Goal: Transaction & Acquisition: Purchase product/service

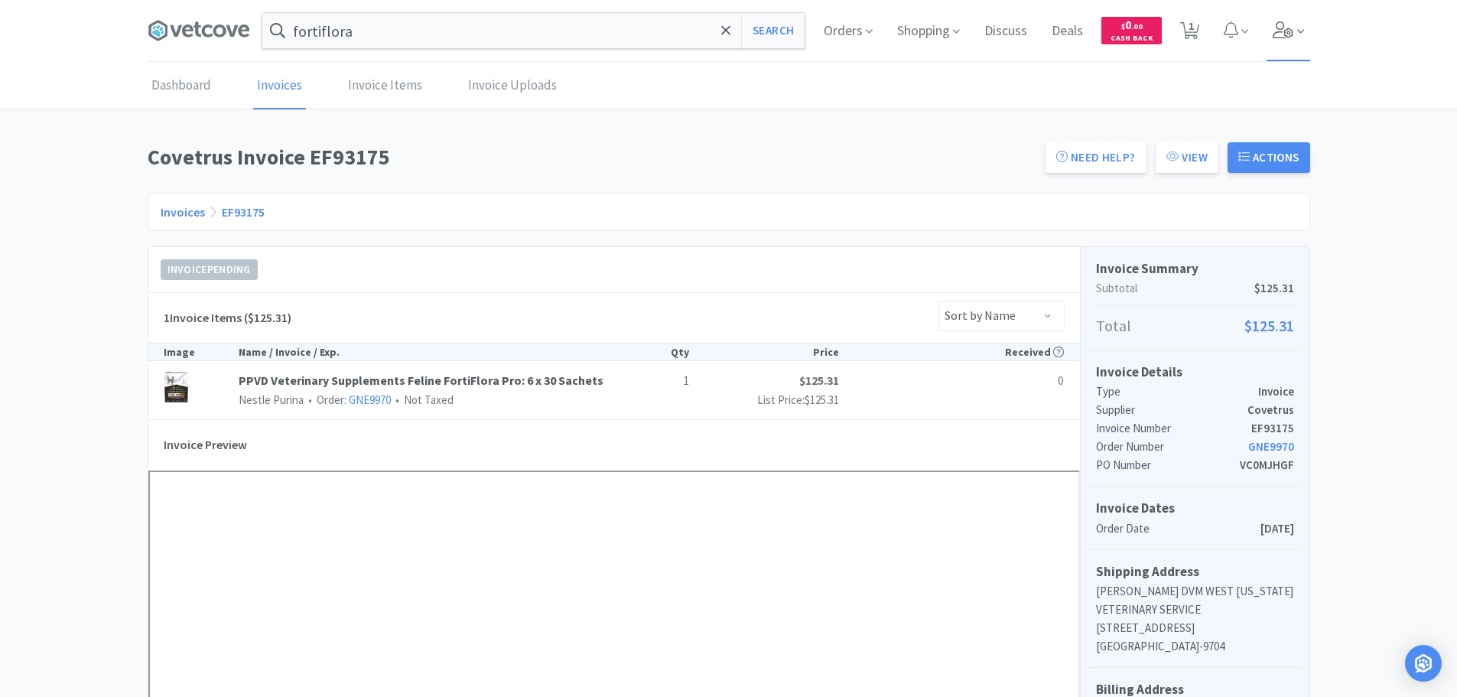
click at [1284, 26] on icon at bounding box center [1283, 29] width 21 height 17
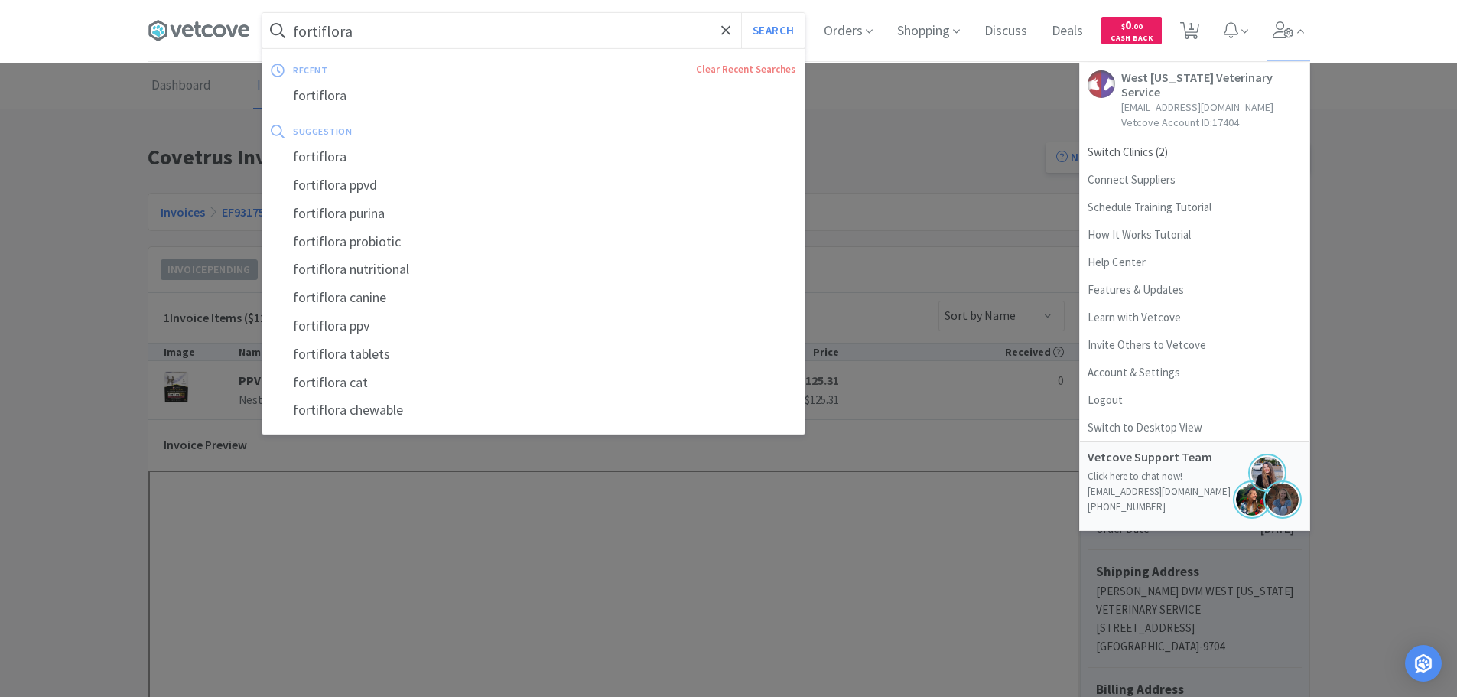
click at [555, 28] on input "fortiflora" at bounding box center [533, 30] width 542 height 35
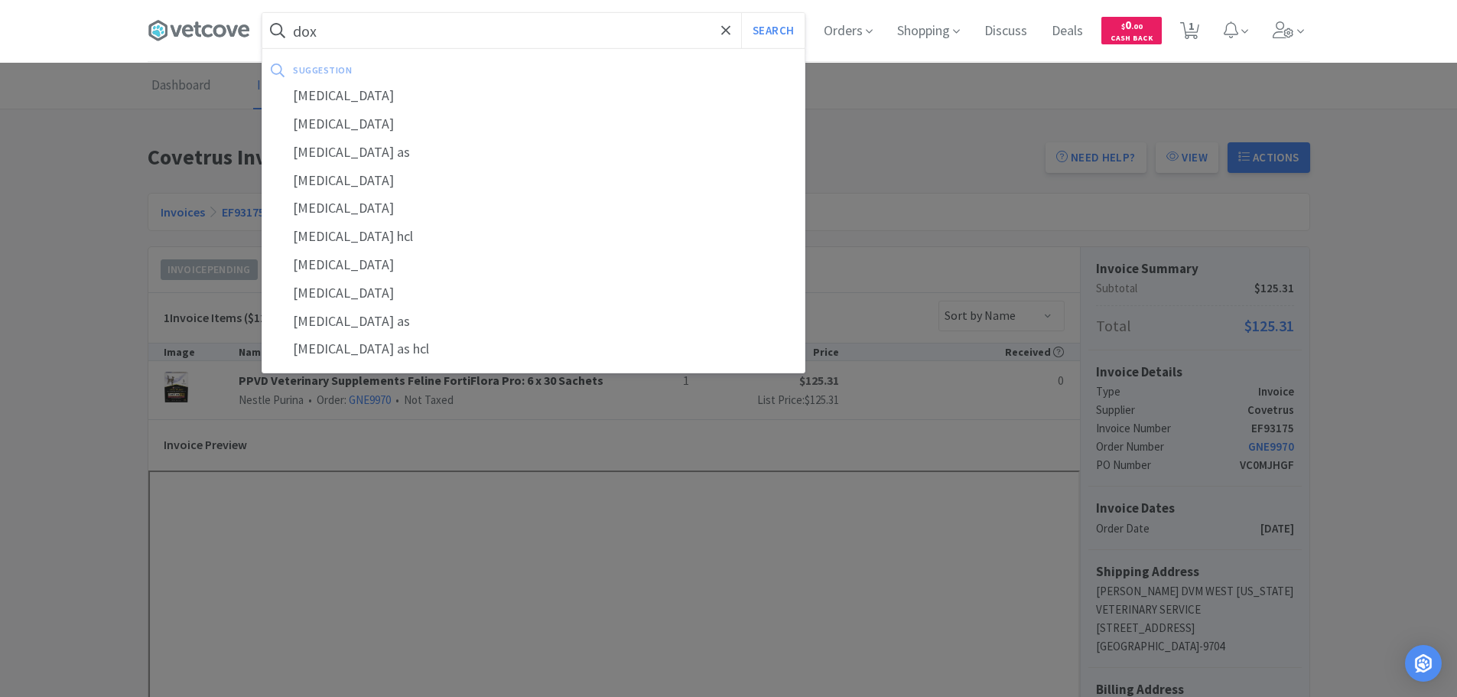
type input "dox"
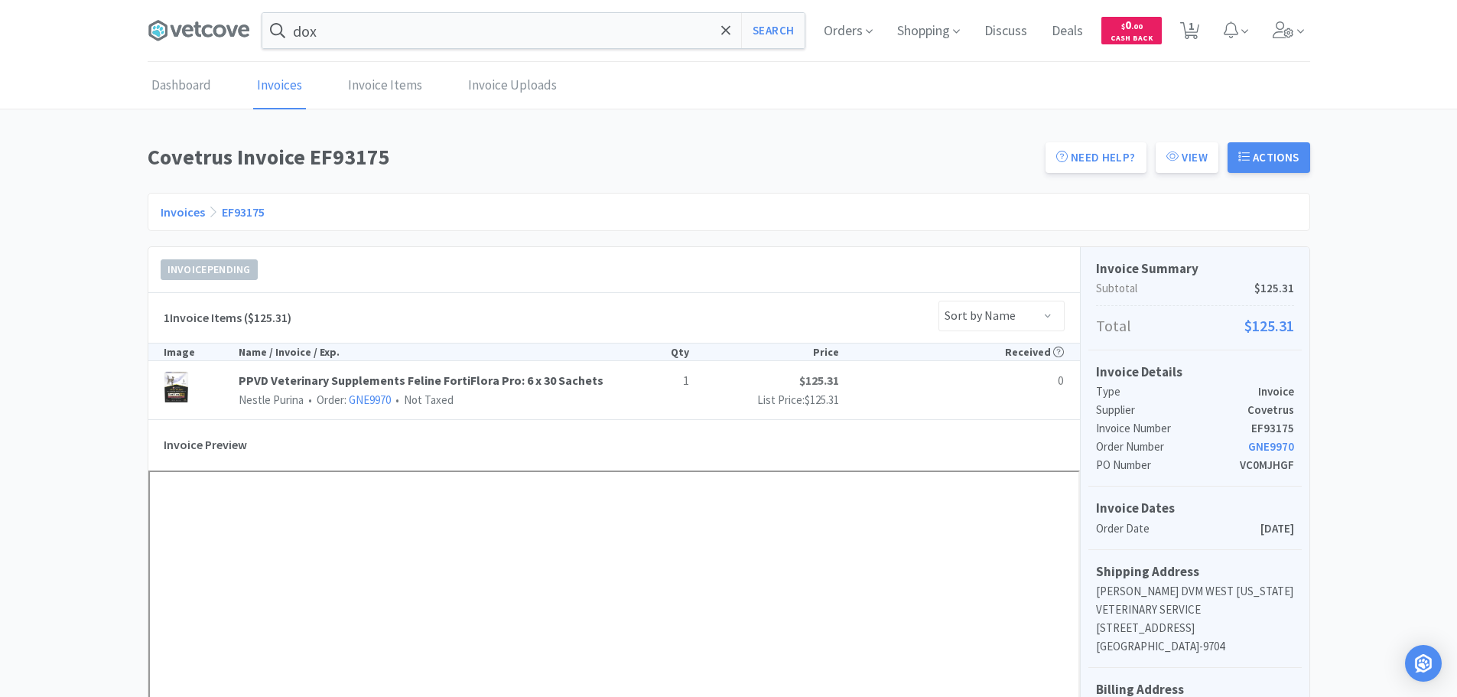
click at [1392, 324] on div at bounding box center [728, 348] width 1457 height 697
click at [1189, 24] on span "1" at bounding box center [1191, 25] width 5 height 61
select select "3"
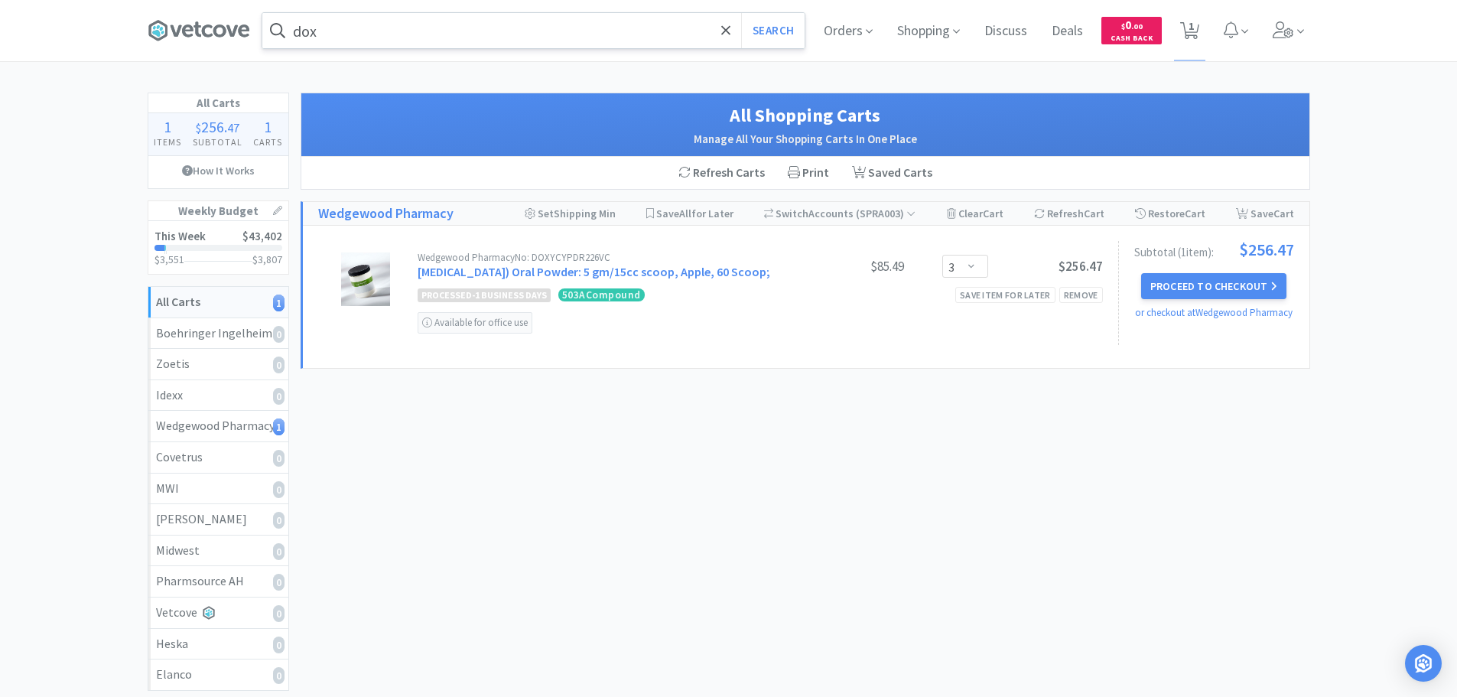
click at [339, 34] on input "dox" at bounding box center [533, 30] width 542 height 35
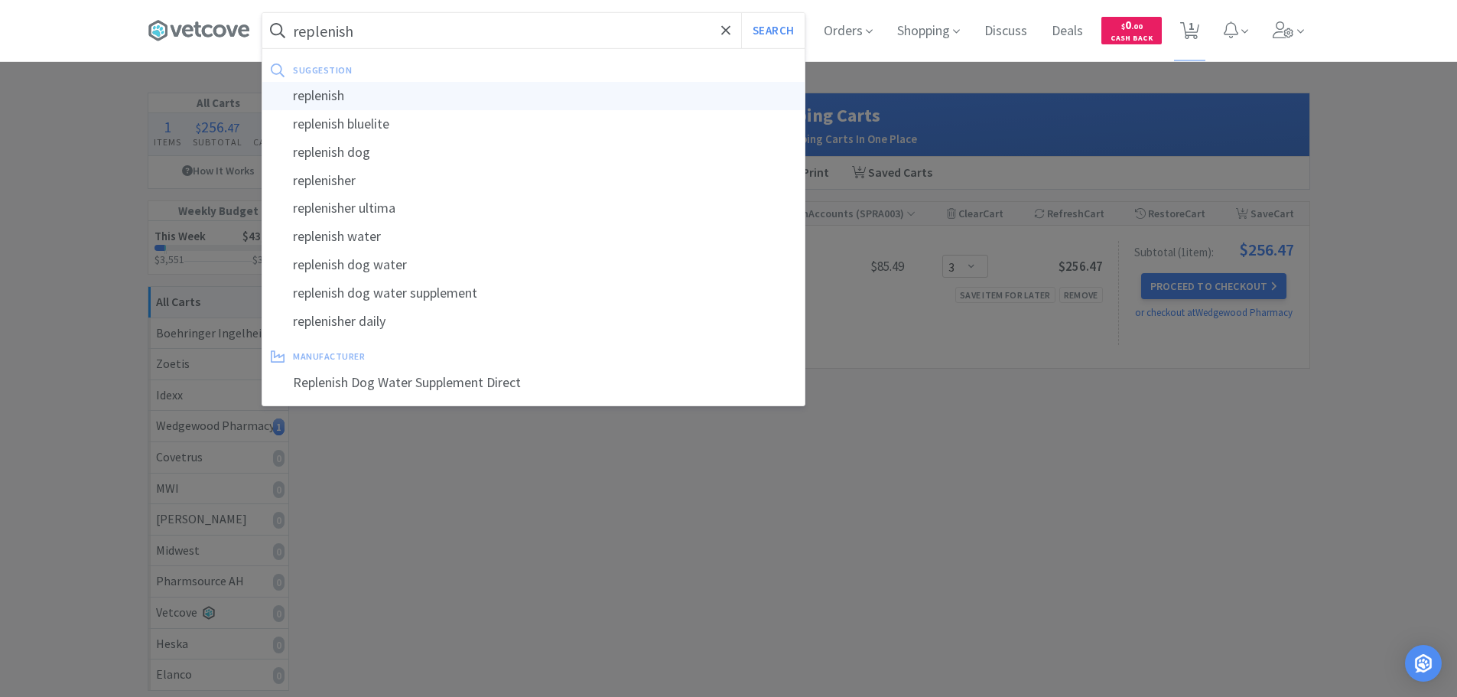
type input "replenish"
click at [350, 103] on div "replenish" at bounding box center [533, 96] width 542 height 28
select select "3"
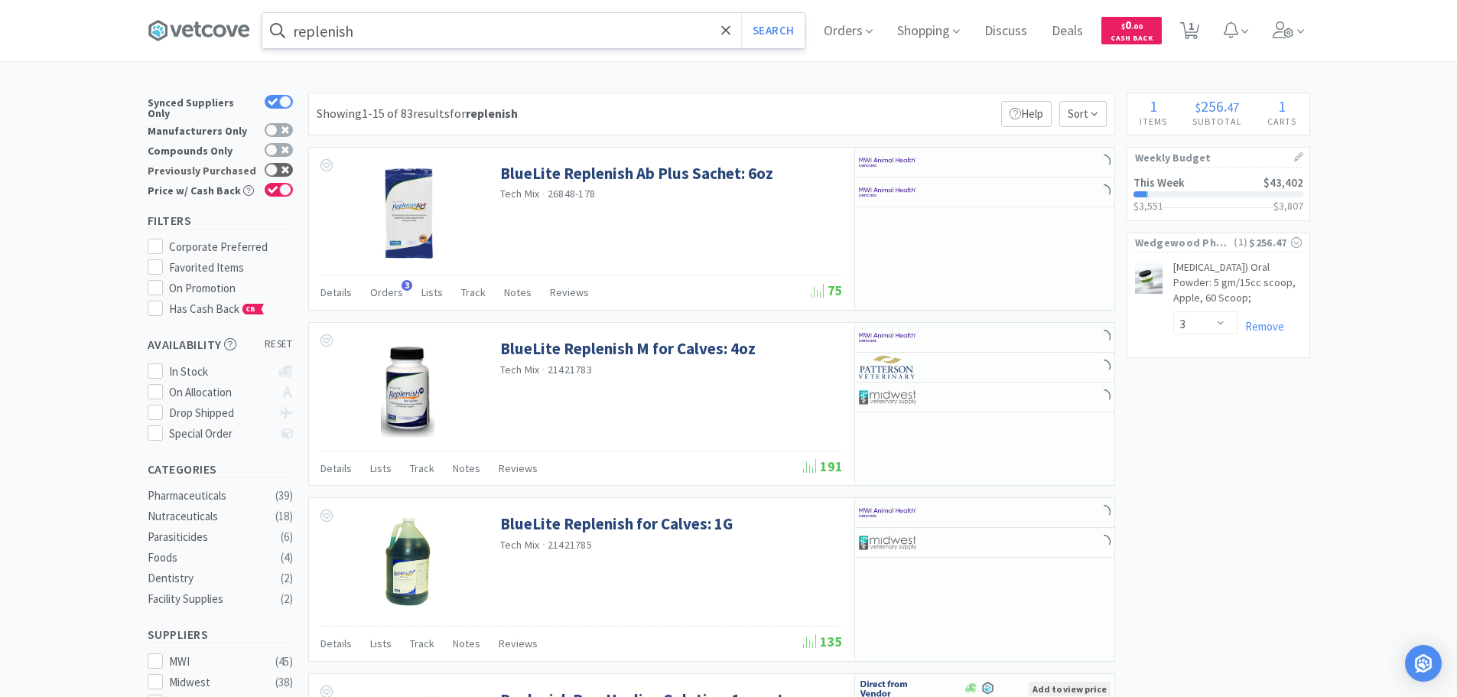
click at [288, 163] on div at bounding box center [279, 170] width 28 height 14
checkbox input "true"
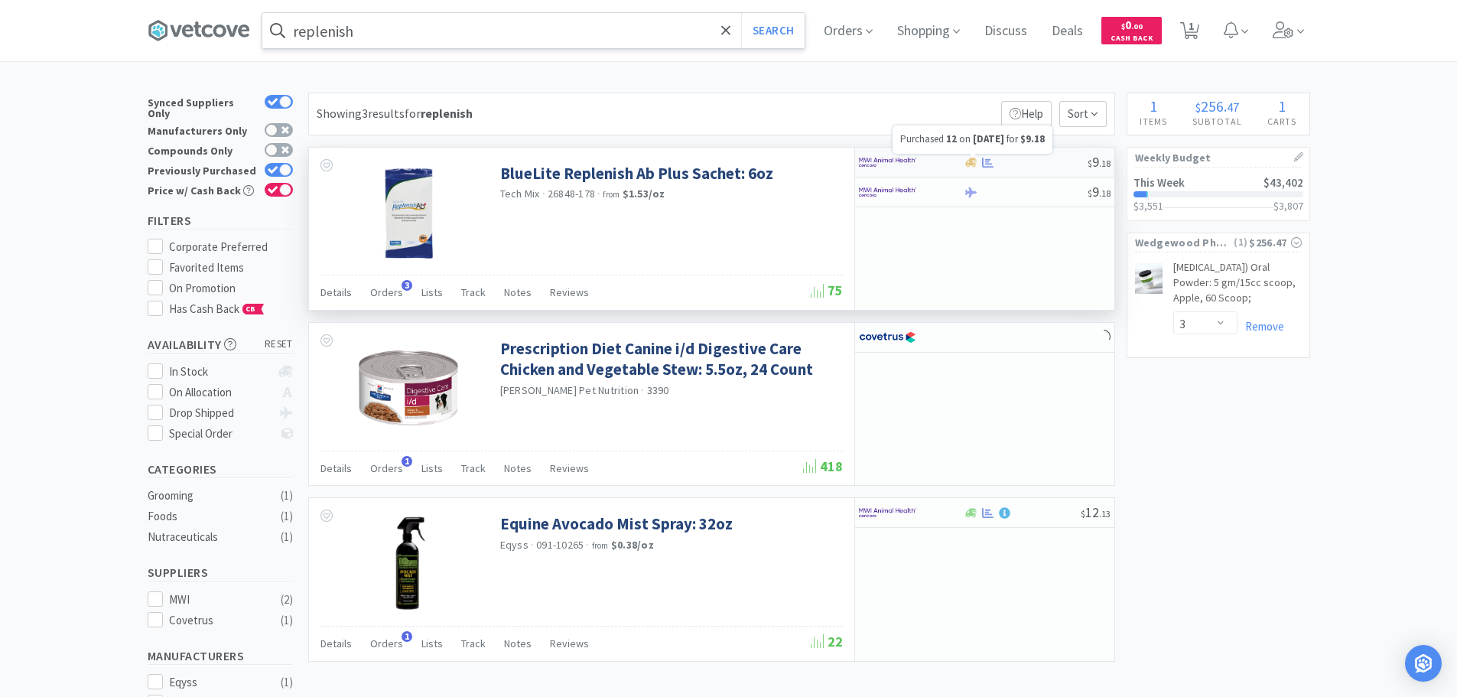
click at [983, 157] on icon at bounding box center [987, 162] width 11 height 11
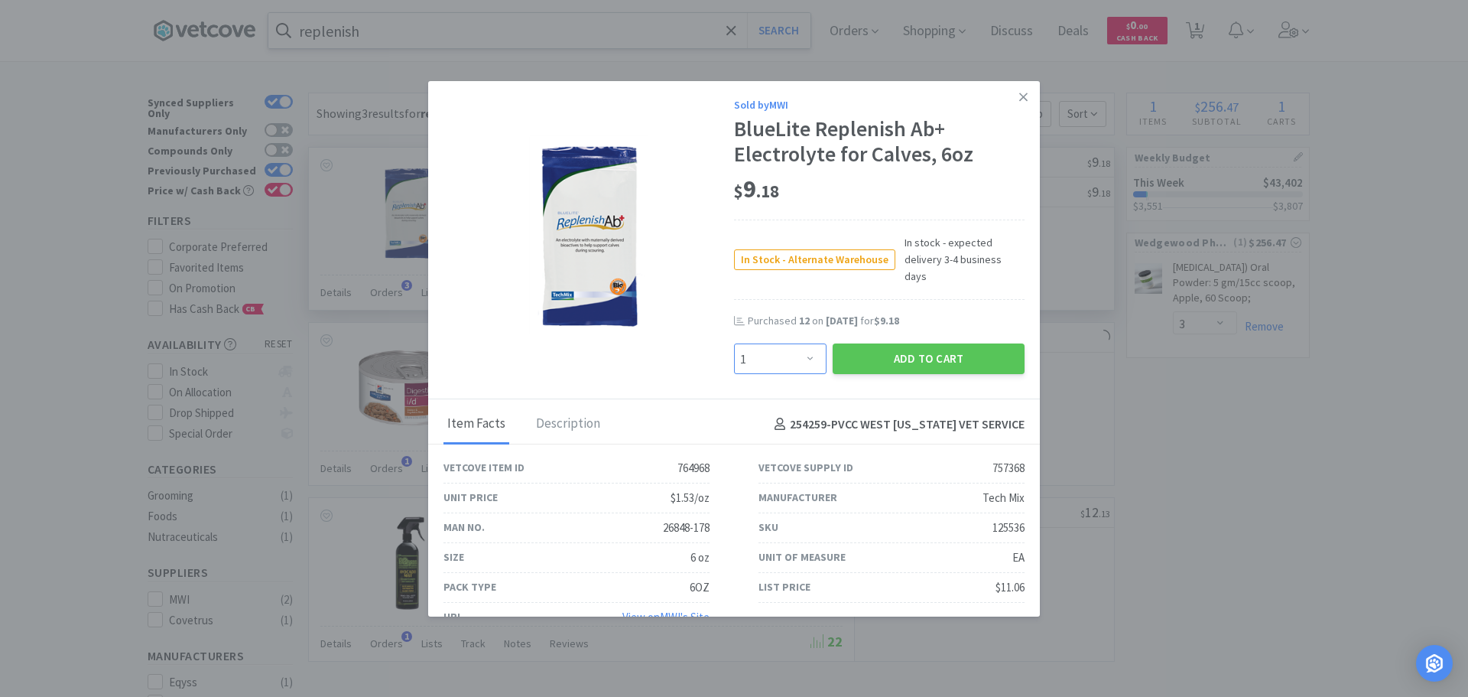
click at [792, 343] on select "Enter Quantity 1 2 3 4 5 6 7 8 9 10 11 12 13 14 15 16 17 18 19 20 Enter Quantity" at bounding box center [780, 358] width 93 height 31
select select "12"
click at [734, 343] on select "Enter Quantity 1 2 3 4 5 6 7 8 9 10 11 12 13 14 15 16 17 18 19 20 Enter Quantity" at bounding box center [780, 358] width 93 height 31
click at [927, 343] on button "Add to Cart" at bounding box center [929, 358] width 192 height 31
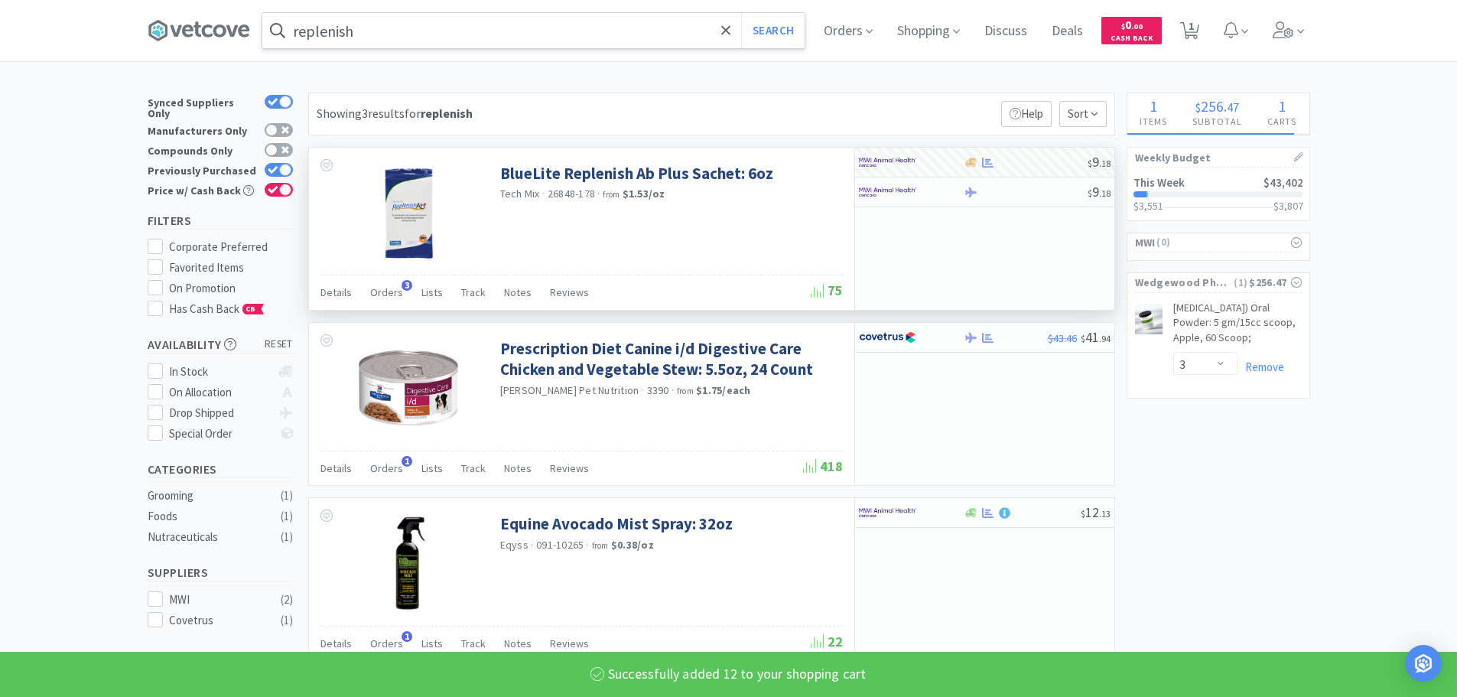
select select "12"
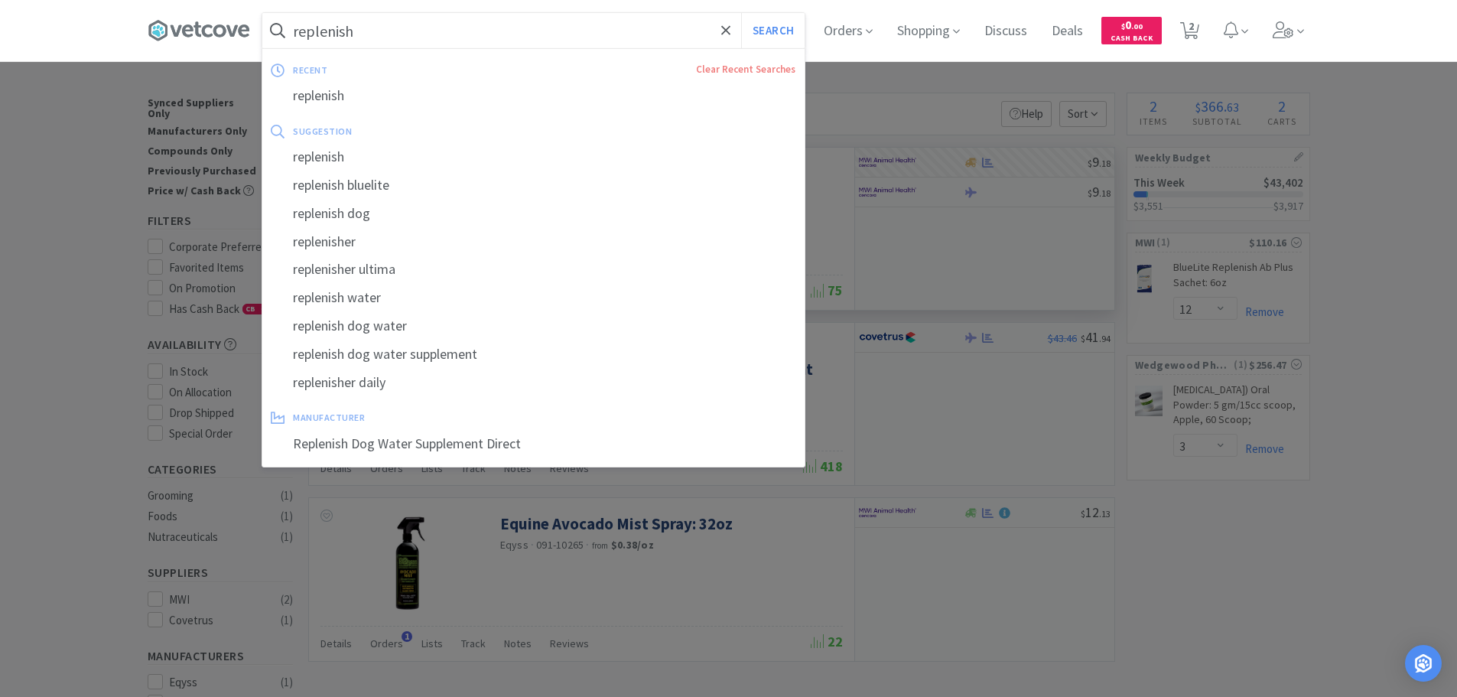
click at [473, 37] on input "replenish" at bounding box center [533, 30] width 542 height 35
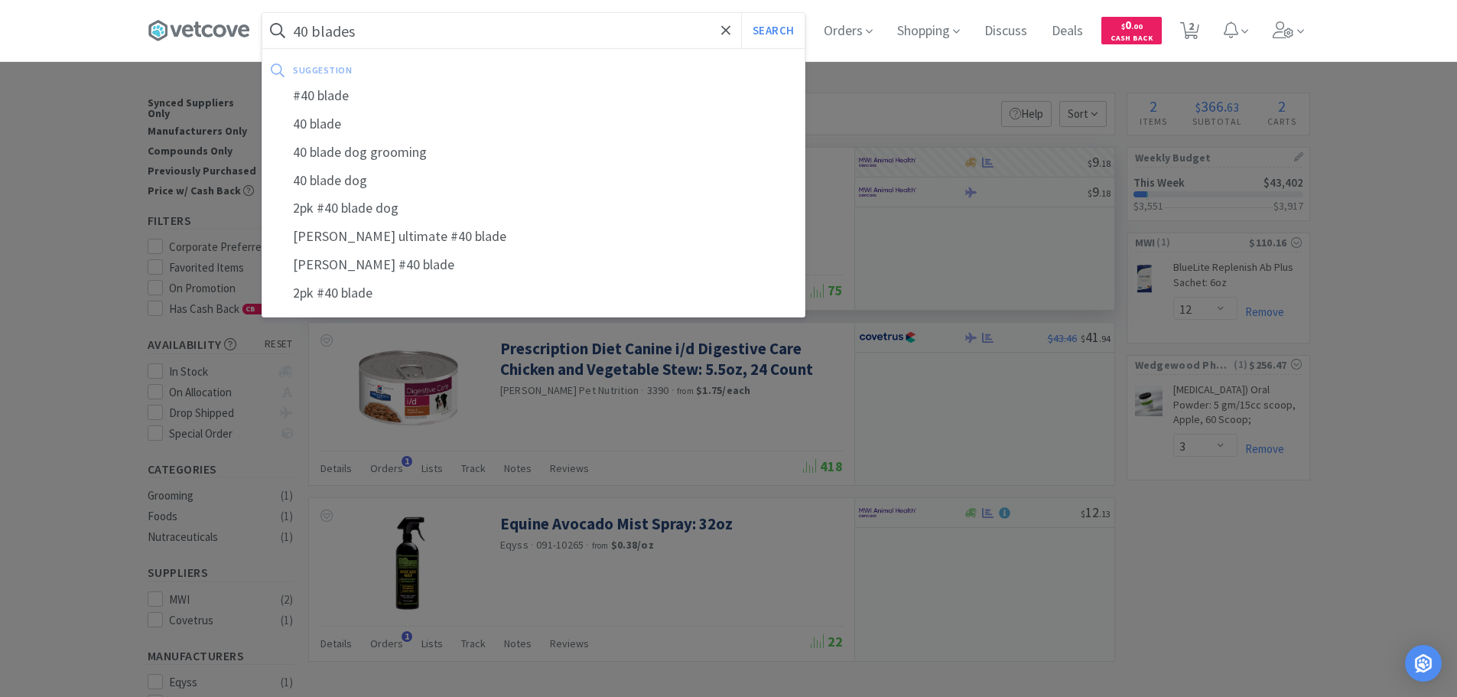
type input "40 blades"
click at [741, 13] on button "Search" at bounding box center [772, 30] width 63 height 35
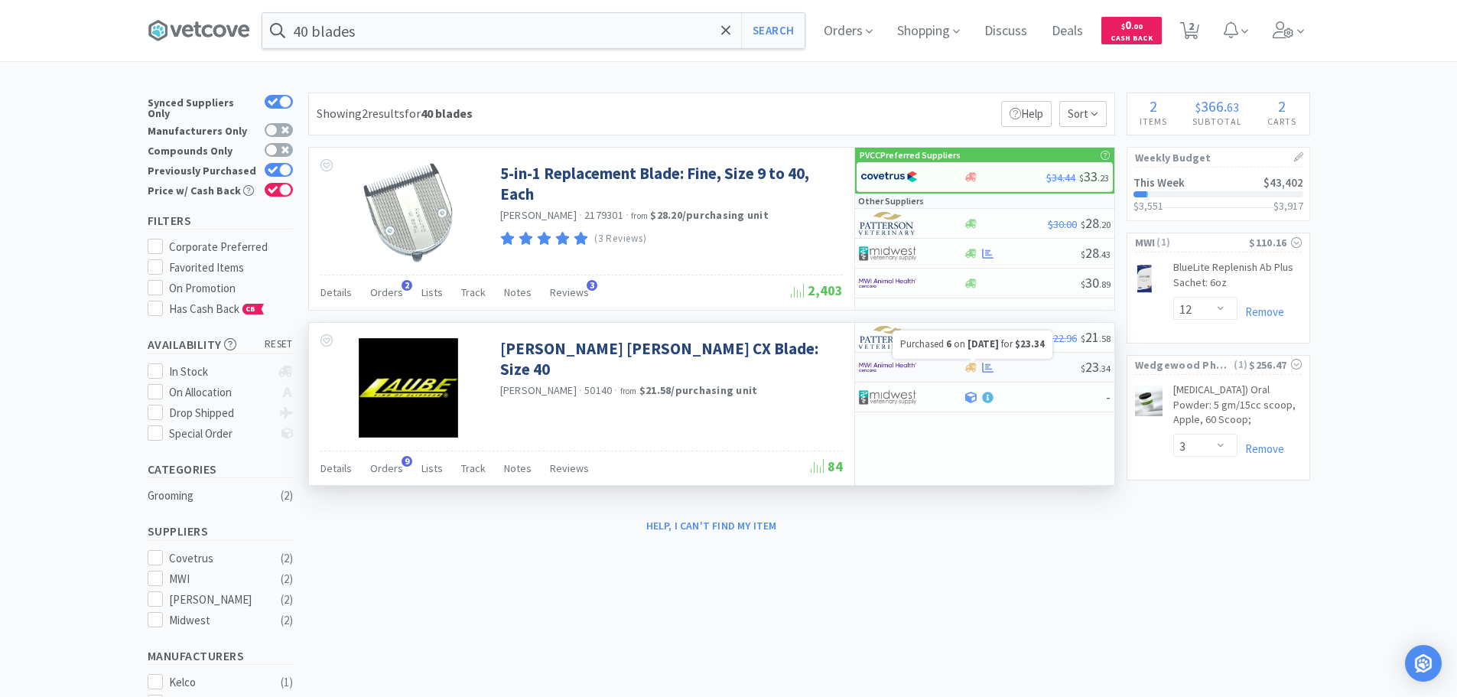
click at [989, 369] on icon at bounding box center [987, 368] width 11 height 10
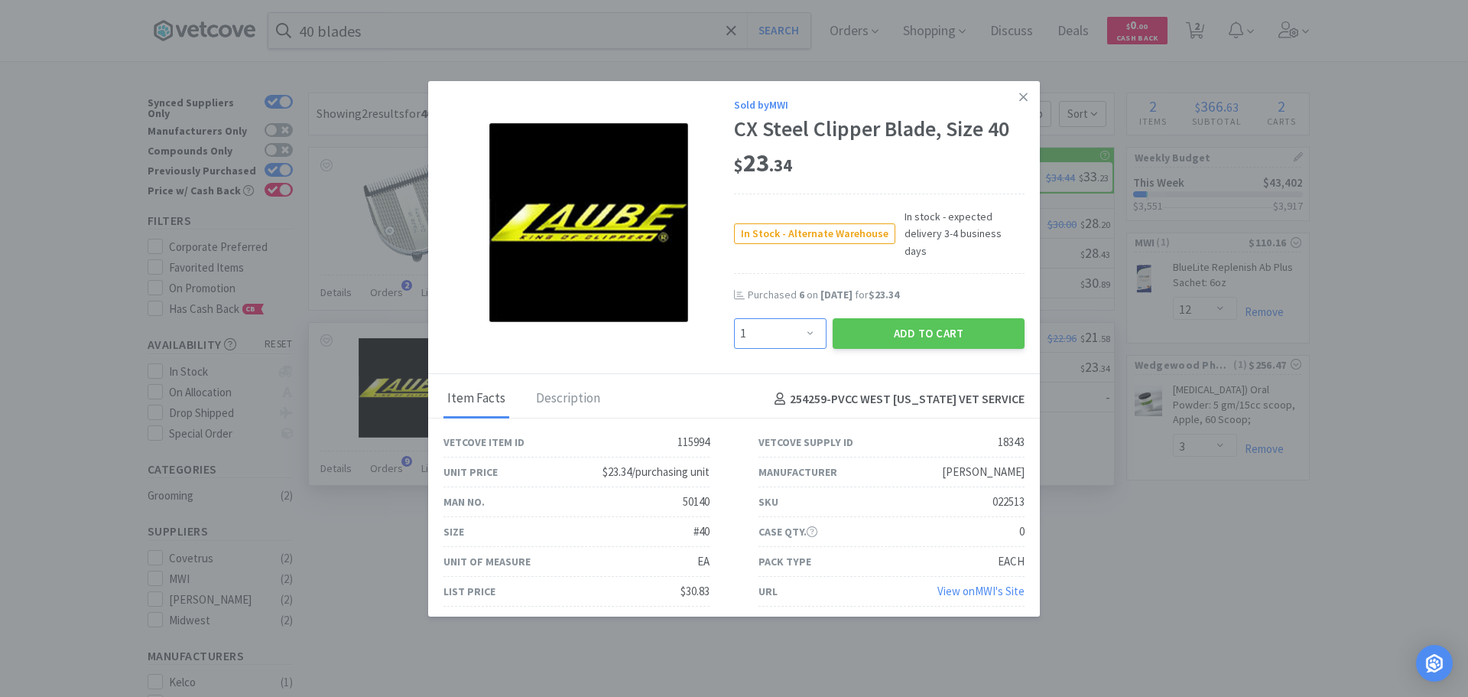
click at [802, 320] on select "Enter Quantity 1 2 3 4 5 6 7 8 9 10 11 12 13 14 15 16 17 18 19 20 Enter Quantity" at bounding box center [780, 333] width 93 height 31
select select "6"
click at [734, 318] on select "Enter Quantity 1 2 3 4 5 6 7 8 9 10 11 12 13 14 15 16 17 18 19 20 Enter Quantity" at bounding box center [780, 333] width 93 height 31
click at [899, 325] on button "Add to Cart" at bounding box center [929, 333] width 192 height 31
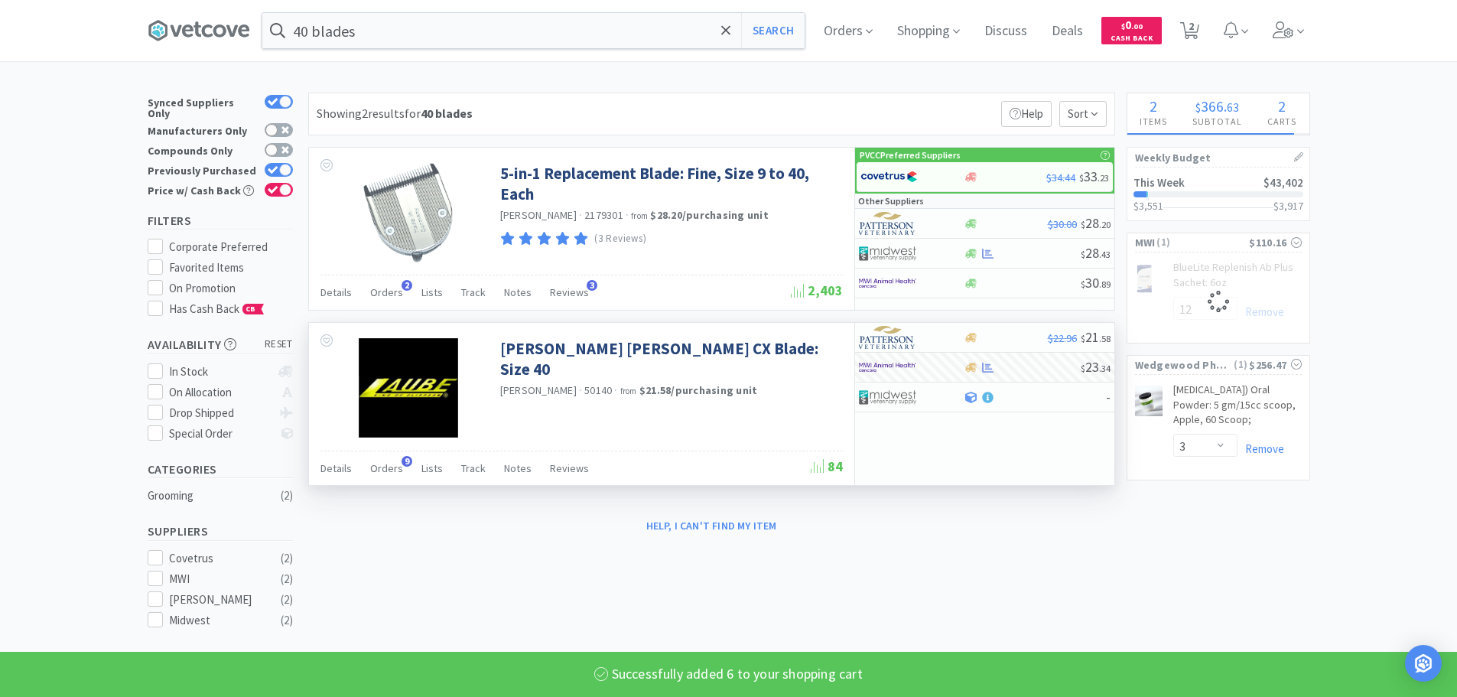
select select "6"
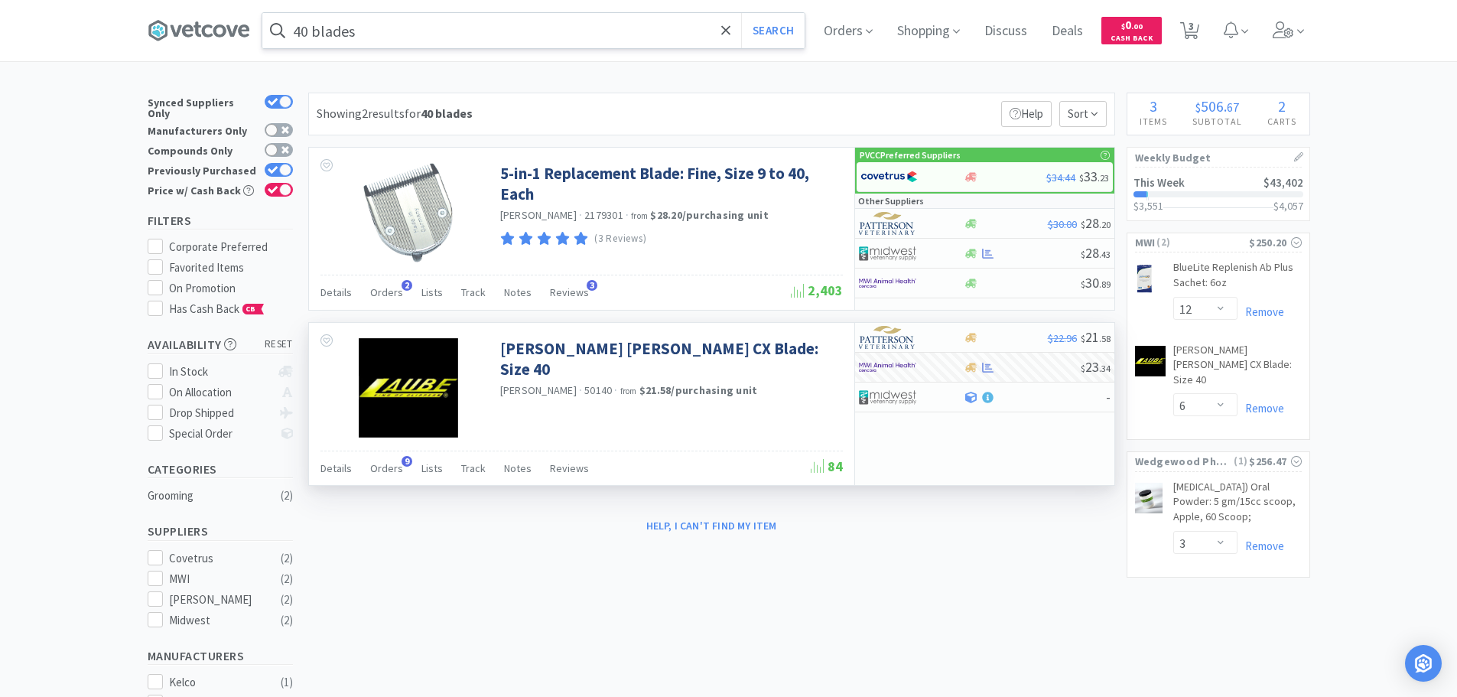
click at [526, 23] on input "40 blades" at bounding box center [533, 30] width 542 height 35
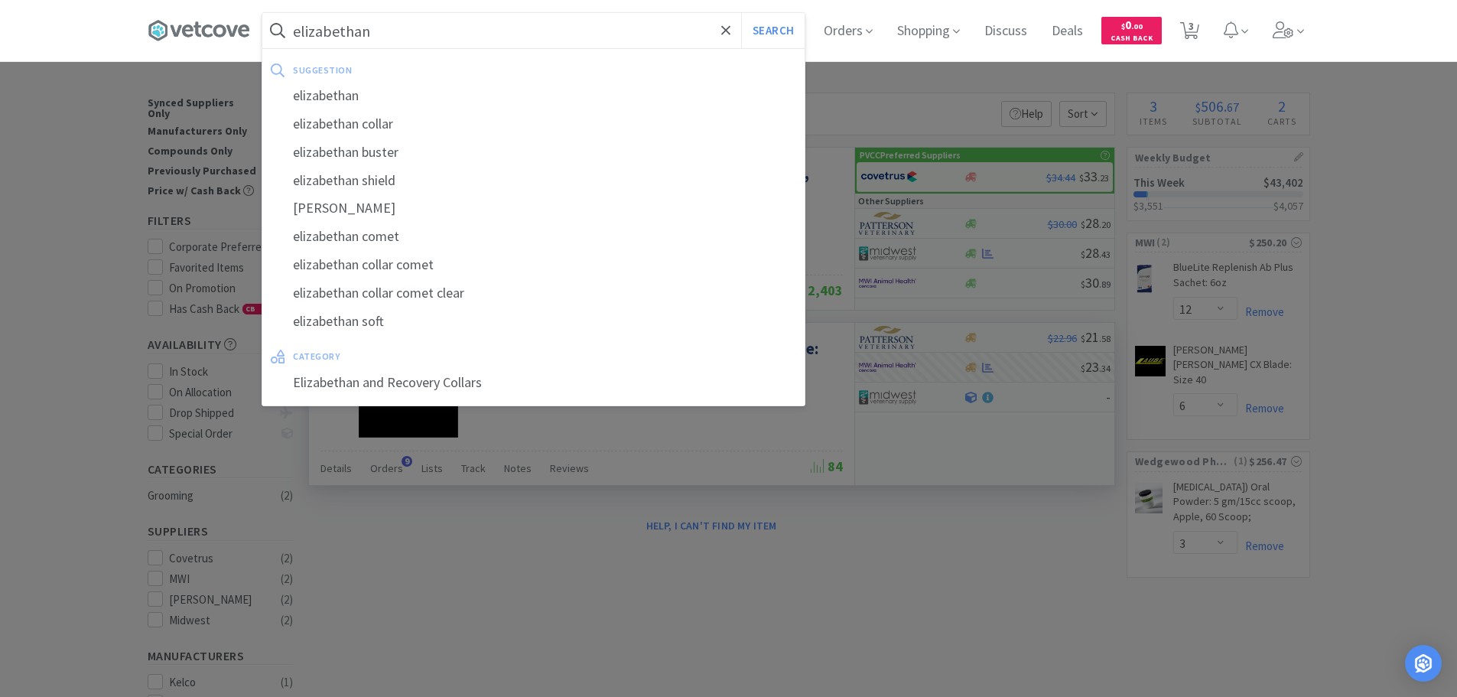
type input "elizabethan"
click at [741, 13] on button "Search" at bounding box center [772, 30] width 63 height 35
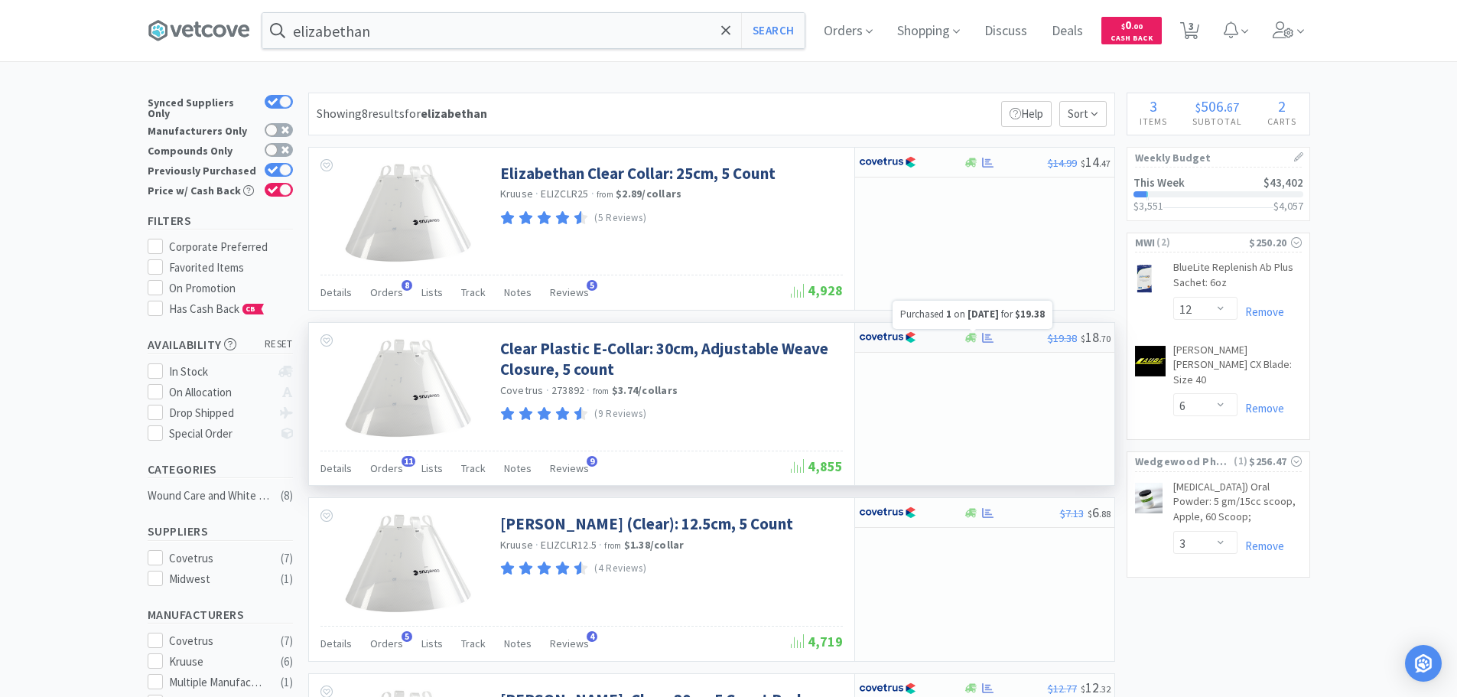
click at [990, 335] on icon at bounding box center [987, 338] width 11 height 10
select select "1"
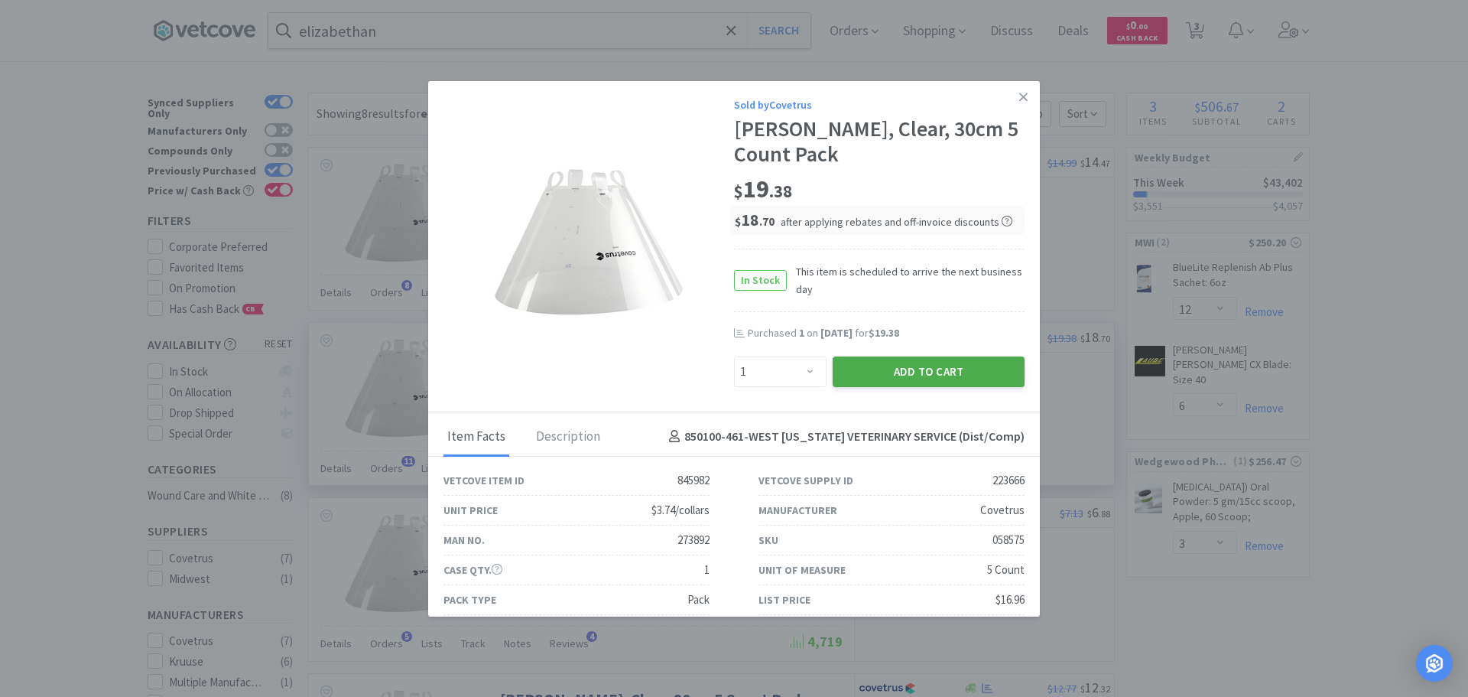
click at [994, 379] on button "Add to Cart" at bounding box center [929, 371] width 192 height 31
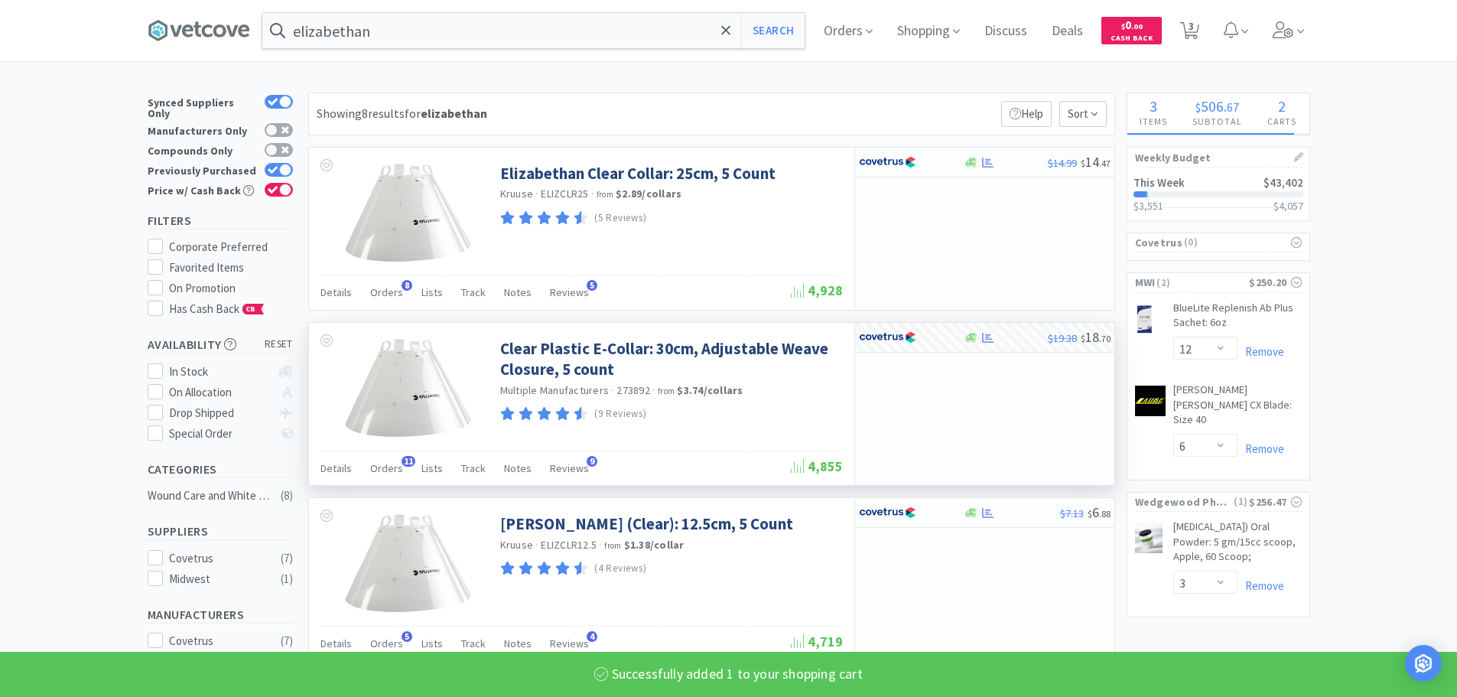
select select "1"
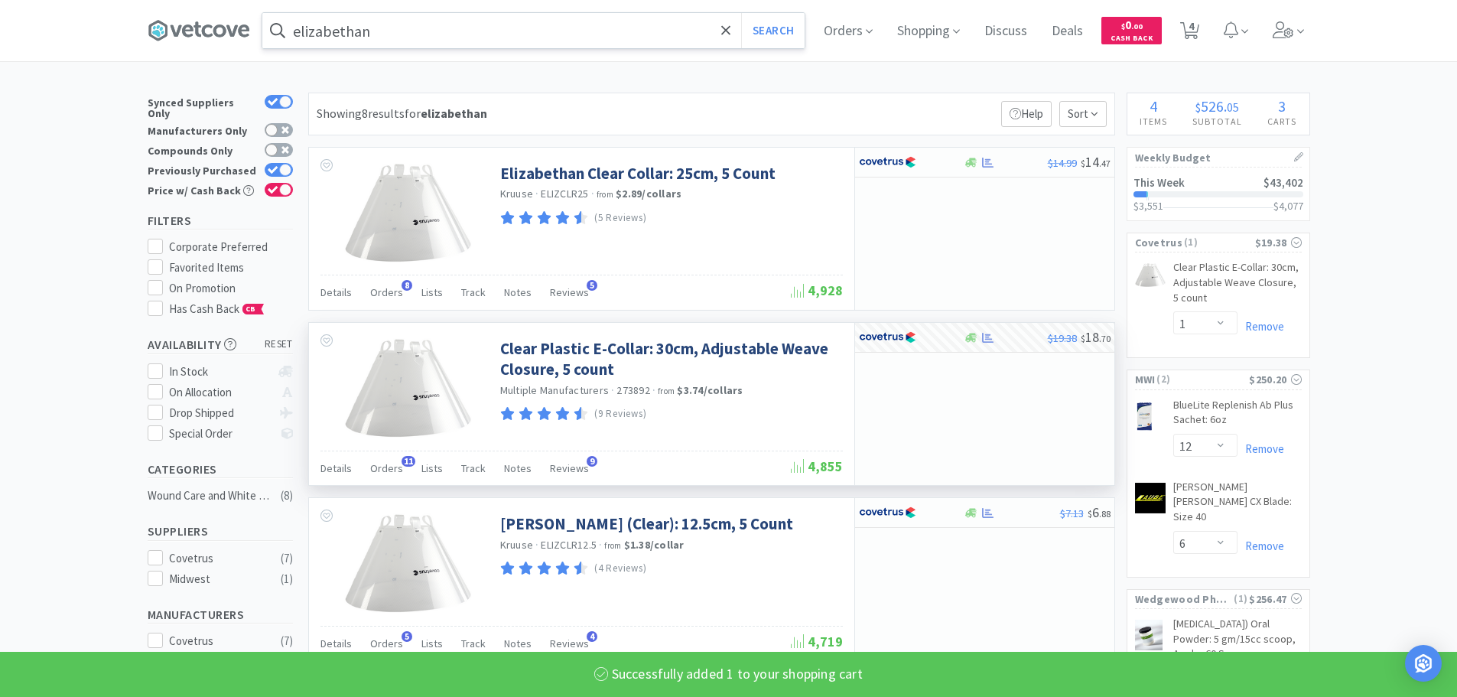
click at [551, 28] on input "elizabethan" at bounding box center [533, 30] width 542 height 35
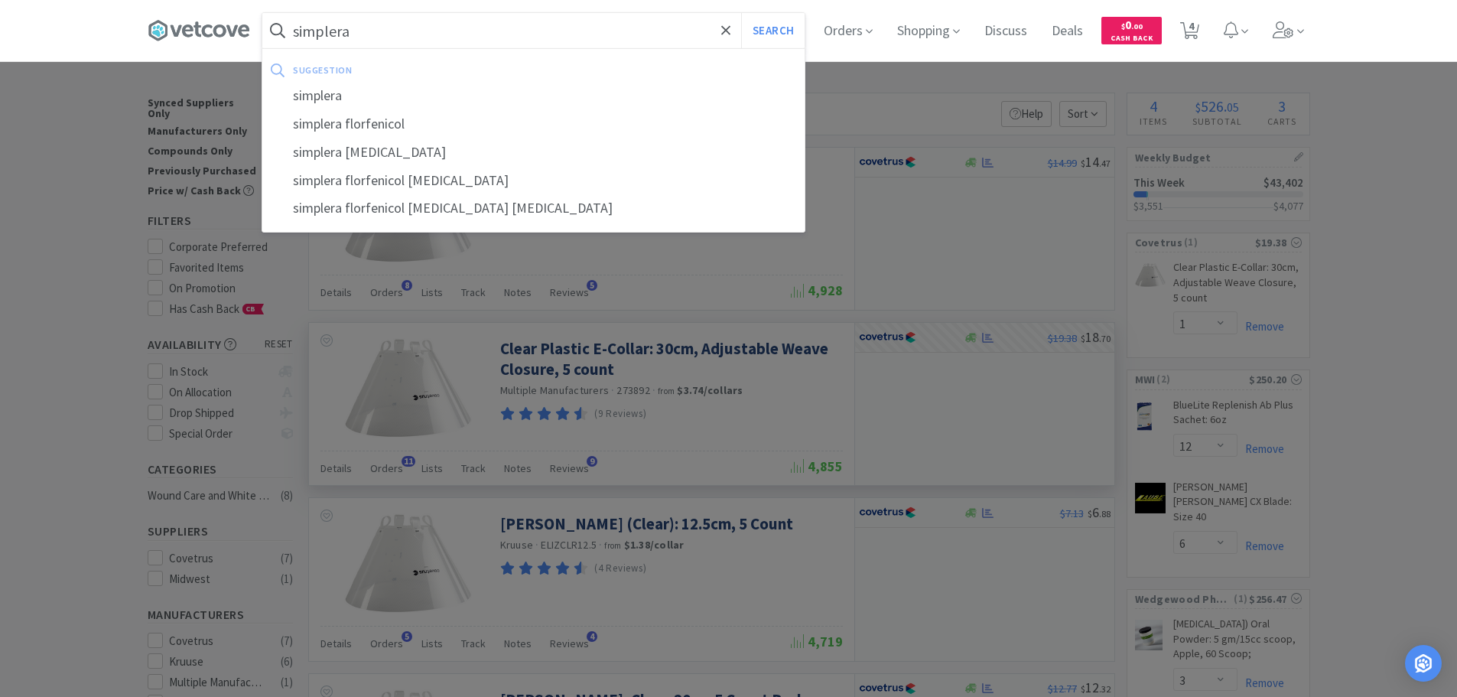
type input "simplera"
click at [741, 13] on button "Search" at bounding box center [772, 30] width 63 height 35
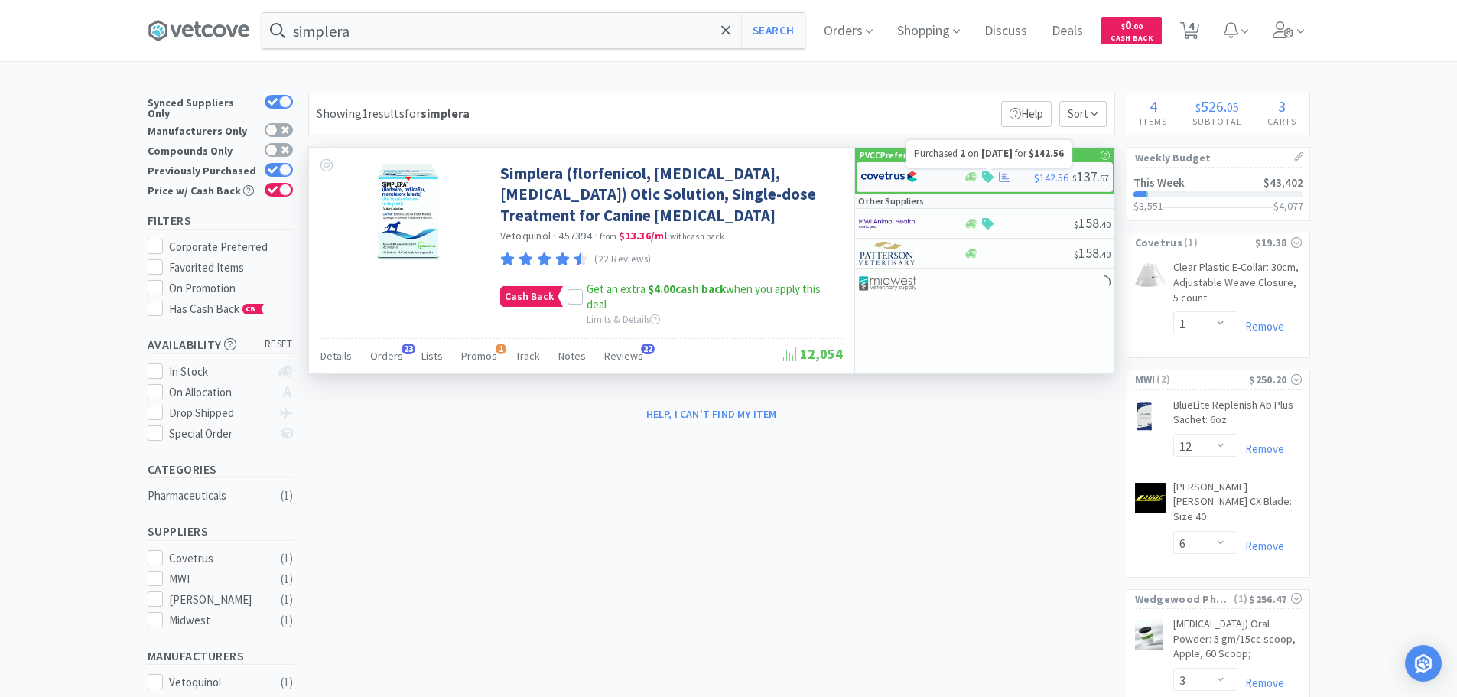
click at [1004, 181] on icon at bounding box center [1004, 177] width 11 height 10
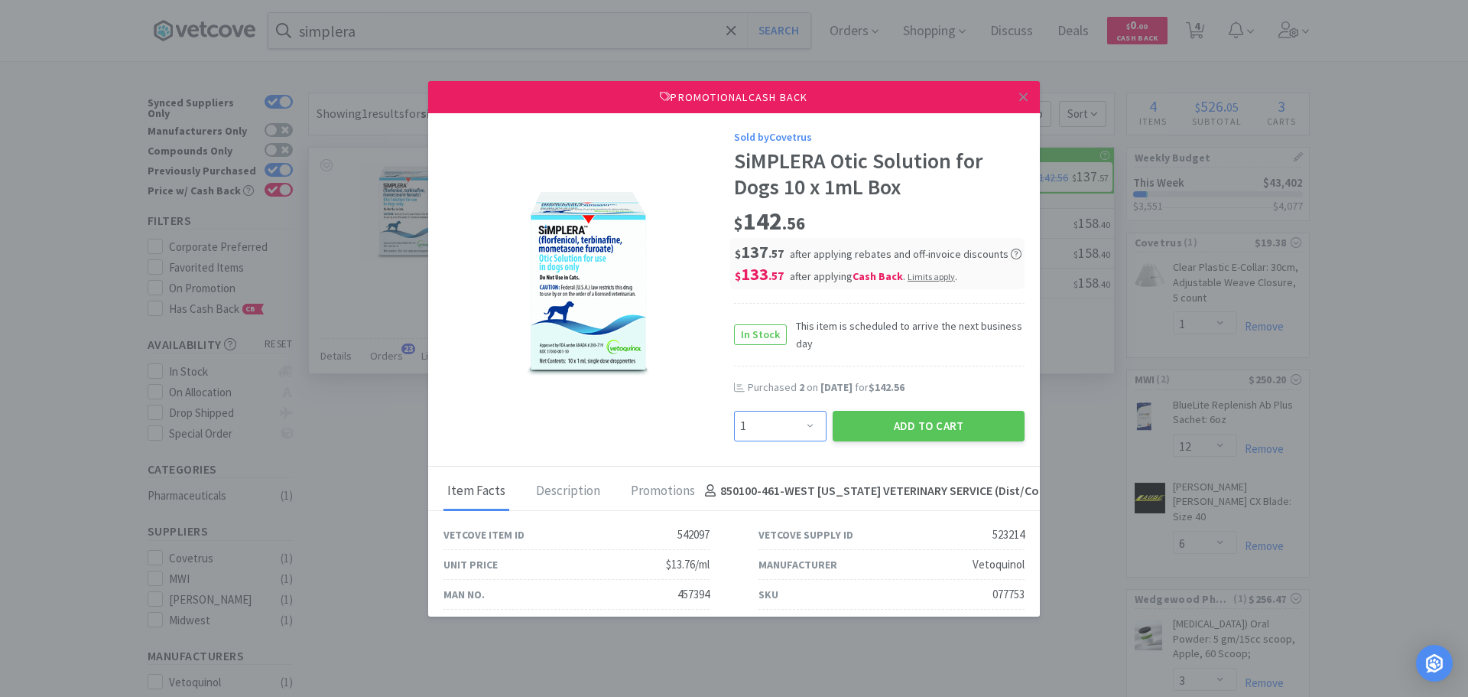
click at [746, 425] on select "Enter Quantity 1 2 3 4 5 6 7 8 9 10 11 12 13 14 15 16 17 18 19 20 Enter Quantity" at bounding box center [780, 426] width 93 height 31
select select "2"
click at [734, 411] on select "Enter Quantity 1 2 3 4 5 6 7 8 9 10 11 12 13 14 15 16 17 18 19 20 Enter Quantity" at bounding box center [780, 426] width 93 height 31
click at [854, 428] on button "Add to Cart" at bounding box center [929, 426] width 192 height 31
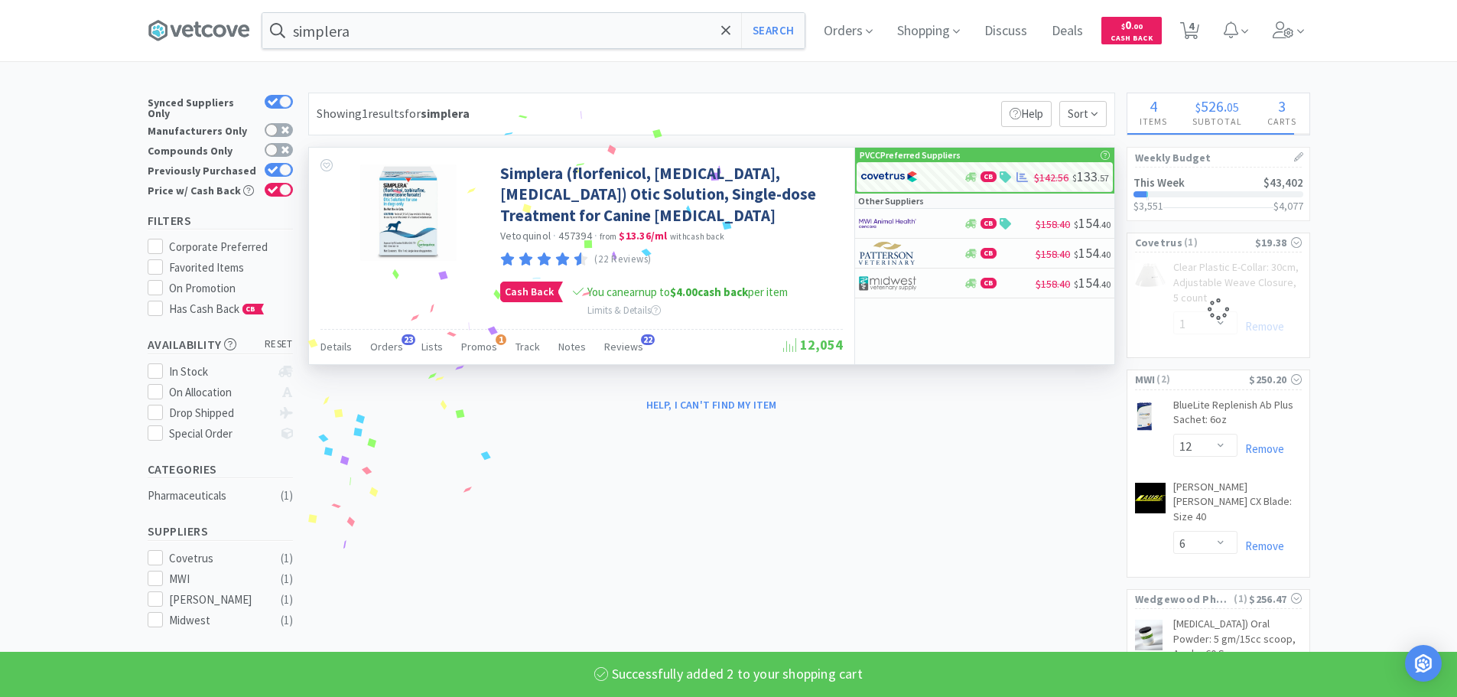
select select "2"
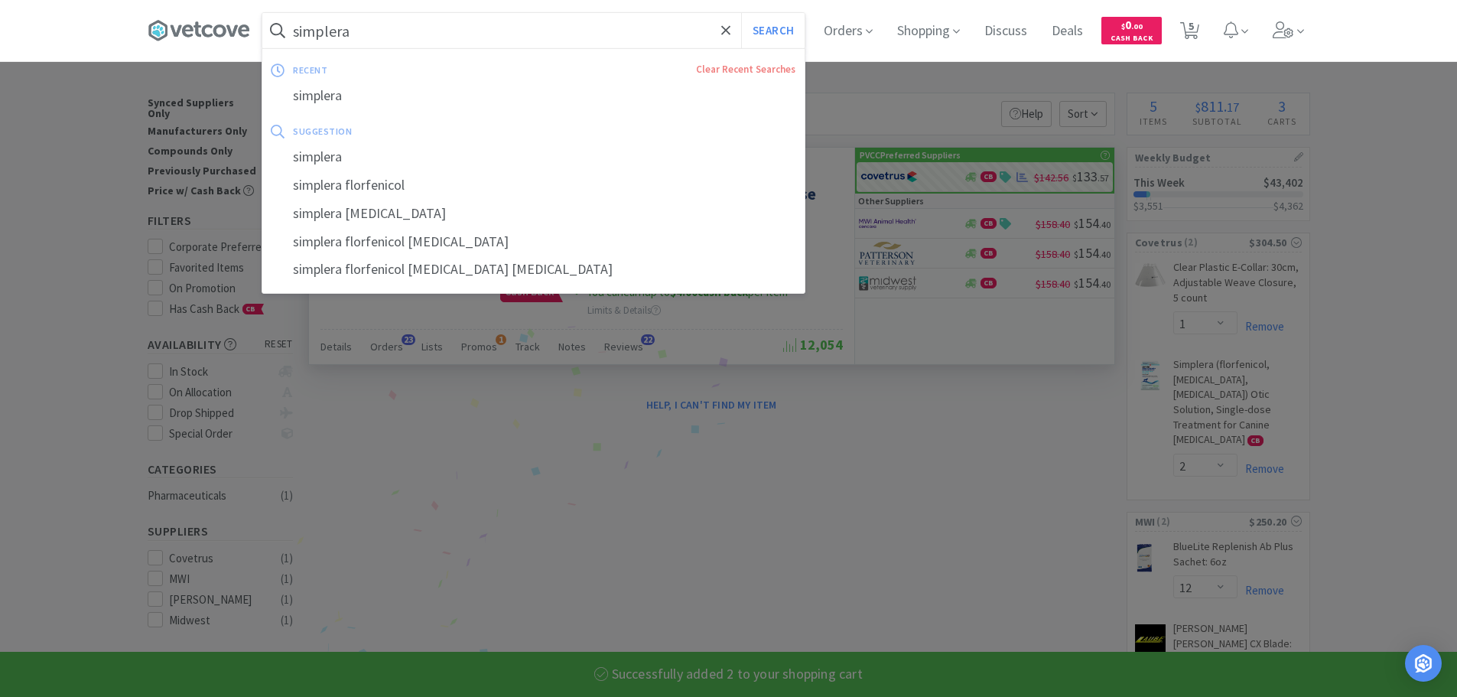
click at [453, 34] on input "simplera" at bounding box center [533, 30] width 542 height 35
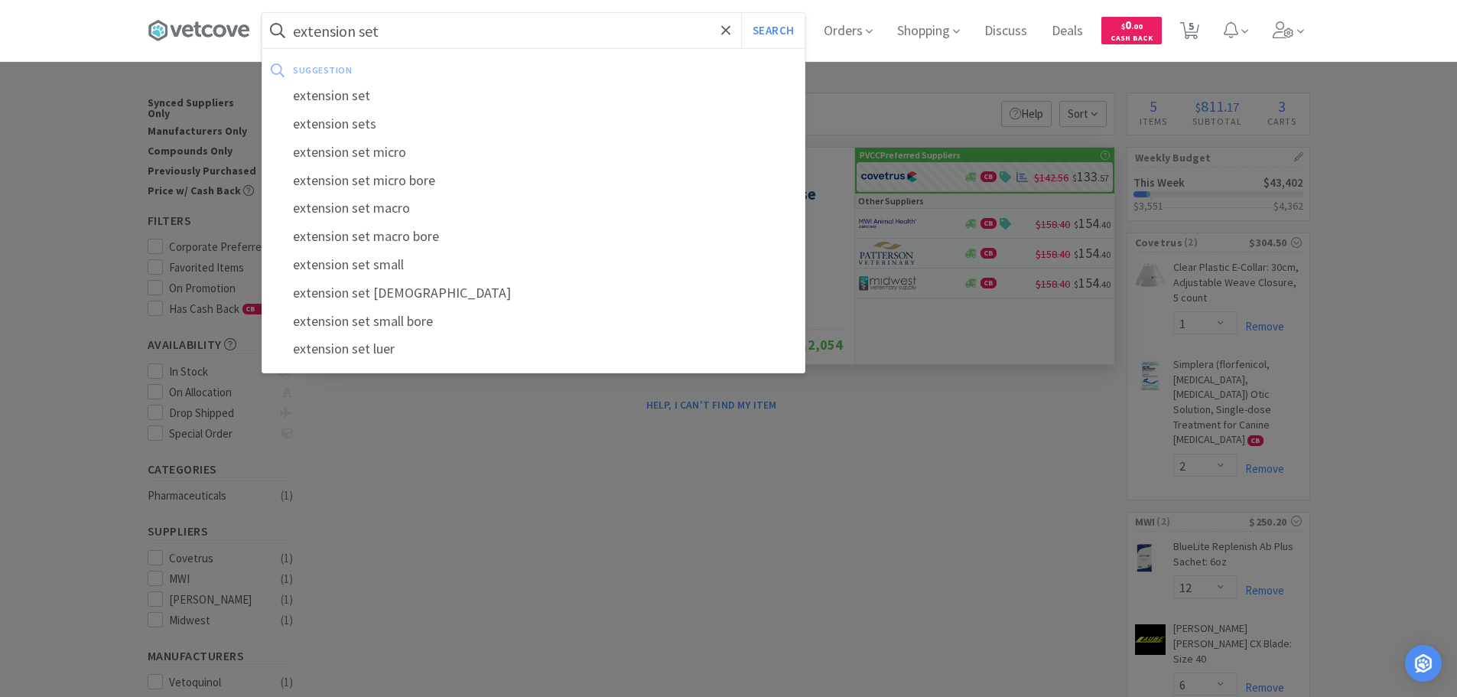
type input "extension set"
click at [741, 13] on button "Search" at bounding box center [772, 30] width 63 height 35
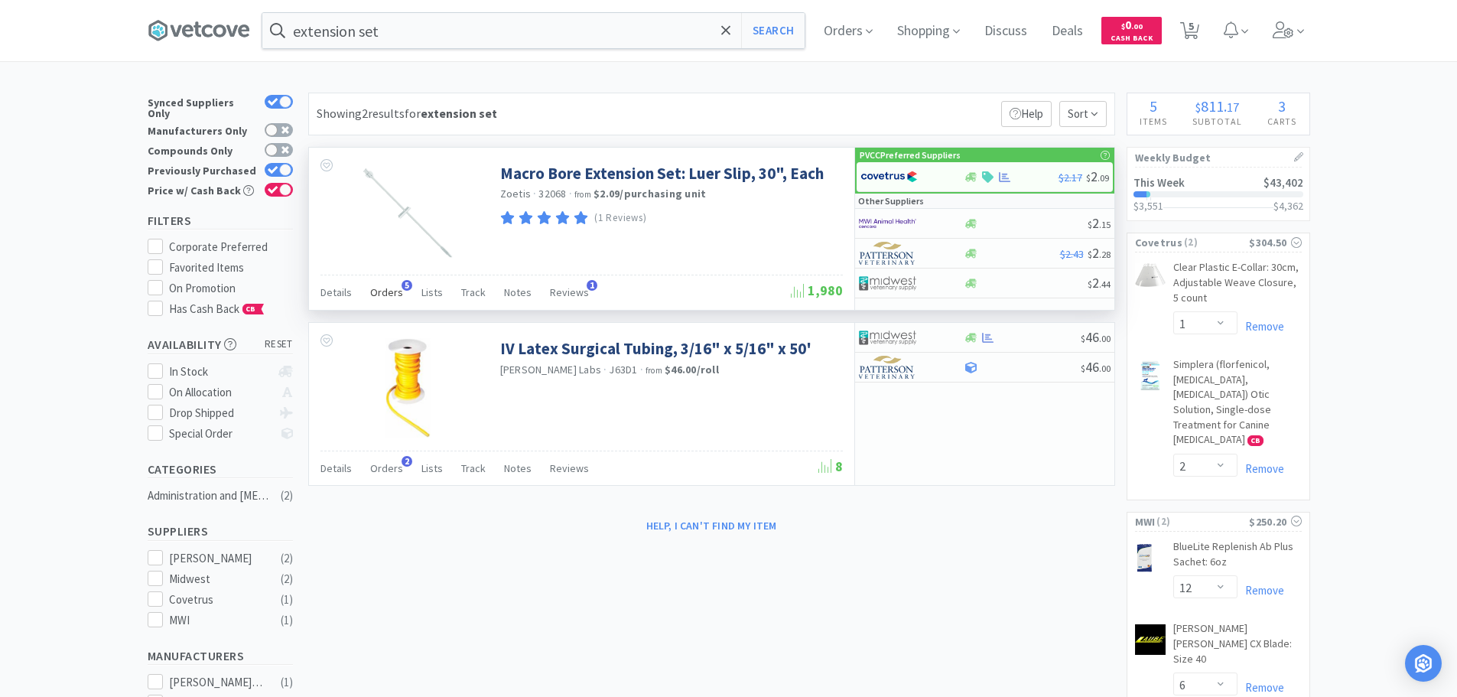
click at [383, 291] on span "Orders" at bounding box center [386, 292] width 33 height 14
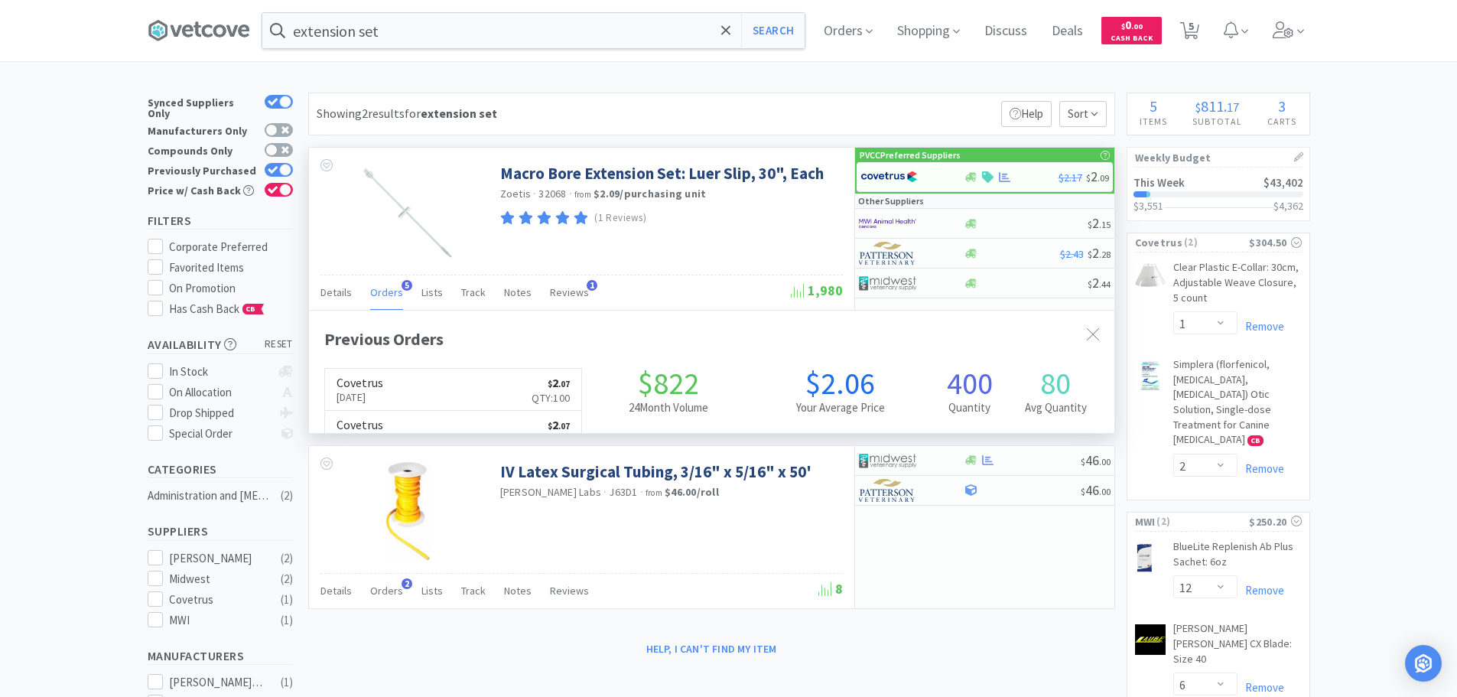
scroll to position [396, 805]
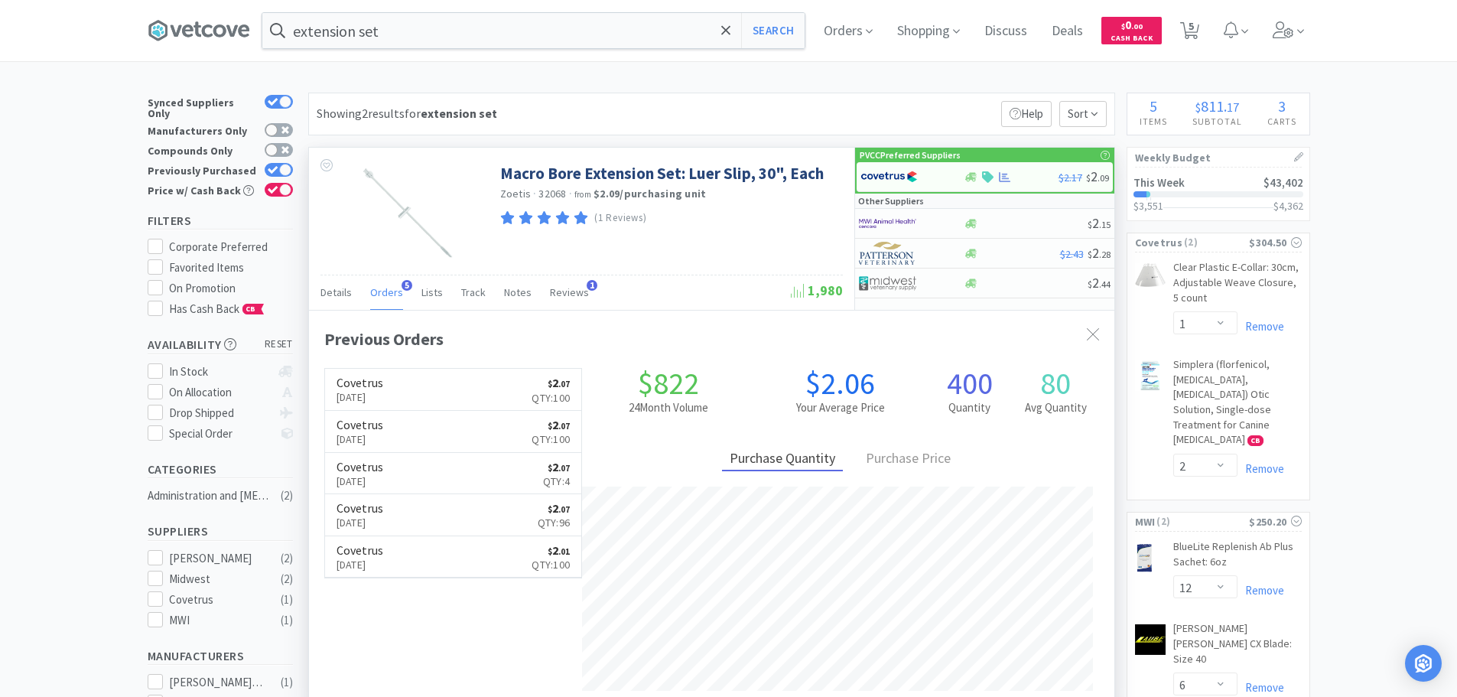
click at [384, 291] on span "Orders" at bounding box center [386, 292] width 33 height 14
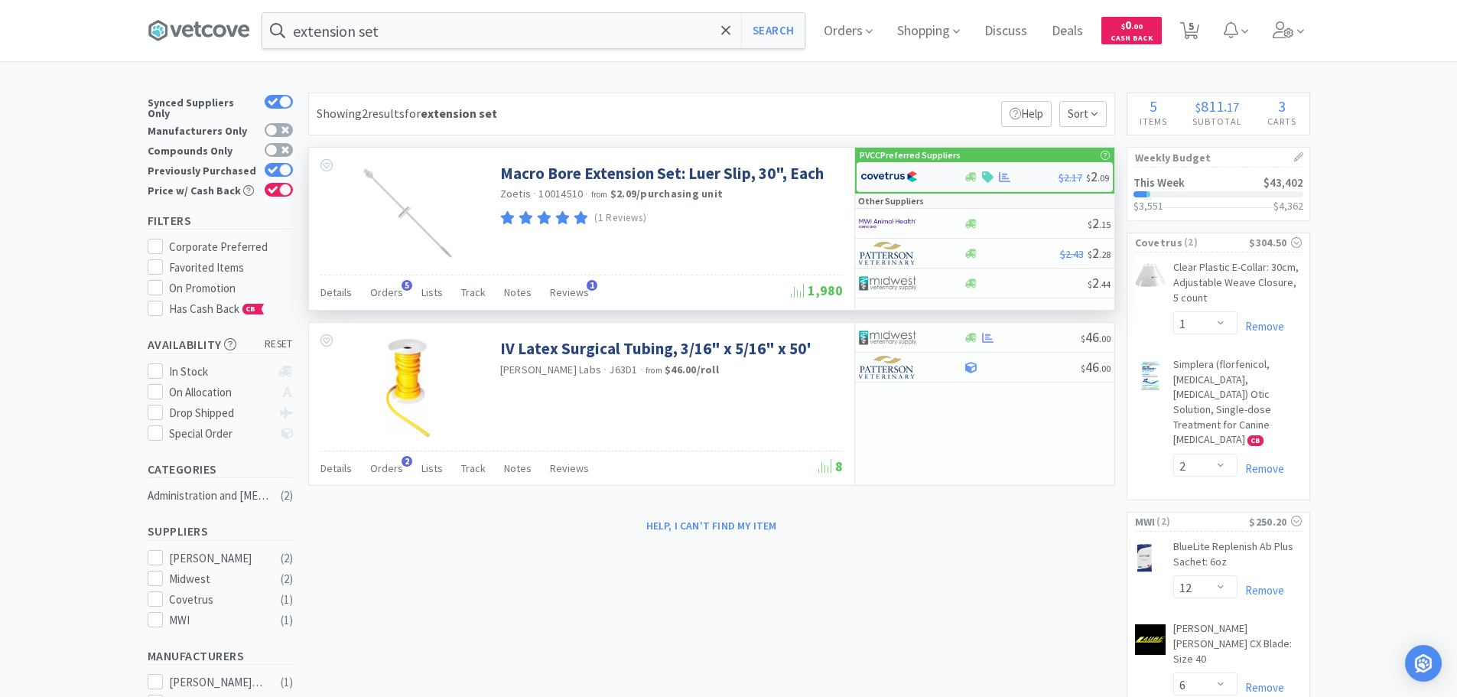
click at [909, 170] on img at bounding box center [888, 176] width 57 height 23
select select "1"
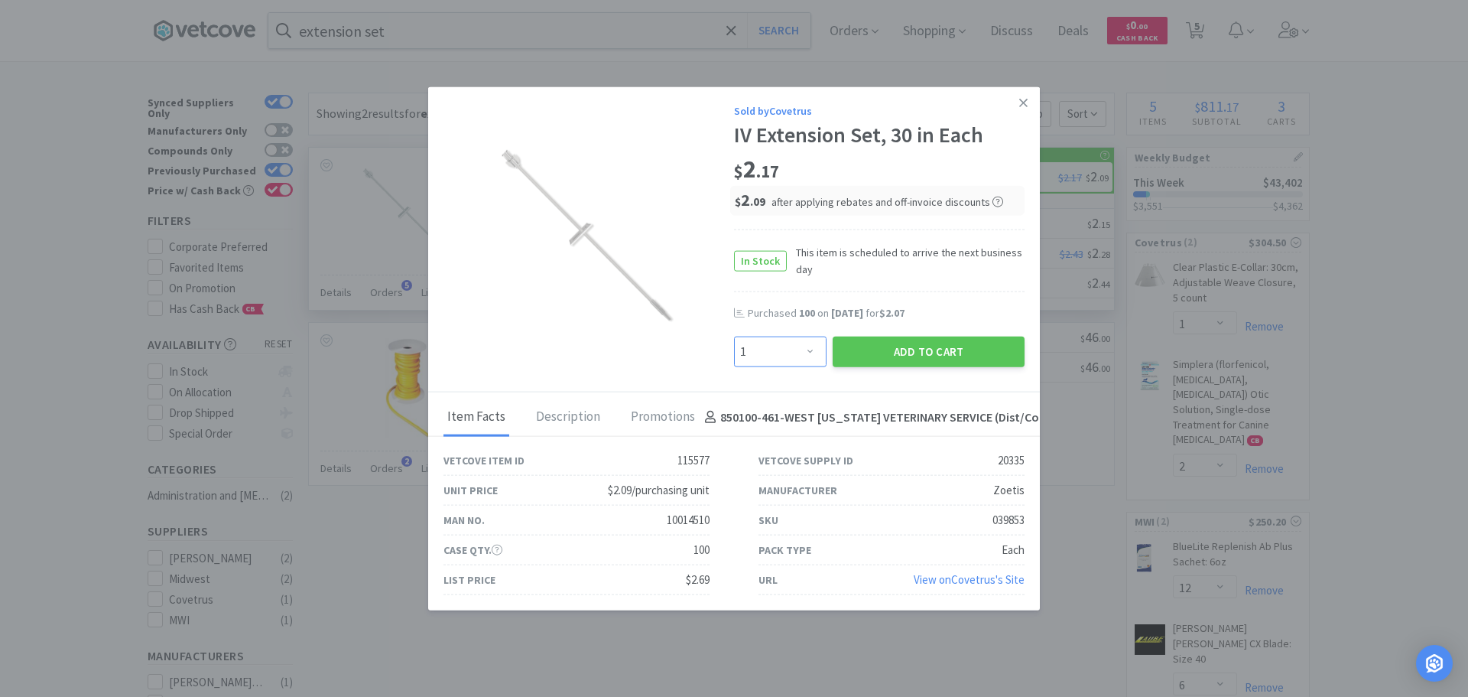
click at [771, 337] on select "Enter Quantity 1 2 3 4 5 6 7 8 9 10 11 12 13 14 15 16 17 18 19 20 Enter Quantity" at bounding box center [780, 352] width 93 height 31
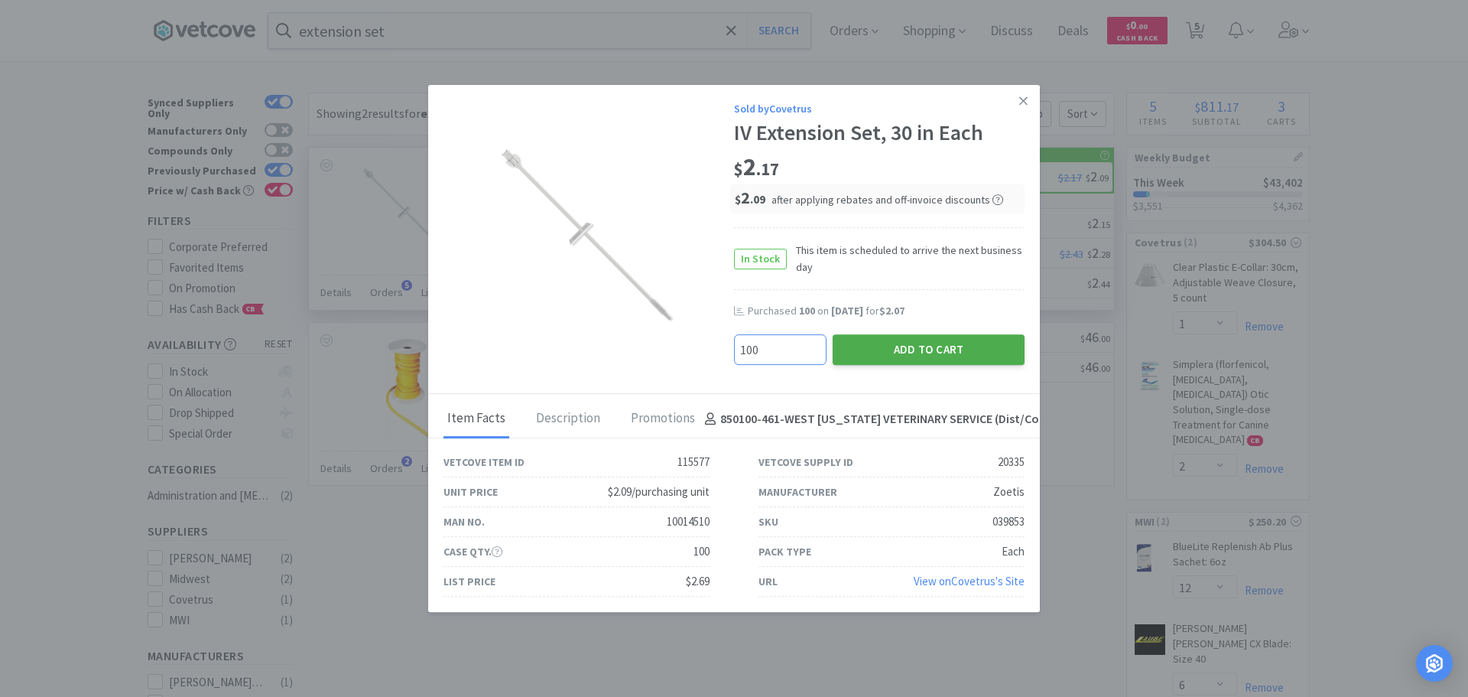
type input "100"
click at [947, 350] on button "Add to Cart" at bounding box center [929, 349] width 192 height 31
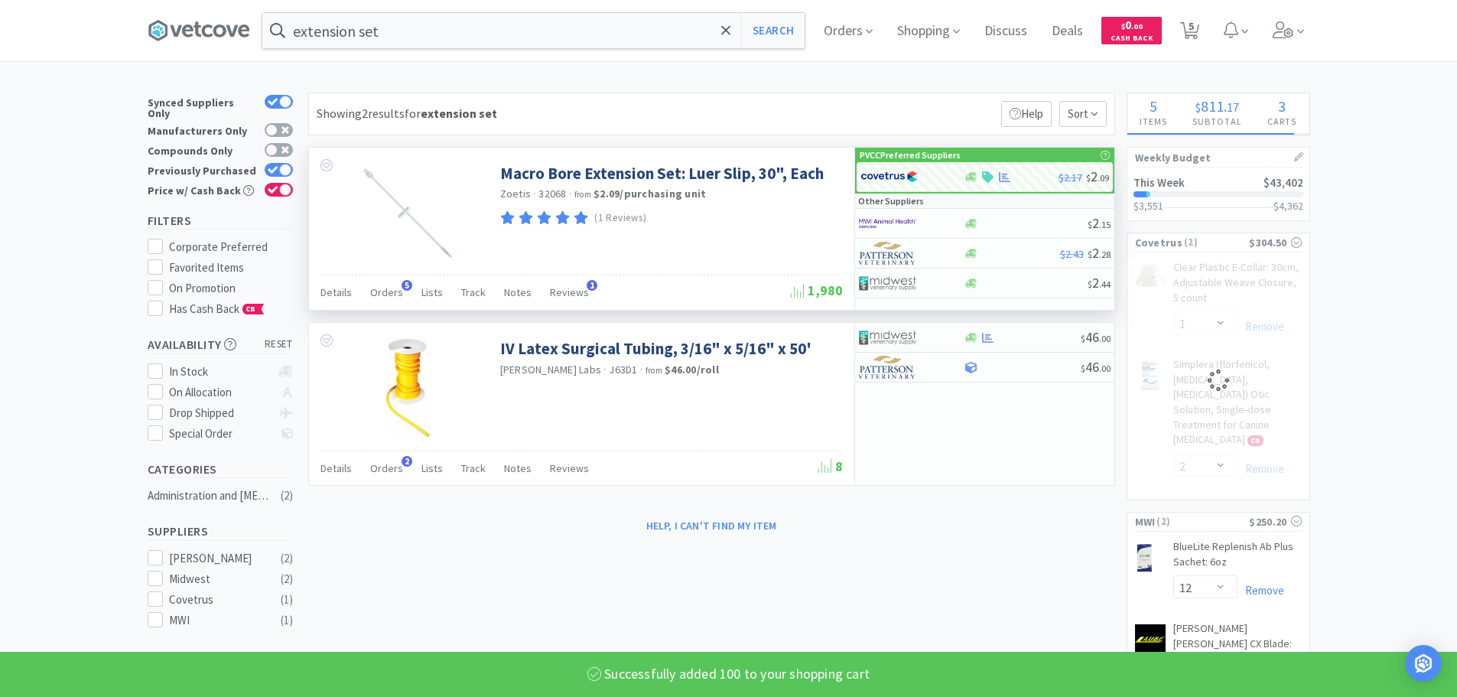
select select "100"
select select "2"
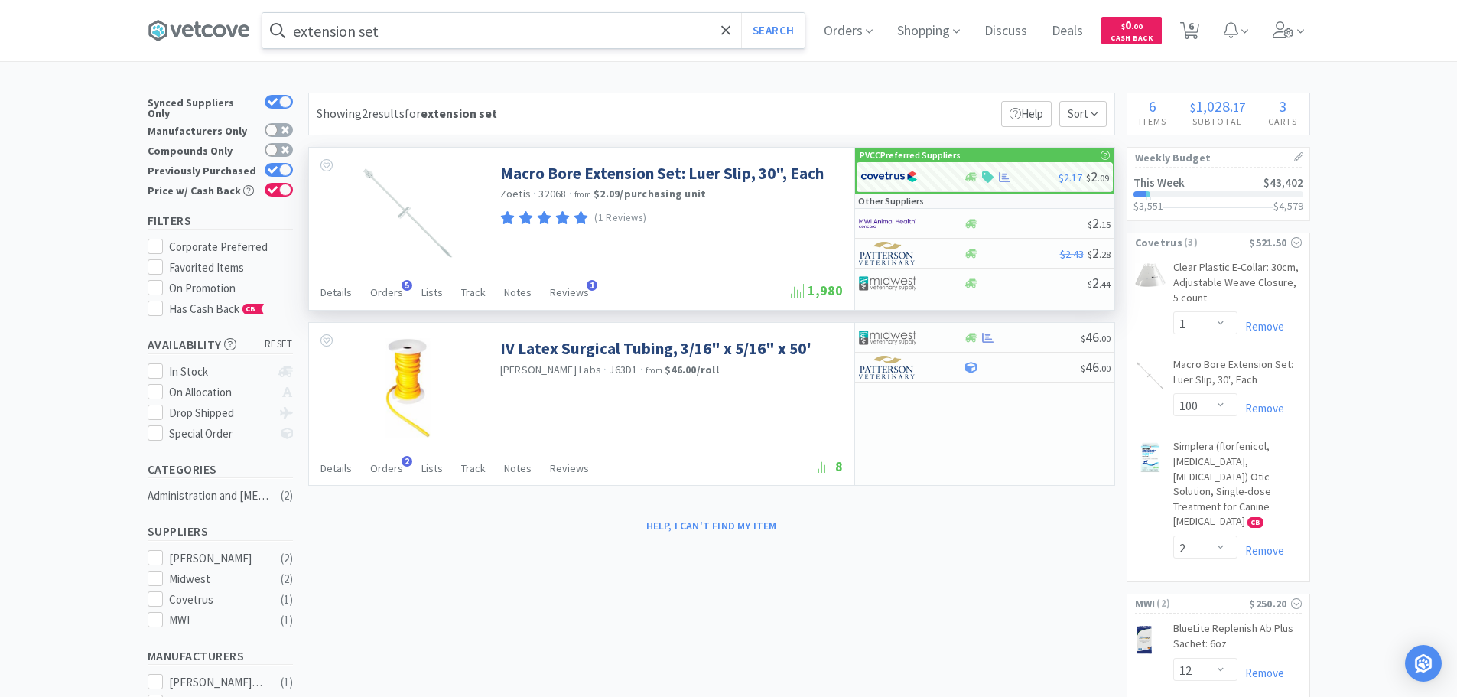
click at [605, 43] on input "extension set" at bounding box center [533, 30] width 542 height 35
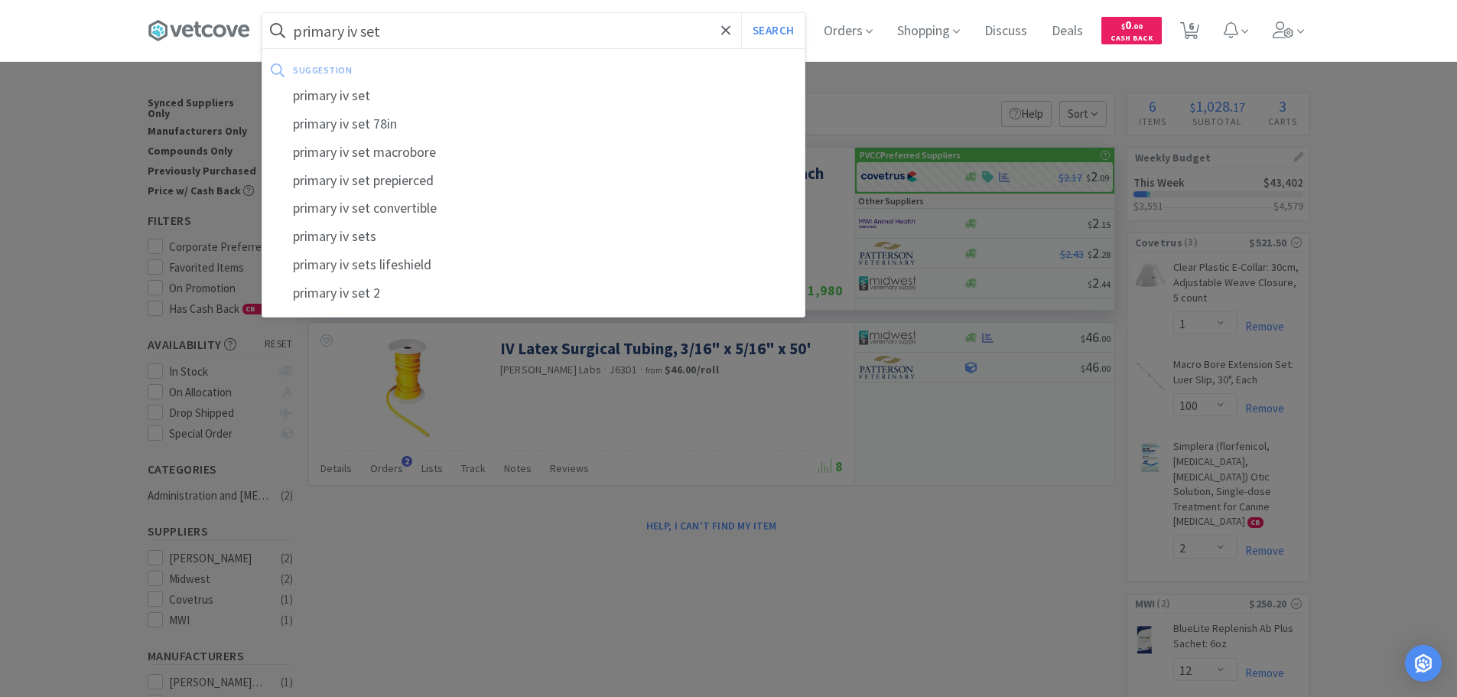
type input "primary iv set"
click at [741, 13] on button "Search" at bounding box center [772, 30] width 63 height 35
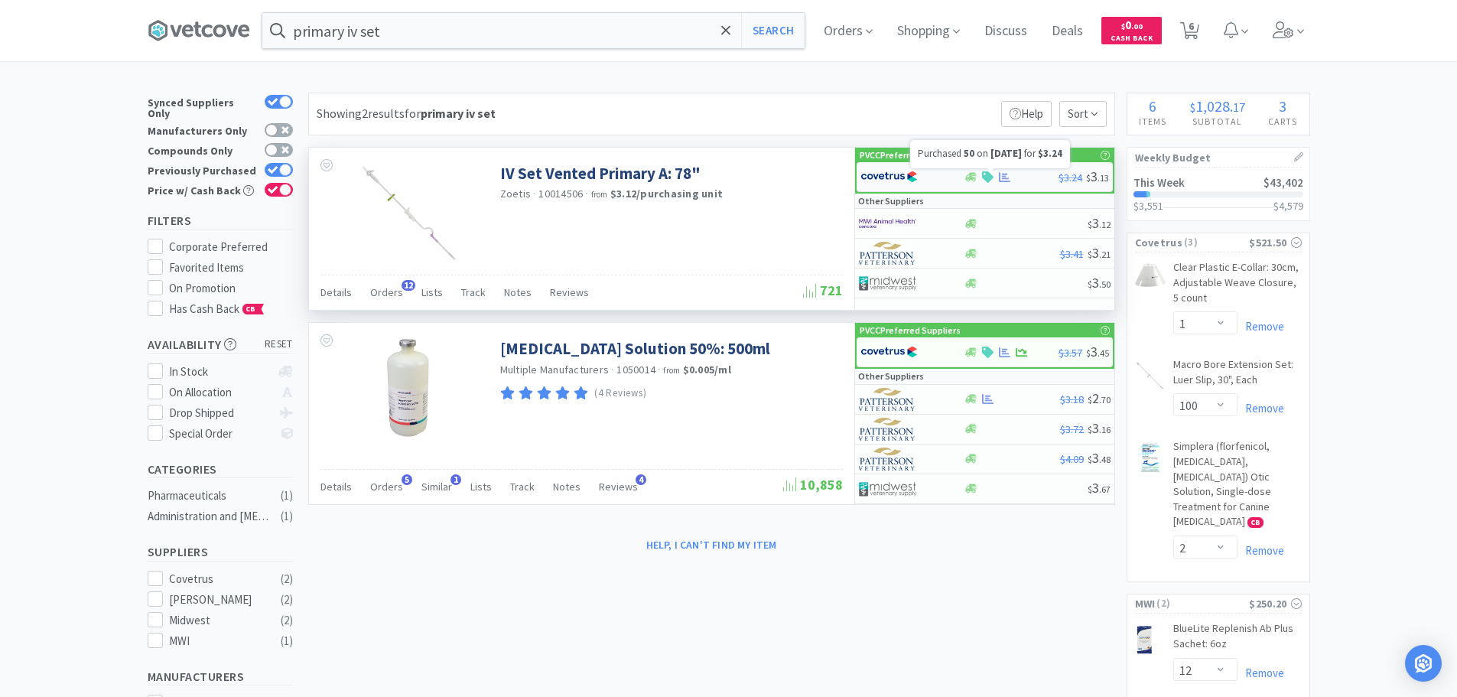
click at [1005, 176] on icon at bounding box center [1004, 177] width 11 height 10
select select "1"
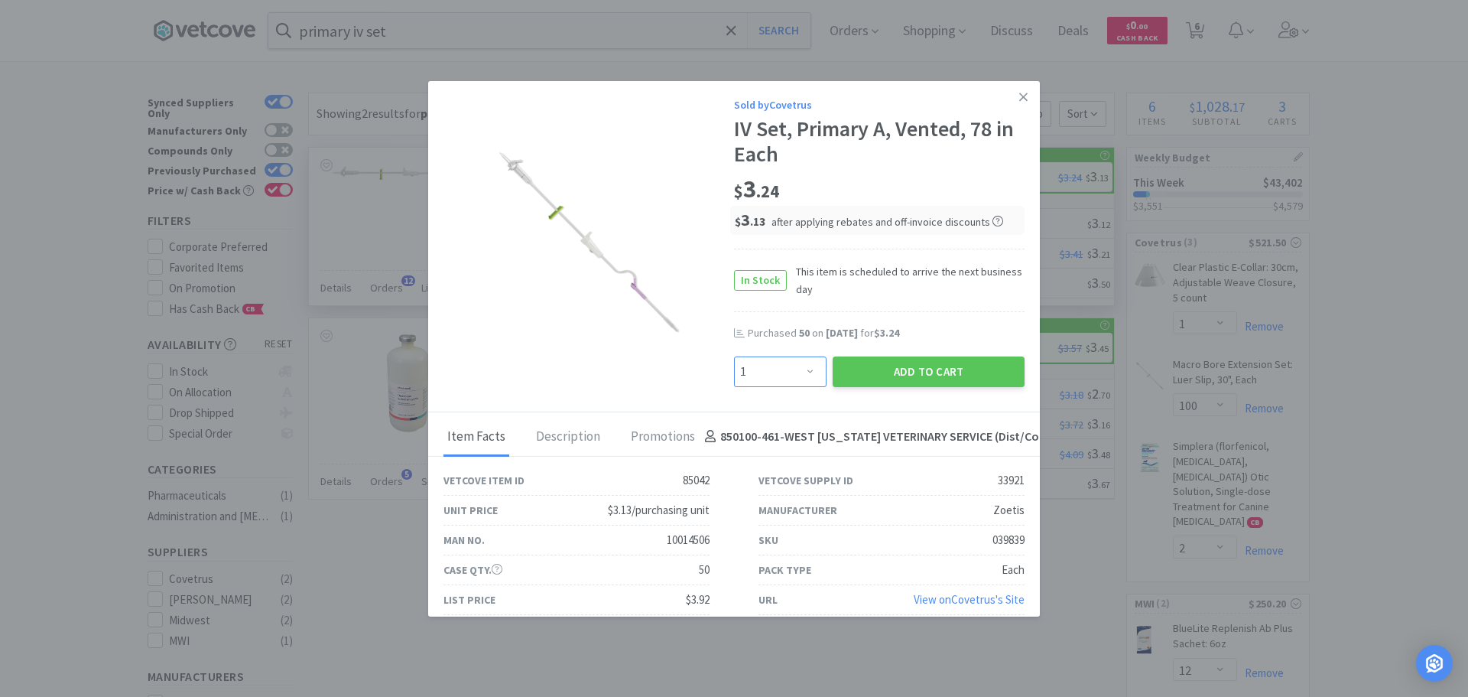
click at [799, 385] on select "Enter Quantity 1 2 3 4 5 6 7 8 9 10 11 12 13 14 15 16 17 18 19 20 Enter Quantity" at bounding box center [780, 371] width 93 height 31
type input "50"
click at [960, 366] on button "Add to Cart" at bounding box center [929, 371] width 192 height 31
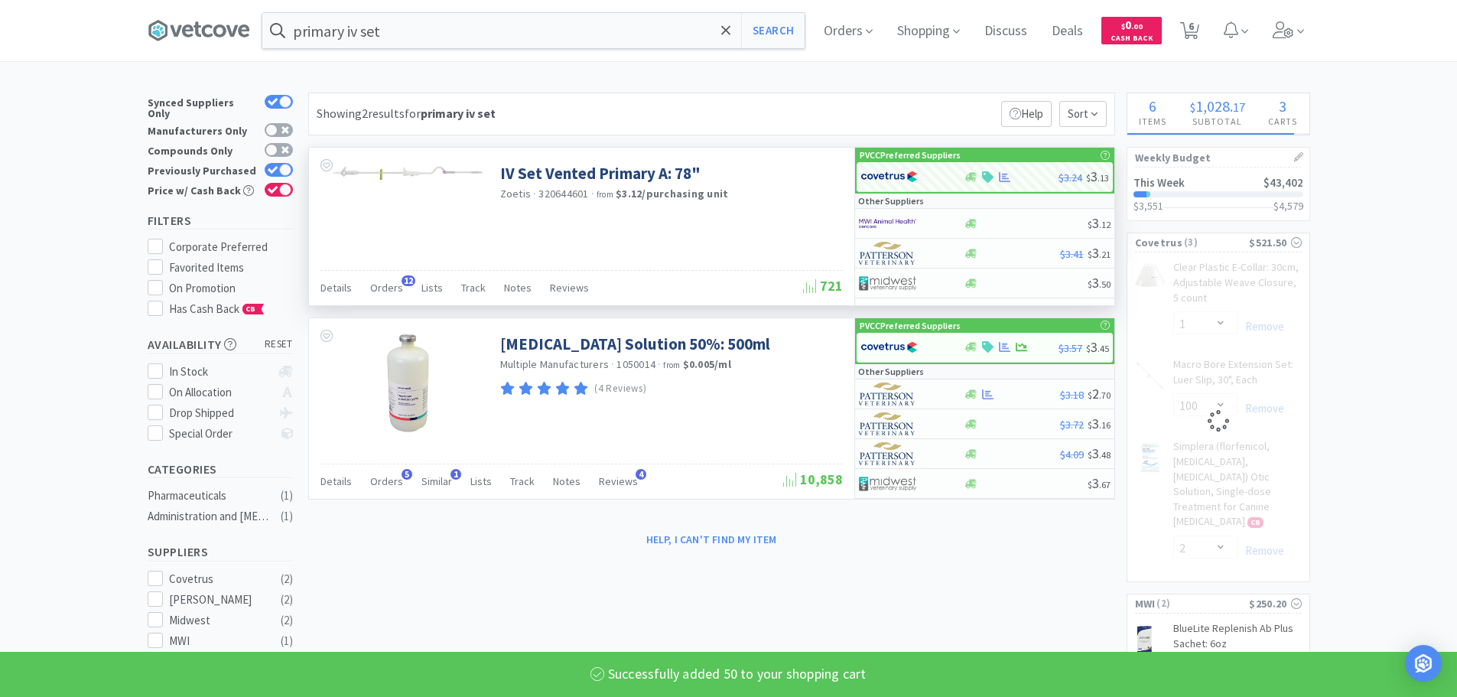
select select "50"
select select "100"
select select "2"
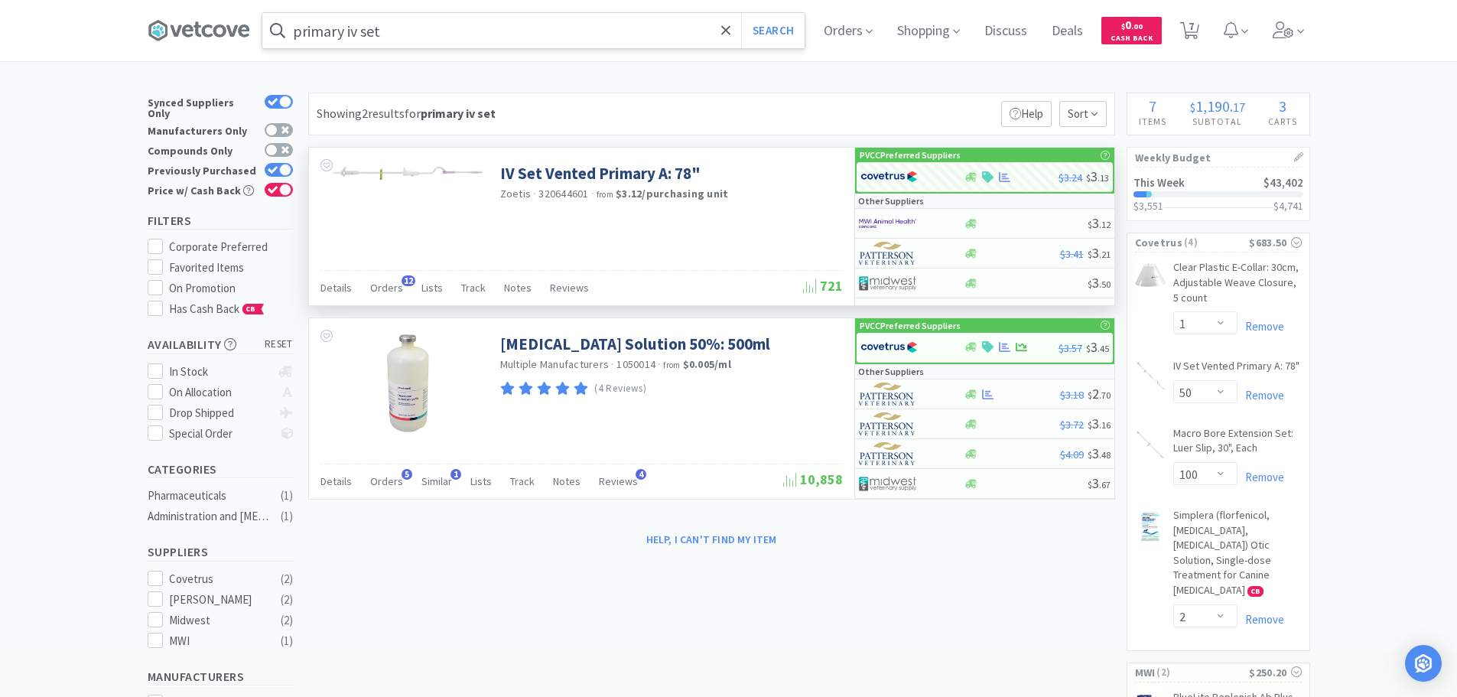
click at [504, 39] on input "primary iv set" at bounding box center [533, 30] width 542 height 35
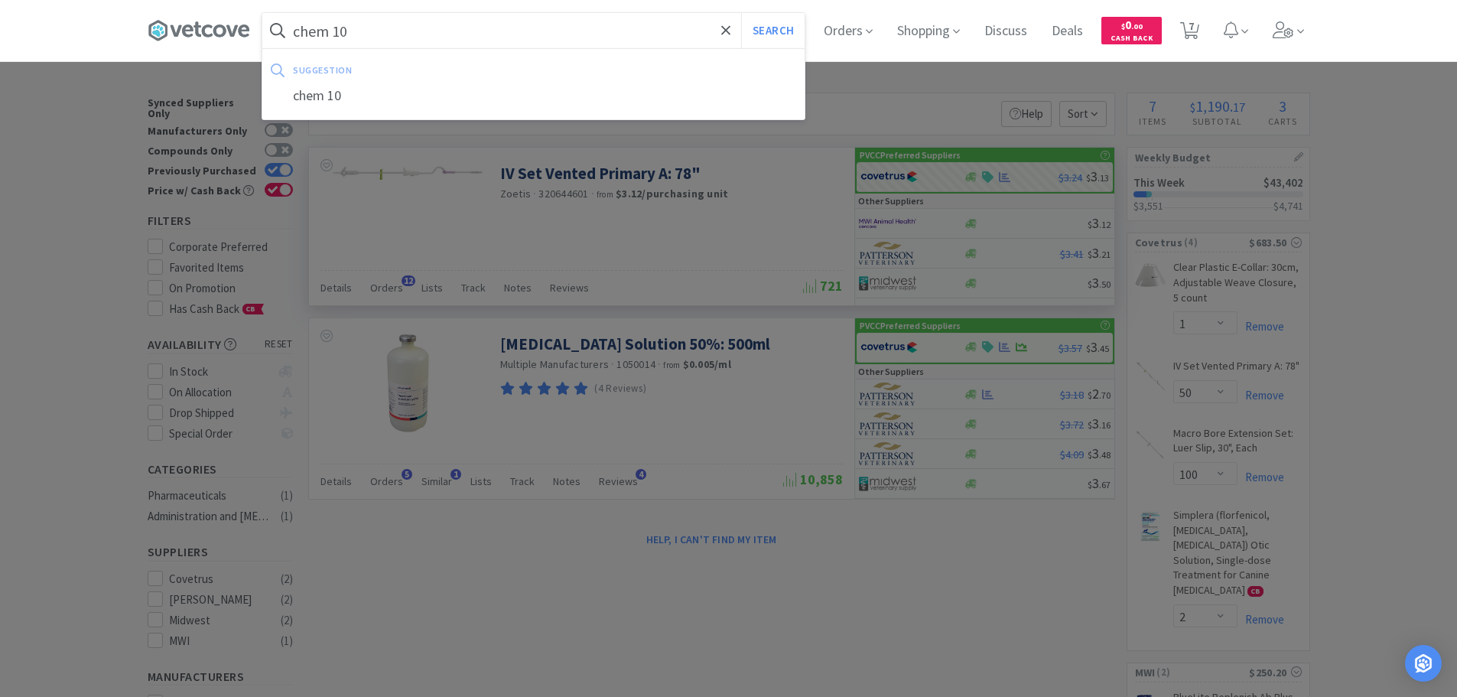
type input "chem 10"
click at [741, 13] on button "Search" at bounding box center [772, 30] width 63 height 35
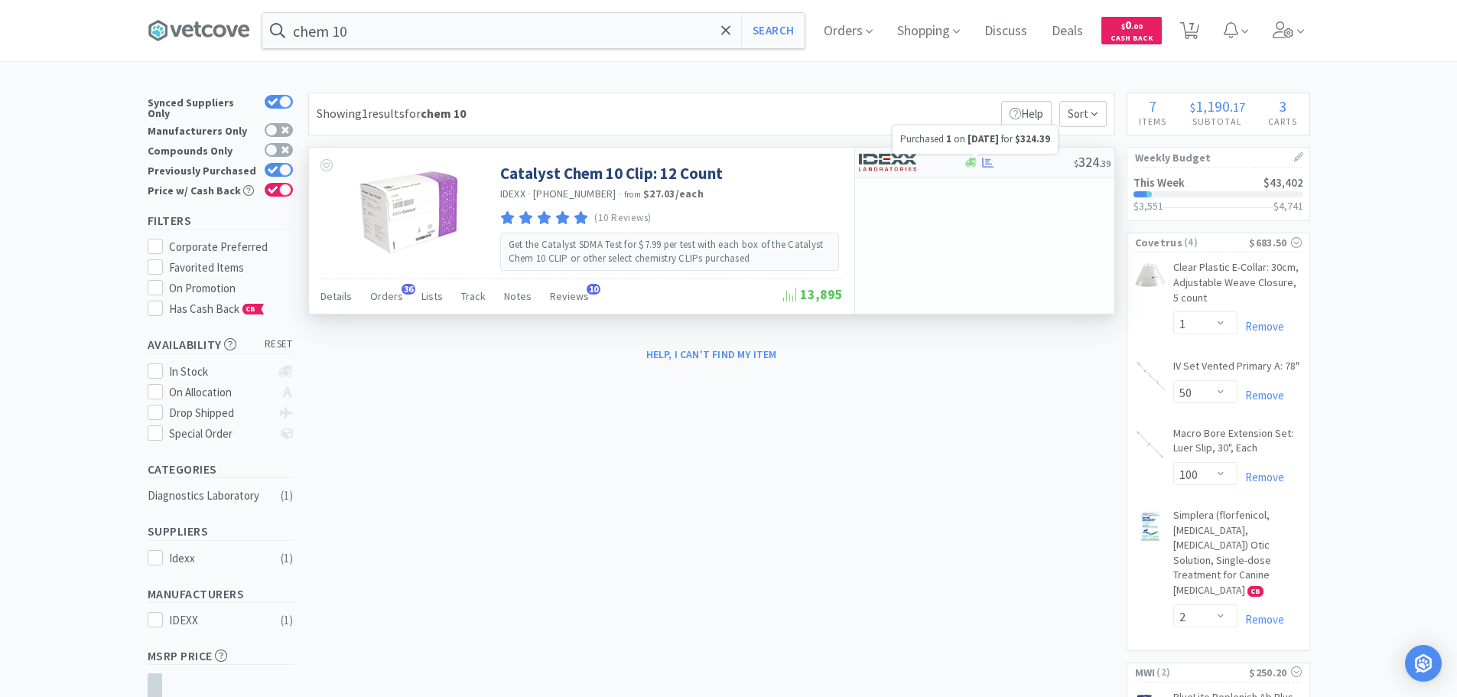
click at [993, 163] on icon at bounding box center [987, 162] width 11 height 11
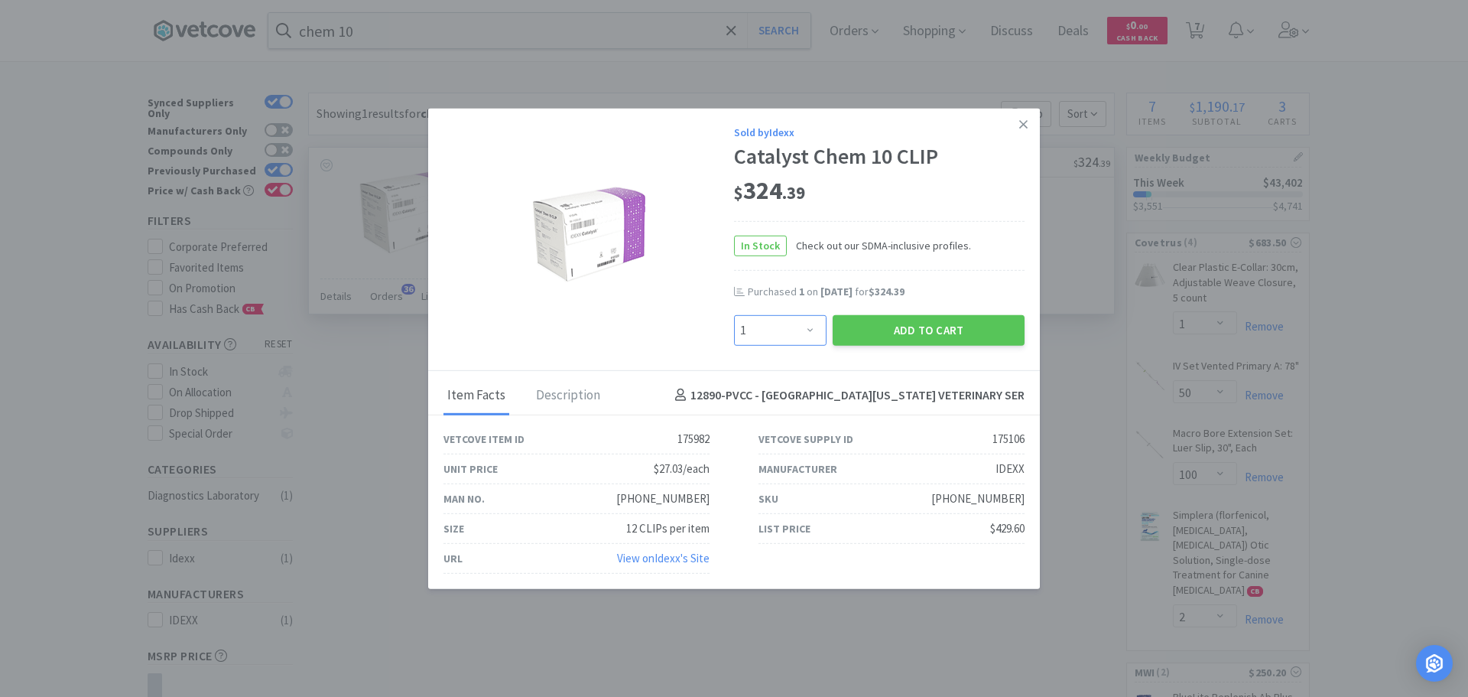
drag, startPoint x: 780, startPoint y: 331, endPoint x: 784, endPoint y: 322, distance: 9.9
click at [780, 331] on select "Enter Quantity 1 2 3 4 5 6 7 8 9 10 11 12 13 14 15 16 17 18 19 20 Enter Quantity" at bounding box center [780, 329] width 93 height 31
select select "2"
click at [734, 314] on select "Enter Quantity 1 2 3 4 5 6 7 8 9 10 11 12 13 14 15 16 17 18 19 20 Enter Quantity" at bounding box center [780, 329] width 93 height 31
click at [896, 321] on button "Add to Cart" at bounding box center [929, 329] width 192 height 31
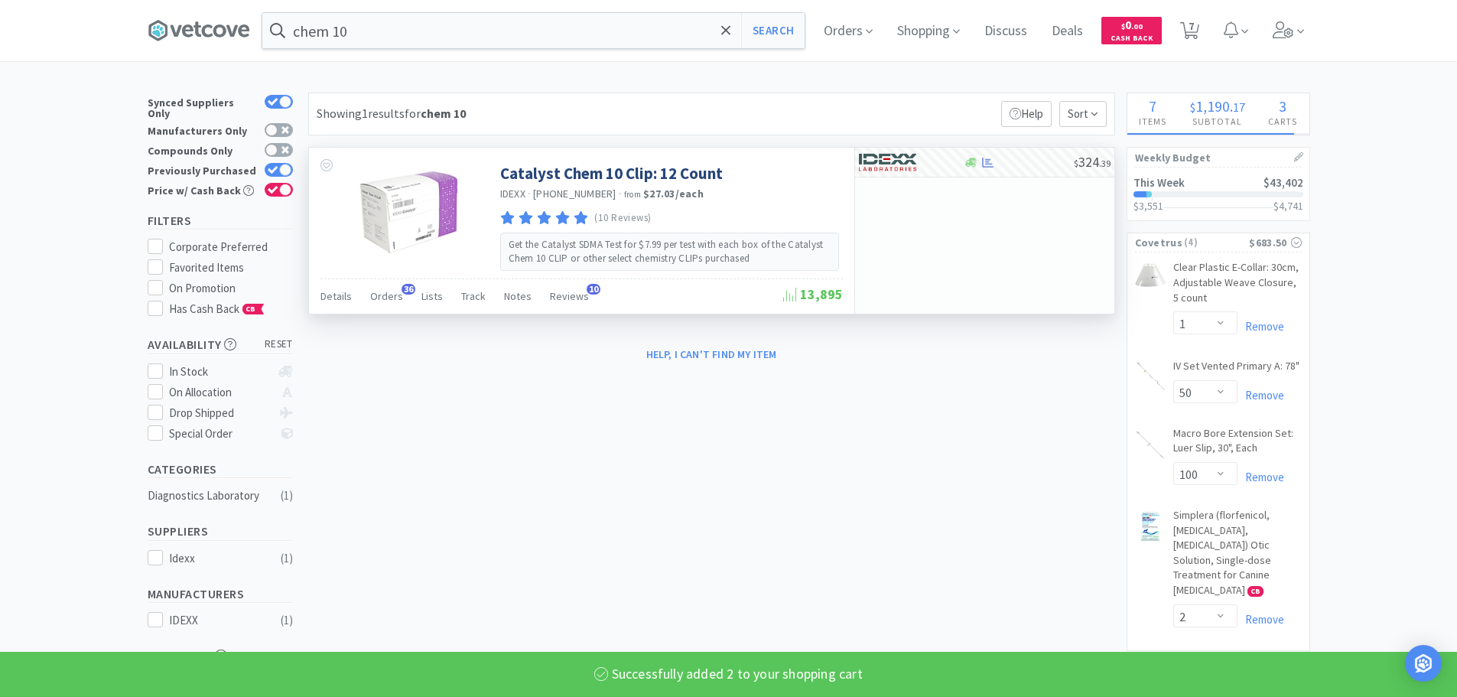
select select "2"
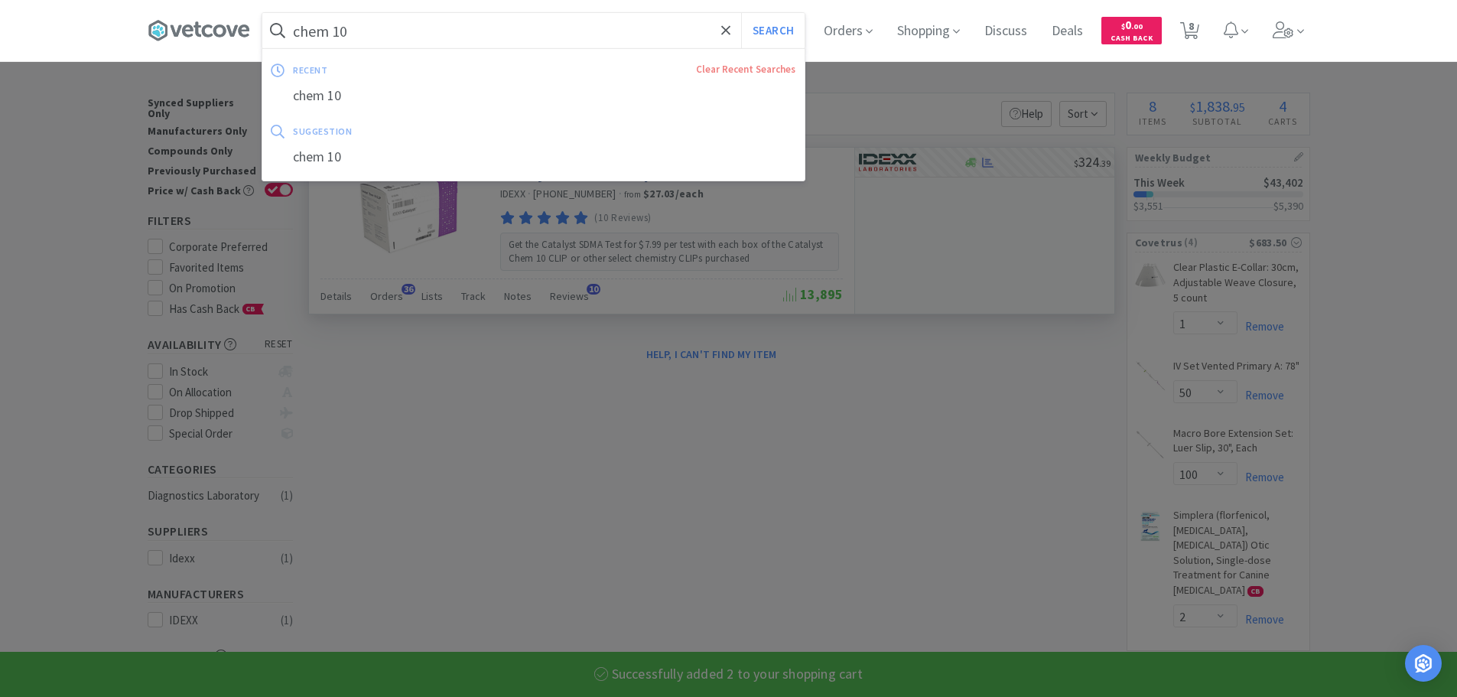
click at [470, 40] on input "chem 10" at bounding box center [533, 30] width 542 height 35
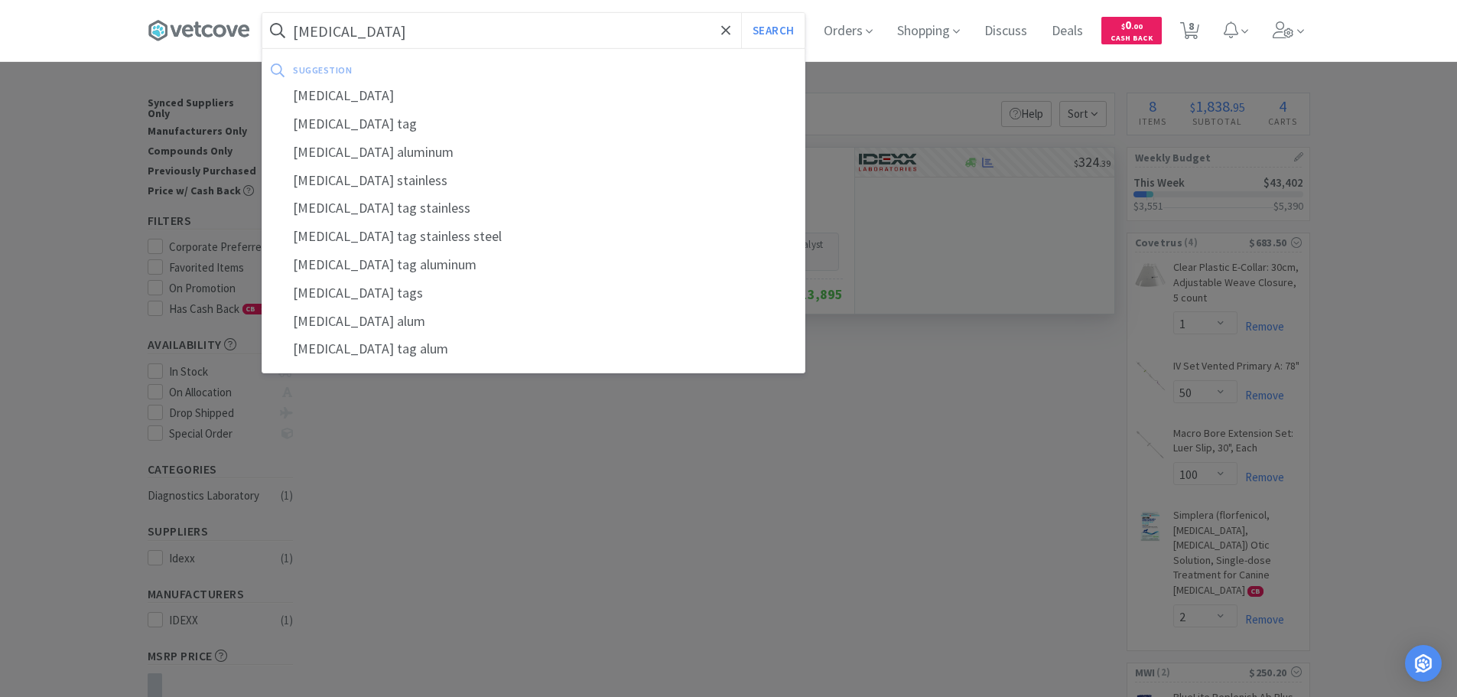
type input "rabies"
click at [741, 13] on button "Search" at bounding box center [772, 30] width 63 height 35
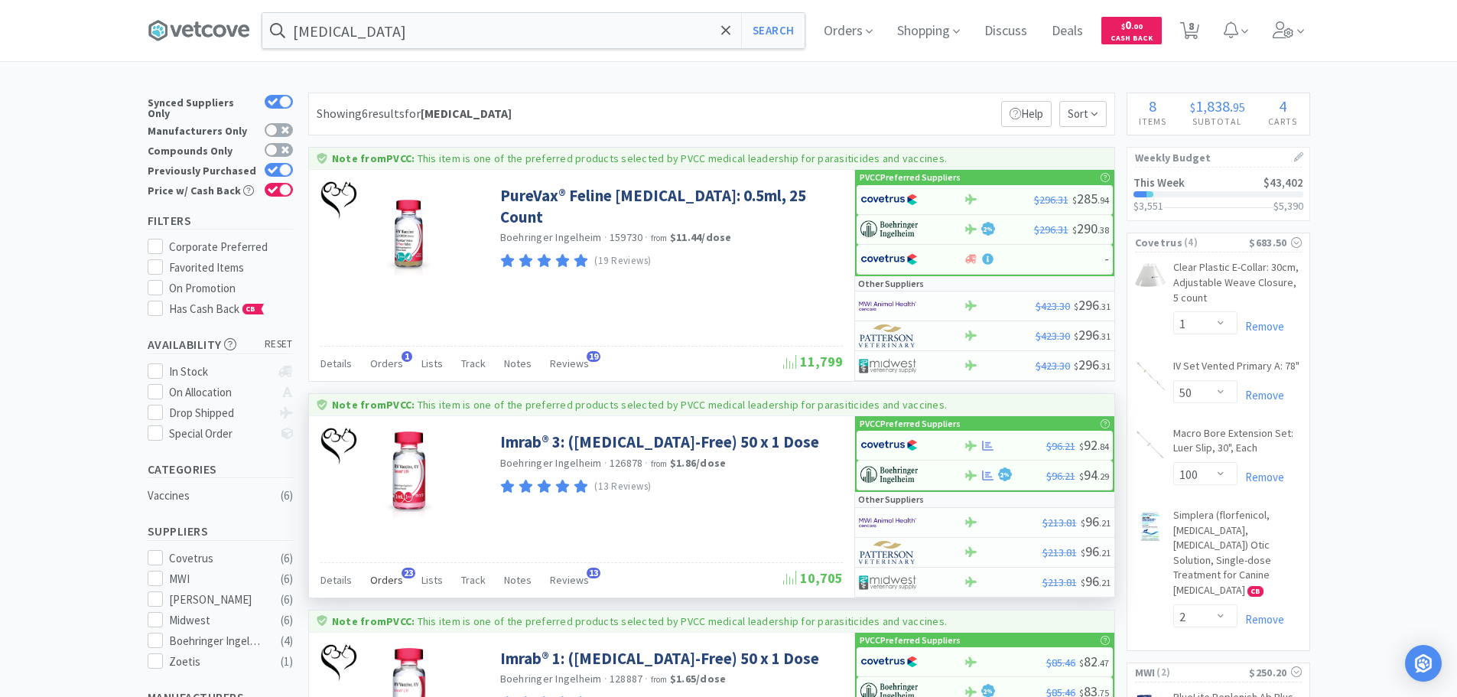
click at [392, 576] on span "Orders" at bounding box center [386, 580] width 33 height 14
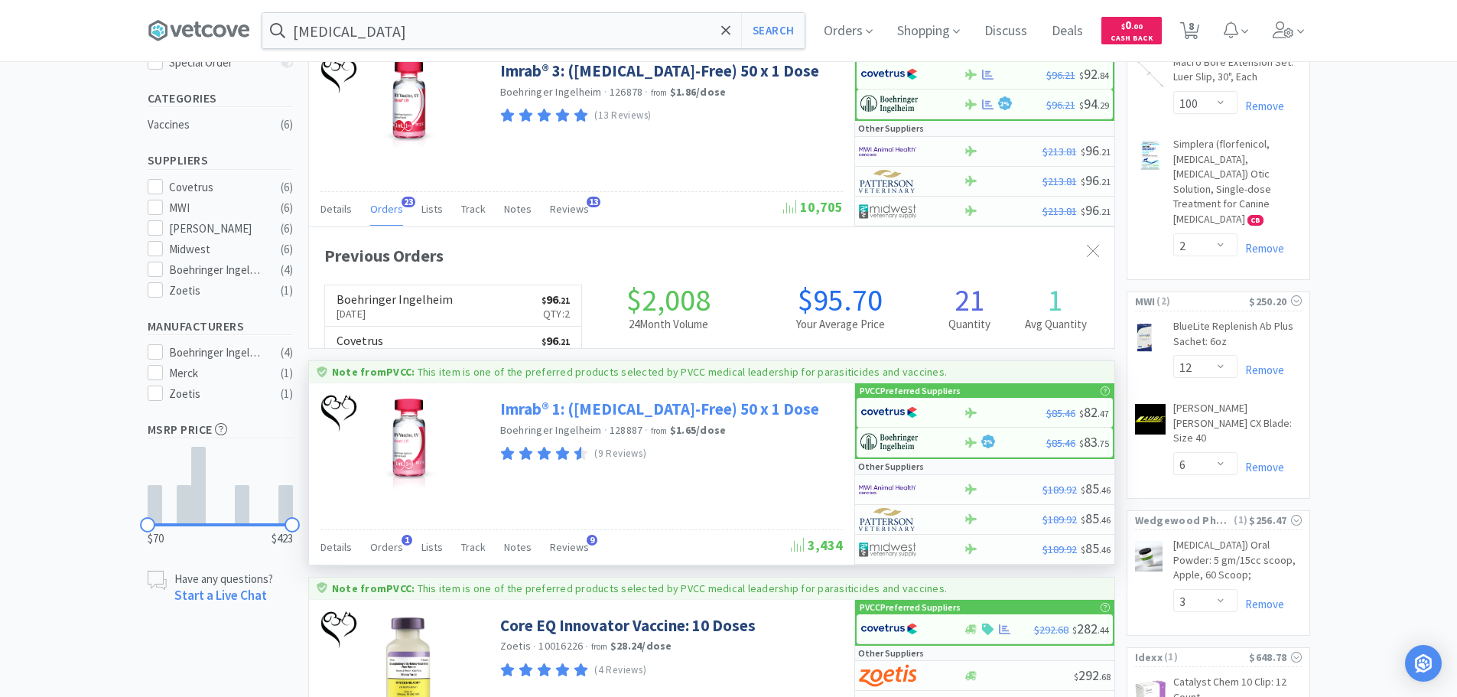
scroll to position [382, 0]
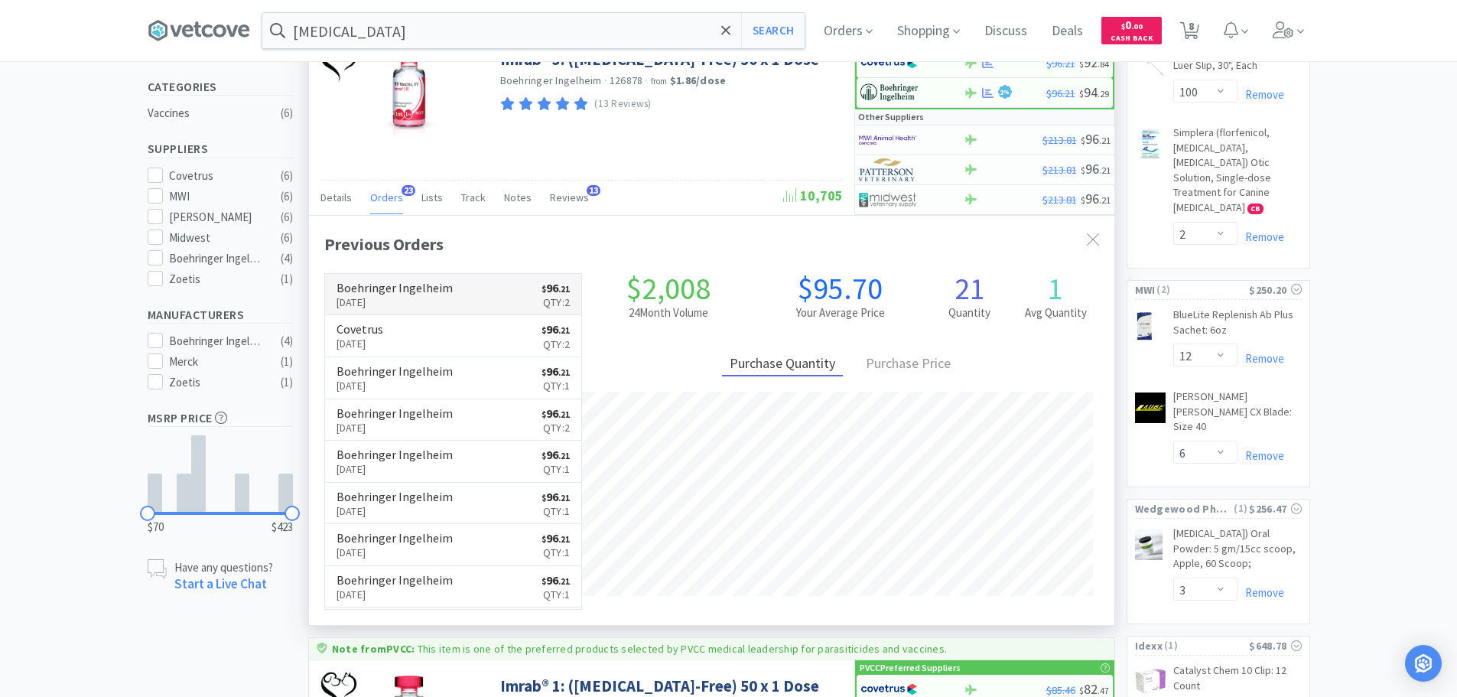
click at [432, 294] on h6 "Boehringer Ingelheim" at bounding box center [395, 287] width 116 height 12
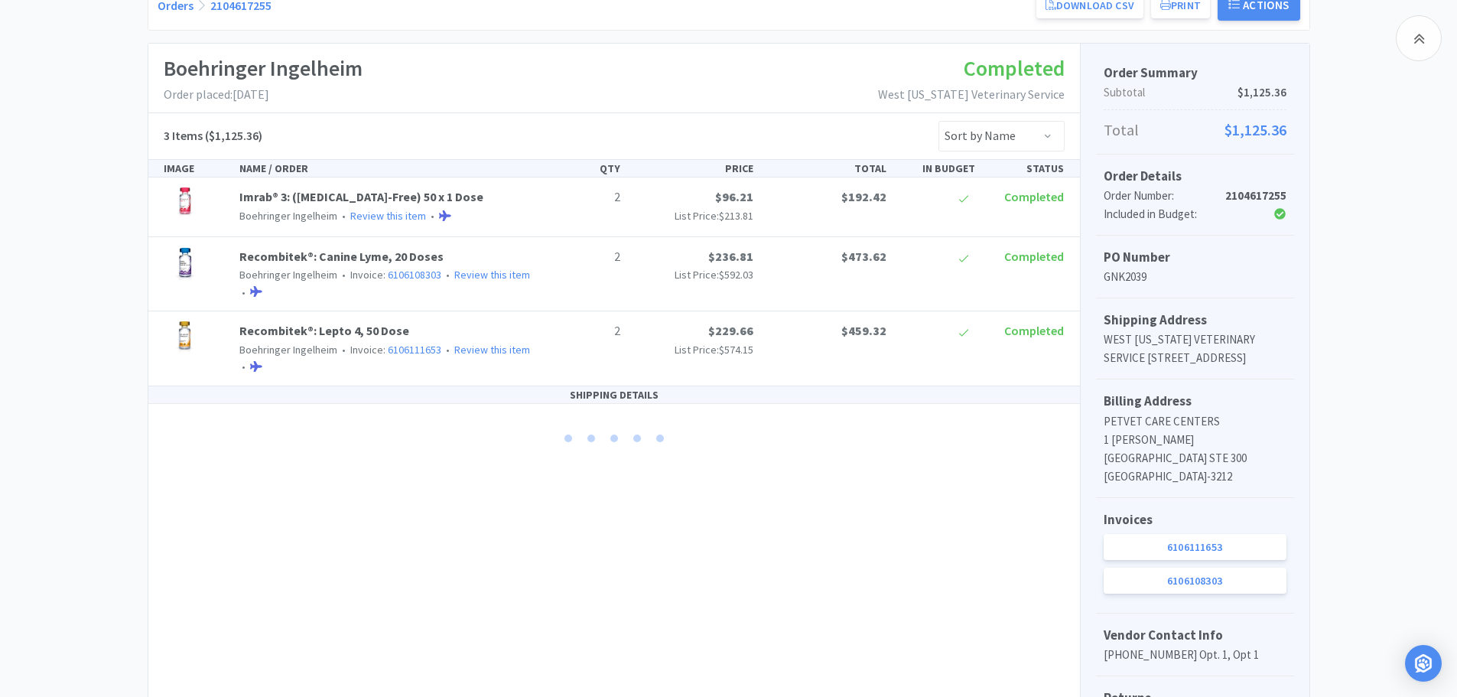
scroll to position [306, 0]
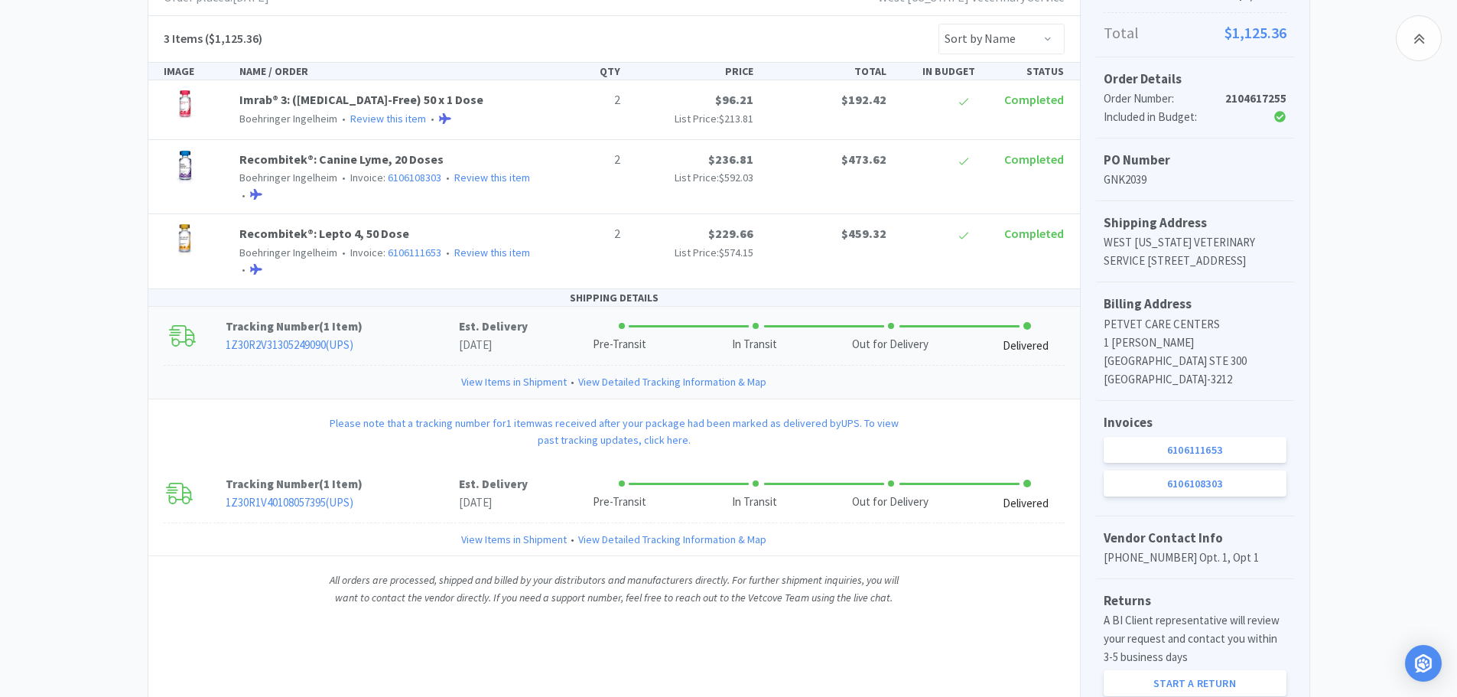
click at [559, 382] on link "View Items in Shipment" at bounding box center [514, 381] width 106 height 17
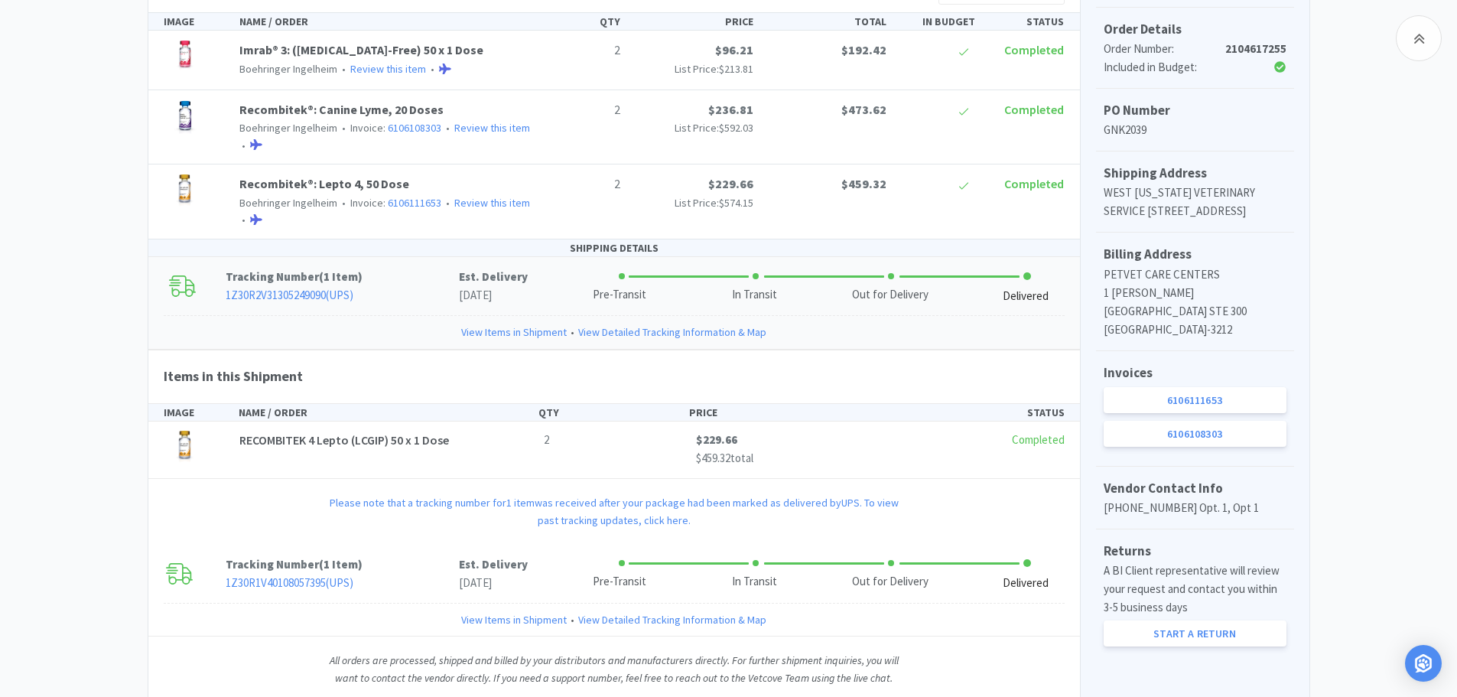
scroll to position [406, 0]
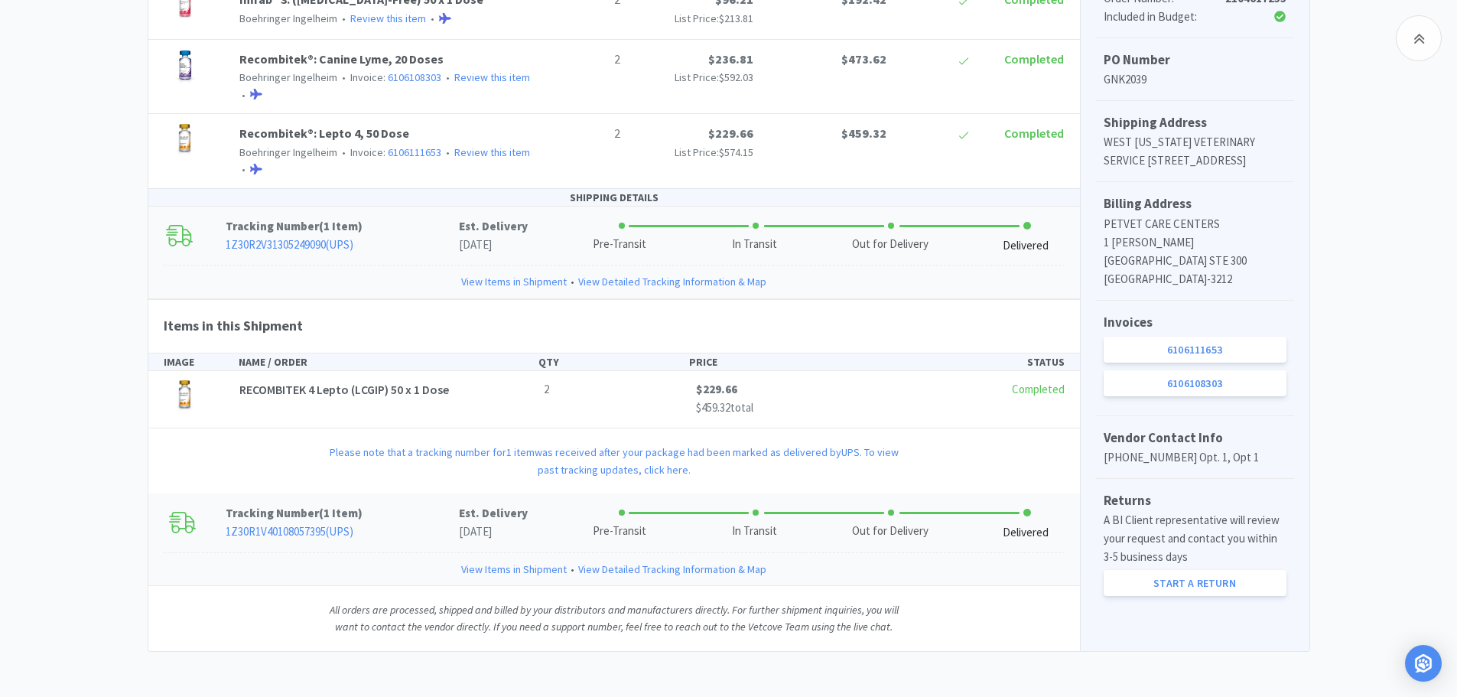
click at [543, 569] on link "View Items in Shipment" at bounding box center [514, 569] width 106 height 17
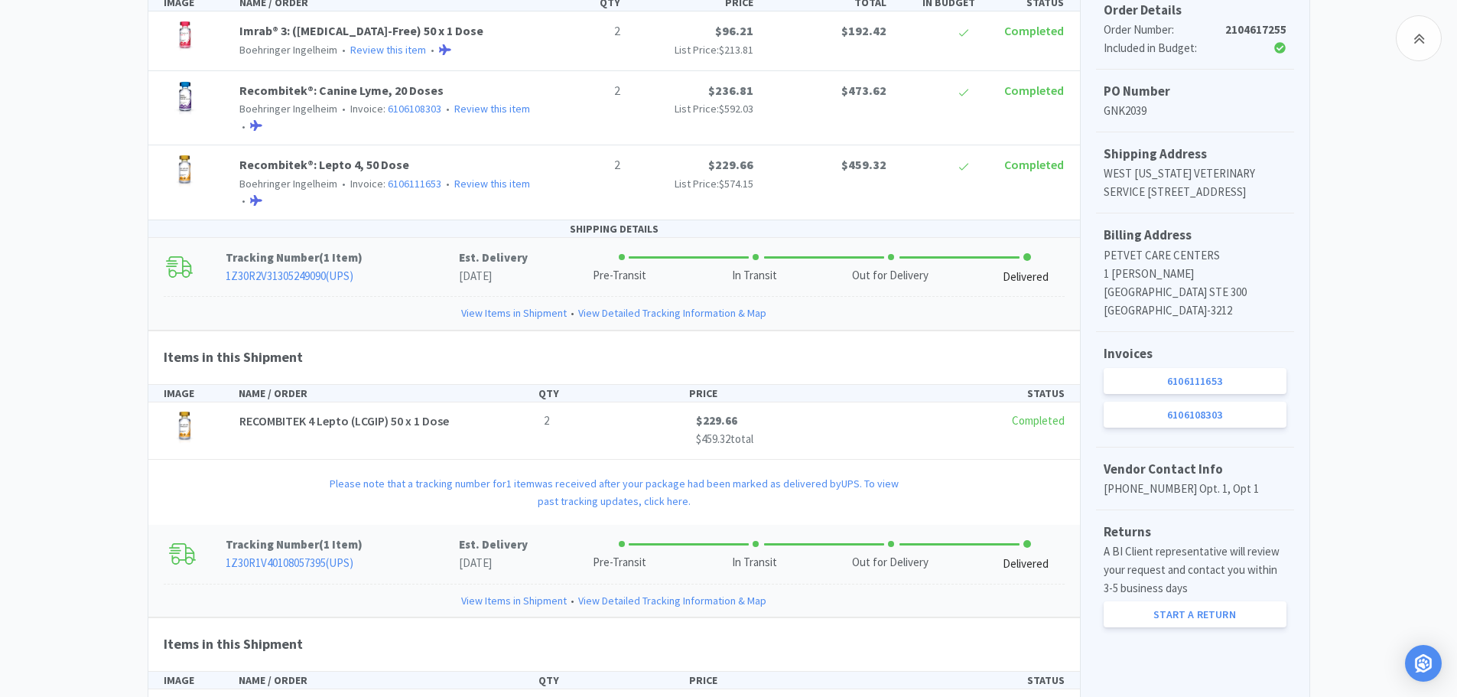
scroll to position [230, 0]
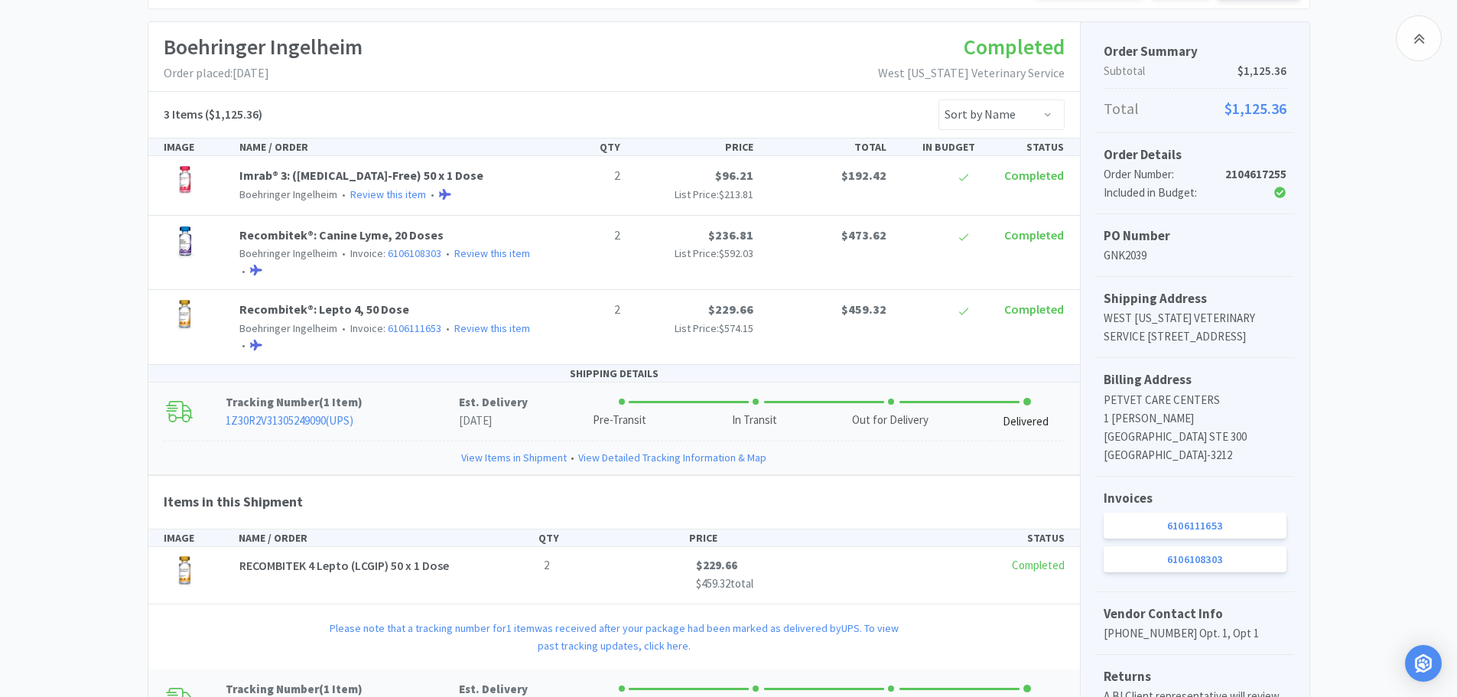
scroll to position [382, 0]
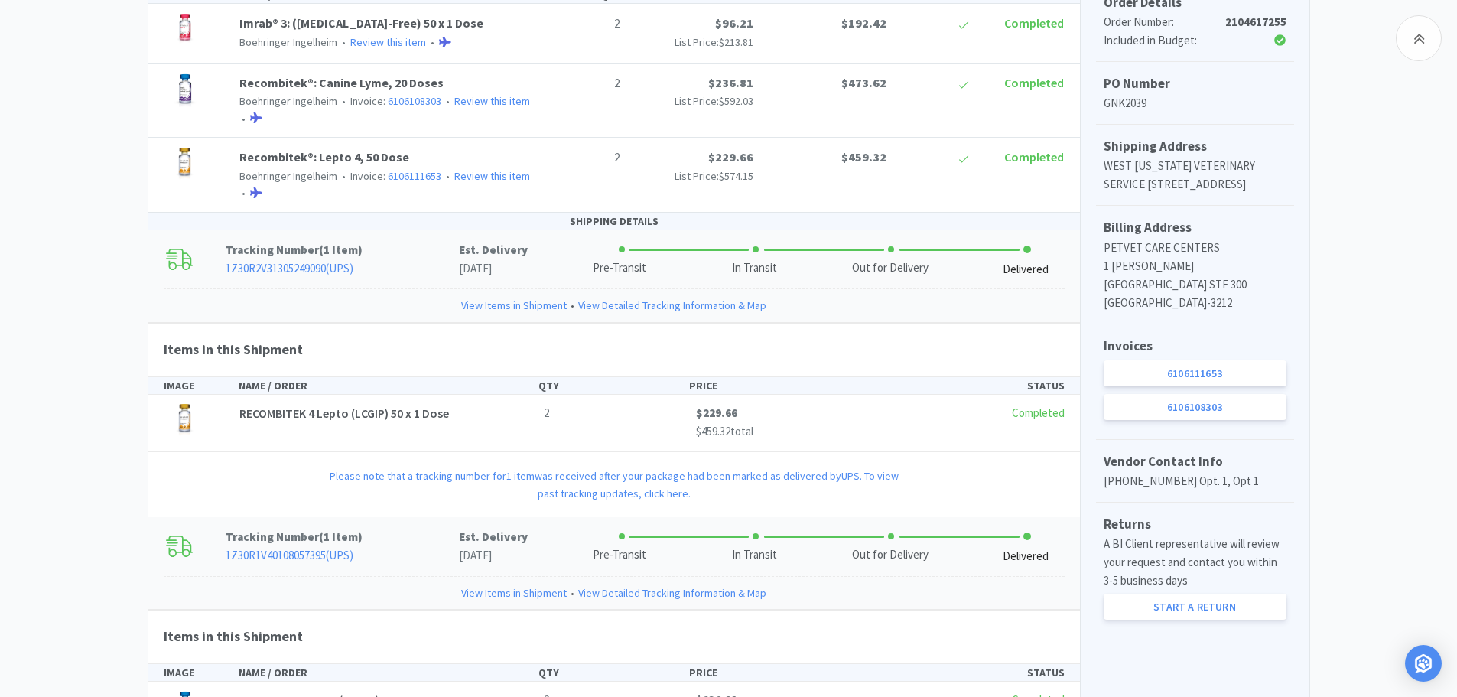
select select "1"
select select "50"
select select "100"
select select "2"
select select "12"
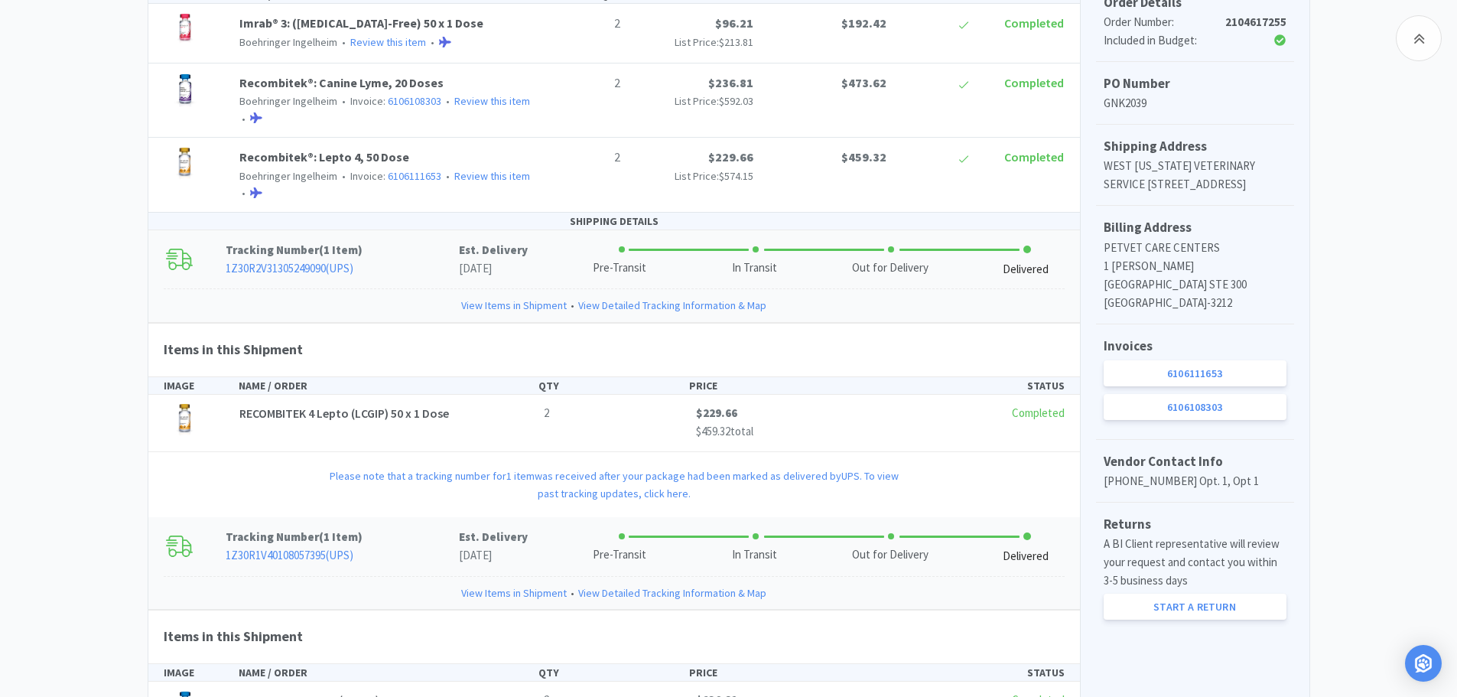
select select "6"
select select "3"
select select "2"
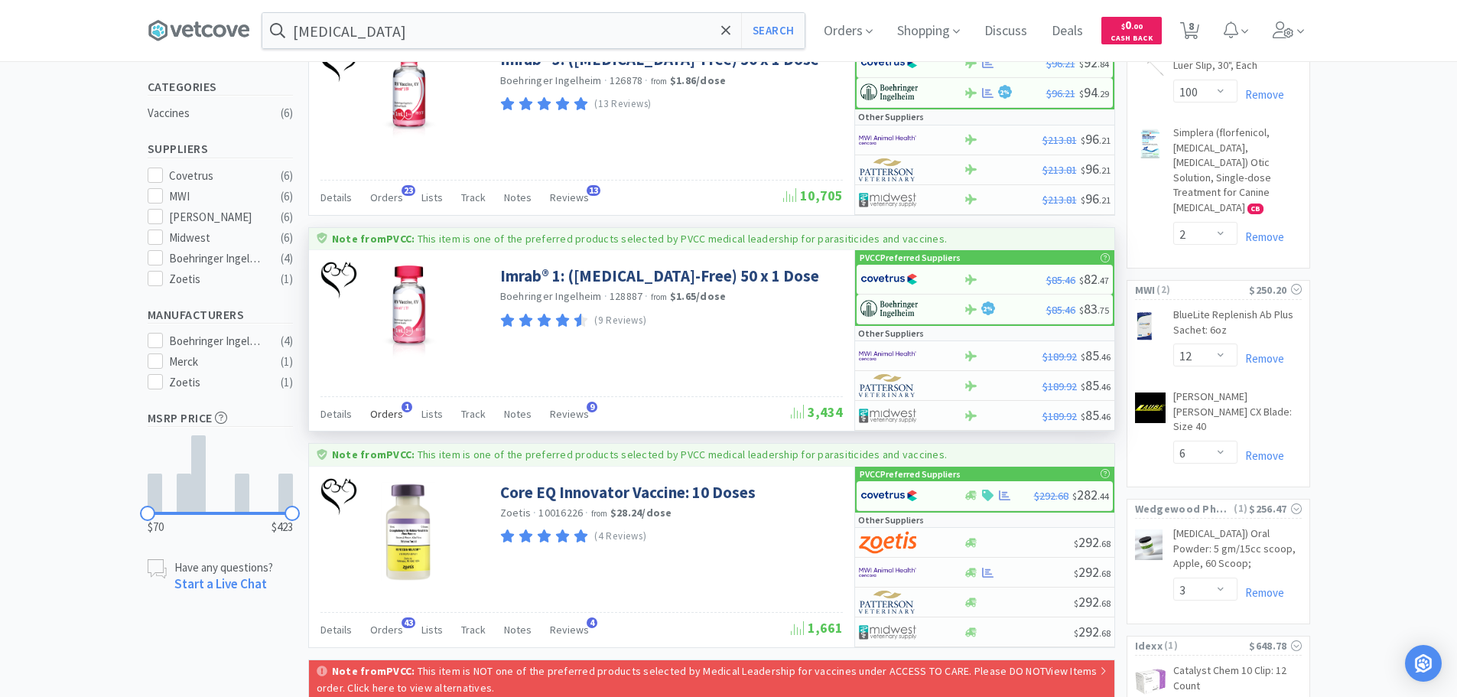
click at [389, 412] on span "Orders" at bounding box center [386, 414] width 33 height 14
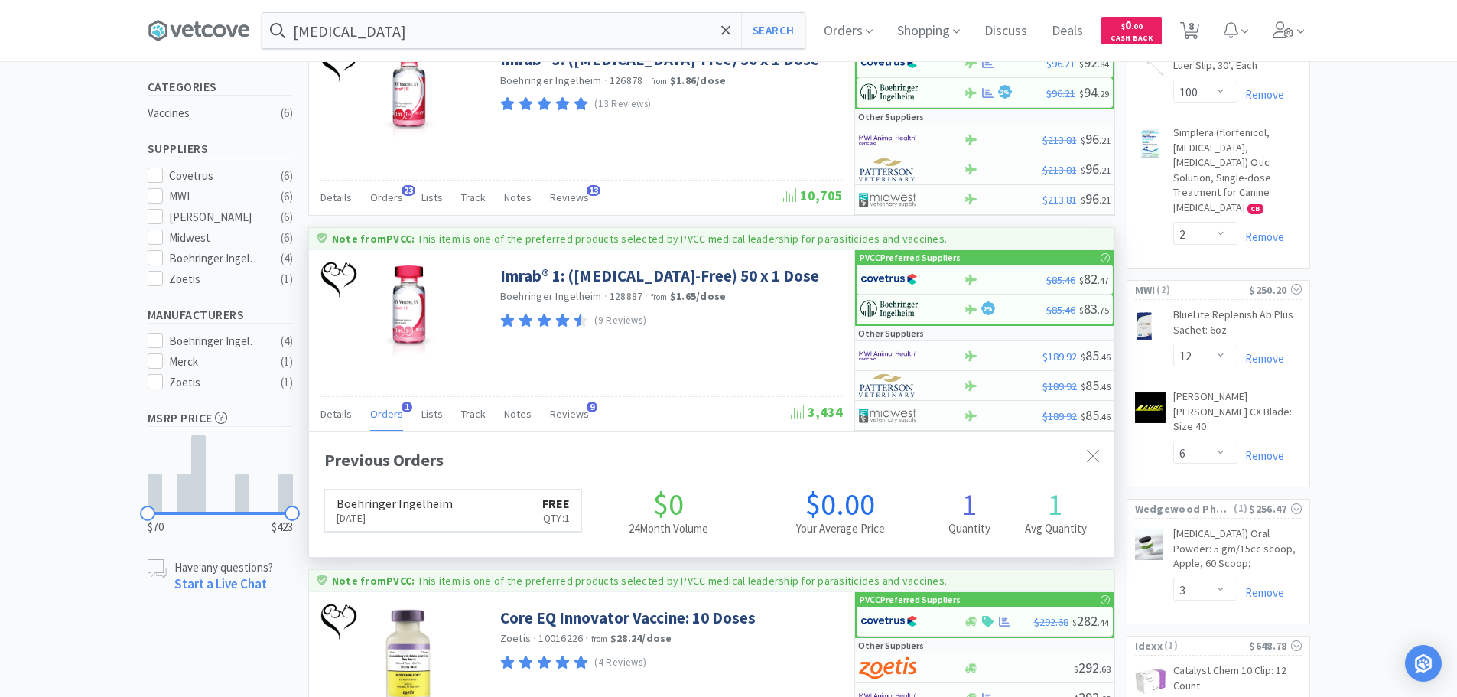
click at [389, 412] on span "Orders" at bounding box center [386, 414] width 33 height 14
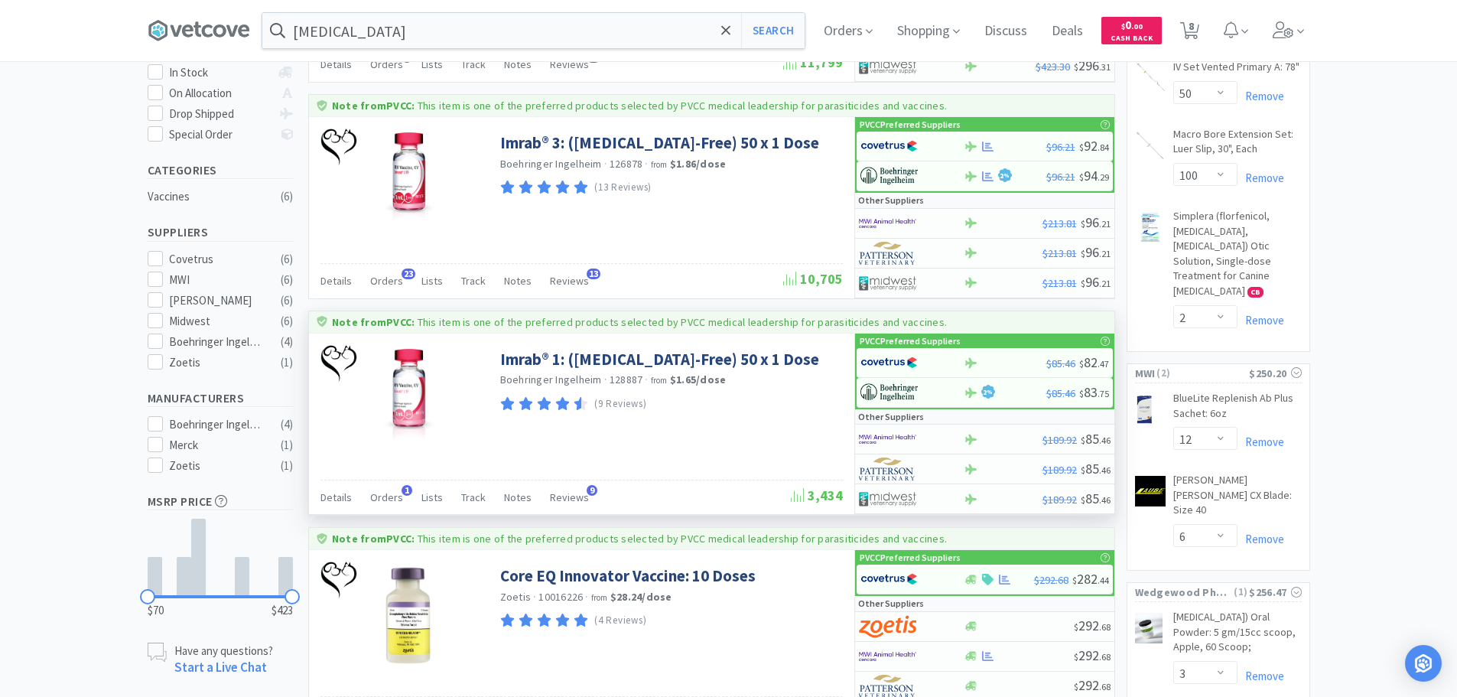
scroll to position [229, 0]
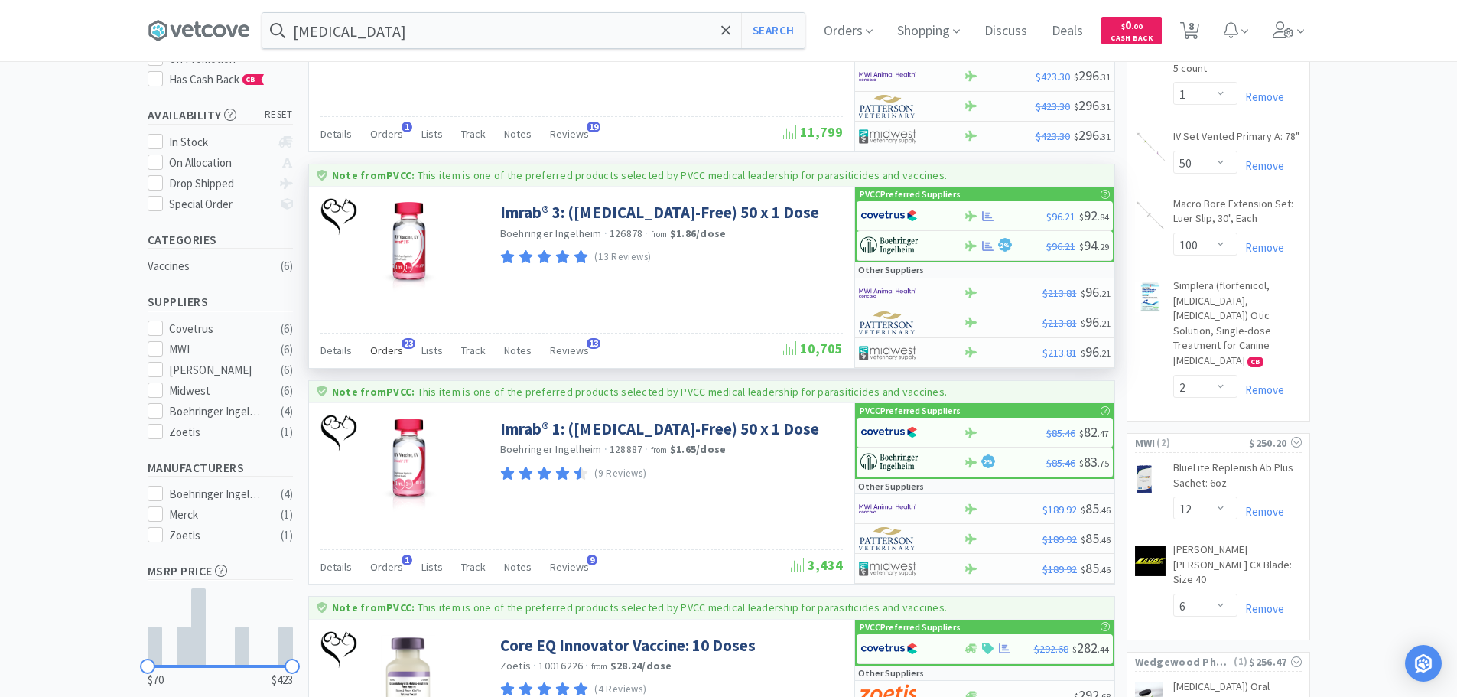
click at [386, 349] on span "Orders" at bounding box center [386, 350] width 33 height 14
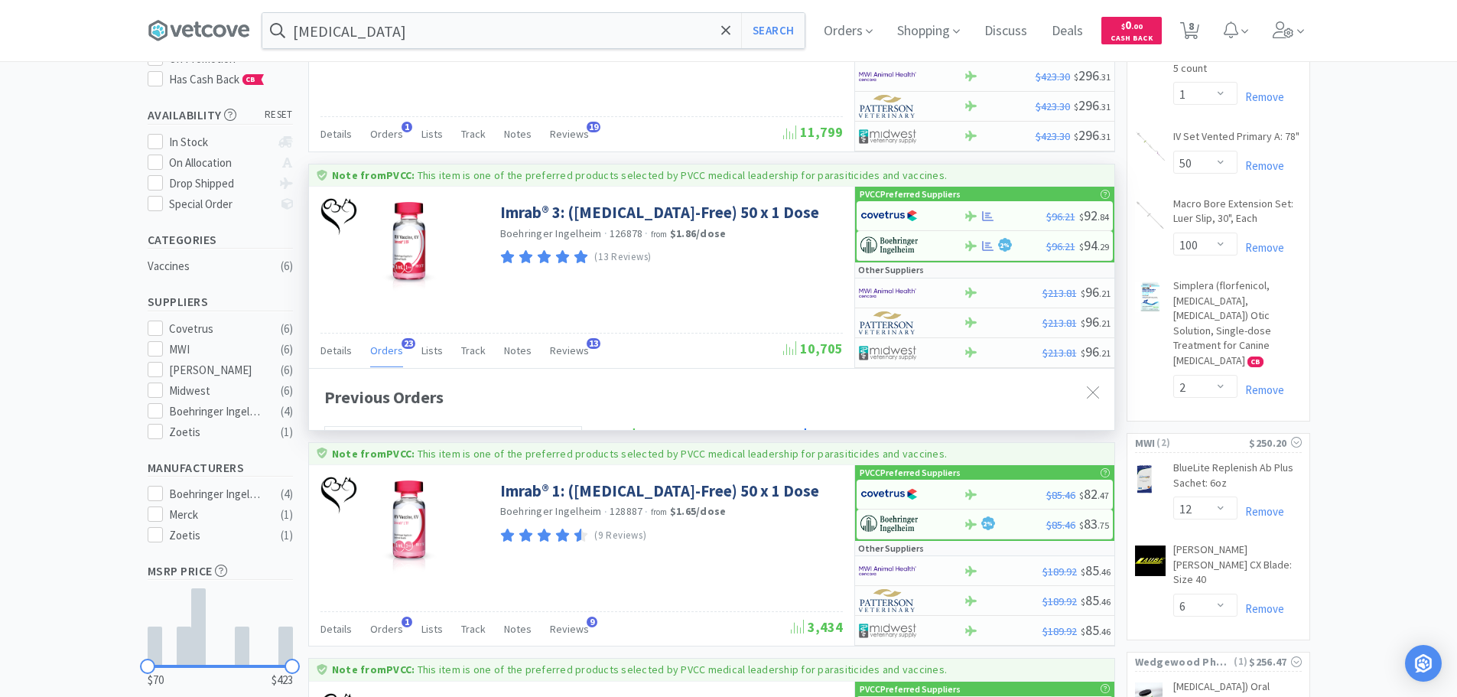
scroll to position [410, 805]
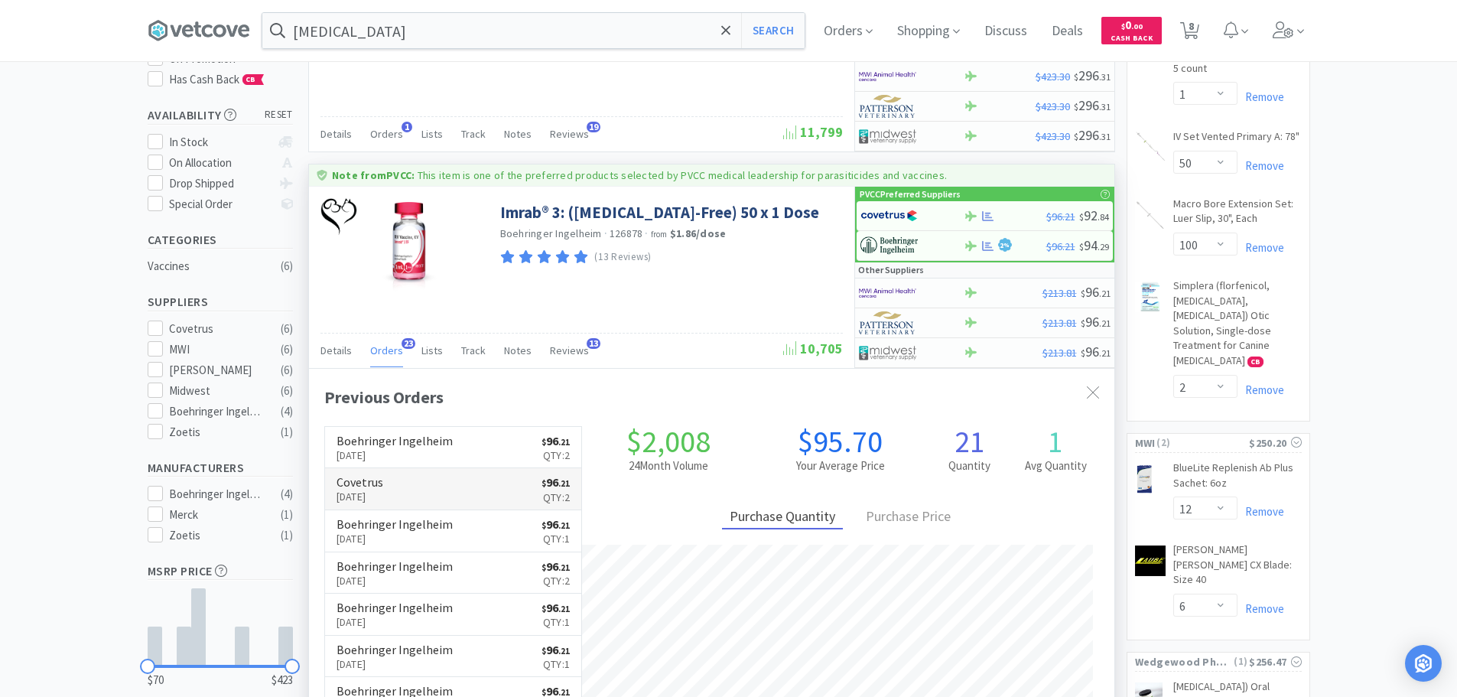
click at [426, 493] on link "Covetrus Oct 6th, 2025 $ 96 . 21 Qty: 2" at bounding box center [453, 489] width 257 height 42
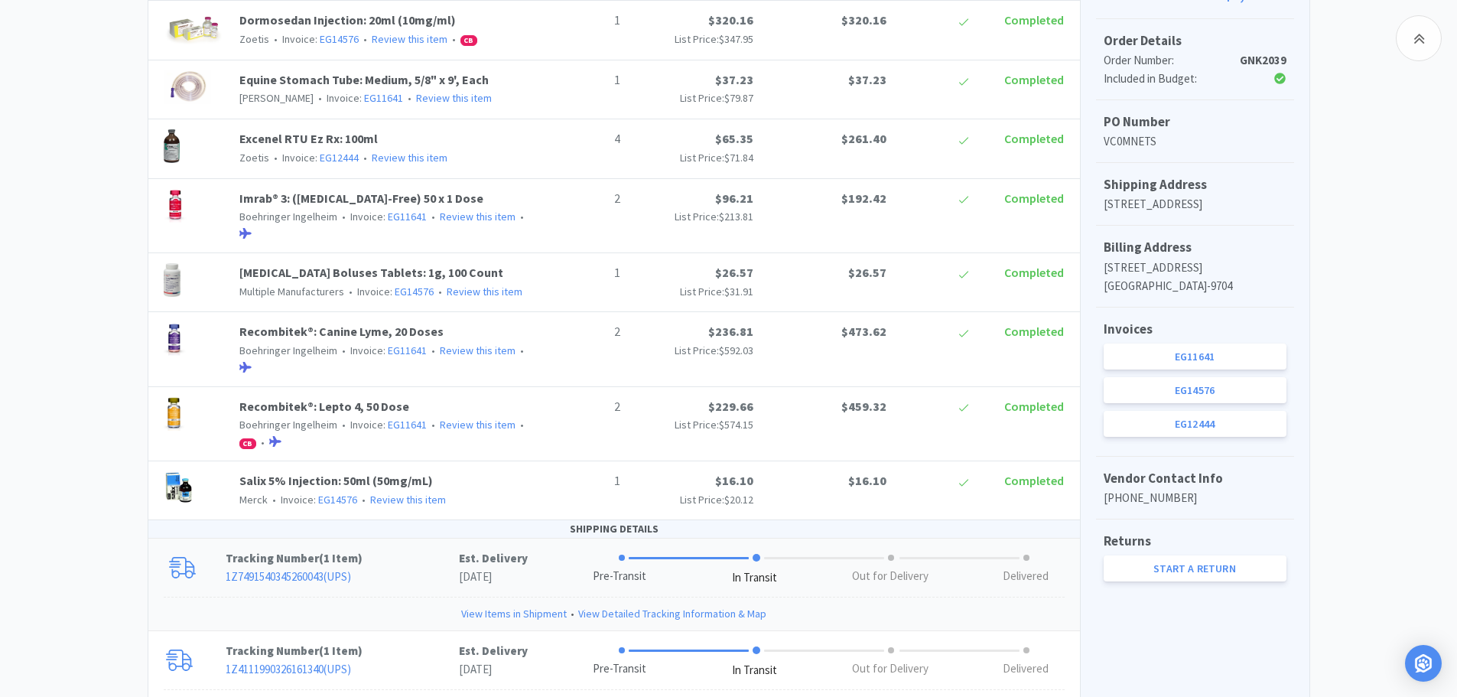
scroll to position [616, 0]
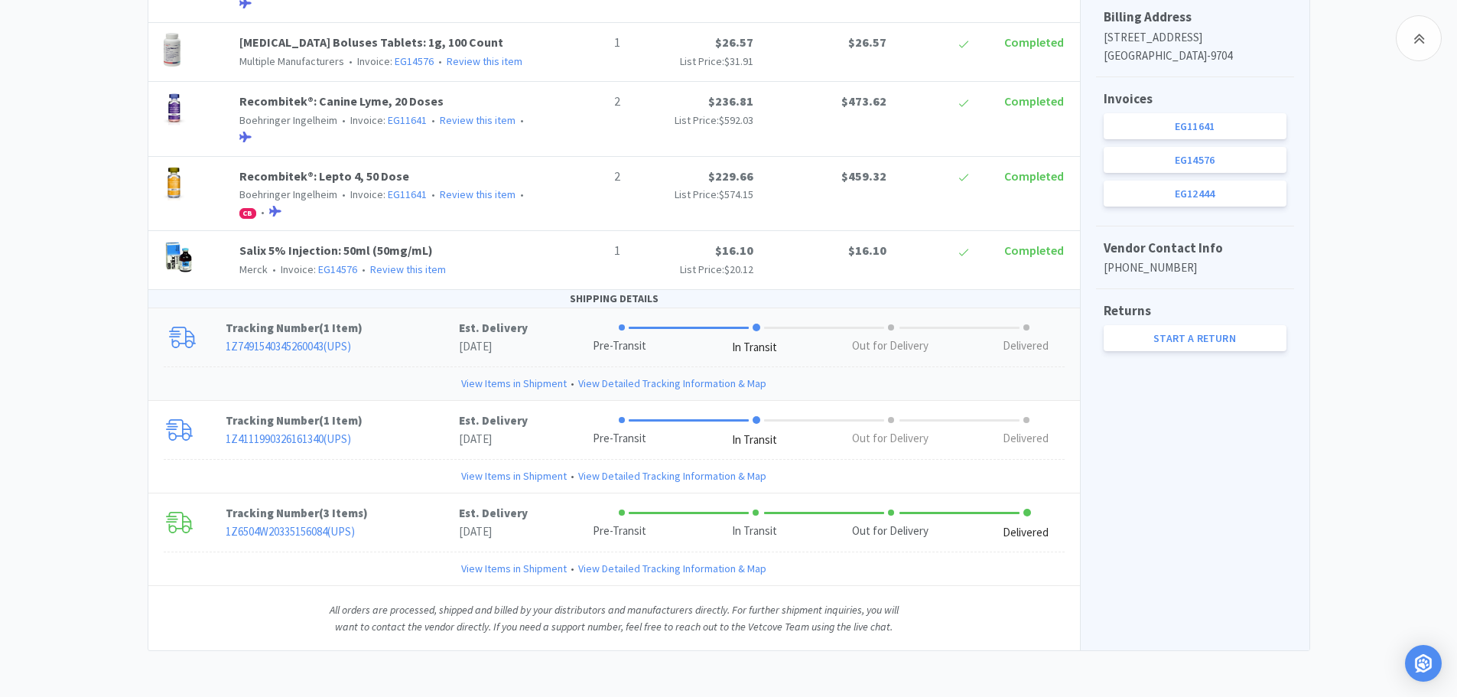
click at [529, 385] on link "View Items in Shipment" at bounding box center [514, 383] width 106 height 17
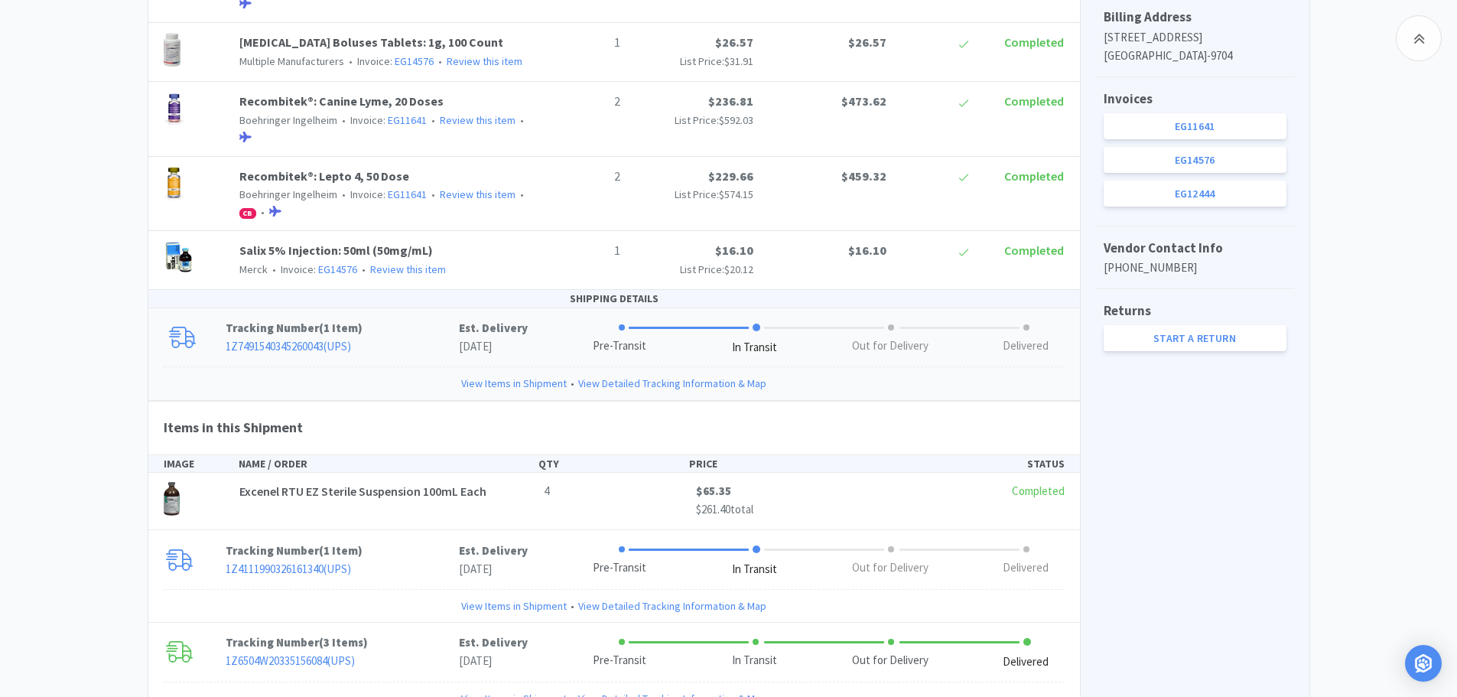
click at [529, 385] on link "View Items in Shipment" at bounding box center [514, 383] width 106 height 17
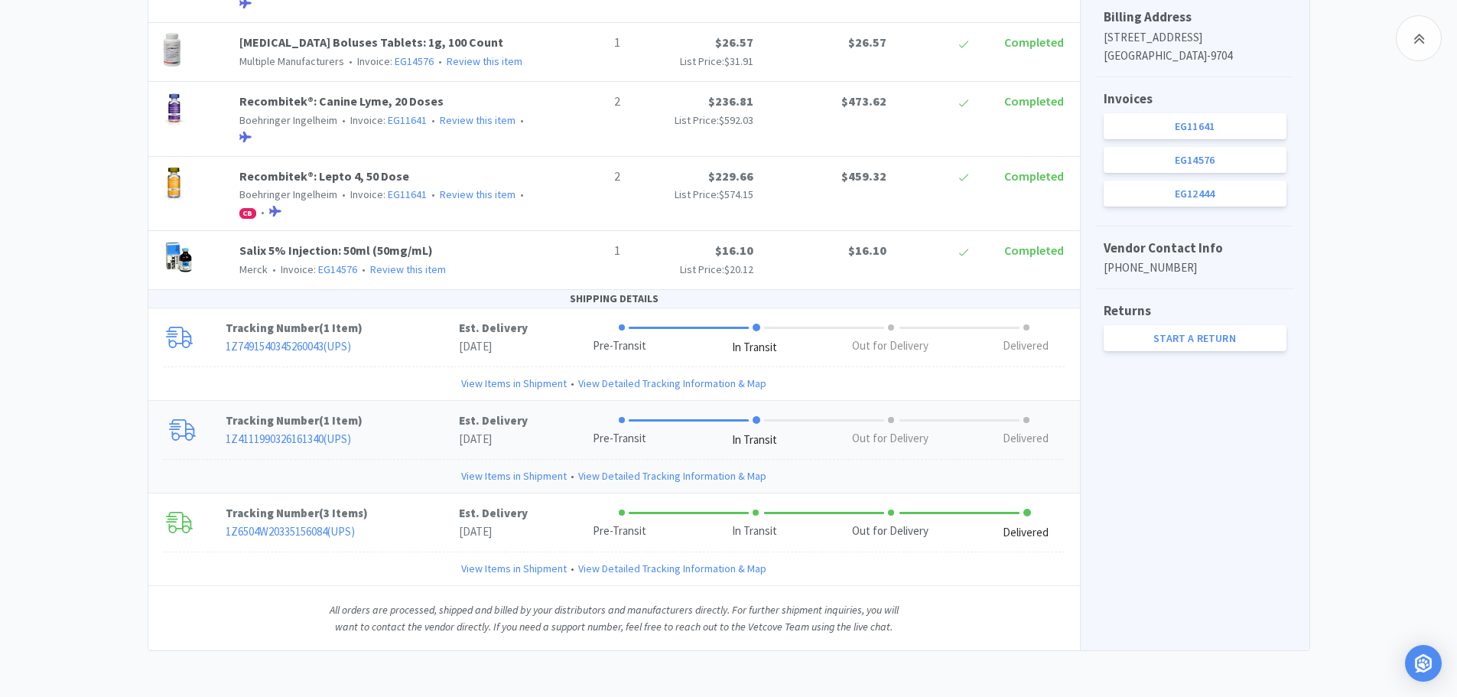
click at [540, 476] on link "View Items in Shipment" at bounding box center [514, 475] width 106 height 17
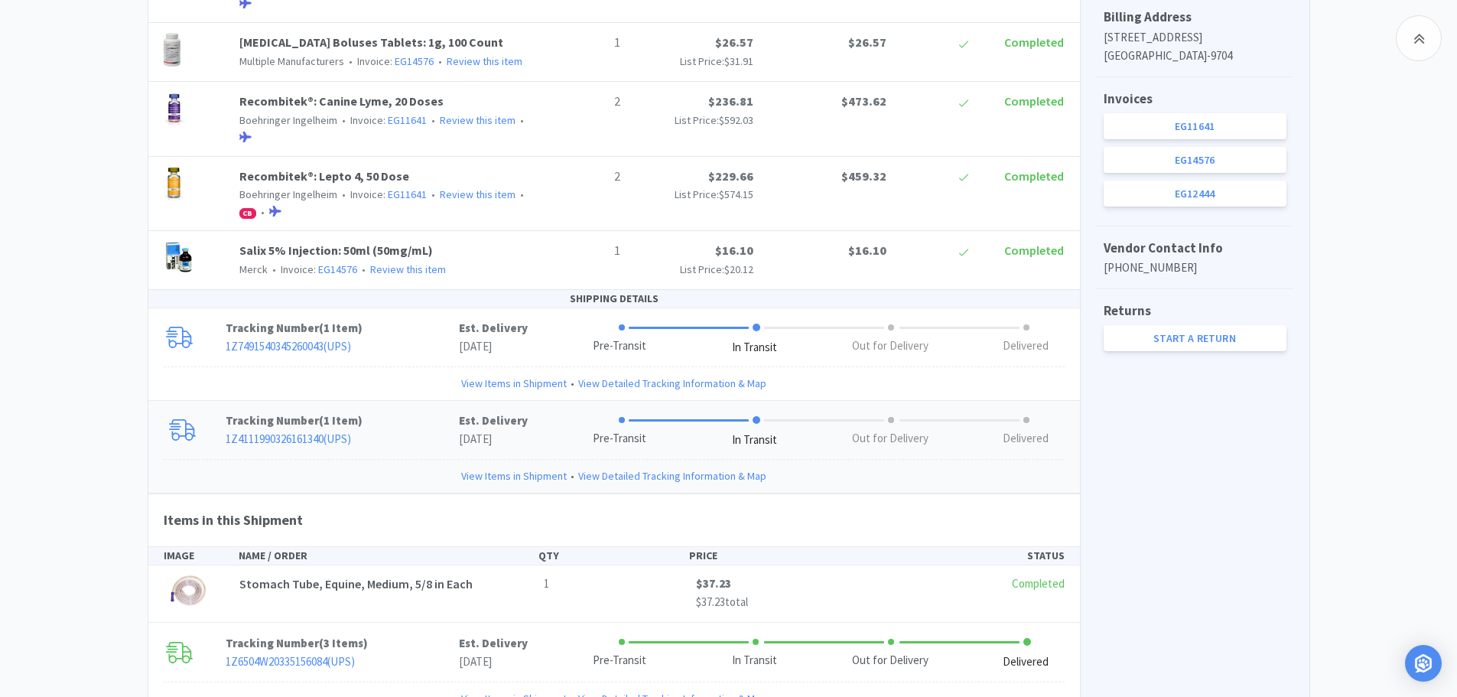
click at [540, 476] on link "View Items in Shipment" at bounding box center [514, 475] width 106 height 17
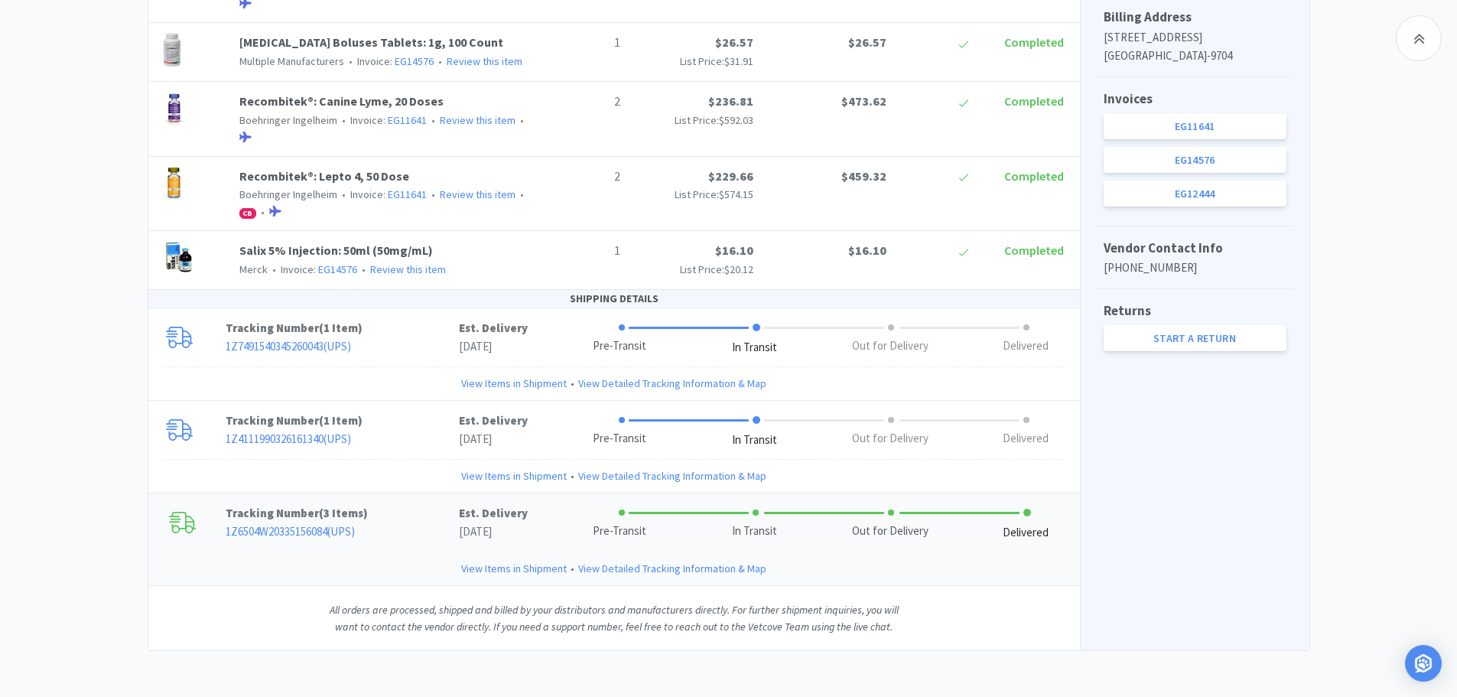
click at [554, 565] on link "View Items in Shipment" at bounding box center [514, 568] width 106 height 17
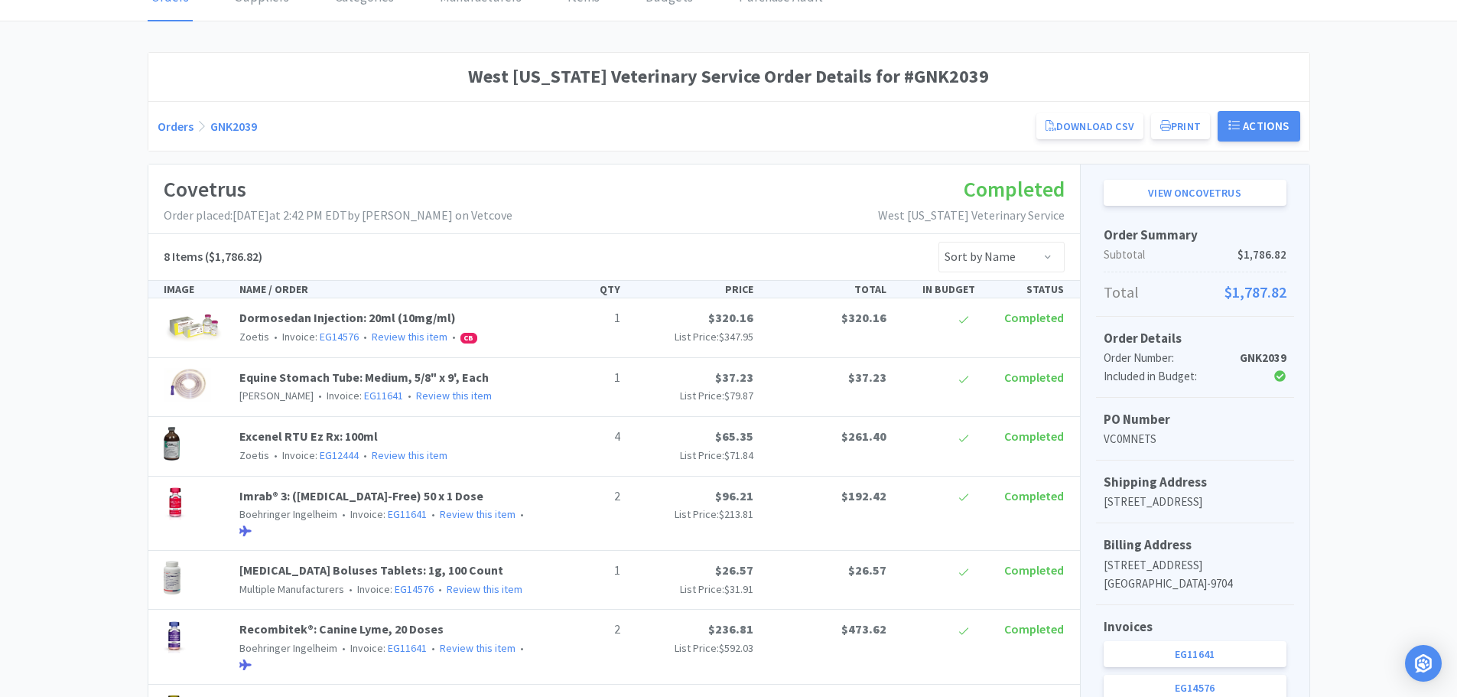
scroll to position [0, 0]
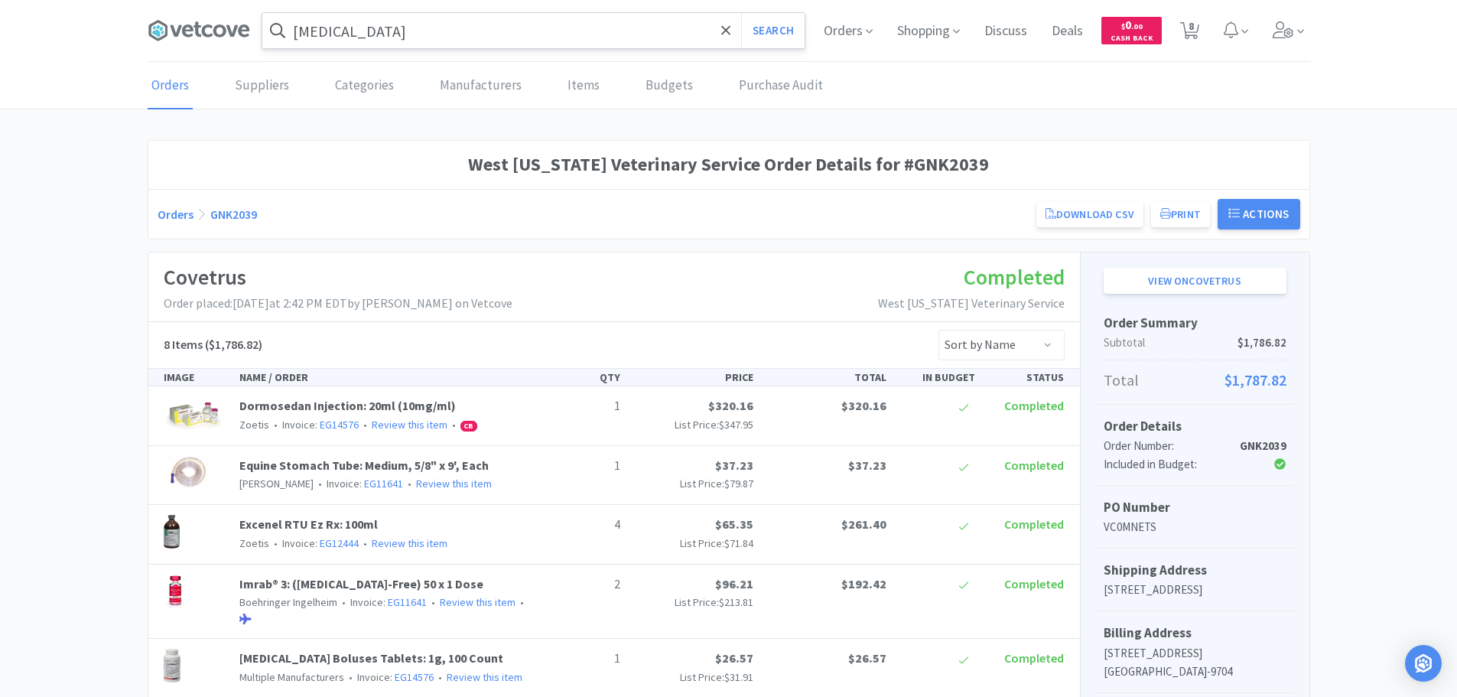
click at [346, 35] on input "rabies" at bounding box center [533, 30] width 542 height 35
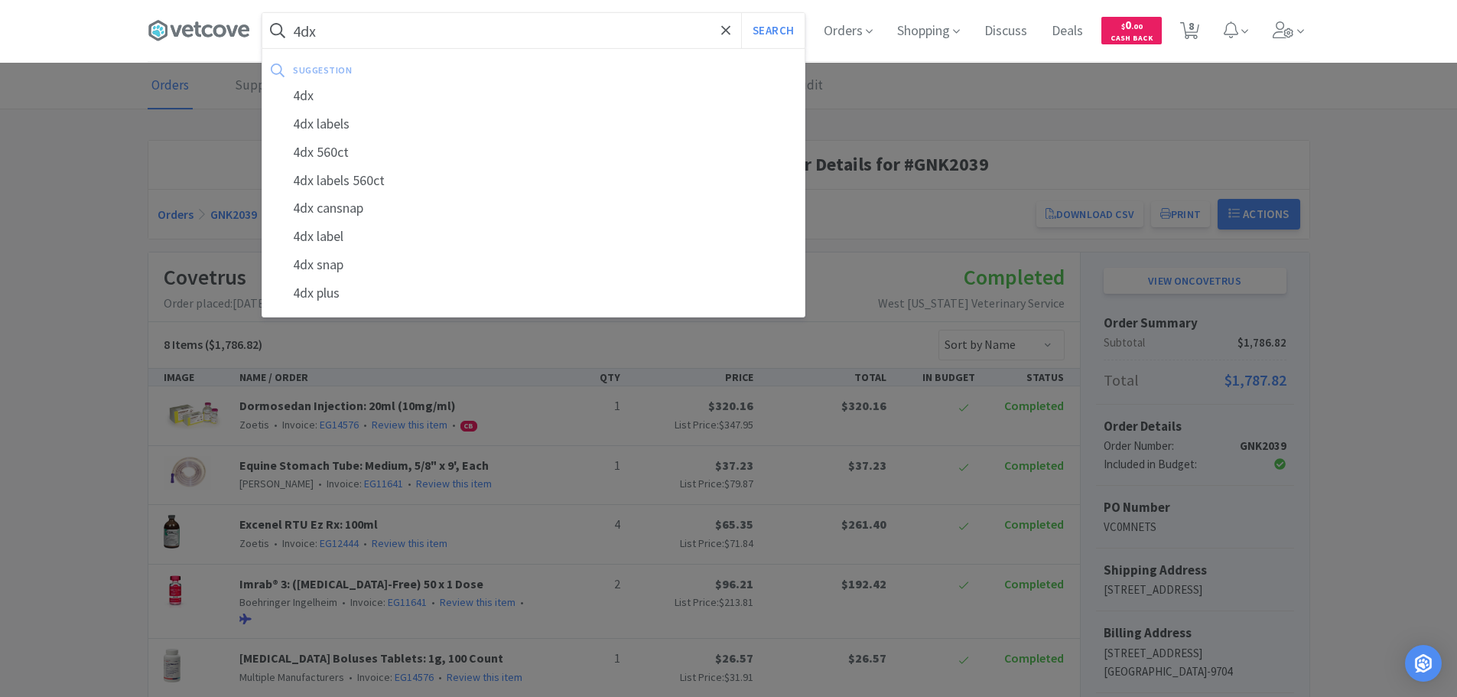
type input "4dx"
click at [741, 13] on button "Search" at bounding box center [772, 30] width 63 height 35
select select "1"
select select "50"
select select "100"
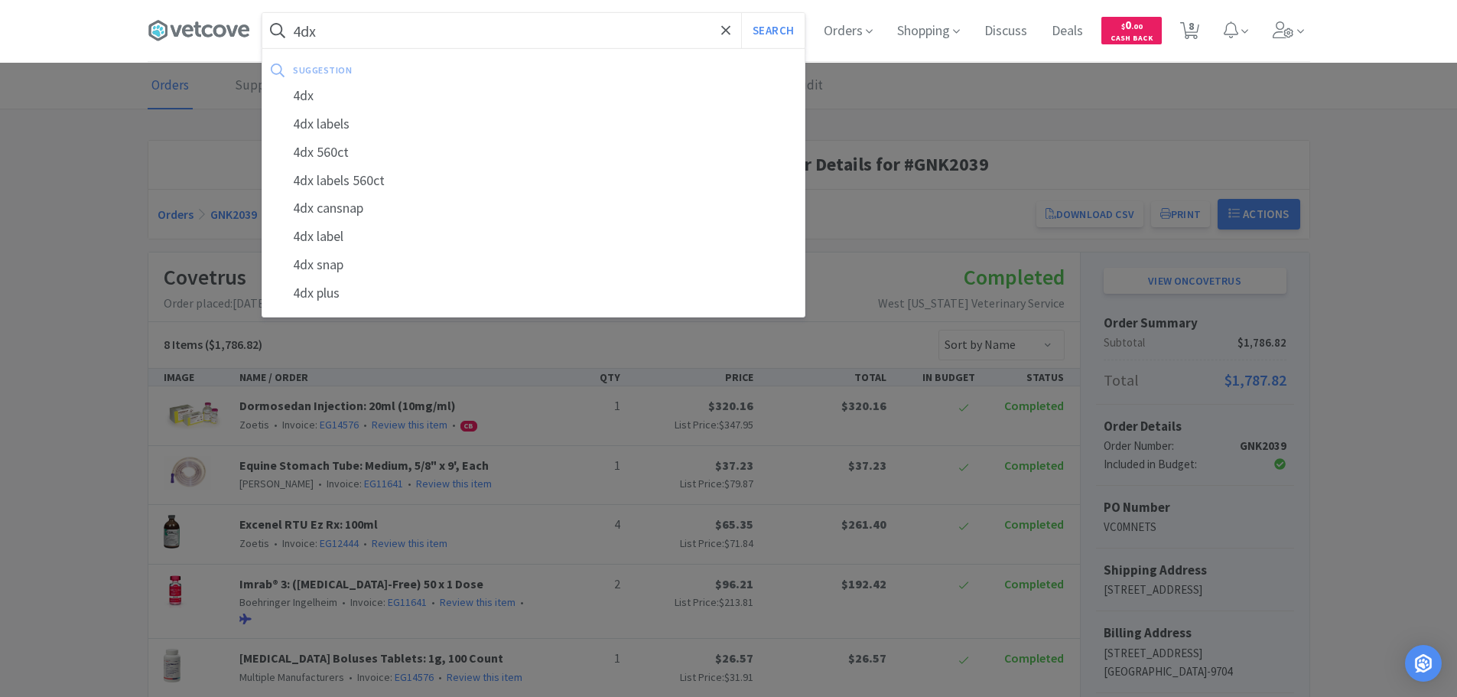
select select "2"
select select "12"
select select "6"
select select "3"
select select "2"
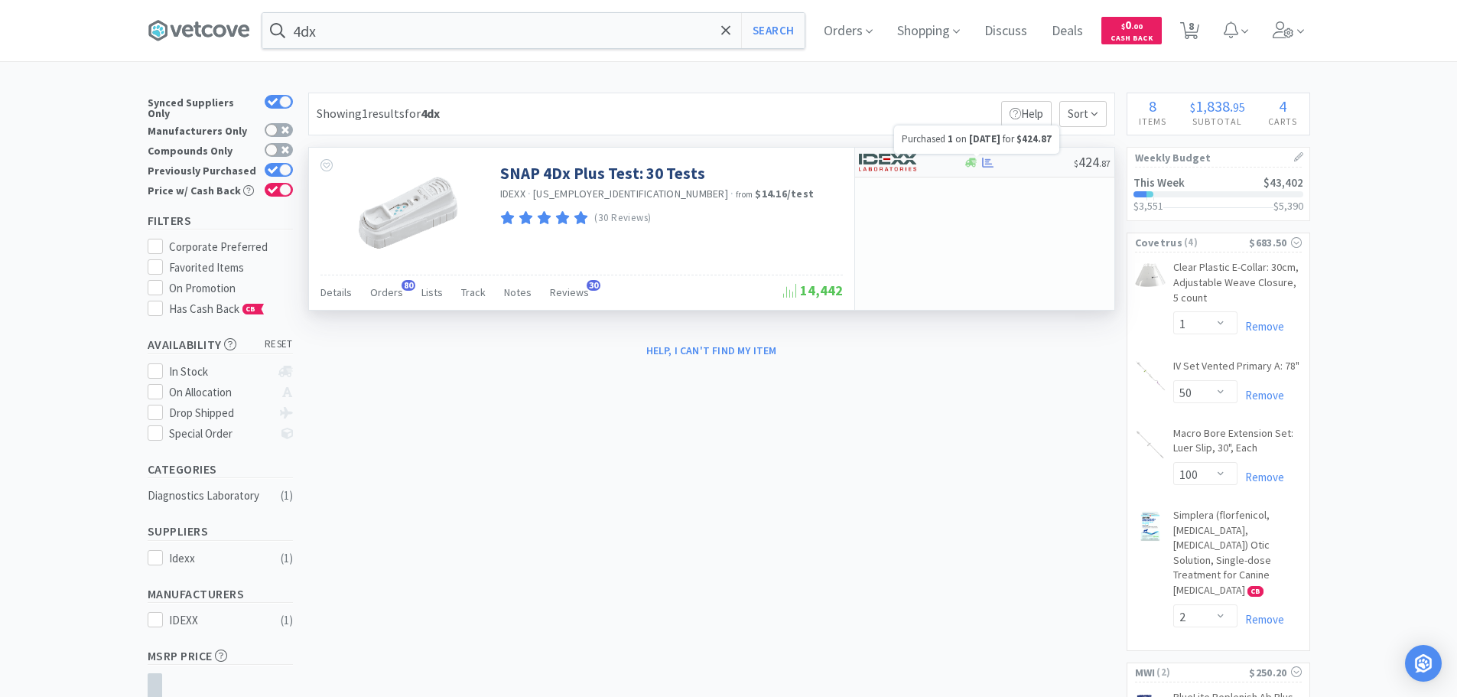
click at [987, 164] on icon at bounding box center [987, 162] width 11 height 11
select select "1"
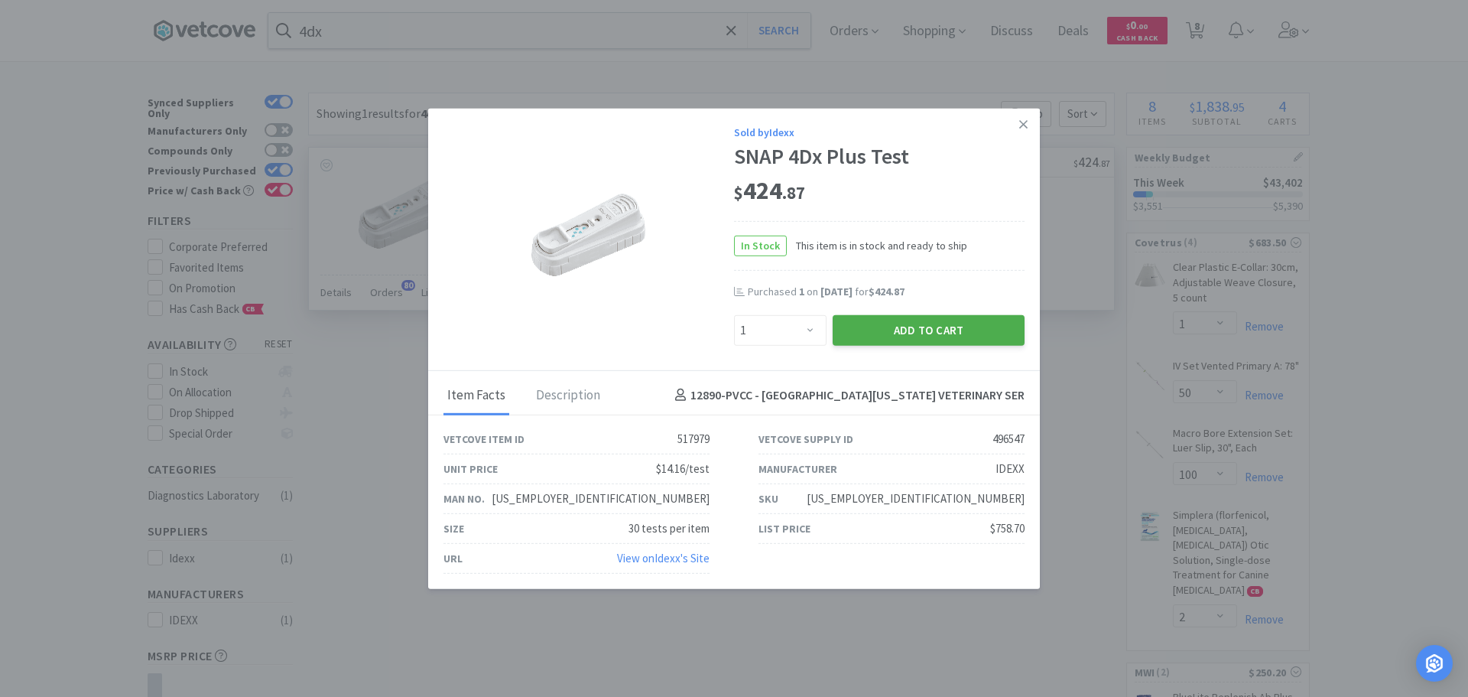
click at [912, 327] on button "Add to Cart" at bounding box center [929, 329] width 192 height 31
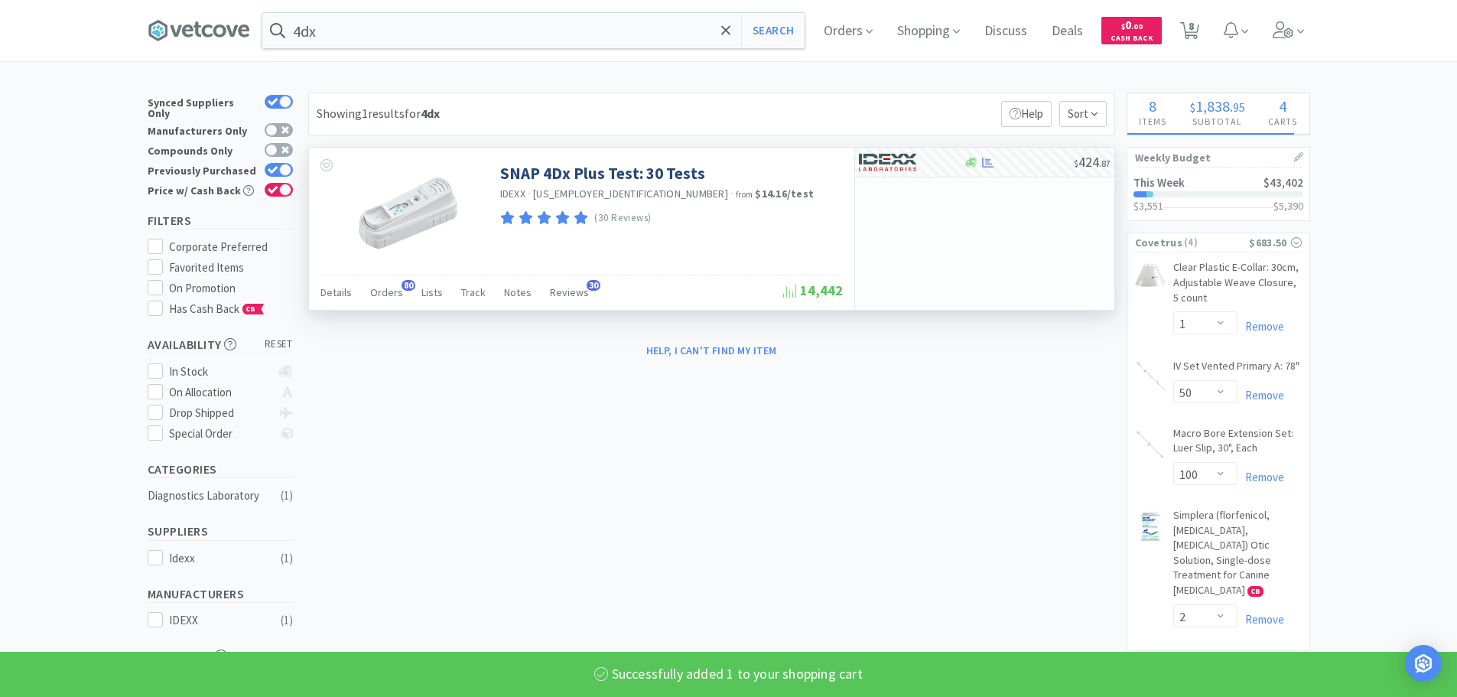
select select "1"
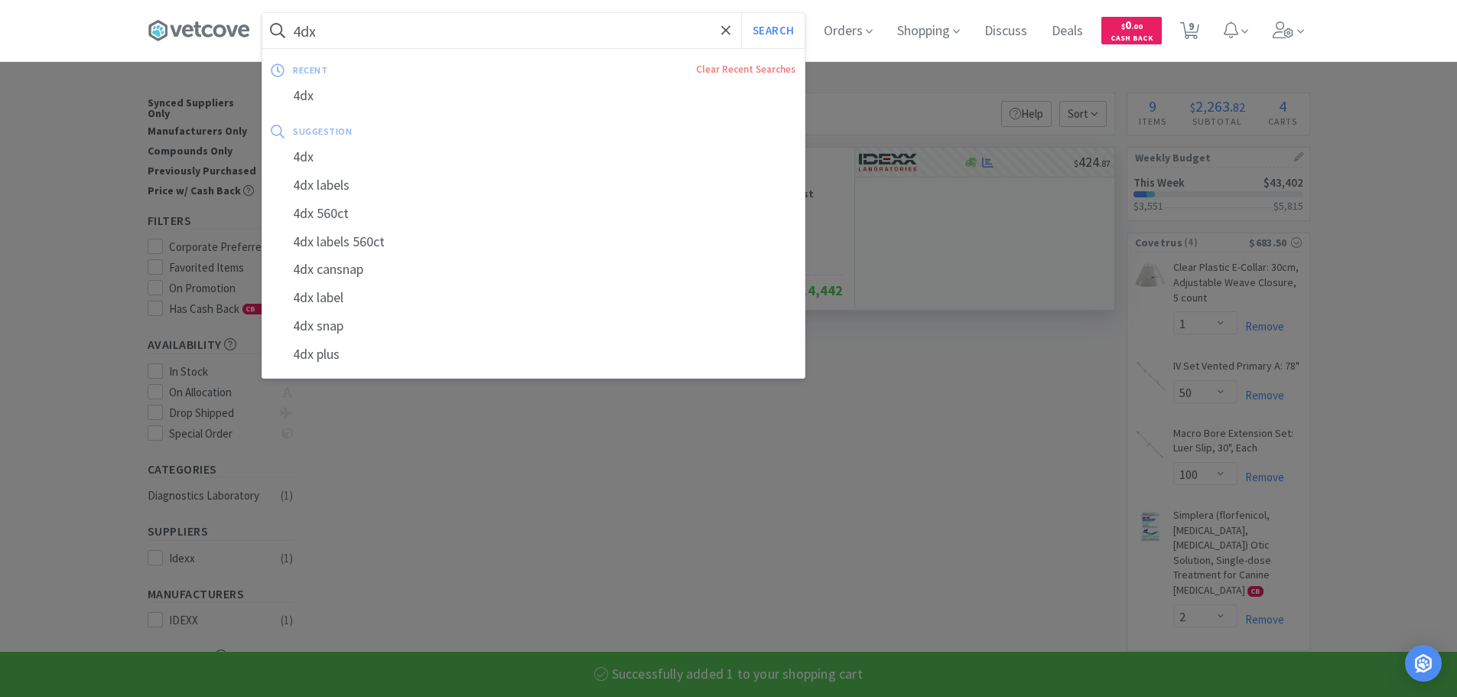
click at [509, 26] on input "4dx" at bounding box center [533, 30] width 542 height 35
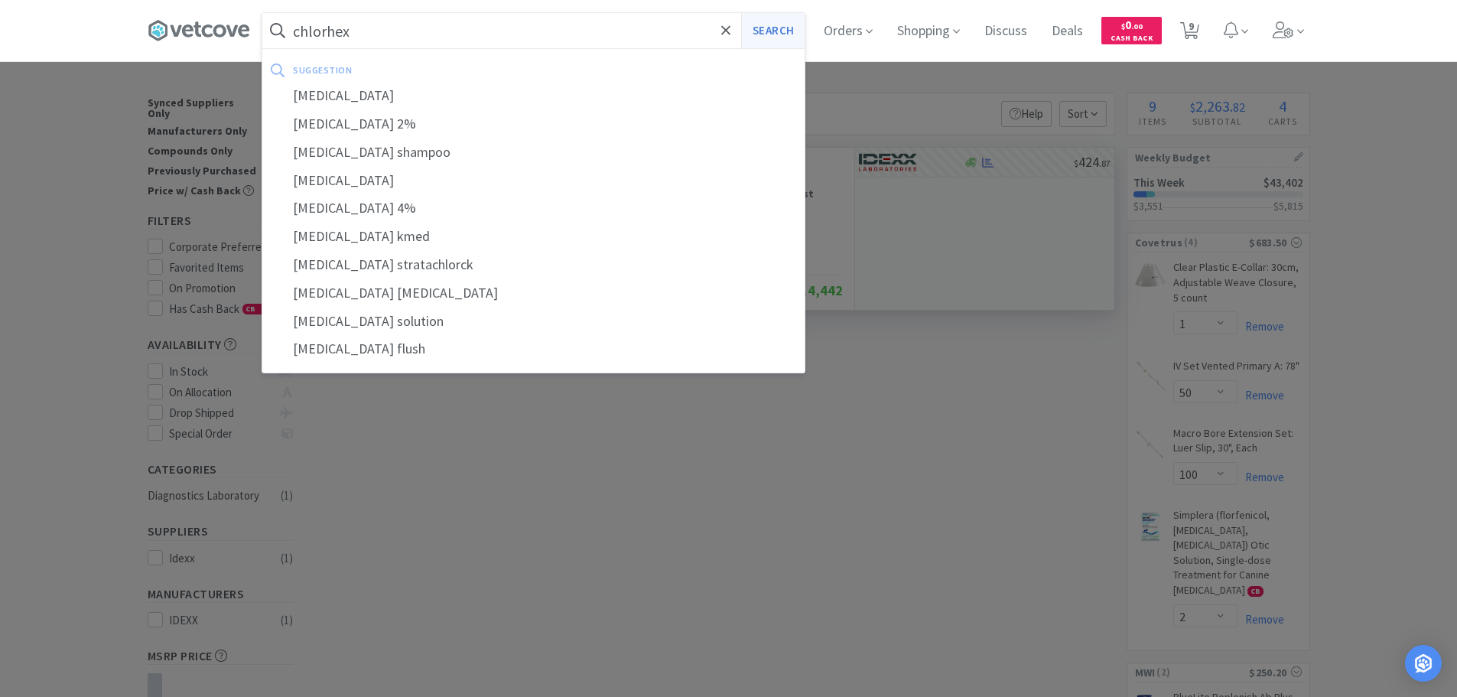
type input "chlorhex"
click at [798, 29] on button "Search" at bounding box center [772, 30] width 63 height 35
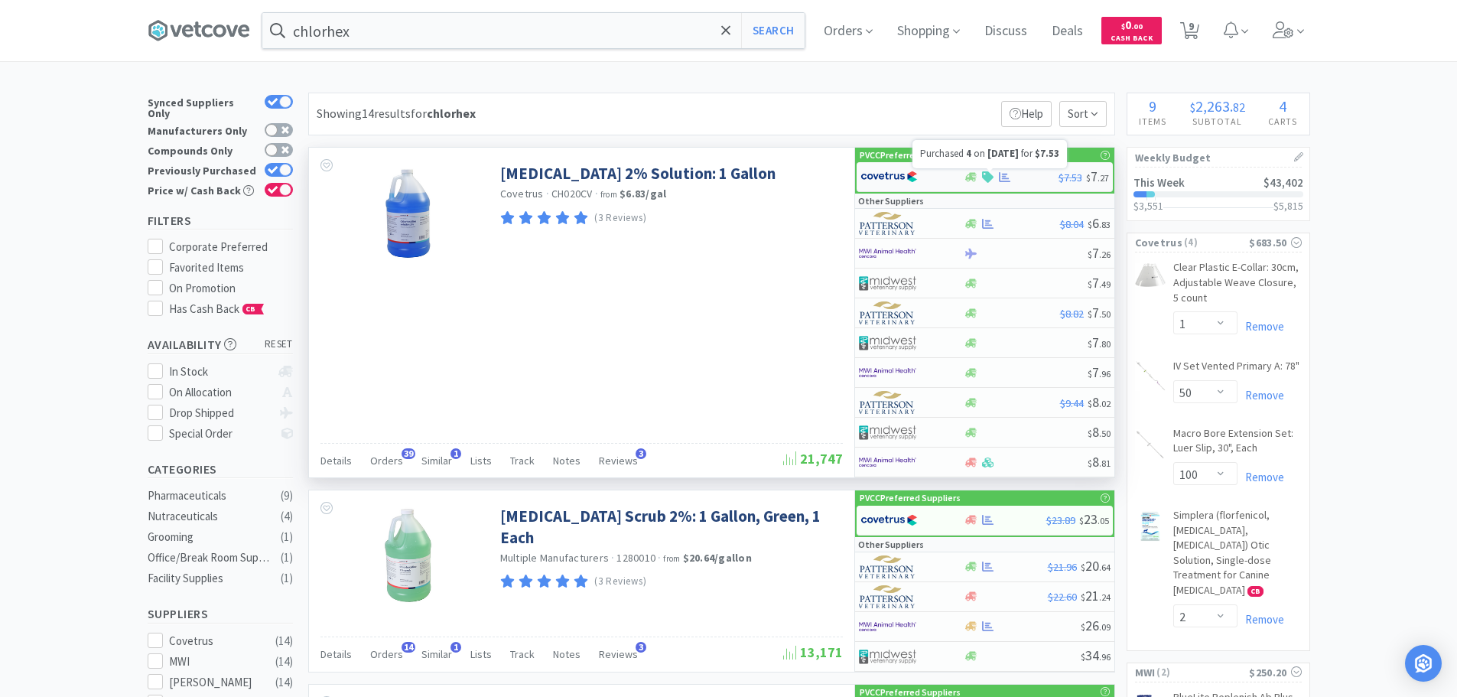
click at [1006, 177] on icon at bounding box center [1004, 177] width 11 height 10
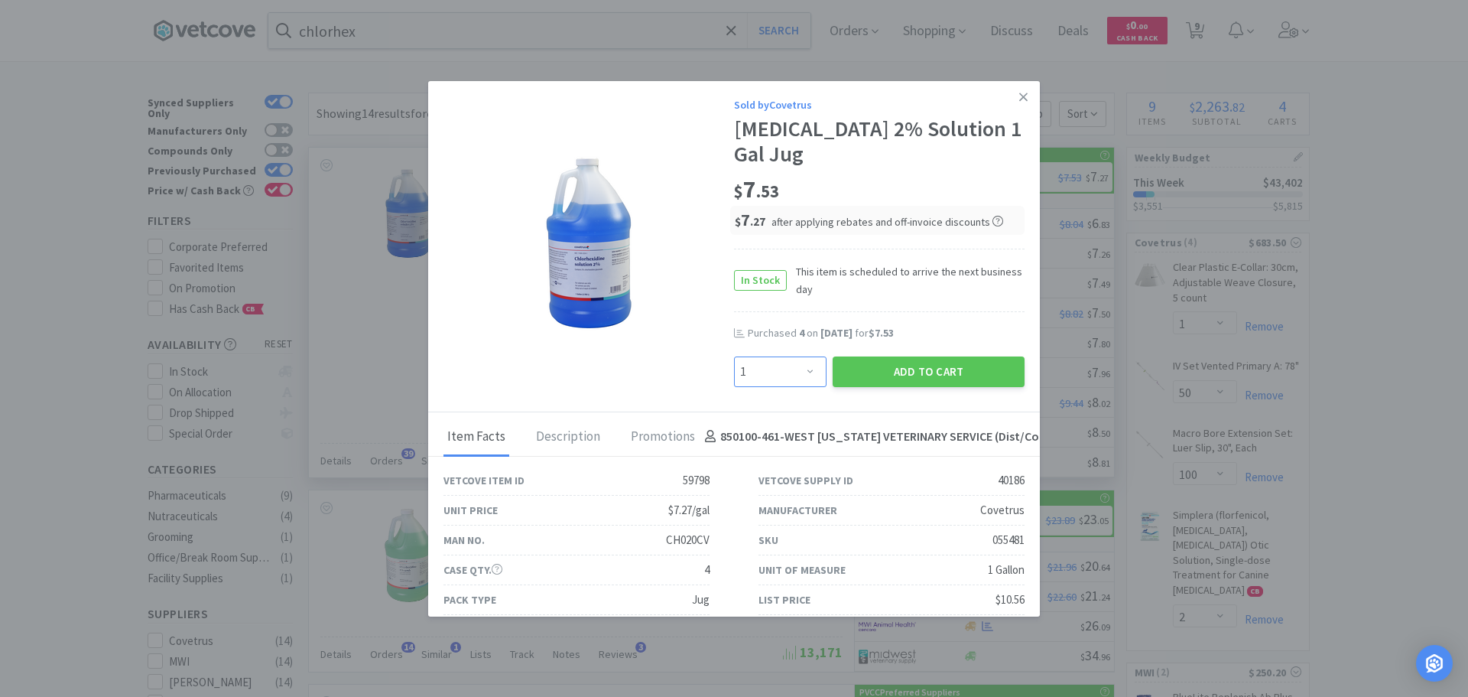
drag, startPoint x: 786, startPoint y: 379, endPoint x: 777, endPoint y: 364, distance: 17.8
click at [786, 379] on select "Enter Quantity 1 2 3 4 5 6 7 8 9 10 11 12 13 14 15 16 17 18 19 20 Enter Quantity" at bounding box center [780, 371] width 93 height 31
select select "4"
click at [734, 356] on select "Enter Quantity 1 2 3 4 5 6 7 8 9 10 11 12 13 14 15 16 17 18 19 20 Enter Quantity" at bounding box center [780, 371] width 93 height 31
click at [883, 366] on button "Add to Cart" at bounding box center [929, 371] width 192 height 31
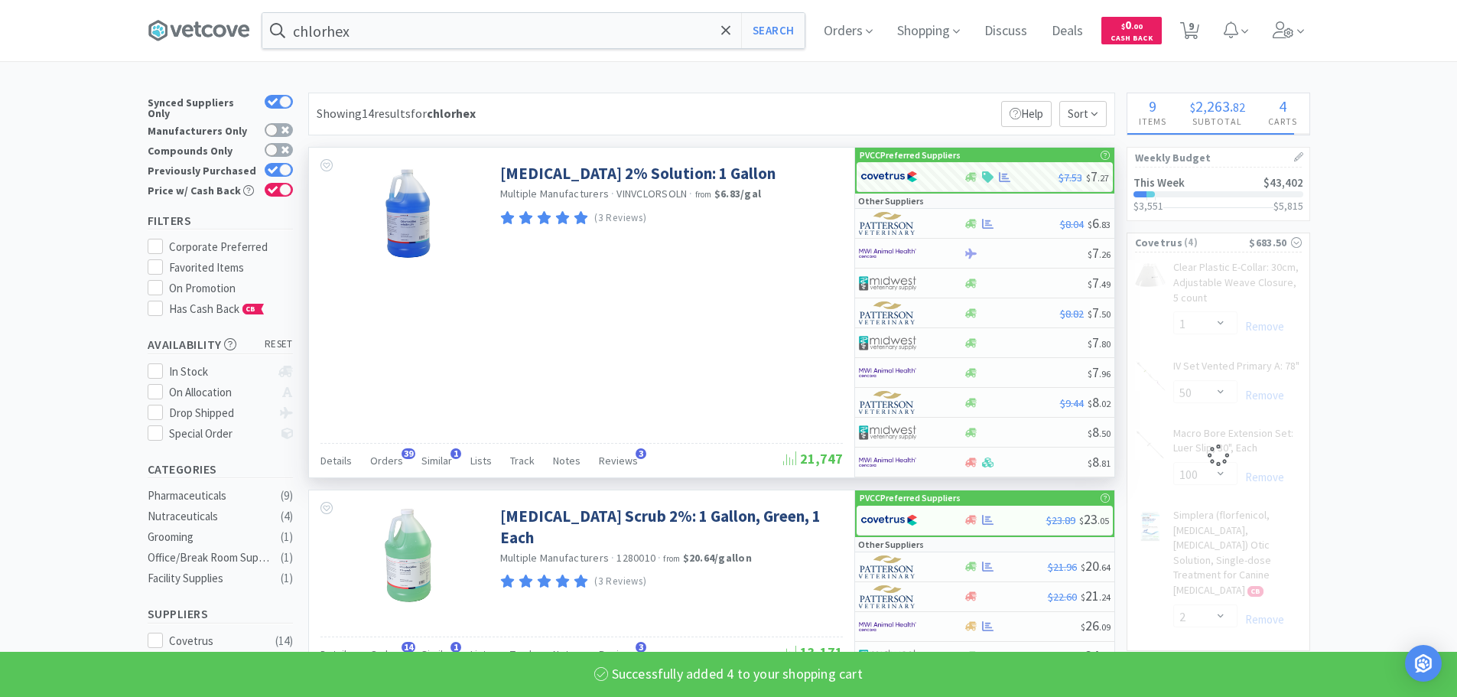
select select "4"
select select "1"
select select "50"
select select "100"
select select "2"
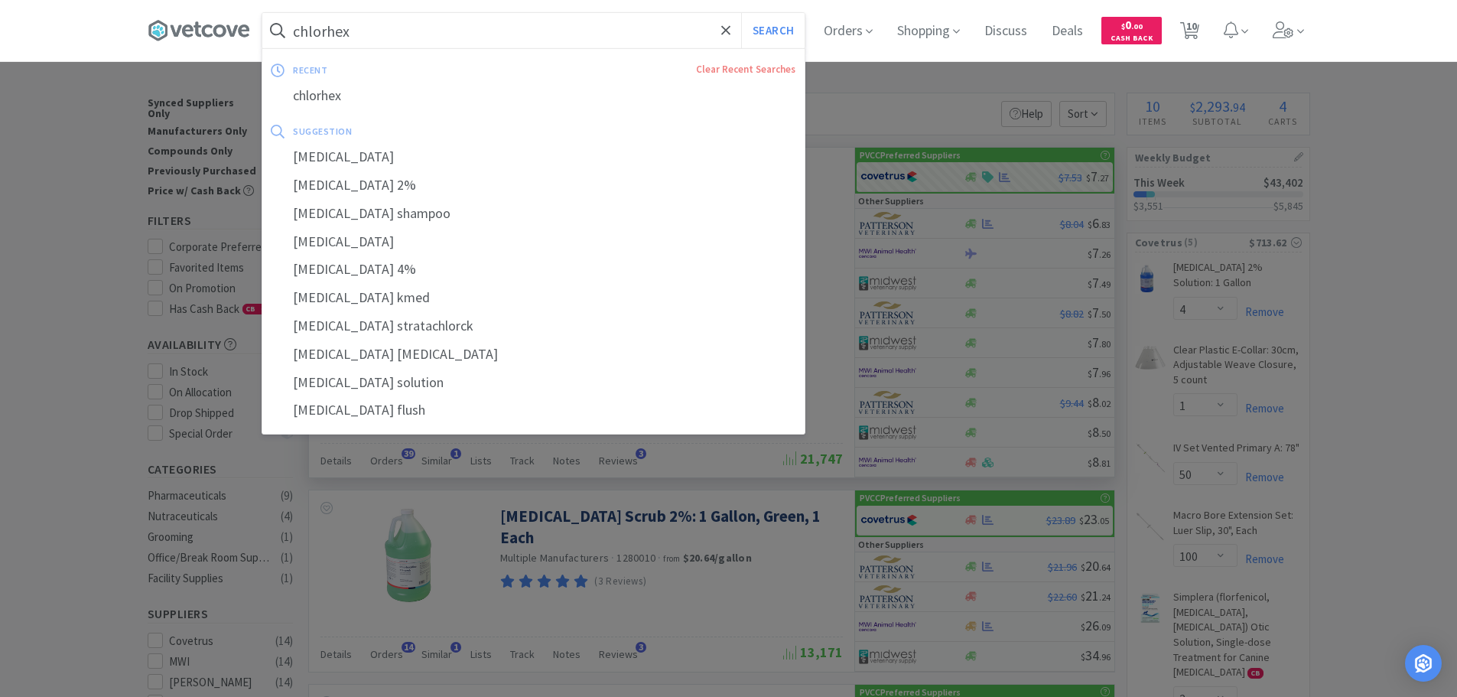
click at [379, 22] on input "chlorhex" at bounding box center [533, 30] width 542 height 35
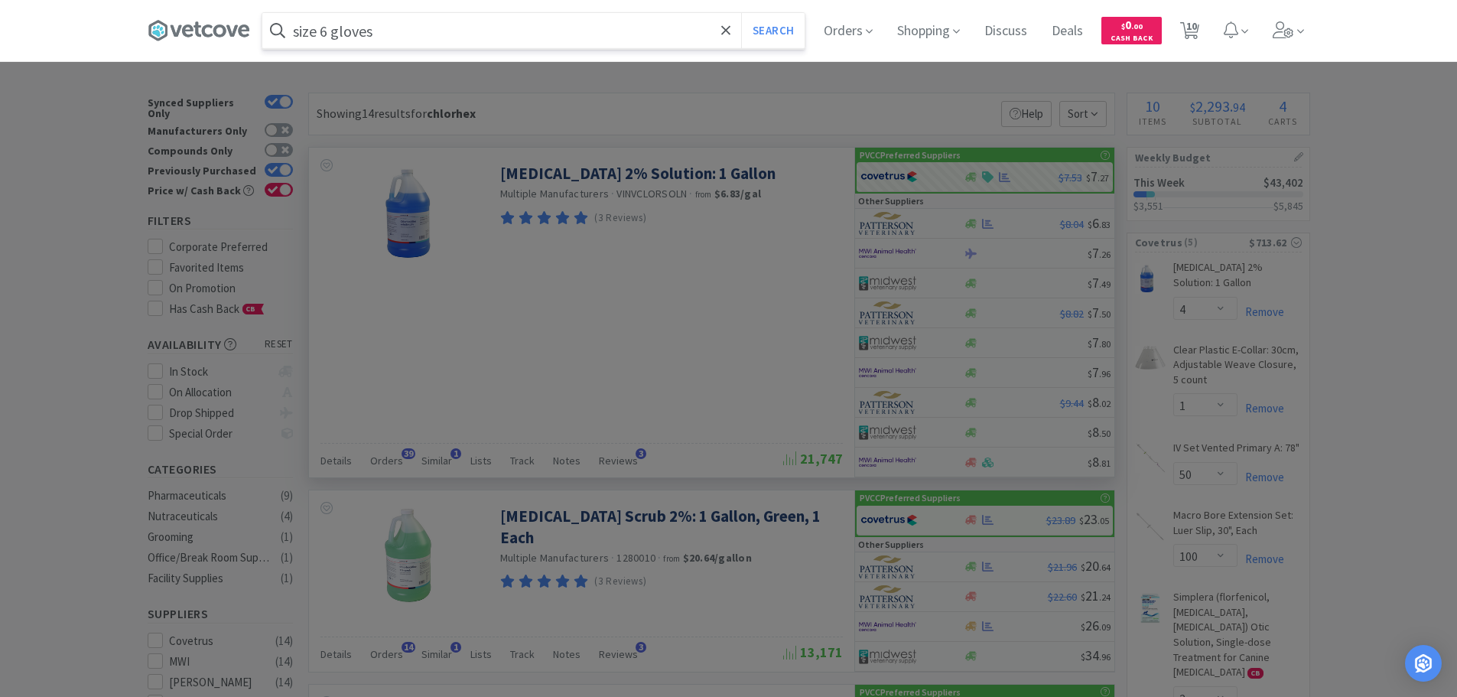
type input "size 6 gloves"
click at [741, 13] on button "Search" at bounding box center [772, 30] width 63 height 35
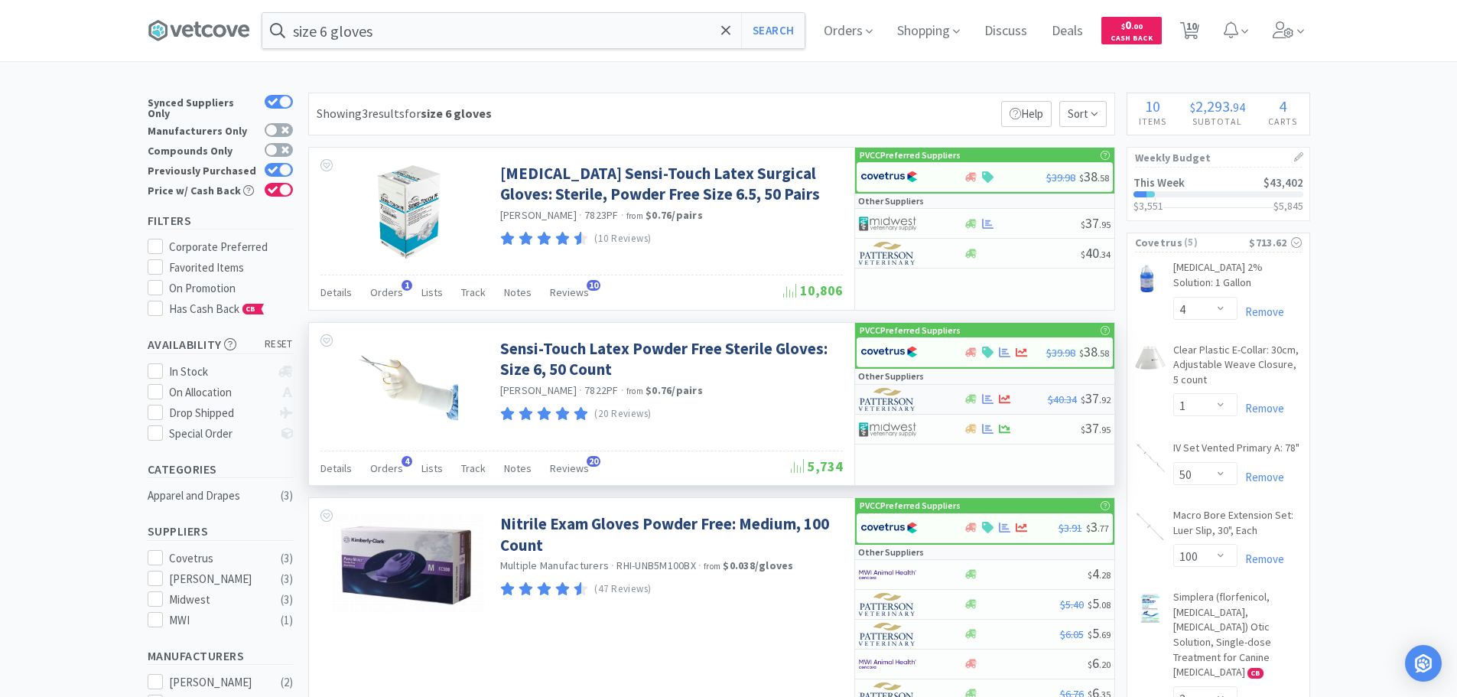
click at [876, 396] on img at bounding box center [887, 399] width 57 height 23
select select "1"
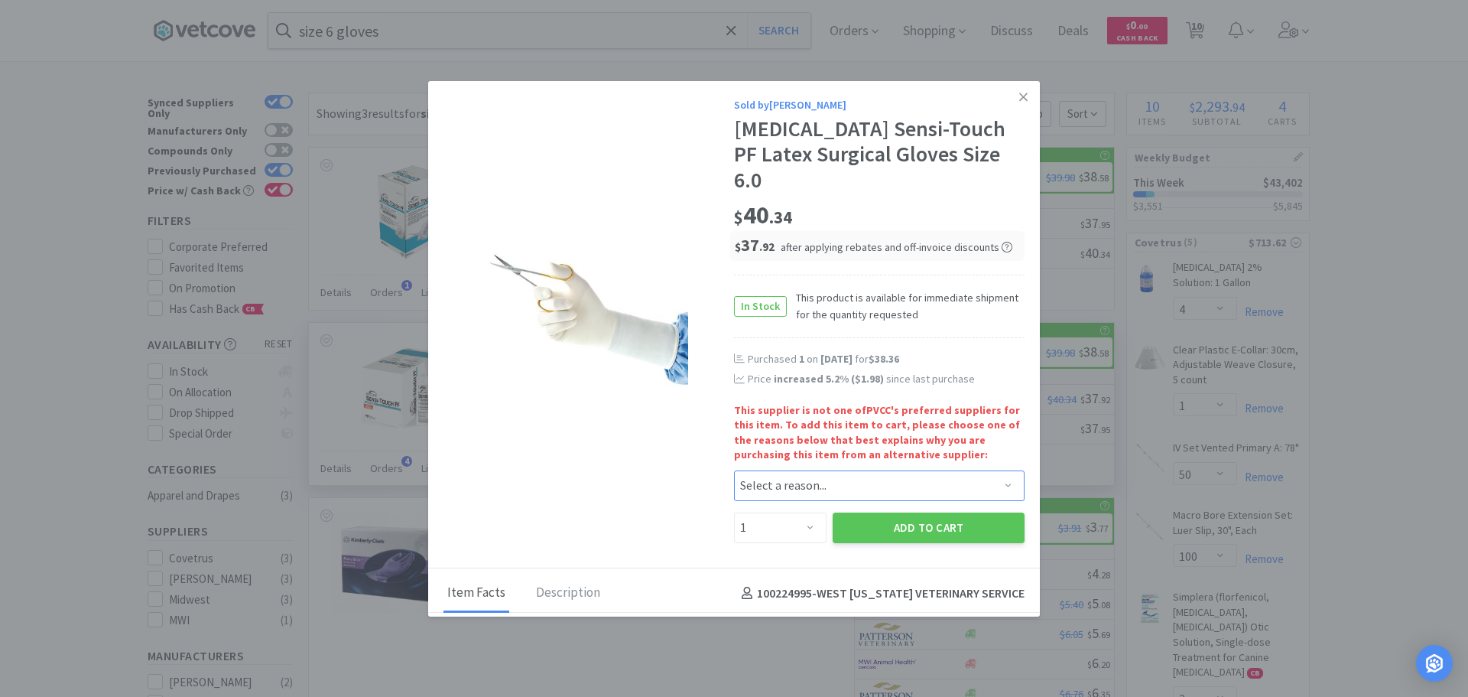
click at [793, 470] on select "Select a reason... Availability - This item is out of stock at the preferred su…" at bounding box center [879, 485] width 291 height 31
select select "availability"
click at [734, 470] on select "Select a reason... Availability - This item is out of stock at the preferred su…" at bounding box center [879, 485] width 291 height 31
click at [870, 512] on button "Add to Cart" at bounding box center [929, 527] width 192 height 31
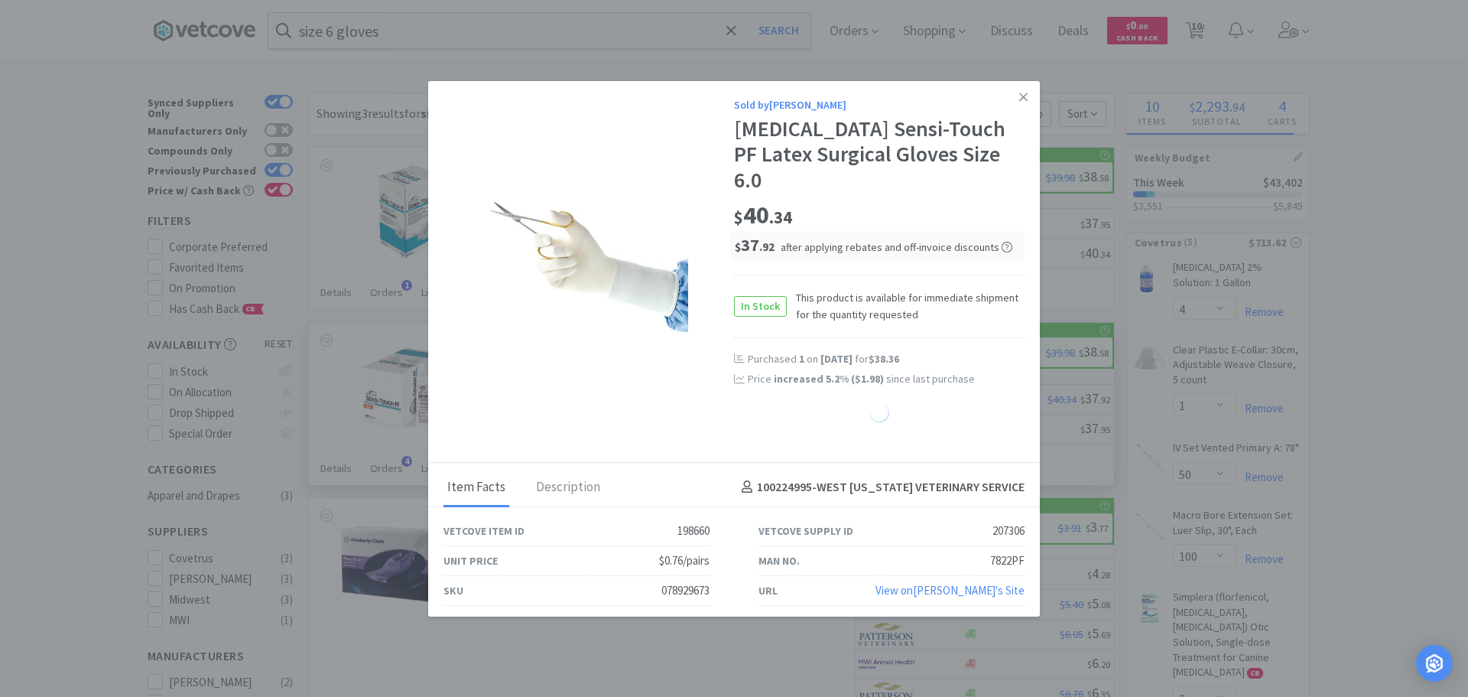
select select "1"
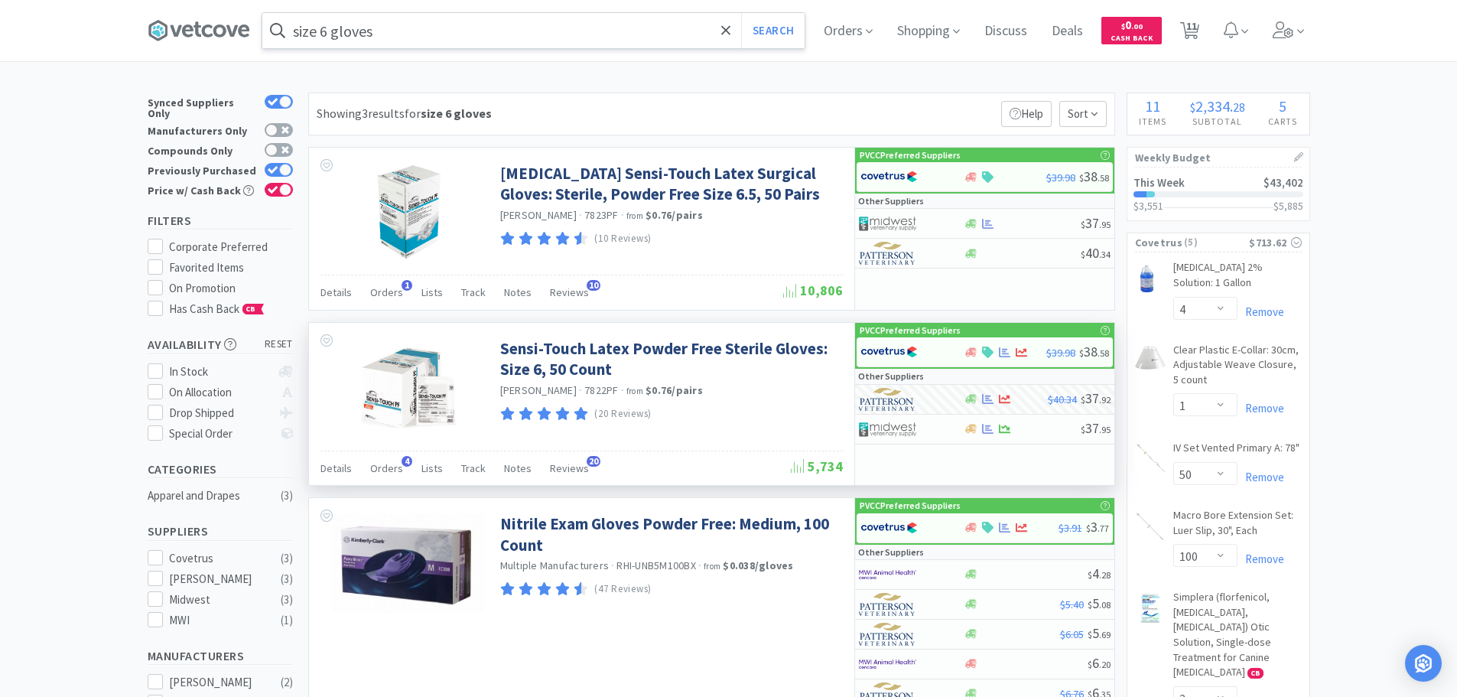
click at [484, 24] on input "size 6 gloves" at bounding box center [533, 30] width 542 height 35
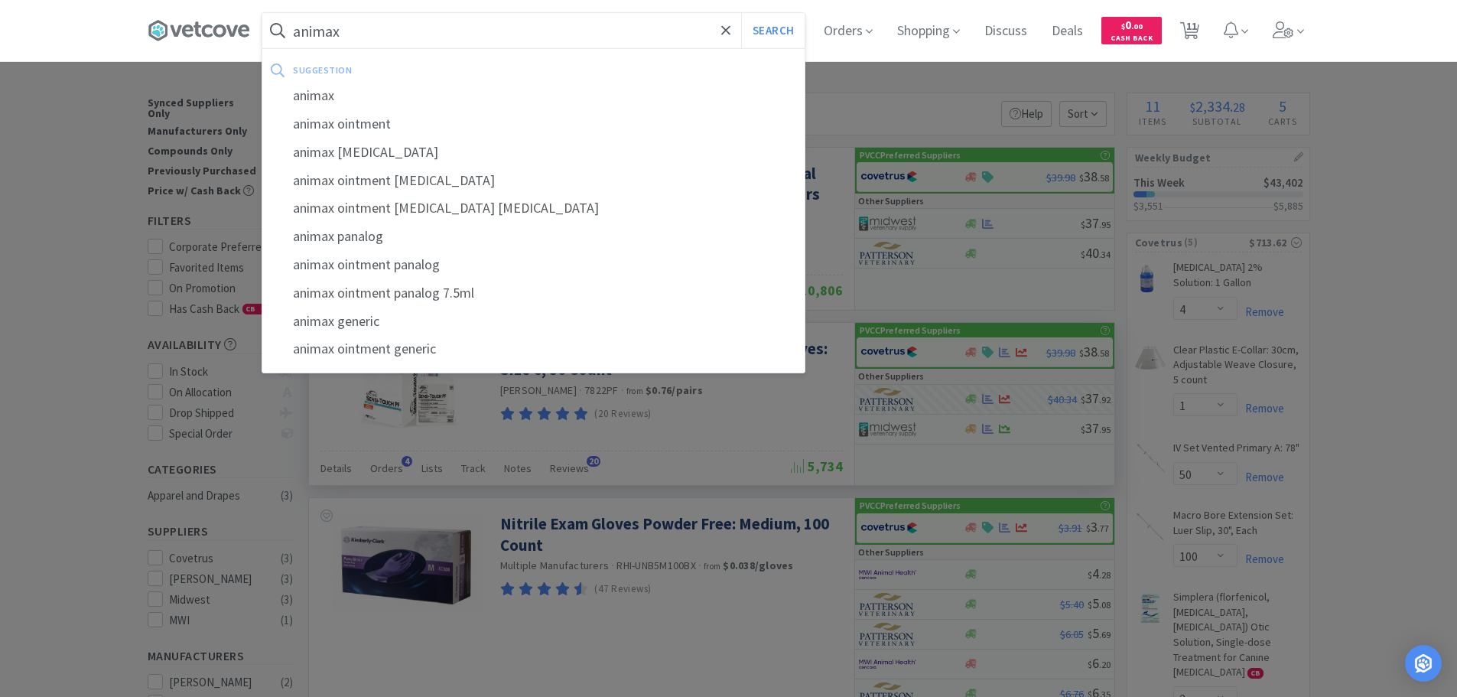
type input "animax"
click at [741, 13] on button "Search" at bounding box center [772, 30] width 63 height 35
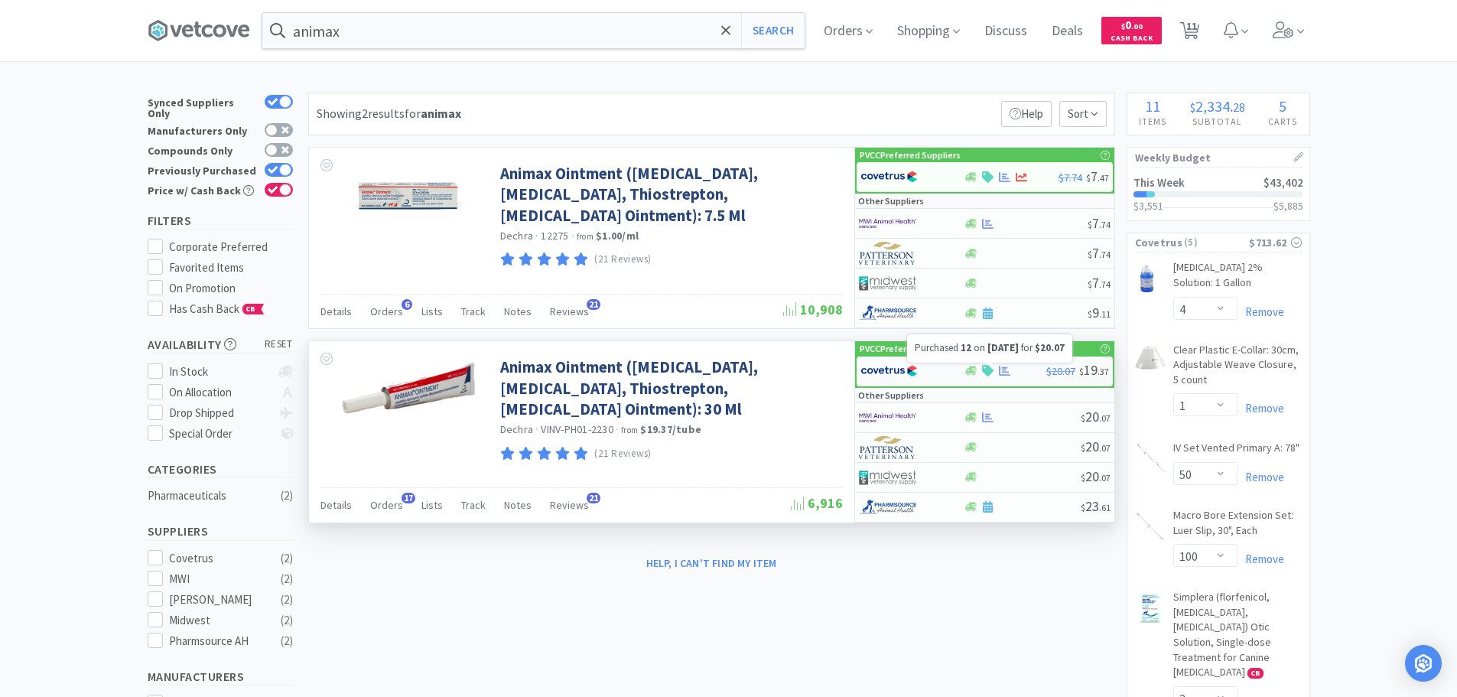
click at [1006, 373] on icon at bounding box center [1004, 370] width 11 height 11
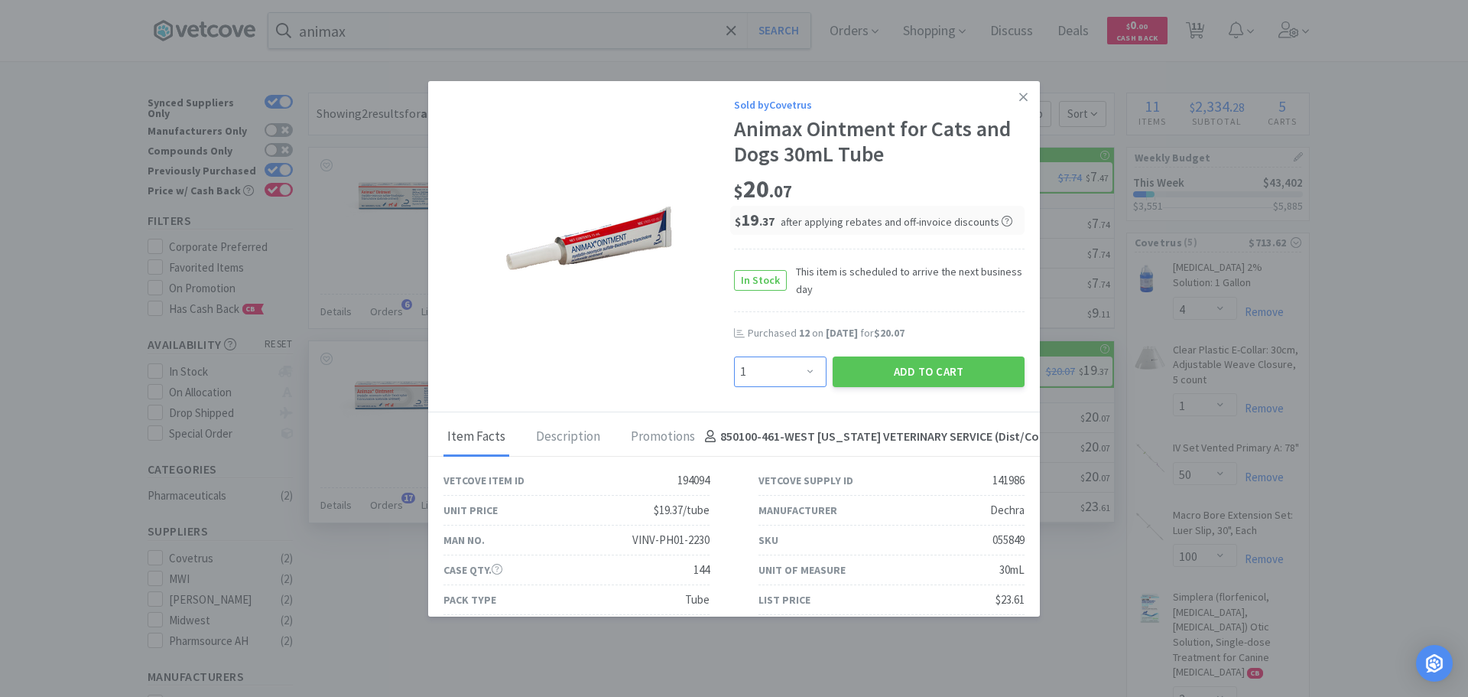
click at [772, 374] on select "Enter Quantity 1 2 3 4 5 6 7 8 9 10 11 12 13 14 15 16 17 18 19 20 Enter Quantity" at bounding box center [780, 371] width 93 height 31
select select "6"
click at [734, 356] on select "Enter Quantity 1 2 3 4 5 6 7 8 9 10 11 12 13 14 15 16 17 18 19 20 Enter Quantity" at bounding box center [780, 371] width 93 height 31
click at [921, 373] on button "Add to Cart" at bounding box center [929, 371] width 192 height 31
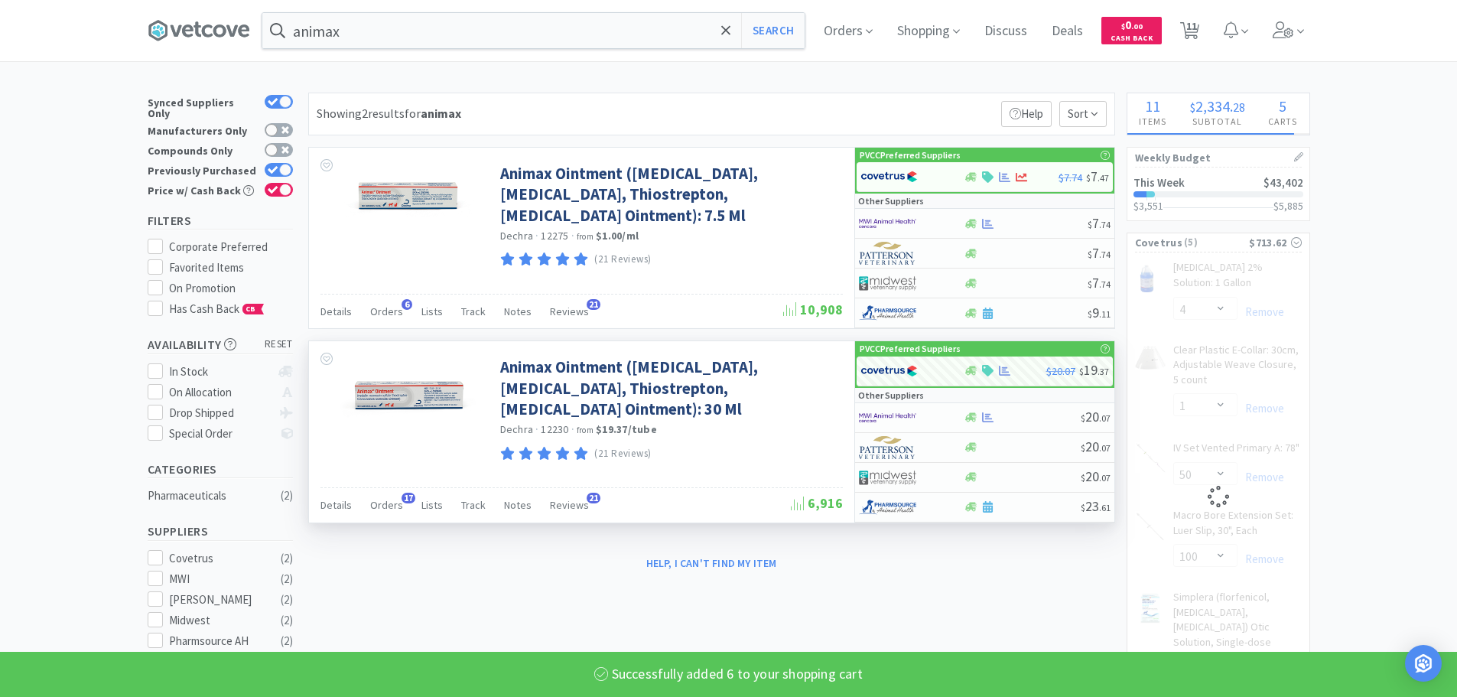
select select "6"
select select "4"
select select "1"
select select "50"
select select "100"
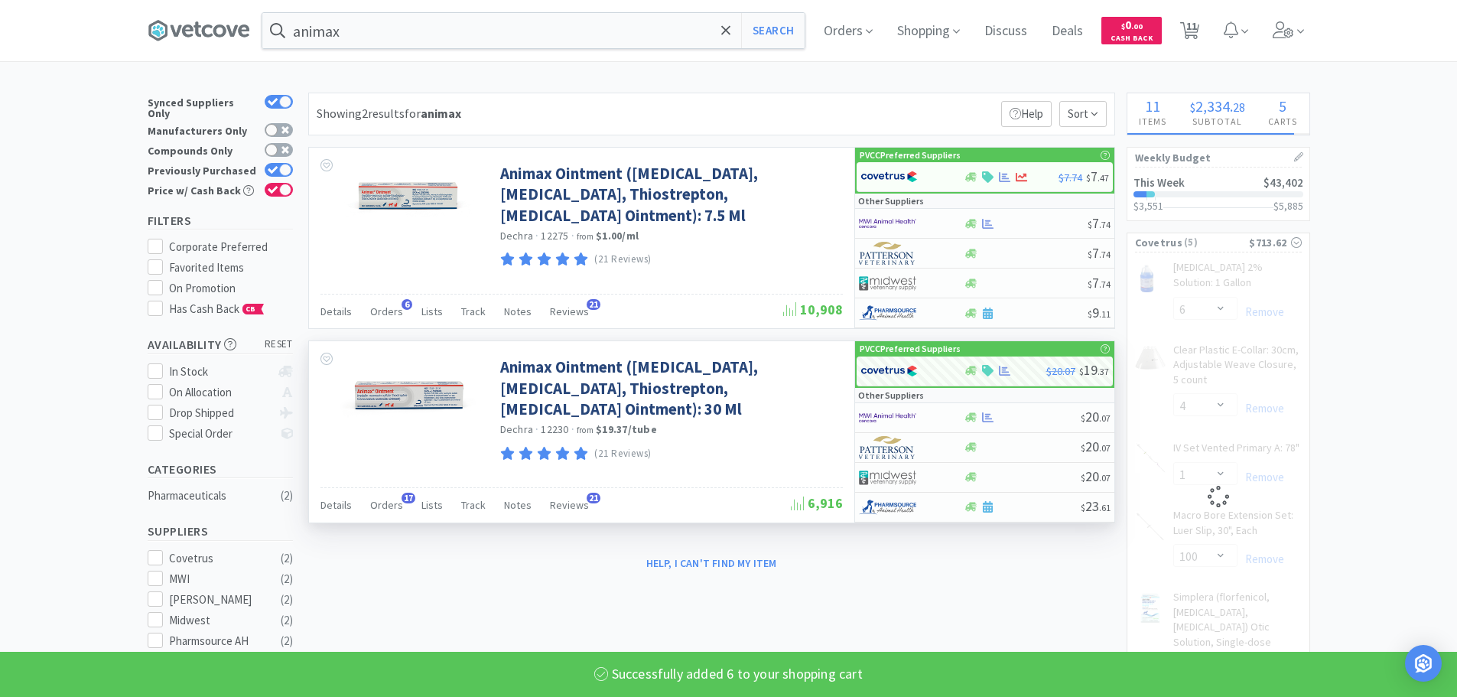
select select "2"
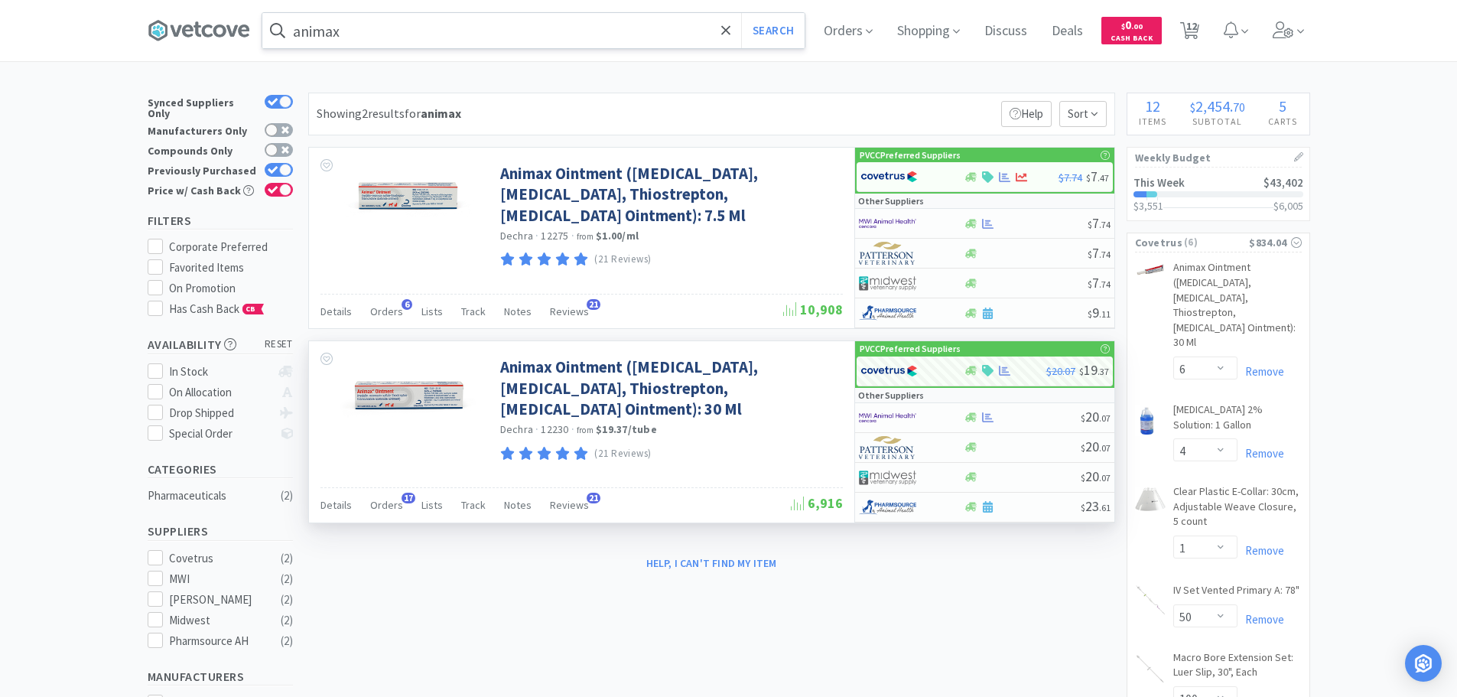
click at [434, 26] on input "animax" at bounding box center [533, 30] width 542 height 35
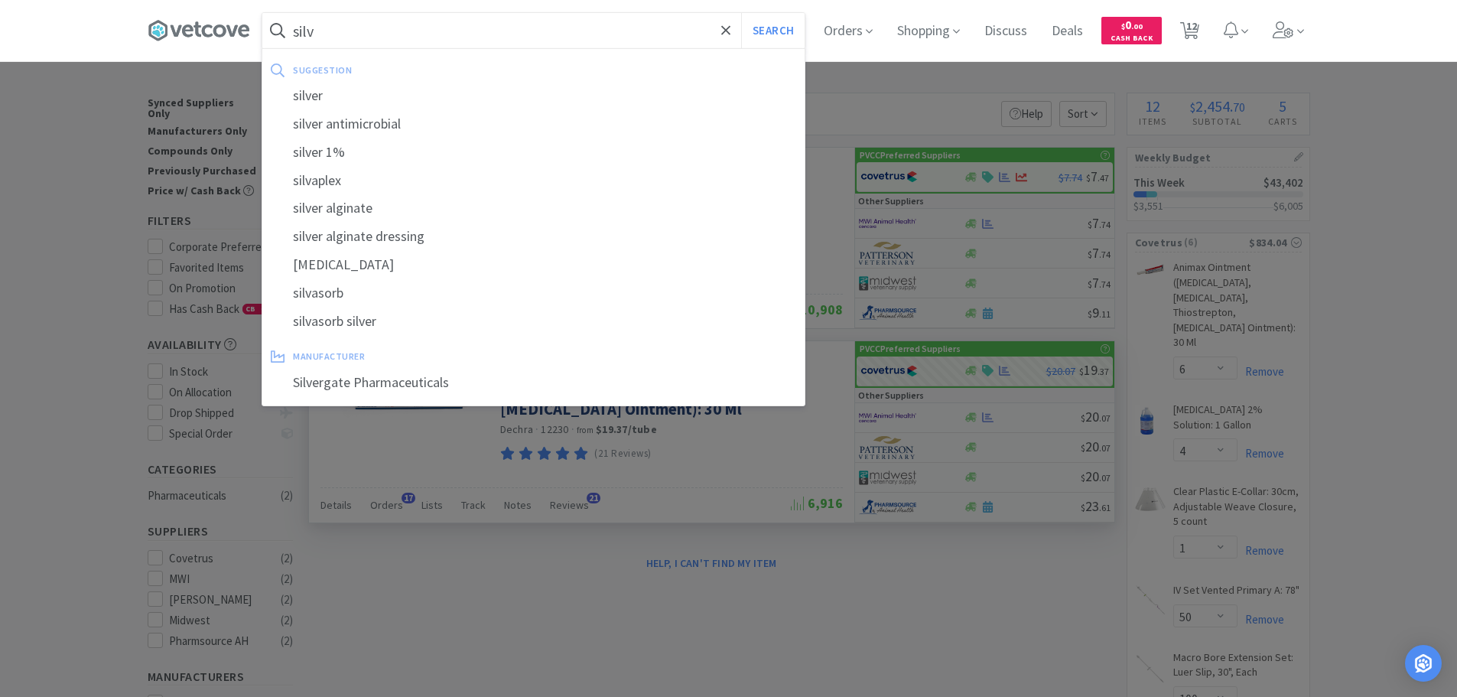
type input "silv"
click at [741, 13] on button "Search" at bounding box center [772, 30] width 63 height 35
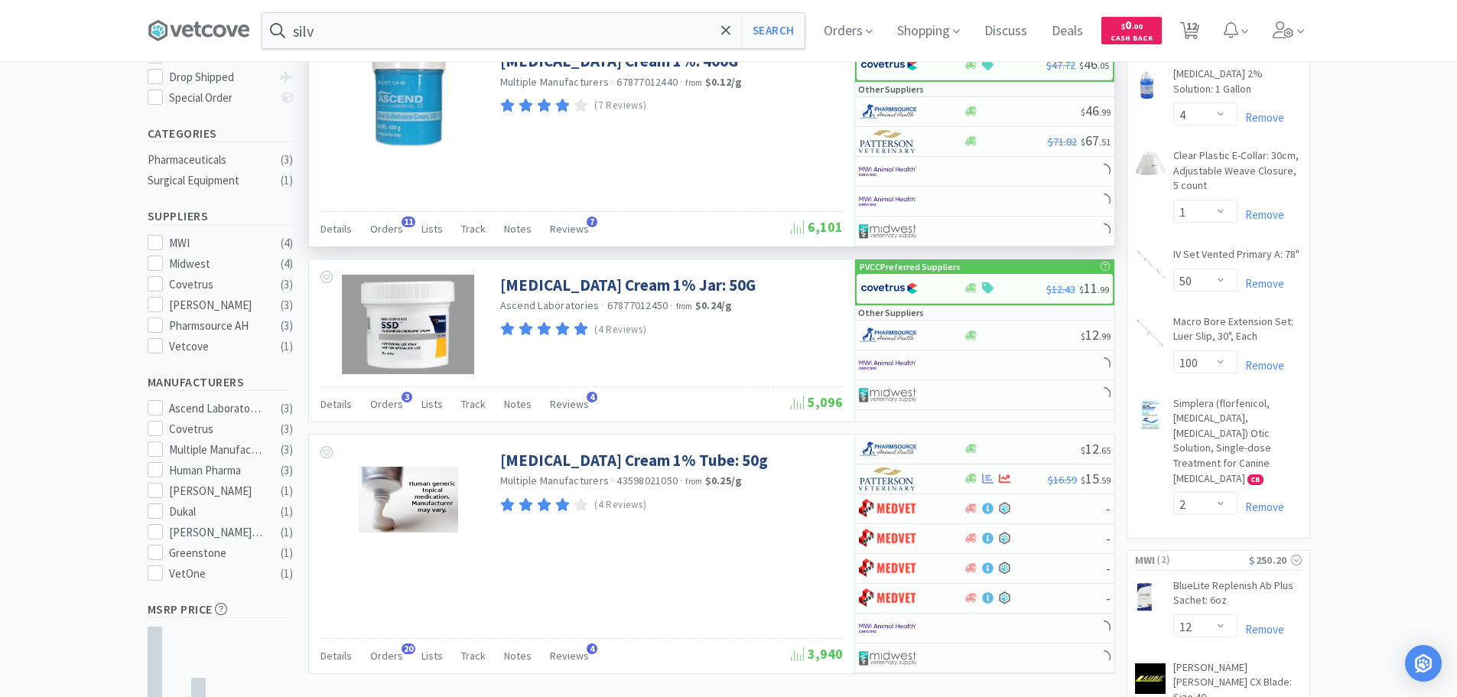
scroll to position [382, 0]
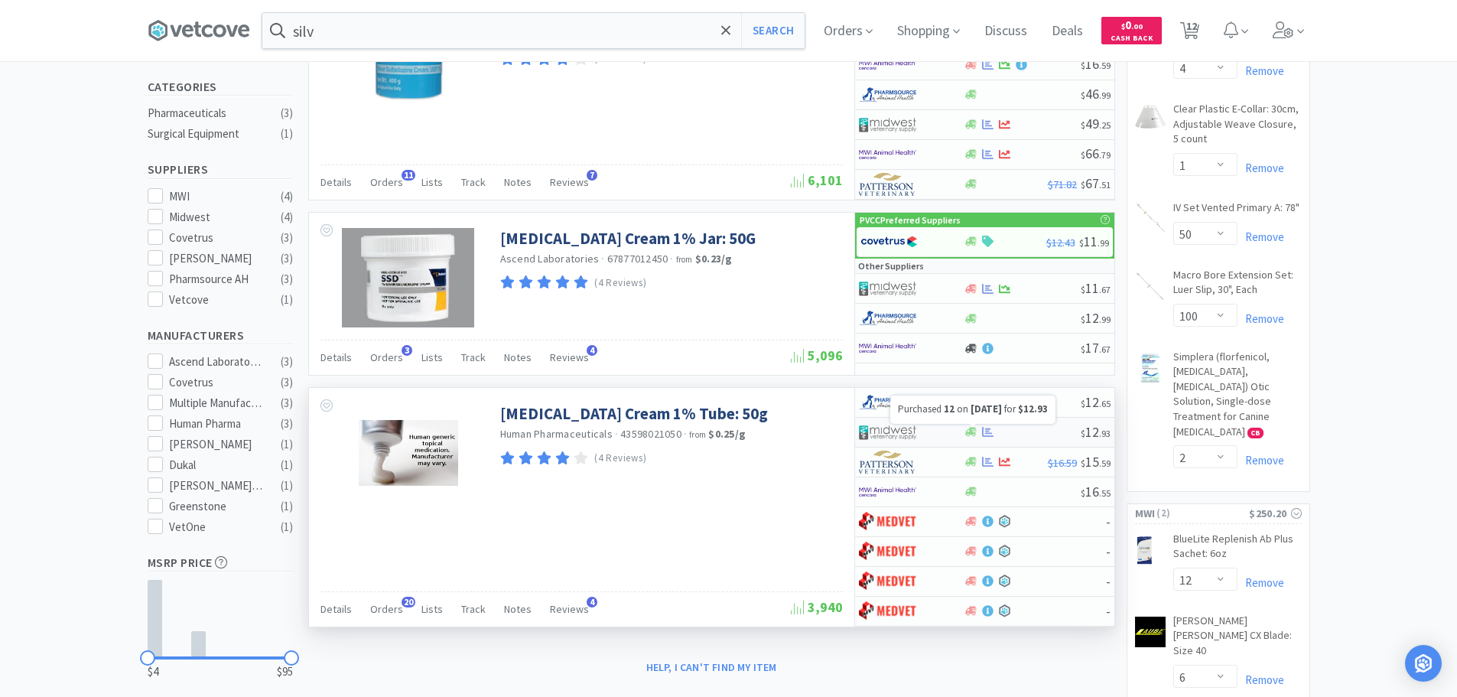
click at [986, 435] on icon at bounding box center [987, 431] width 11 height 11
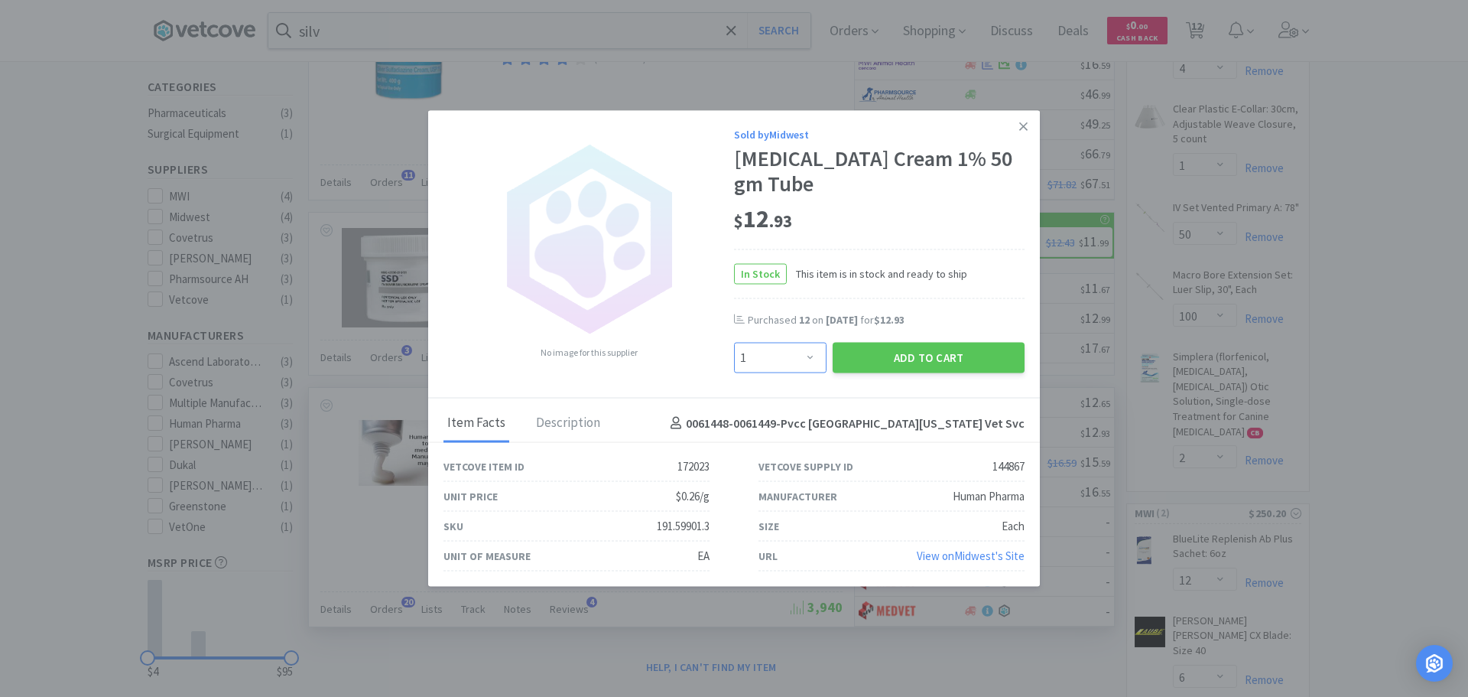
drag, startPoint x: 811, startPoint y: 365, endPoint x: 763, endPoint y: 376, distance: 49.5
click at [811, 365] on select "Enter Quantity 1 2 3 4 5 6 7 8 9 10 11 12 13 14 15 16 17 18 19 20 Enter Quantity" at bounding box center [780, 358] width 93 height 31
select select "6"
click at [734, 343] on select "Enter Quantity 1 2 3 4 5 6 7 8 9 10 11 12 13 14 15 16 17 18 19 20 Enter Quantity" at bounding box center [780, 358] width 93 height 31
click at [901, 356] on button "Add to Cart" at bounding box center [929, 358] width 192 height 31
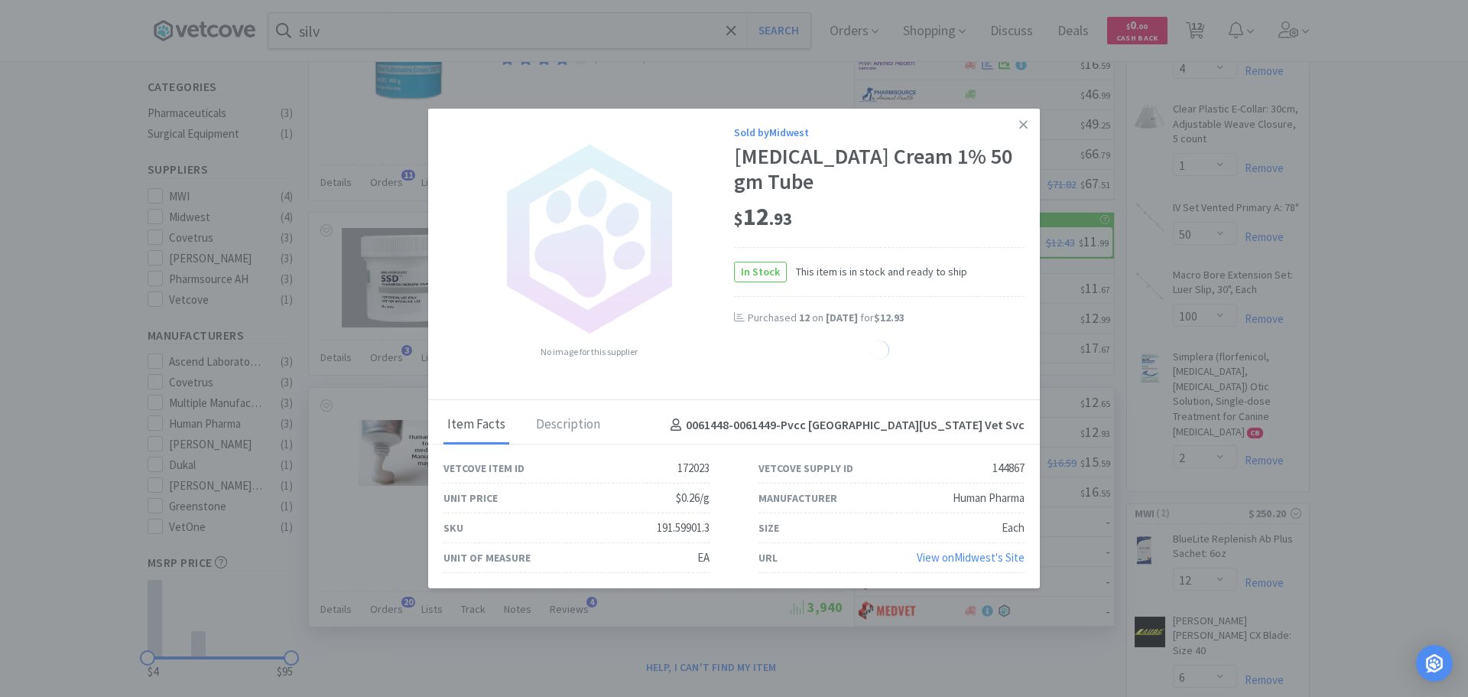
select select "6"
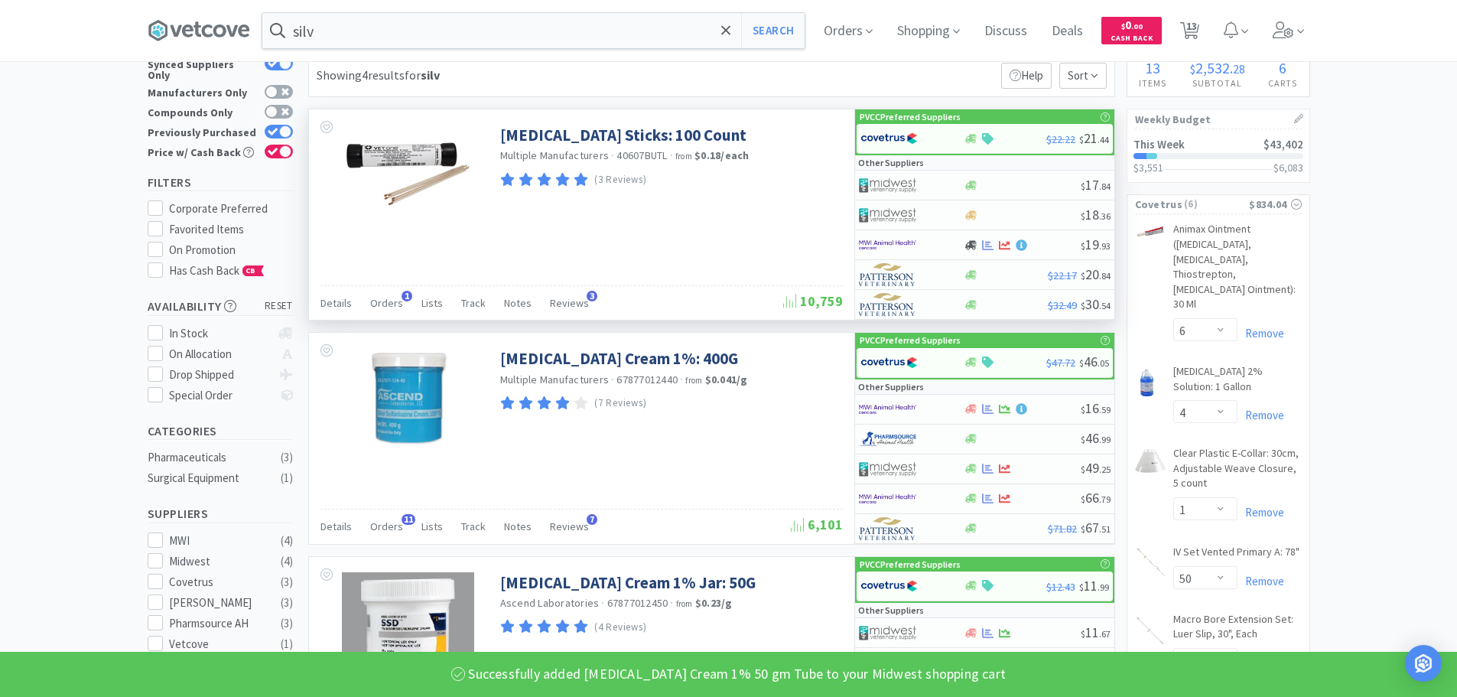
scroll to position [0, 0]
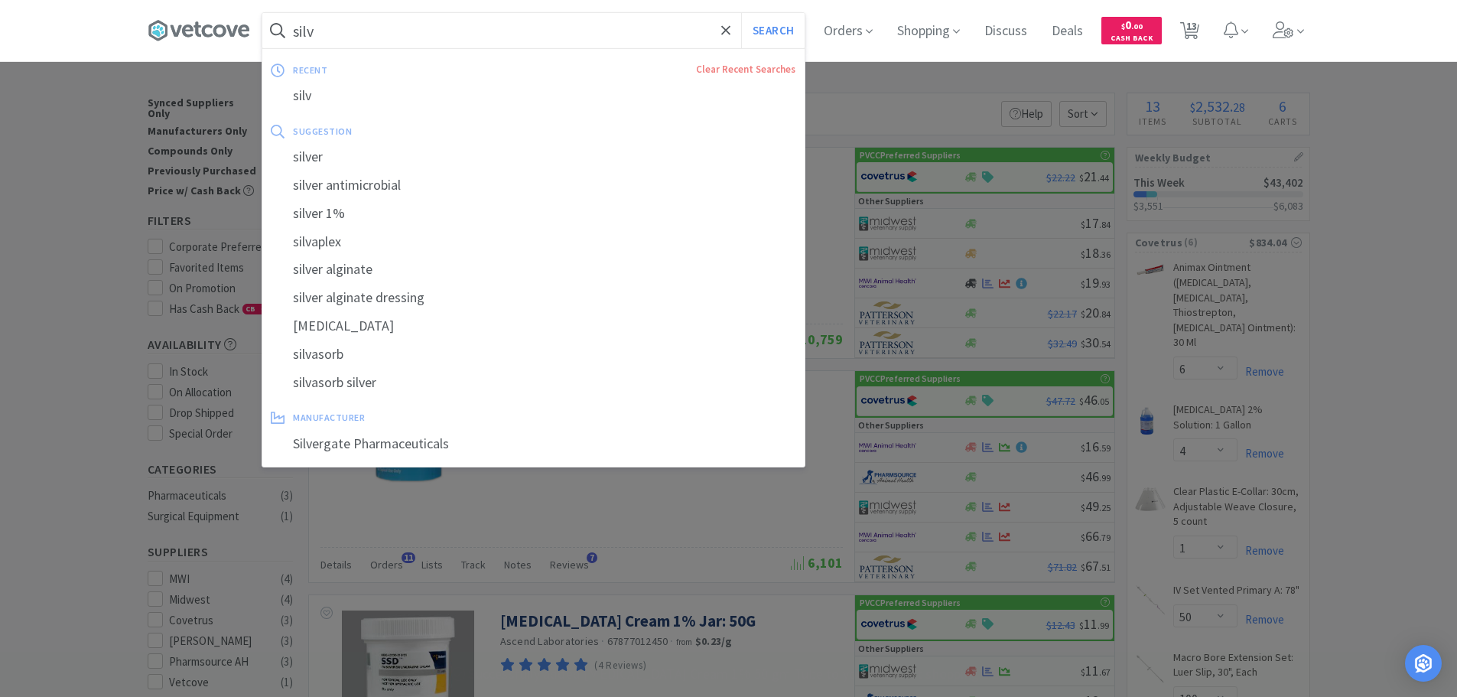
click at [428, 21] on input "silv" at bounding box center [533, 30] width 542 height 35
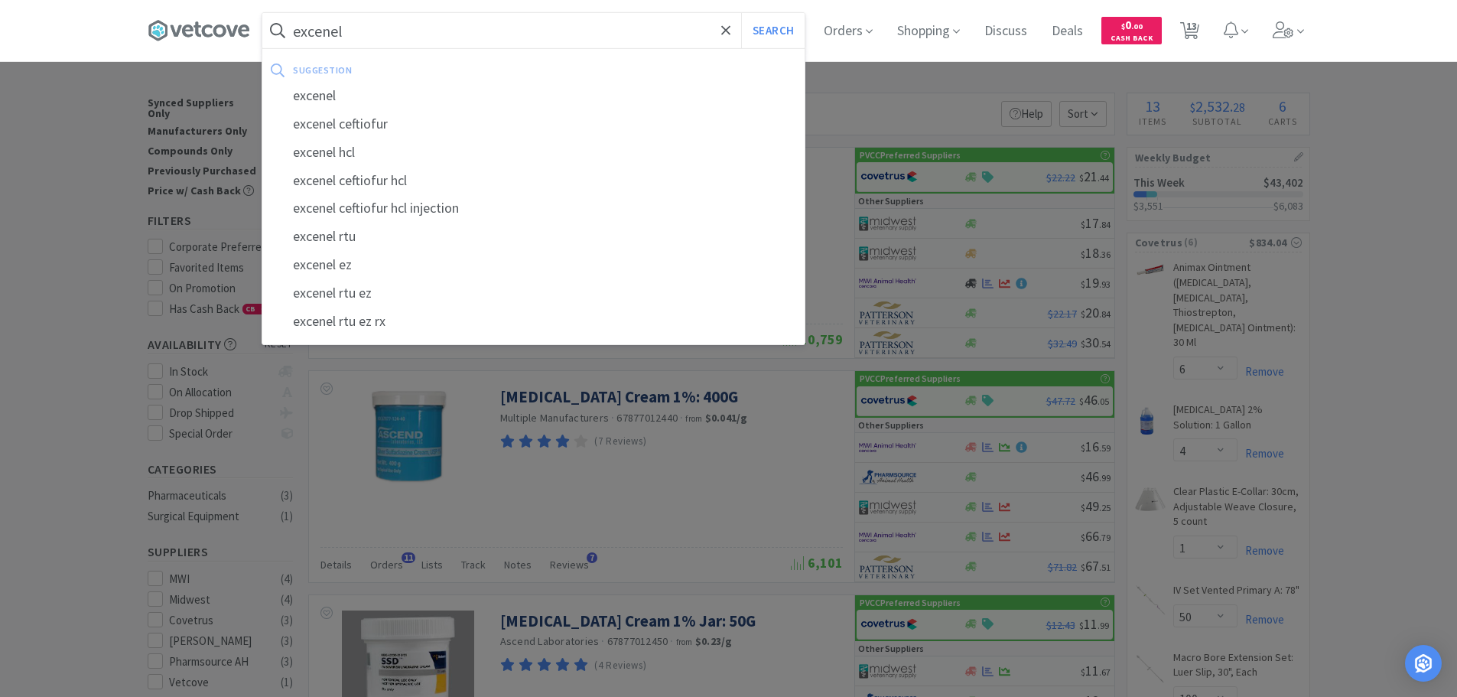
click at [741, 13] on button "Search" at bounding box center [772, 30] width 63 height 35
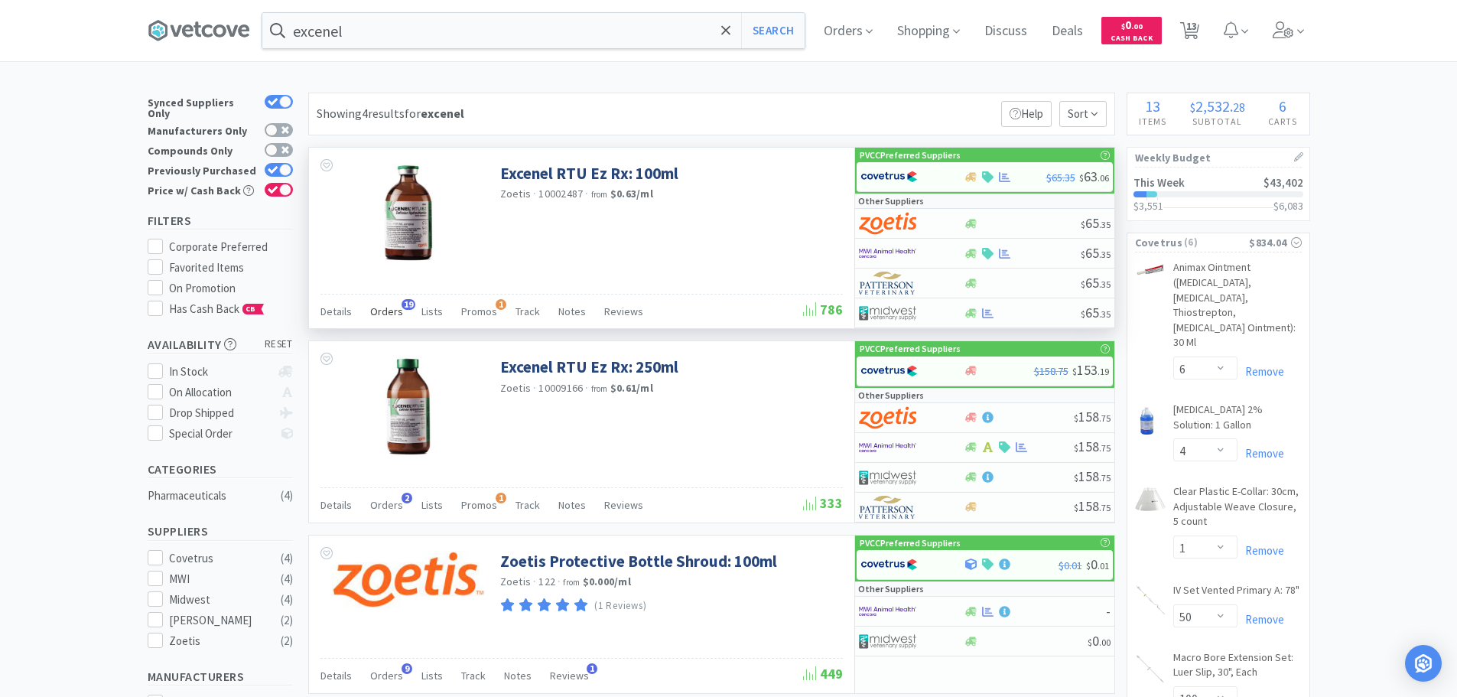
click at [387, 311] on span "Orders" at bounding box center [386, 311] width 33 height 14
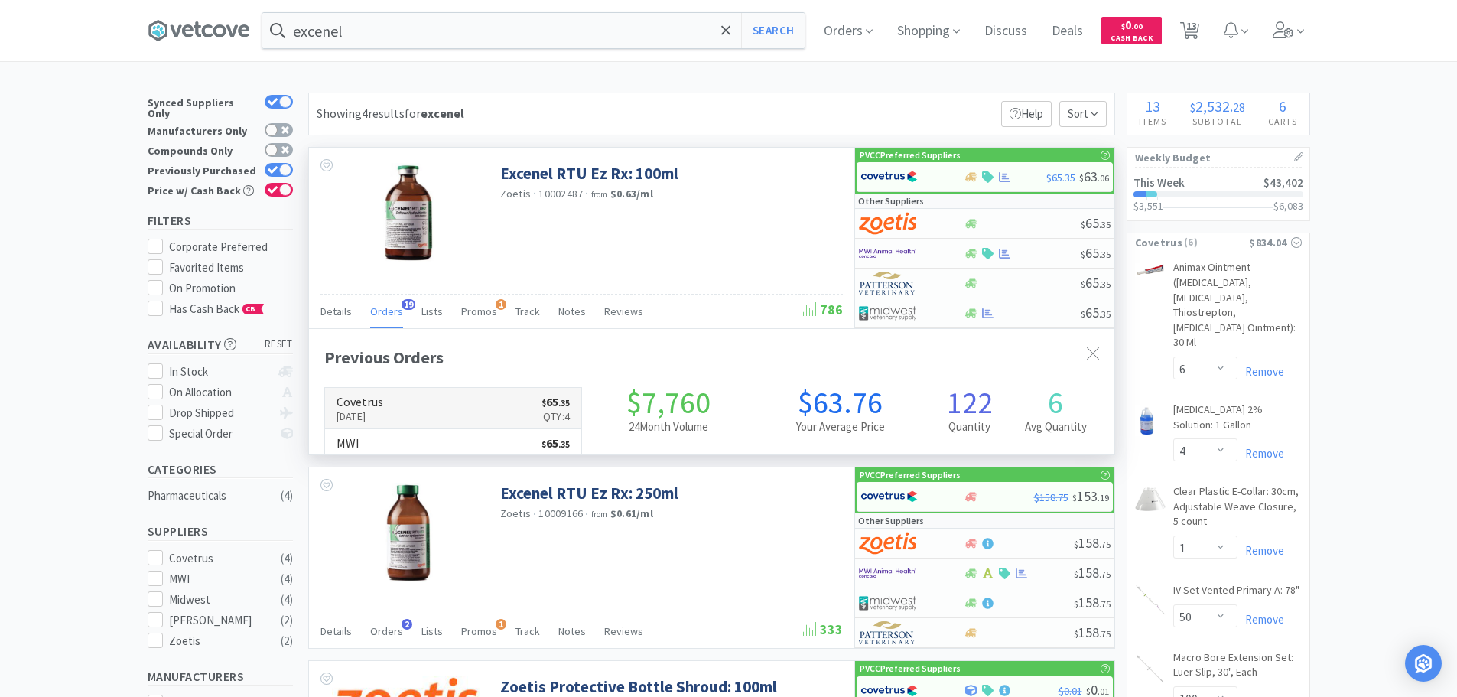
scroll to position [410, 805]
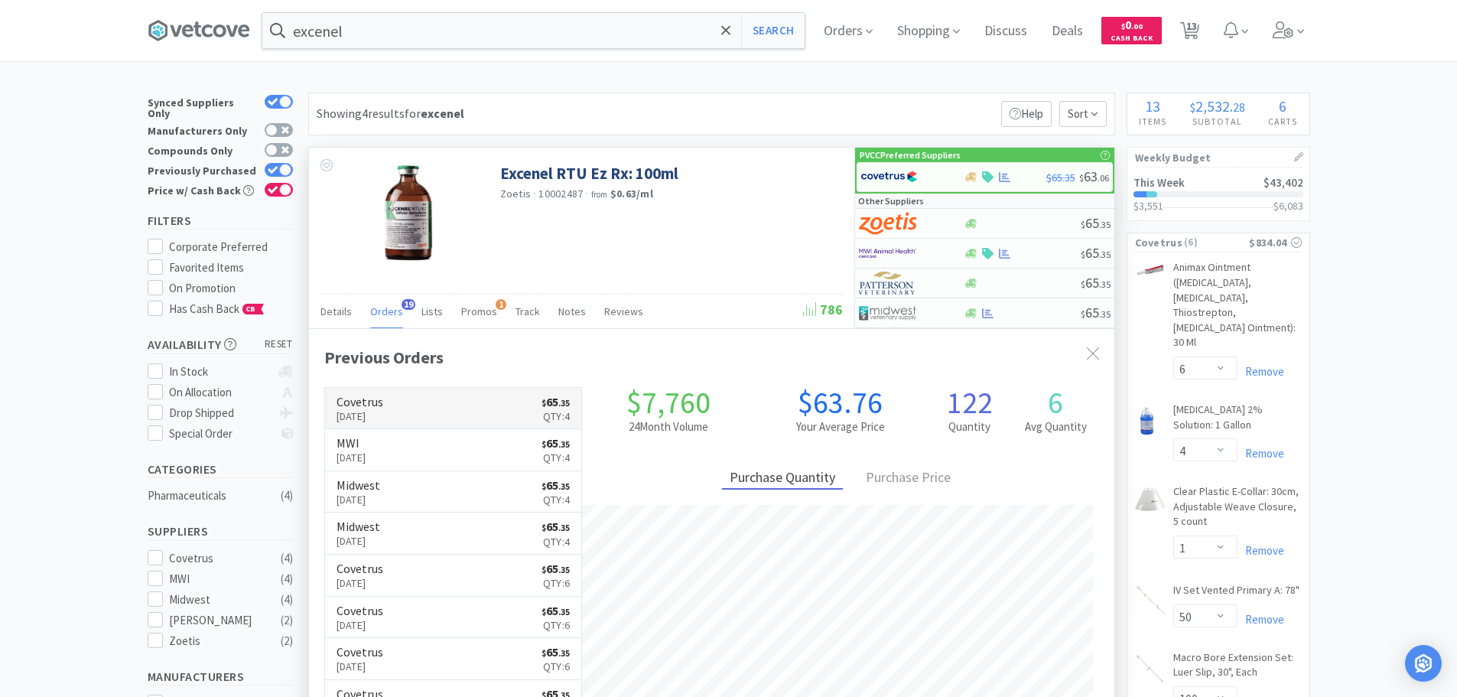
click at [461, 418] on link "Covetrus Oct 6th, 2025 $ 65 . 35 Qty: 4" at bounding box center [453, 409] width 257 height 42
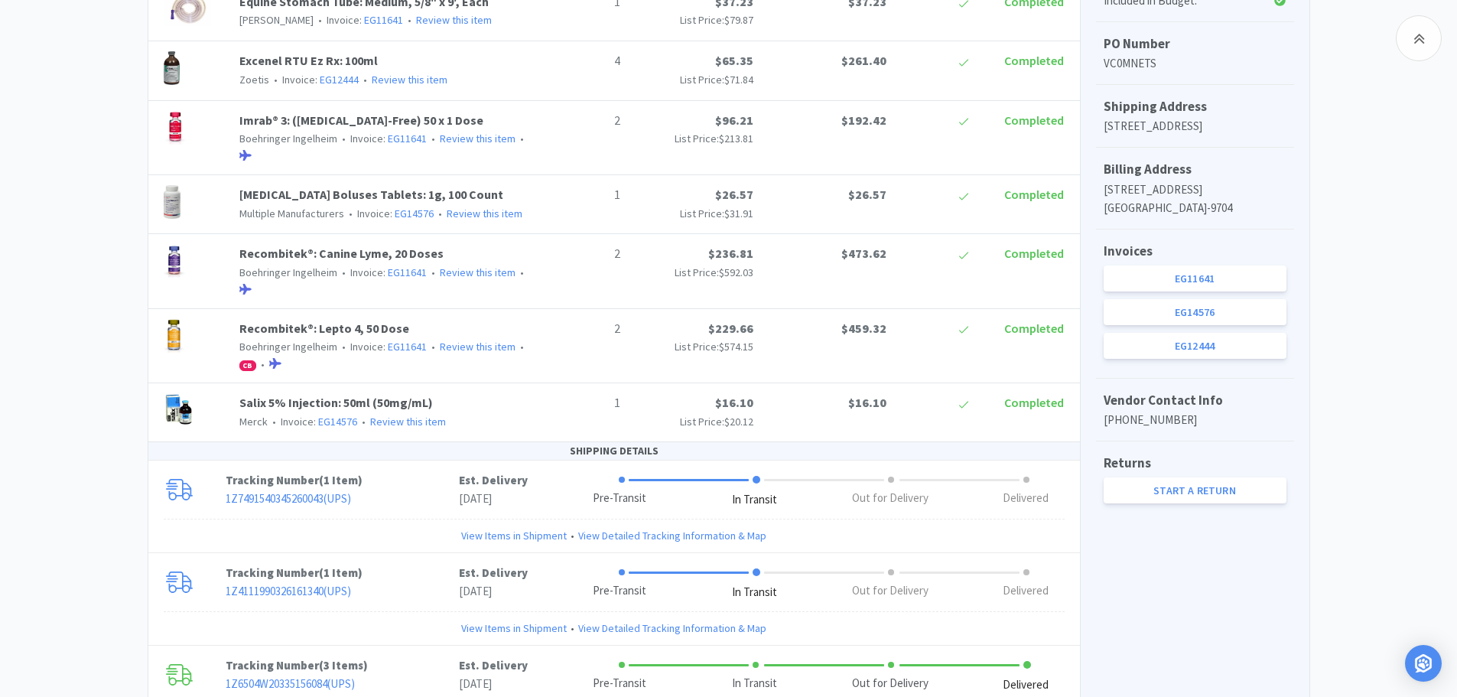
scroll to position [616, 0]
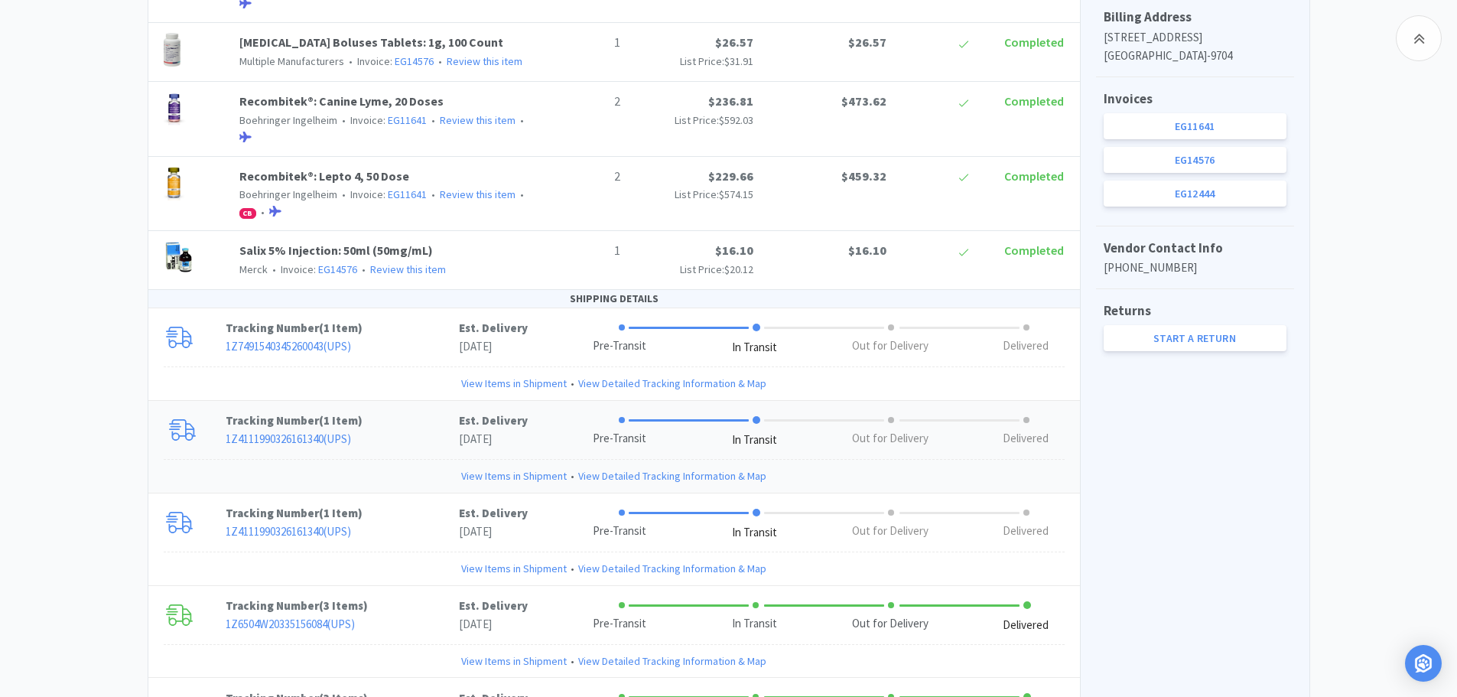
click at [516, 476] on link "View Items in Shipment" at bounding box center [514, 475] width 106 height 17
click at [498, 567] on link "View Items in Shipment" at bounding box center [514, 568] width 106 height 17
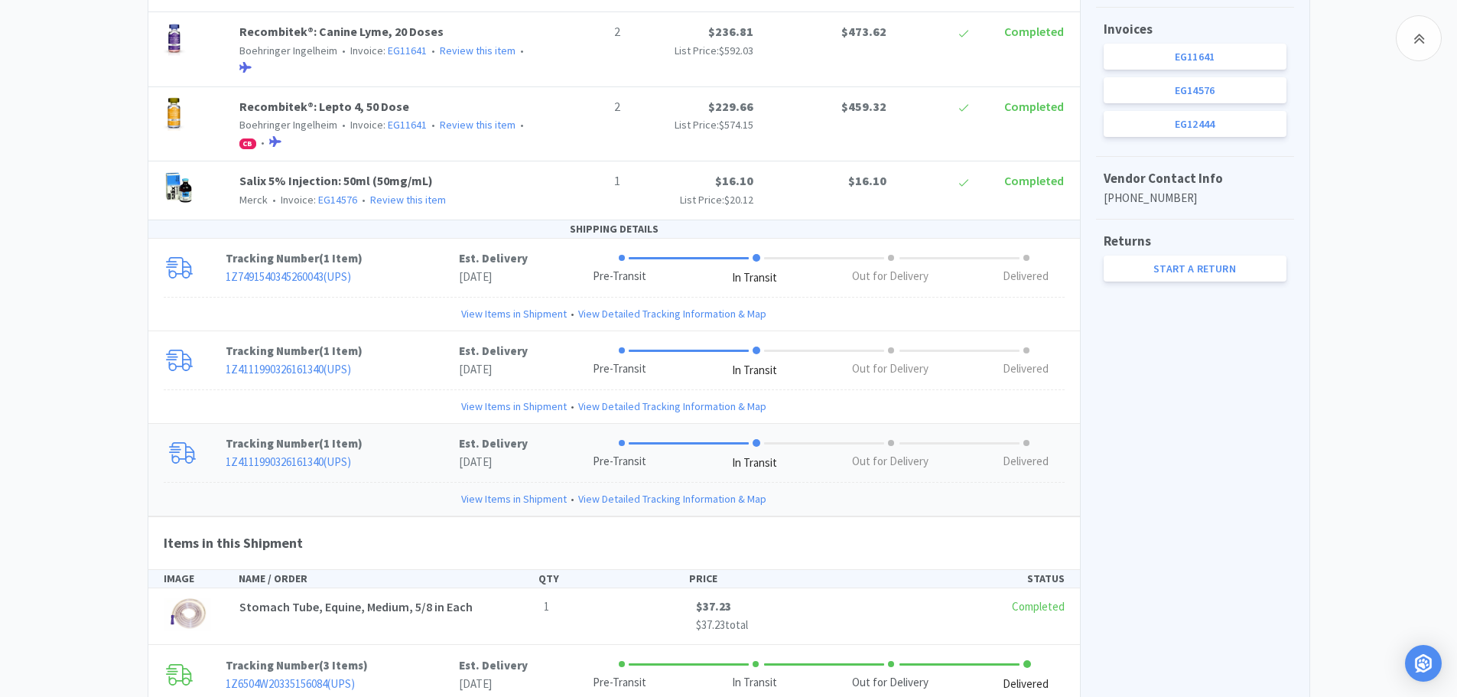
scroll to position [769, 0]
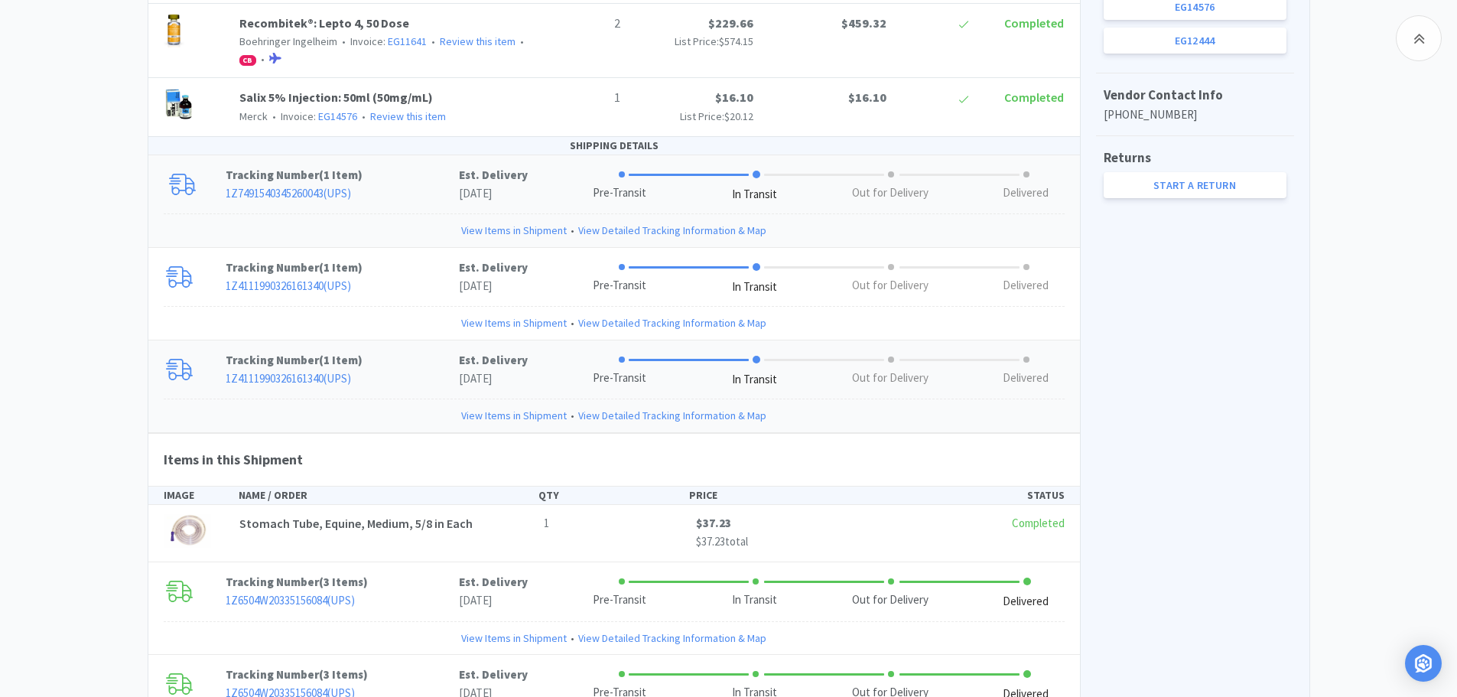
click at [541, 229] on link "View Items in Shipment" at bounding box center [514, 230] width 106 height 17
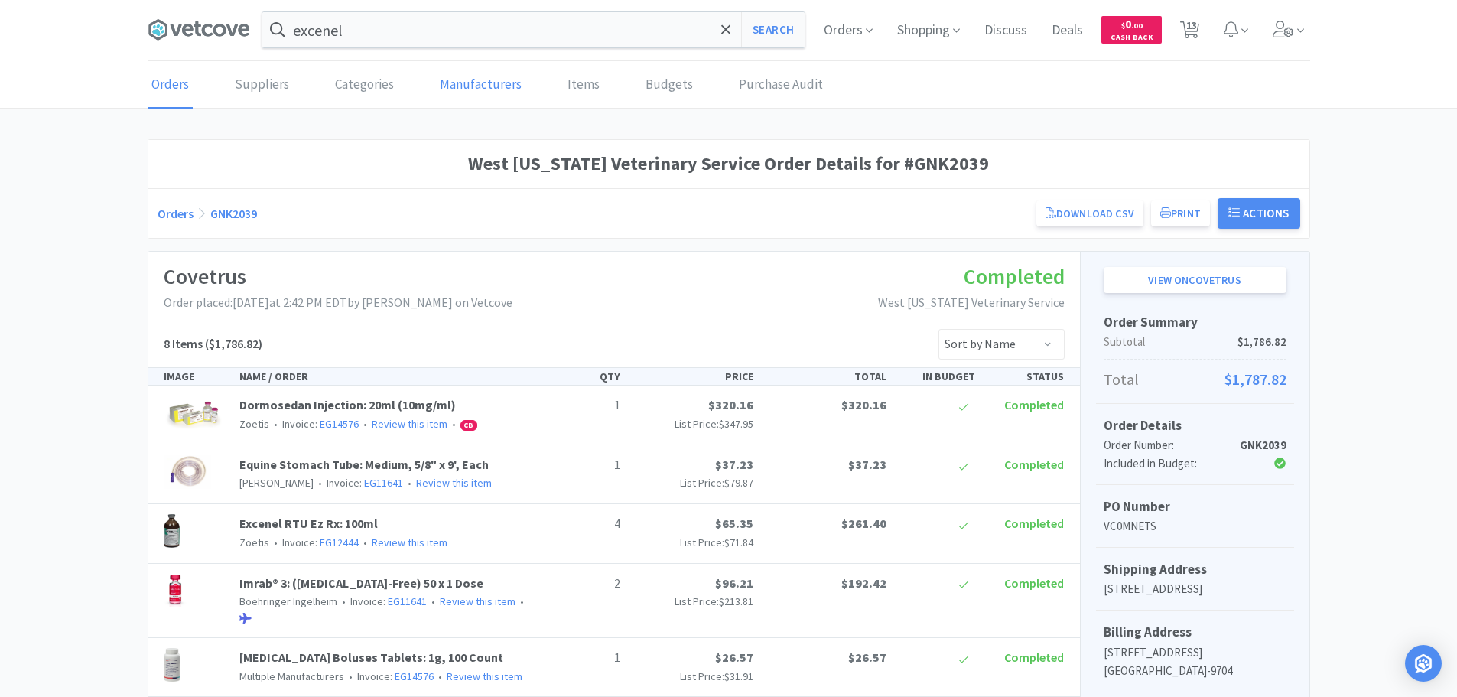
scroll to position [0, 0]
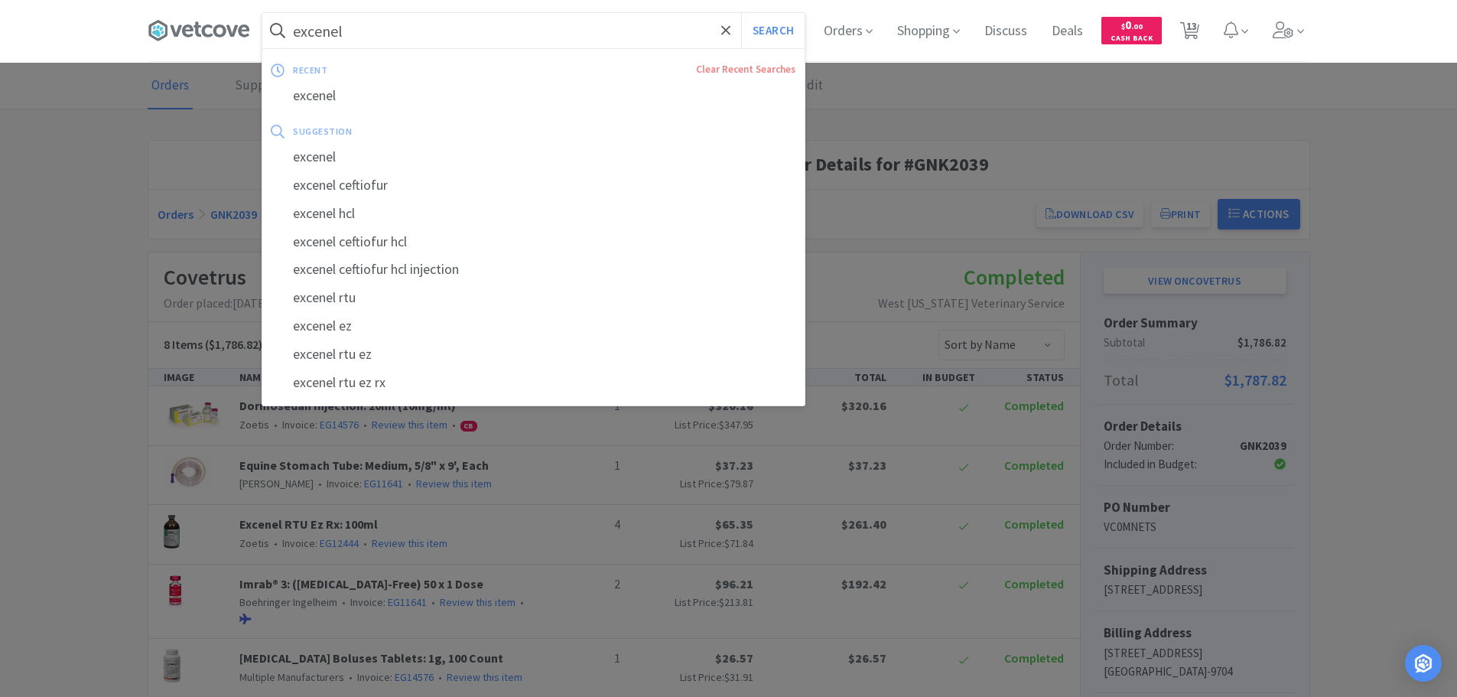
click at [434, 21] on input "excenel" at bounding box center [533, 30] width 542 height 35
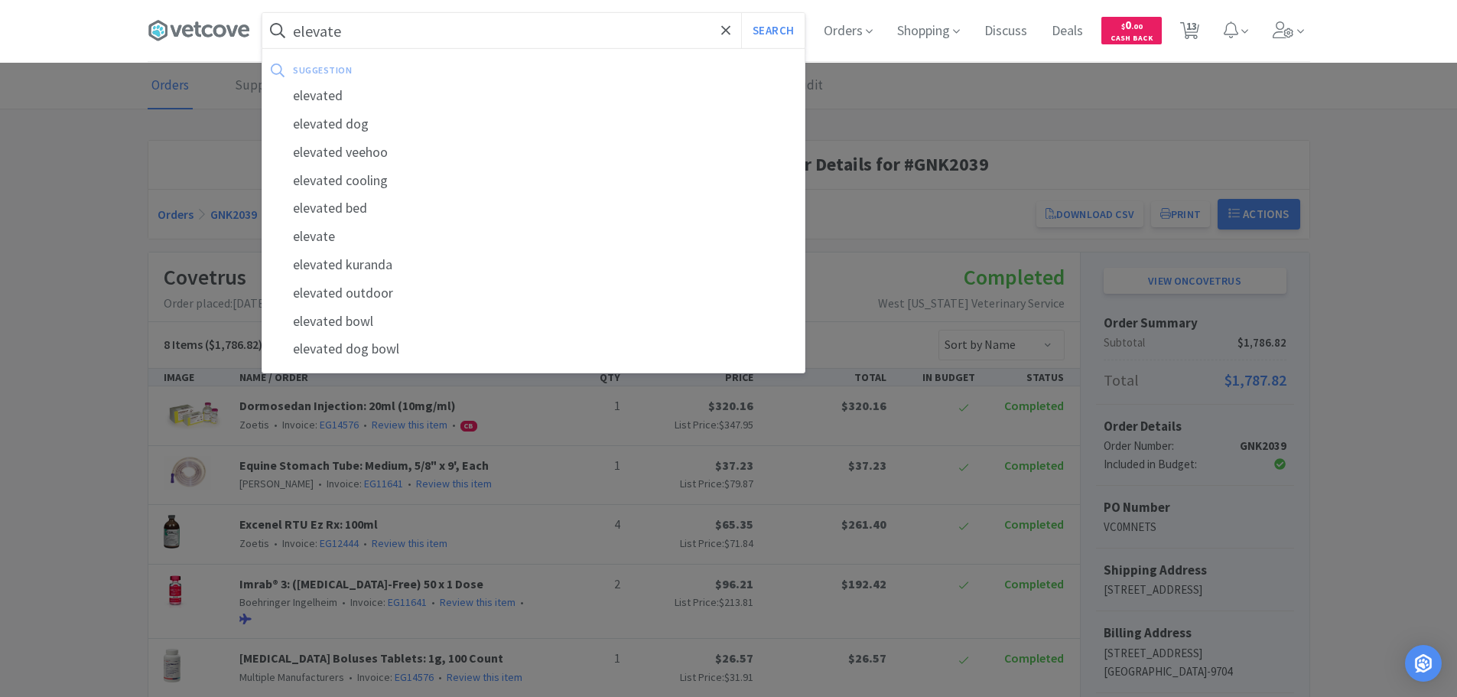
type input "elevate"
click at [741, 13] on button "Search" at bounding box center [772, 30] width 63 height 35
select select "6"
select select "4"
select select "1"
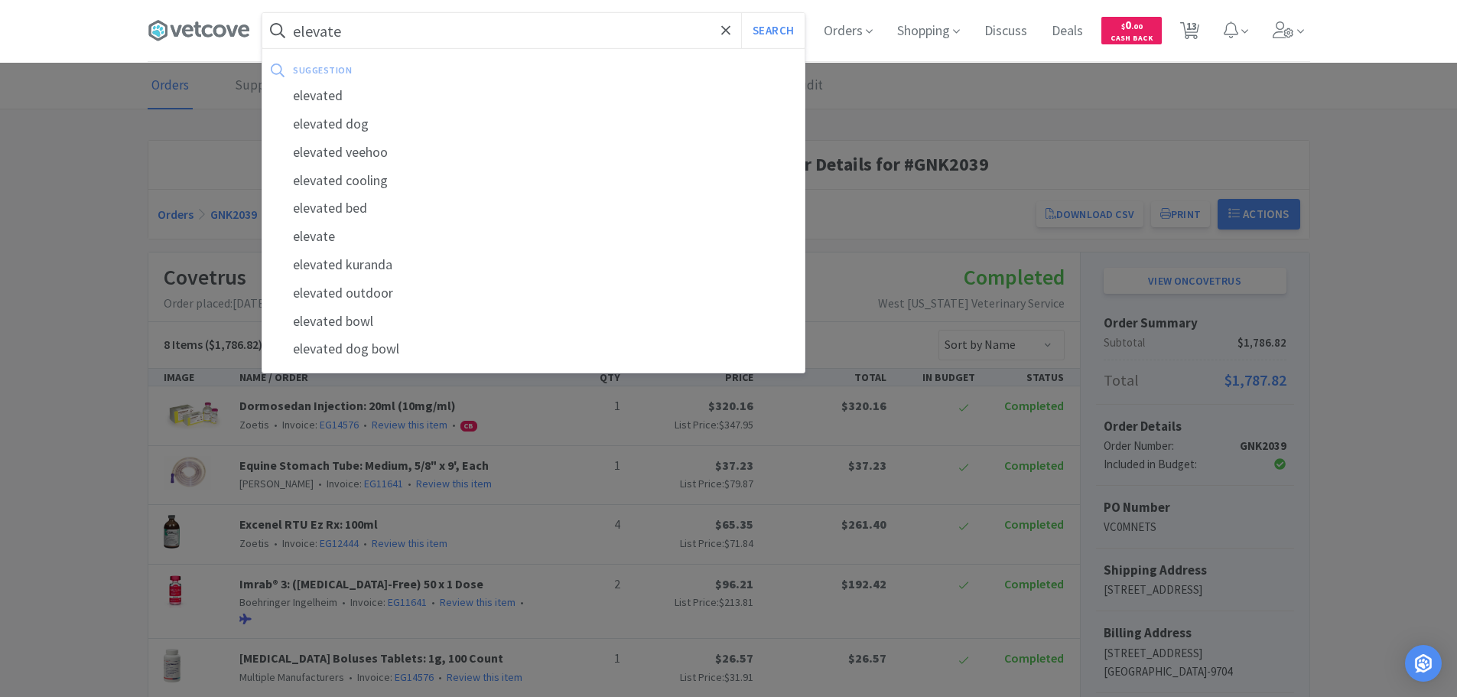
select select "50"
select select "100"
select select "2"
select select "12"
select select "6"
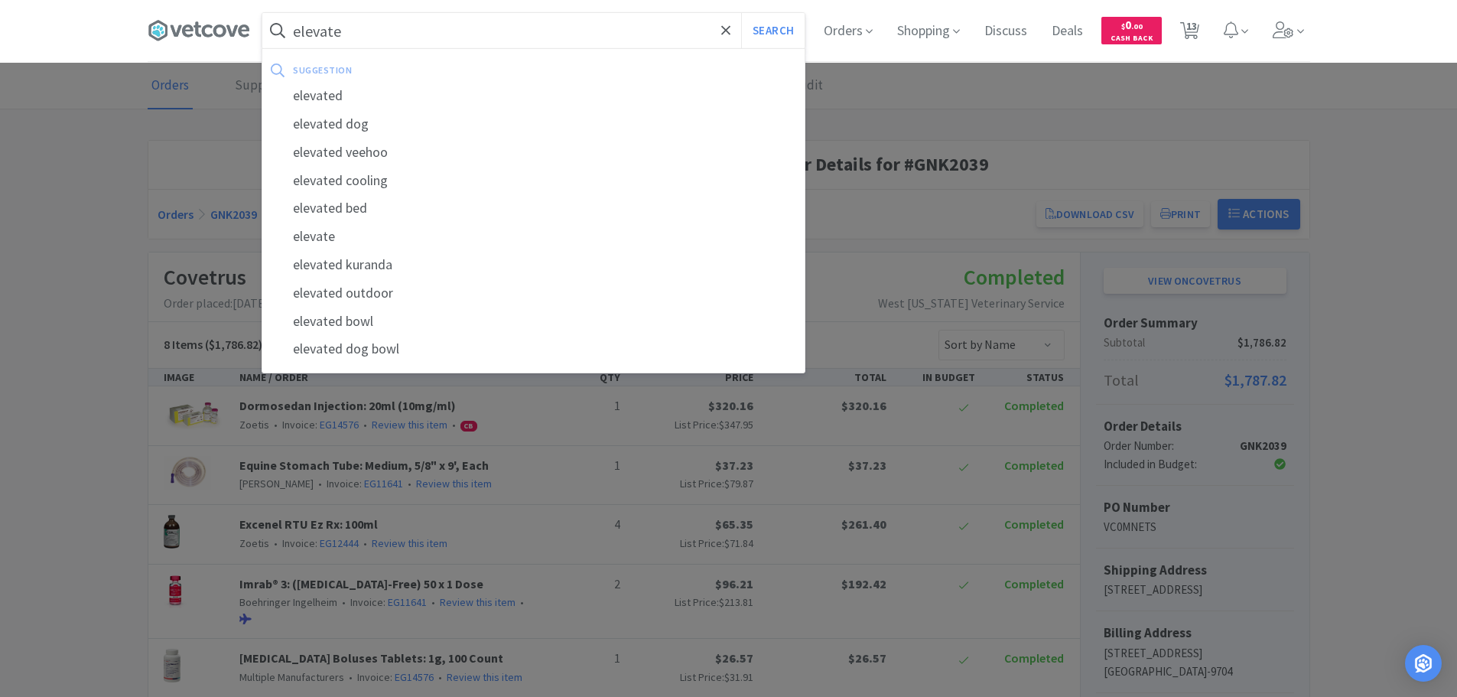
select select "1"
select select "6"
select select "3"
select select "2"
select select "1"
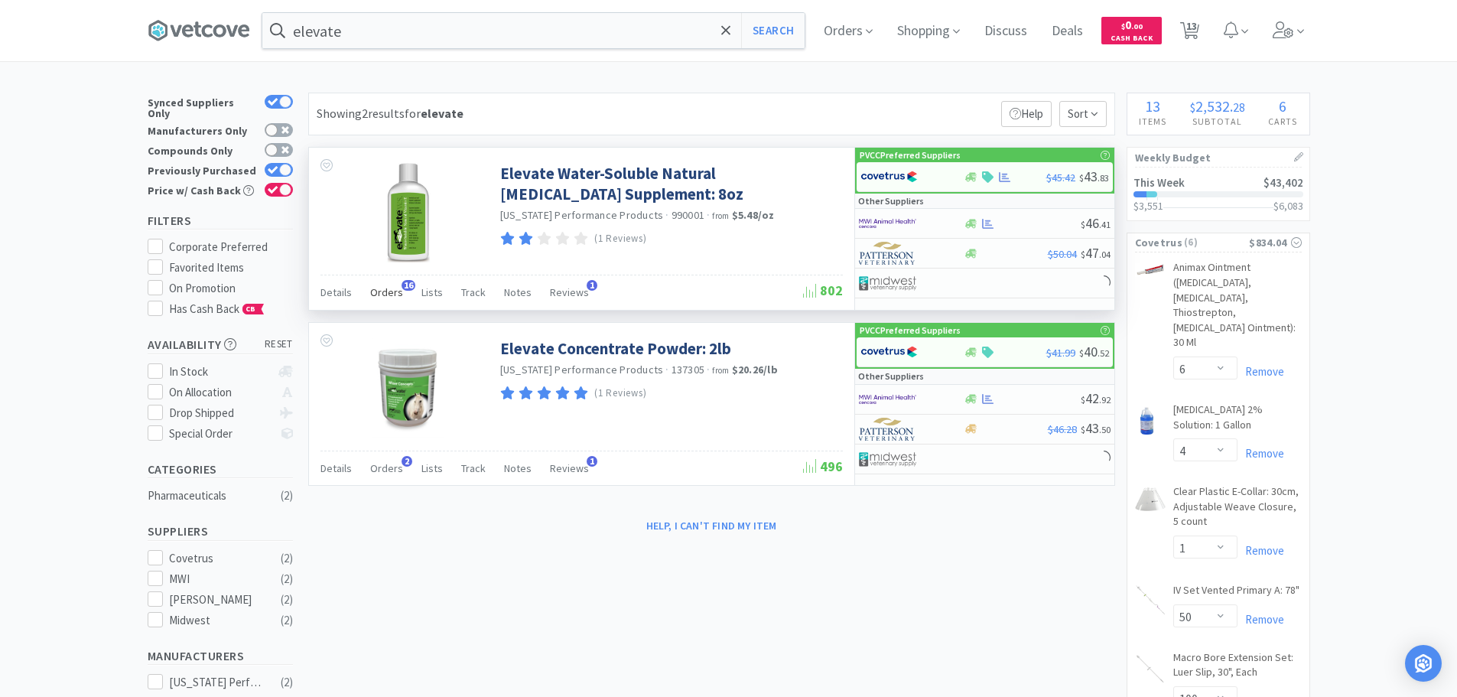
click at [381, 297] on span "Orders" at bounding box center [386, 292] width 33 height 14
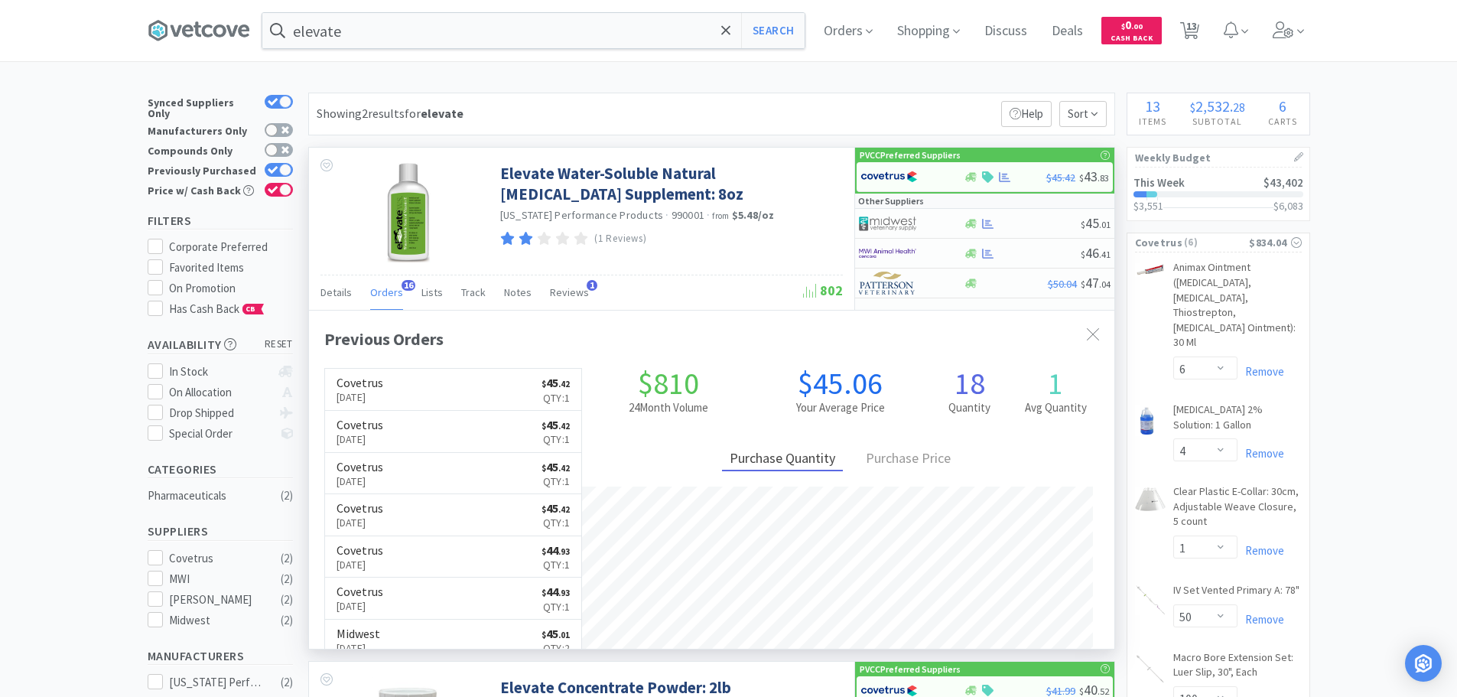
scroll to position [410, 805]
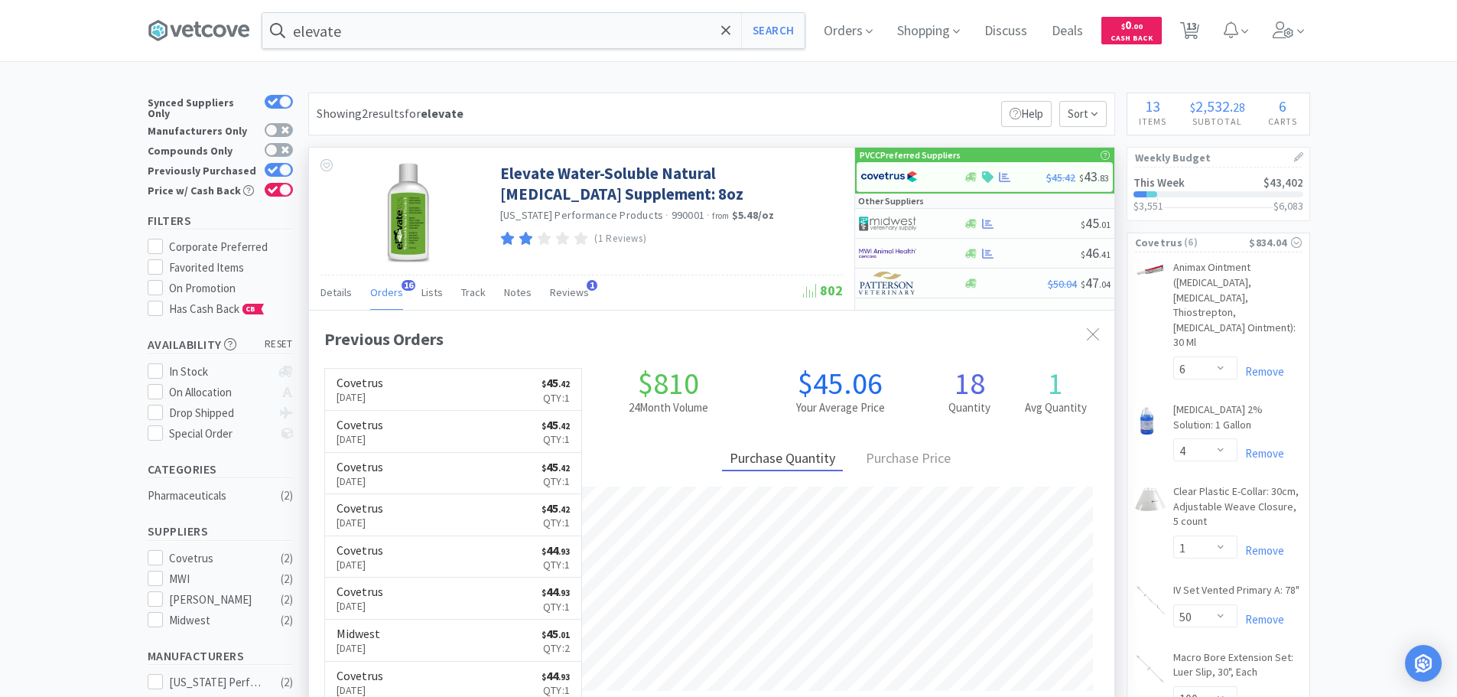
click at [381, 297] on span "Orders" at bounding box center [386, 292] width 33 height 14
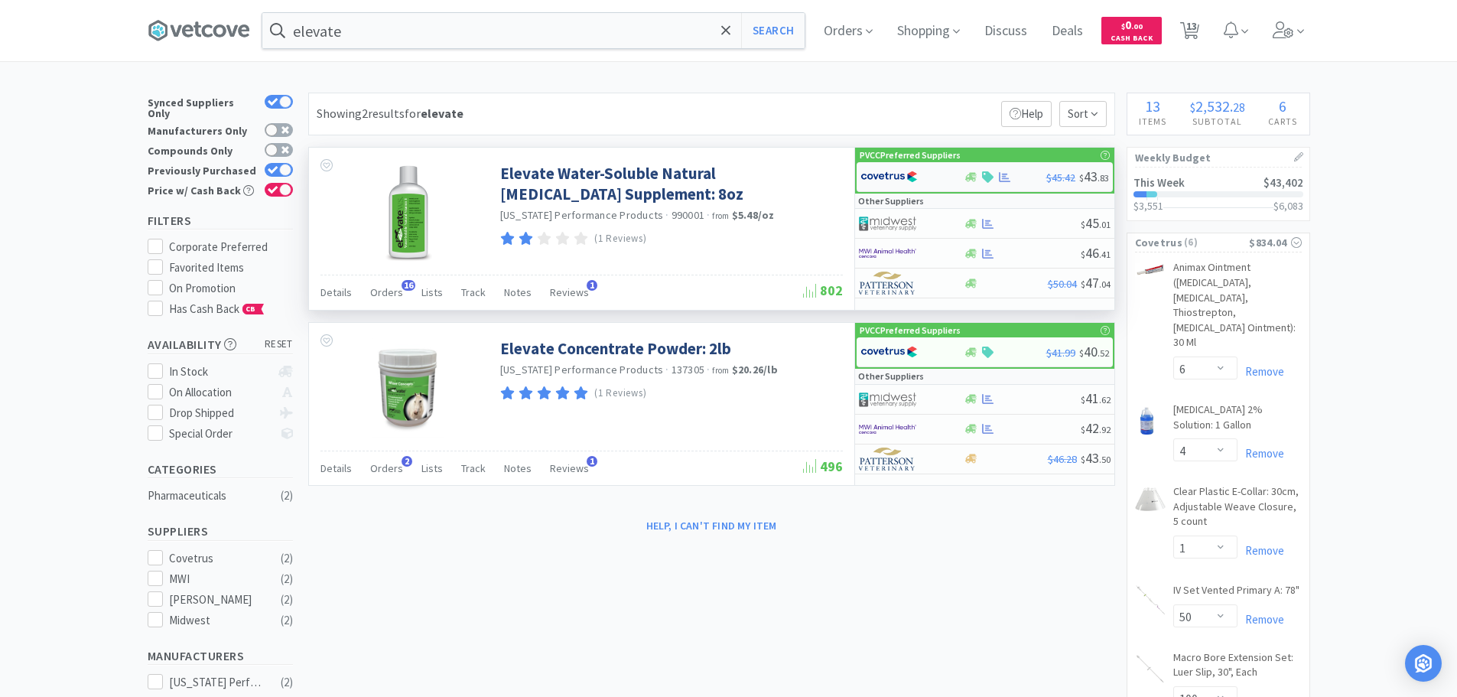
click at [896, 171] on img at bounding box center [888, 176] width 57 height 23
select select "1"
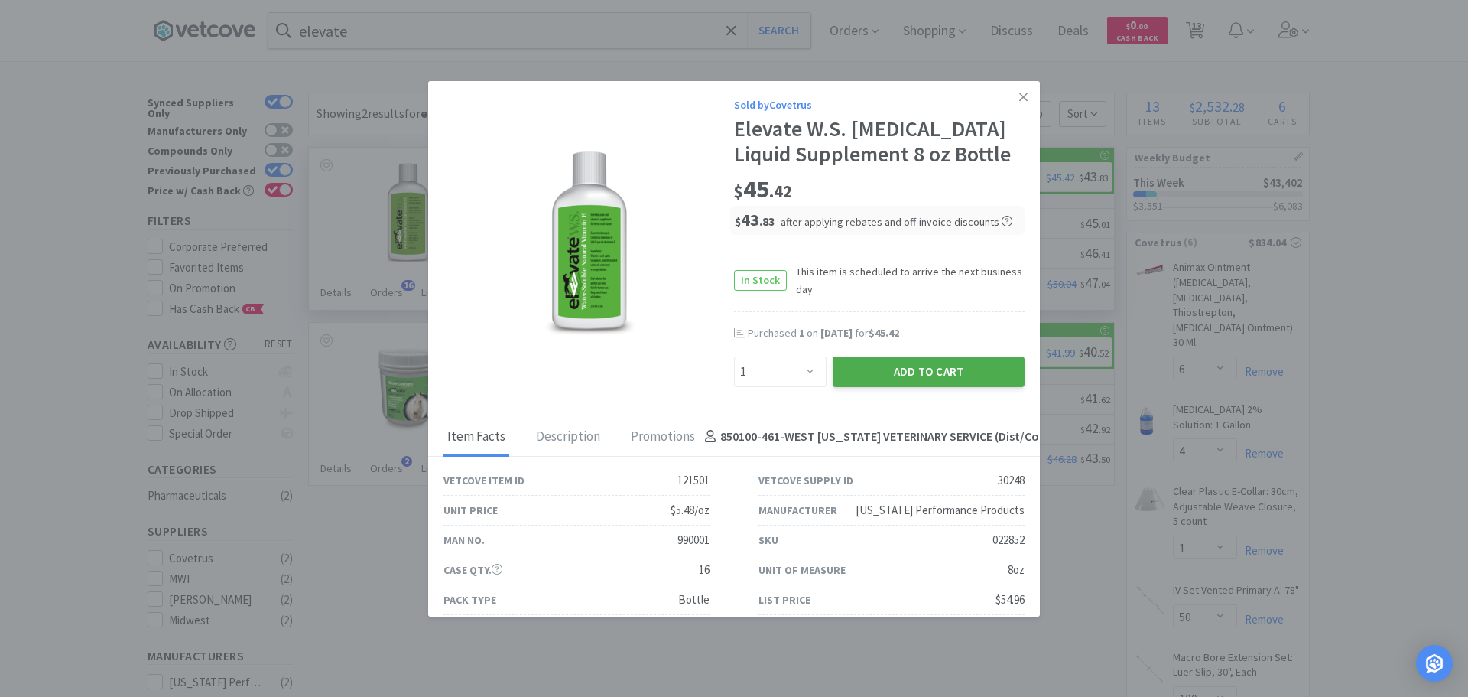
click at [969, 366] on button "Add to Cart" at bounding box center [929, 371] width 192 height 31
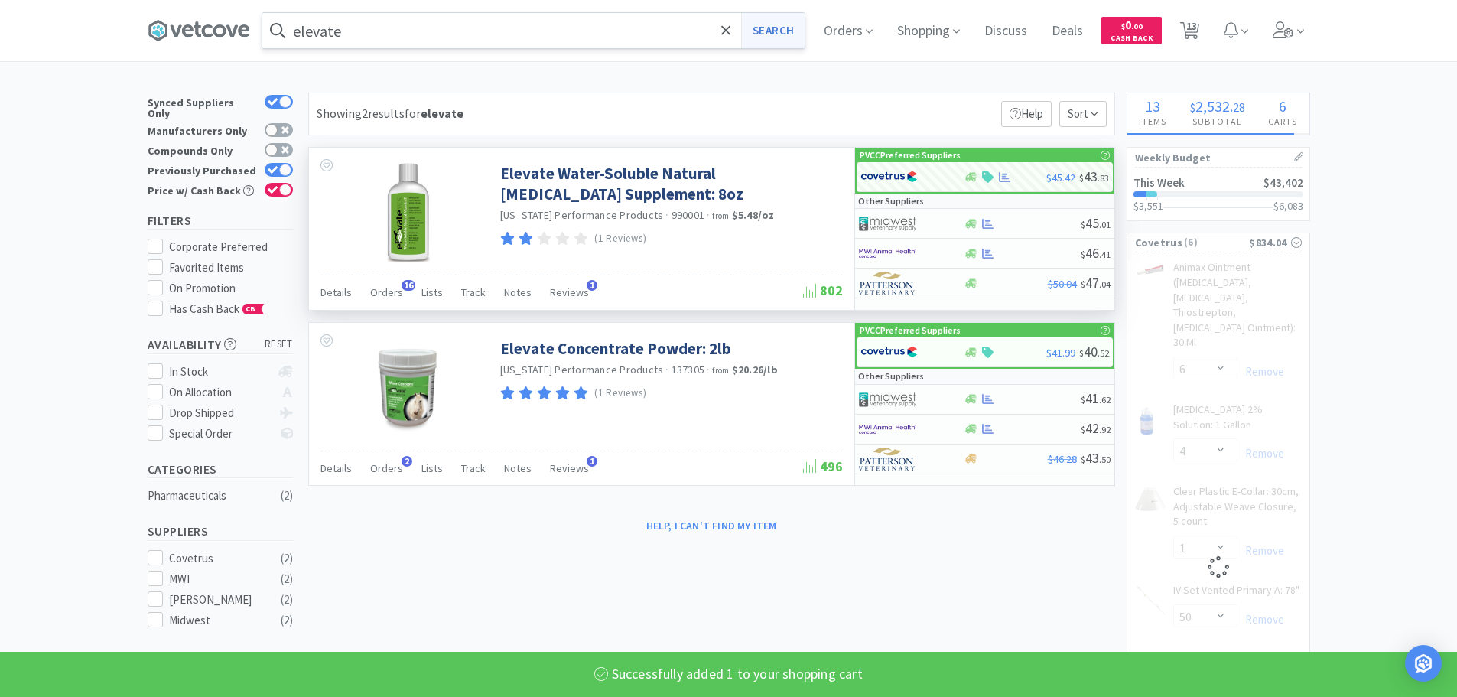
select select "1"
select select "50"
select select "100"
select select "2"
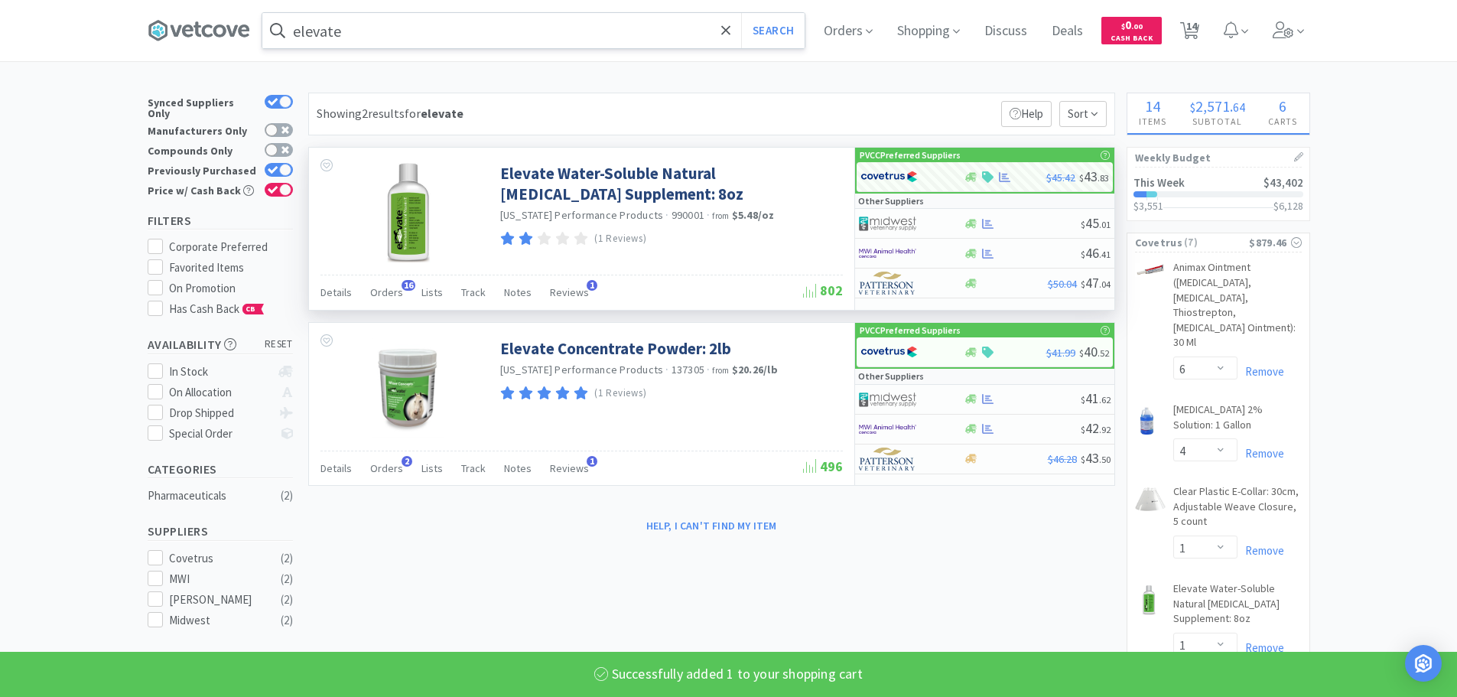
click at [660, 18] on input "elevate" at bounding box center [533, 30] width 542 height 35
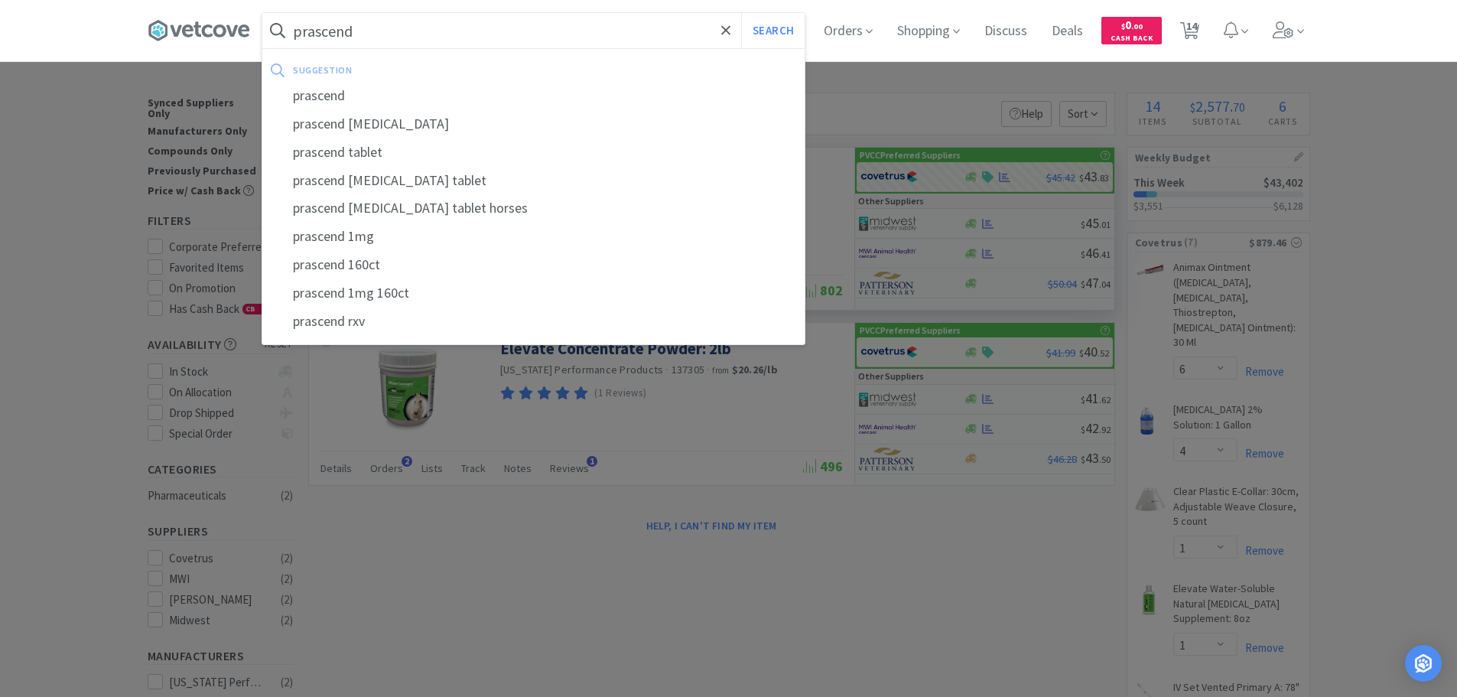
type input "prascend"
click at [741, 13] on button "Search" at bounding box center [772, 30] width 63 height 35
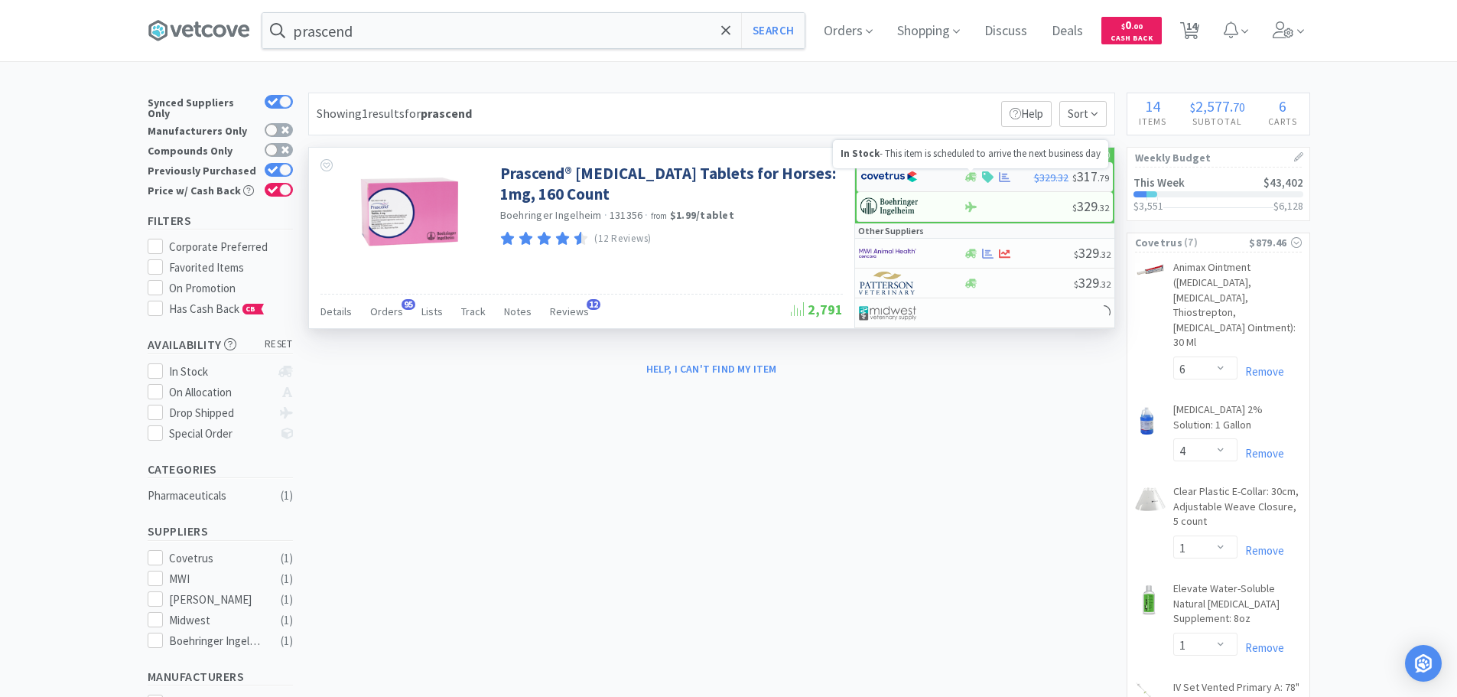
click at [970, 177] on icon at bounding box center [970, 176] width 11 height 9
select select "1"
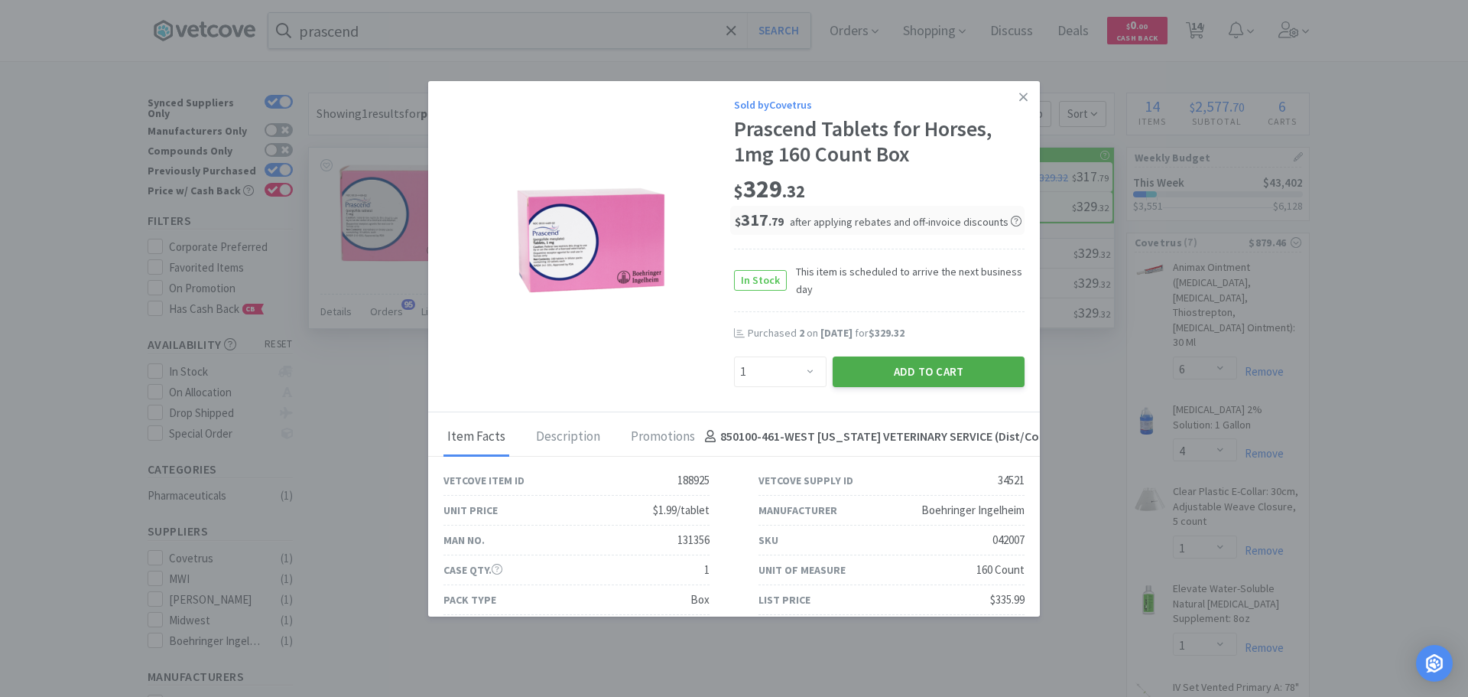
click at [951, 379] on button "Add to Cart" at bounding box center [929, 371] width 192 height 31
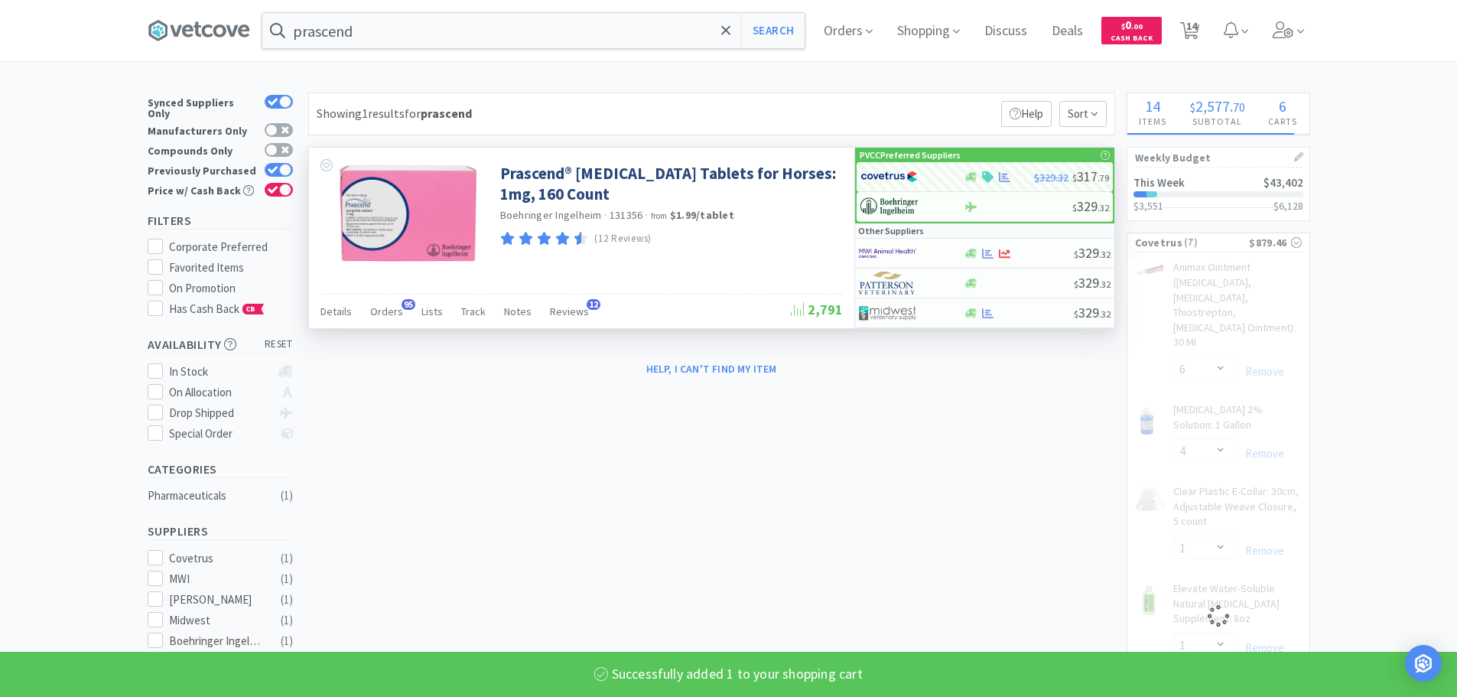
select select "1"
select select "2"
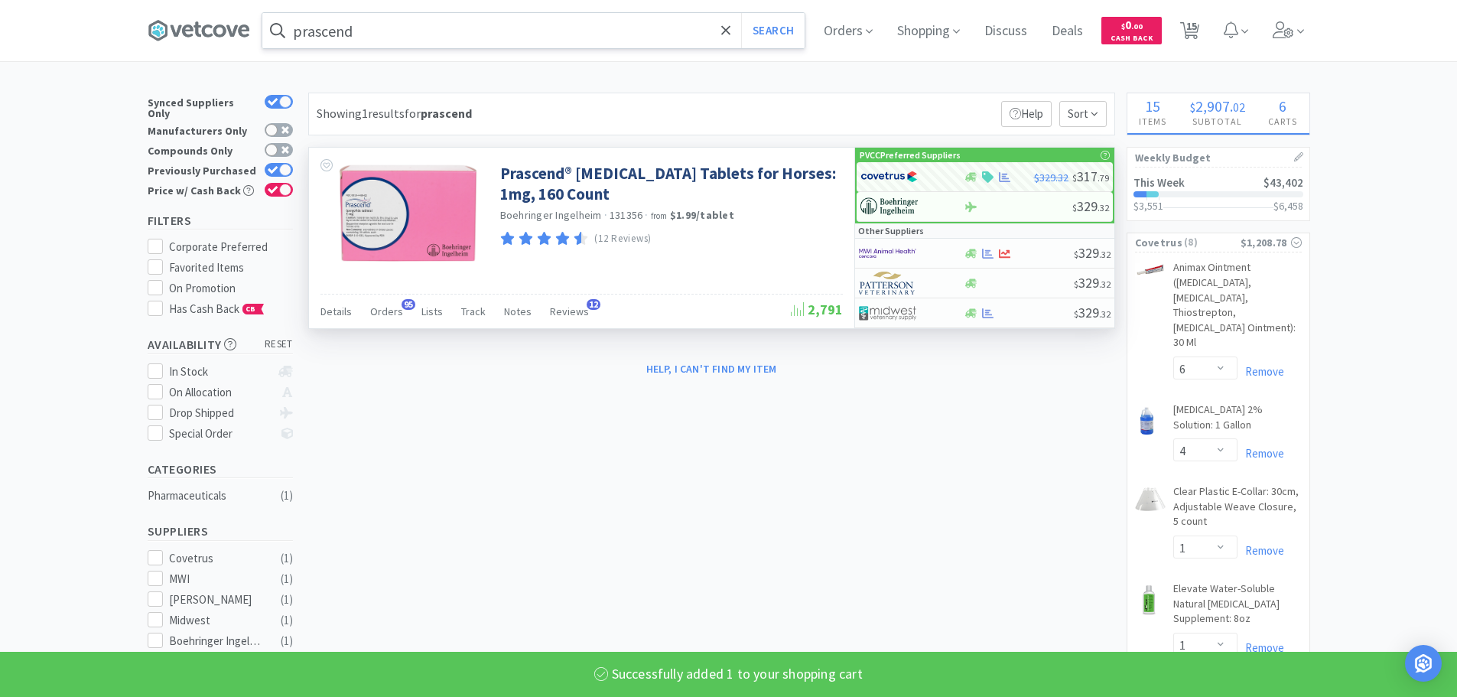
click at [573, 32] on input "prascend" at bounding box center [533, 30] width 542 height 35
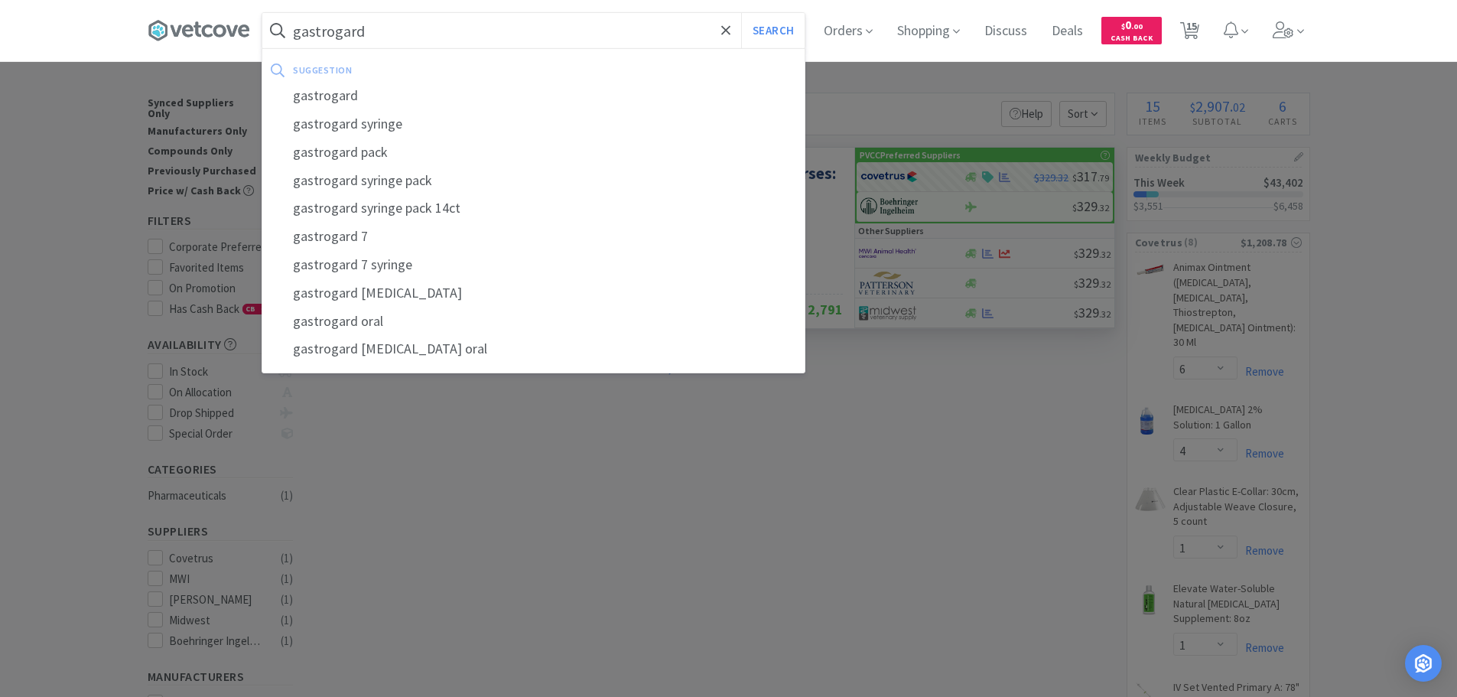
type input "gastrogard"
click at [741, 13] on button "Search" at bounding box center [772, 30] width 63 height 35
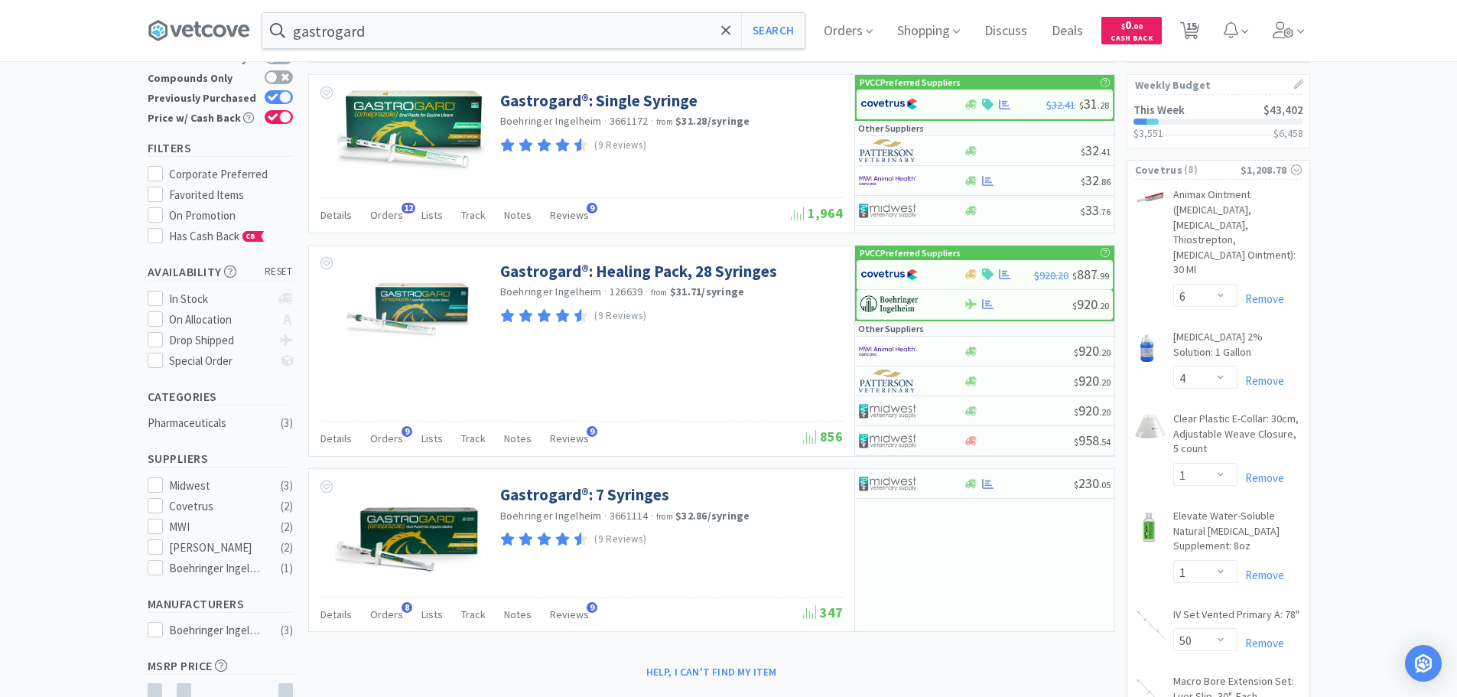
scroll to position [153, 0]
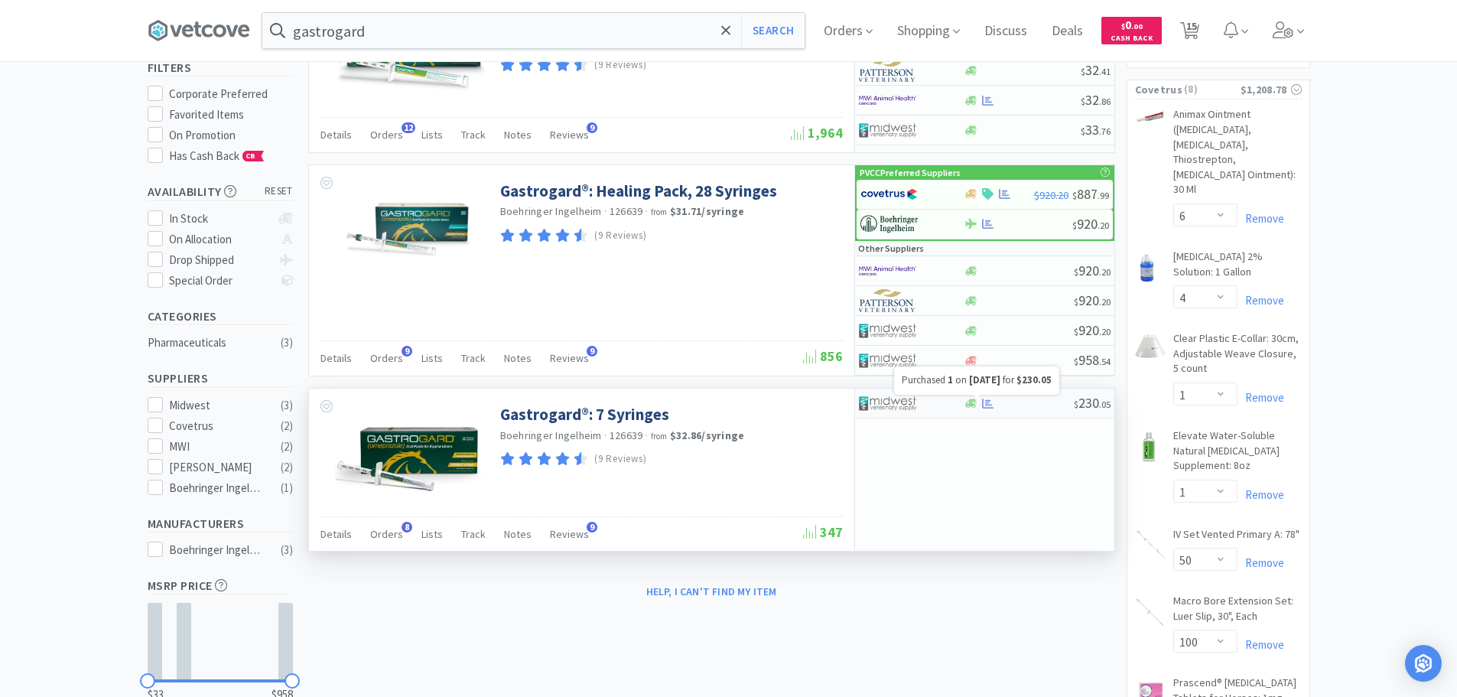
click at [990, 406] on icon at bounding box center [987, 403] width 11 height 11
select select "1"
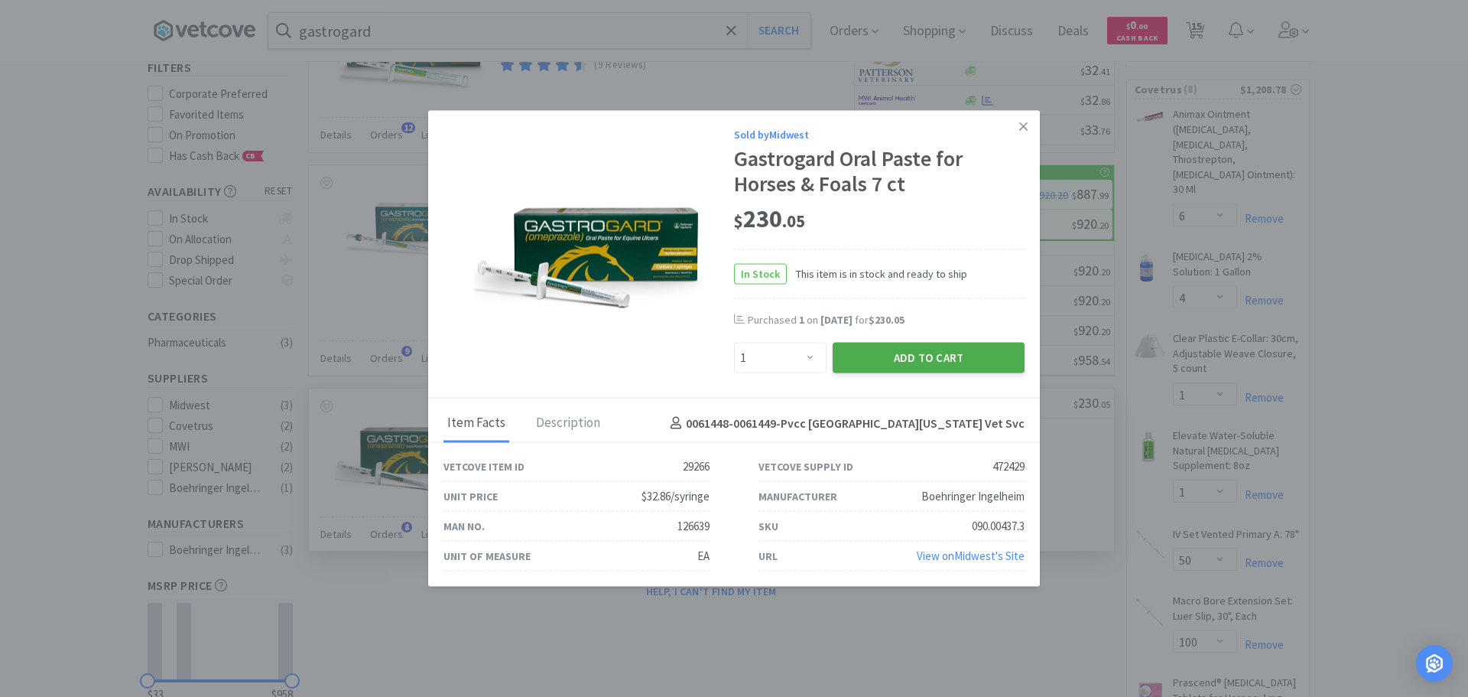
click at [938, 361] on button "Add to Cart" at bounding box center [929, 358] width 192 height 31
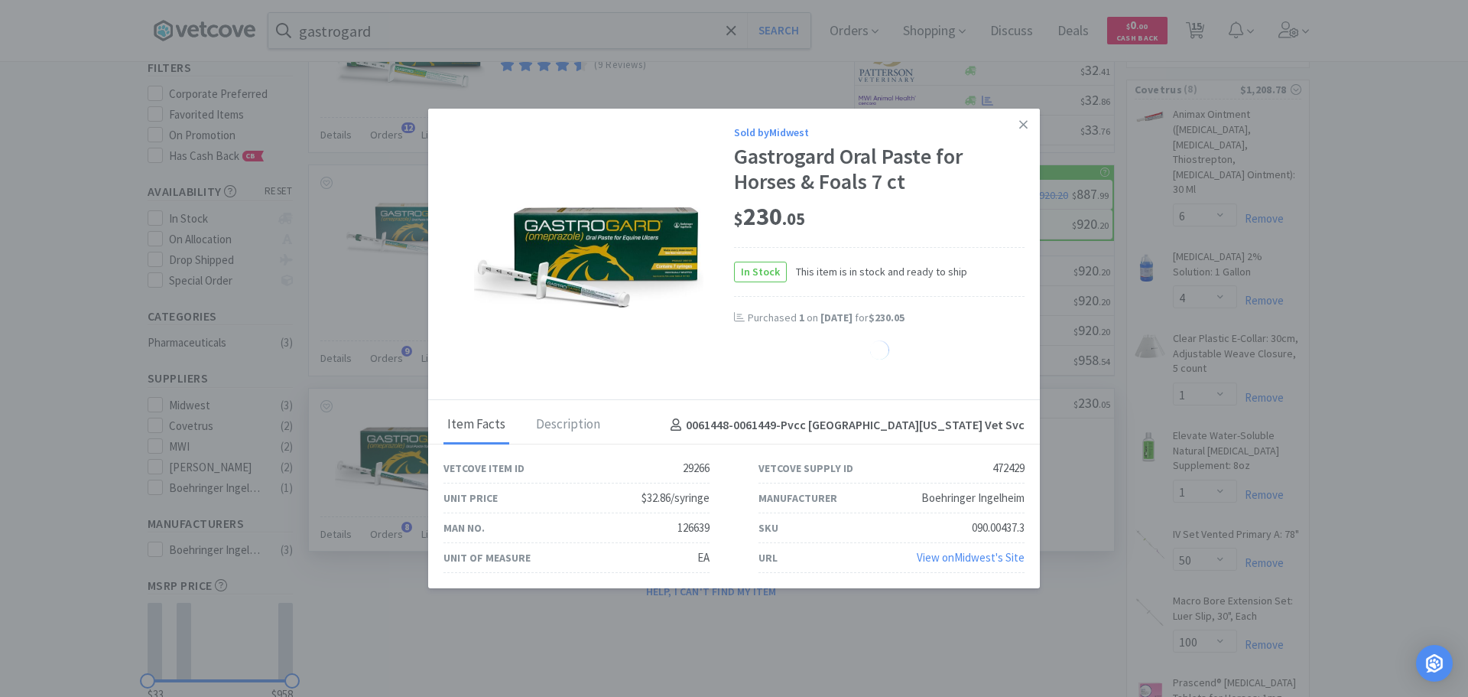
select select "1"
select select "6"
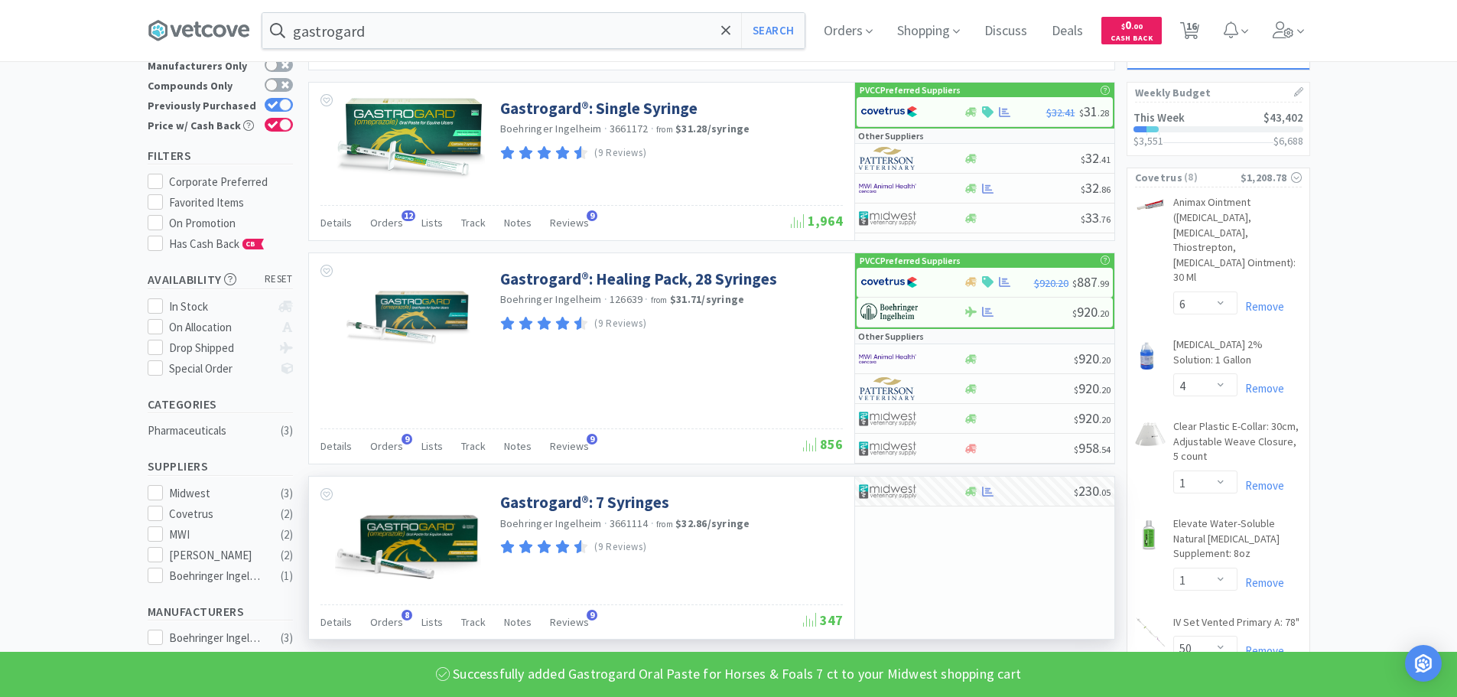
scroll to position [0, 0]
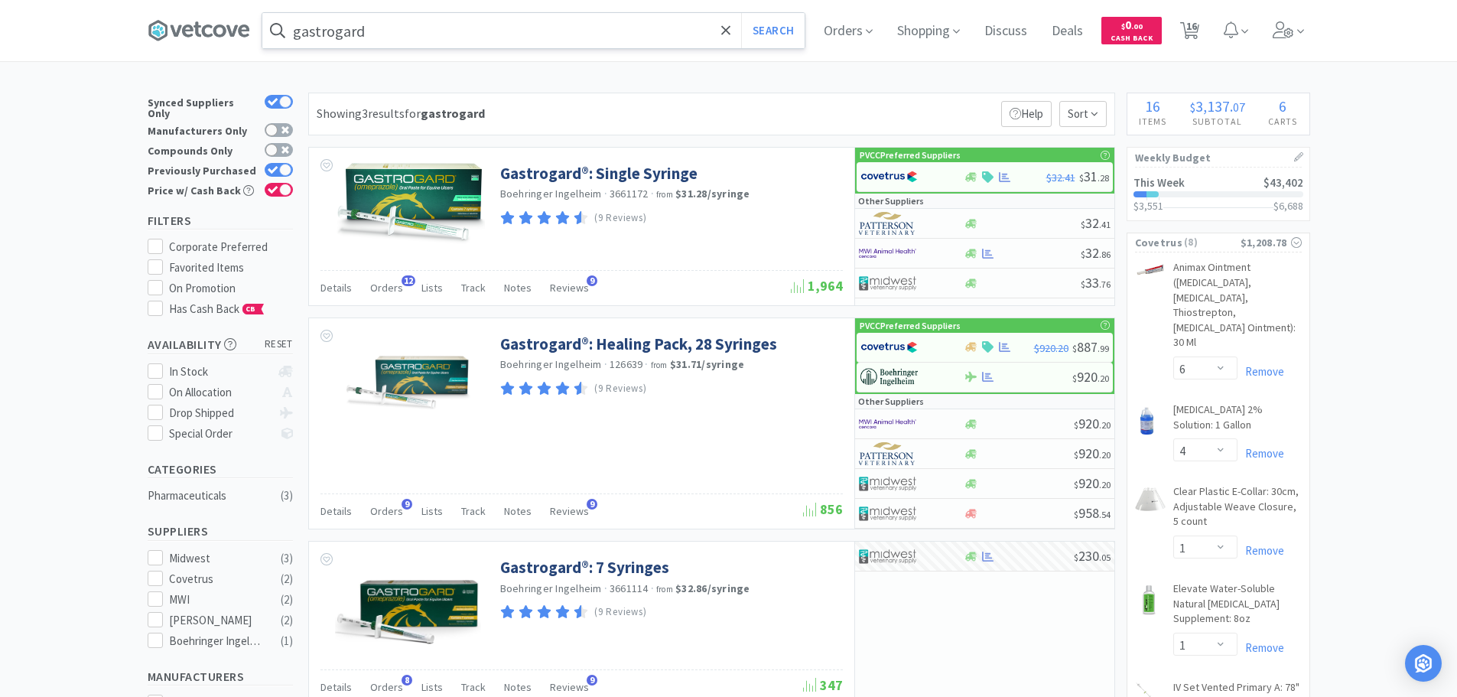
click at [588, 48] on div "gastrogard Search" at bounding box center [534, 30] width 544 height 37
click at [587, 40] on input "gastrogard" at bounding box center [533, 30] width 542 height 35
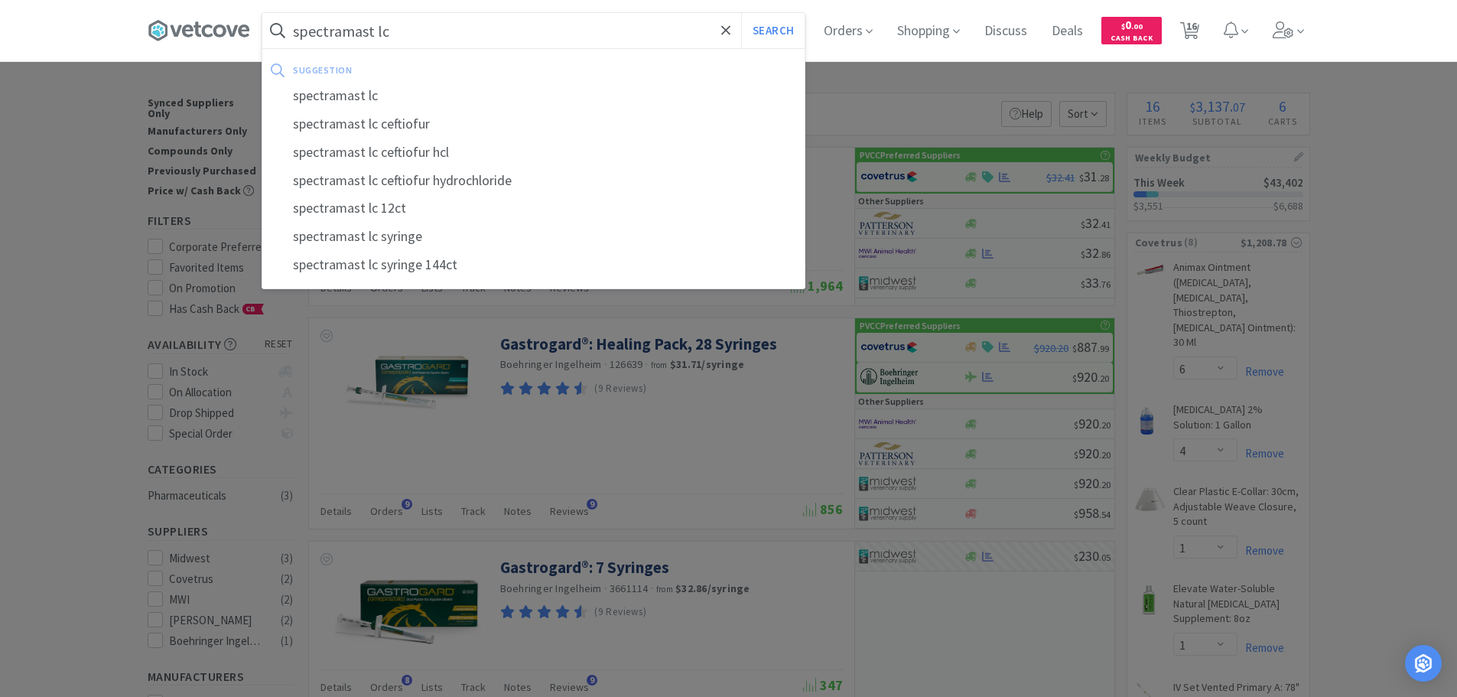
type input "spectramast lc"
click at [741, 13] on button "Search" at bounding box center [772, 30] width 63 height 35
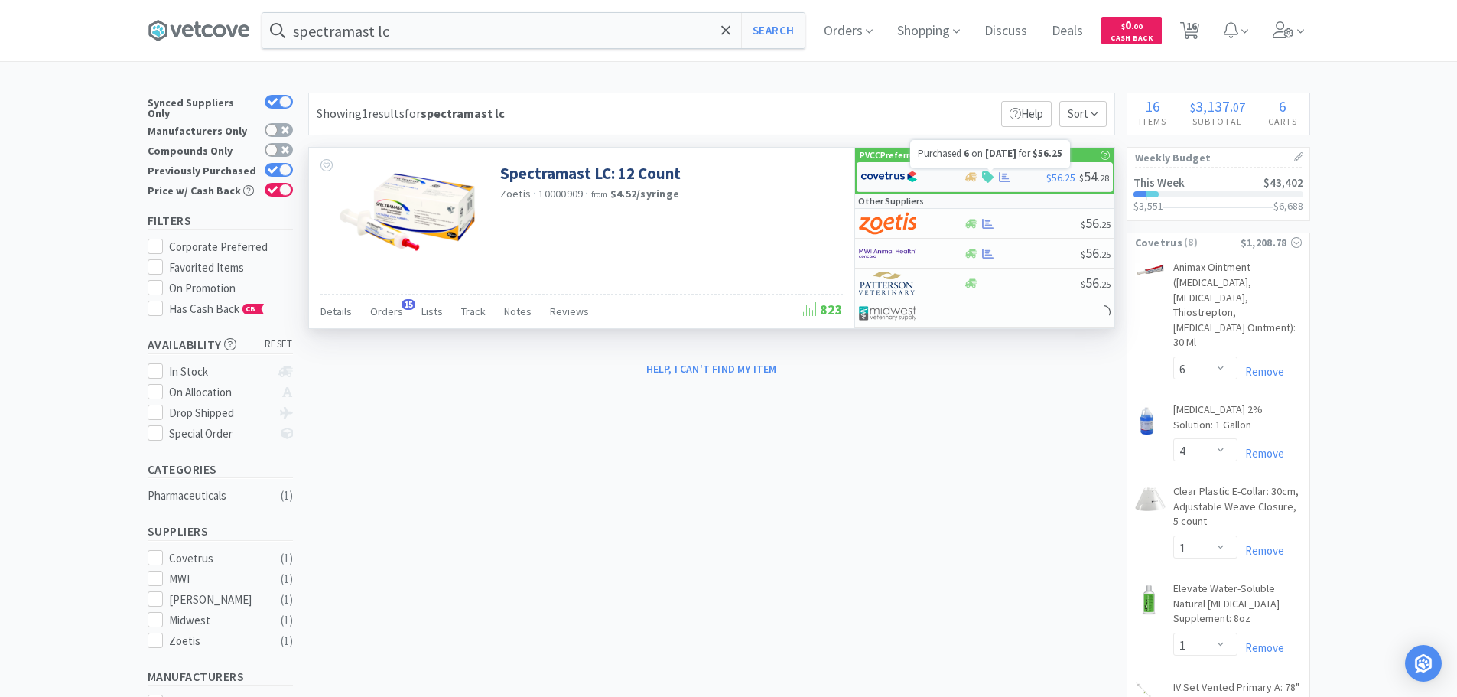
click at [1007, 177] on icon at bounding box center [1004, 176] width 11 height 11
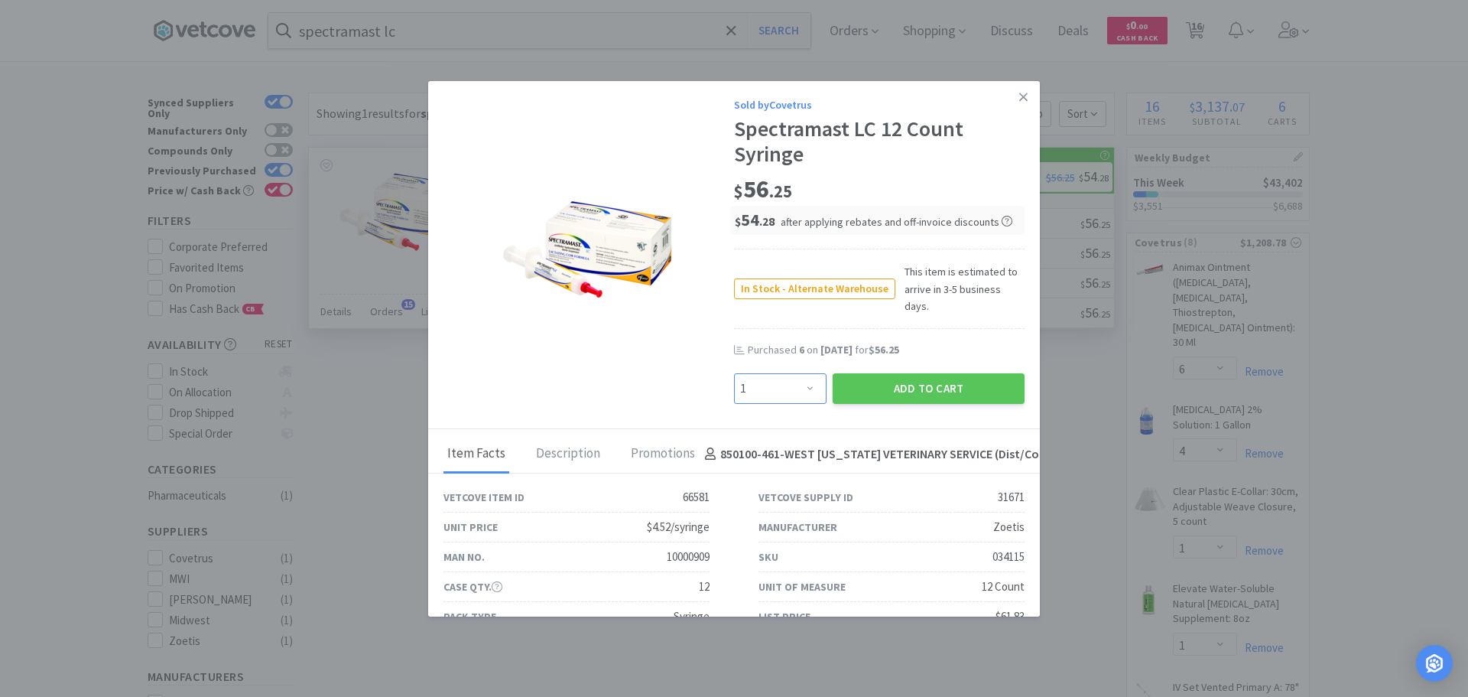
click at [807, 373] on select "Enter Quantity 1 2 3 4 5 6 7 8 9 10 11 12 13 14 15 16 17 18 19 20 Enter Quantity" at bounding box center [780, 388] width 93 height 31
select select "6"
click at [734, 373] on select "Enter Quantity 1 2 3 4 5 6 7 8 9 10 11 12 13 14 15 16 17 18 19 20 Enter Quantity" at bounding box center [780, 388] width 93 height 31
click at [890, 373] on button "Add to Cart" at bounding box center [929, 388] width 192 height 31
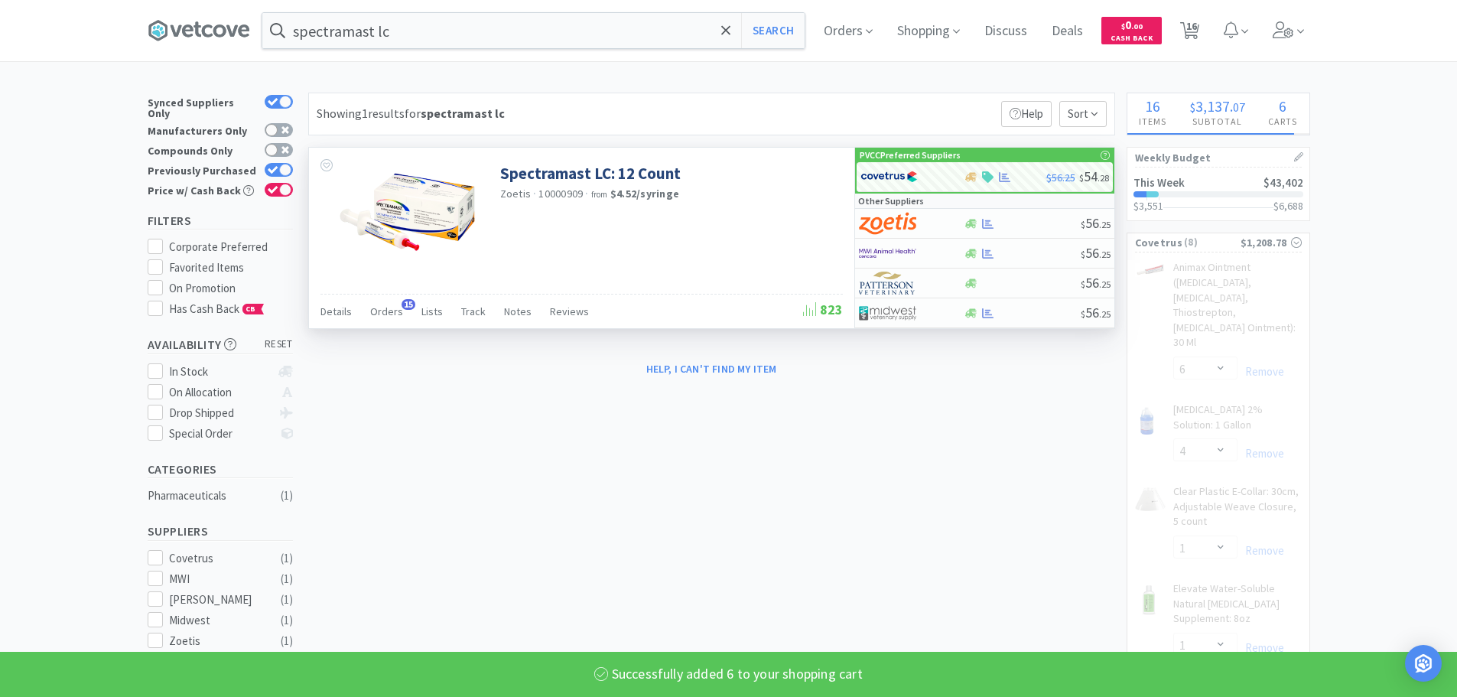
select select "6"
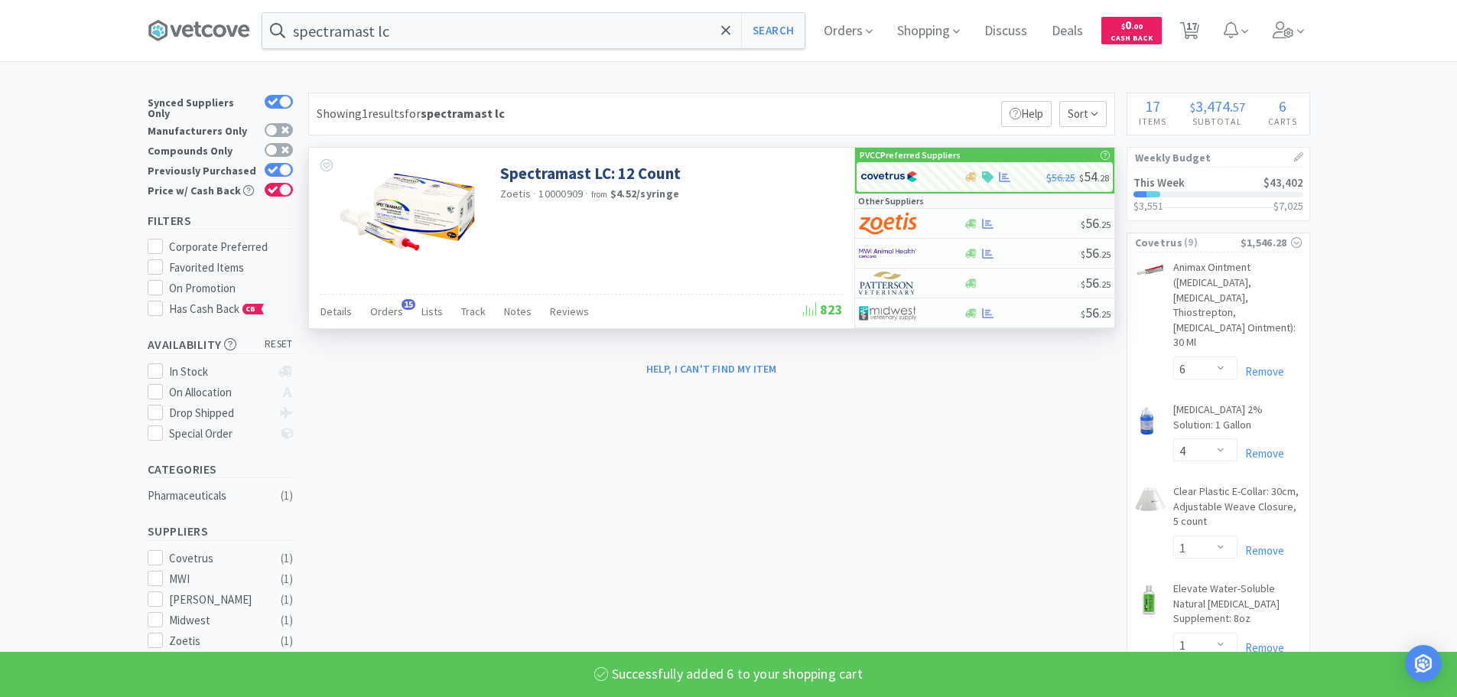
click at [405, 49] on div "spectramast lc Search Orders Shopping Discuss Discuss Deals Deals $ 0 . 00 Cash…" at bounding box center [729, 30] width 1163 height 61
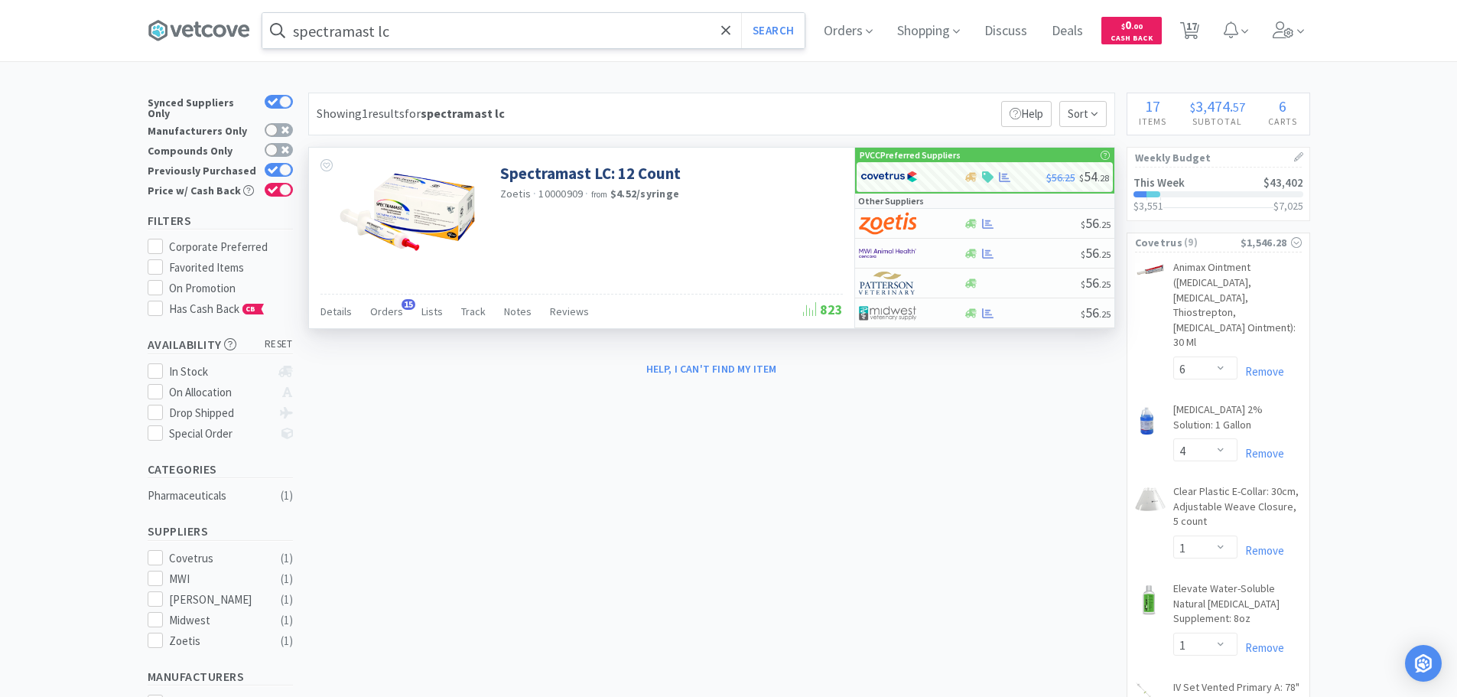
click at [421, 31] on input "spectramast lc" at bounding box center [533, 30] width 542 height 35
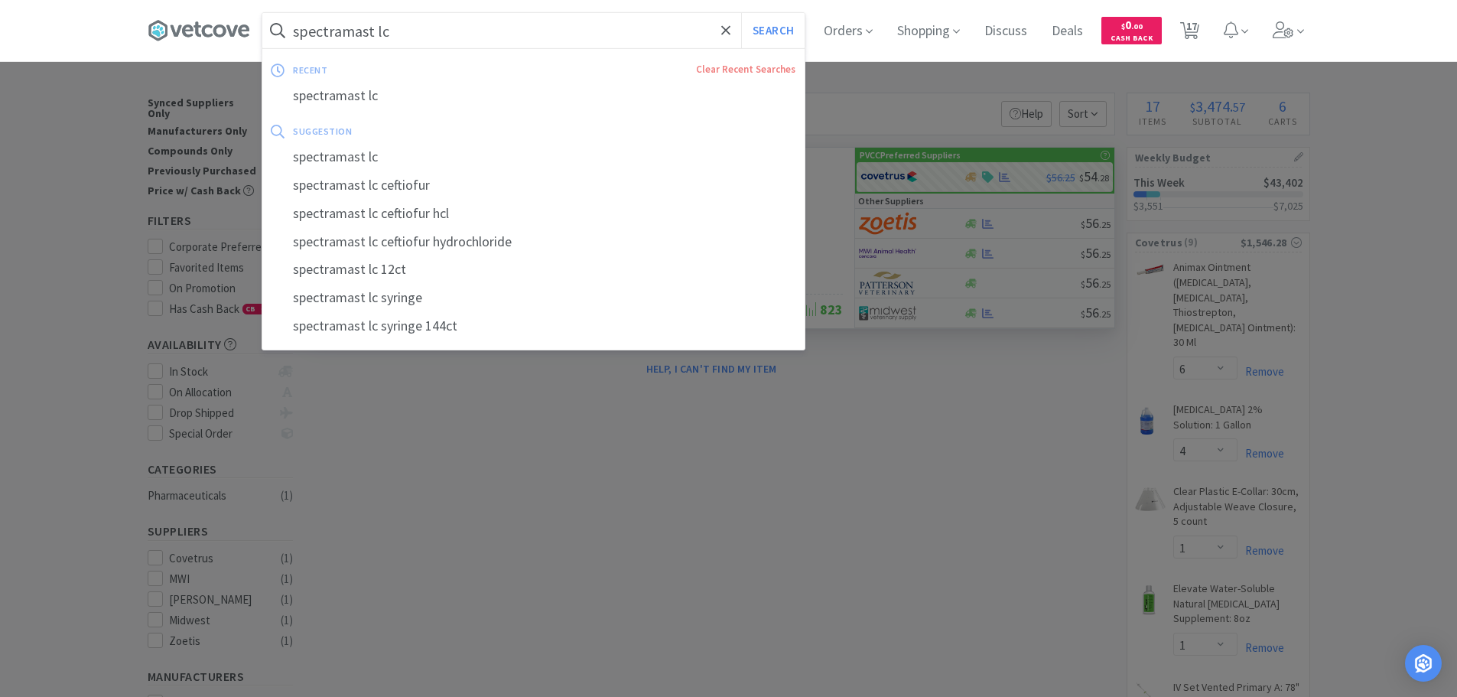
click at [421, 31] on input "spectramast lc" at bounding box center [533, 30] width 542 height 35
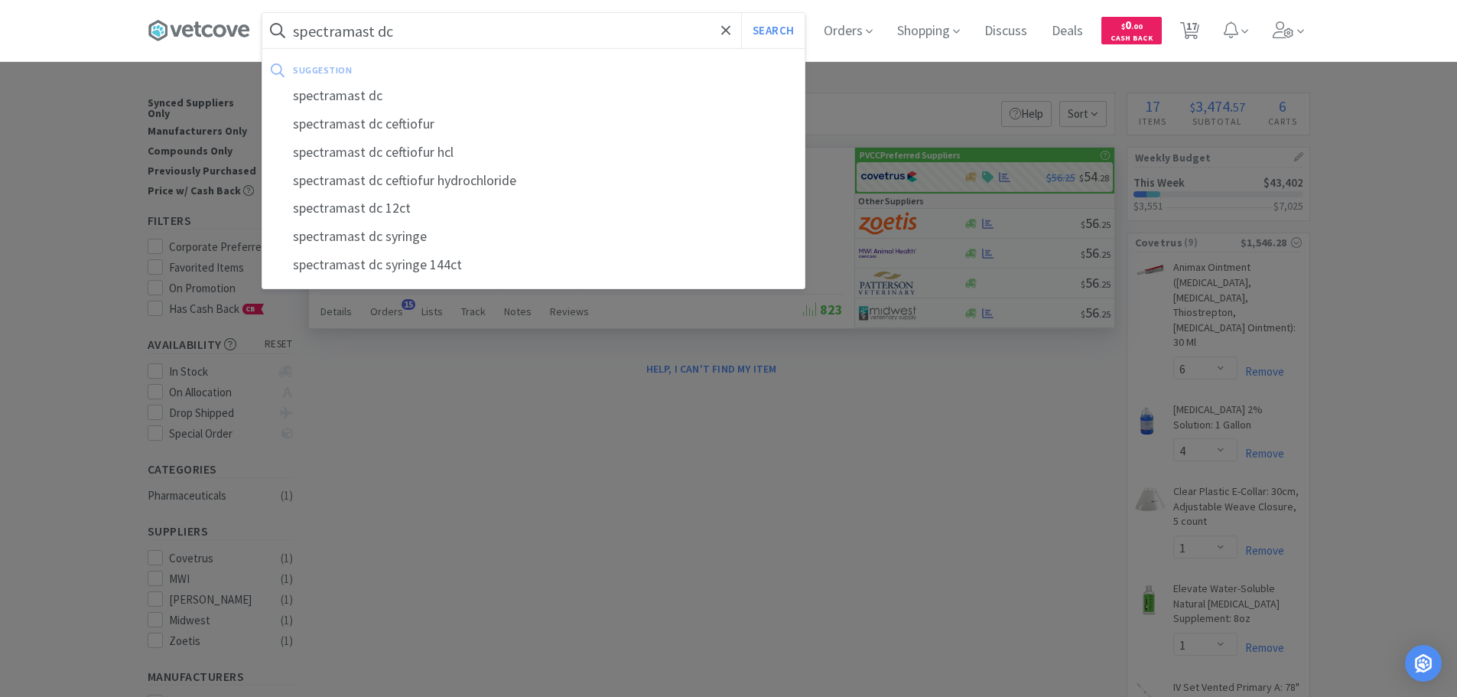
type input "spectramast dc"
click at [741, 13] on button "Search" at bounding box center [772, 30] width 63 height 35
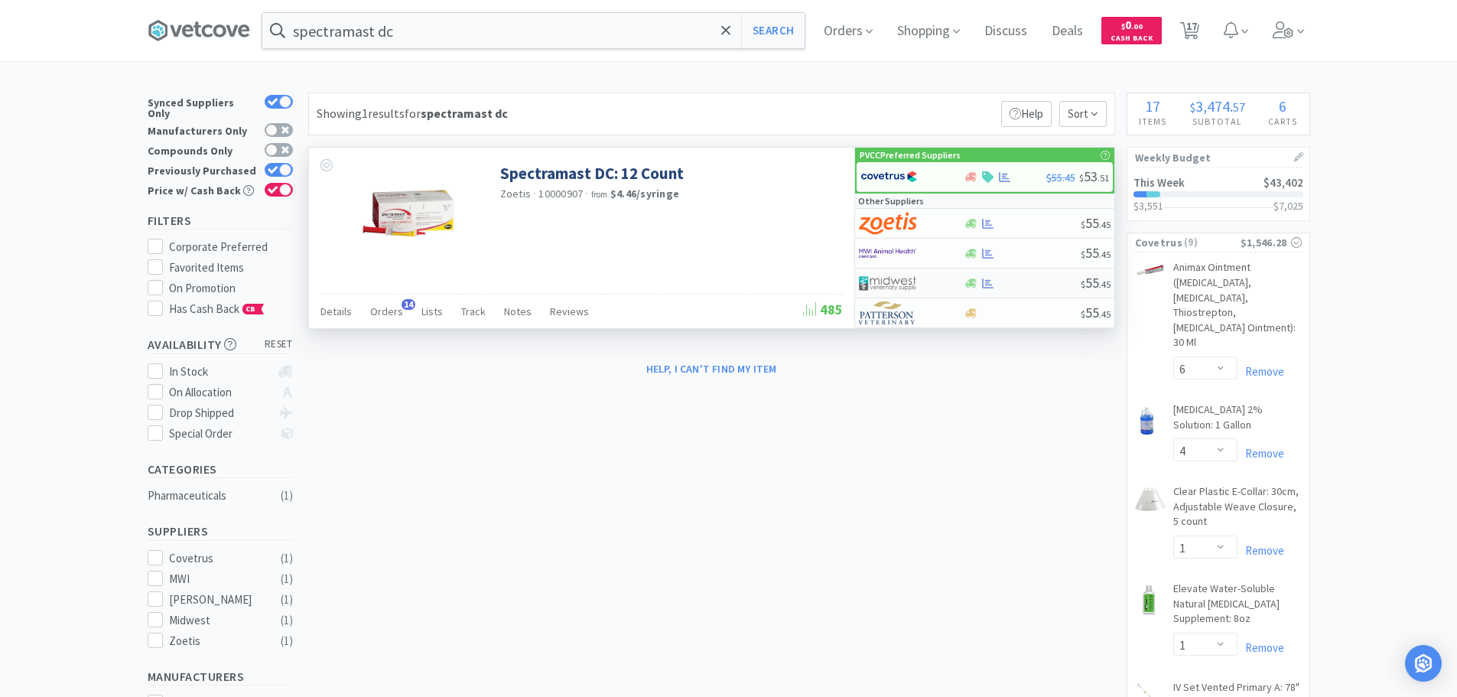
click at [988, 283] on icon at bounding box center [987, 283] width 11 height 10
select select "1"
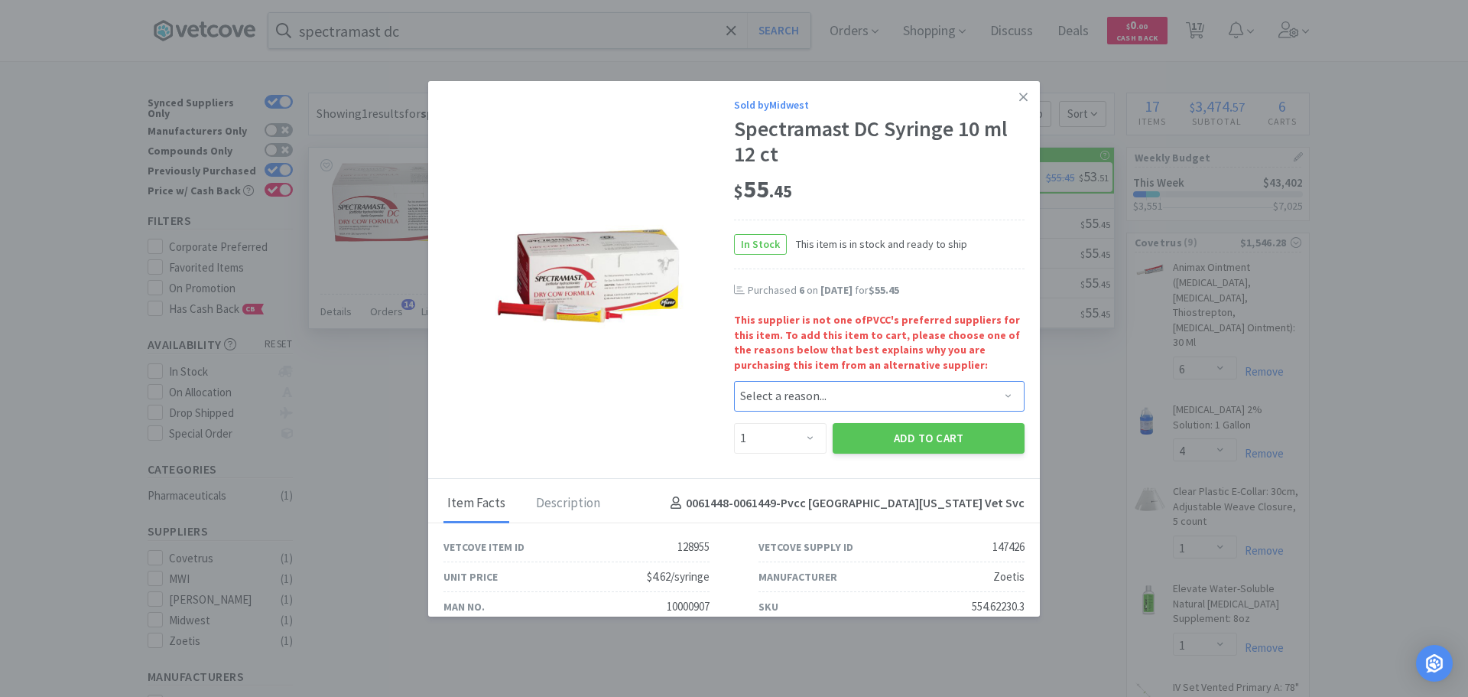
click at [798, 408] on select "Select a reason... Availability - This item is out of stock at the preferred su…" at bounding box center [879, 396] width 291 height 31
select select "availability"
click at [734, 381] on select "Select a reason... Availability - This item is out of stock at the preferred su…" at bounding box center [879, 396] width 291 height 31
click at [787, 437] on select "Enter Quantity 1 2 3 4 5 6 7 8 9 10 11 12 13 14 15 16 17 18 19 20 Enter Quantity" at bounding box center [780, 438] width 93 height 31
select select "6"
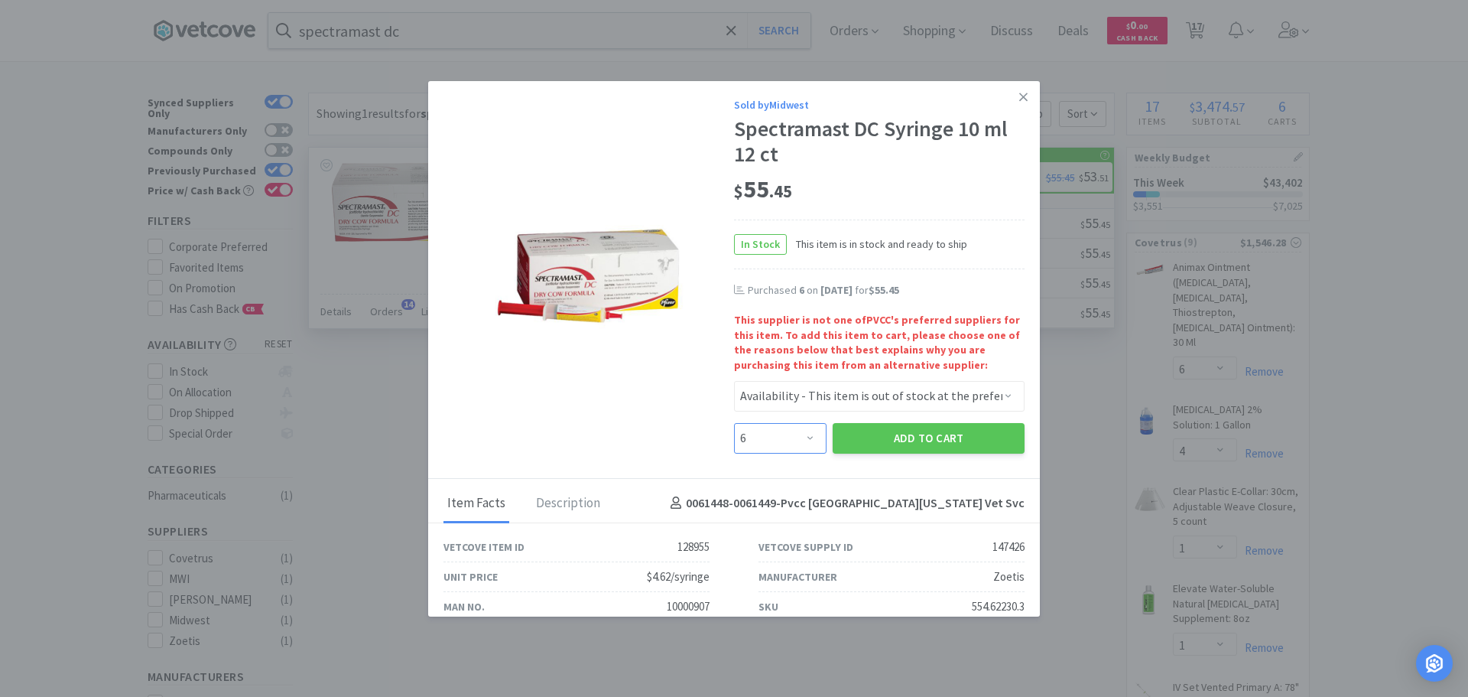
click at [734, 423] on select "Enter Quantity 1 2 3 4 5 6 7 8 9 10 11 12 13 14 15 16 17 18 19 20 Enter Quantity" at bounding box center [780, 438] width 93 height 31
click at [887, 430] on button "Add to Cart" at bounding box center [929, 438] width 192 height 31
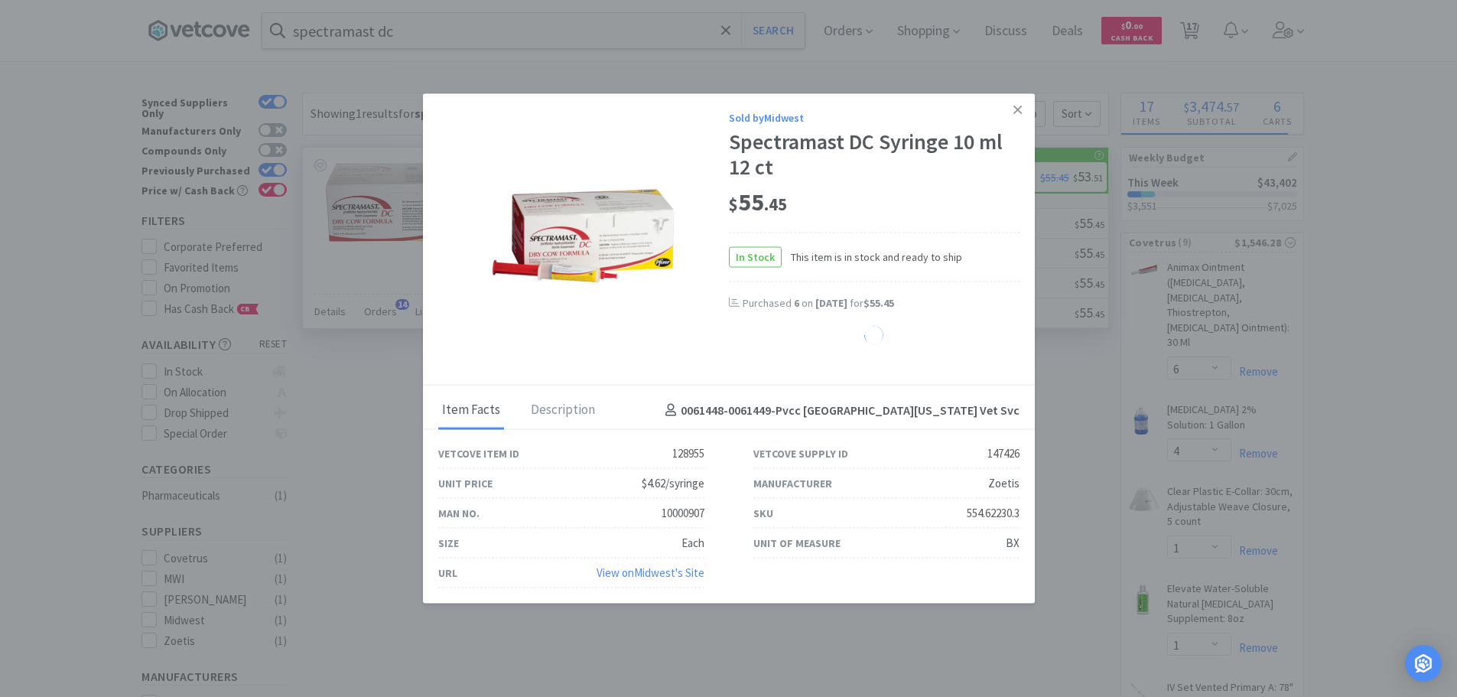
select select "6"
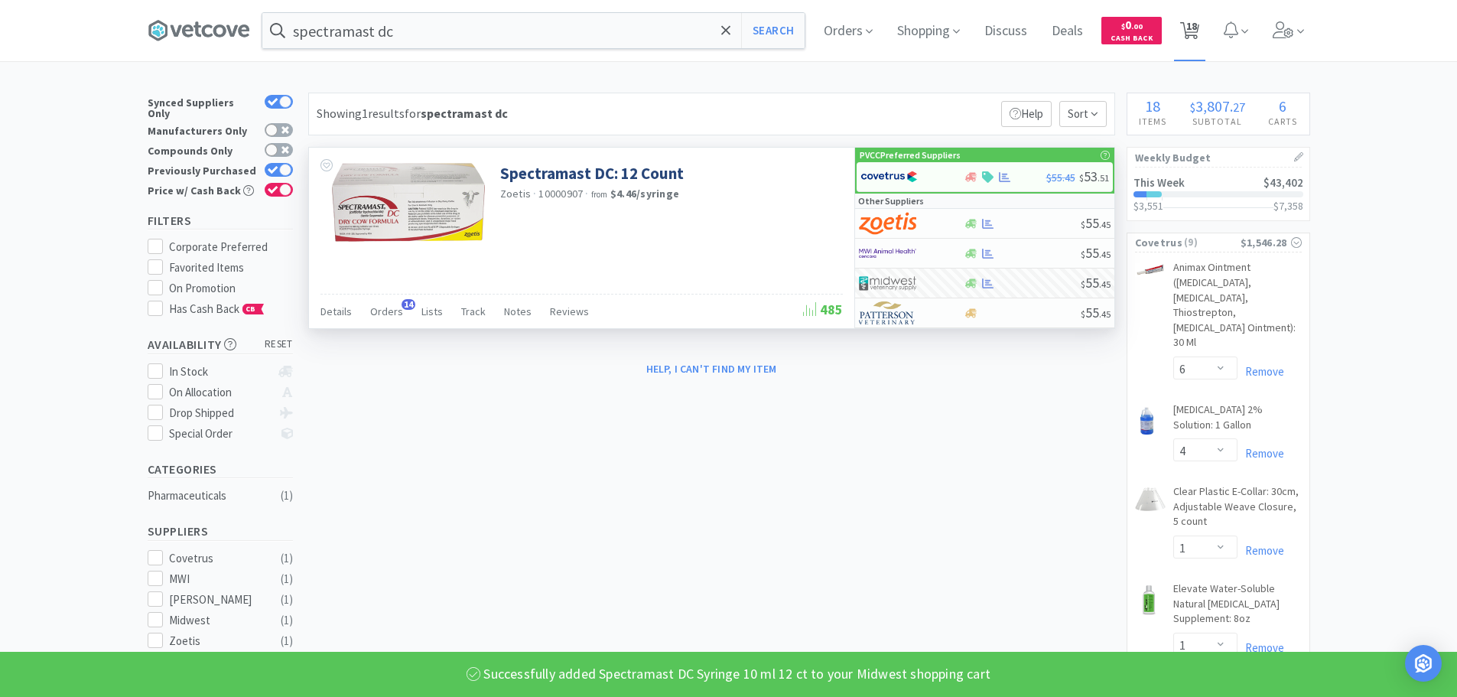
click at [1197, 28] on span "18" at bounding box center [1191, 25] width 11 height 61
select select "2"
select select "1"
select select "3"
select select "6"
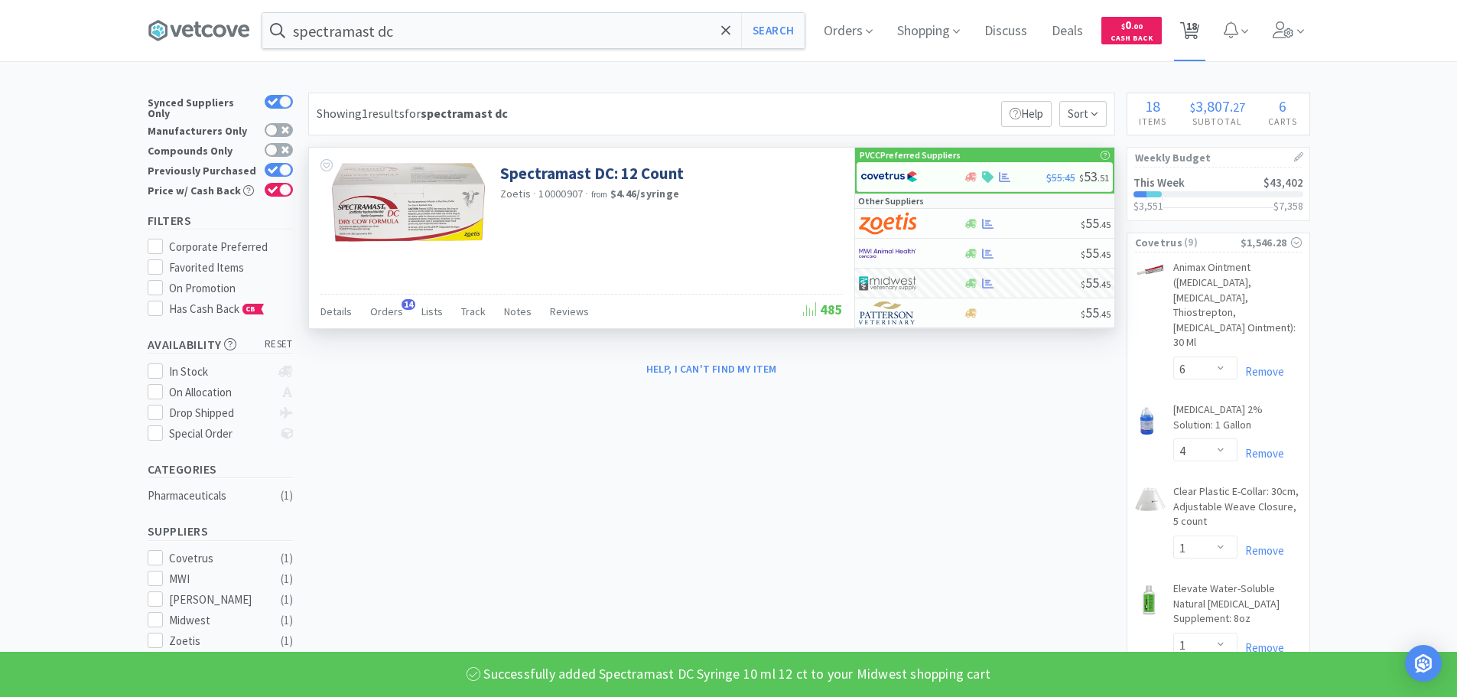
select select "4"
select select "1"
select select "50"
select select "100"
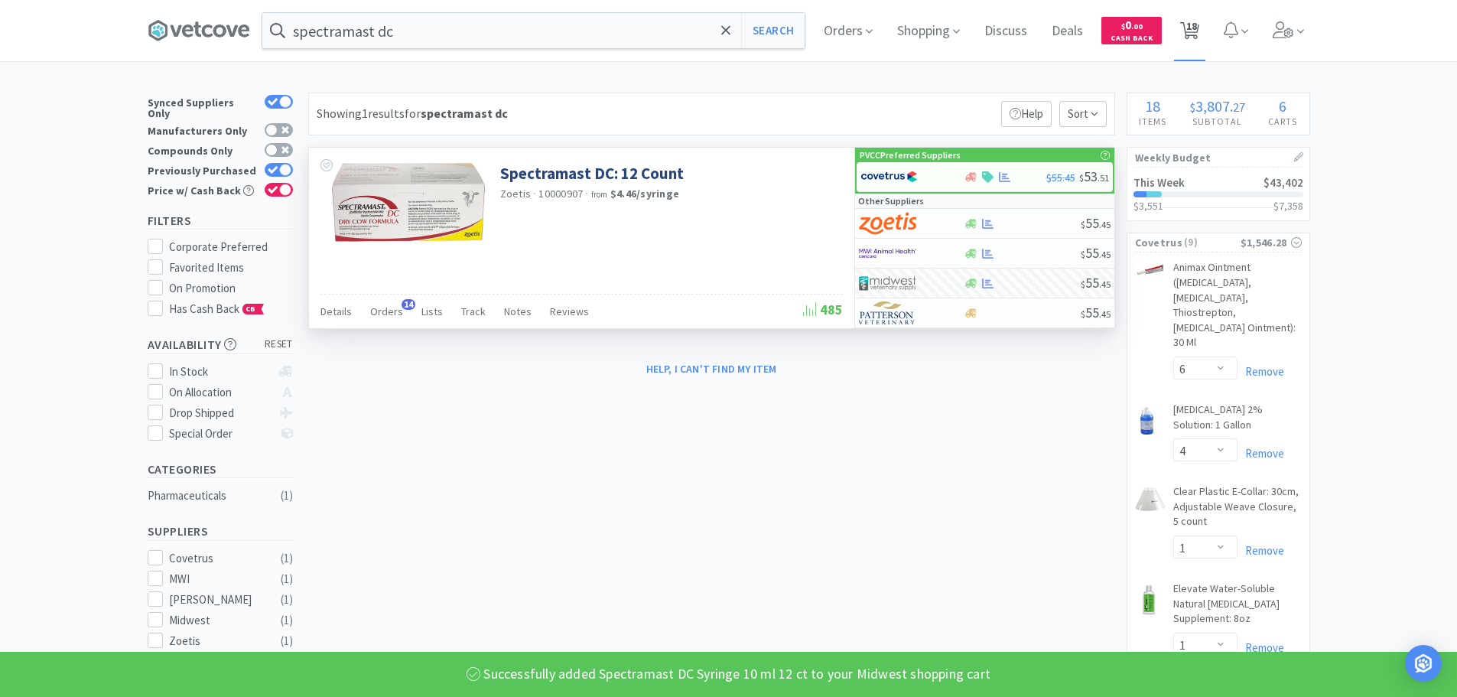
select select "1"
select select "2"
select select "6"
select select "12"
select select "6"
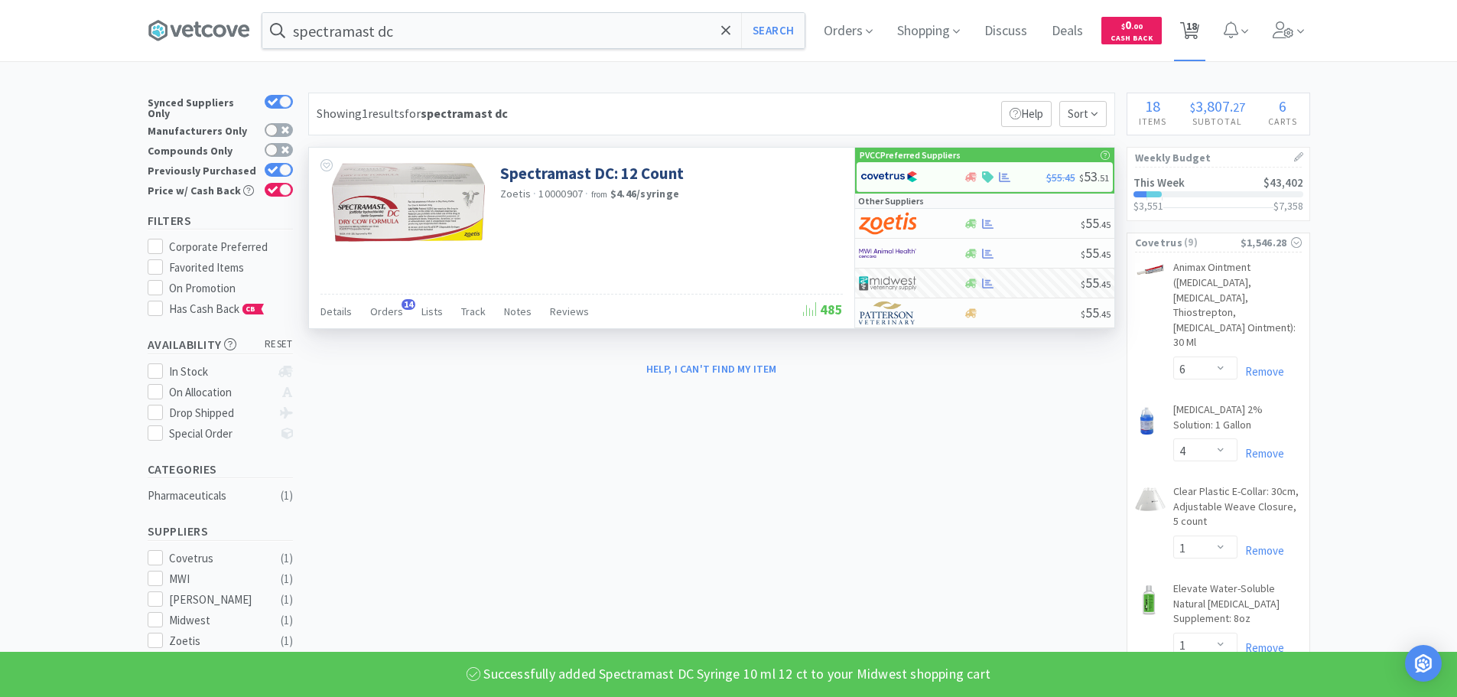
select select "1"
select select "6"
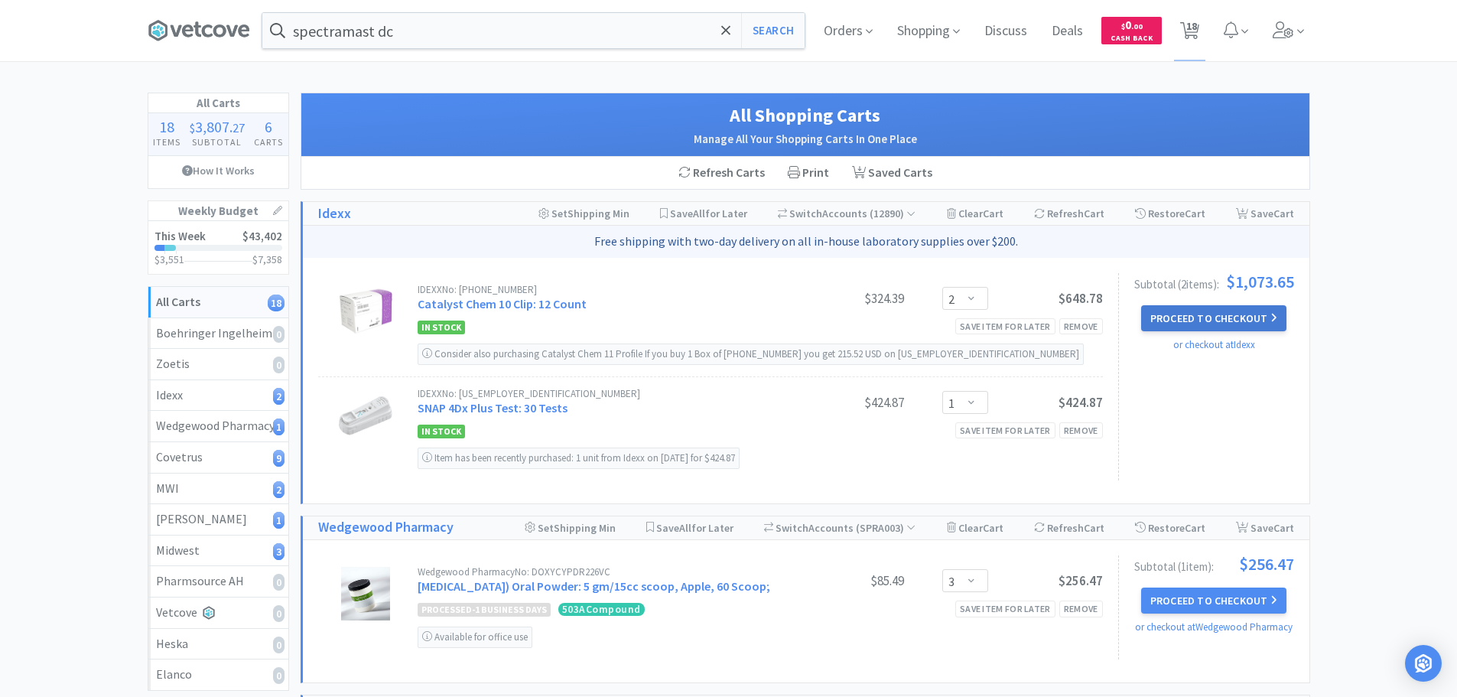
click at [1273, 318] on icon at bounding box center [1273, 317] width 7 height 11
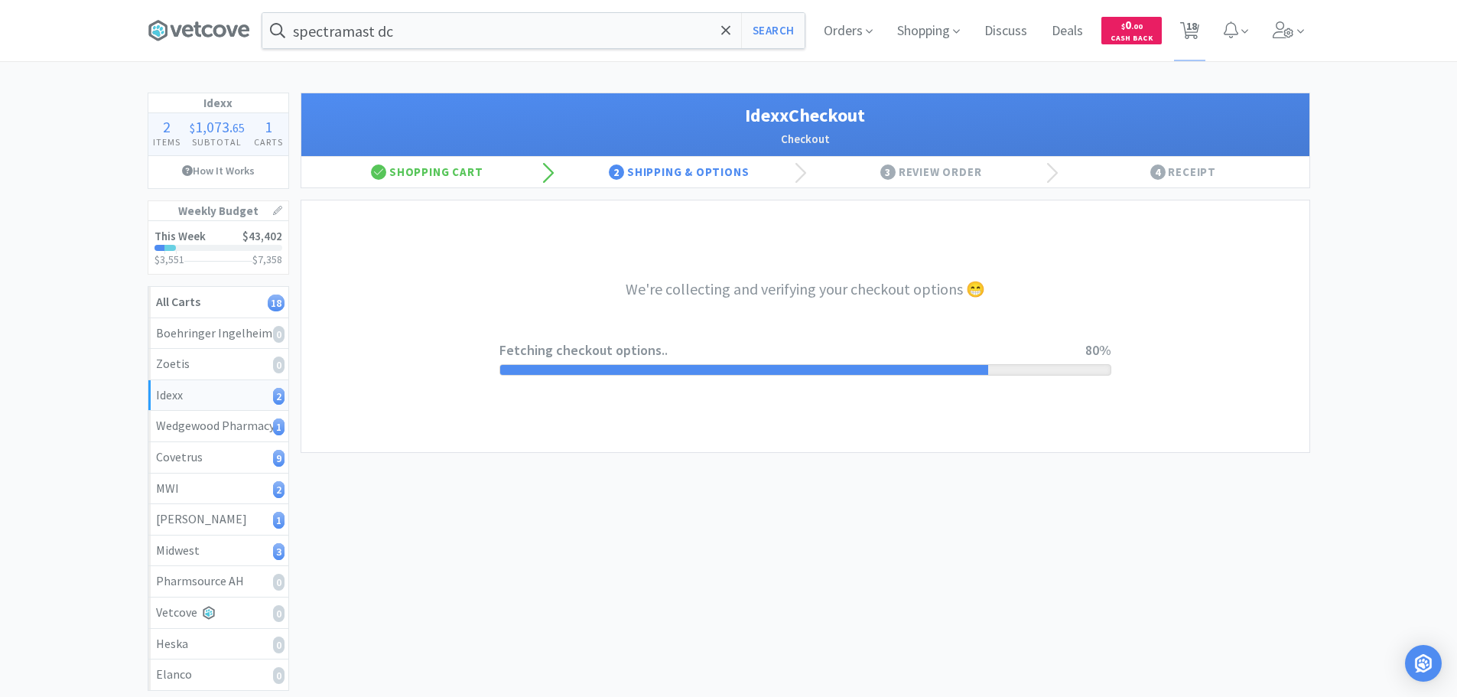
select select "904"
select select "003"
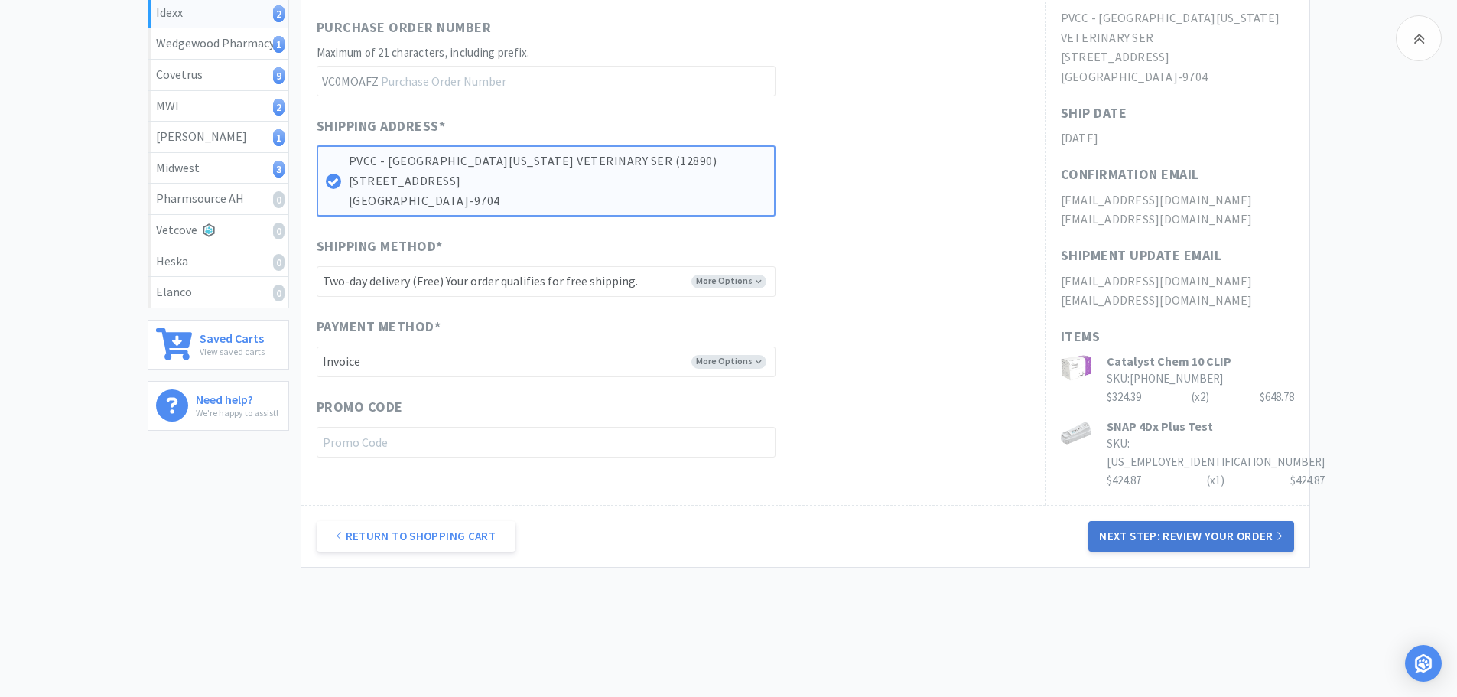
click at [1158, 521] on button "Next Step: Review Your Order" at bounding box center [1190, 536] width 205 height 31
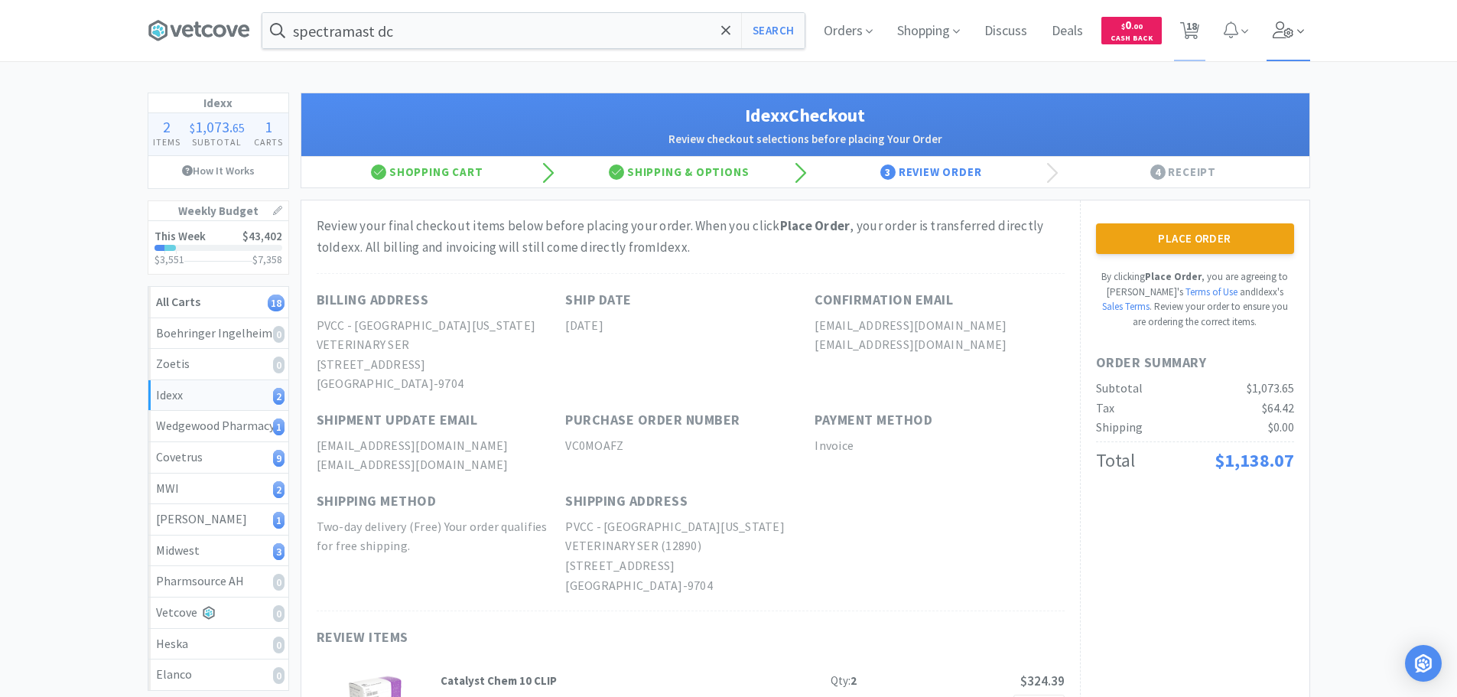
click at [1286, 31] on icon at bounding box center [1283, 29] width 21 height 17
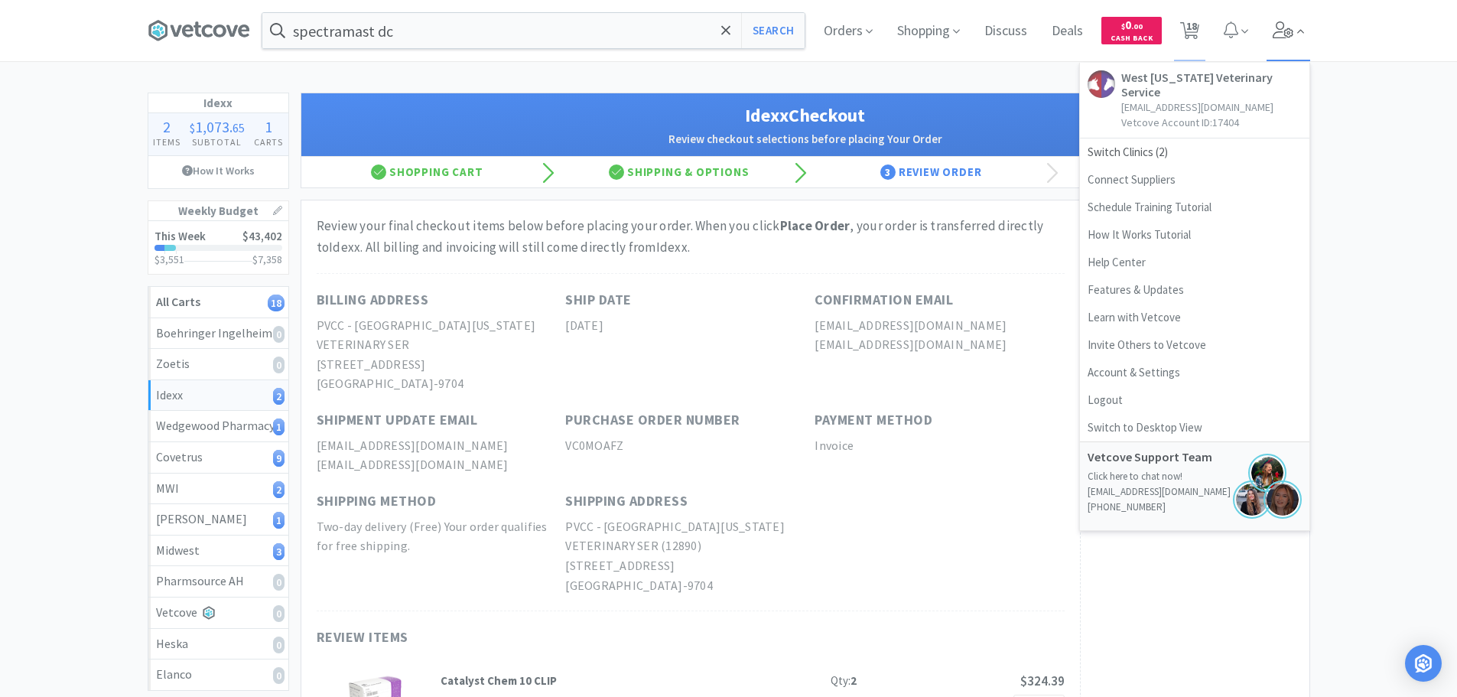
click at [1286, 30] on icon at bounding box center [1283, 29] width 21 height 17
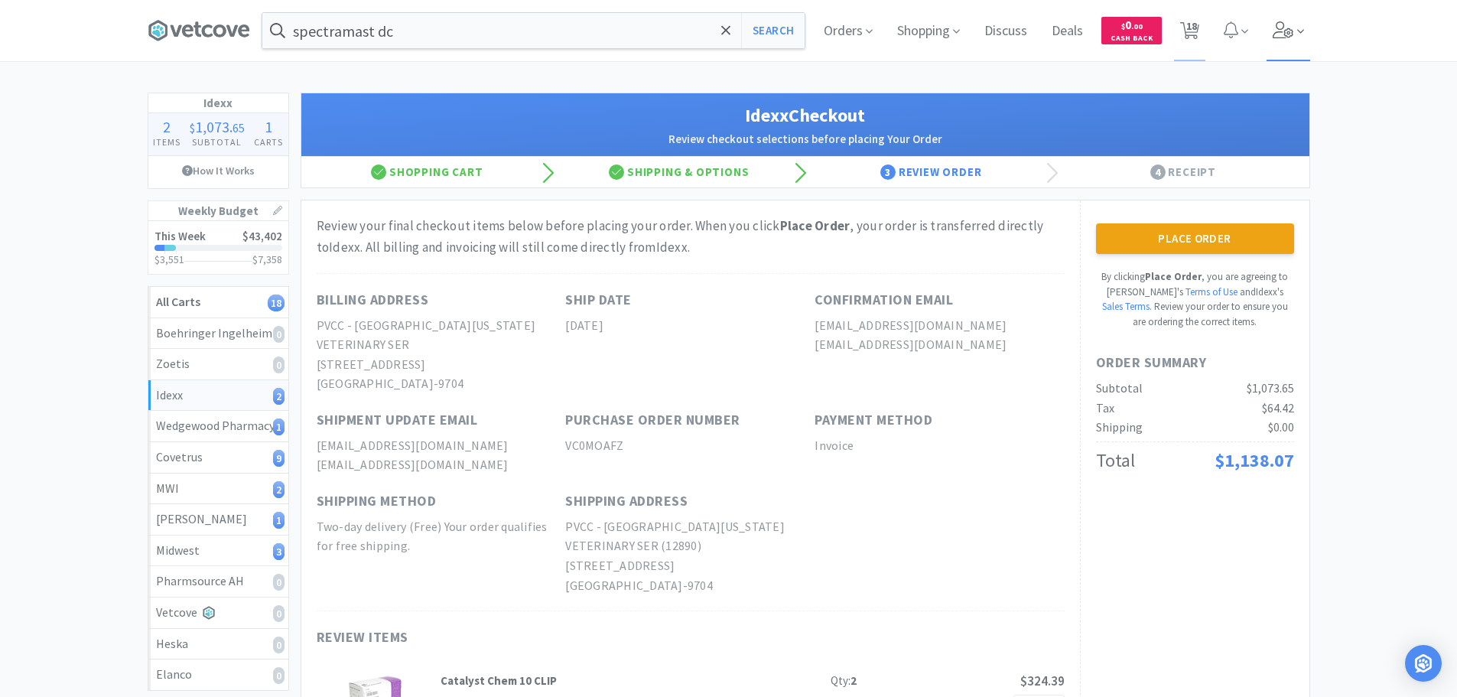
click at [1286, 30] on icon at bounding box center [1283, 29] width 21 height 17
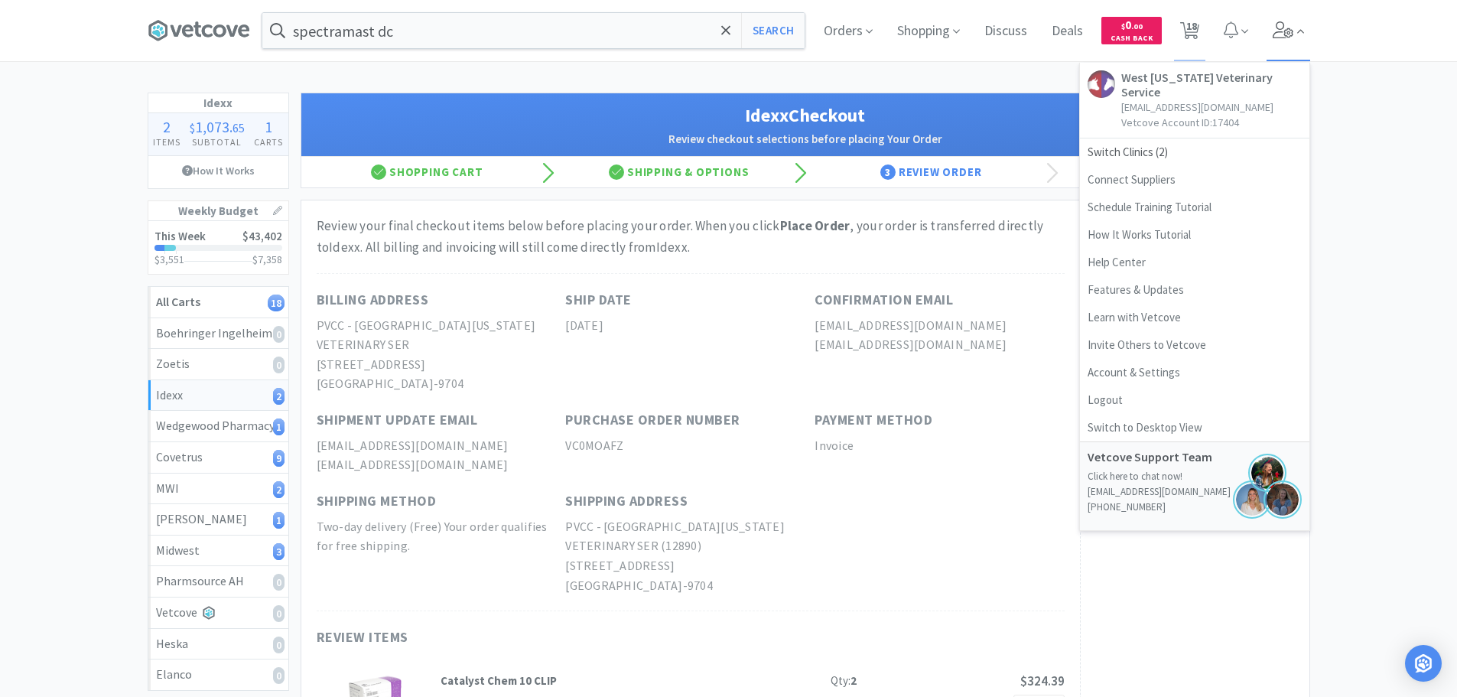
click at [1286, 30] on icon at bounding box center [1283, 29] width 21 height 17
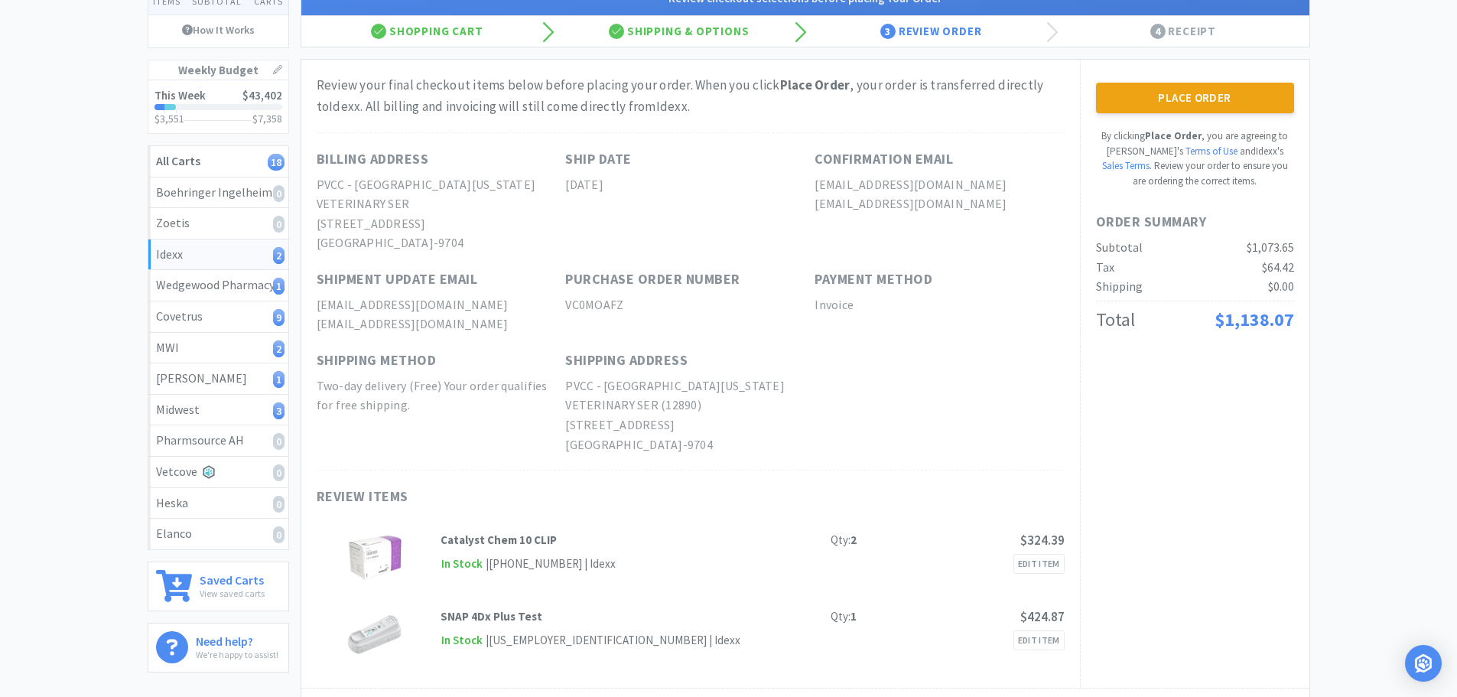
scroll to position [153, 0]
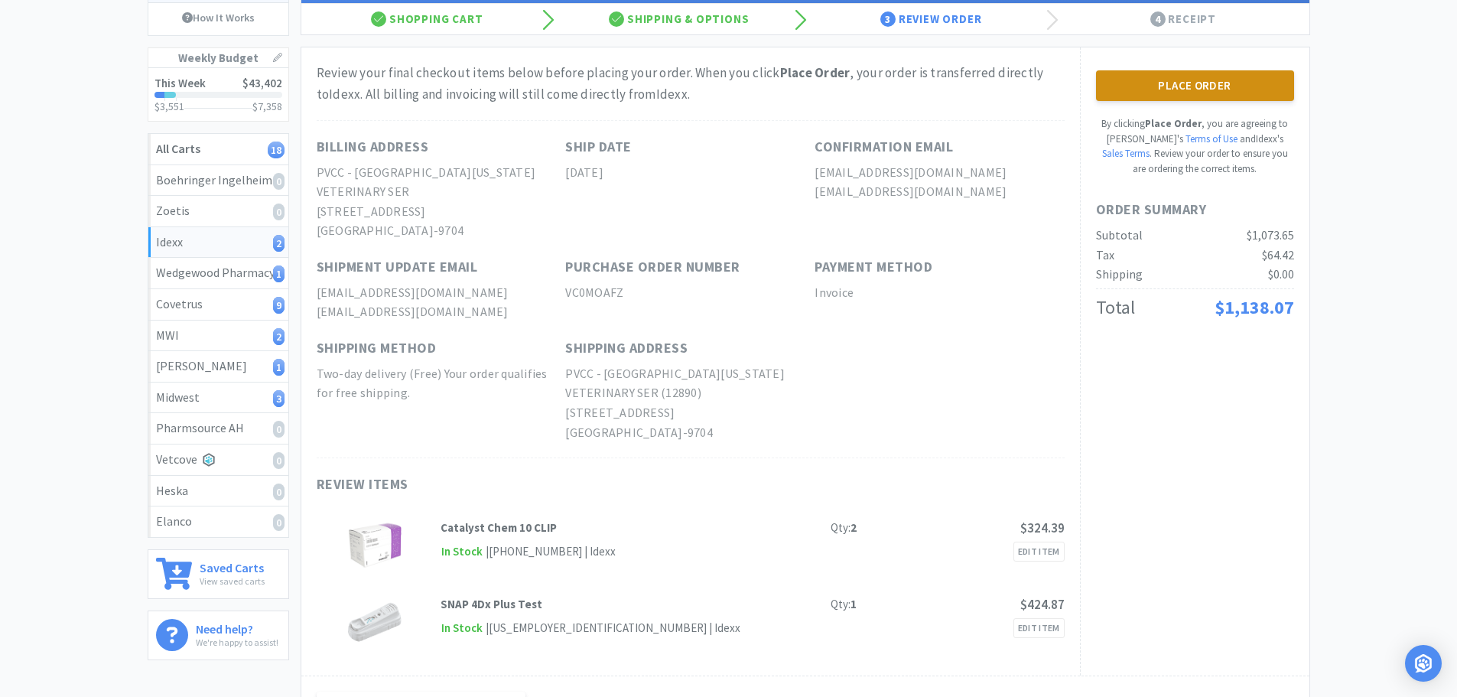
click at [1195, 84] on button "Place Order" at bounding box center [1195, 85] width 198 height 31
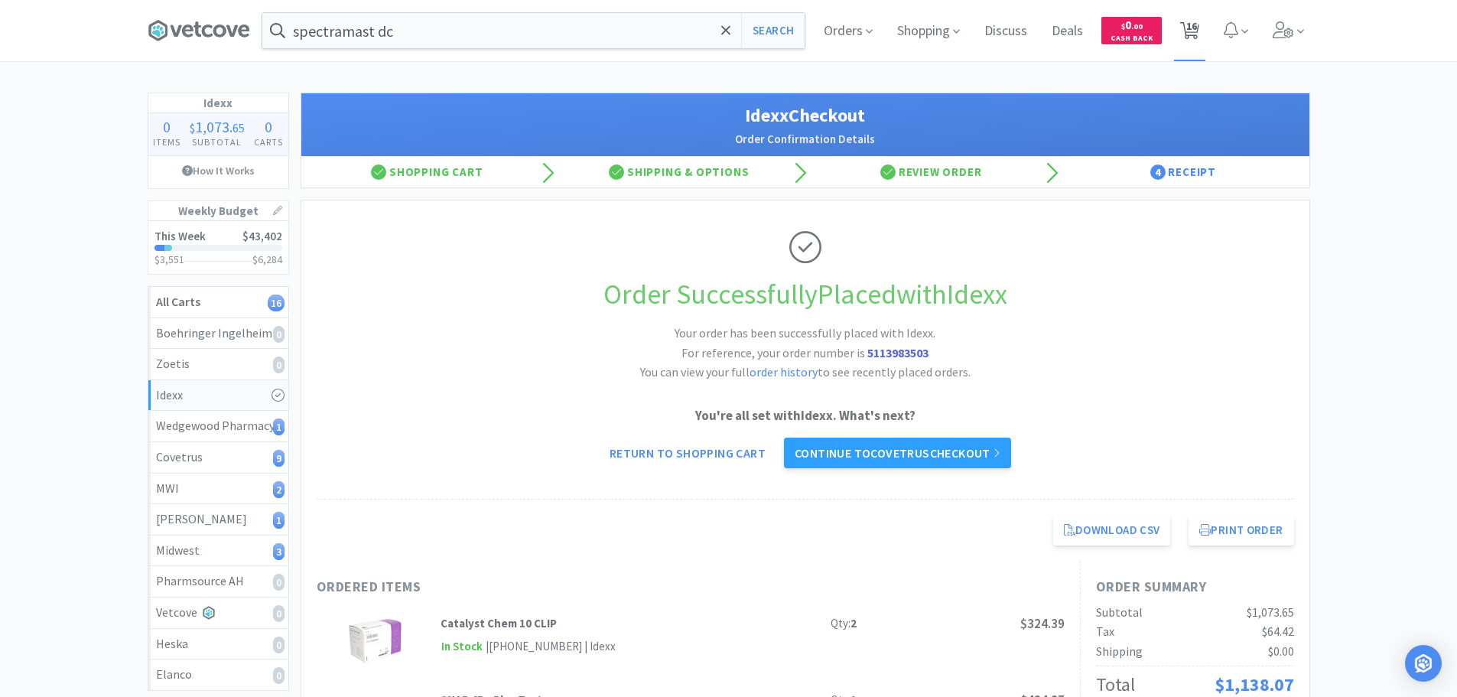
click at [1189, 31] on span "16" at bounding box center [1191, 25] width 11 height 61
select select "3"
select select "6"
select select "4"
select select "1"
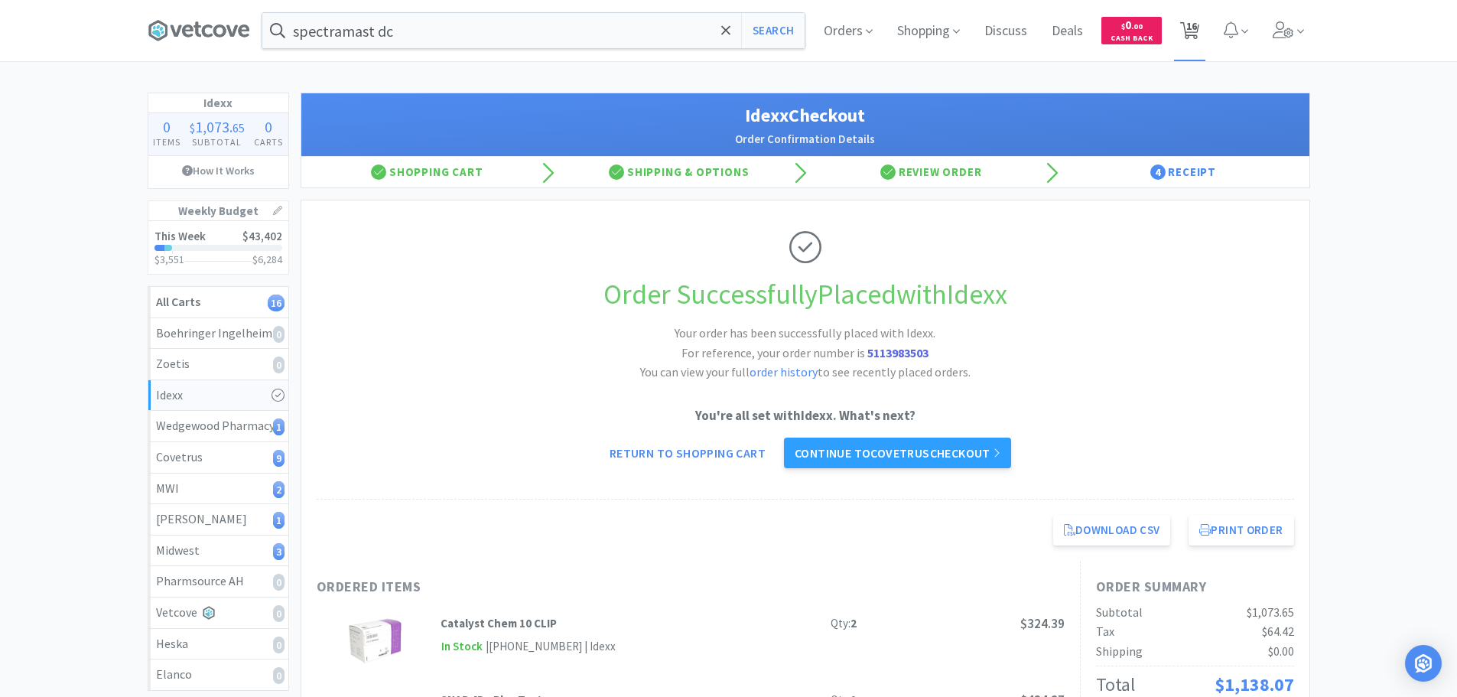
select select "1"
select select "50"
select select "100"
select select "1"
select select "2"
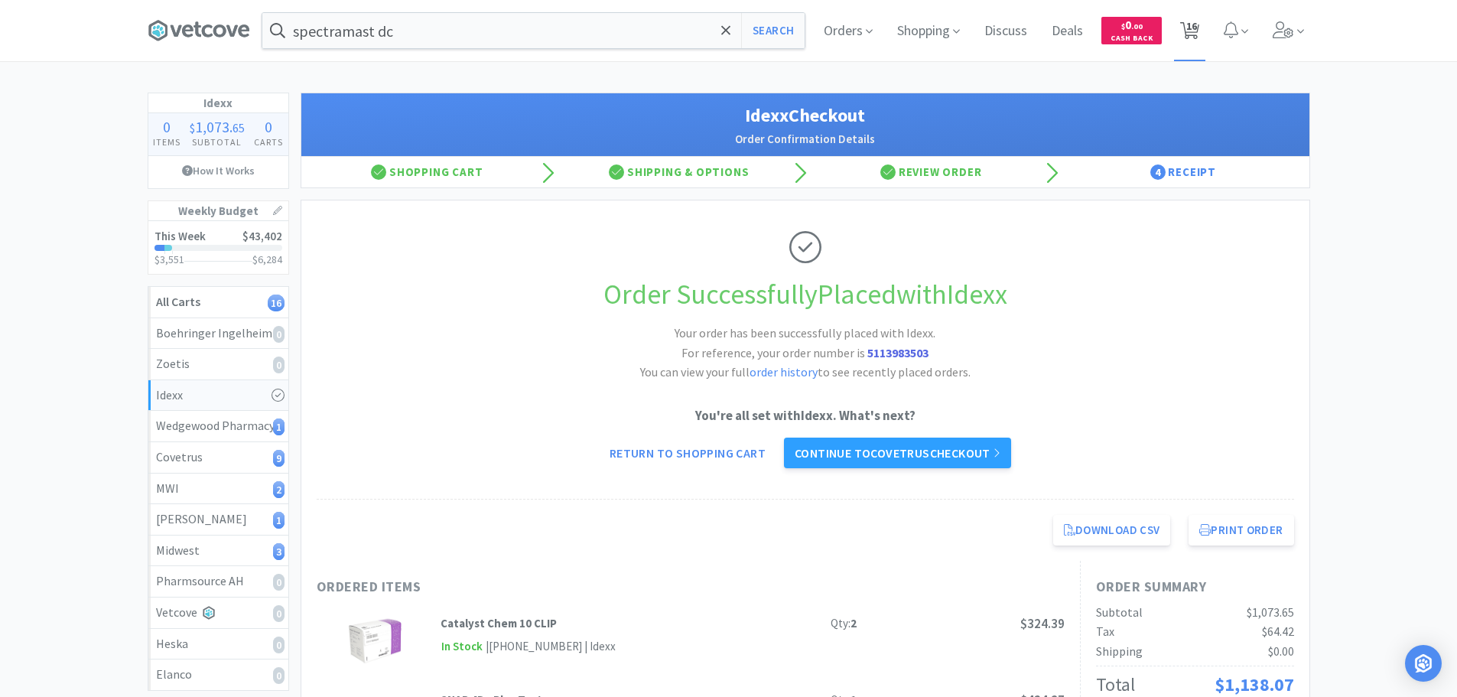
select select "6"
select select "12"
select select "6"
select select "1"
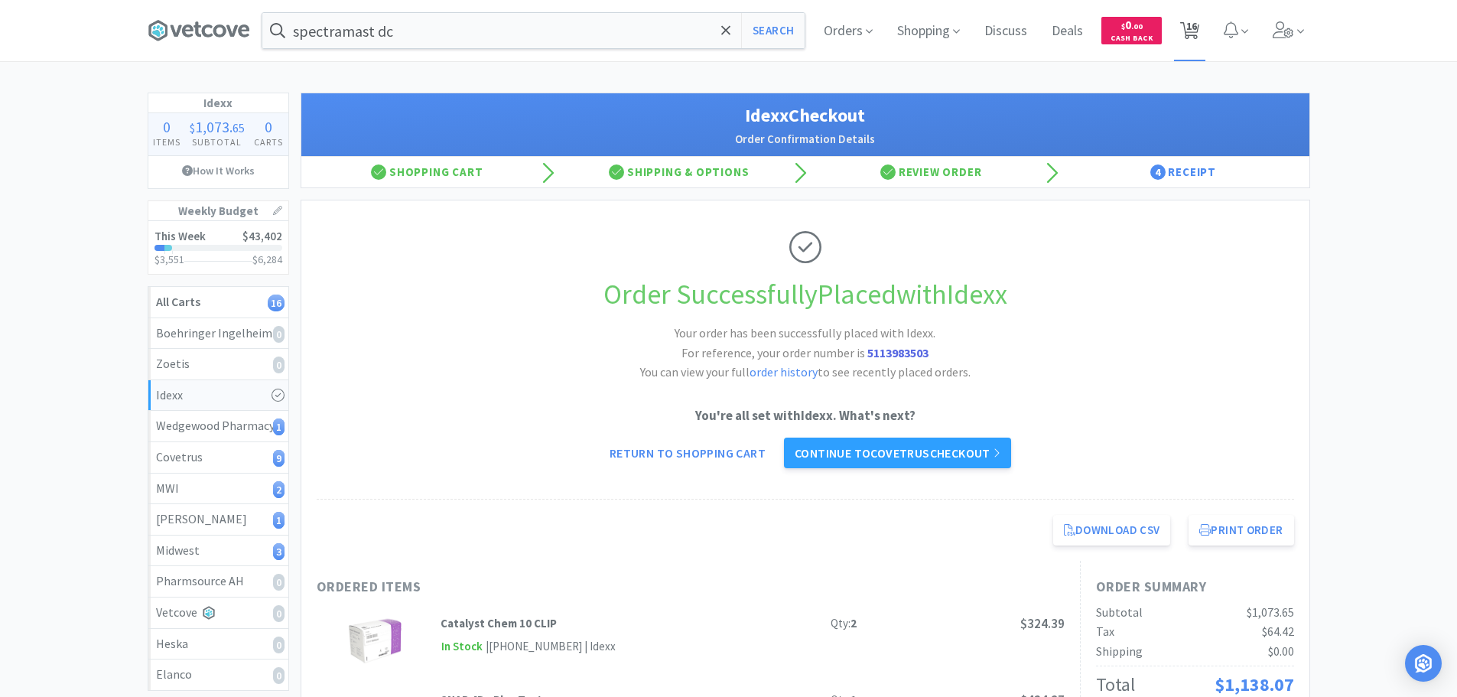
select select "6"
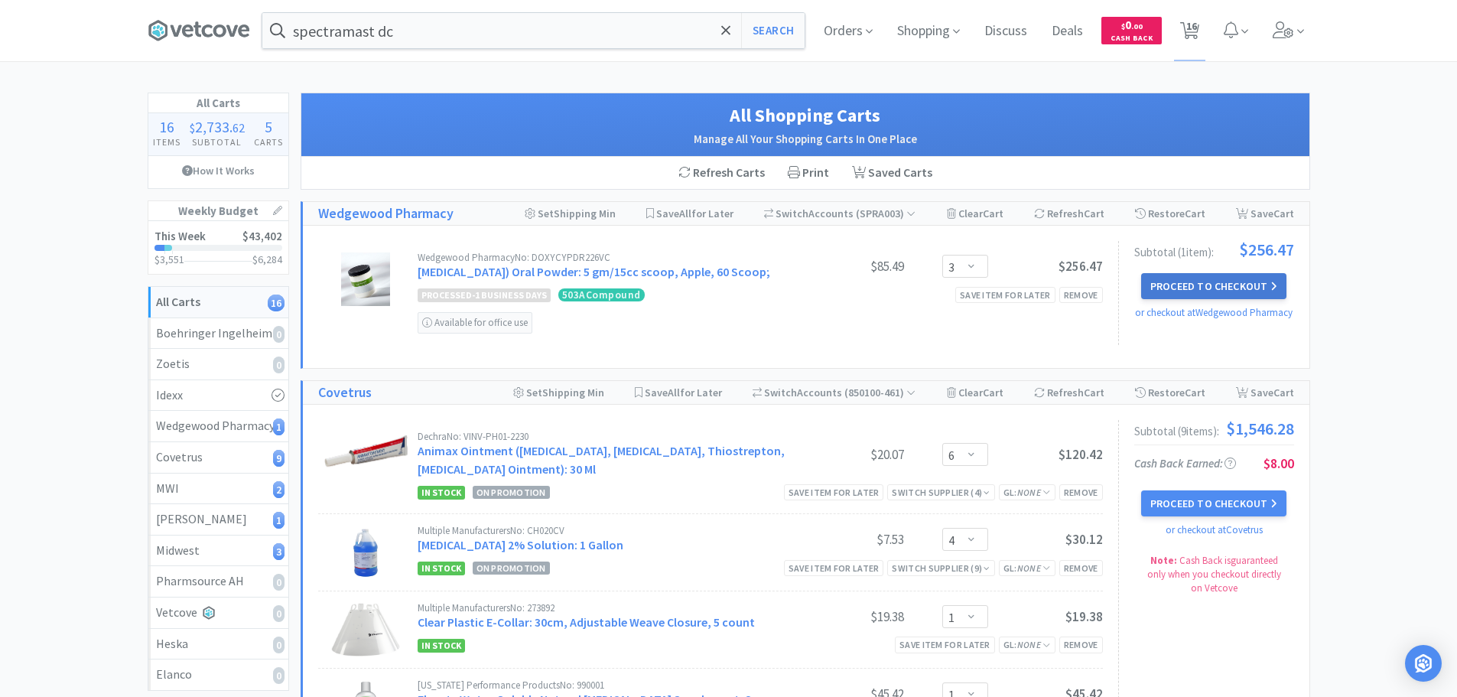
click at [1184, 280] on button "Proceed to Checkout" at bounding box center [1213, 286] width 145 height 26
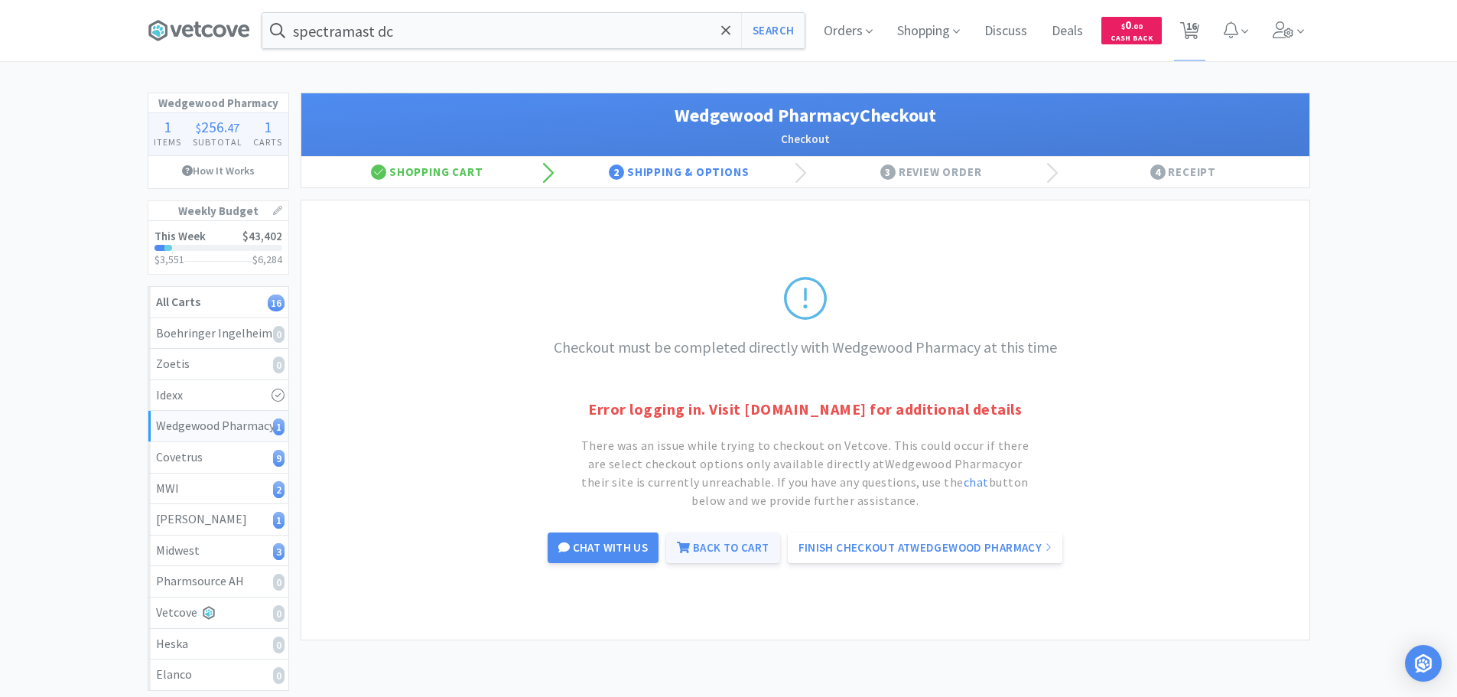
click at [691, 563] on link "Back to Cart" at bounding box center [722, 547] width 113 height 31
select select "3"
select select "6"
select select "4"
select select "1"
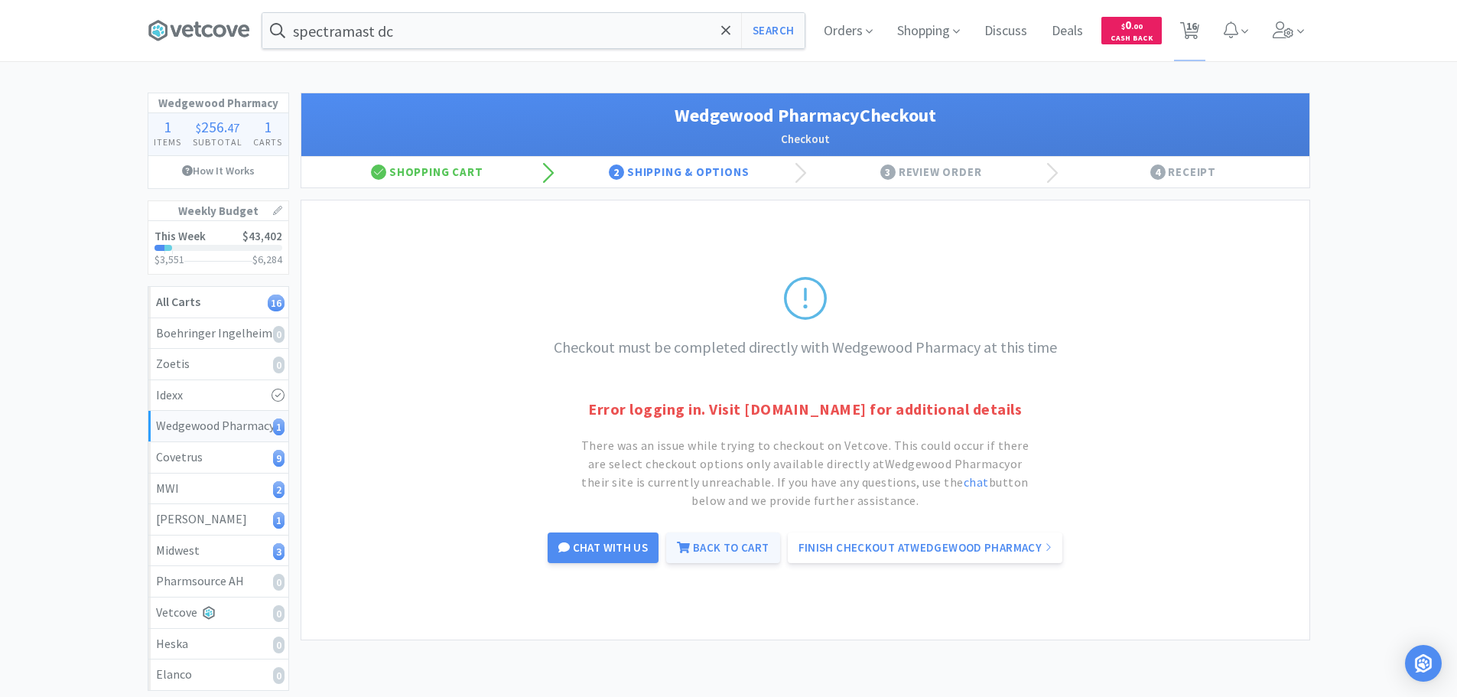
select select "1"
select select "50"
select select "100"
select select "1"
select select "2"
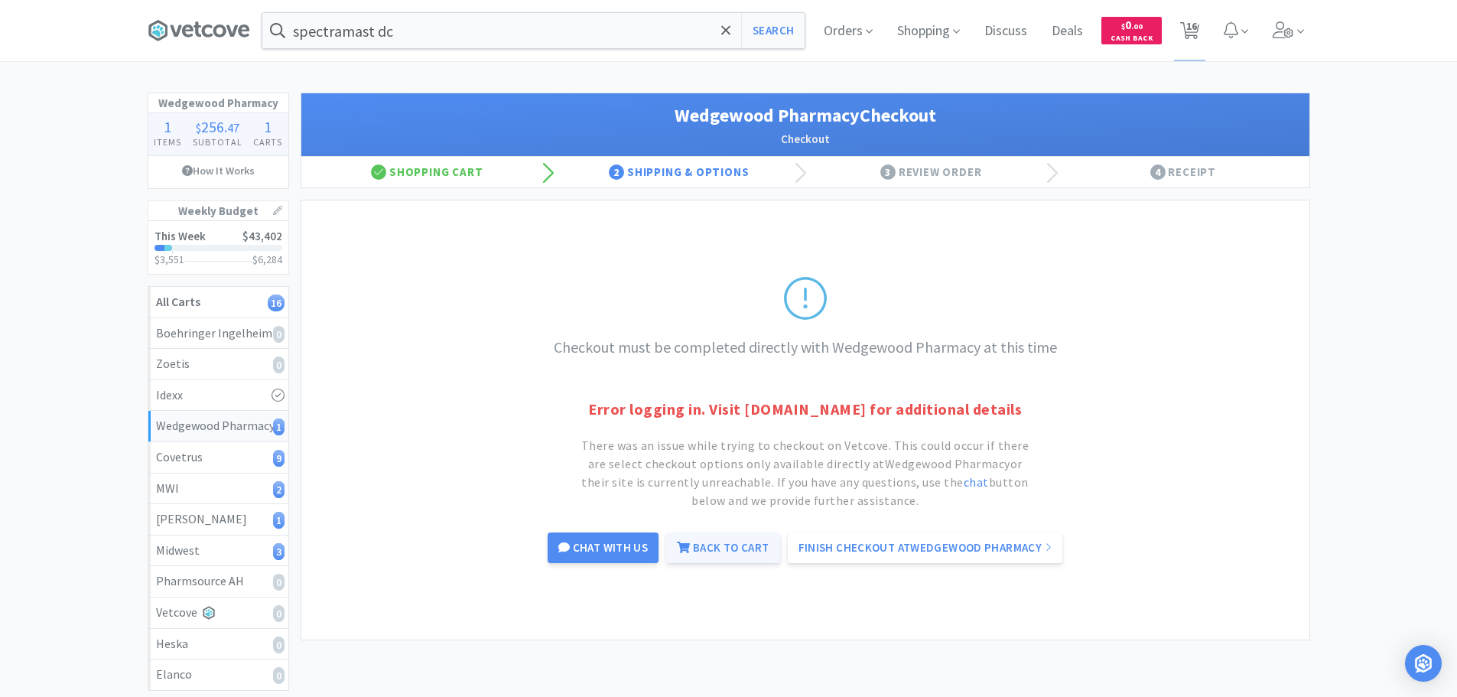
select select "6"
select select "12"
select select "6"
select select "1"
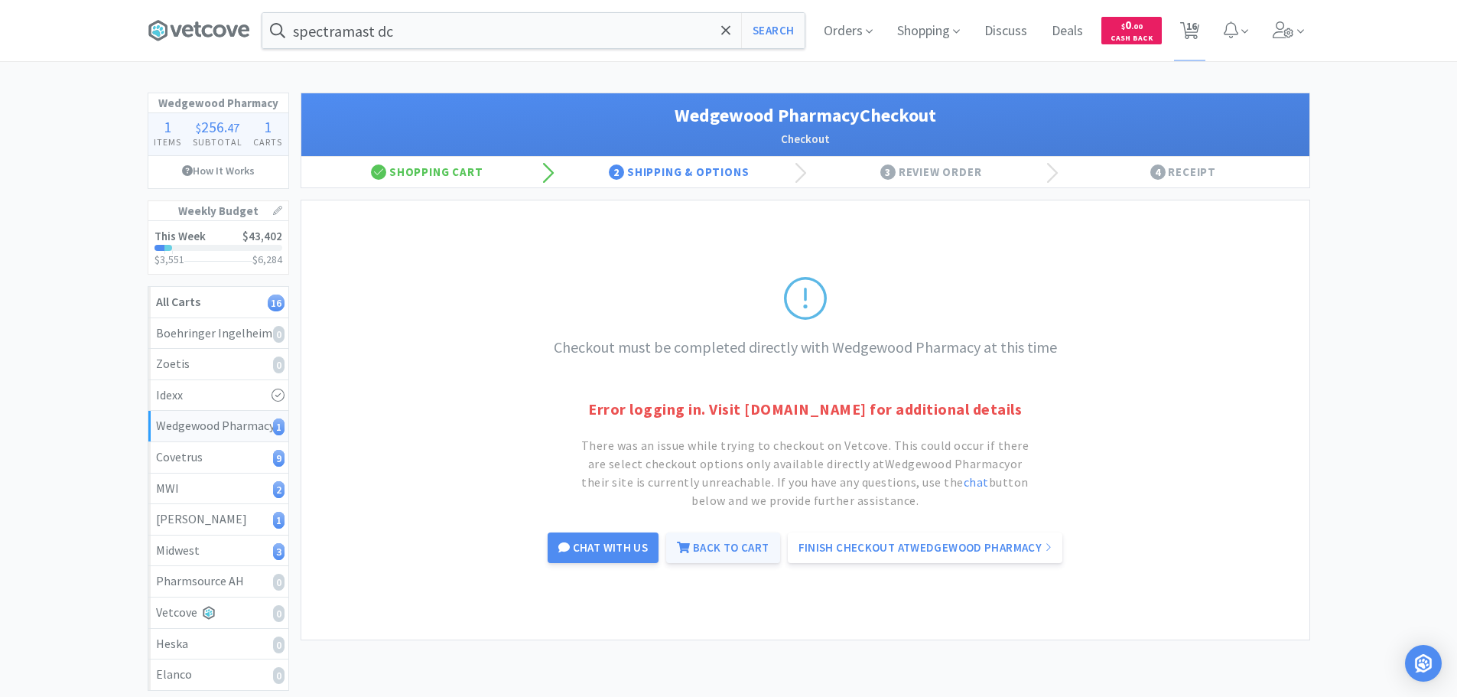
select select "6"
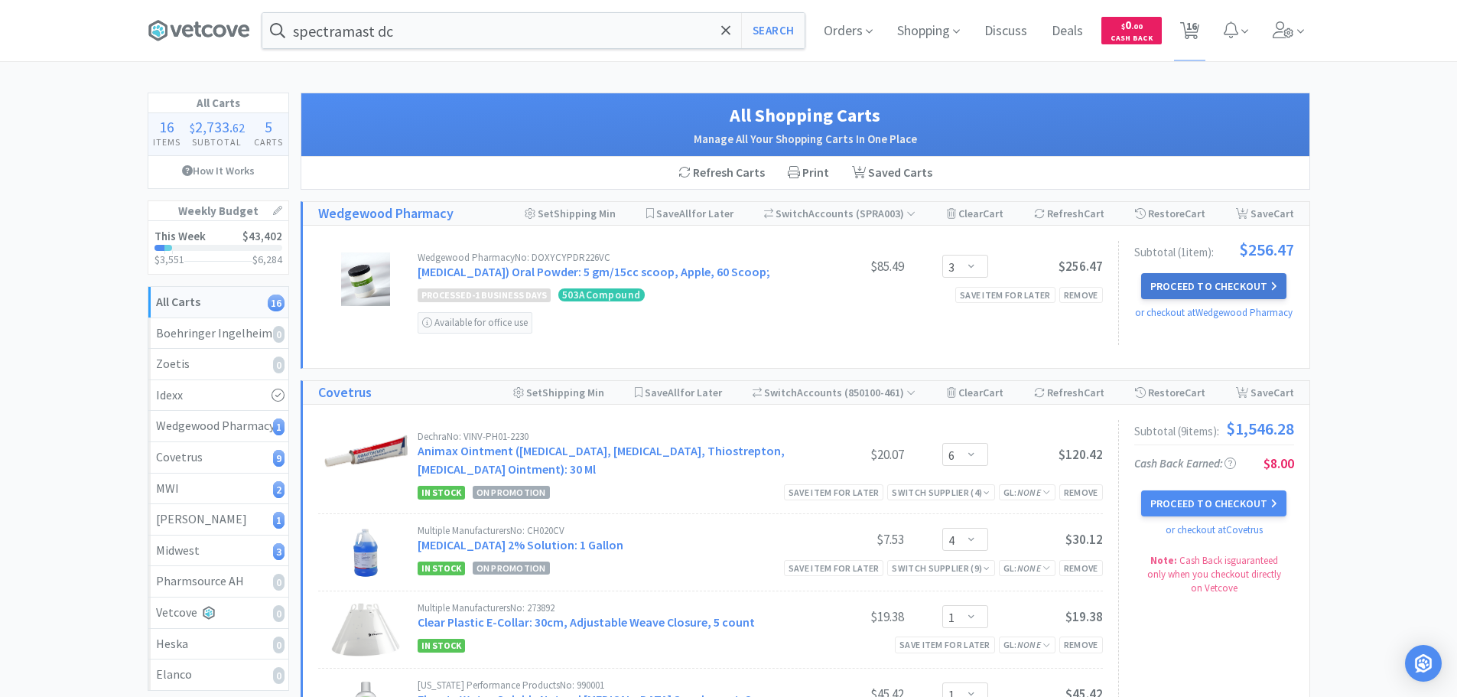
click at [1167, 279] on button "Proceed to Checkout" at bounding box center [1213, 286] width 145 height 26
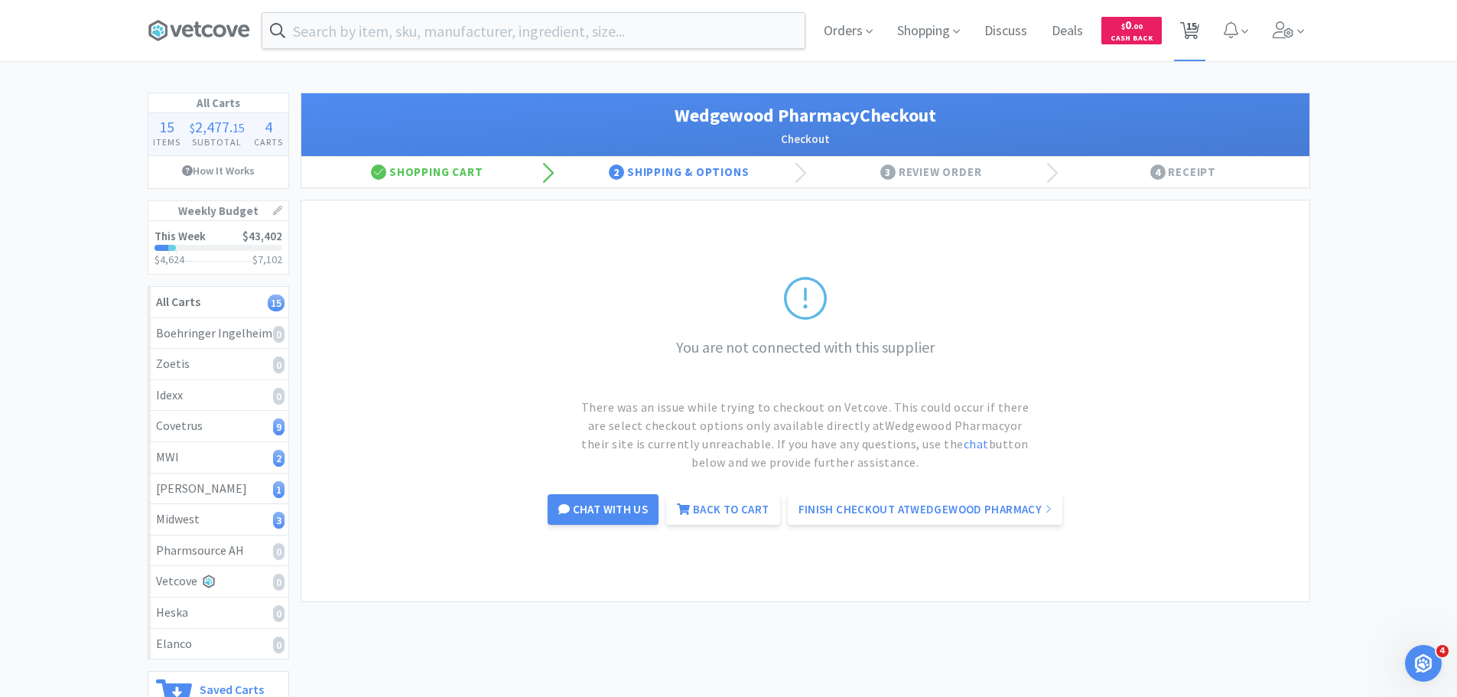
click at [1186, 24] on span "15" at bounding box center [1191, 25] width 11 height 61
select select "6"
select select "4"
select select "1"
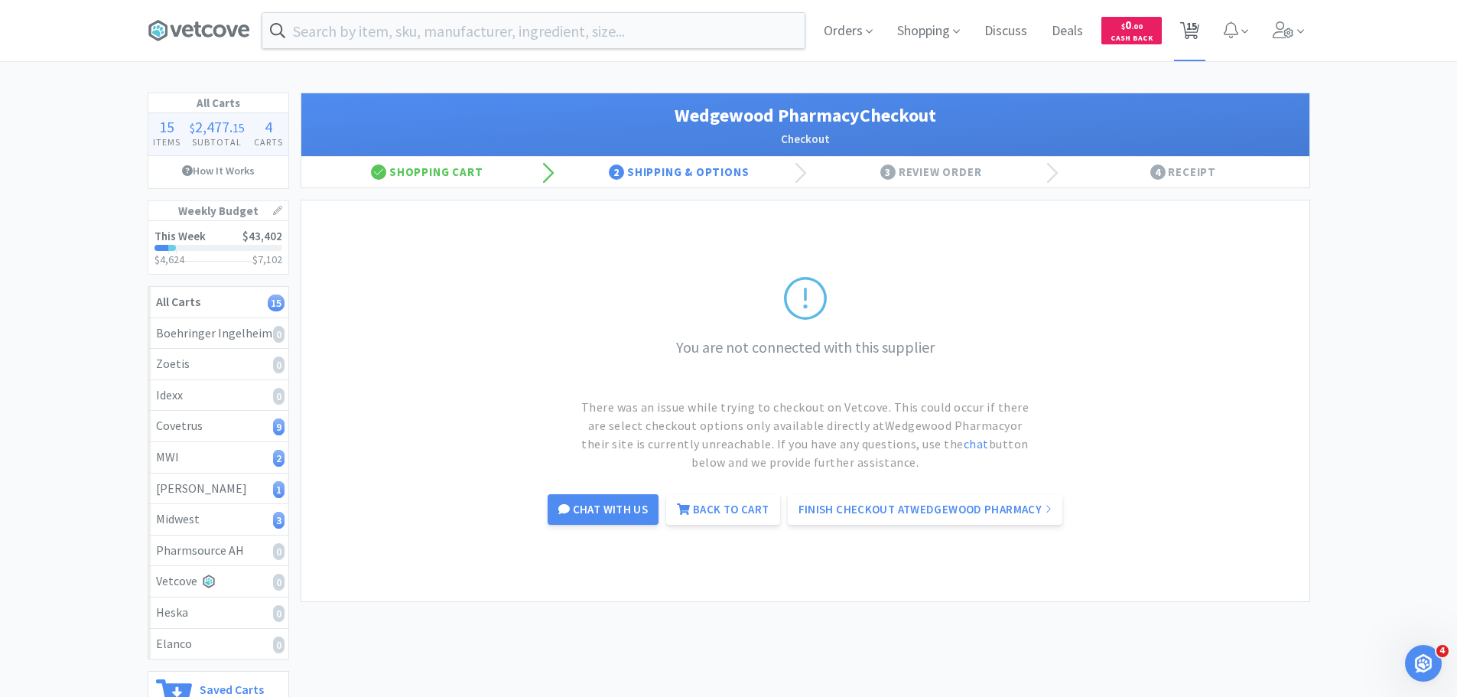
select select "50"
select select "100"
select select "1"
select select "2"
select select "6"
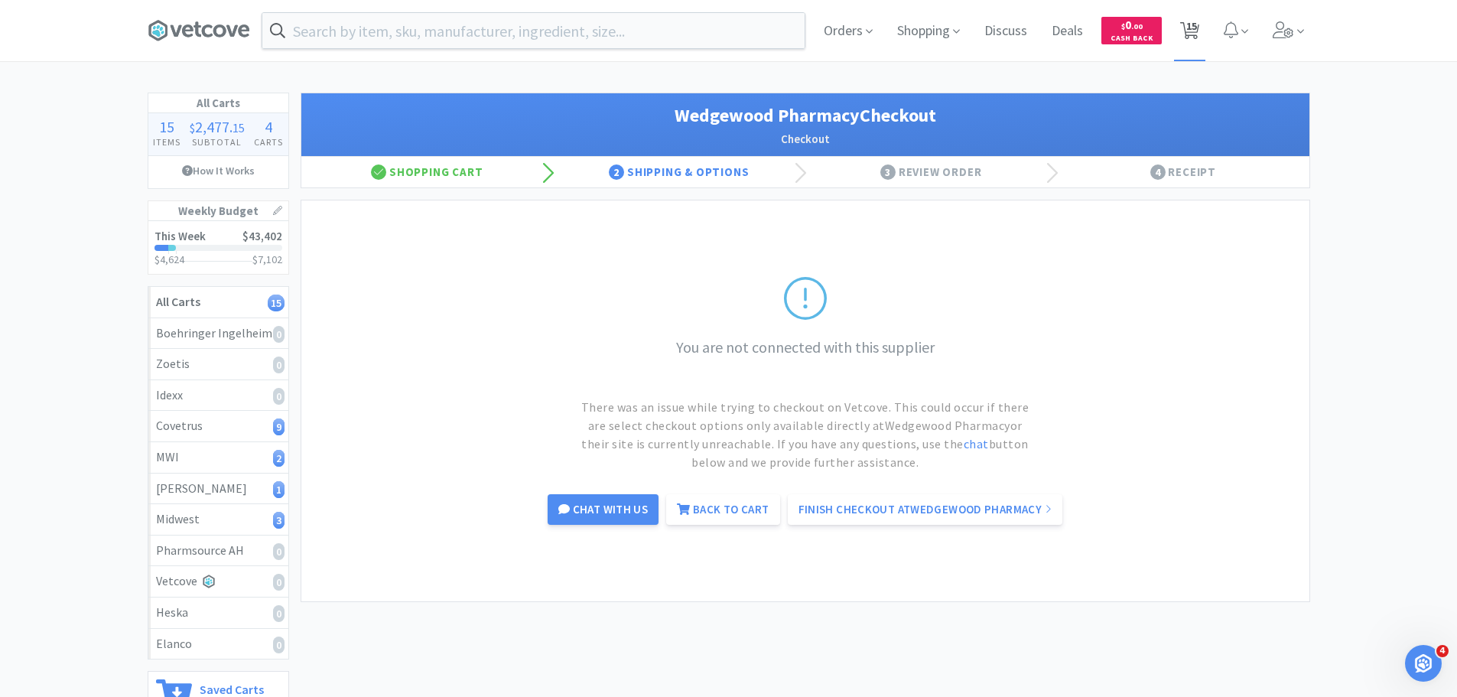
select select "12"
select select "6"
select select "1"
select select "6"
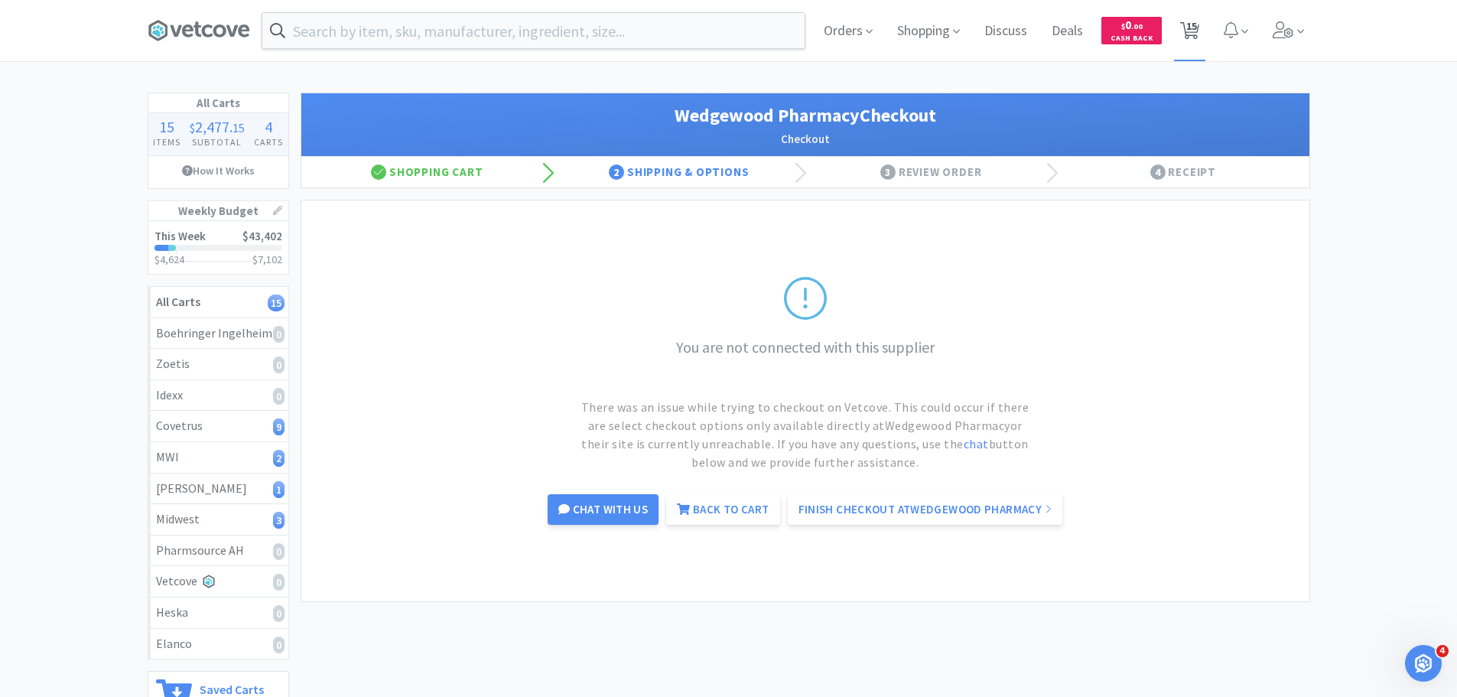
select select "6"
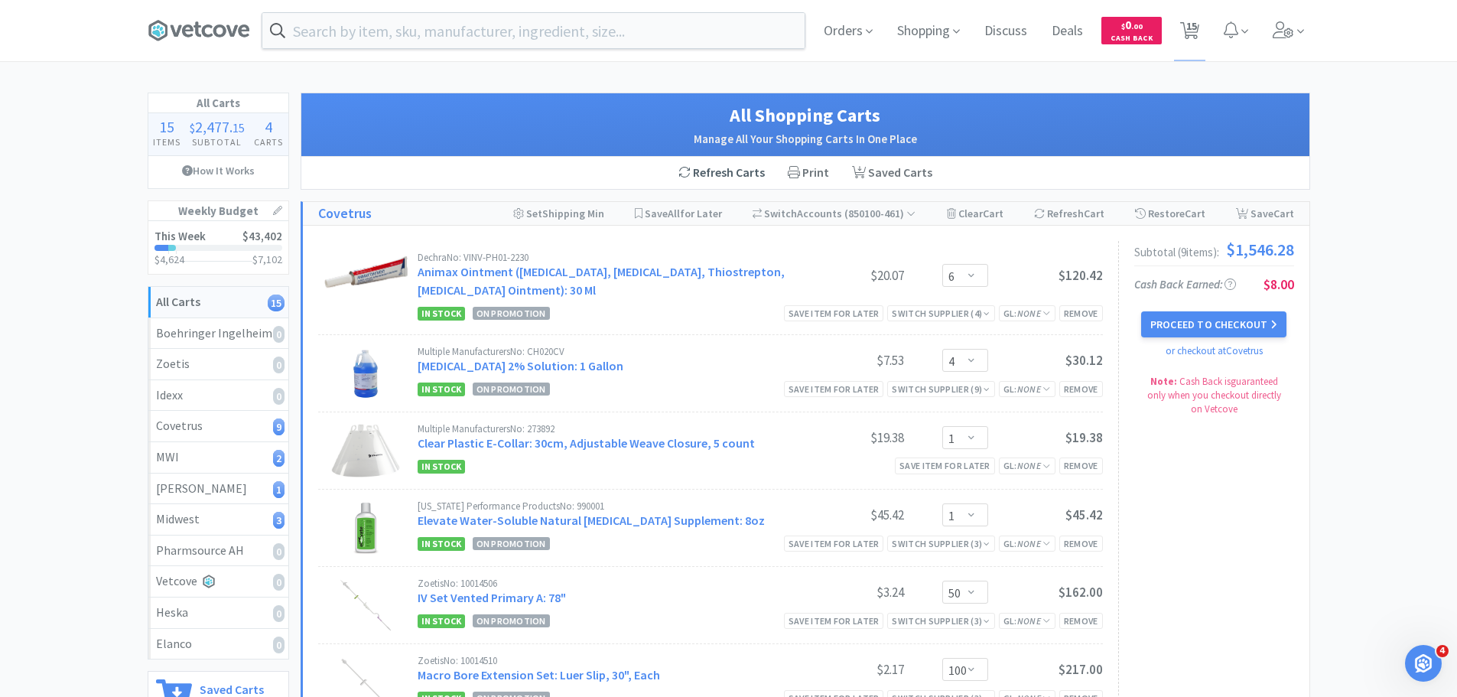
click at [748, 170] on div "Refresh Carts" at bounding box center [721, 173] width 109 height 32
click at [572, 32] on input "text" at bounding box center [533, 30] width 542 height 35
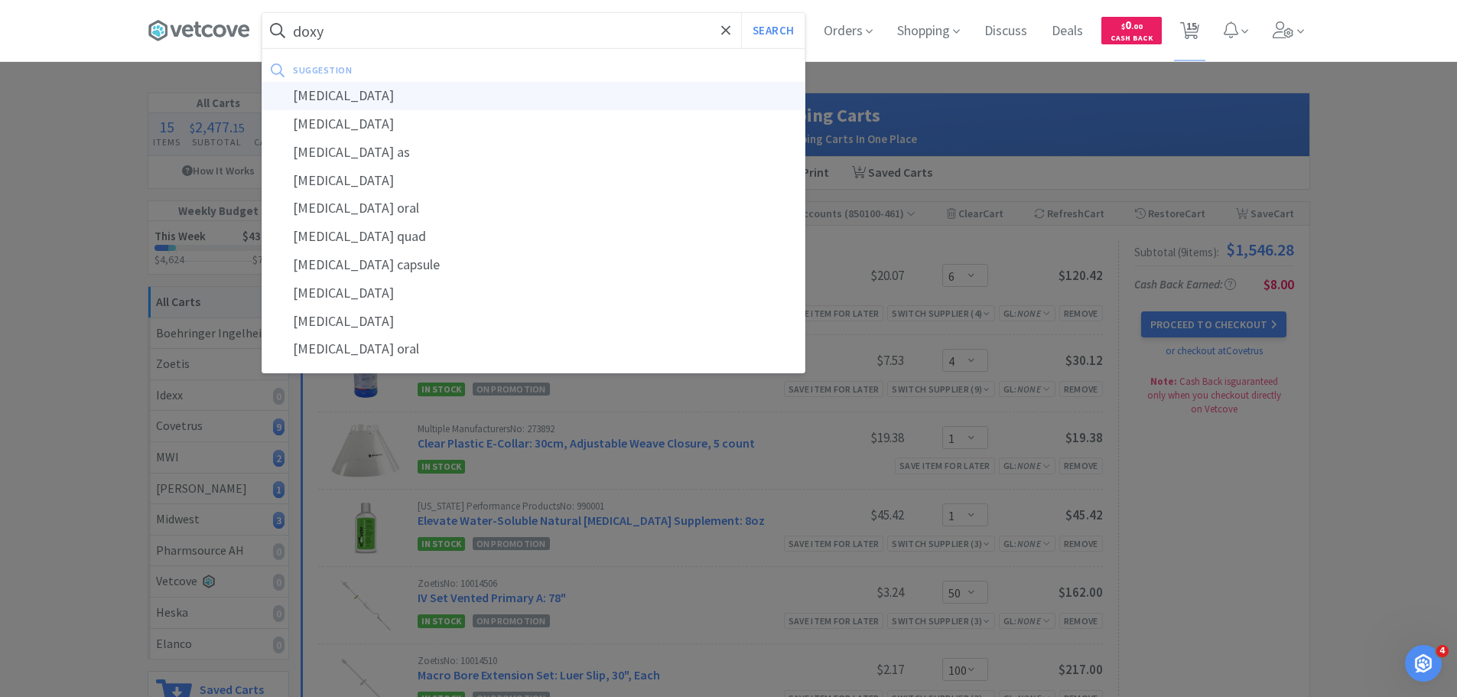
click at [524, 94] on div "[MEDICAL_DATA]" at bounding box center [533, 96] width 542 height 28
type input "[MEDICAL_DATA]"
select select "6"
select select "4"
select select "1"
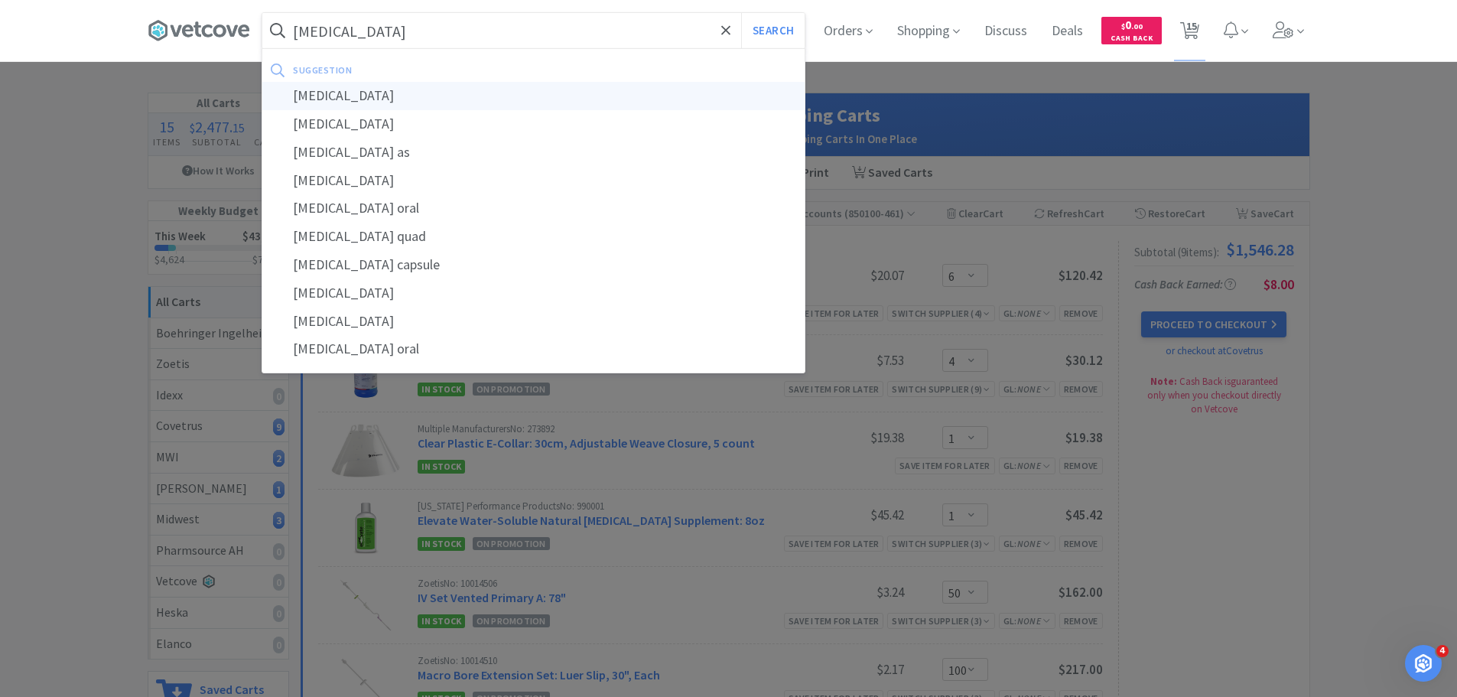
select select "1"
select select "50"
select select "100"
select select "1"
select select "2"
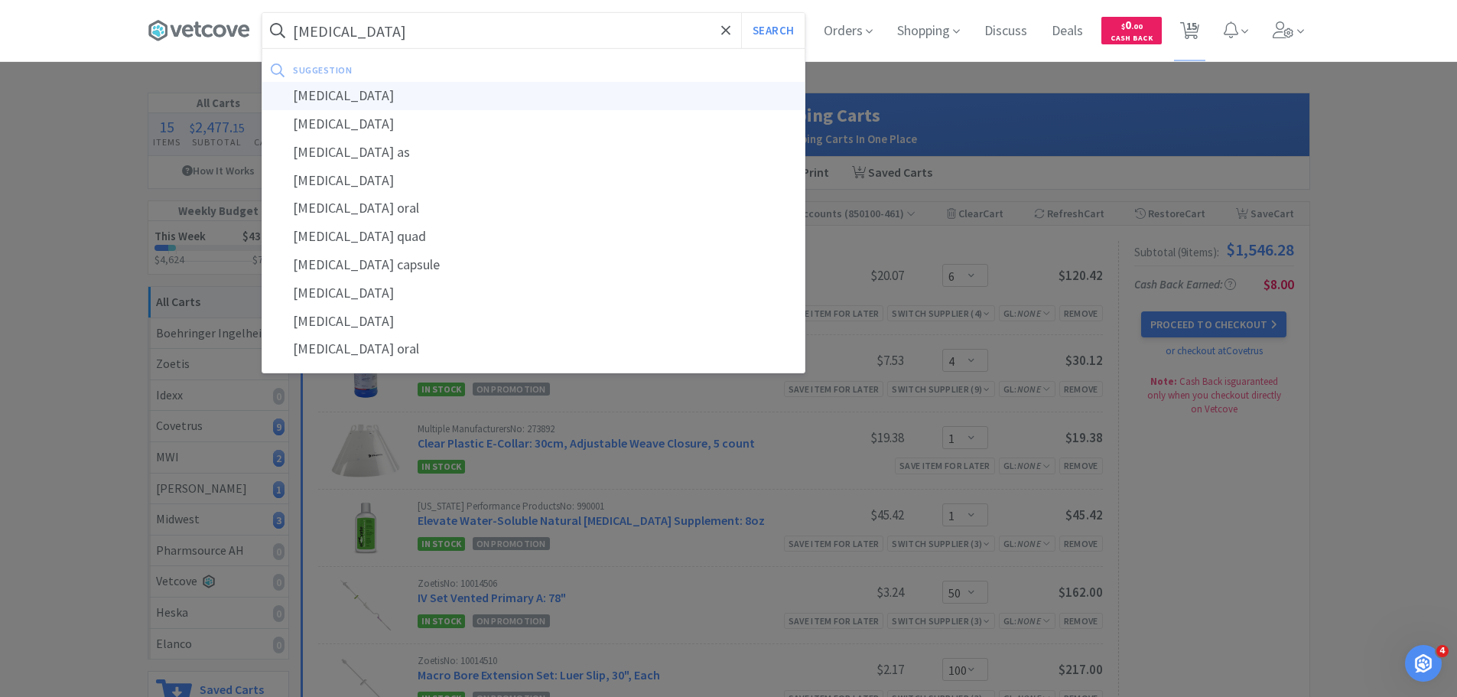
select select "6"
select select "12"
select select "6"
select select "1"
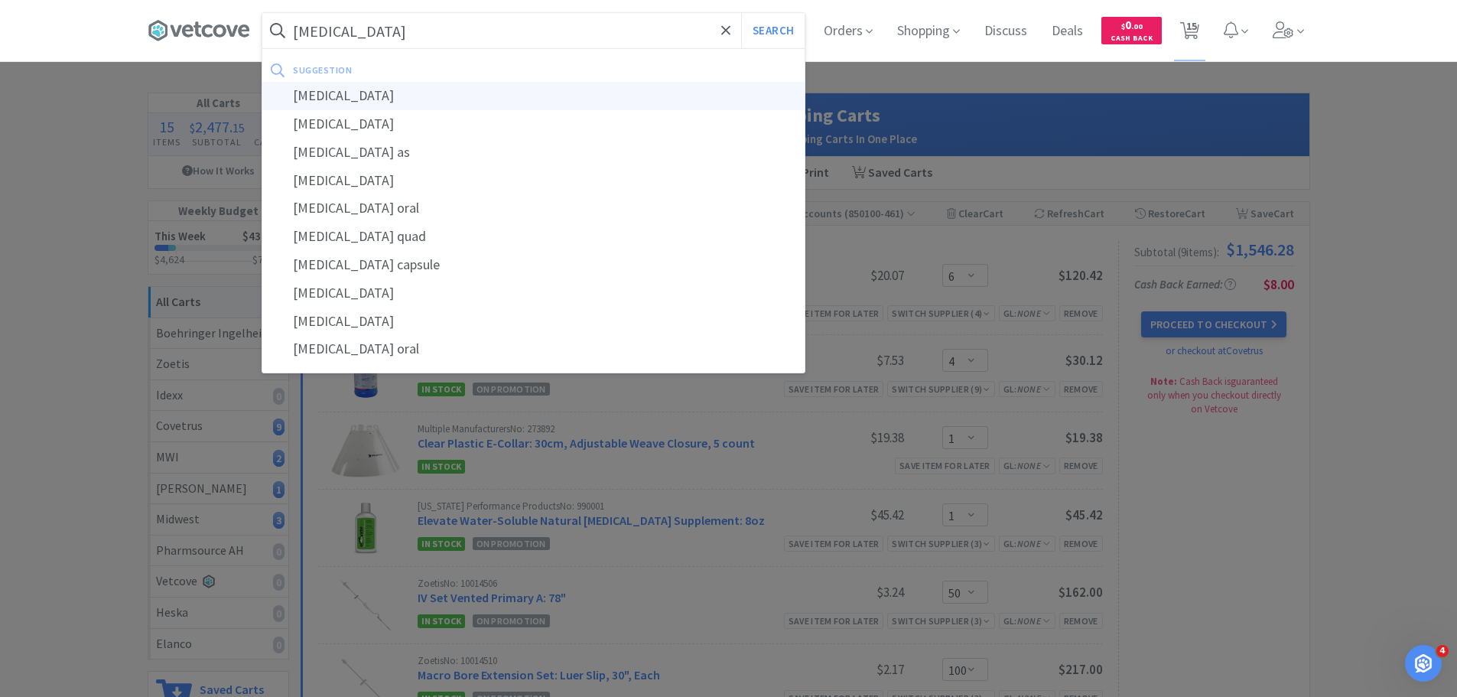
select select "6"
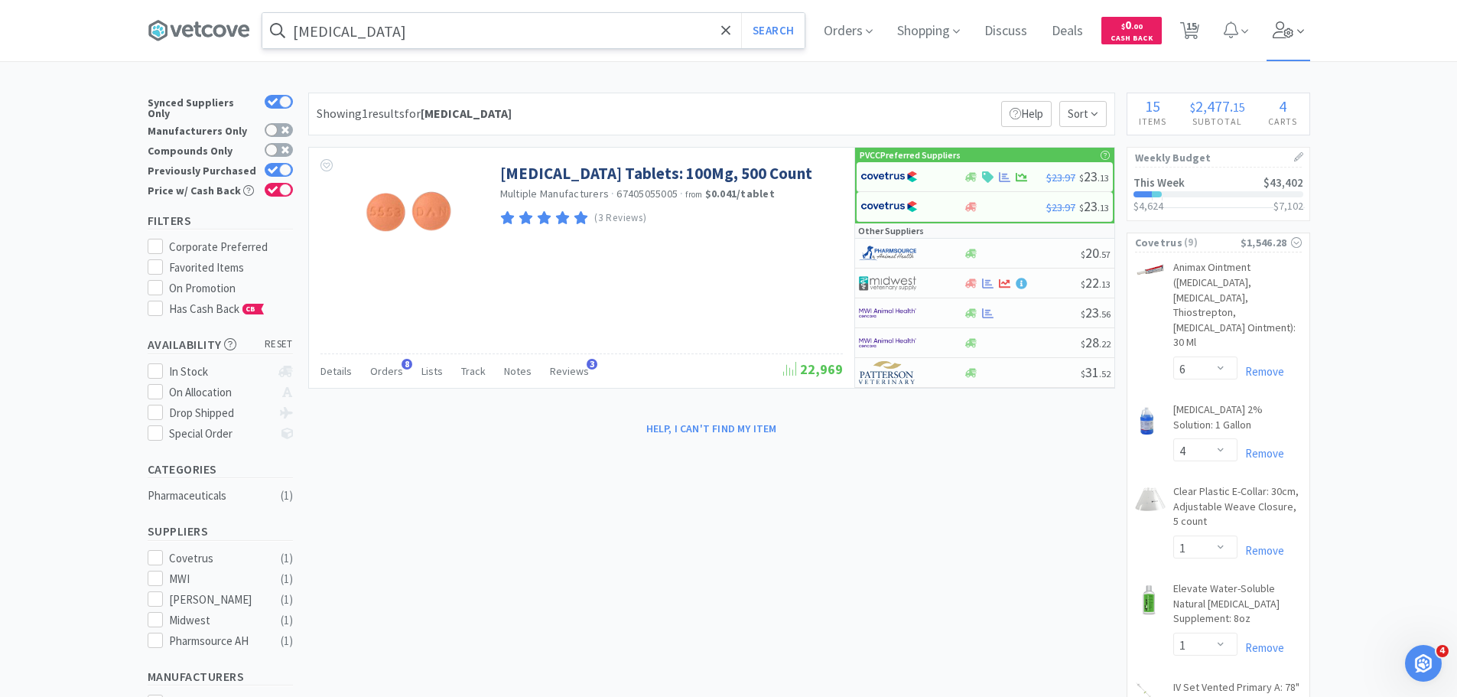
click at [1274, 36] on span at bounding box center [1289, 30] width 44 height 61
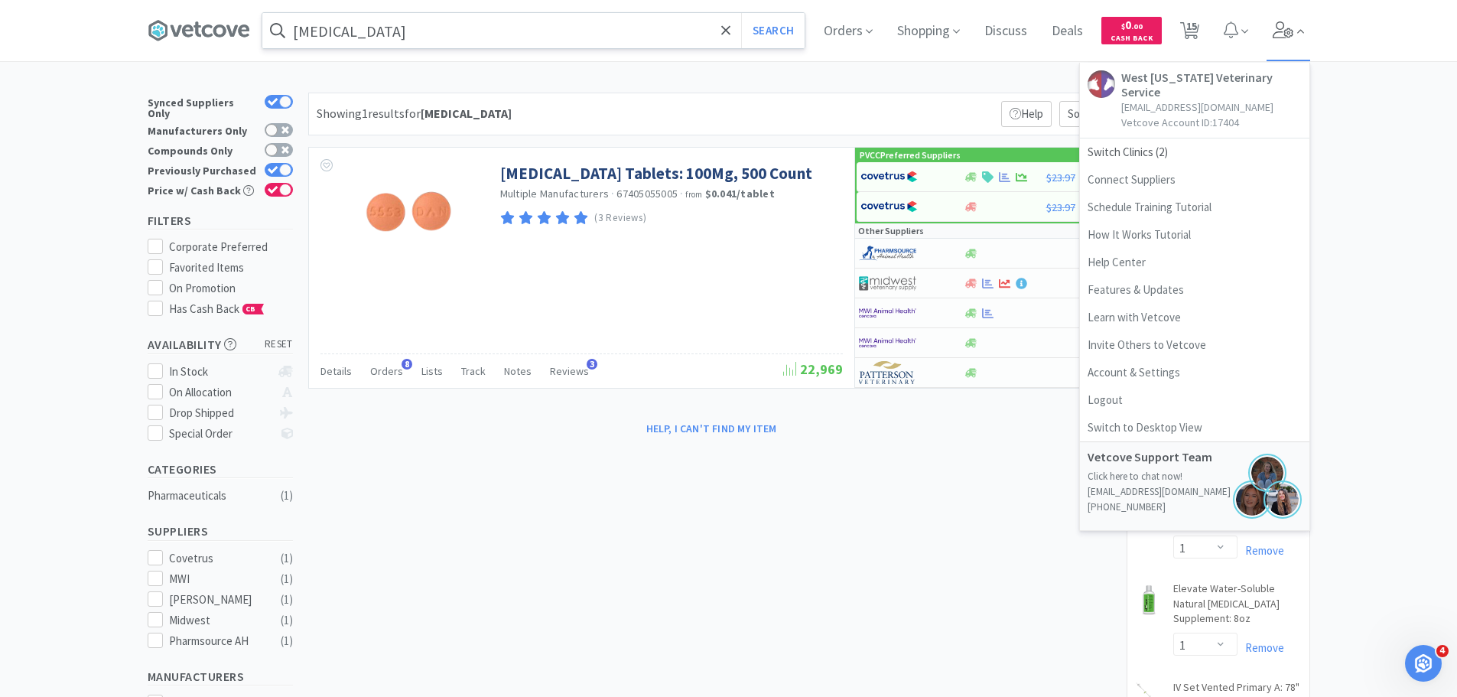
click at [1275, 36] on span at bounding box center [1289, 30] width 44 height 61
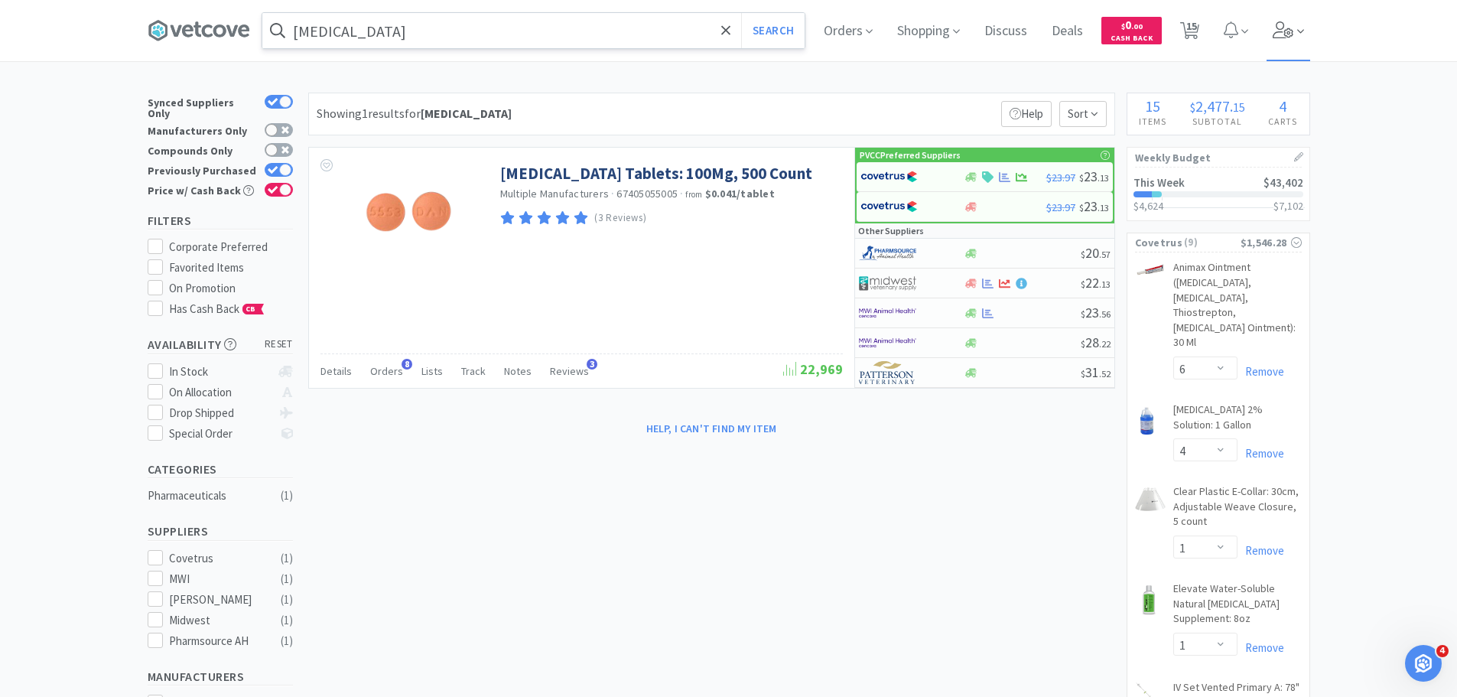
click at [1294, 24] on icon at bounding box center [1283, 29] width 21 height 17
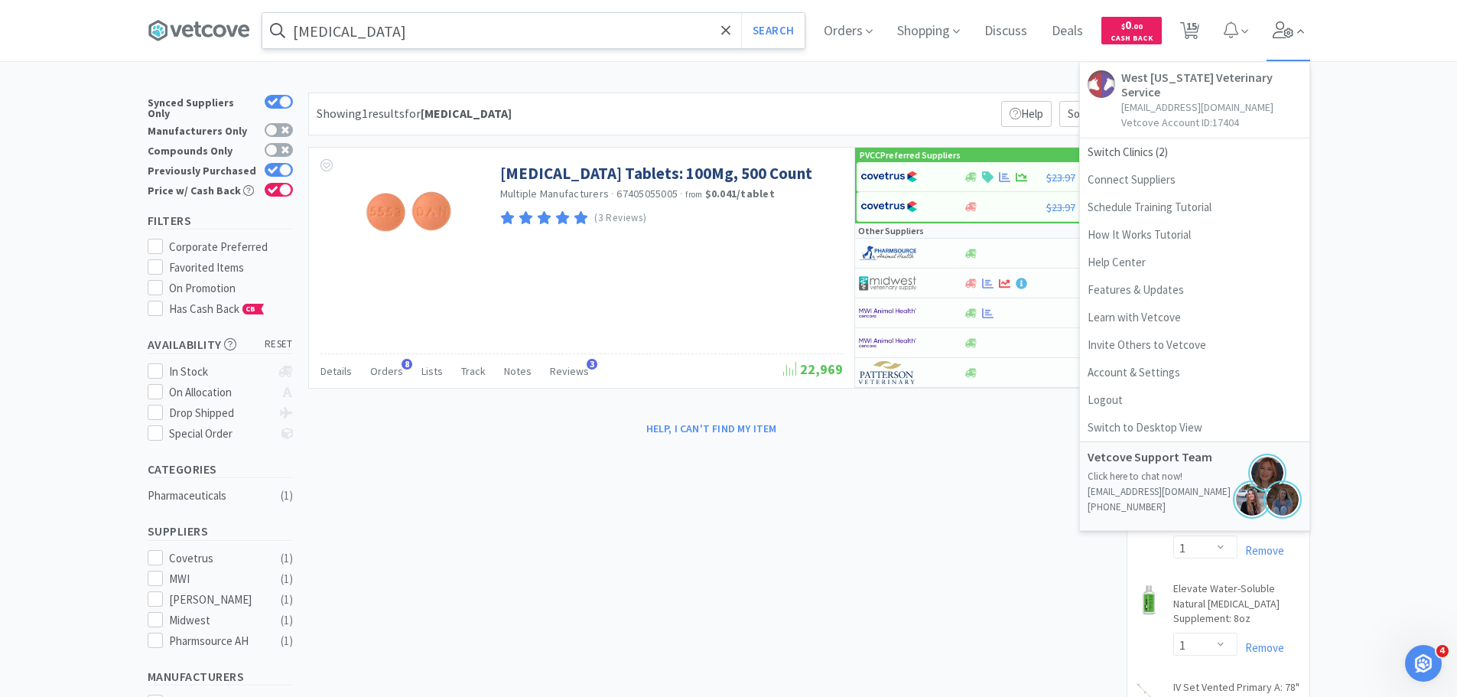
click at [1294, 24] on icon at bounding box center [1283, 29] width 21 height 17
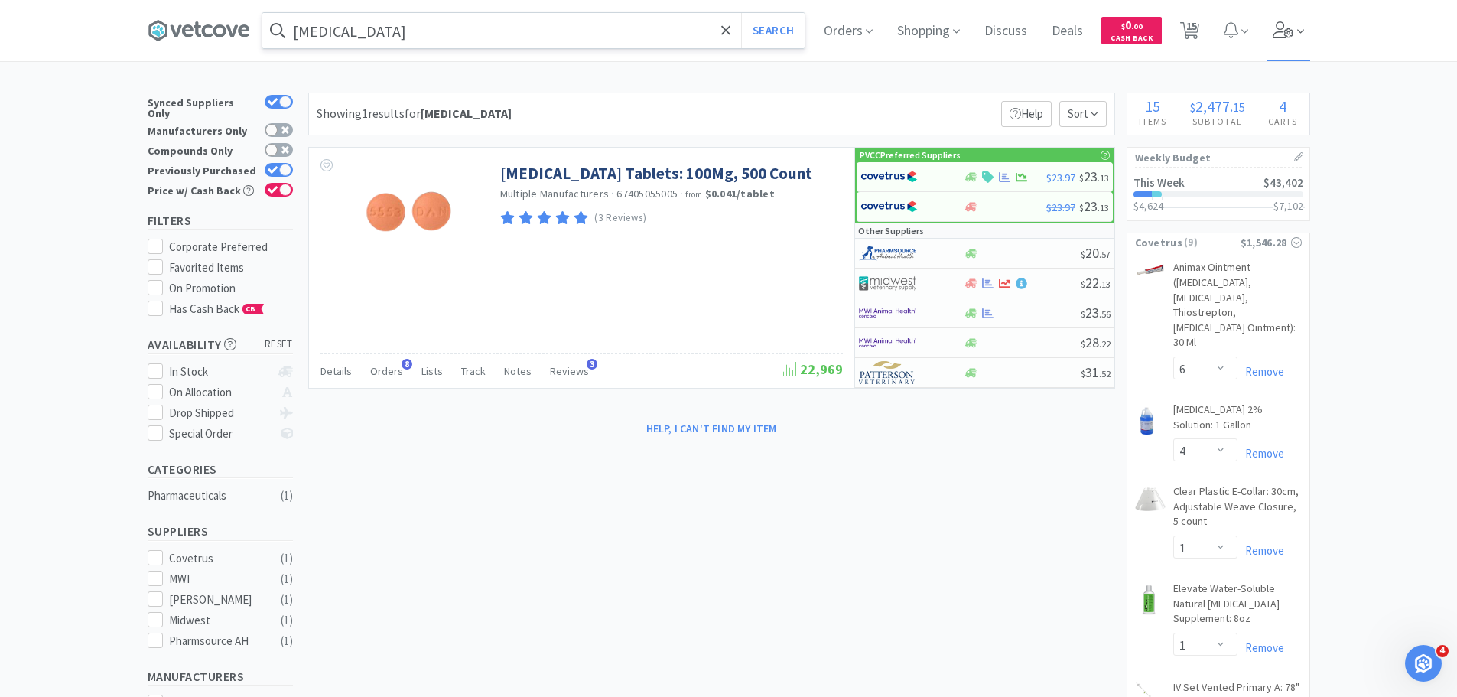
click at [1290, 18] on span at bounding box center [1289, 30] width 44 height 61
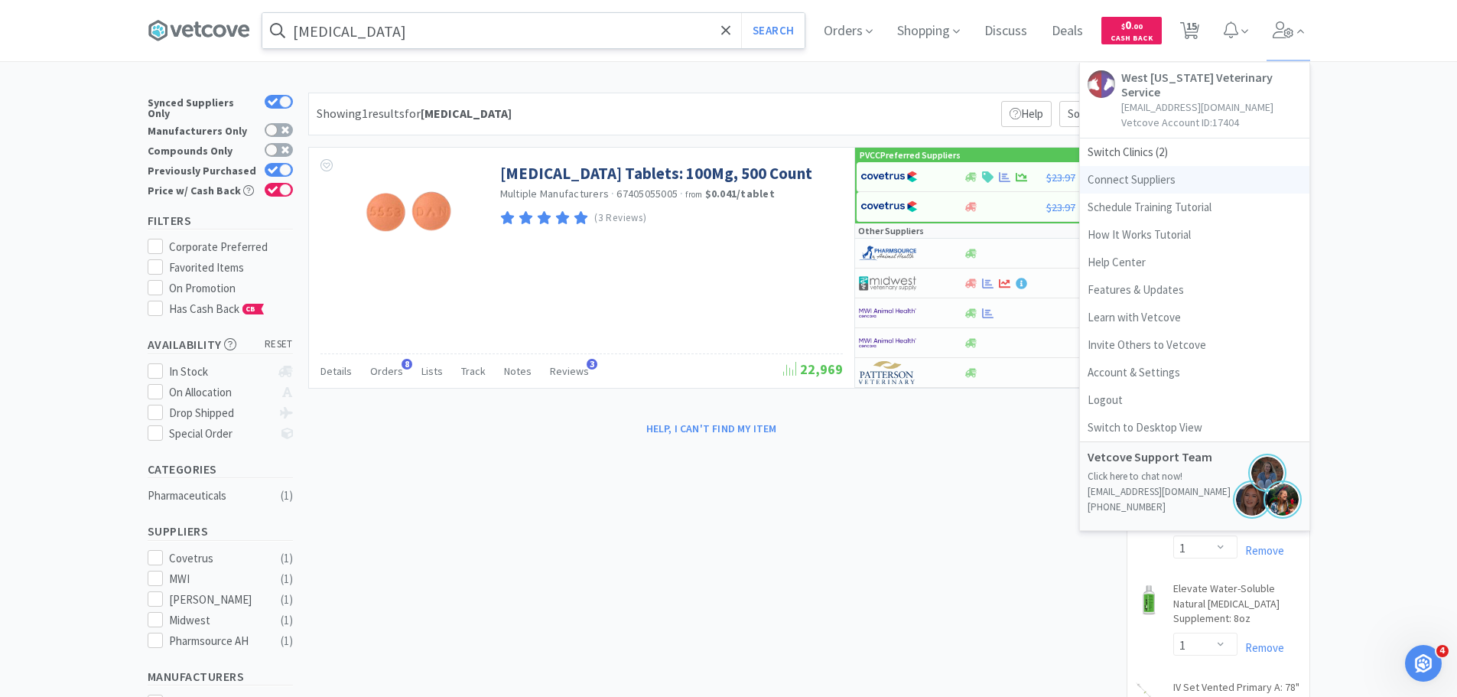
click at [1127, 166] on link "Connect Suppliers" at bounding box center [1194, 180] width 229 height 28
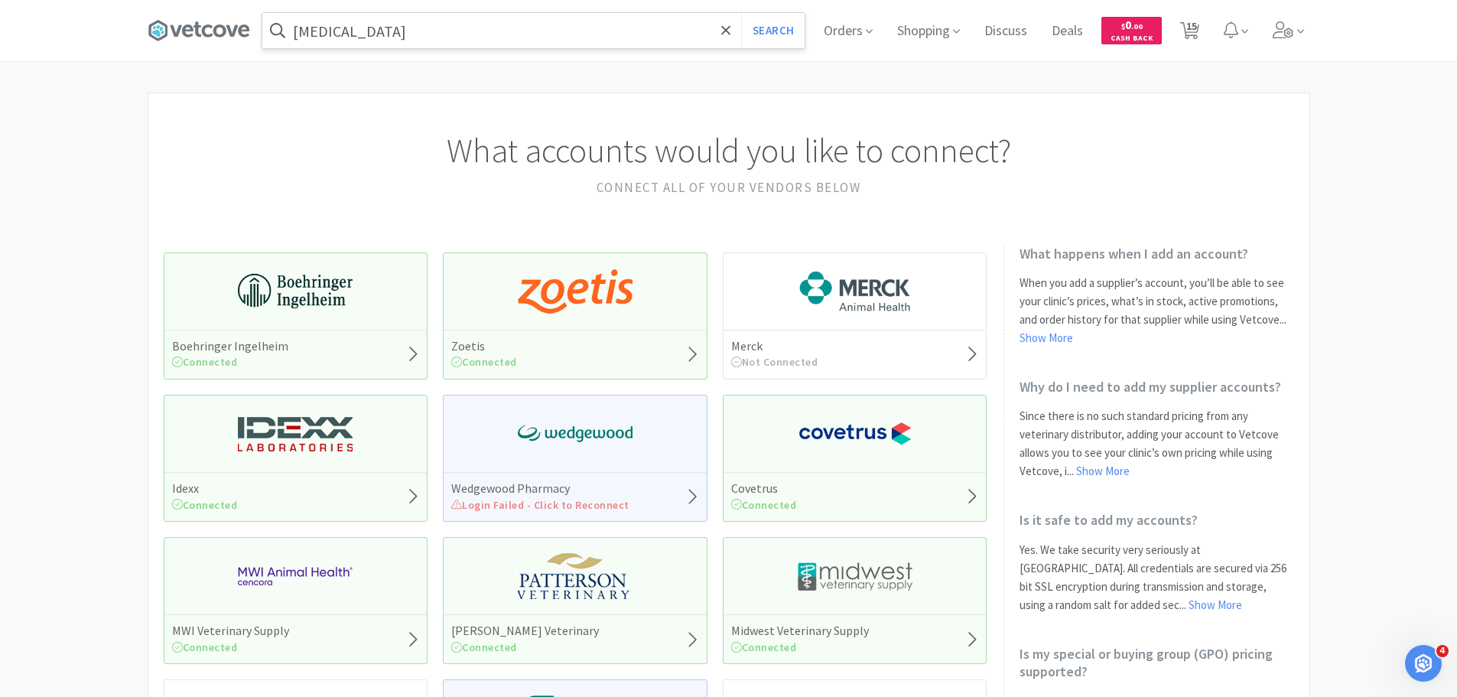
click at [678, 475] on div "Wedgewood Pharmacy Login Failed - Click to Reconnect" at bounding box center [575, 496] width 263 height 49
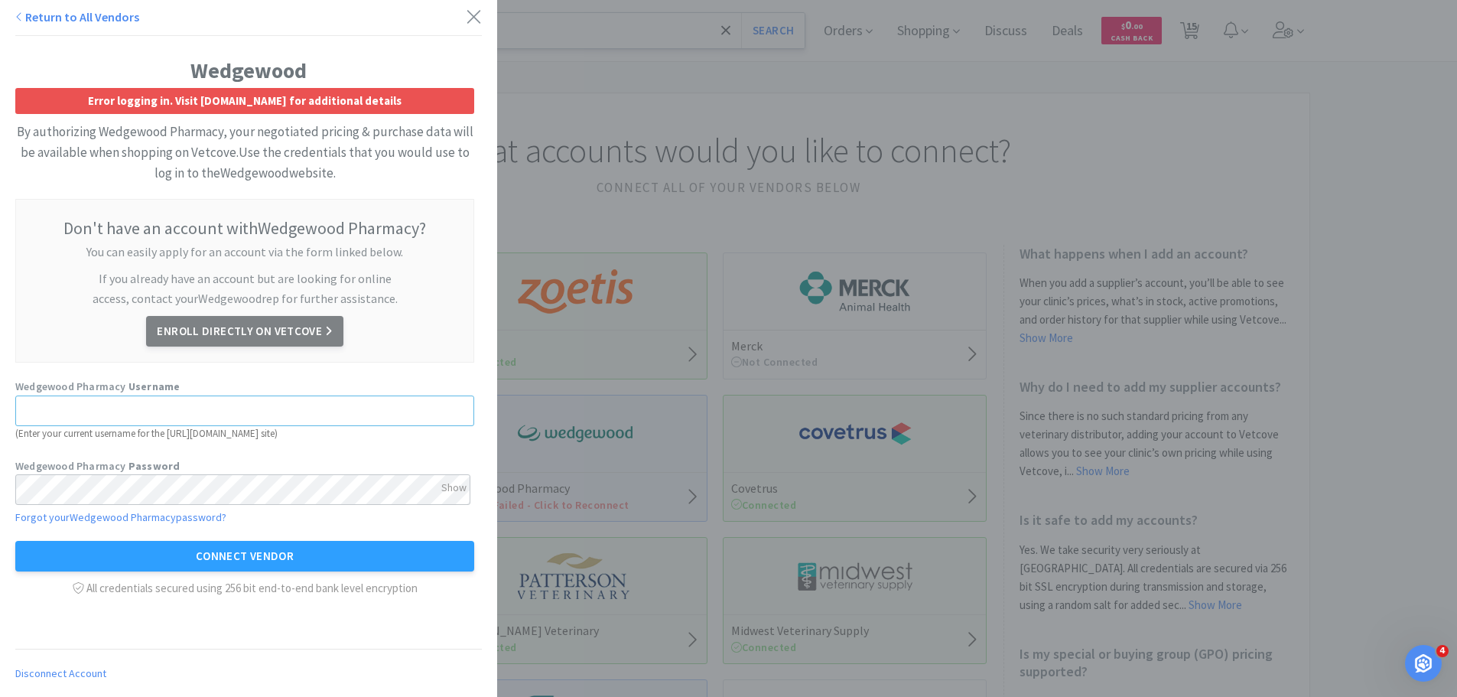
type input "[EMAIL_ADDRESS][DOMAIN_NAME]"
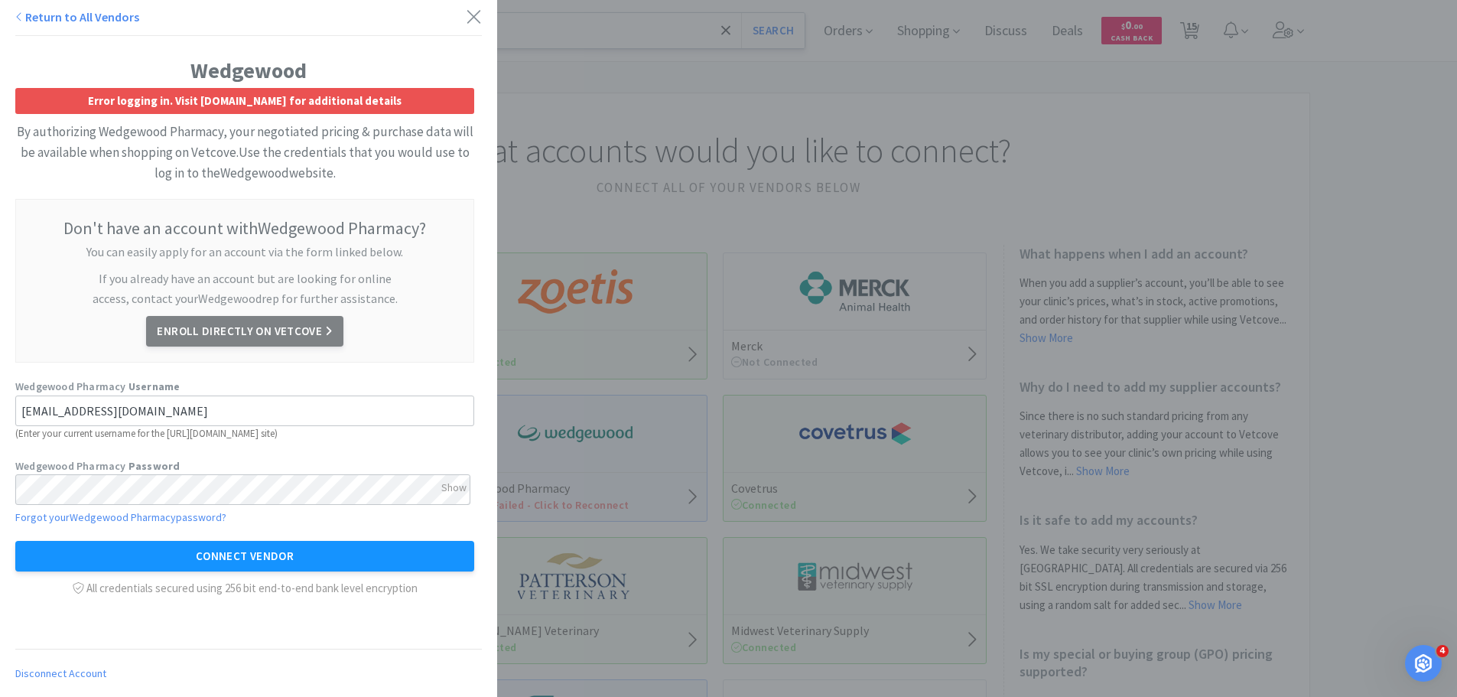
click at [251, 565] on button "Connect Vendor" at bounding box center [244, 556] width 459 height 31
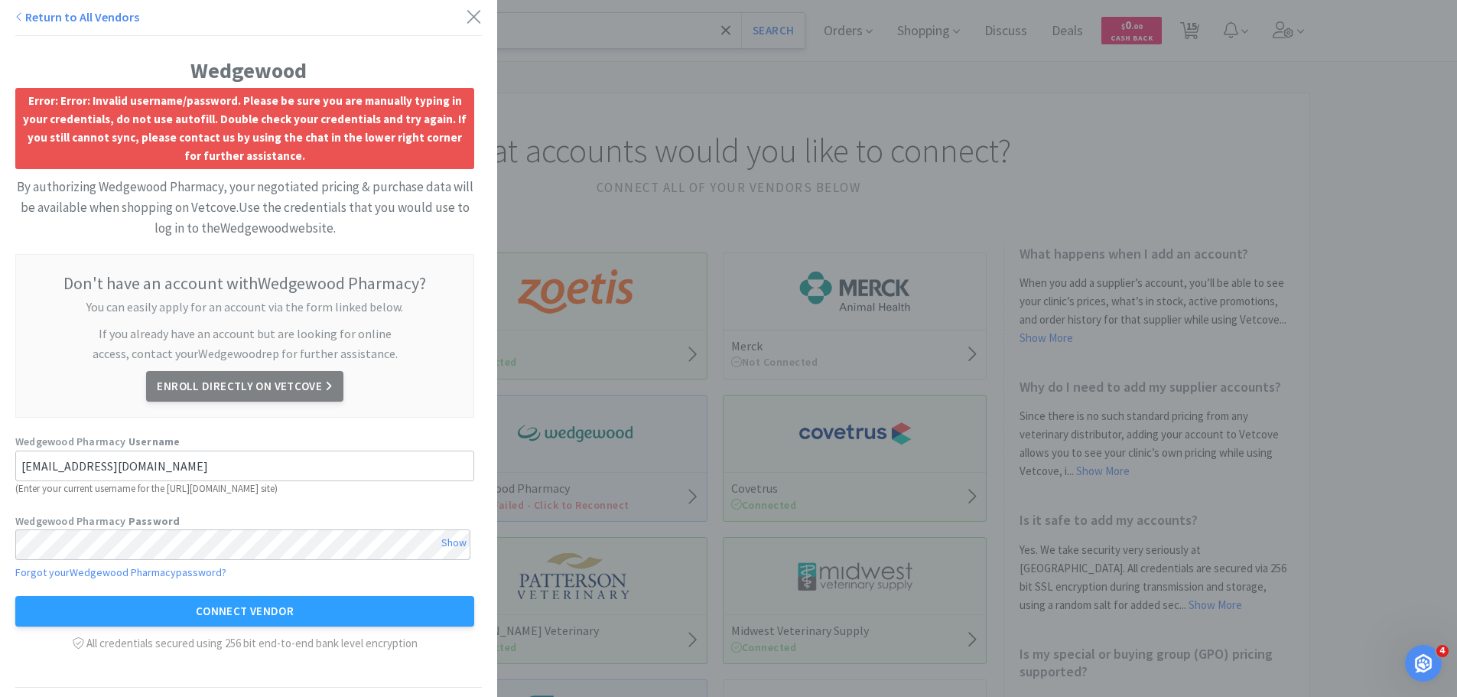
click at [457, 538] on div "Show" at bounding box center [453, 542] width 25 height 26
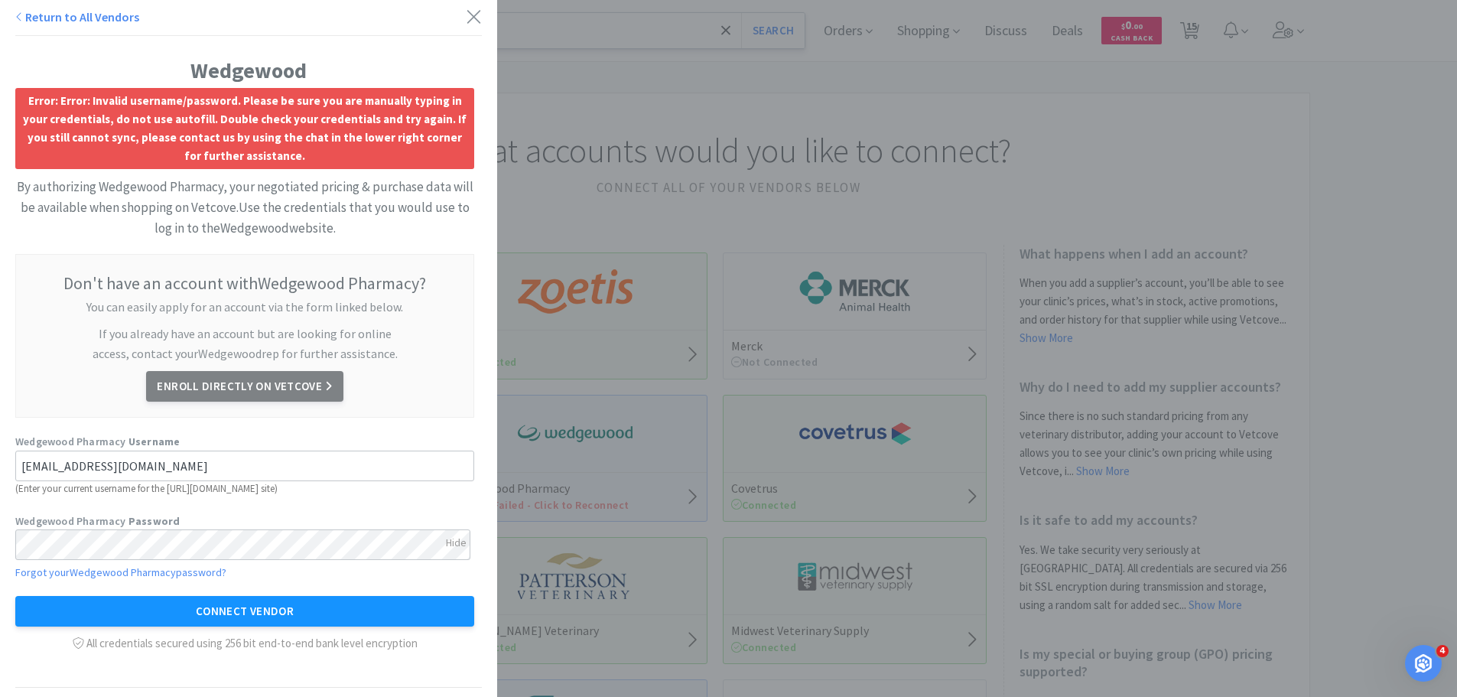
click at [346, 613] on button "Connect Vendor" at bounding box center [244, 611] width 459 height 31
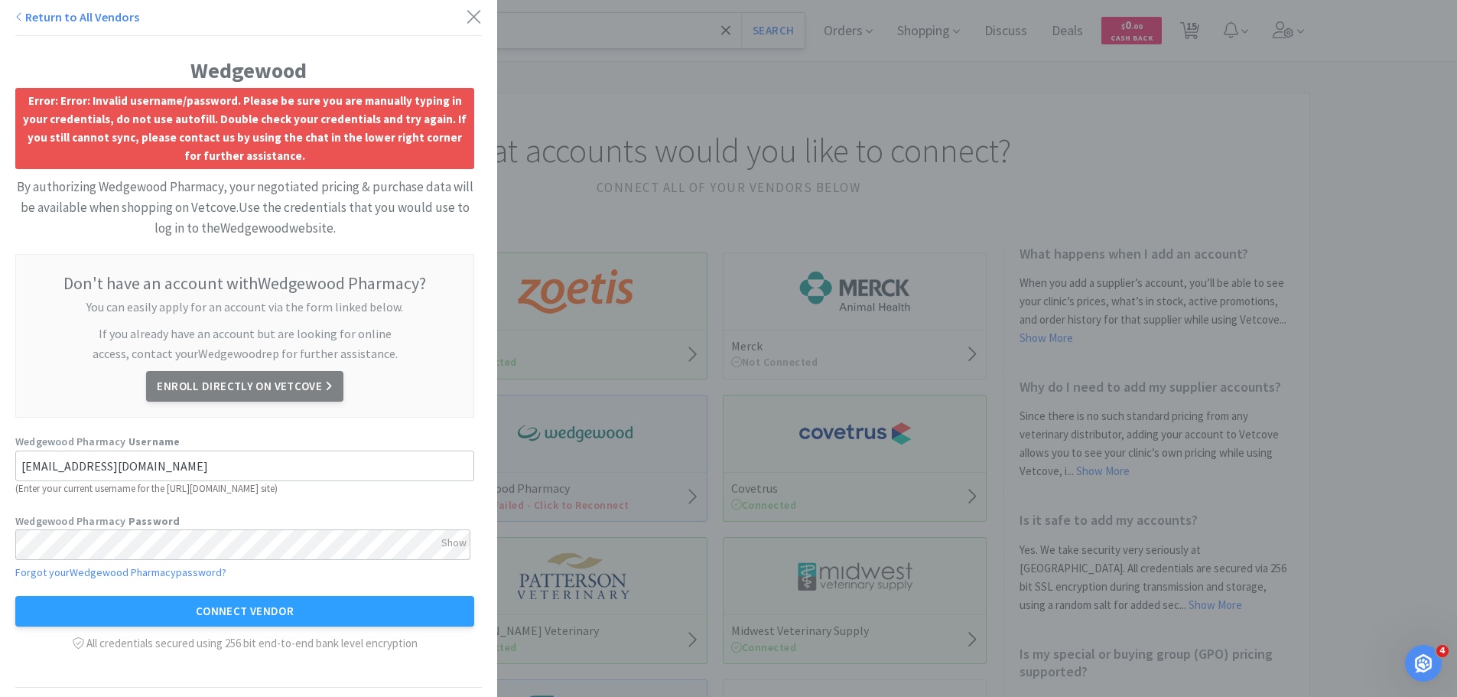
click at [283, 640] on div "All credentials secured using 256 bit end-to-end bank level encryption" at bounding box center [244, 639] width 459 height 26
click at [466, 12] on icon at bounding box center [474, 16] width 16 height 21
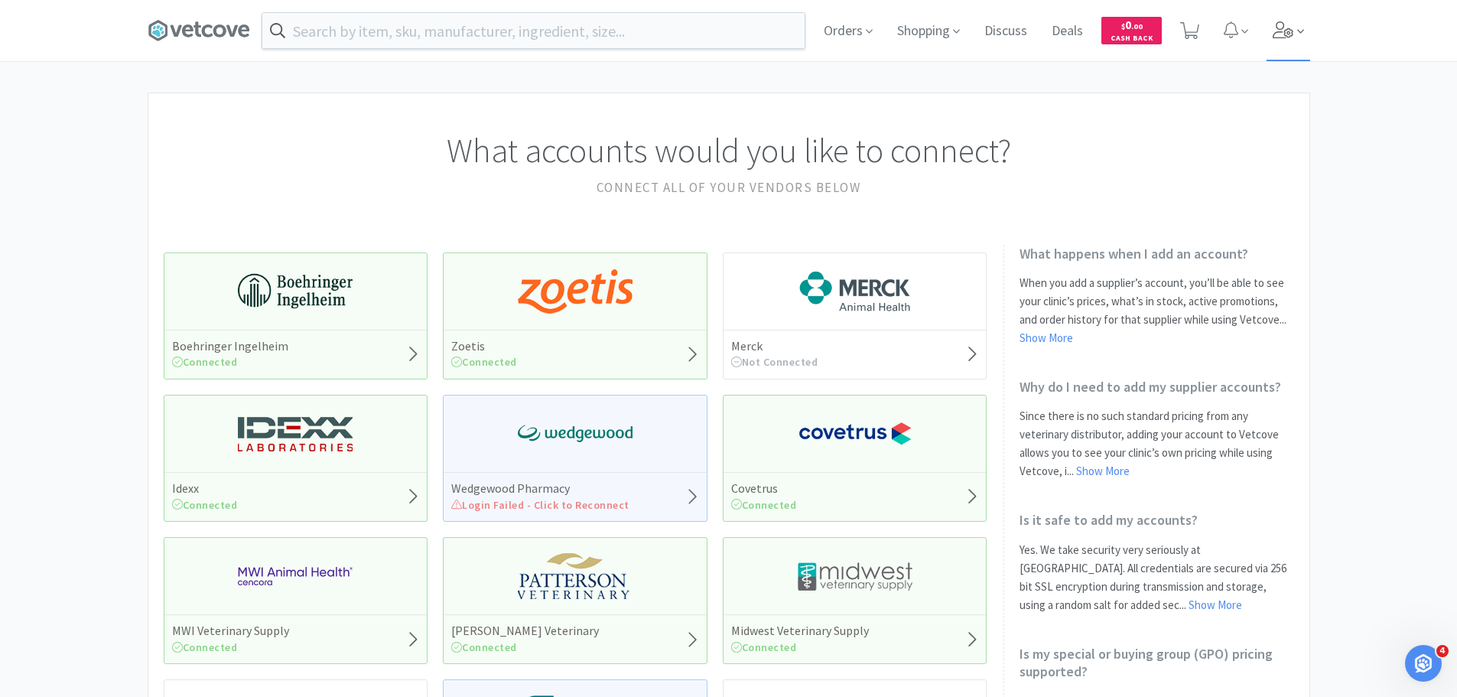
click at [1293, 28] on icon at bounding box center [1283, 29] width 21 height 17
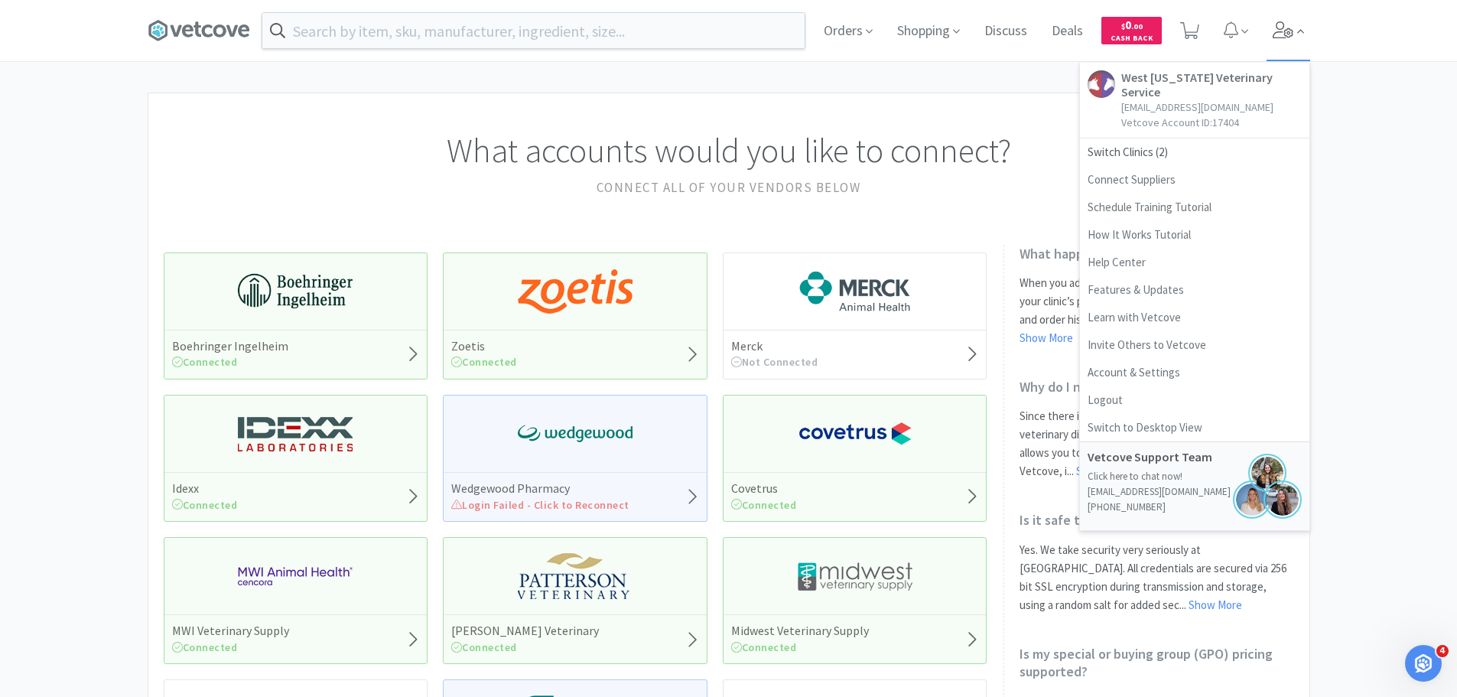
click at [1293, 28] on icon at bounding box center [1283, 29] width 21 height 17
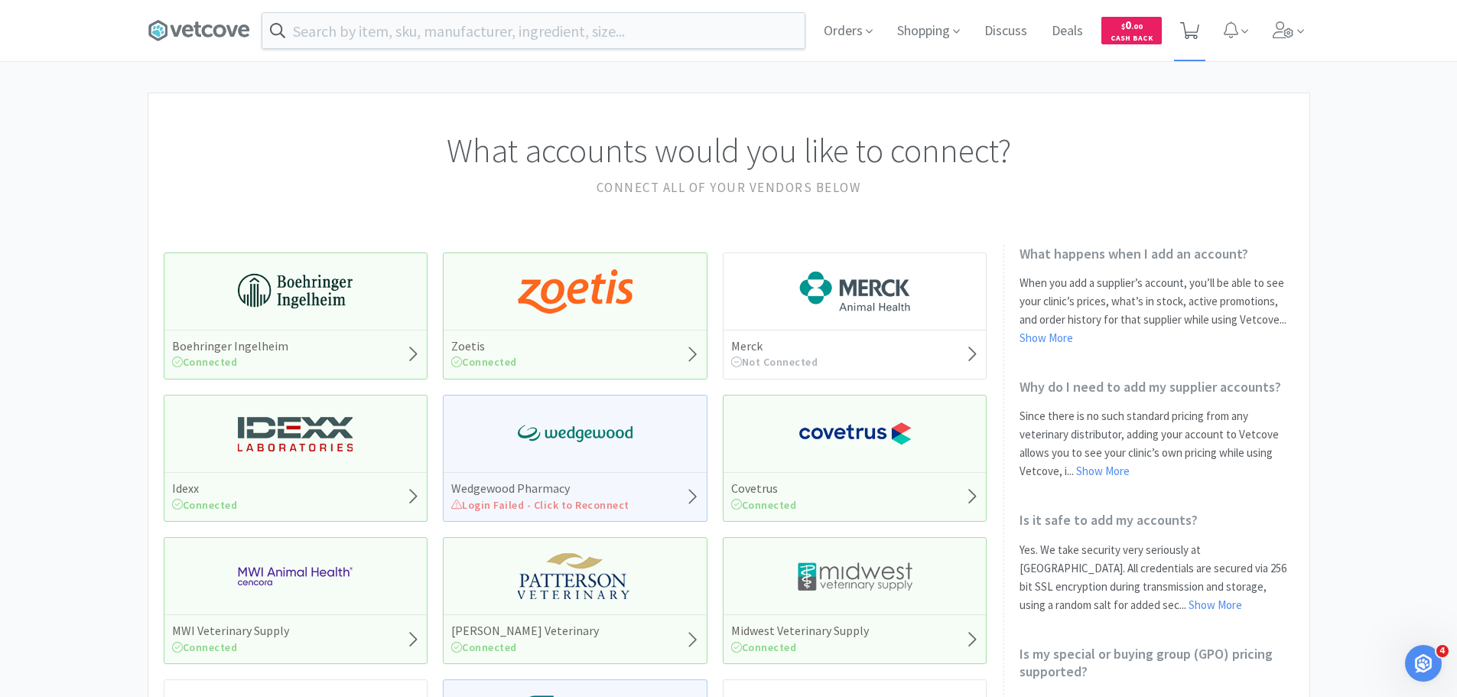
click at [1182, 23] on icon at bounding box center [1189, 30] width 19 height 17
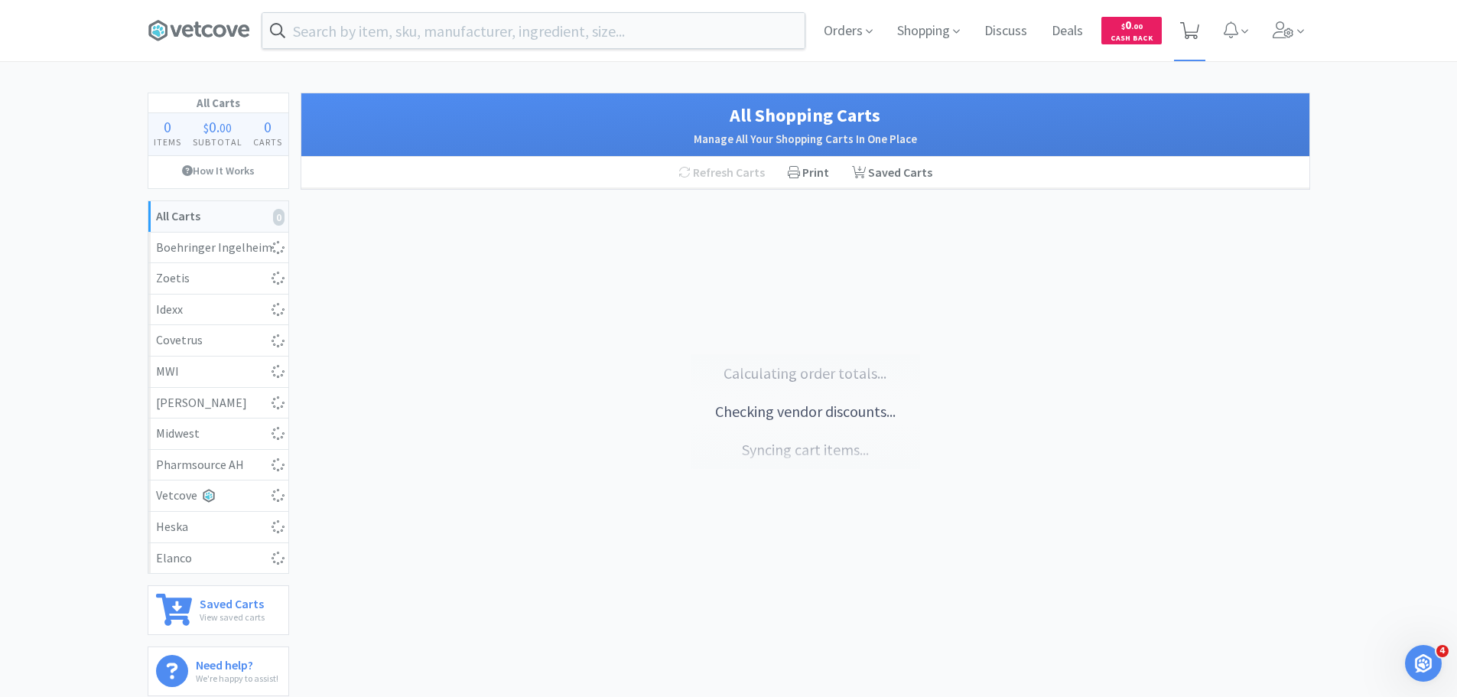
select select "6"
select select "4"
select select "1"
select select "50"
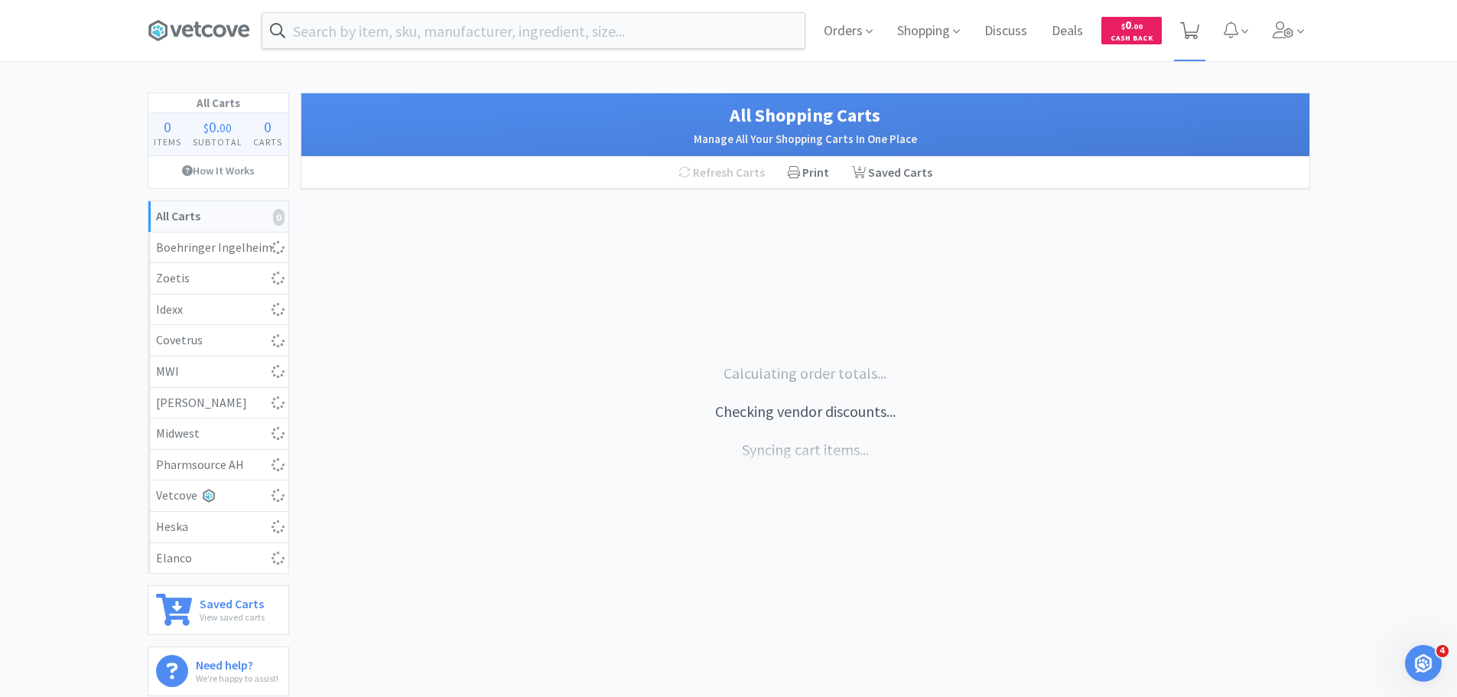
select select "100"
select select "1"
select select "2"
select select "6"
select select "12"
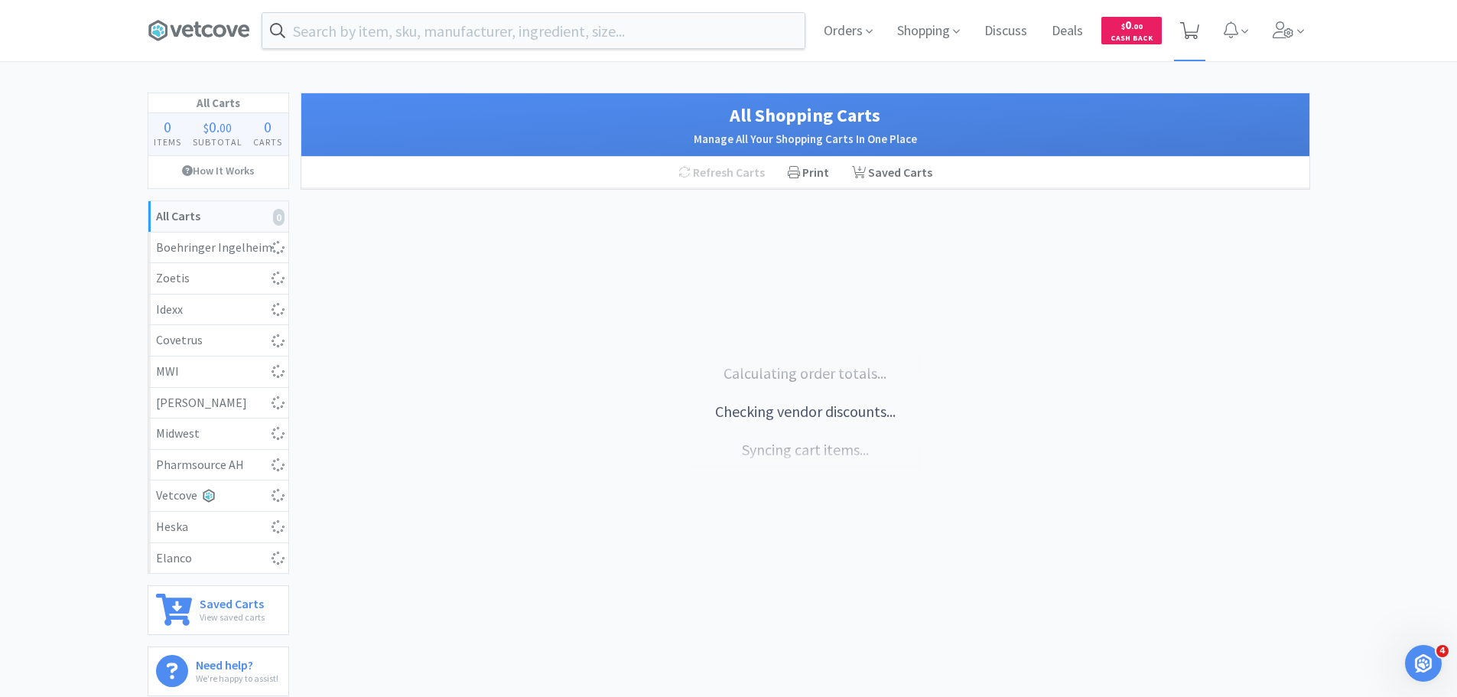
select select "6"
select select "1"
select select "6"
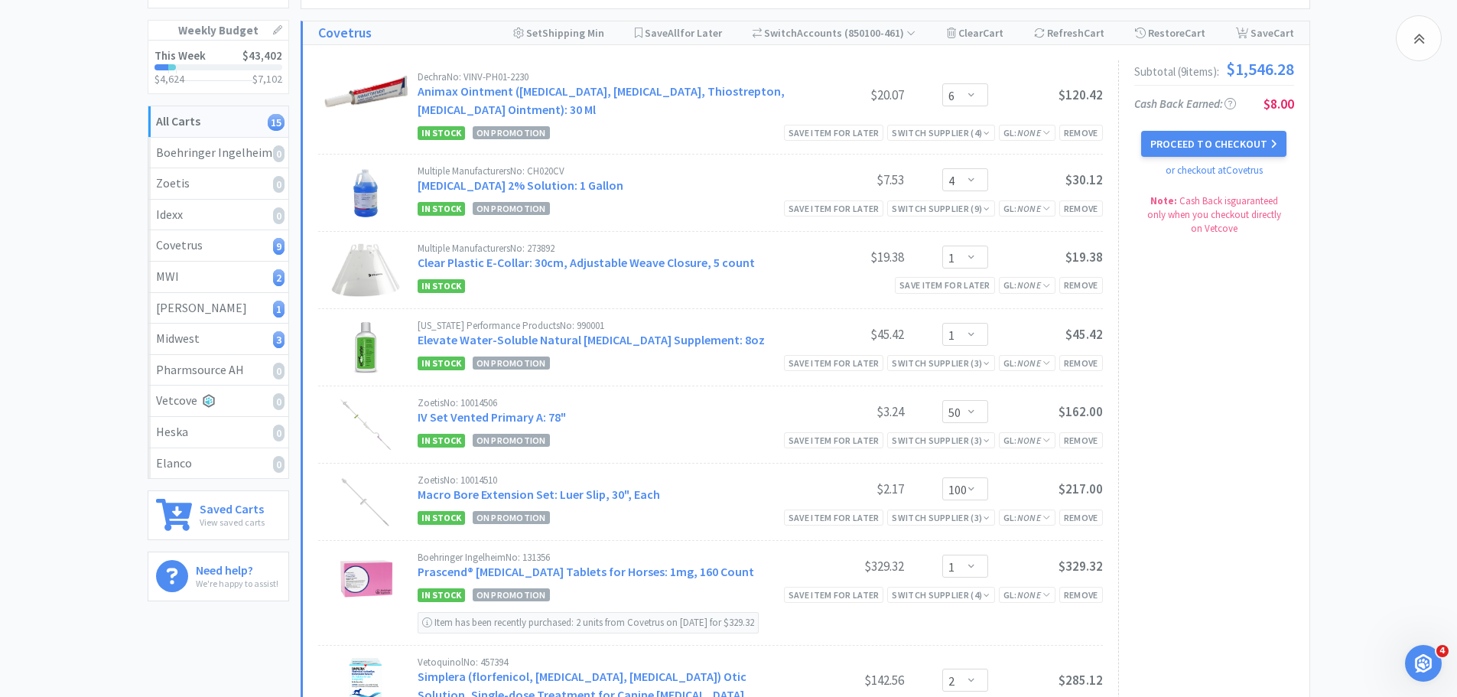
scroll to position [153, 0]
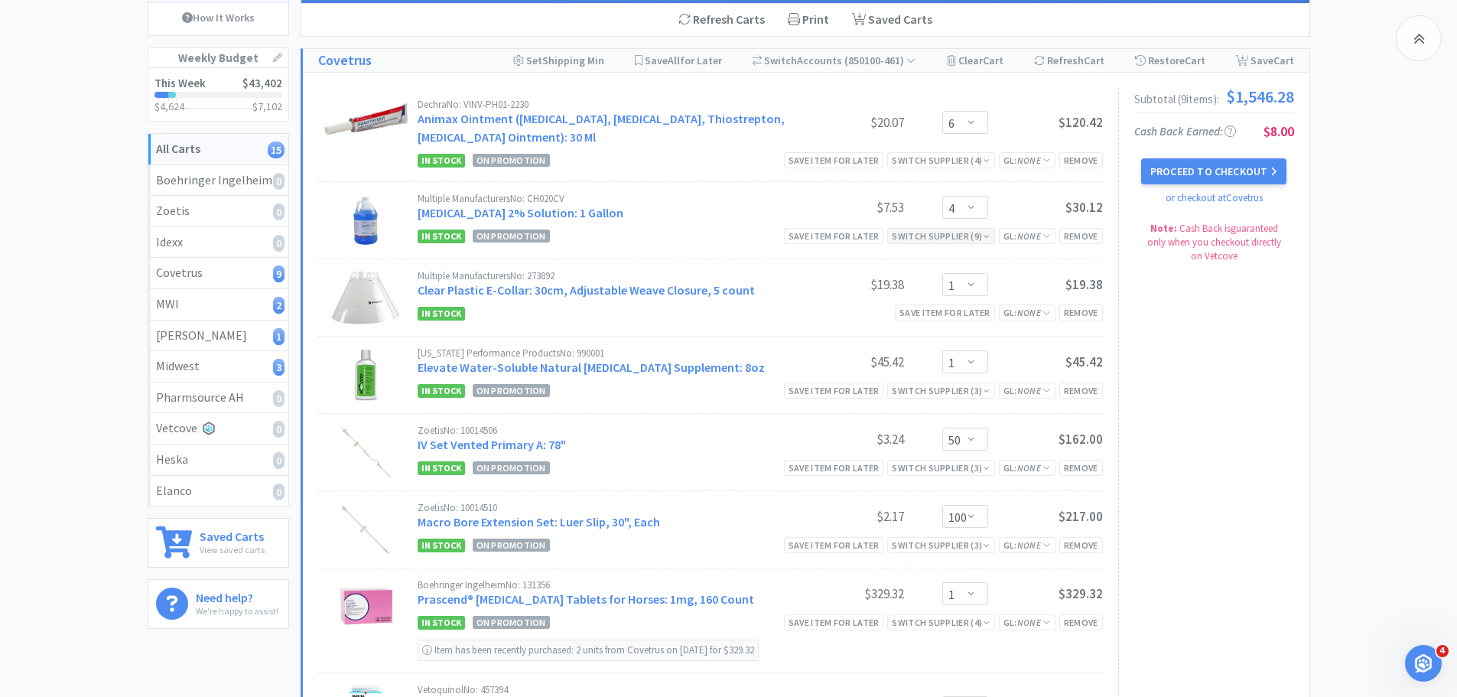
click at [988, 240] on icon at bounding box center [987, 236] width 6 height 9
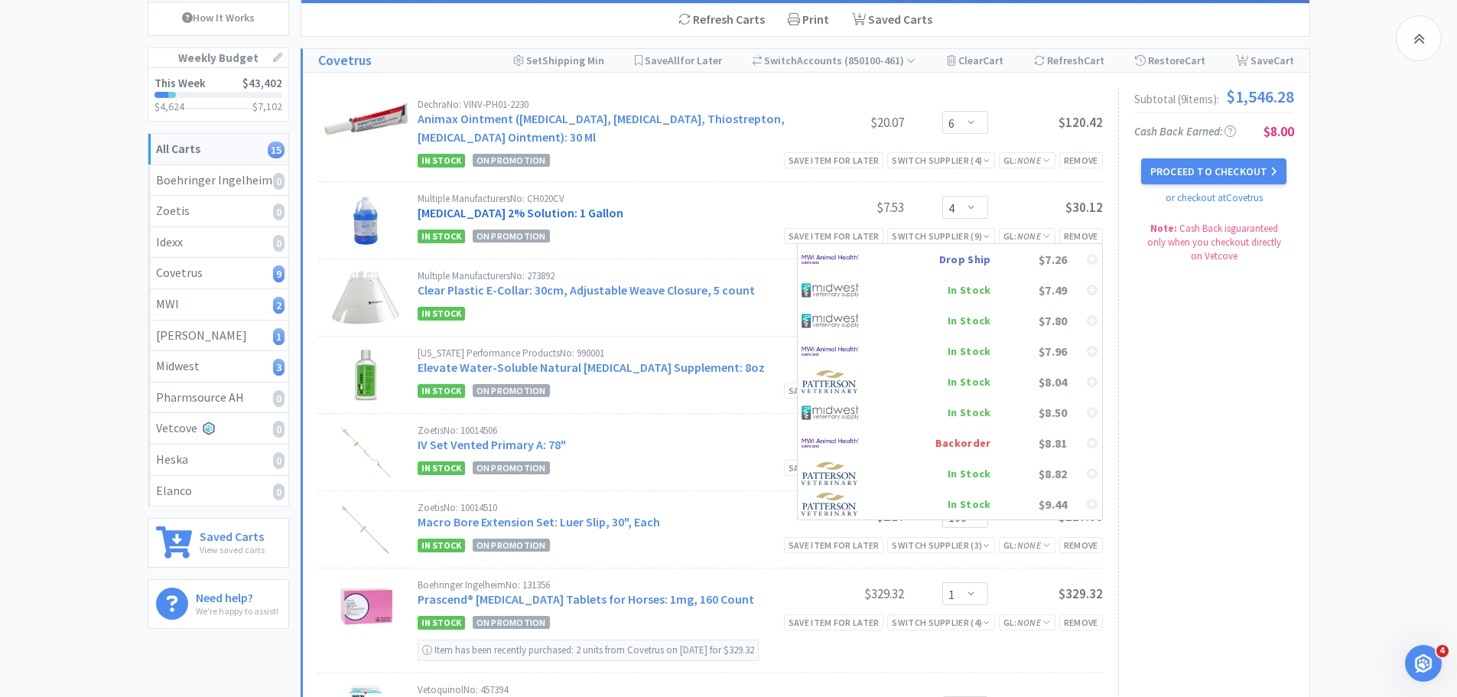
click at [596, 213] on link "Chlorhexidine 2% Solution: 1 Gallon" at bounding box center [521, 212] width 206 height 15
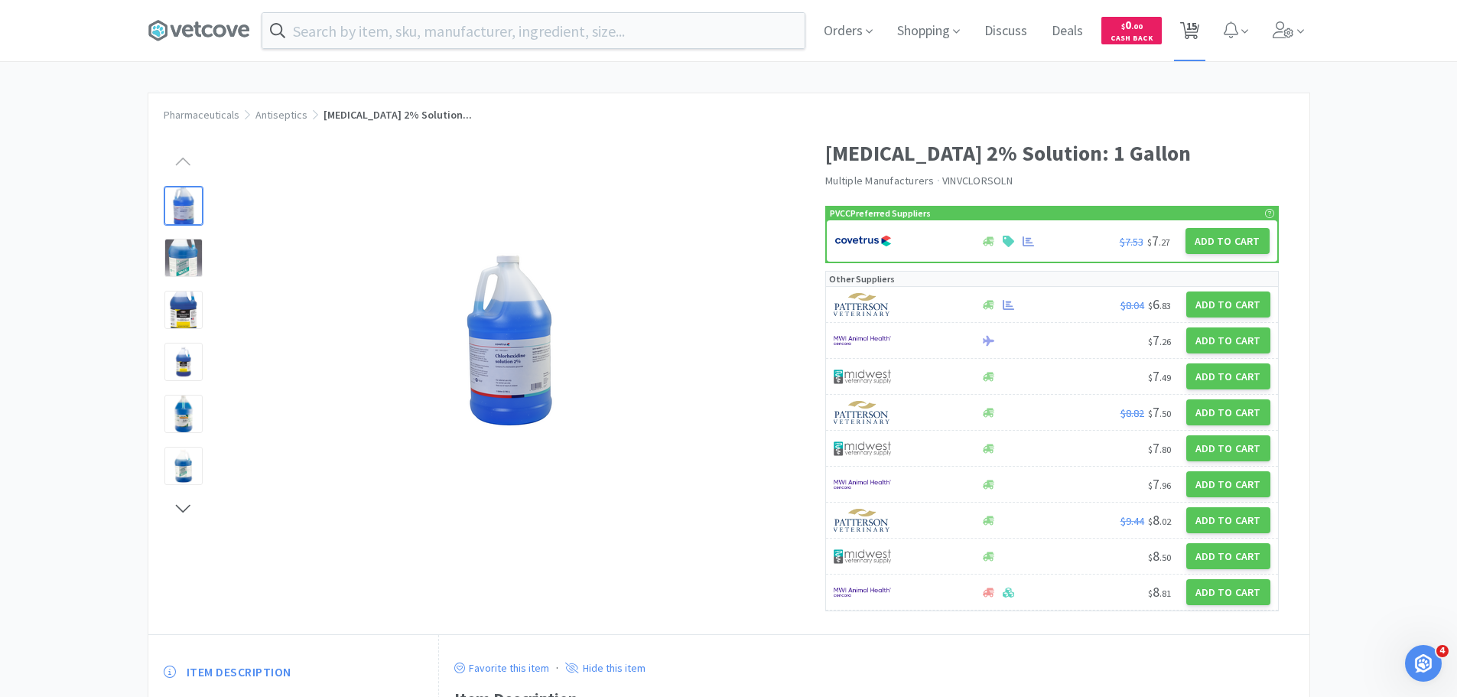
click at [1197, 23] on span "15" at bounding box center [1191, 25] width 11 height 61
select select "6"
select select "4"
select select "1"
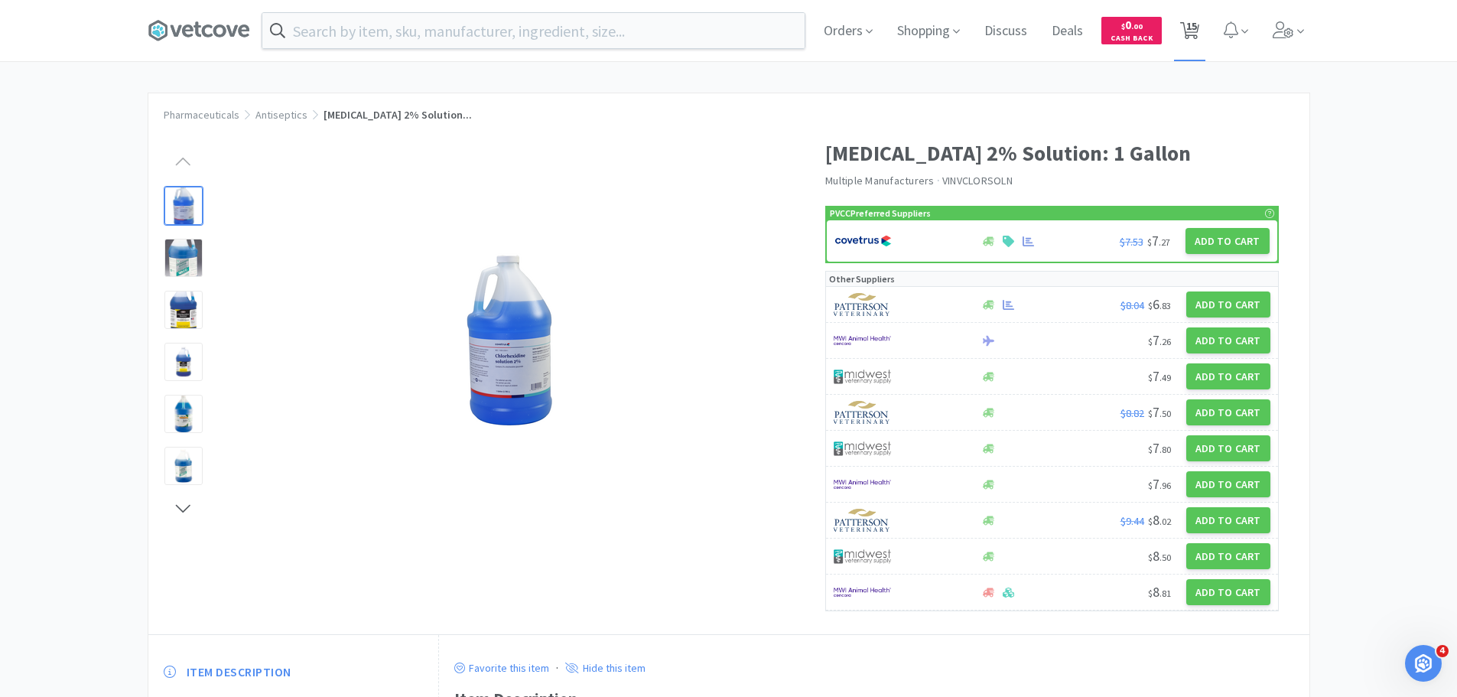
select select "50"
select select "100"
select select "1"
select select "2"
select select "6"
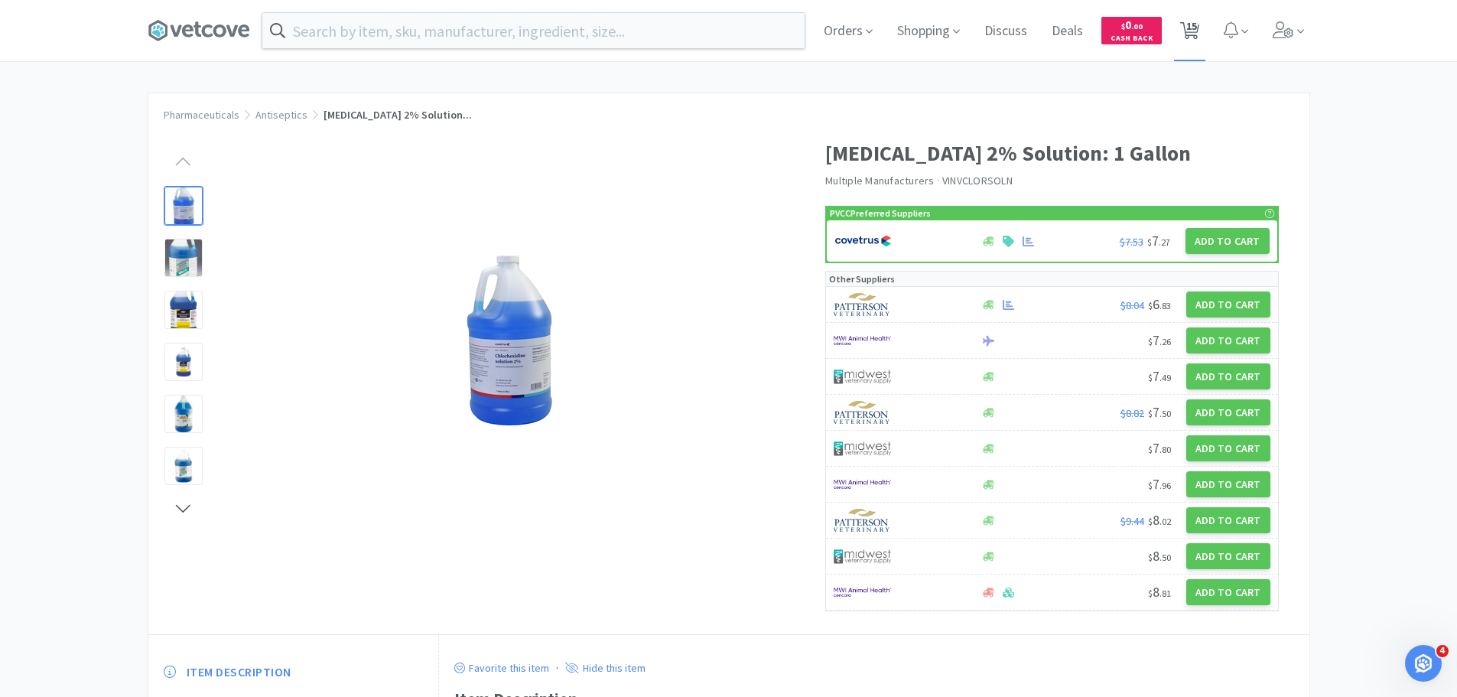
select select "12"
select select "6"
select select "1"
select select "6"
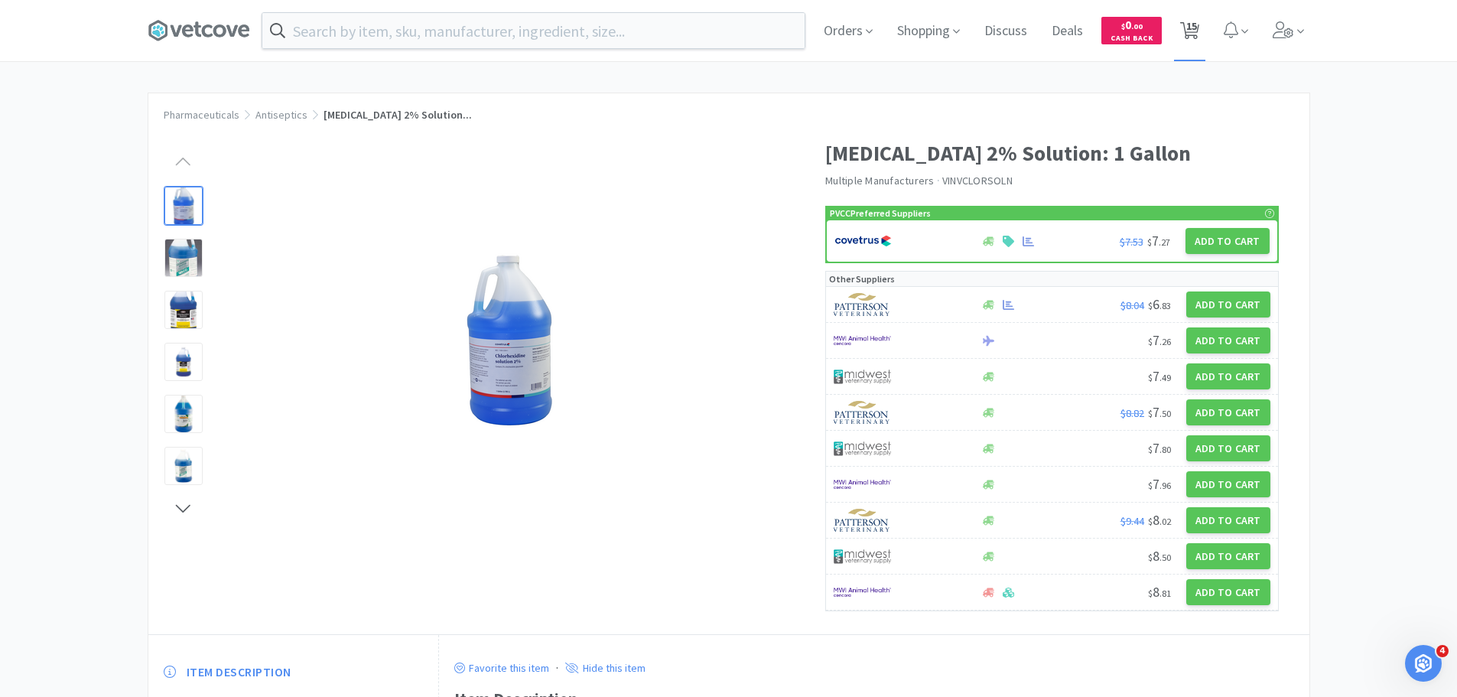
select select "6"
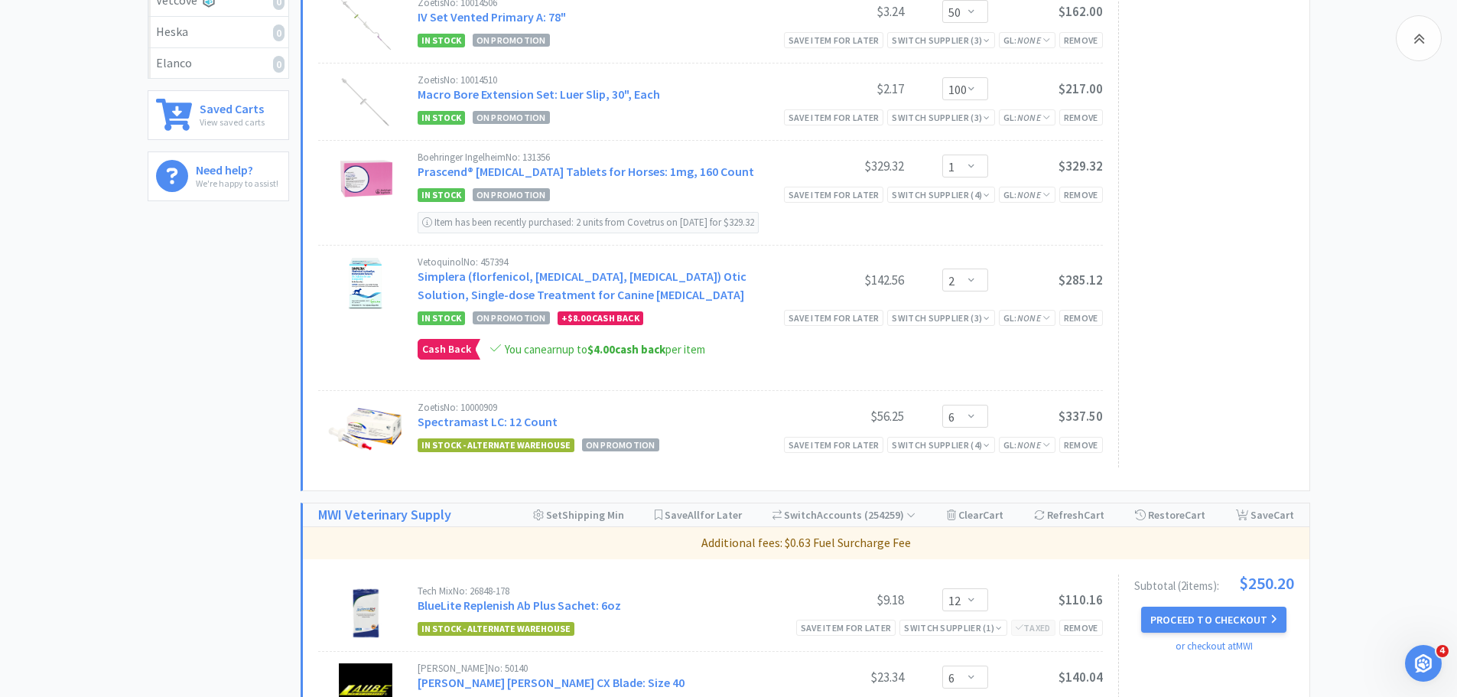
scroll to position [688, 0]
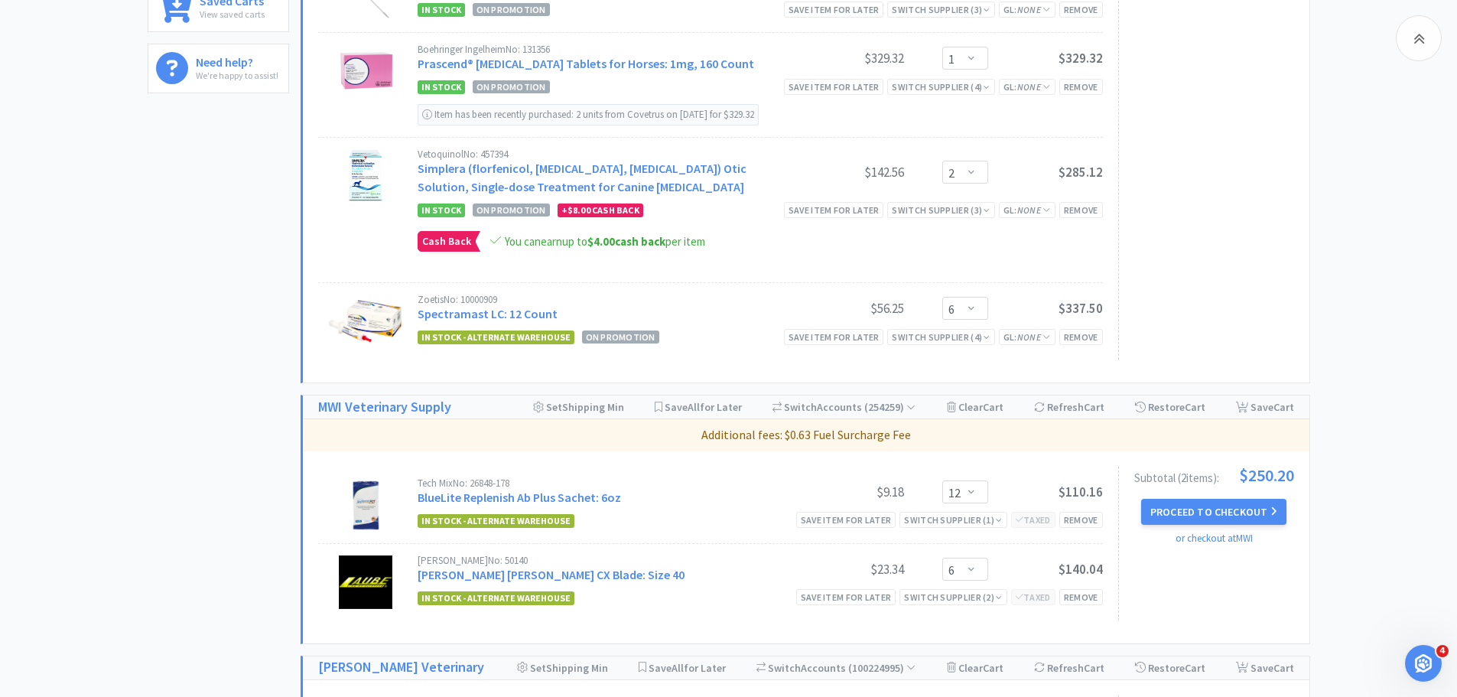
click at [1156, 508] on button "Proceed to Checkout" at bounding box center [1213, 512] width 145 height 26
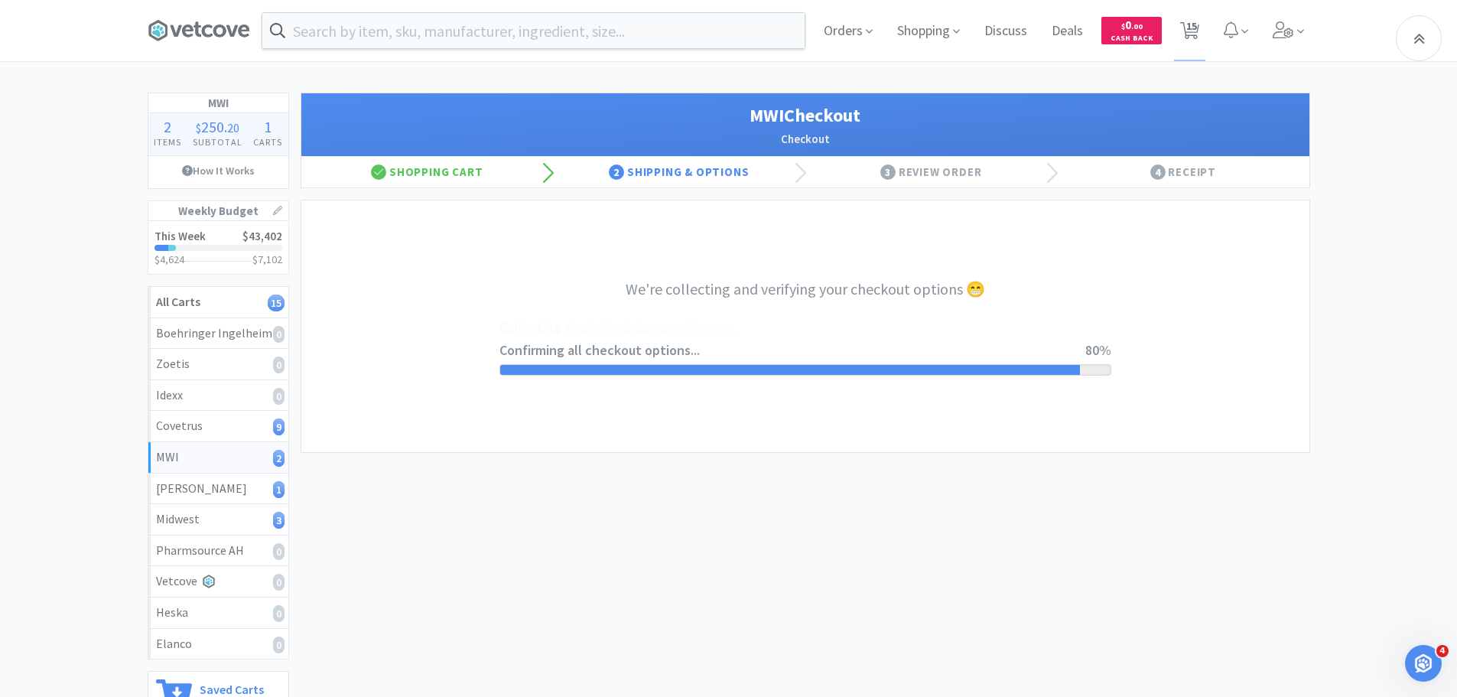
select select "STD_"
select select "RPS"
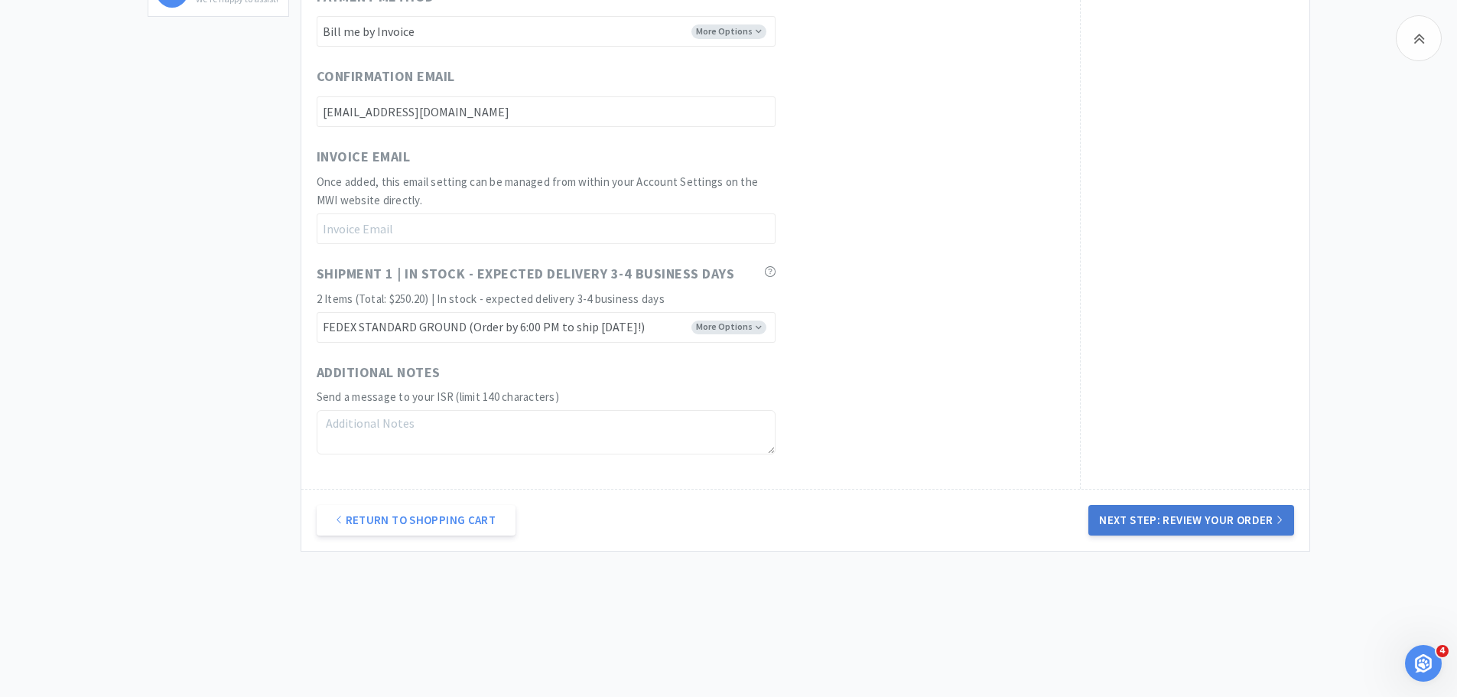
click at [1150, 529] on button "Next Step: Review Your Order" at bounding box center [1190, 520] width 205 height 31
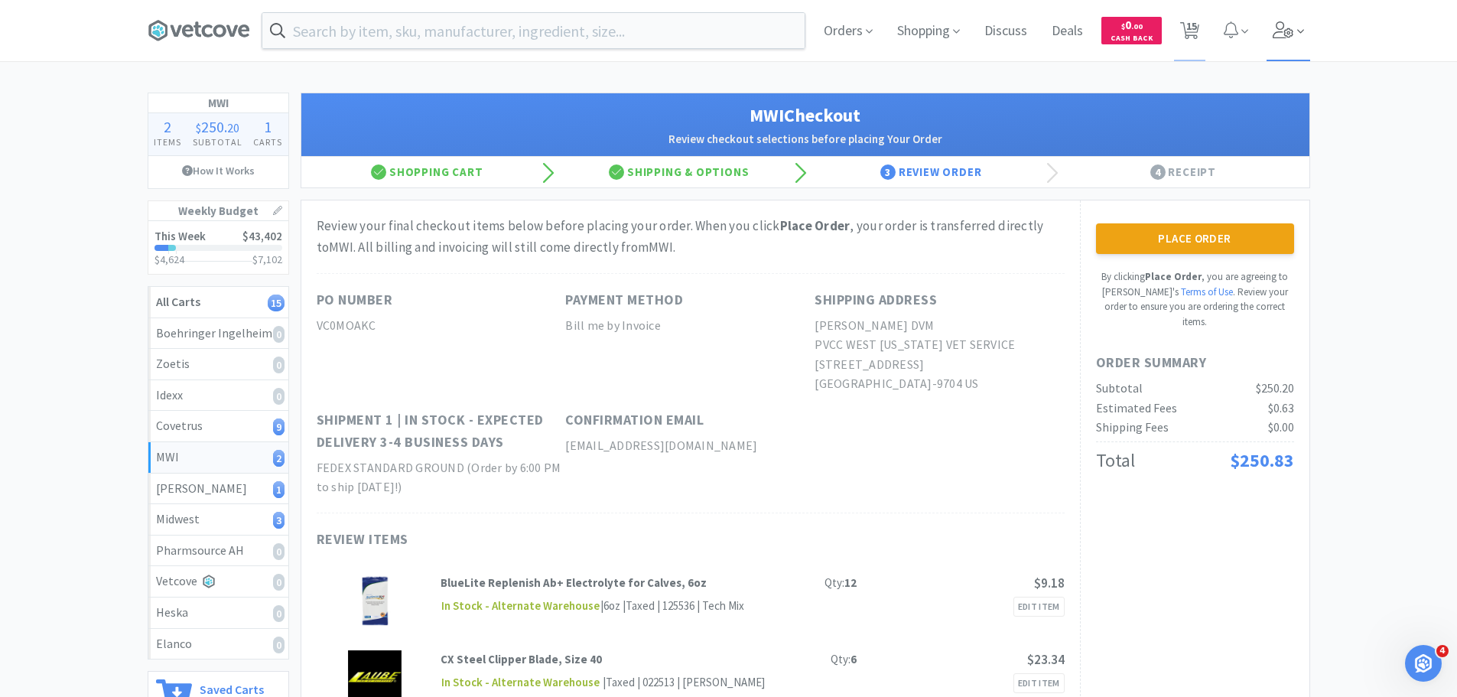
click at [1291, 31] on icon at bounding box center [1283, 29] width 21 height 17
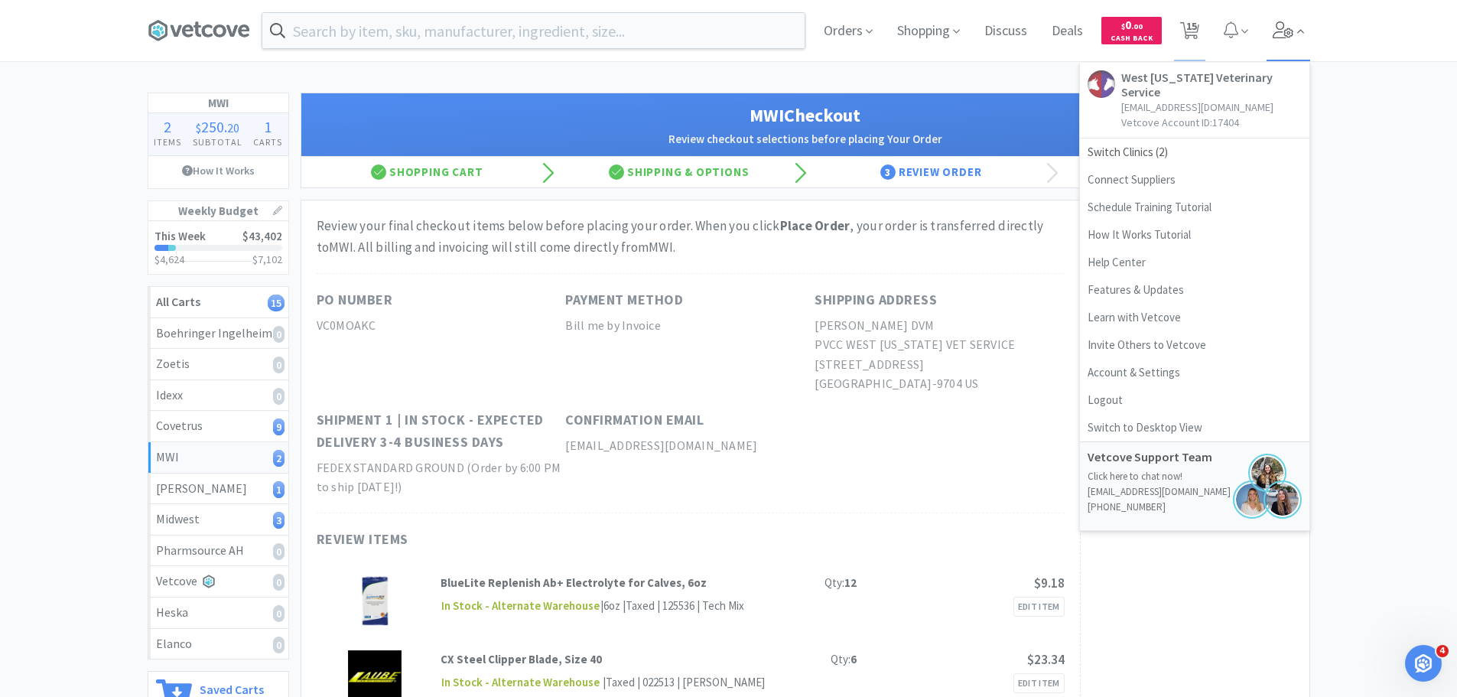
click at [1291, 29] on icon at bounding box center [1283, 29] width 21 height 17
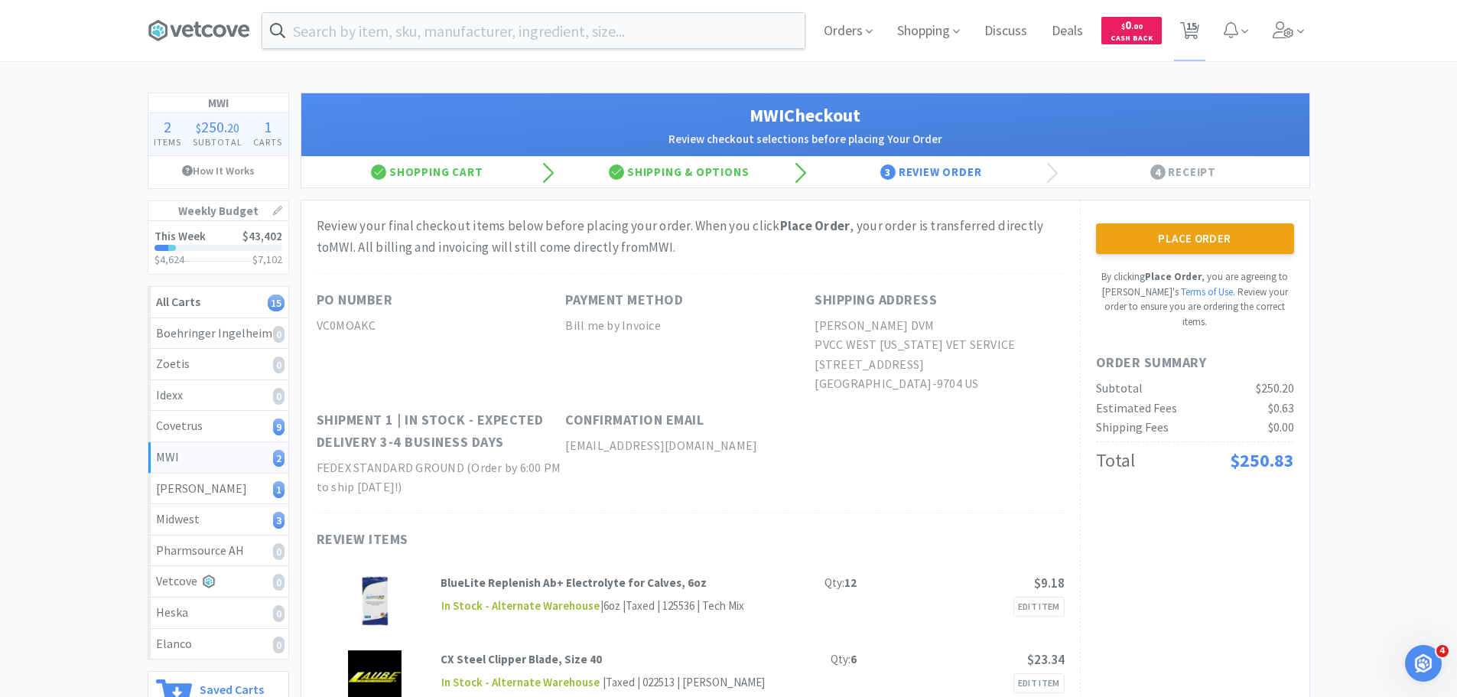
scroll to position [153, 0]
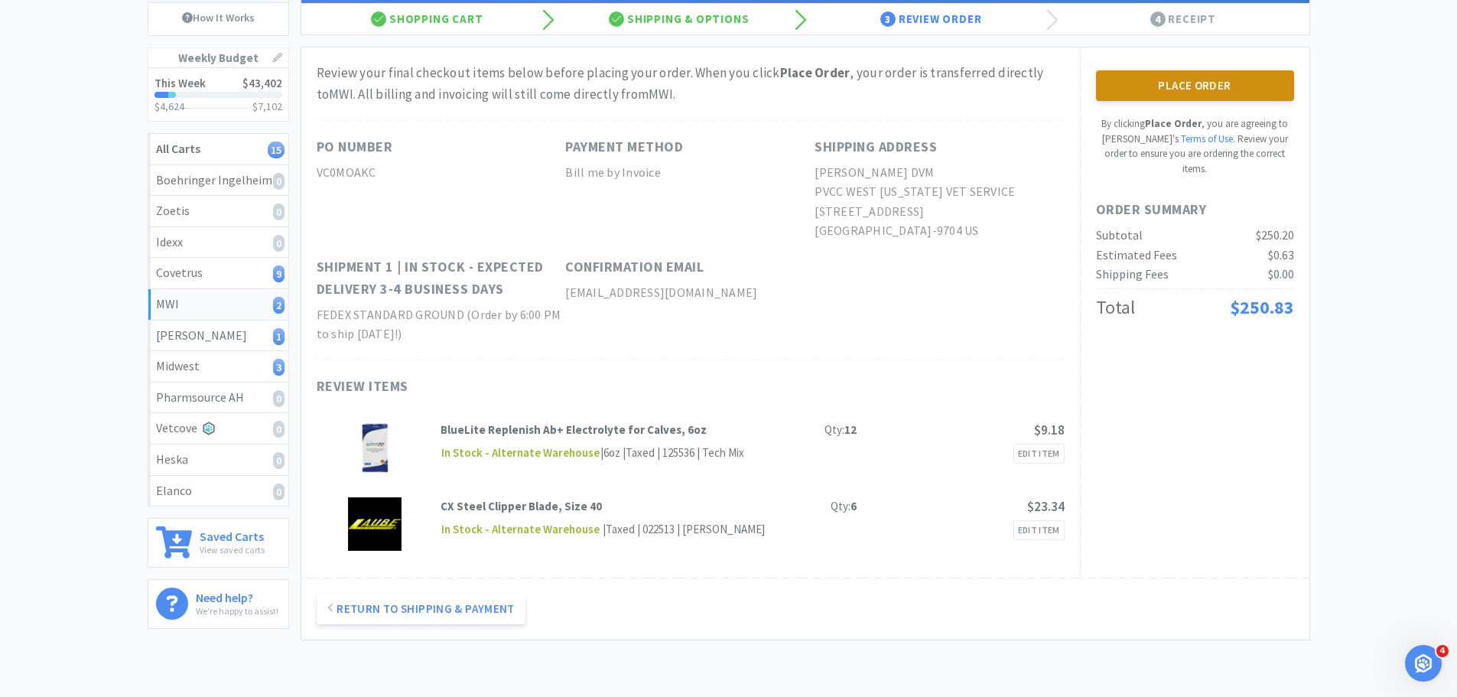
click at [1193, 91] on button "Place Order" at bounding box center [1195, 85] width 198 height 31
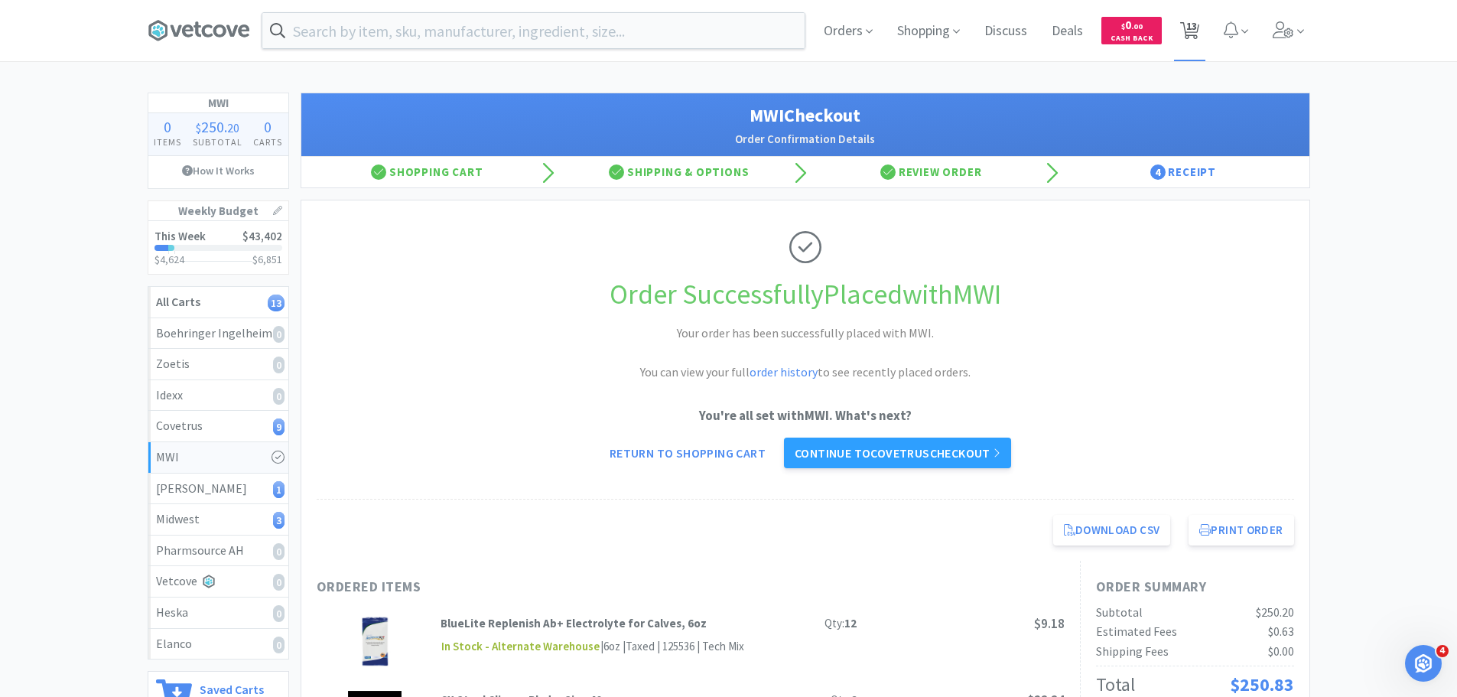
drag, startPoint x: 1189, startPoint y: 20, endPoint x: 1189, endPoint y: 33, distance: 13.0
click at [1189, 21] on span "13" at bounding box center [1191, 25] width 11 height 61
select select "6"
select select "4"
select select "1"
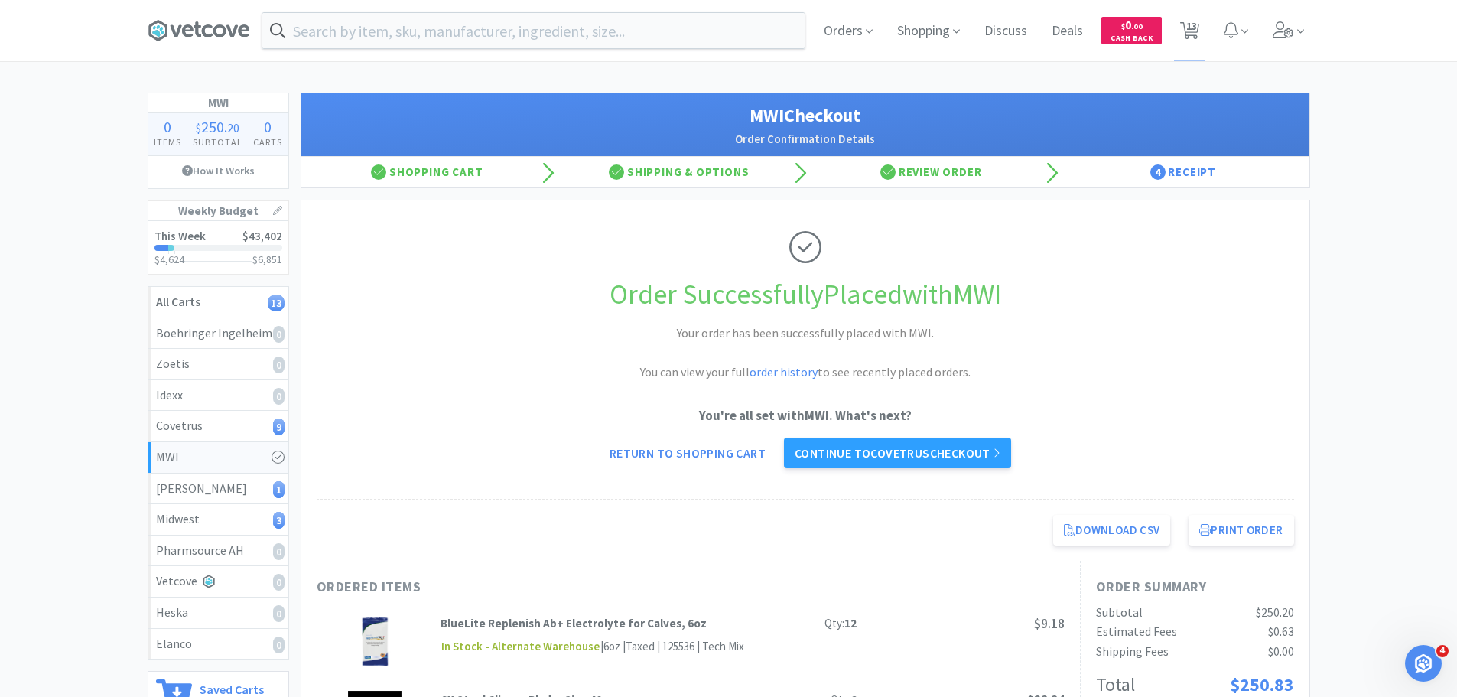
select select "1"
select select "50"
select select "100"
select select "1"
select select "2"
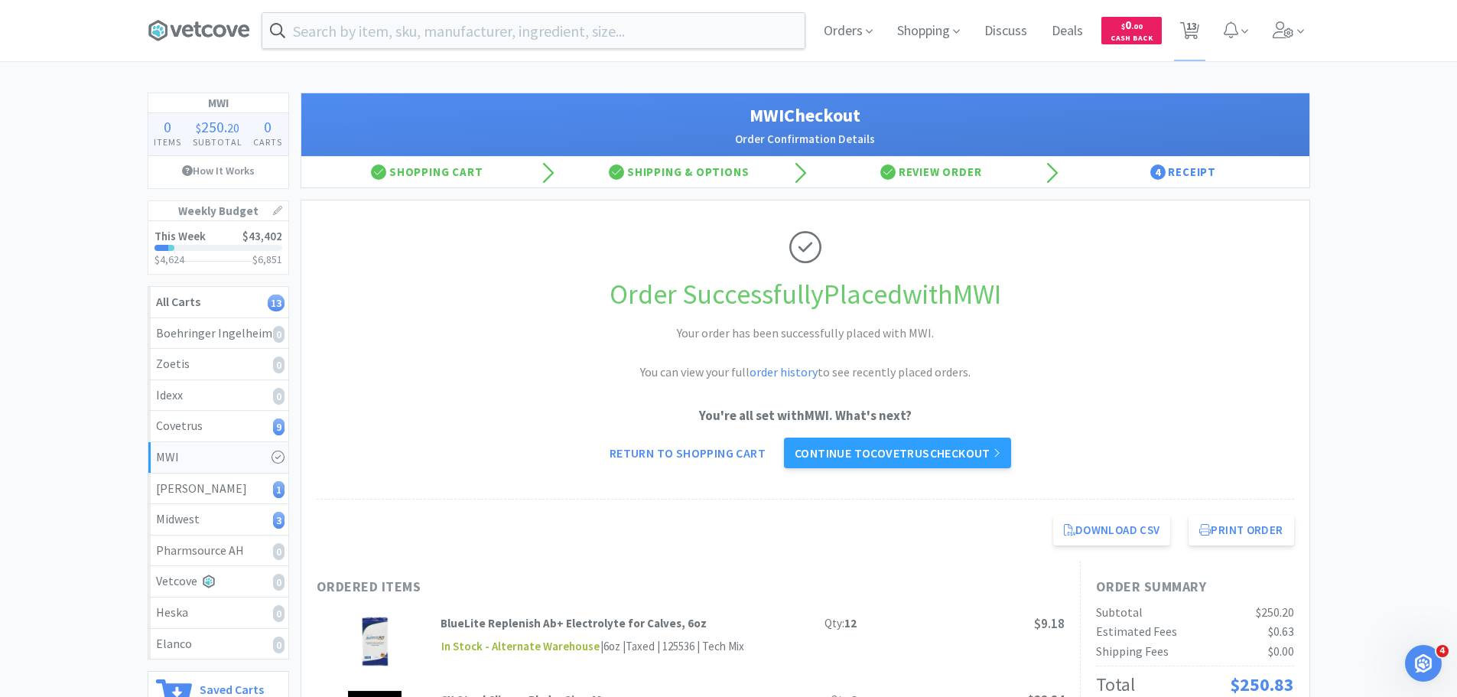
select select "6"
select select "1"
select select "6"
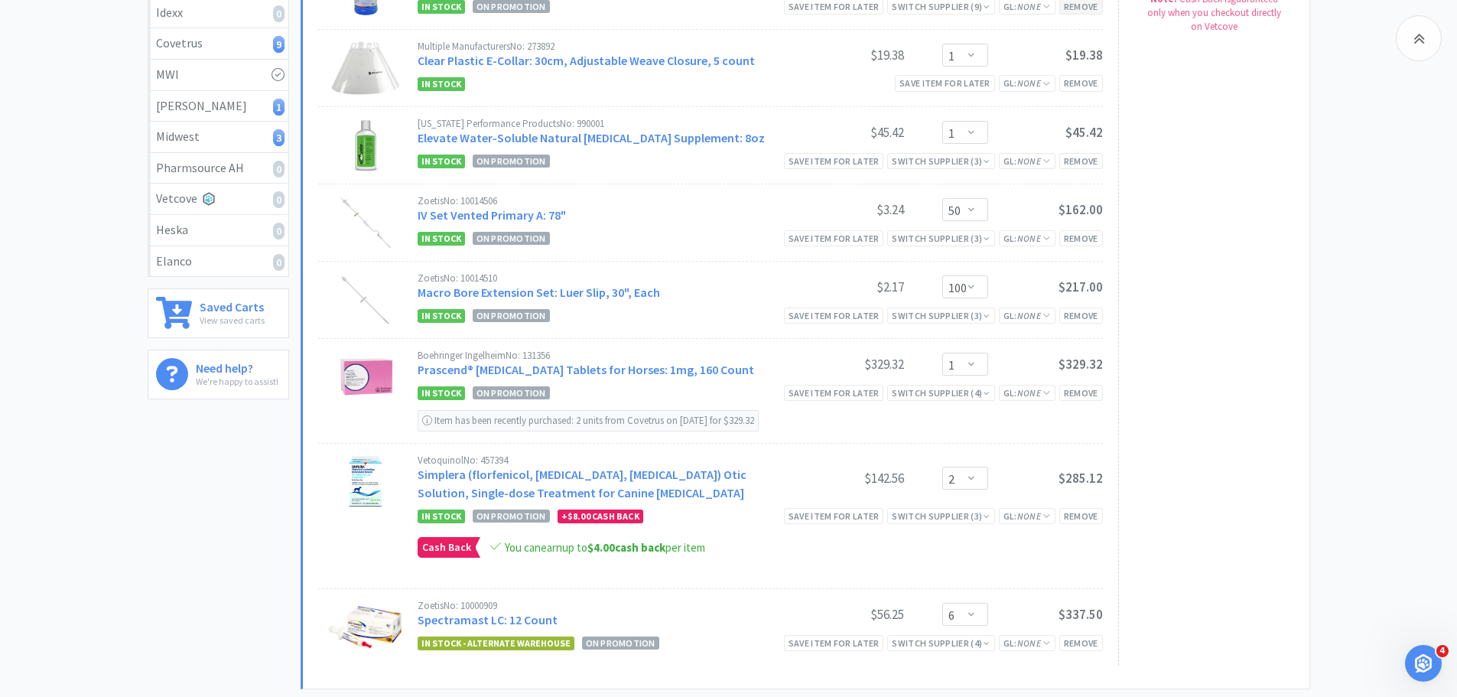
scroll to position [841, 0]
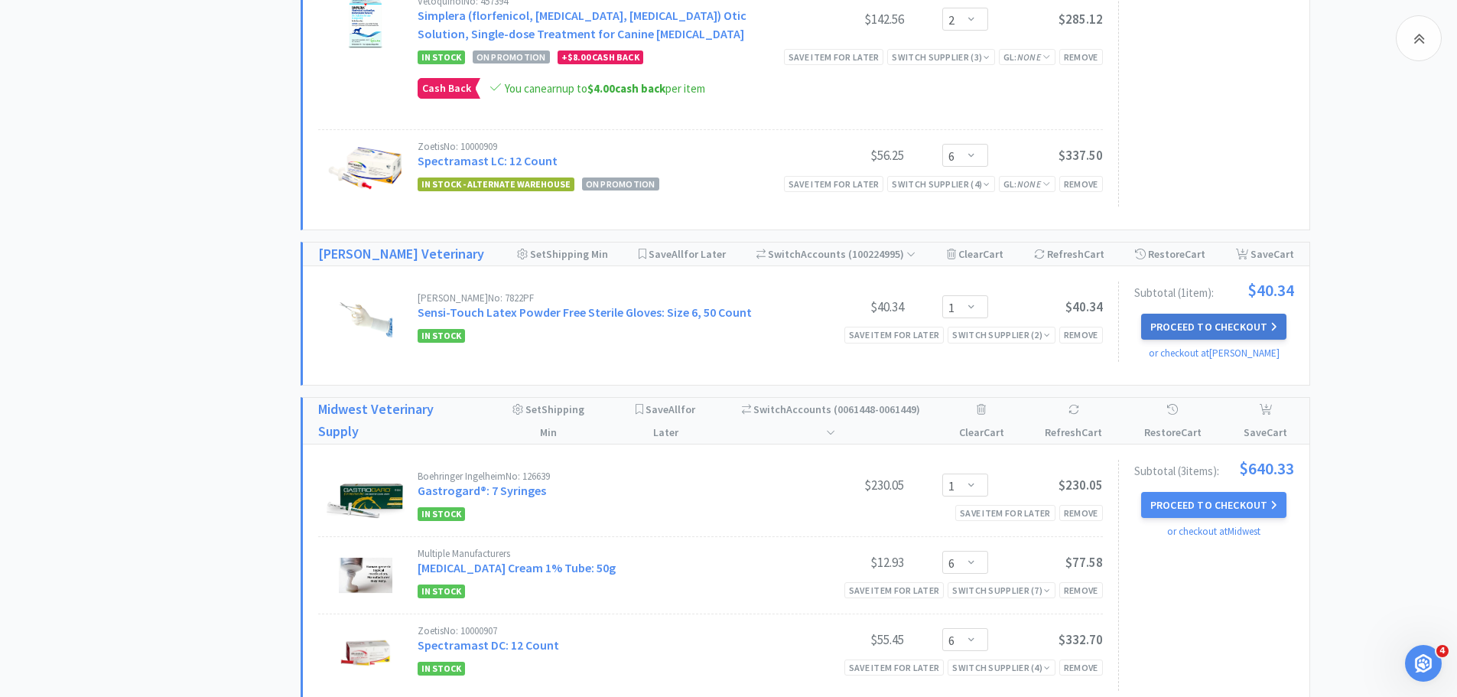
click at [1191, 321] on button "Proceed to Checkout" at bounding box center [1213, 327] width 145 height 26
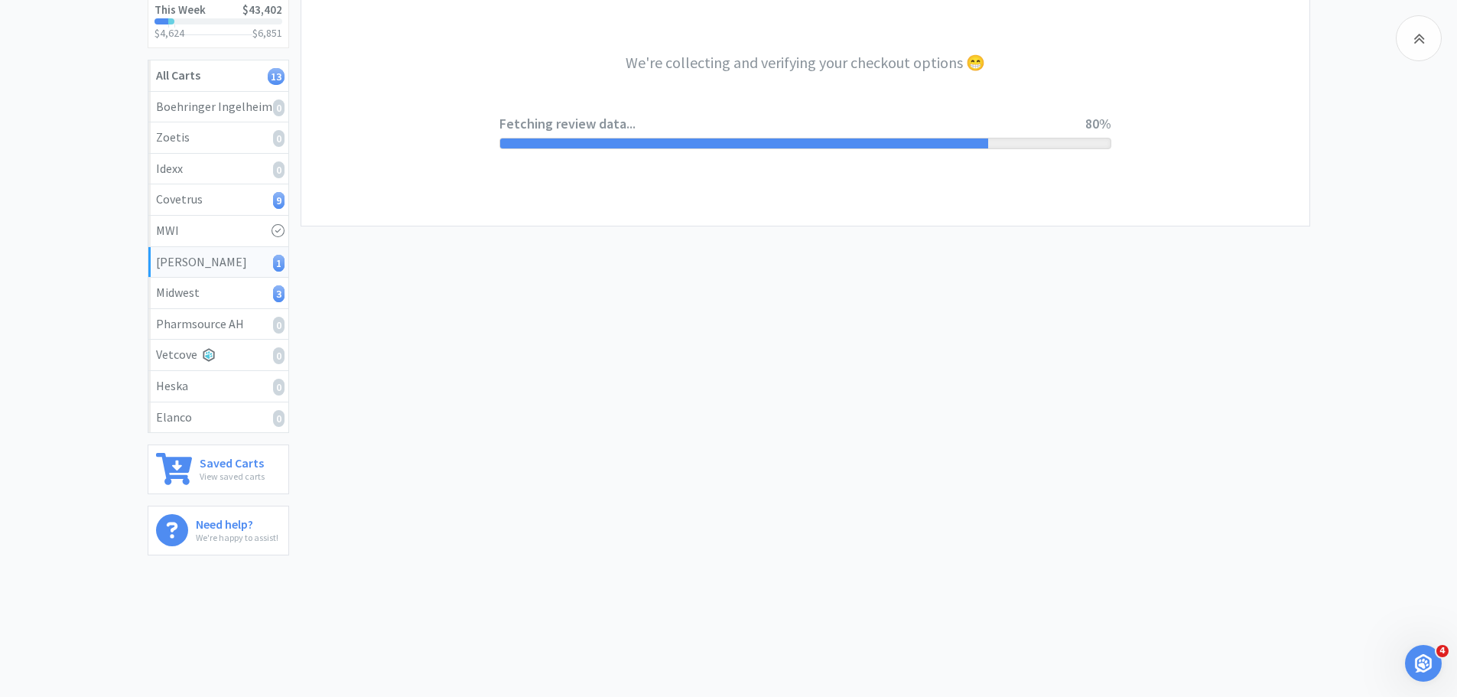
select select "1"
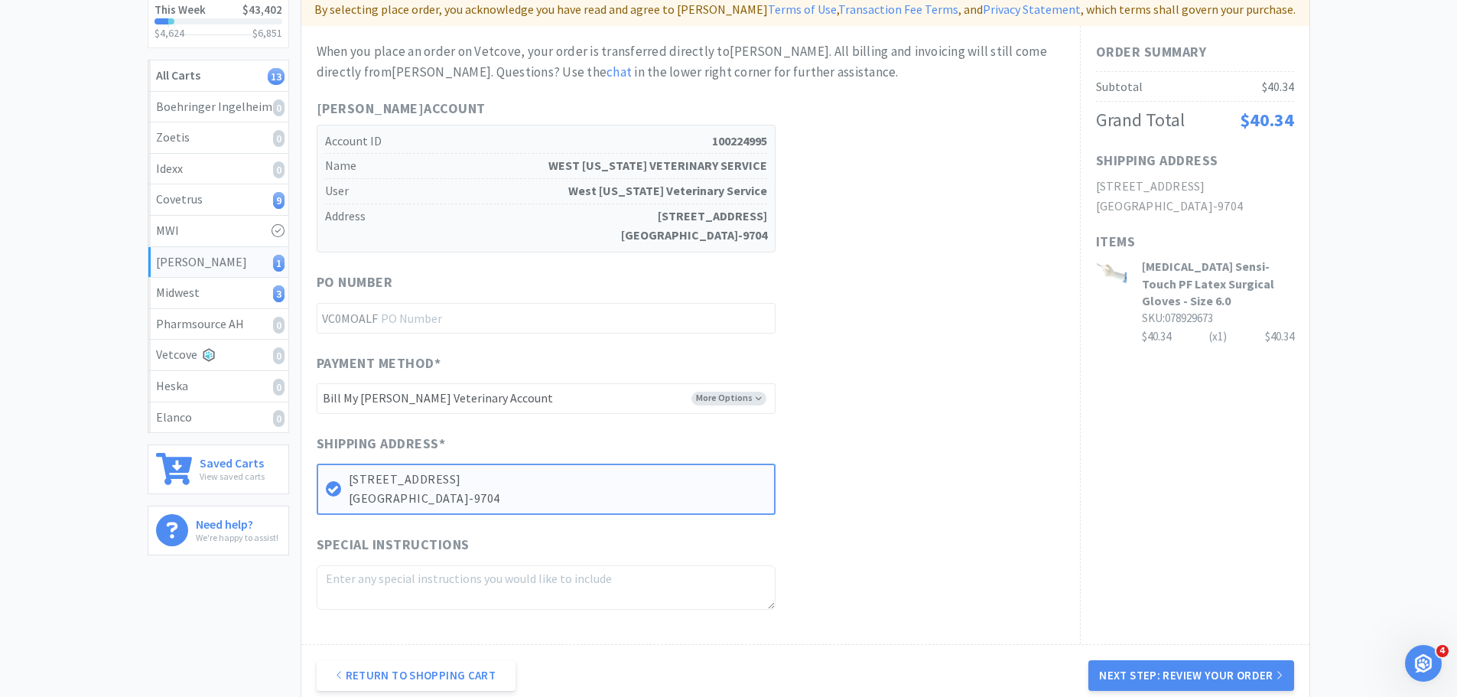
scroll to position [0, 0]
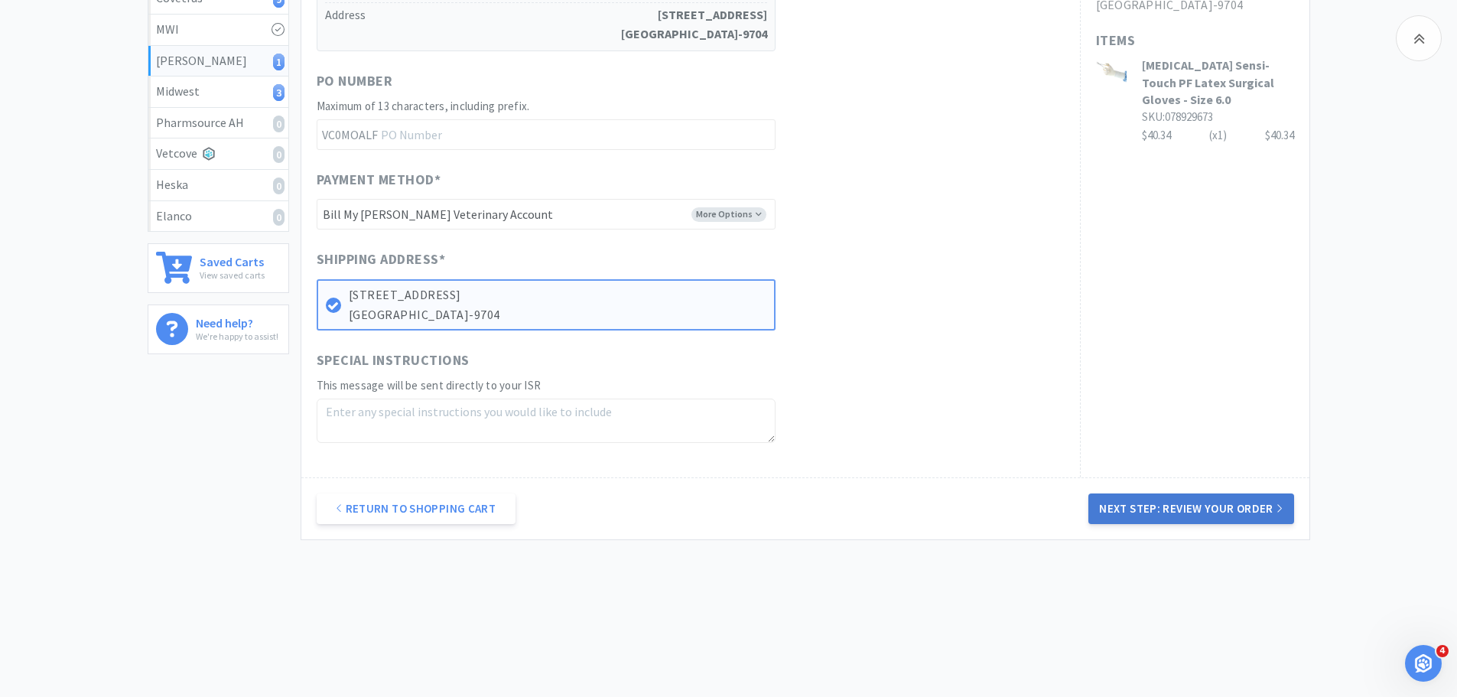
click at [1123, 499] on button "Next Step: Review Your Order" at bounding box center [1190, 508] width 205 height 31
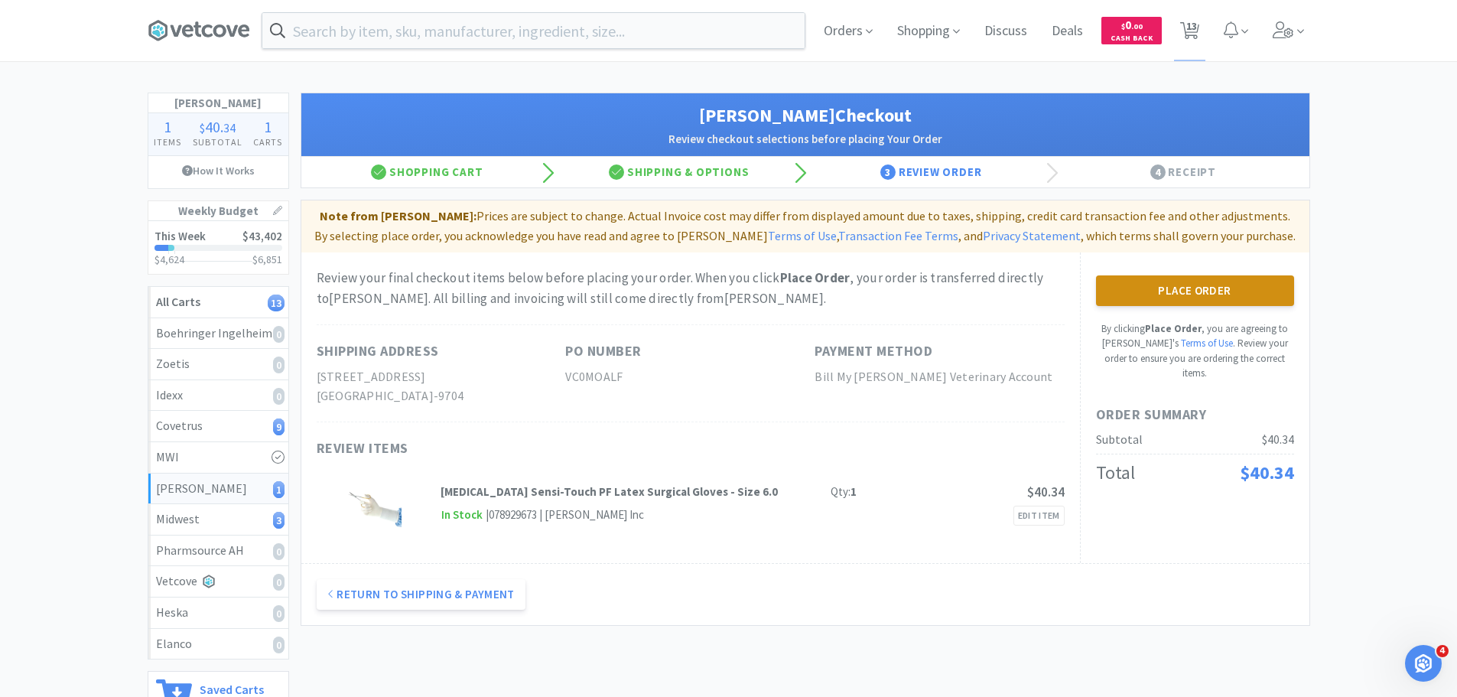
click at [1137, 285] on button "Place Order" at bounding box center [1195, 290] width 198 height 31
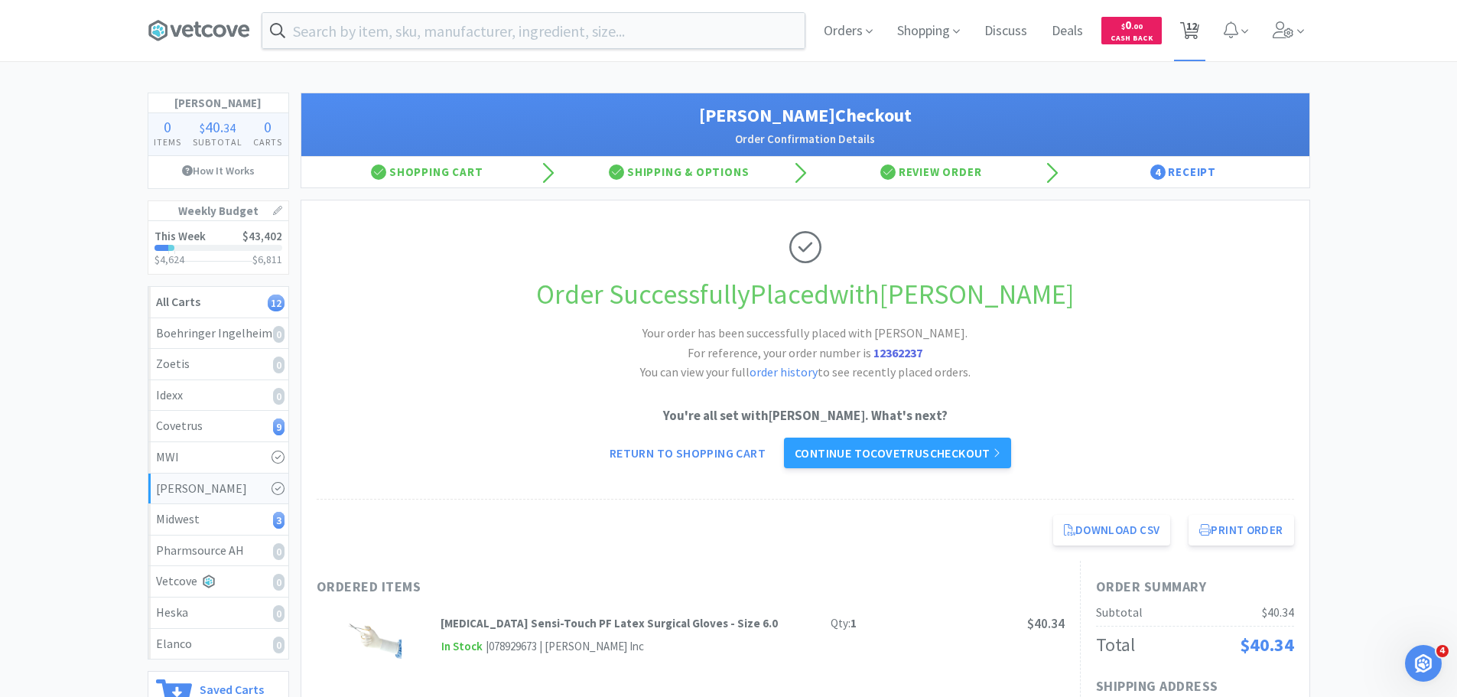
click at [1186, 28] on span "12" at bounding box center [1191, 25] width 11 height 61
select select "6"
select select "4"
select select "1"
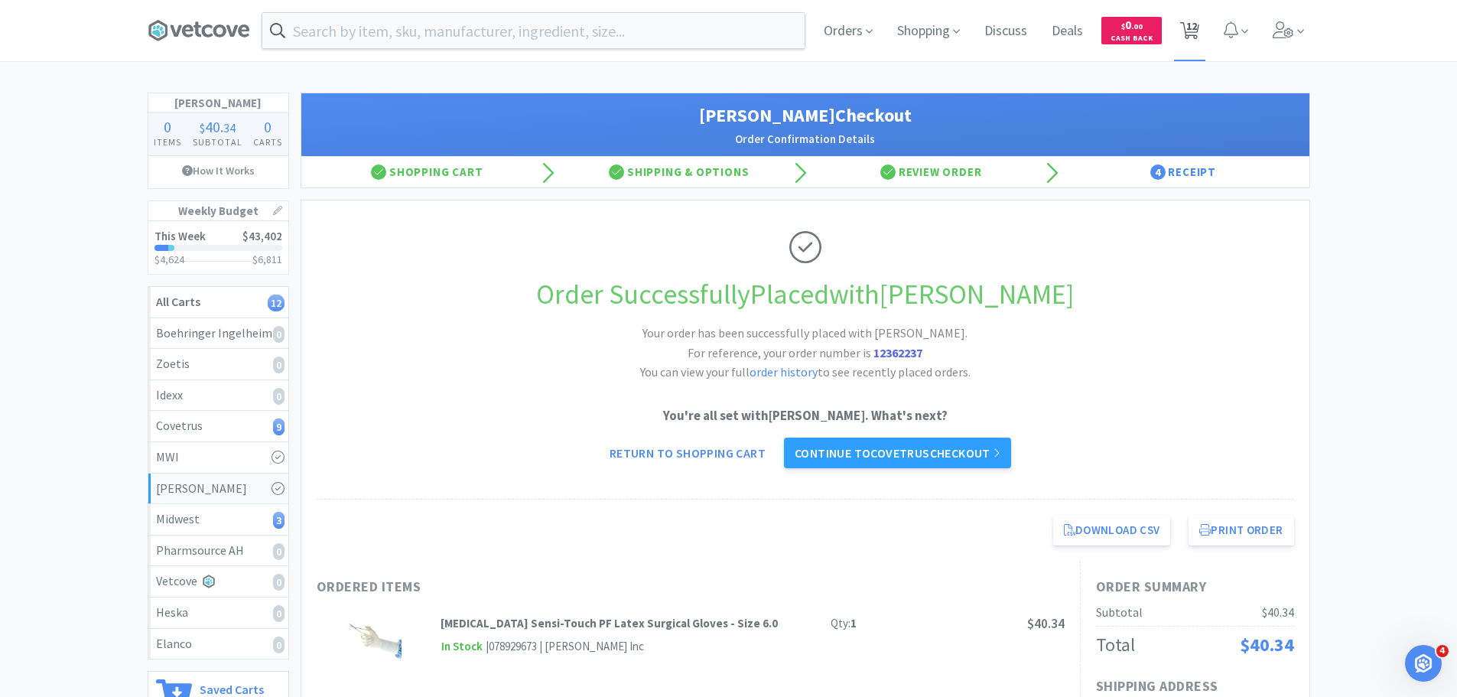
select select "50"
select select "100"
select select "1"
select select "2"
select select "6"
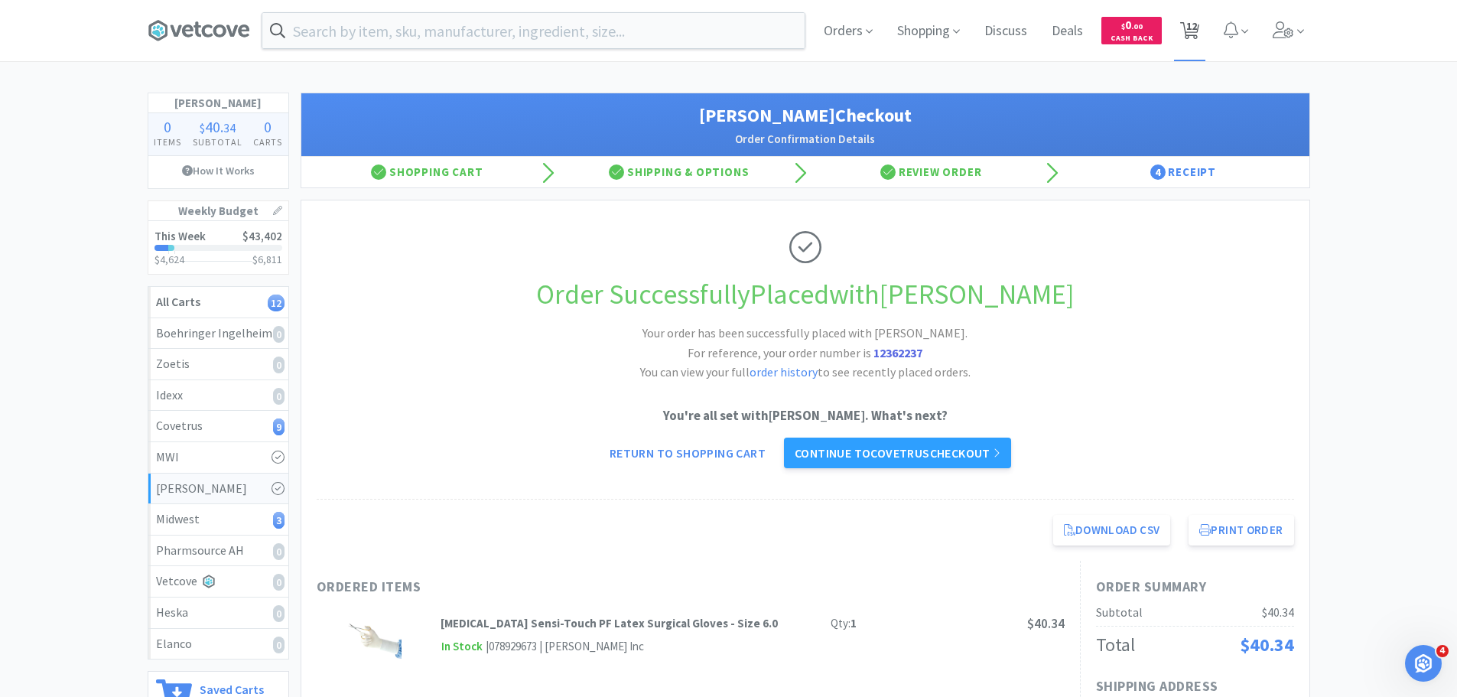
select select "1"
select select "6"
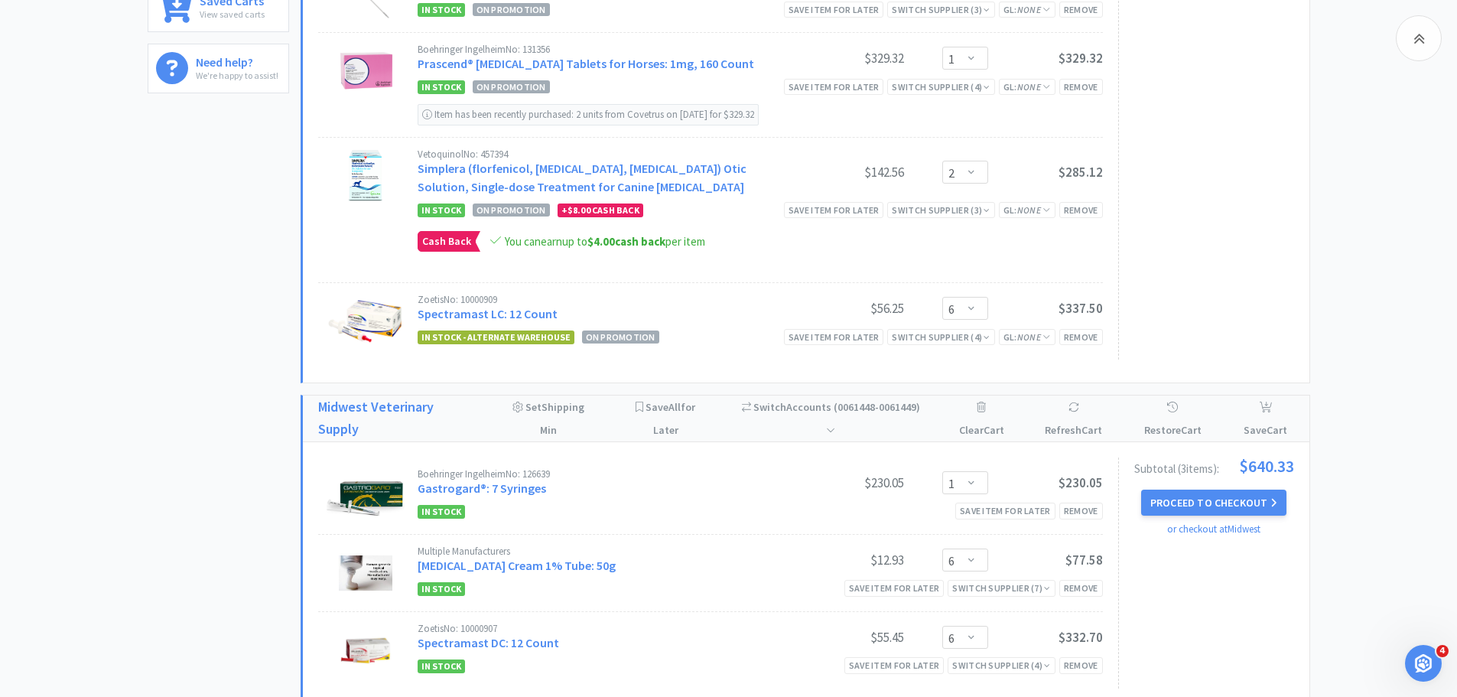
scroll to position [860, 0]
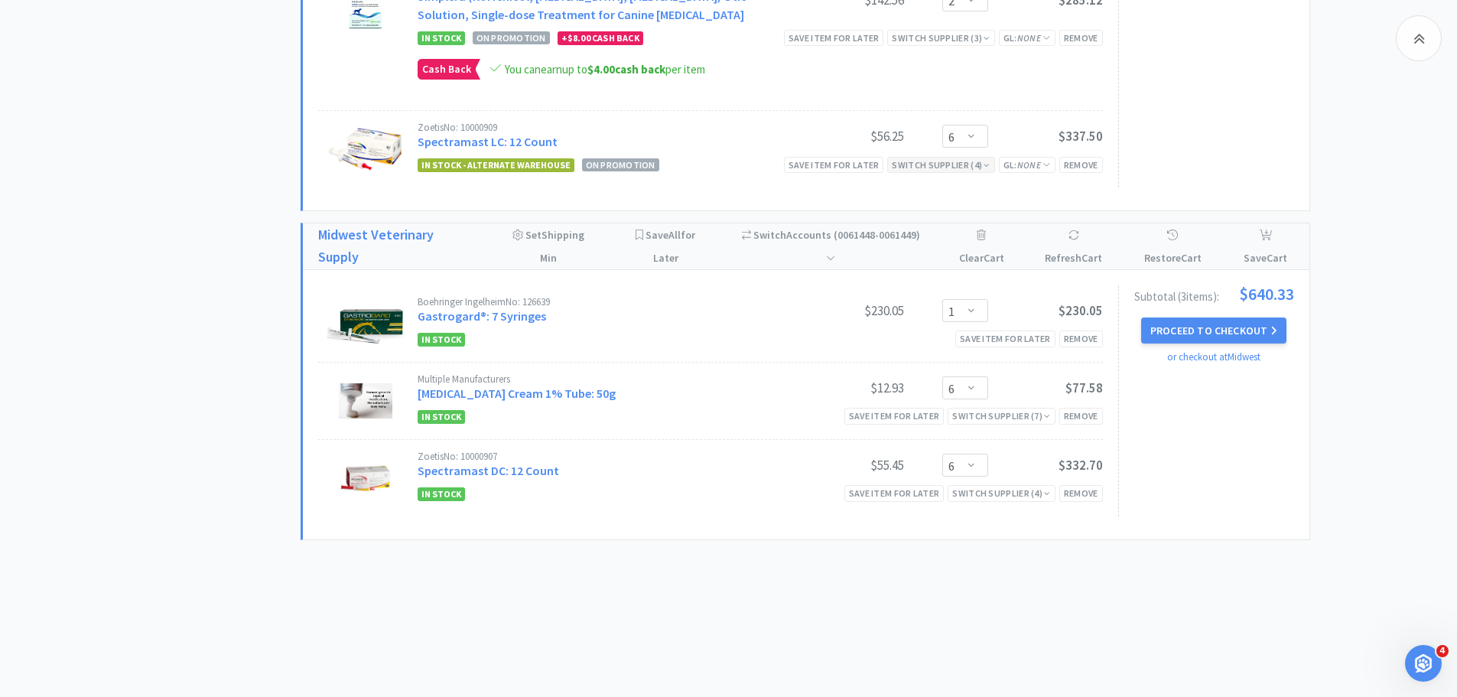
click at [963, 165] on div "Switch Supplier ( 4 )" at bounding box center [941, 165] width 98 height 15
click at [950, 242] on div "In Stock" at bounding box center [934, 249] width 113 height 23
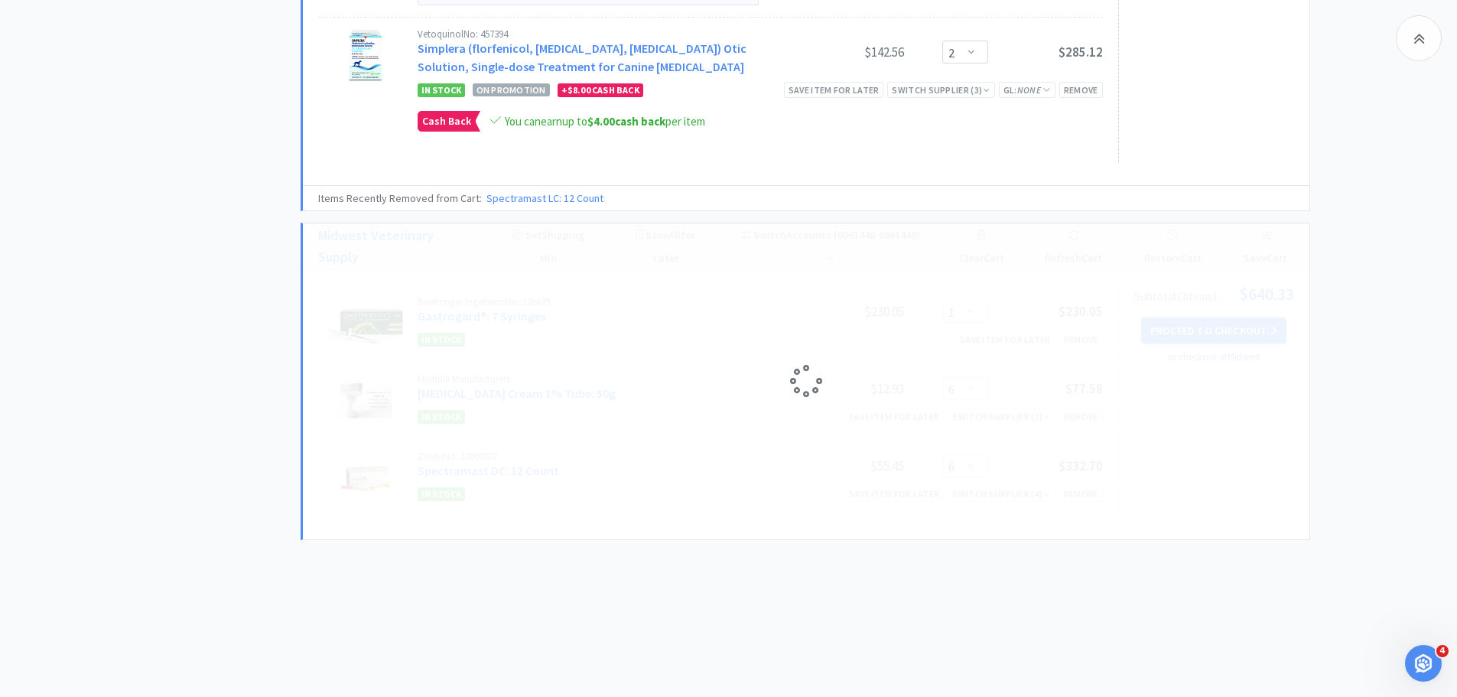
select select "6"
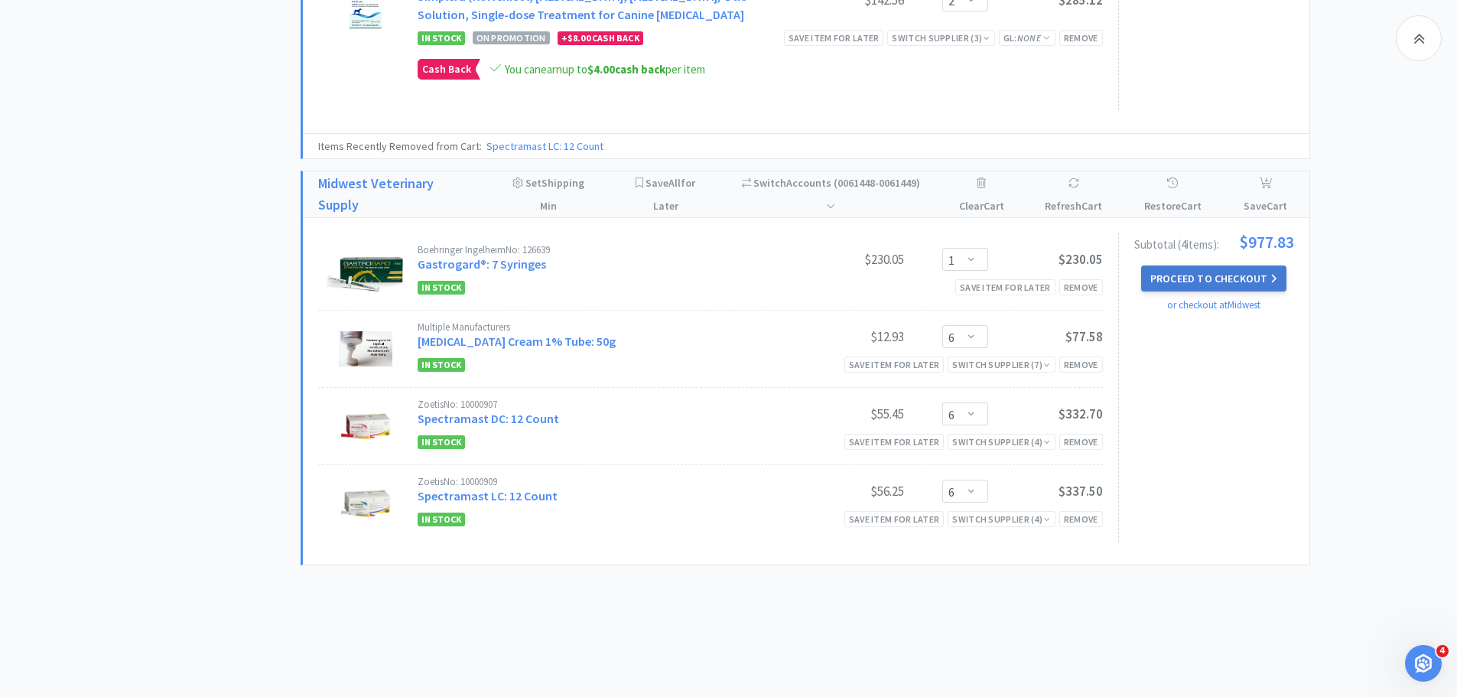
click at [1232, 277] on button "Proceed to Checkout" at bounding box center [1213, 278] width 145 height 26
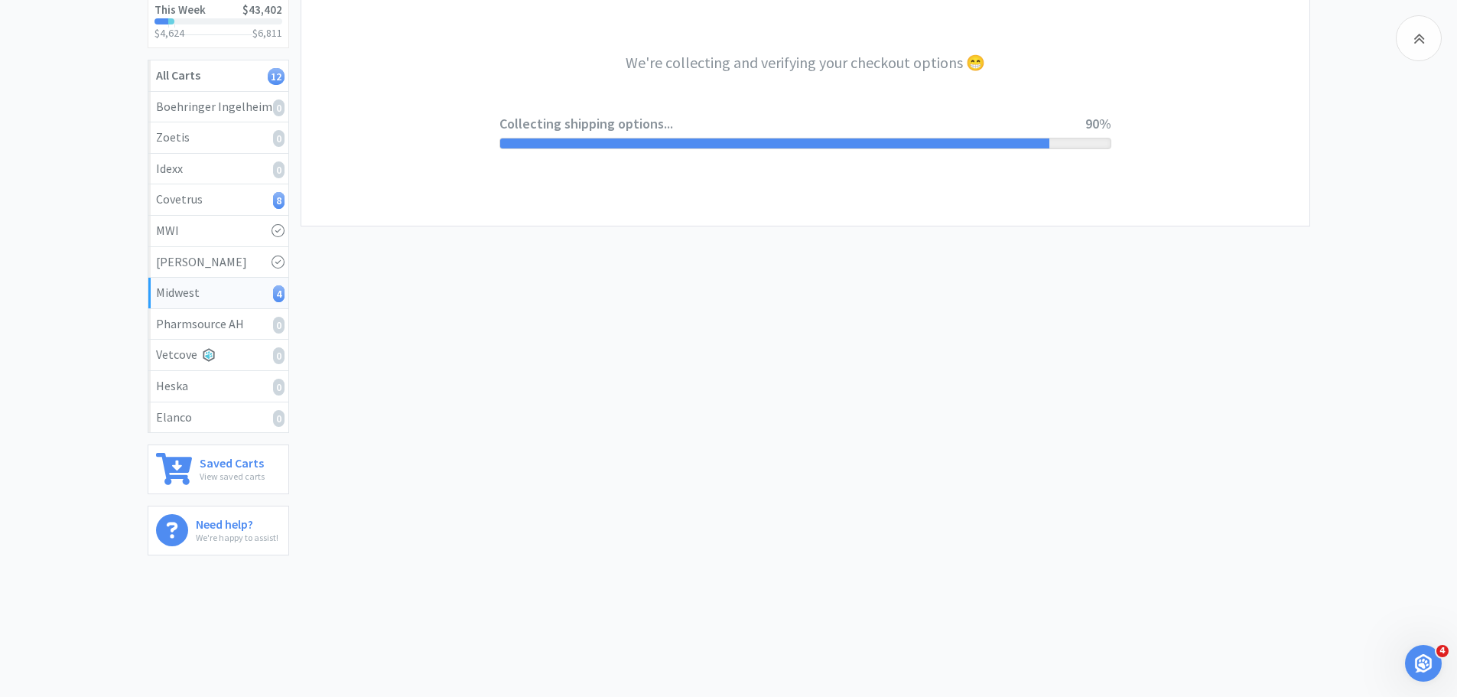
select select "0"
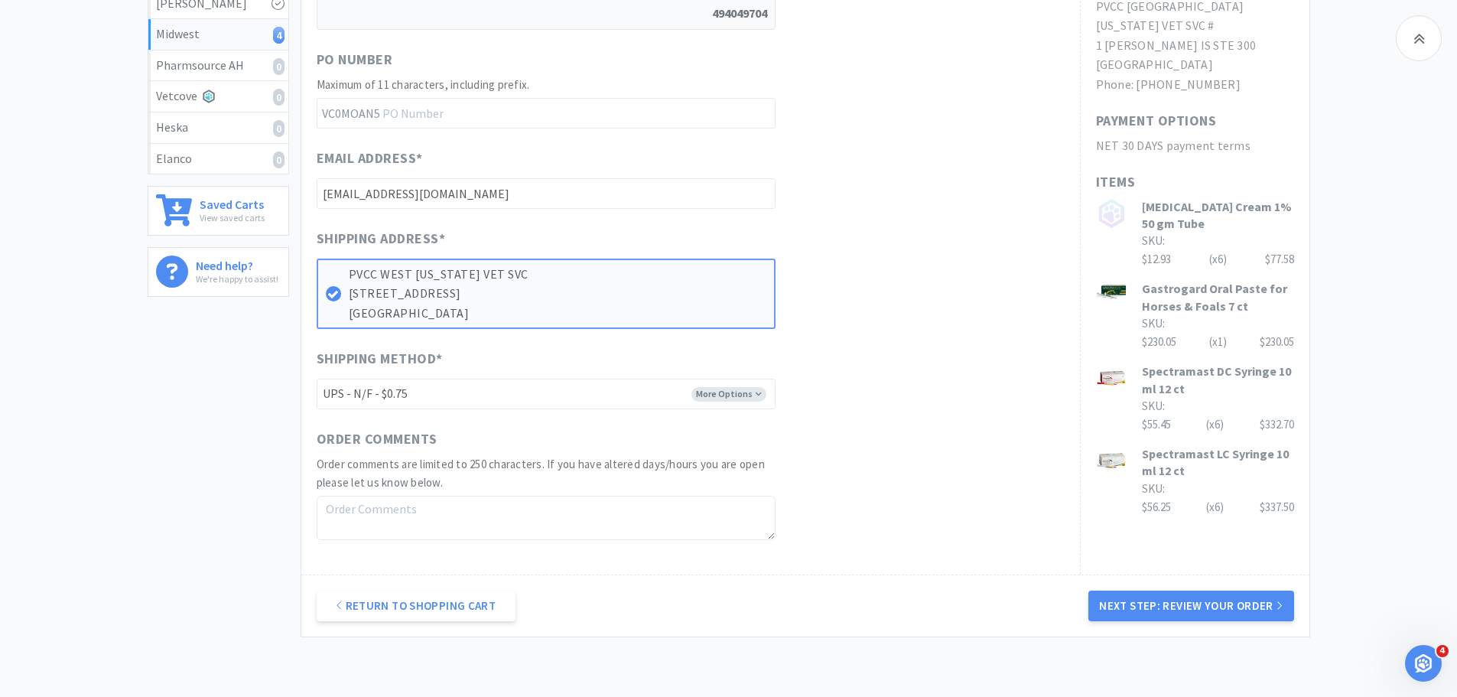
scroll to position [582, 0]
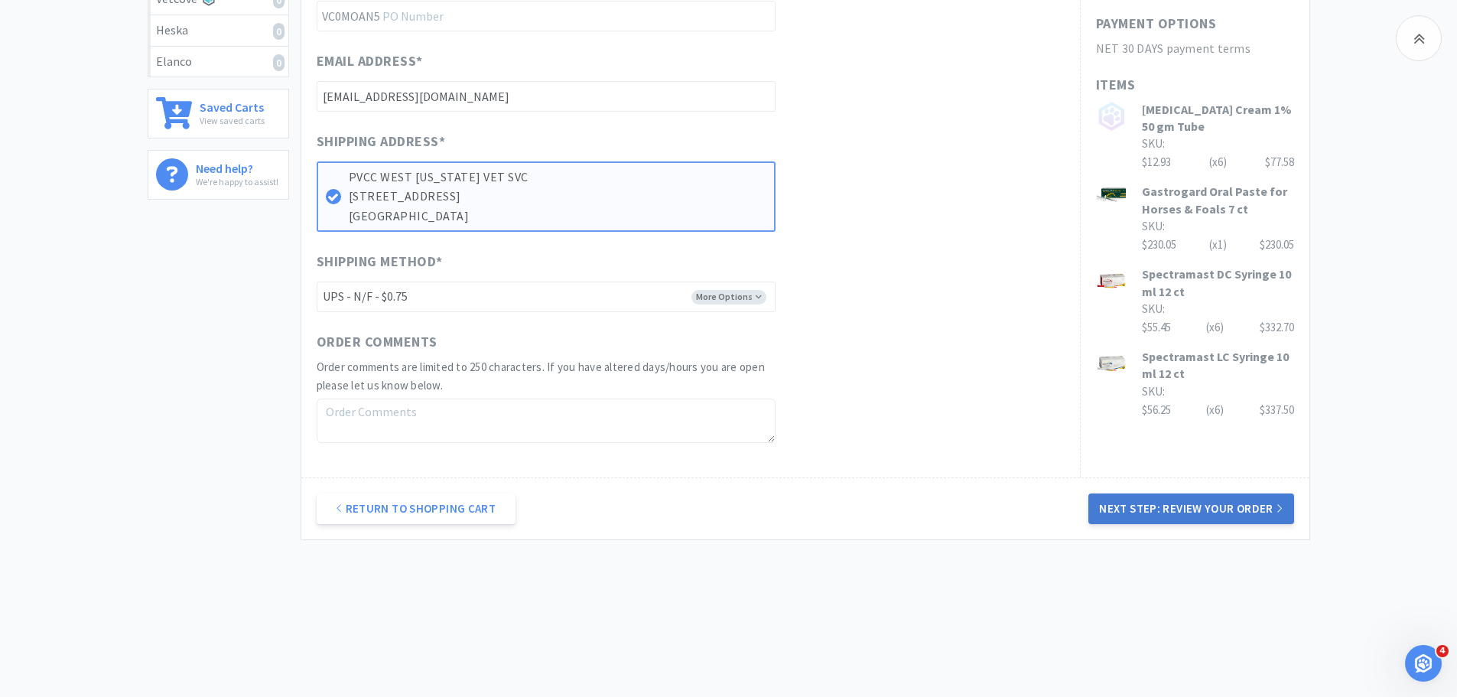
click at [1221, 506] on button "Next Step: Review Your Order" at bounding box center [1190, 508] width 205 height 31
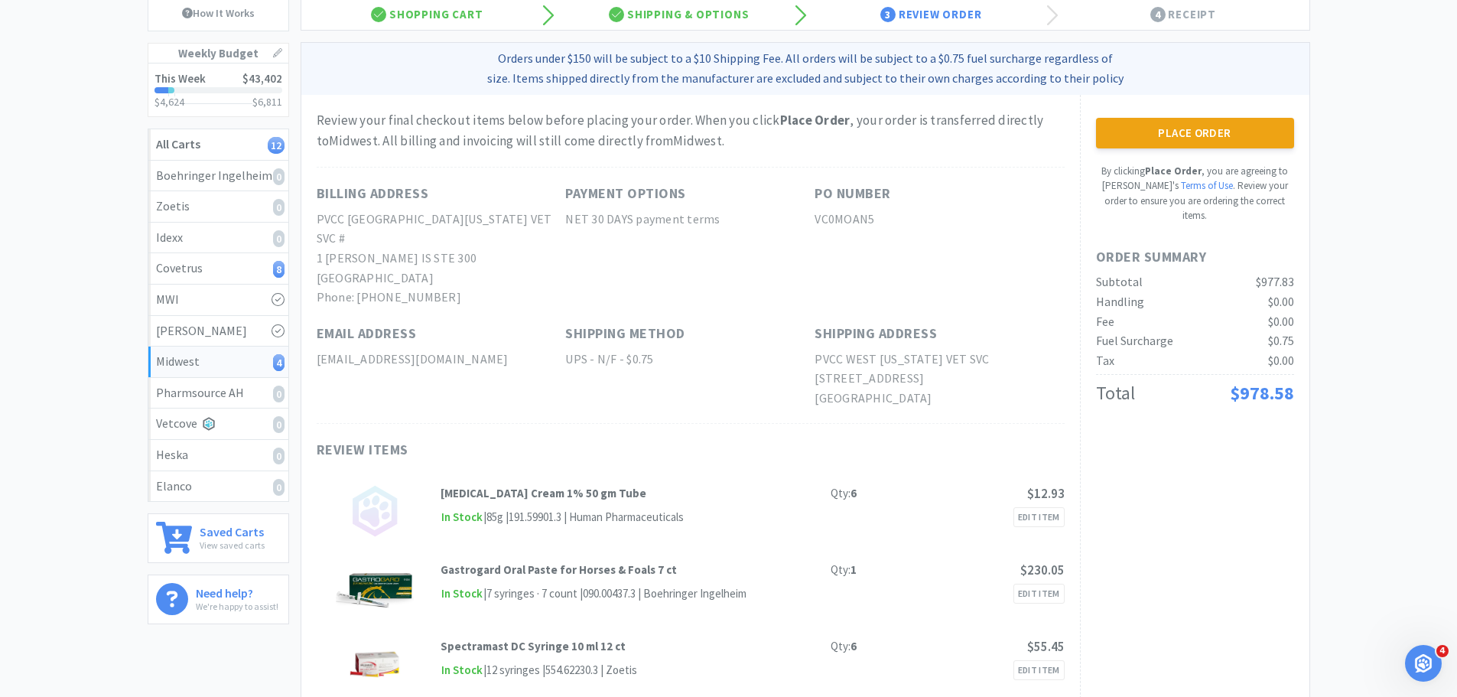
scroll to position [149, 0]
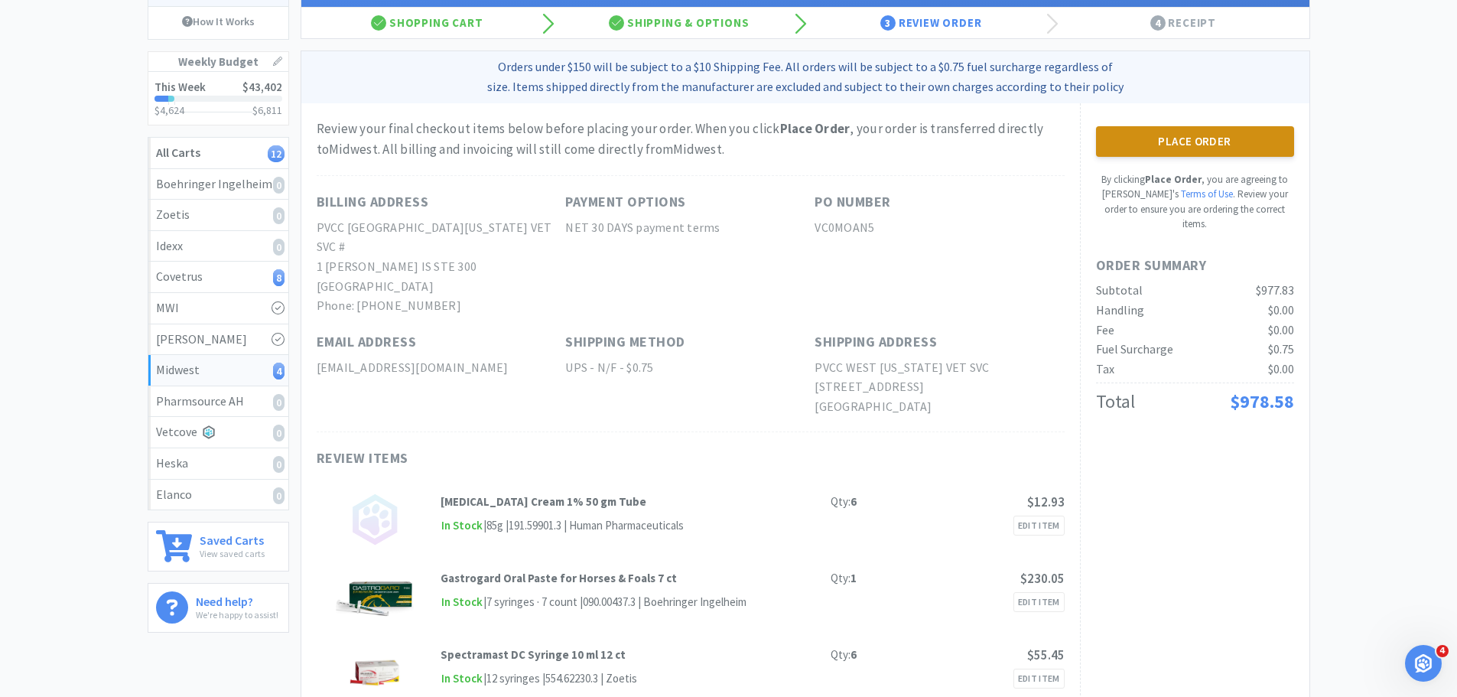
click at [1169, 135] on button "Place Order" at bounding box center [1195, 141] width 198 height 31
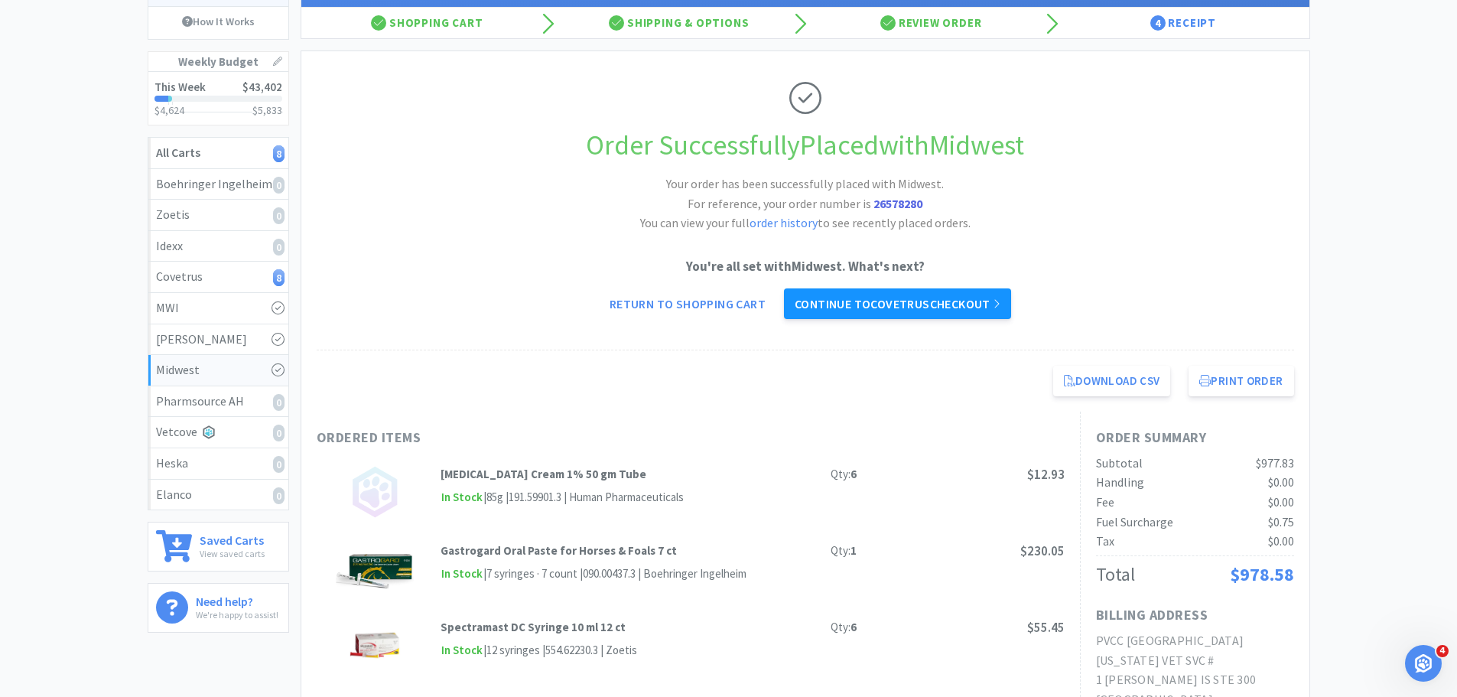
click at [834, 308] on link "Continue to Covetrus checkout" at bounding box center [897, 303] width 227 height 31
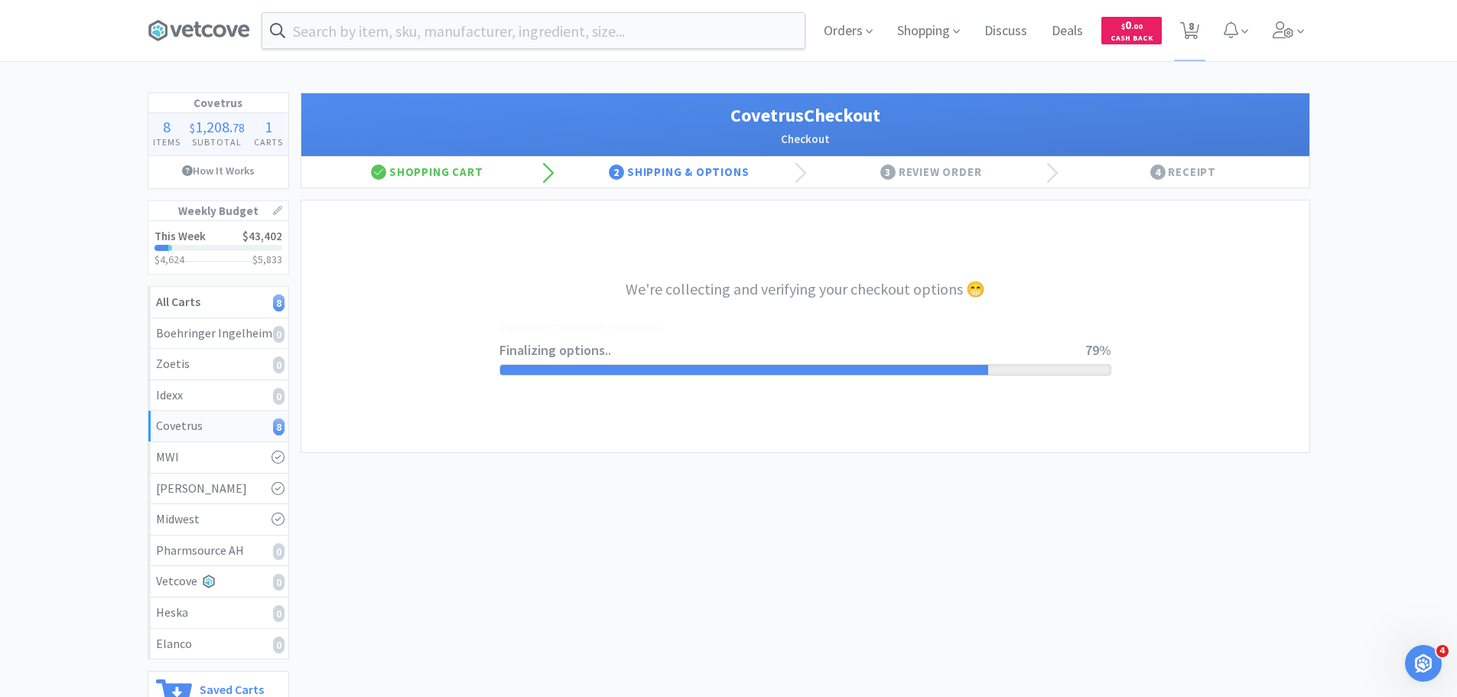
select select "ACCOUNT"
select select "cvt-standard-net"
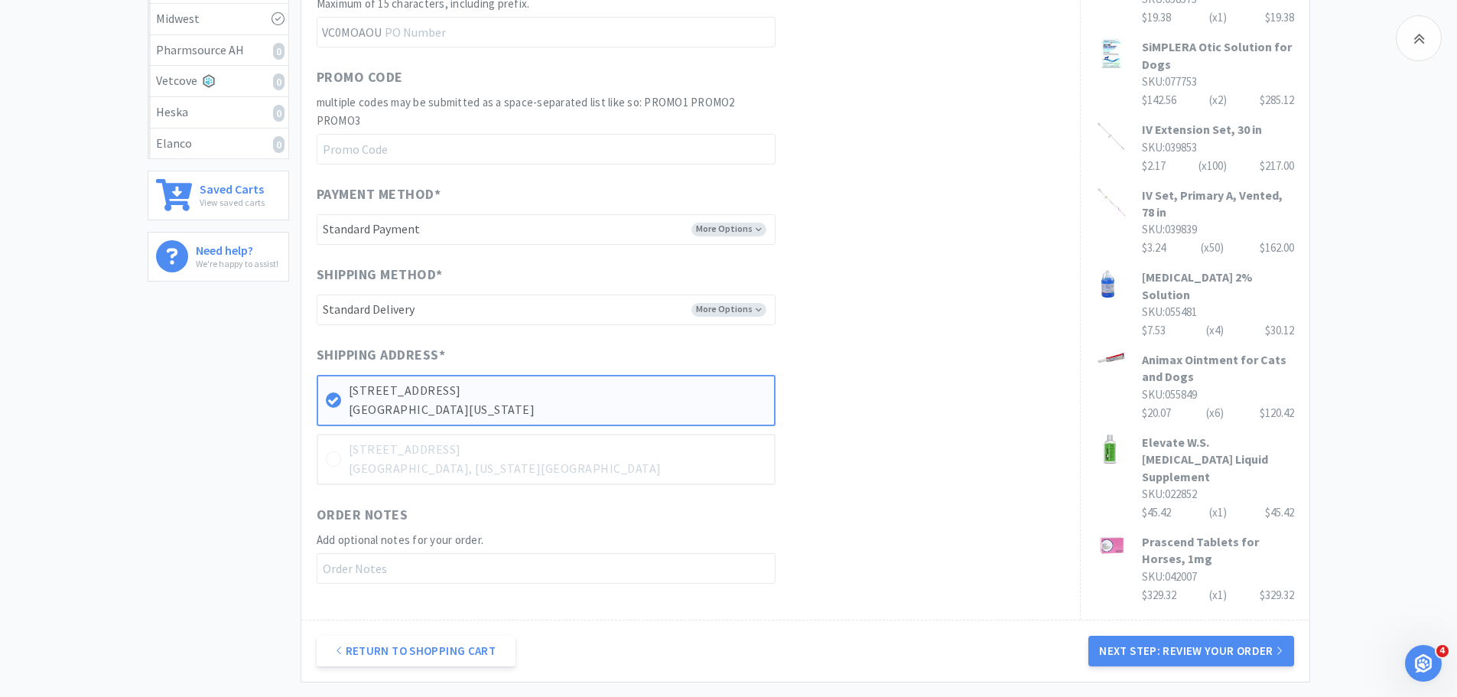
scroll to position [641, 0]
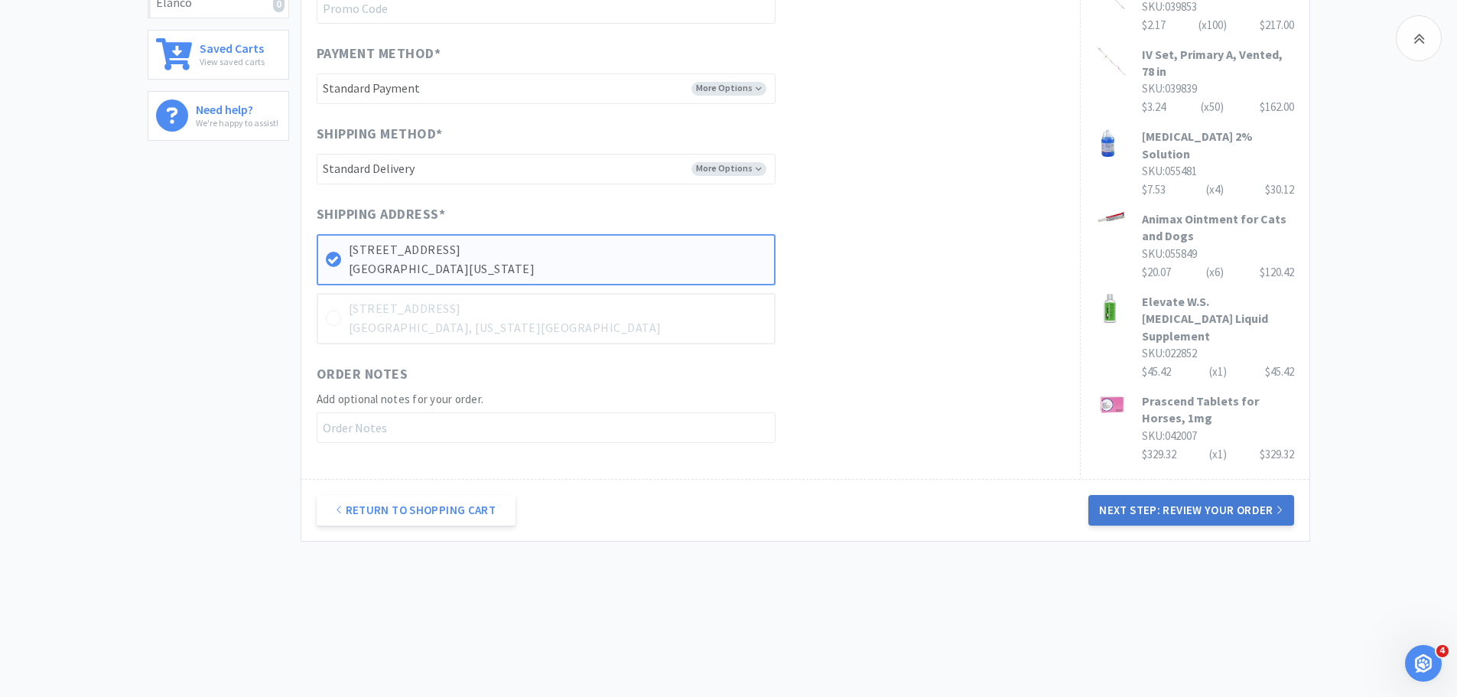
click at [1150, 512] on button "Next Step: Review Your Order" at bounding box center [1190, 510] width 205 height 31
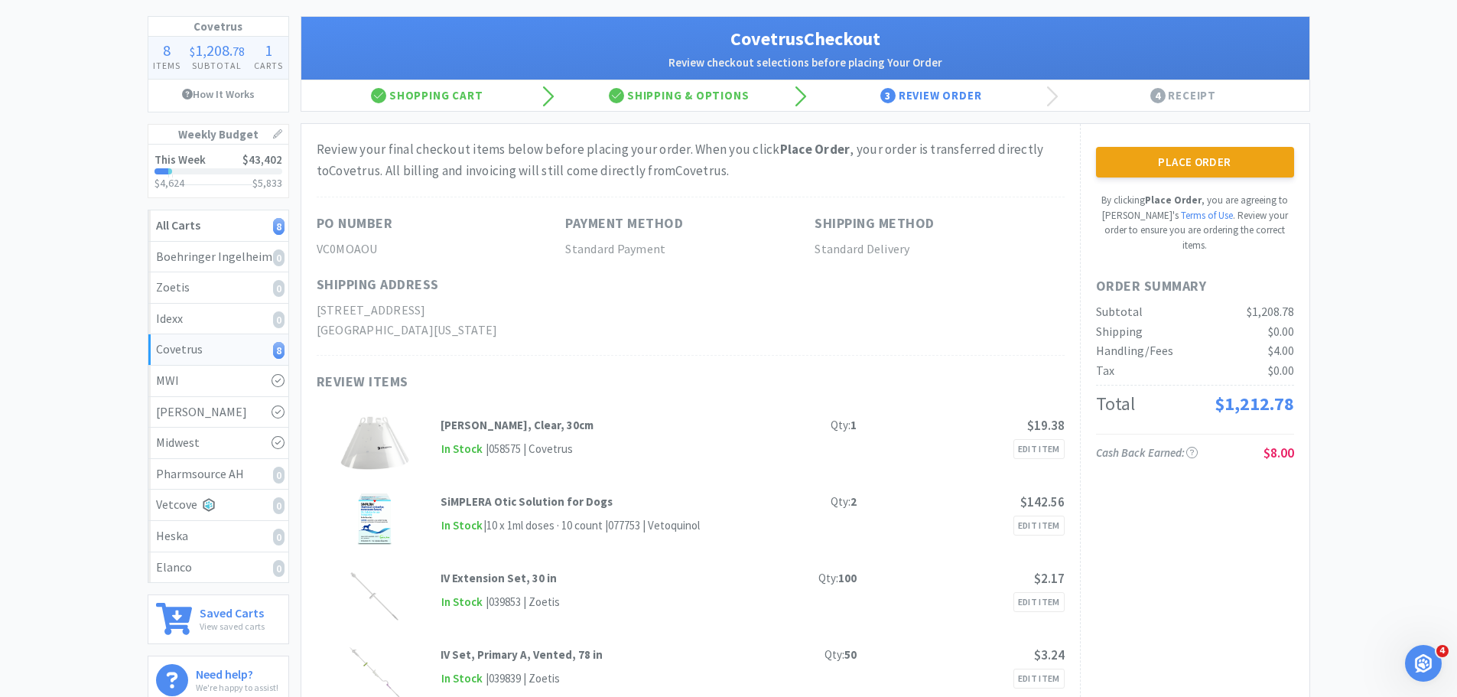
scroll to position [0, 0]
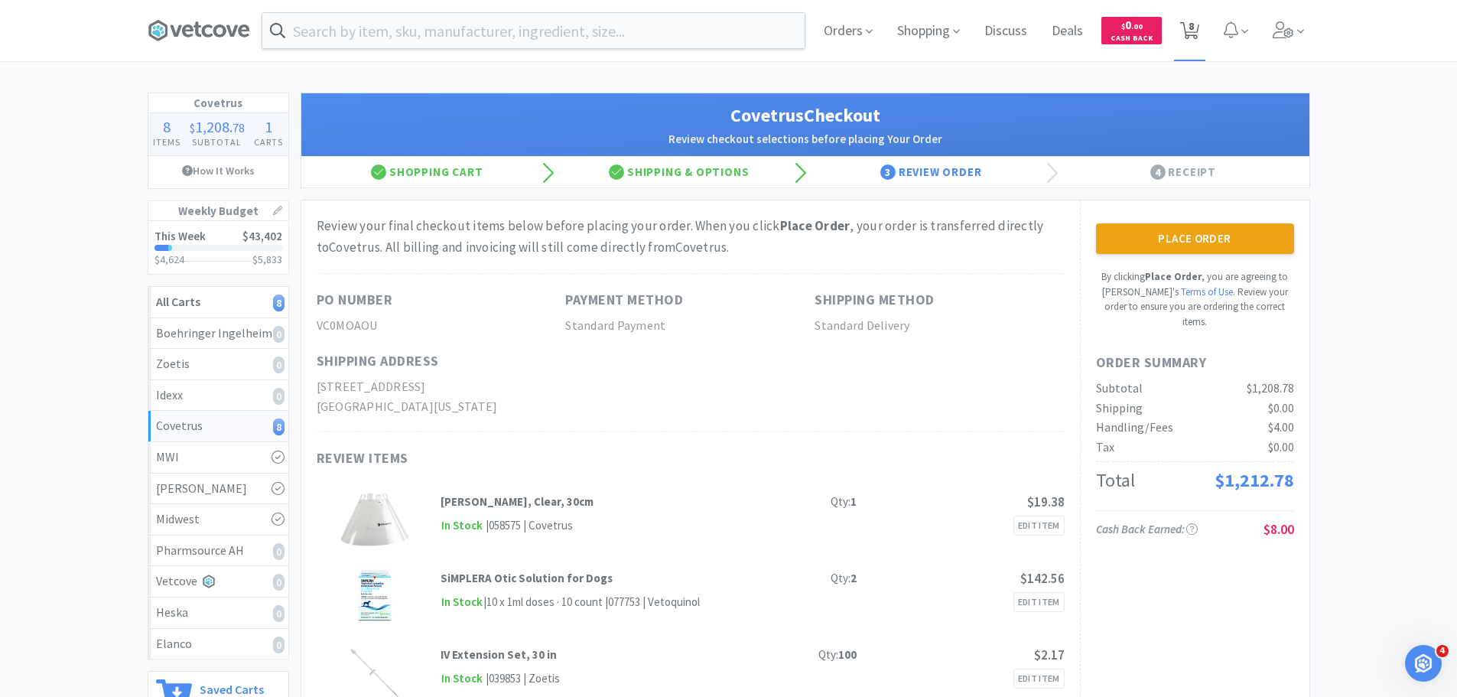
click at [1193, 24] on span "8" at bounding box center [1191, 25] width 5 height 61
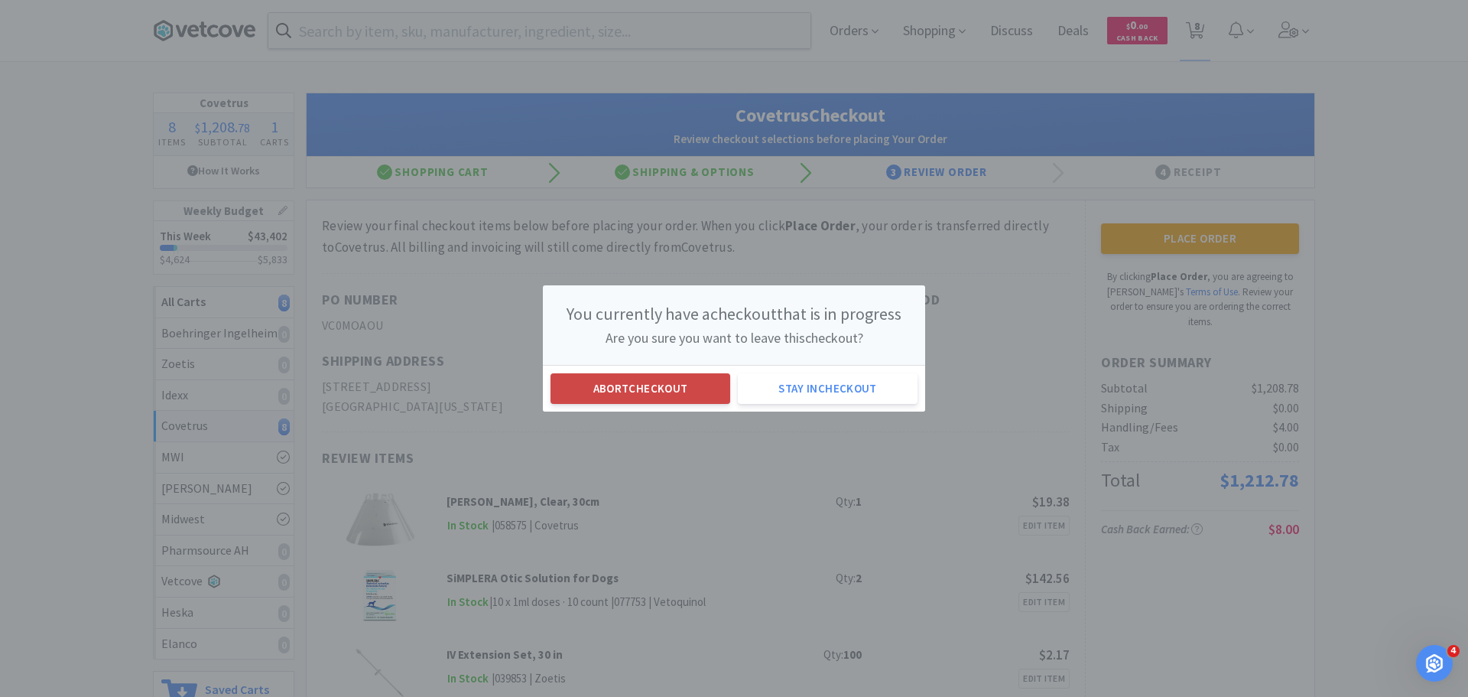
click at [678, 378] on button "Abort checkout" at bounding box center [641, 388] width 180 height 31
select select "6"
select select "4"
select select "1"
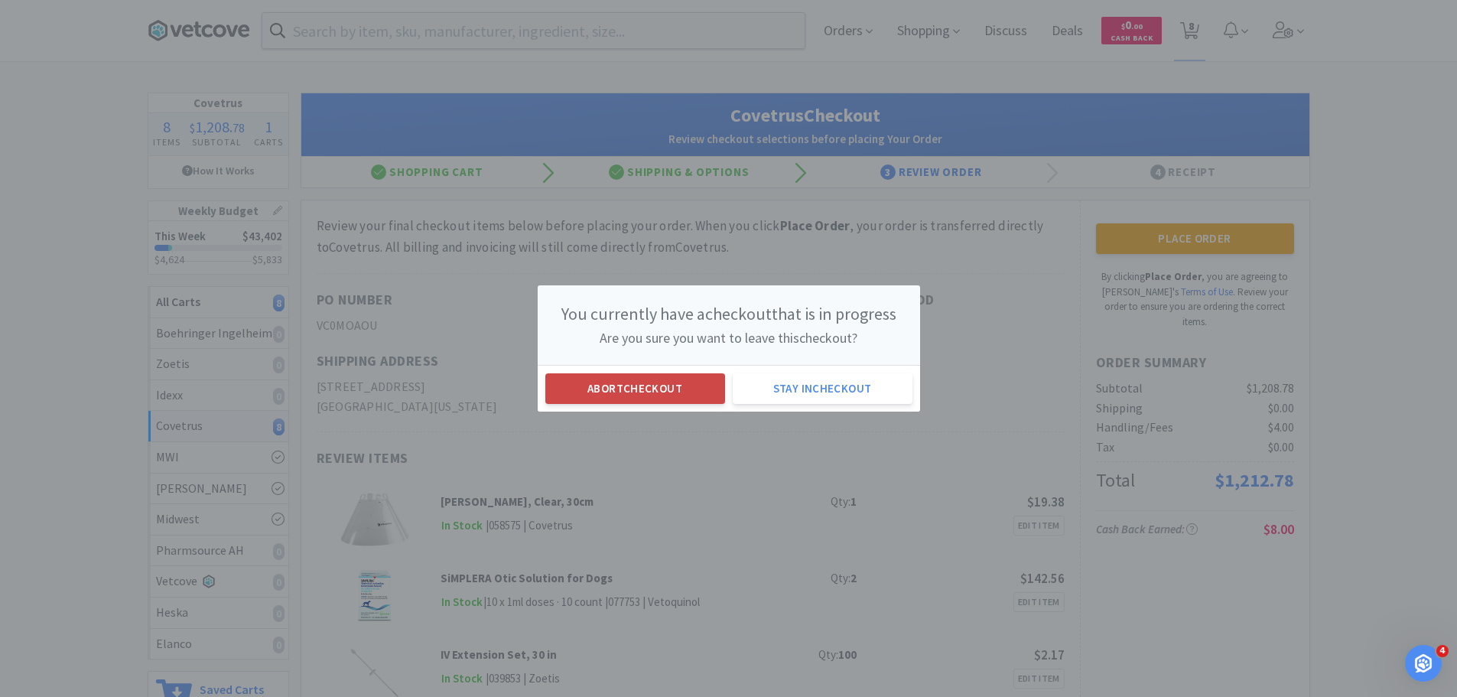
select select "50"
select select "100"
select select "1"
select select "2"
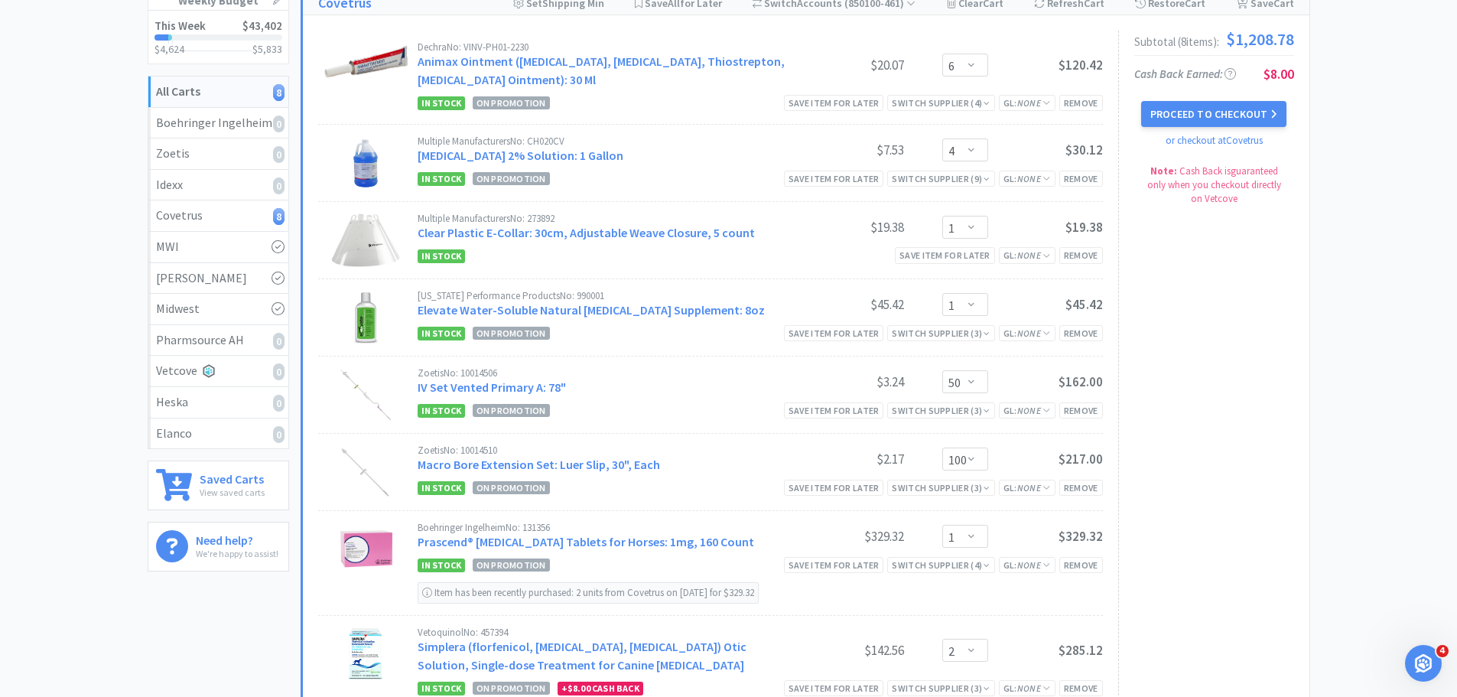
scroll to position [229, 0]
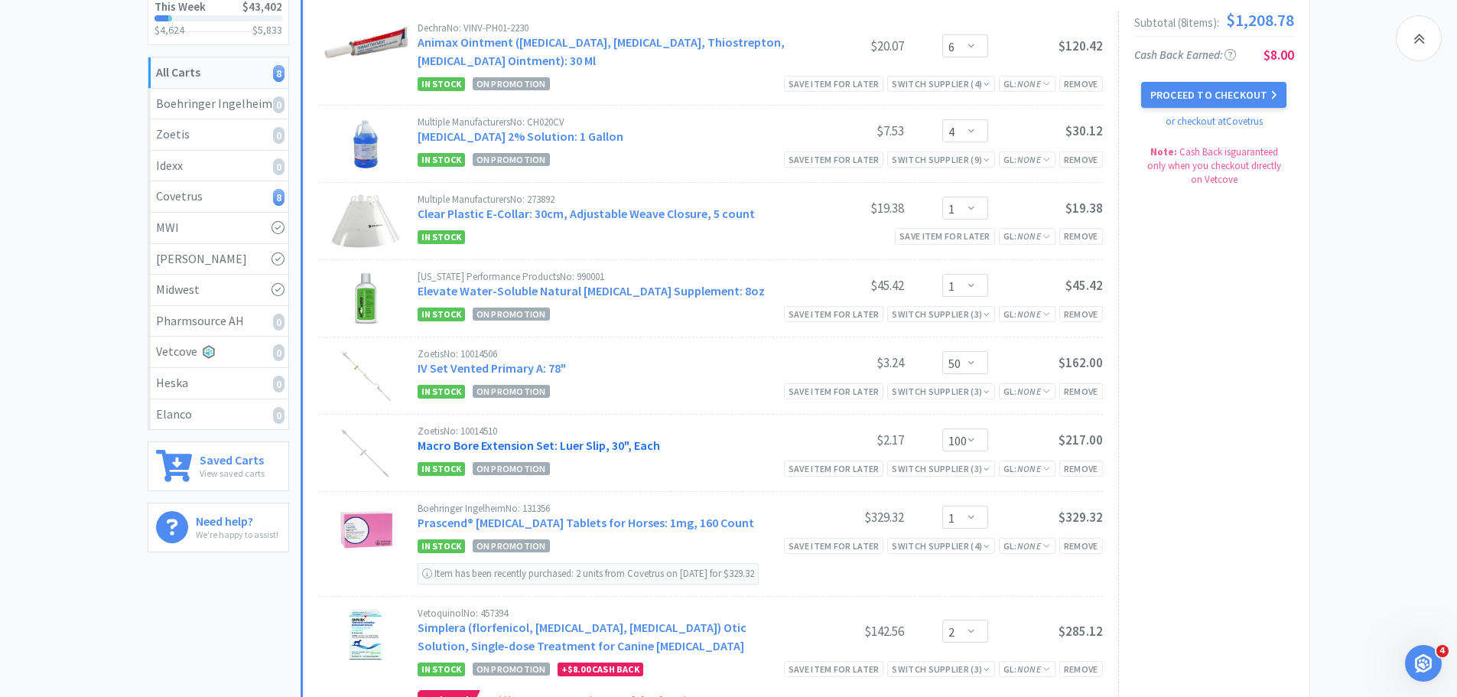
click at [585, 447] on link "Macro Bore Extension Set: Luer Slip, 30", Each" at bounding box center [539, 444] width 242 height 15
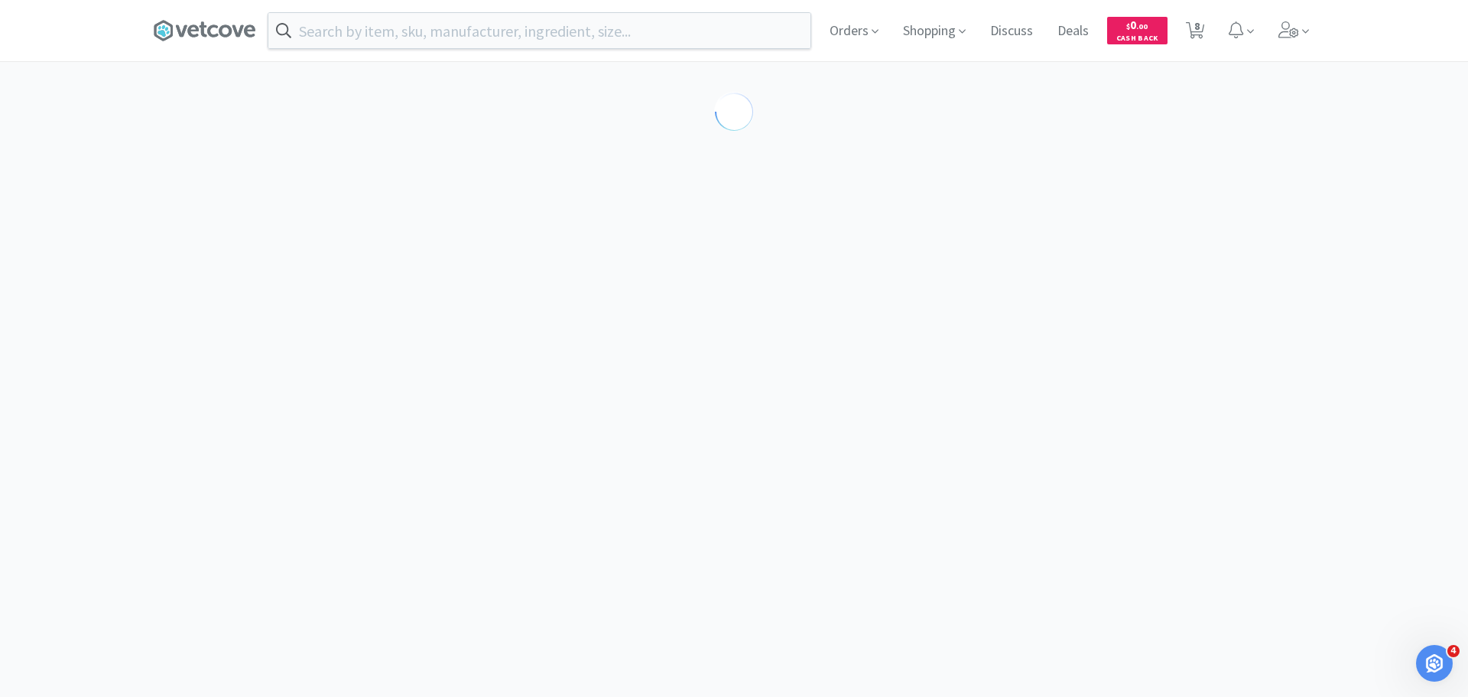
select select "115577"
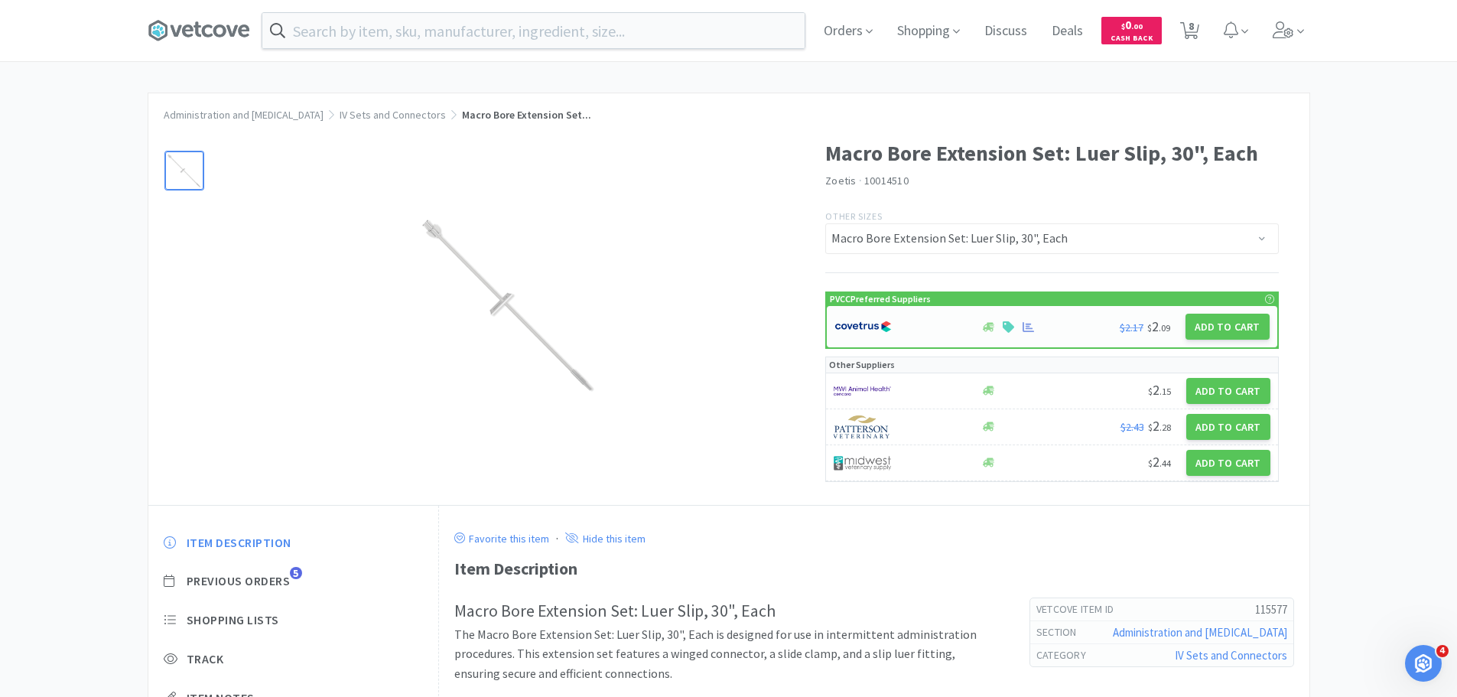
click at [884, 328] on img at bounding box center [862, 326] width 57 height 23
select select "1"
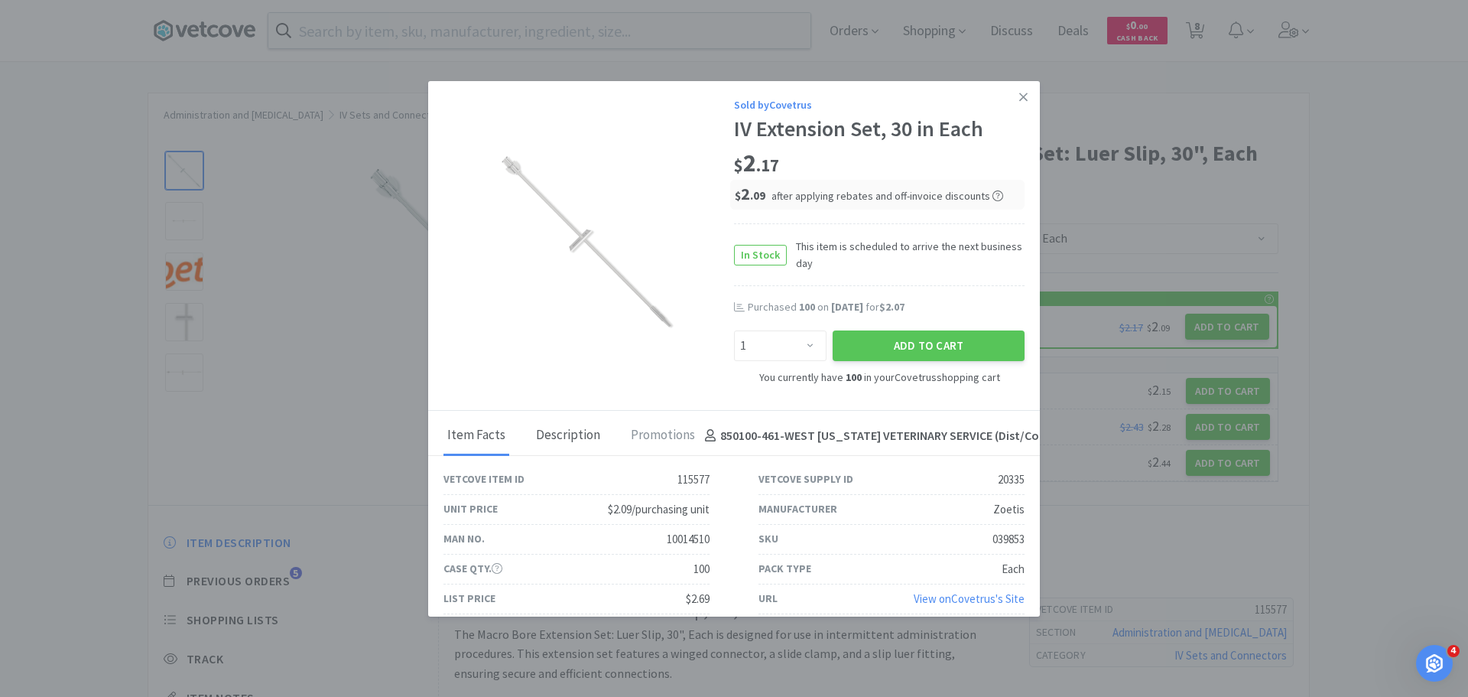
click at [564, 428] on div "Description" at bounding box center [568, 436] width 72 height 38
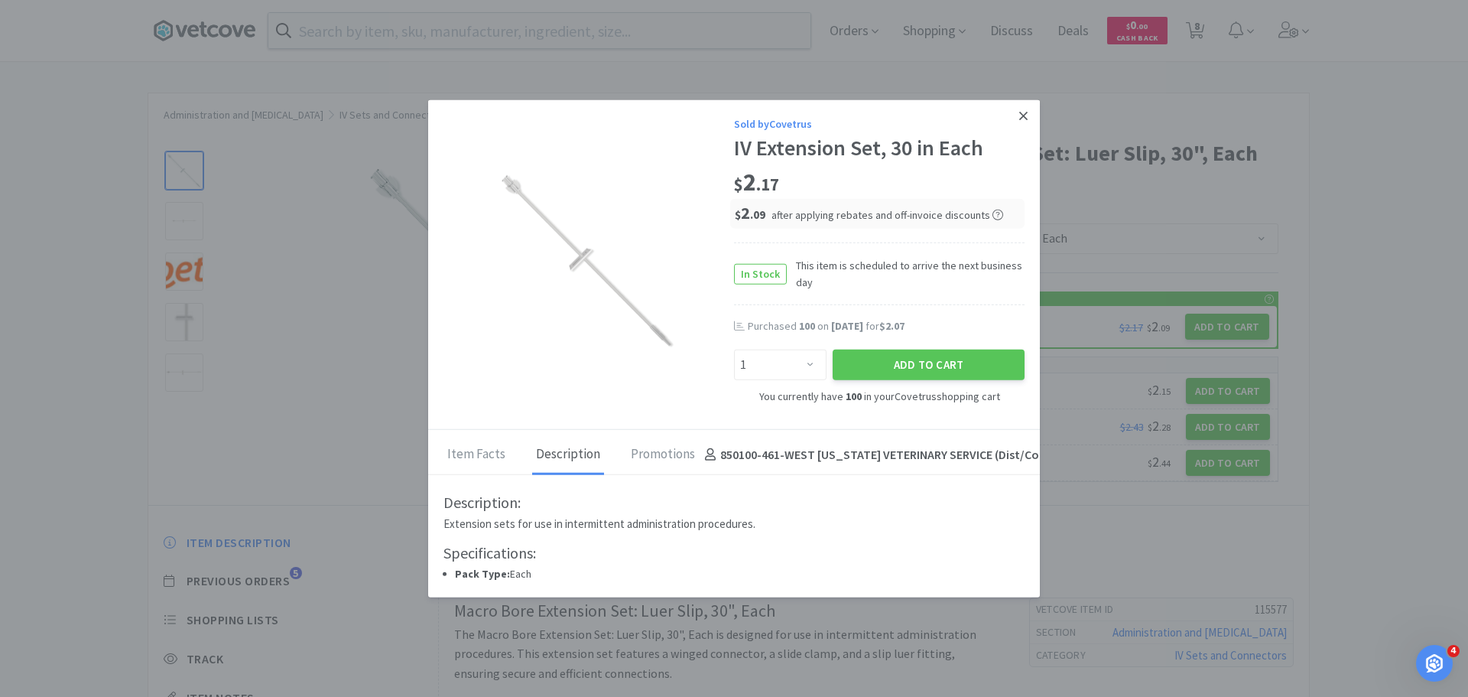
click at [1021, 114] on icon at bounding box center [1024, 116] width 8 height 8
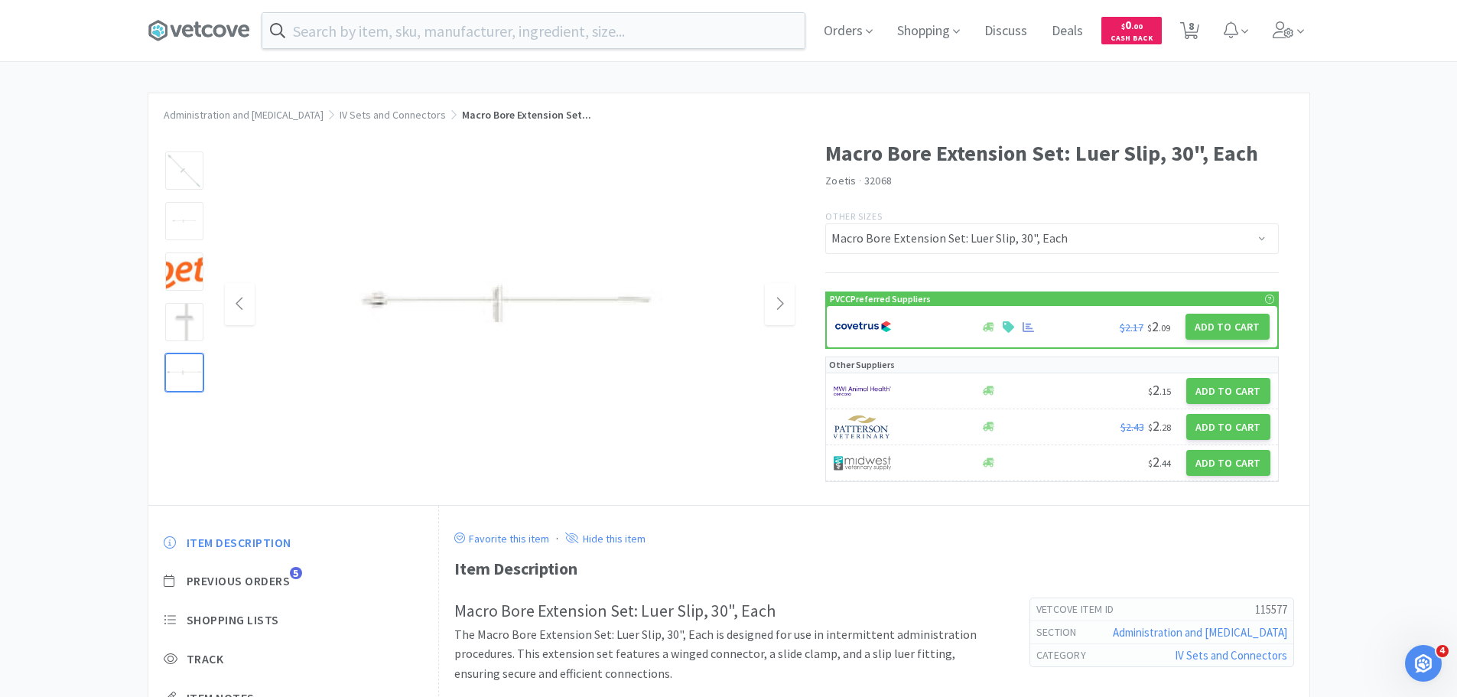
click at [400, 306] on img at bounding box center [509, 304] width 306 height 306
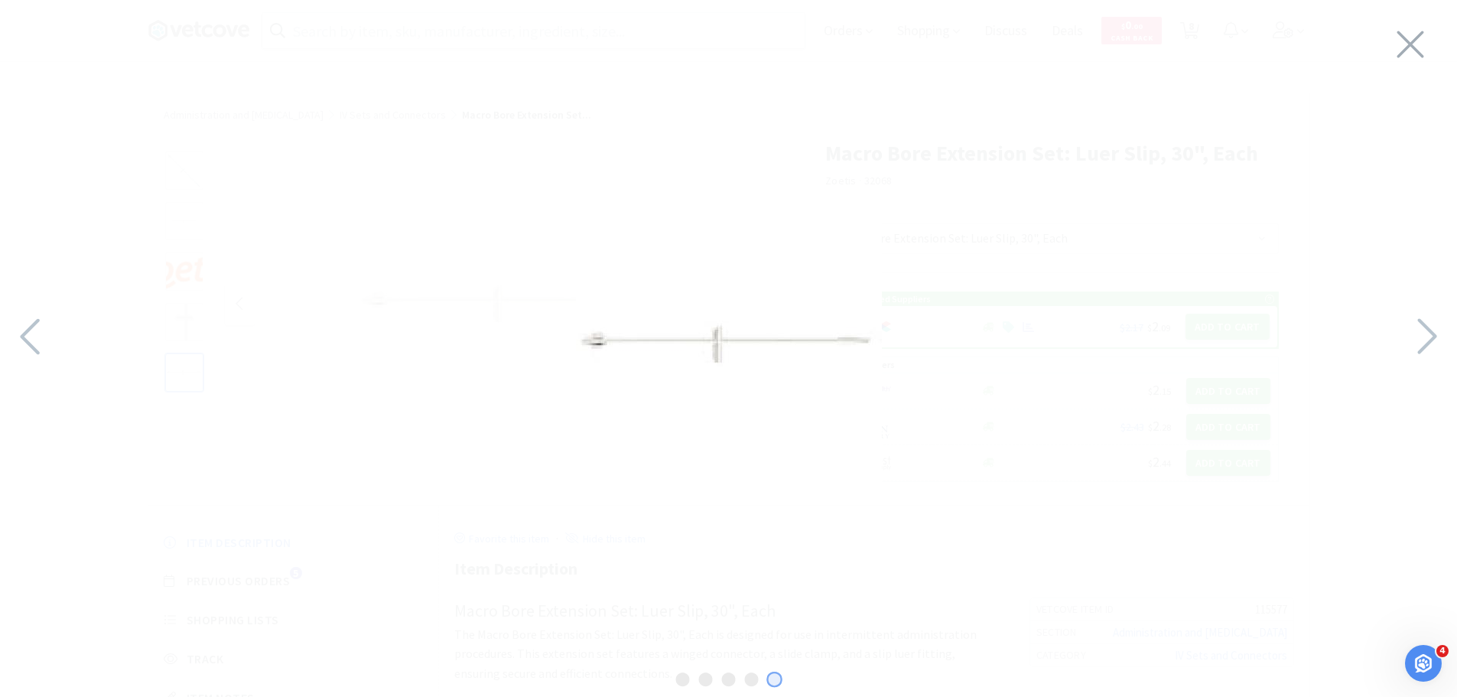
click at [558, 328] on div at bounding box center [728, 344] width 1457 height 659
click at [559, 328] on img at bounding box center [729, 345] width 344 height 344
click at [559, 328] on img at bounding box center [728, 344] width 459 height 459
click at [559, 328] on div at bounding box center [728, 344] width 1457 height 659
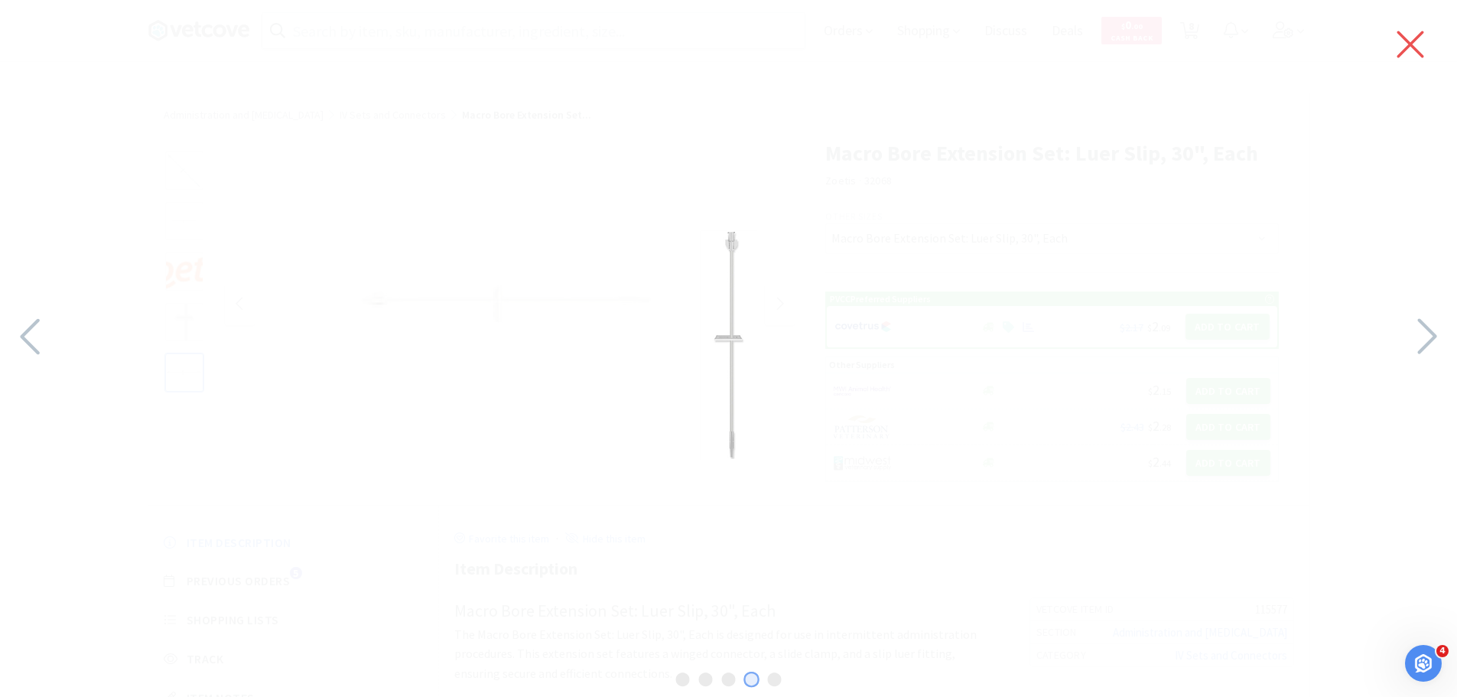
click at [1416, 30] on icon at bounding box center [1410, 44] width 32 height 43
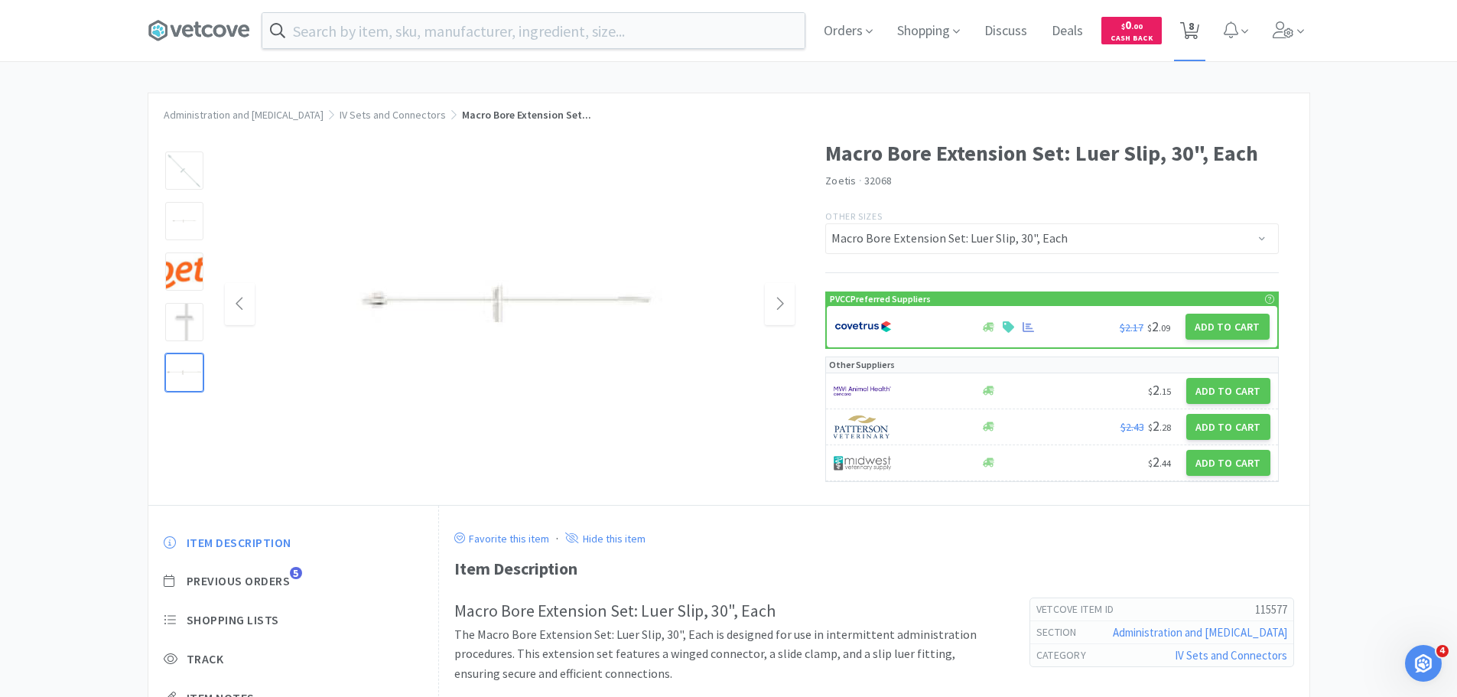
click at [1194, 30] on span "8" at bounding box center [1191, 25] width 5 height 61
select select "6"
select select "4"
select select "1"
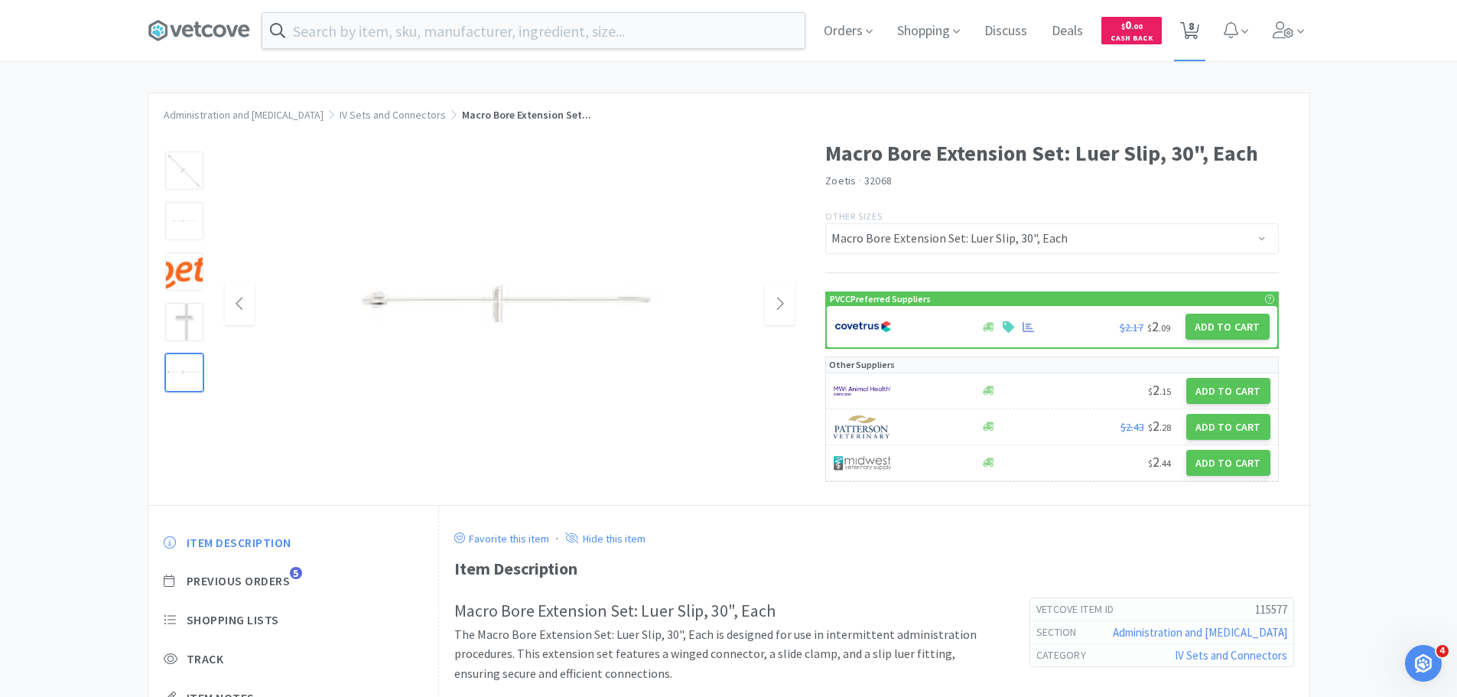
select select "50"
select select "100"
select select "1"
select select "2"
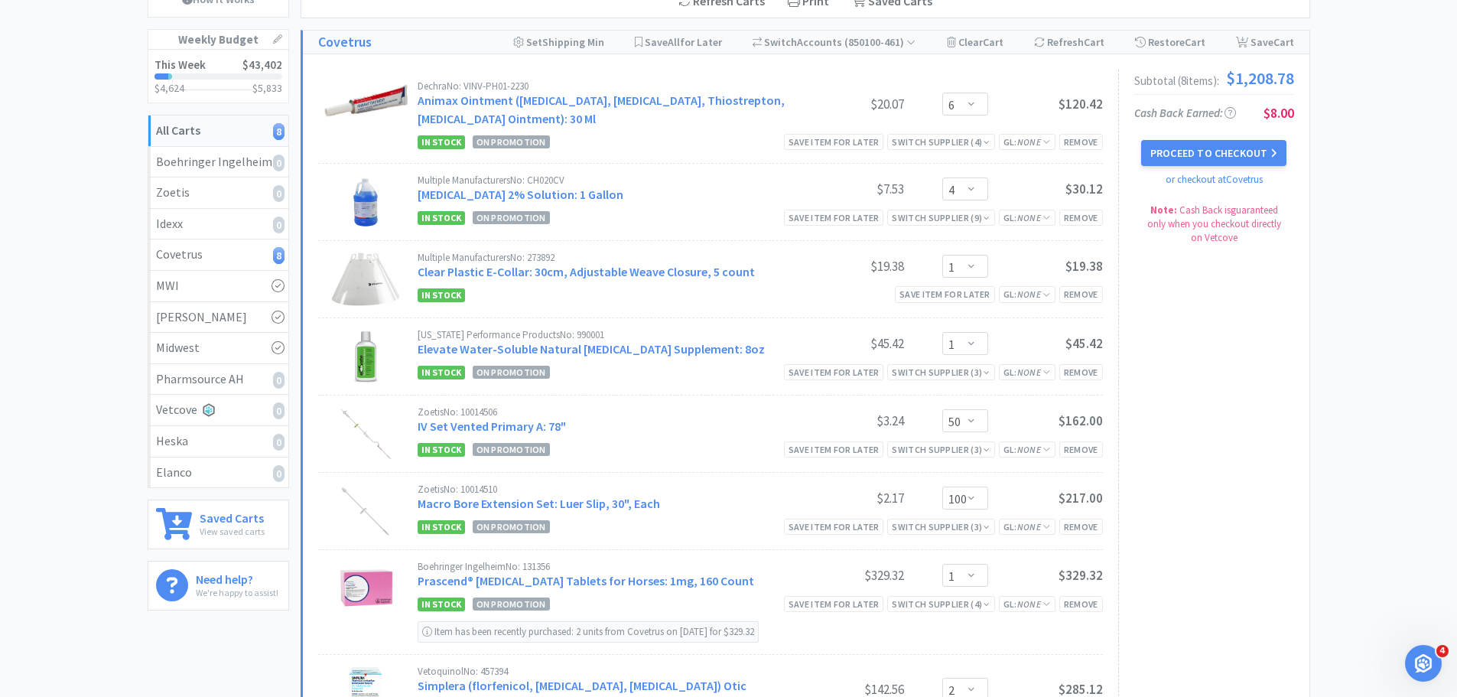
scroll to position [148, 0]
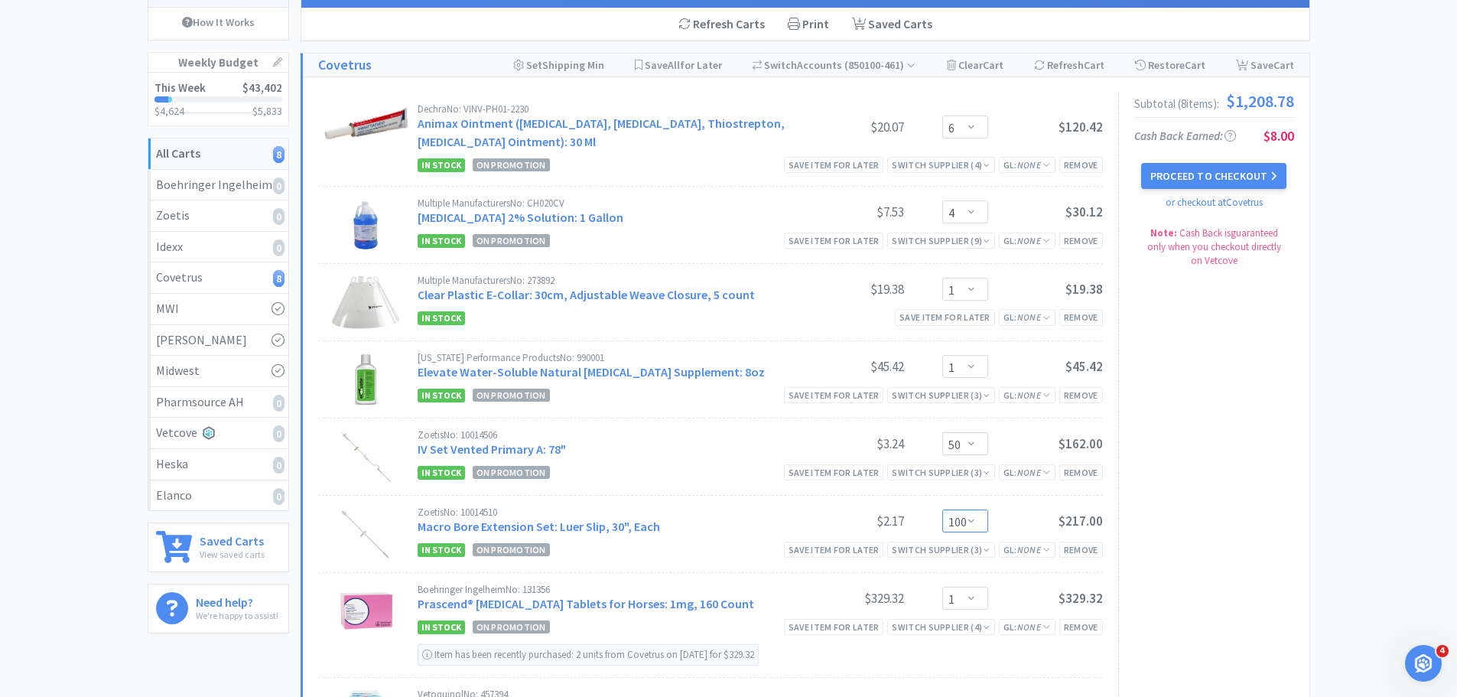
click at [971, 520] on select "Enter Quantity 1 2 3 4 5 6 7 8 9 10 11 12 13 14 15 16 17 18 19 20 100 Enter Qua…" at bounding box center [965, 520] width 46 height 23
click at [609, 525] on link "Macro Bore Extension Set: Luer Slip, 30", Each" at bounding box center [539, 526] width 242 height 15
select select "115577"
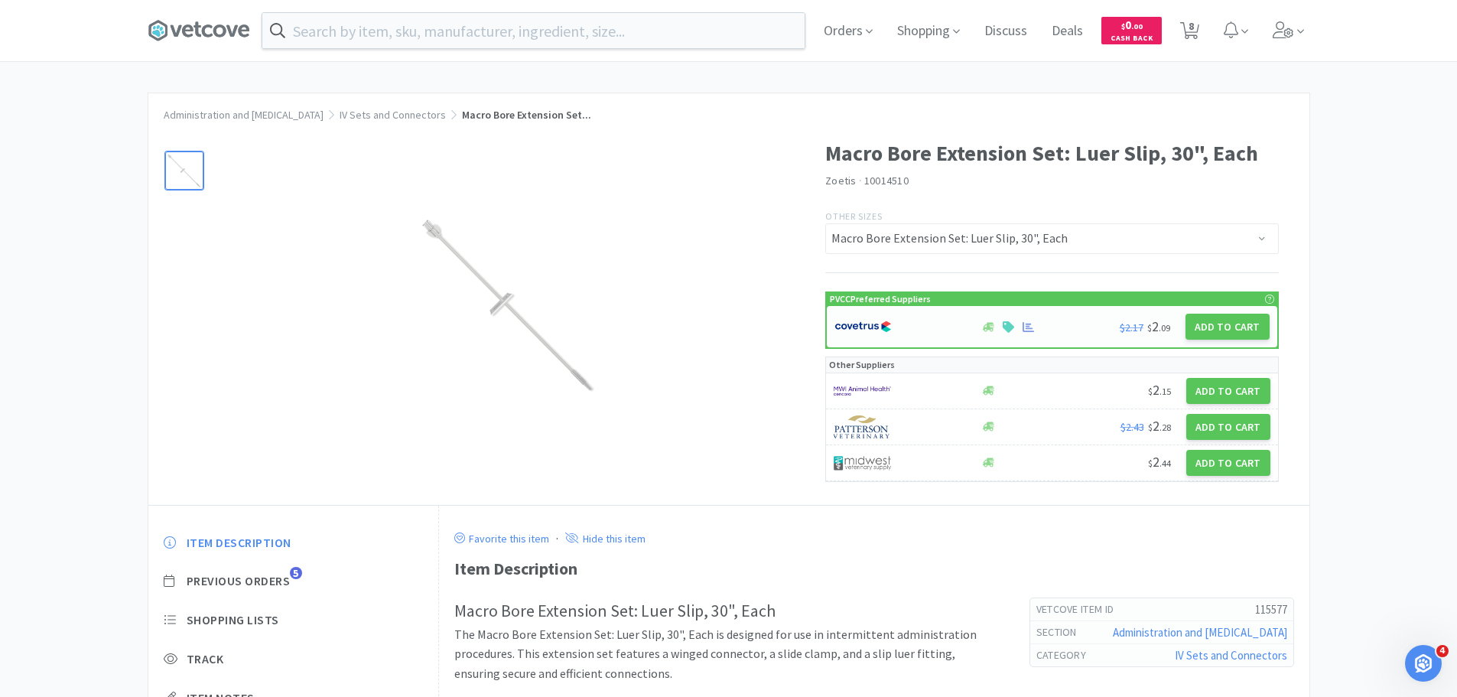
click at [864, 320] on img at bounding box center [862, 326] width 57 height 23
select select "1"
click at [1194, 24] on span "8" at bounding box center [1191, 25] width 5 height 61
select select "6"
select select "4"
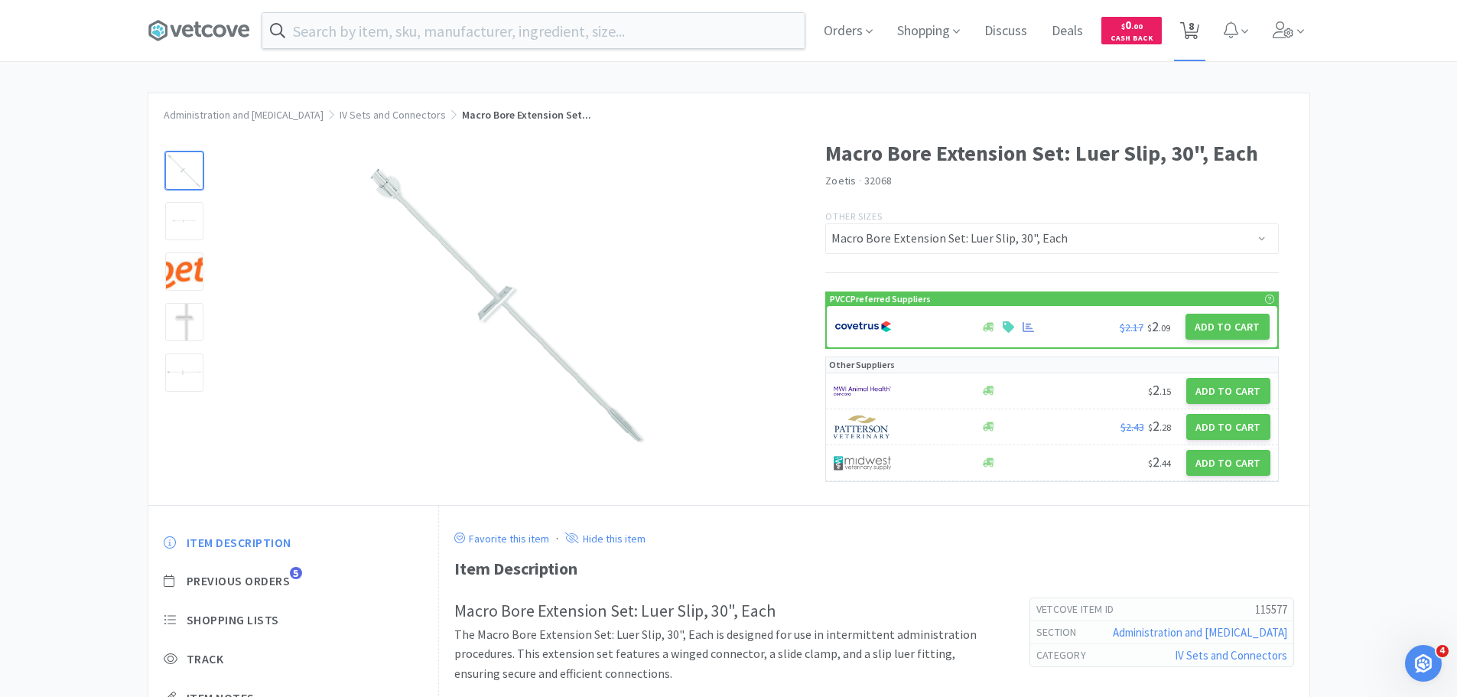
select select "1"
select select "50"
select select "100"
select select "1"
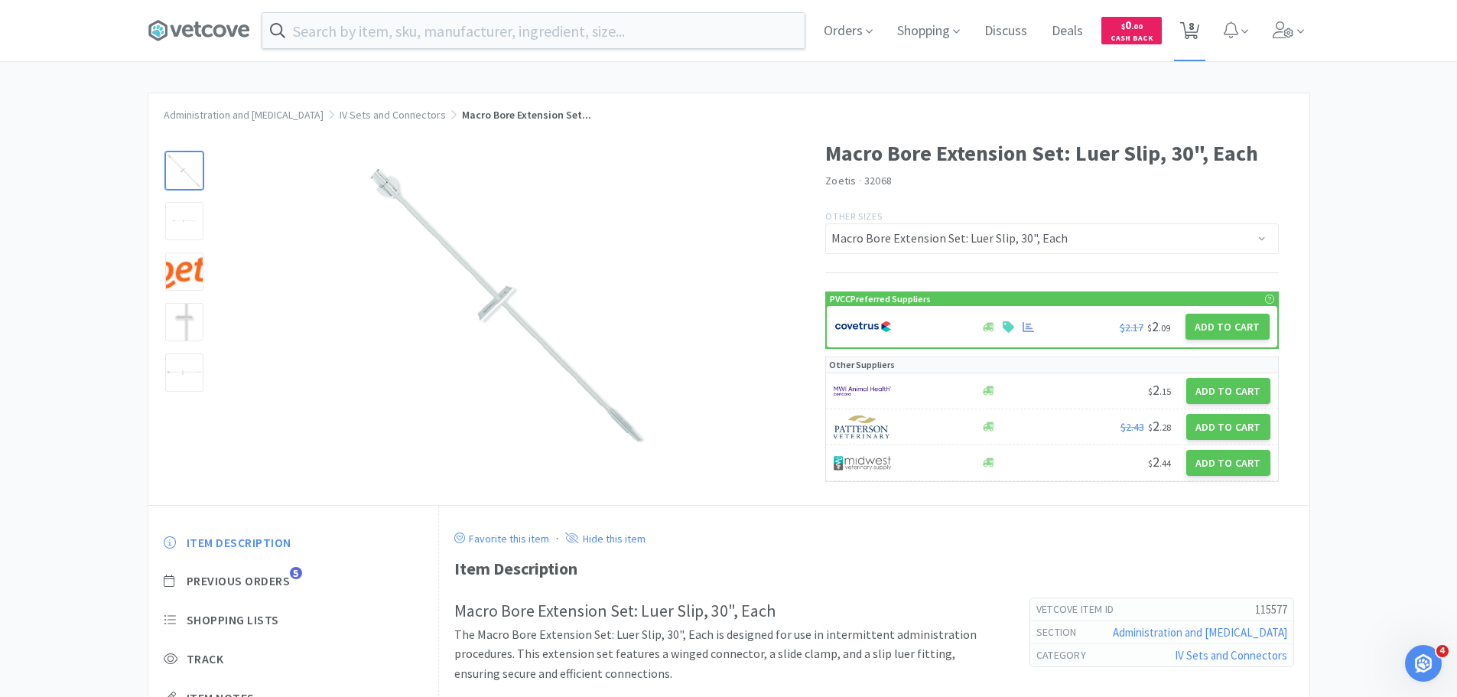
select select "2"
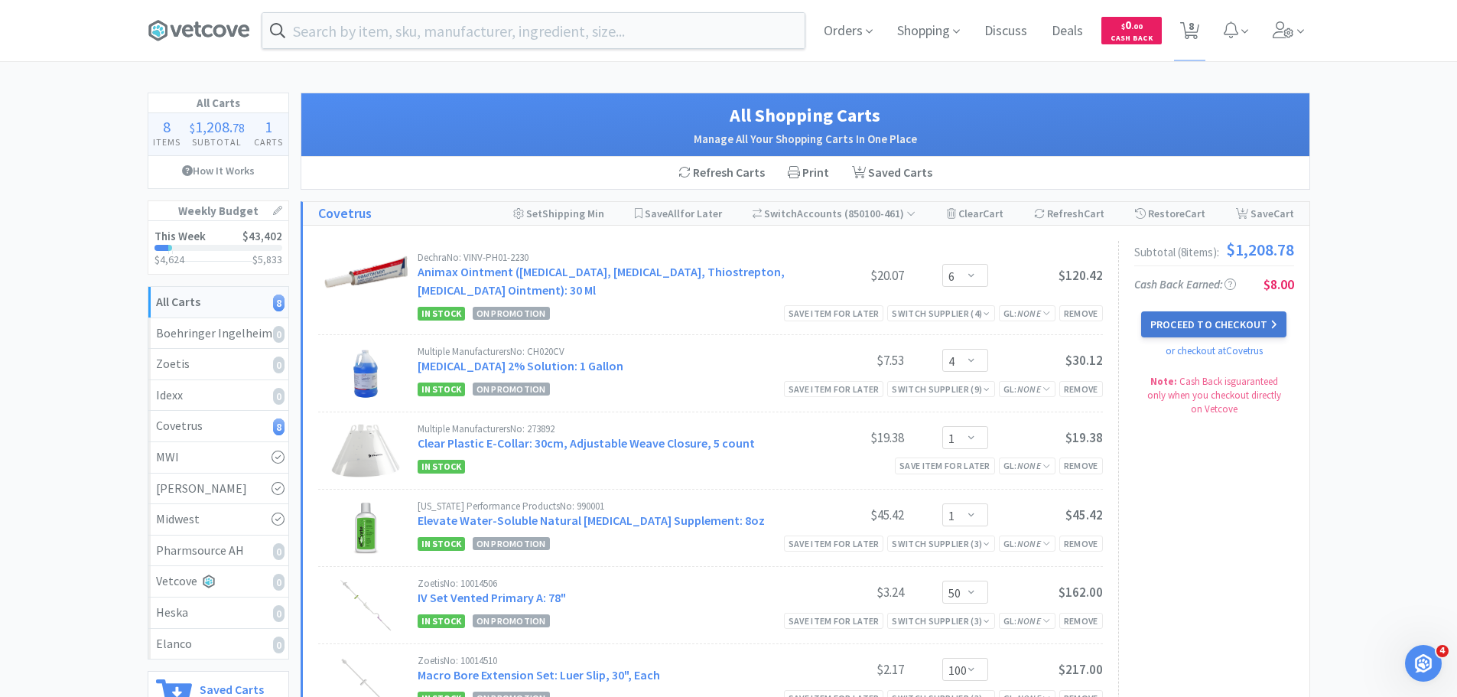
click at [1179, 315] on button "Proceed to Checkout" at bounding box center [1213, 324] width 145 height 26
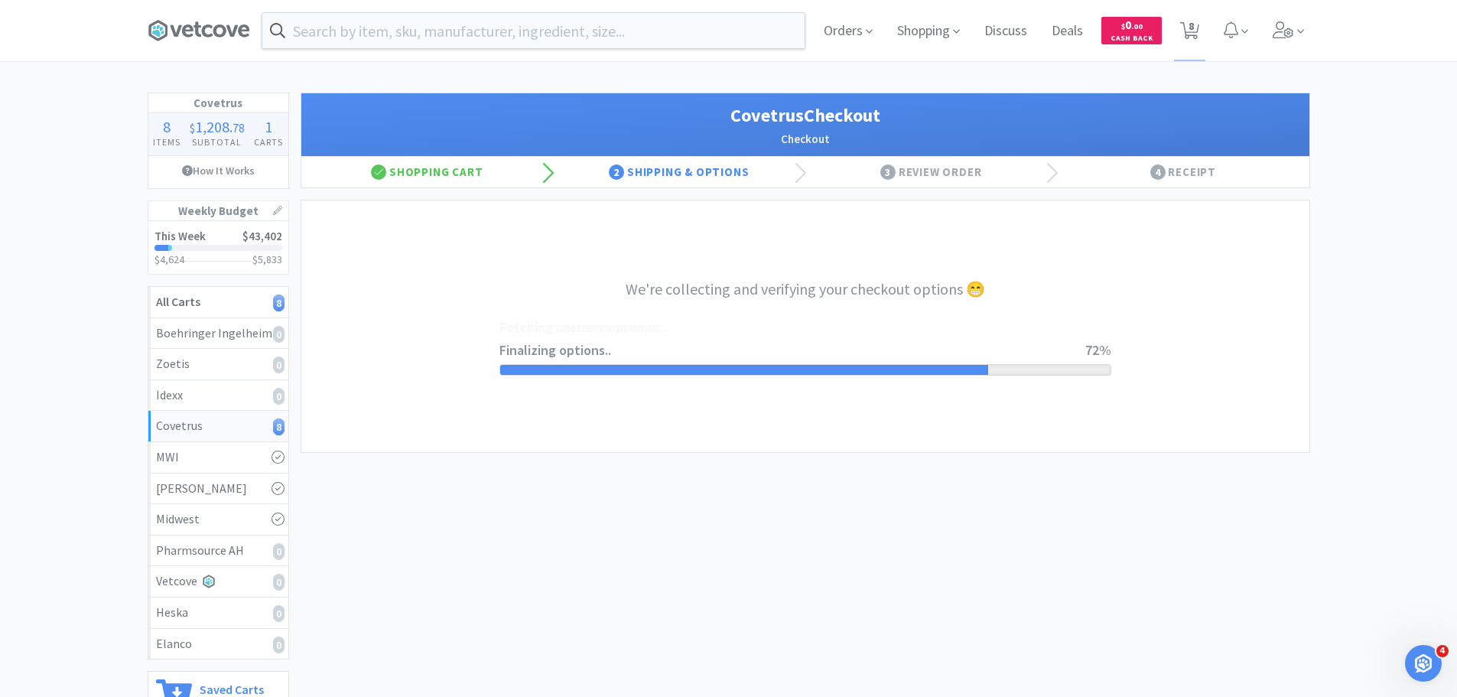
select select "ACCOUNT"
select select "cvt-standard-net"
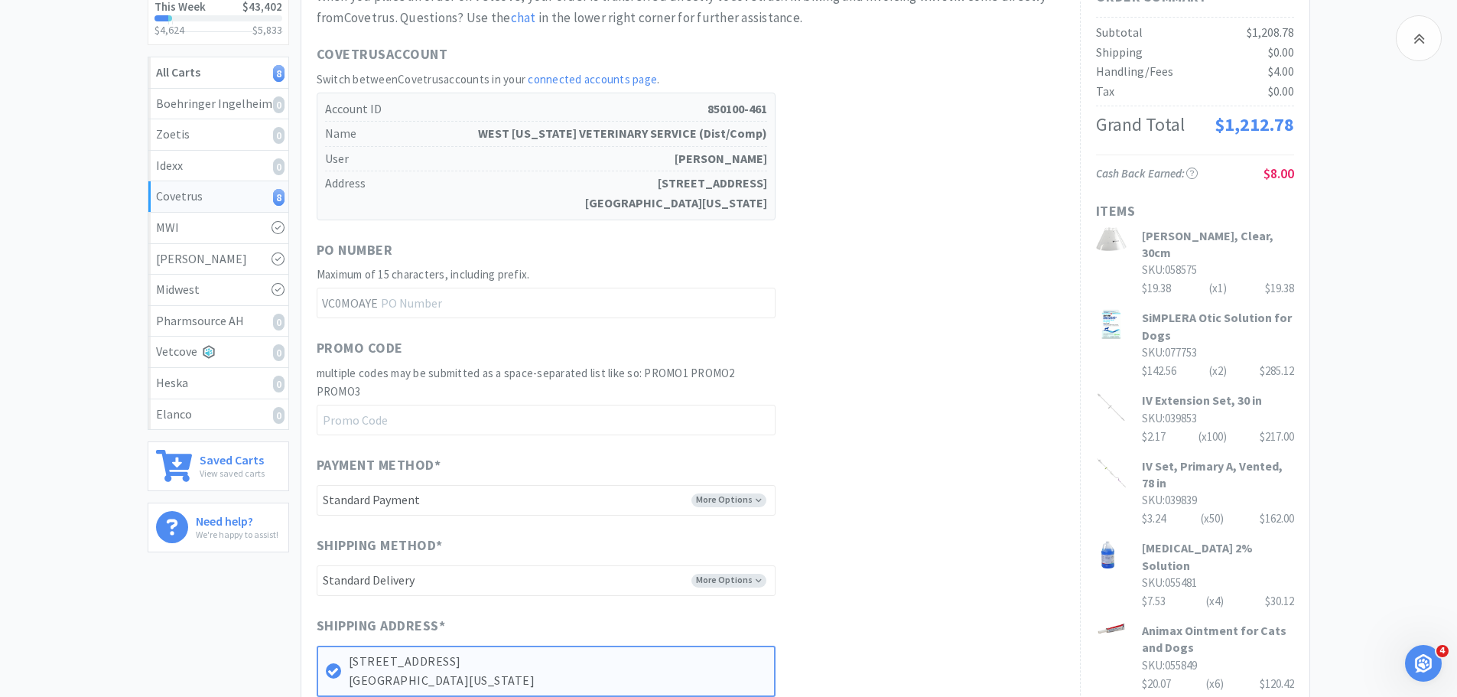
scroll to position [535, 0]
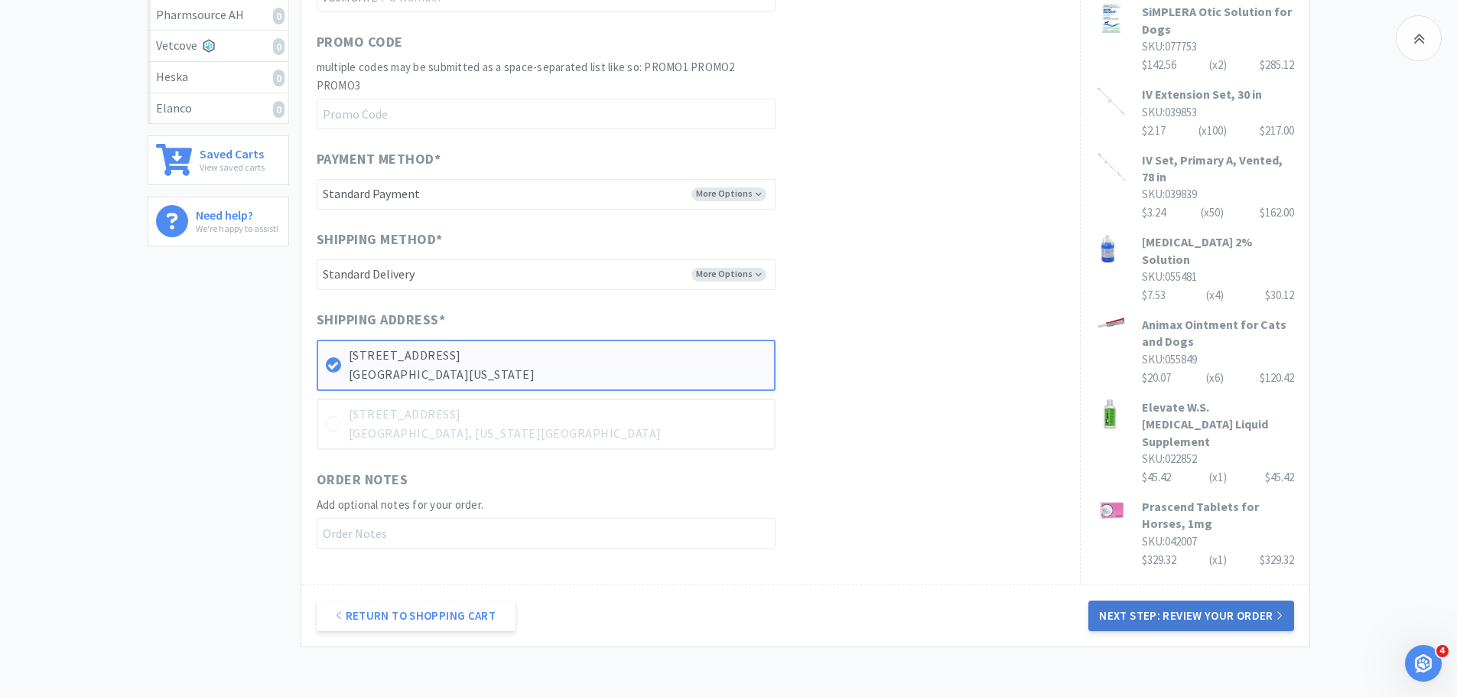
click at [1208, 621] on button "Next Step: Review Your Order" at bounding box center [1190, 615] width 205 height 31
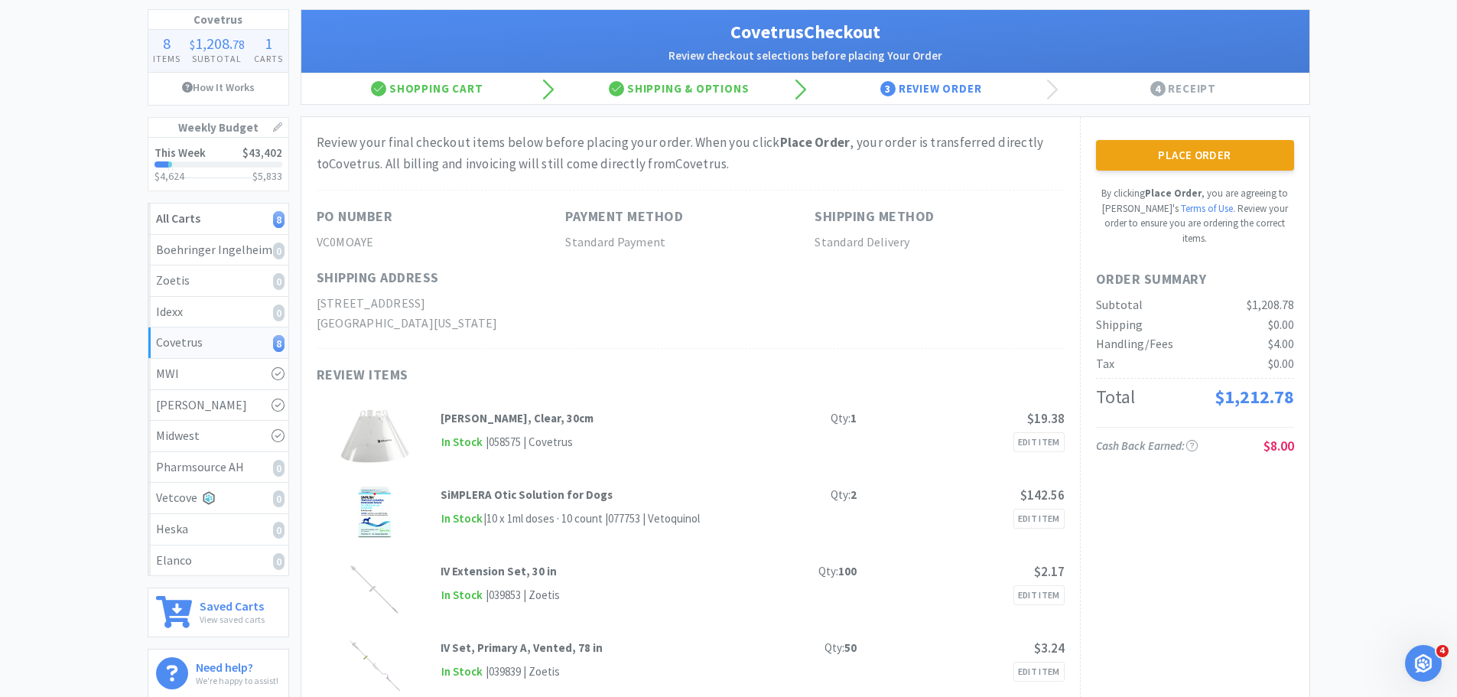
scroll to position [76, 0]
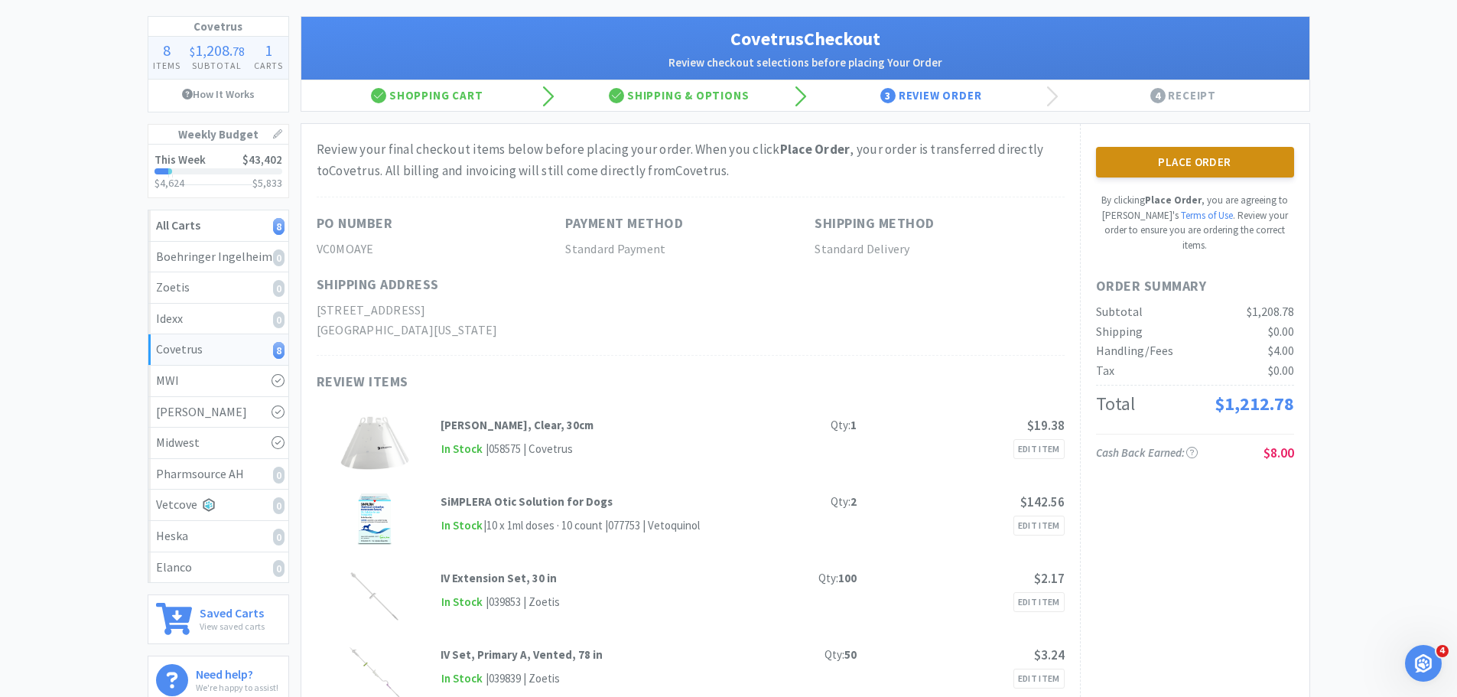
click at [1134, 156] on button "Place Order" at bounding box center [1195, 162] width 198 height 31
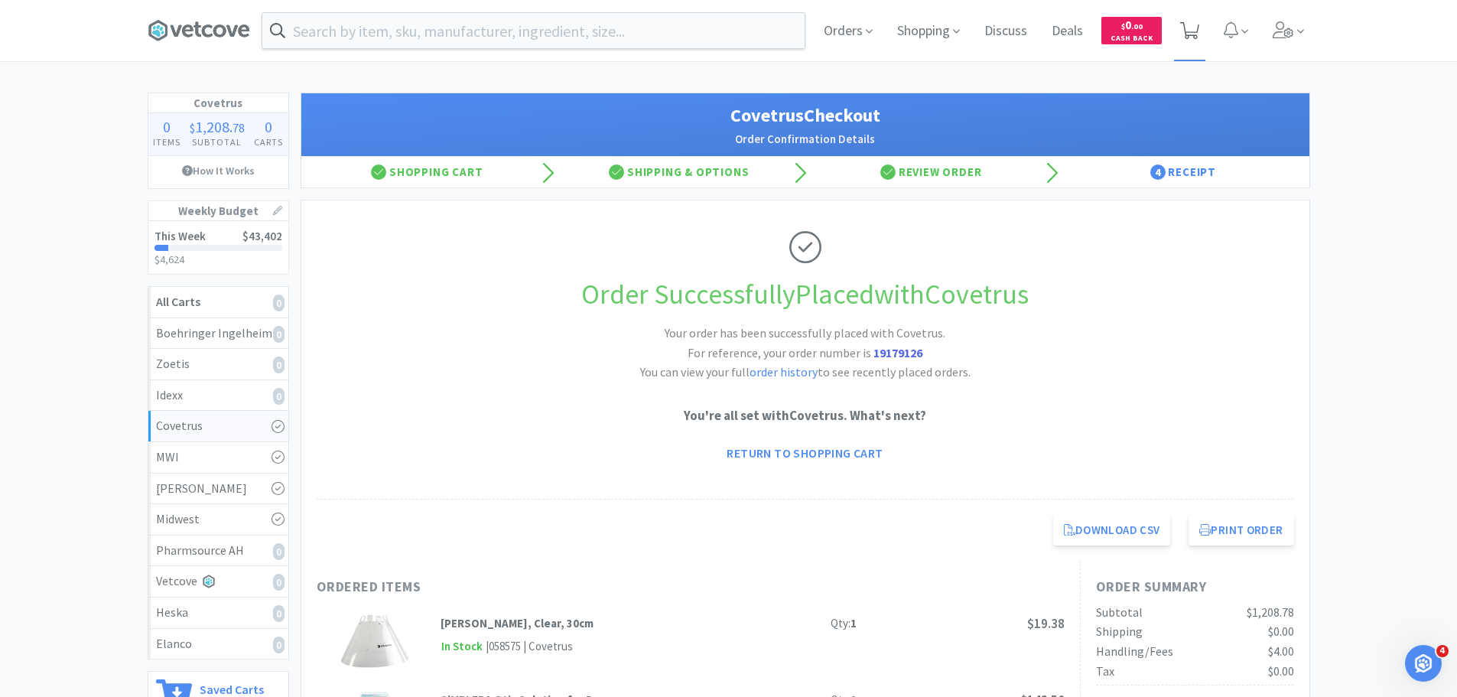
click at [1194, 15] on span at bounding box center [1189, 30] width 31 height 61
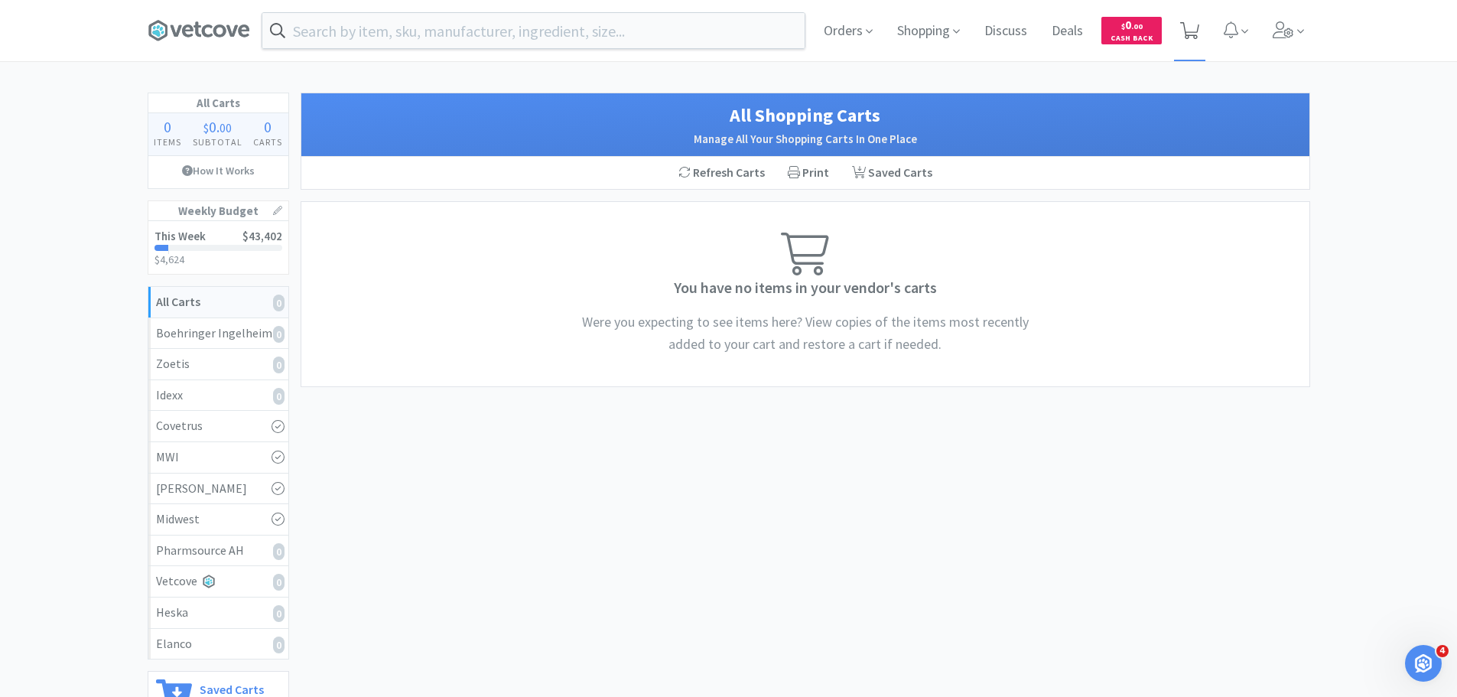
click at [1205, 24] on span at bounding box center [1189, 30] width 31 height 61
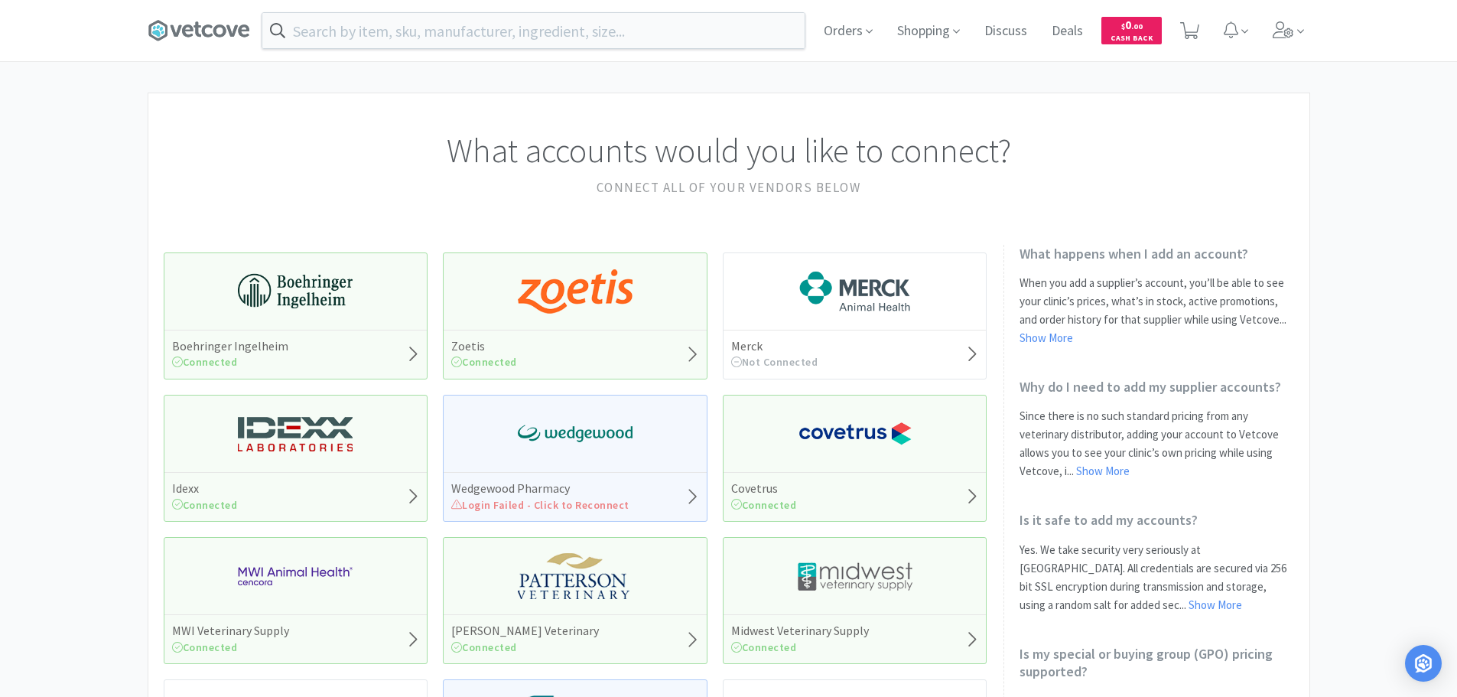
click at [639, 483] on div "Wedgewood Pharmacy Login Failed - Click to Reconnect" at bounding box center [575, 496] width 263 height 49
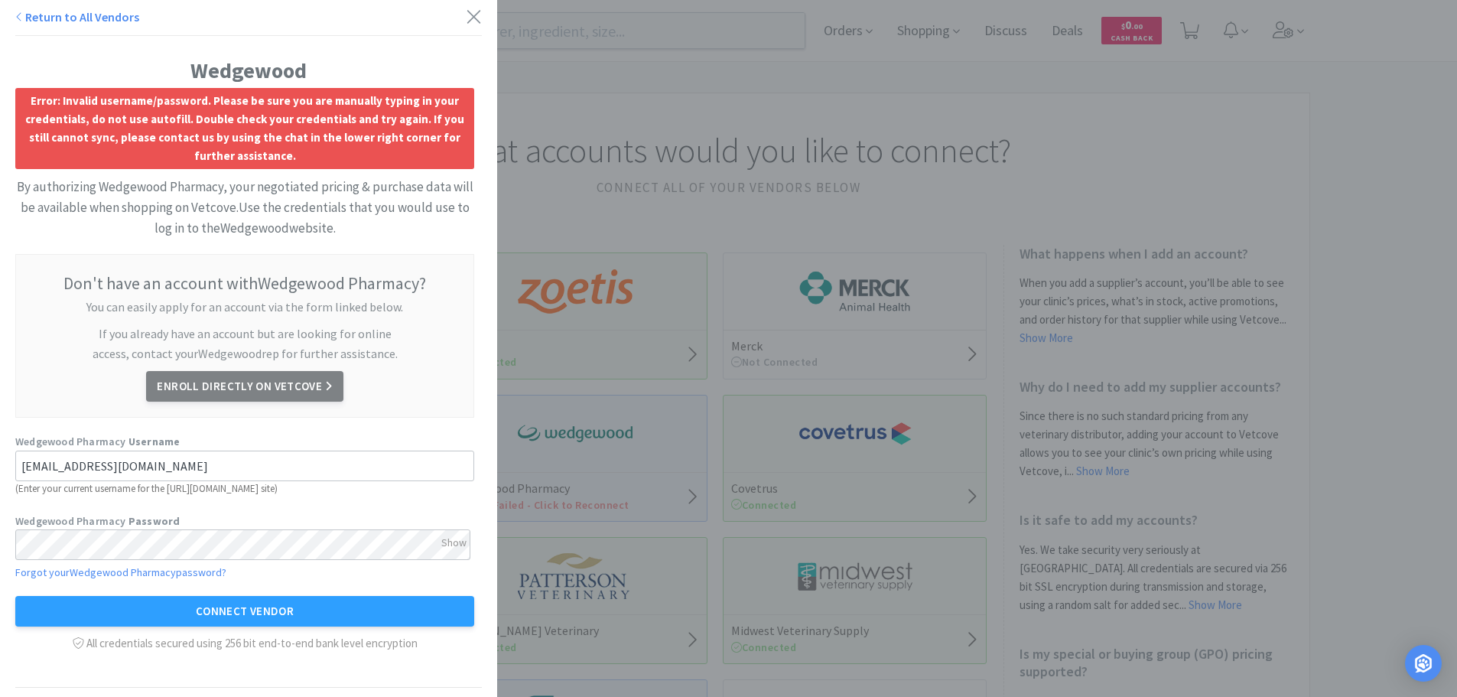
click at [197, 575] on link "Forgot your Wedgewood Pharmacy password?" at bounding box center [120, 572] width 211 height 14
drag, startPoint x: 180, startPoint y: 470, endPoint x: 0, endPoint y: 455, distance: 181.1
click at [0, 467] on div "Wedgewood Error: Invalid username/password. Please be sure you are manually typ…" at bounding box center [248, 343] width 497 height 687
type input "SPRA003"
click at [0, 554] on div "Wedgewood Error: Invalid username/password. Please be sure you are manually typ…" at bounding box center [248, 343] width 497 height 687
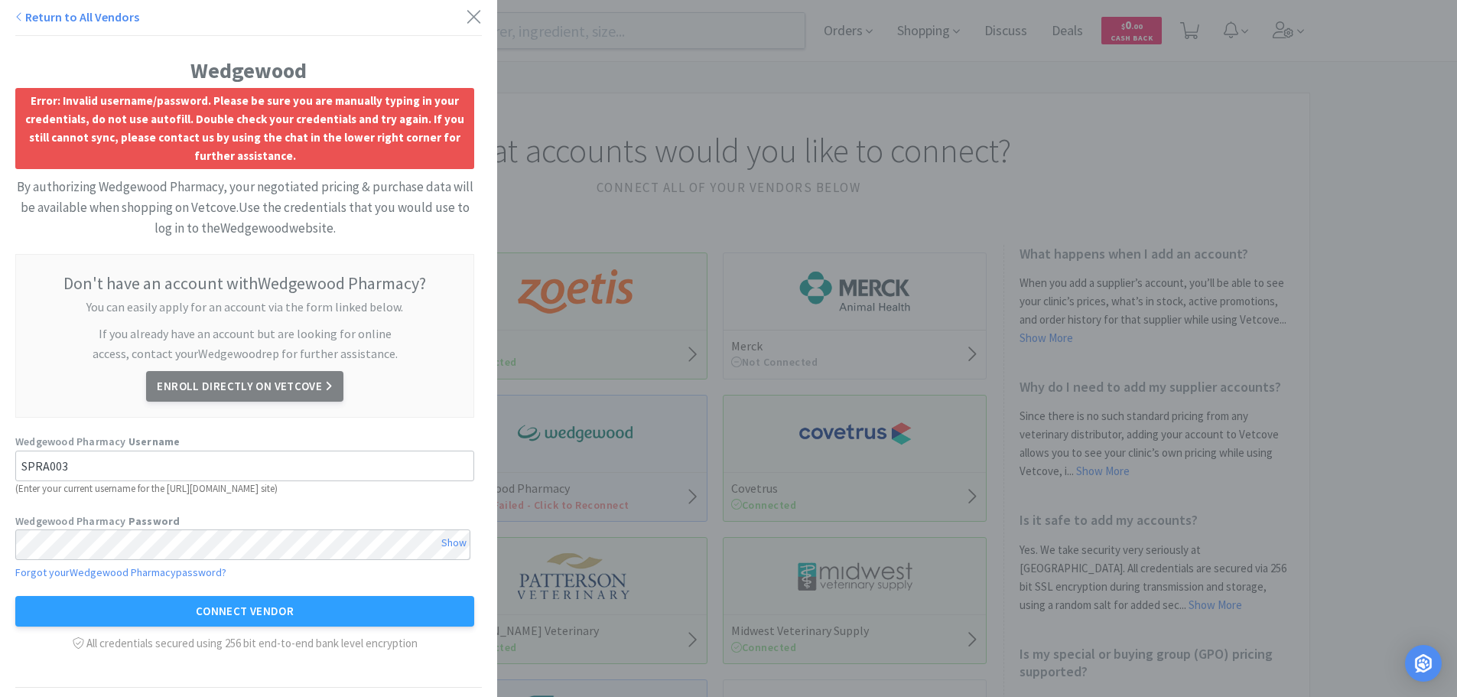
click at [443, 546] on div "Show" at bounding box center [453, 542] width 25 height 26
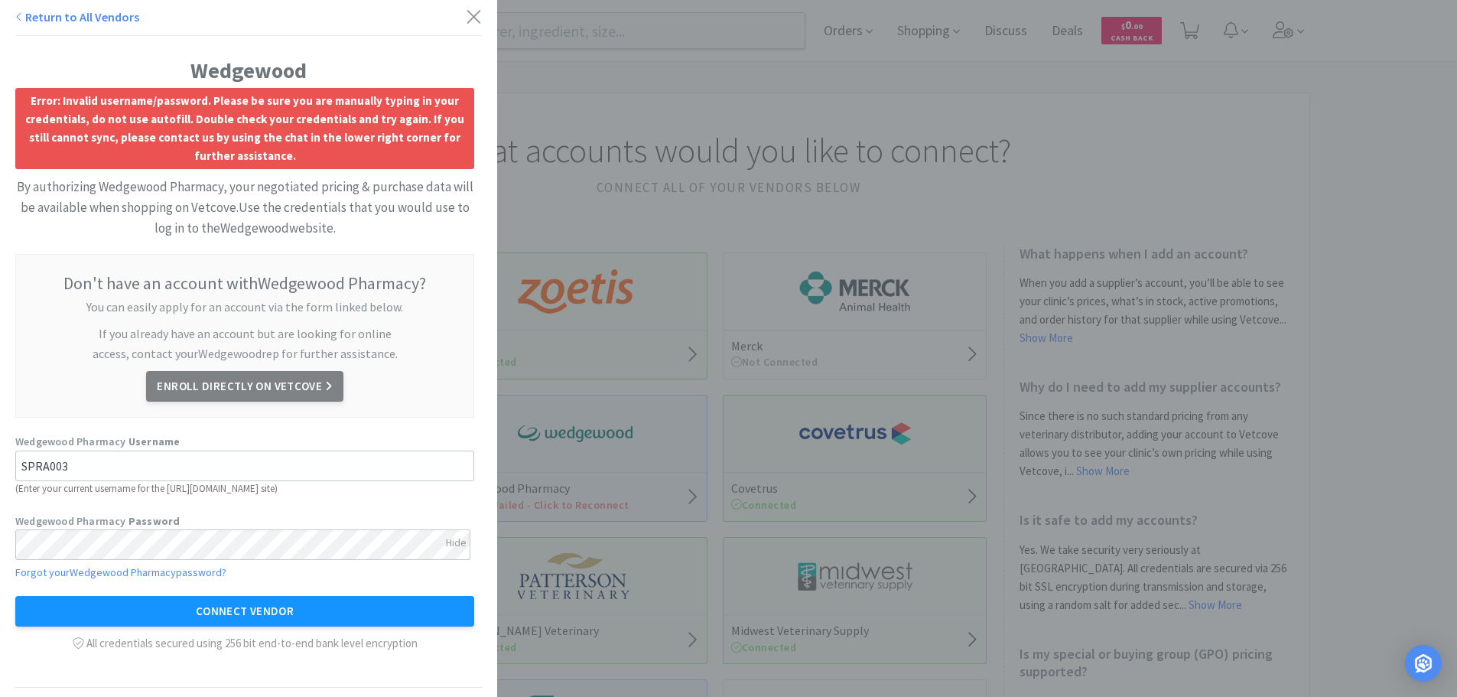
click at [331, 611] on button "Connect Vendor" at bounding box center [244, 611] width 459 height 31
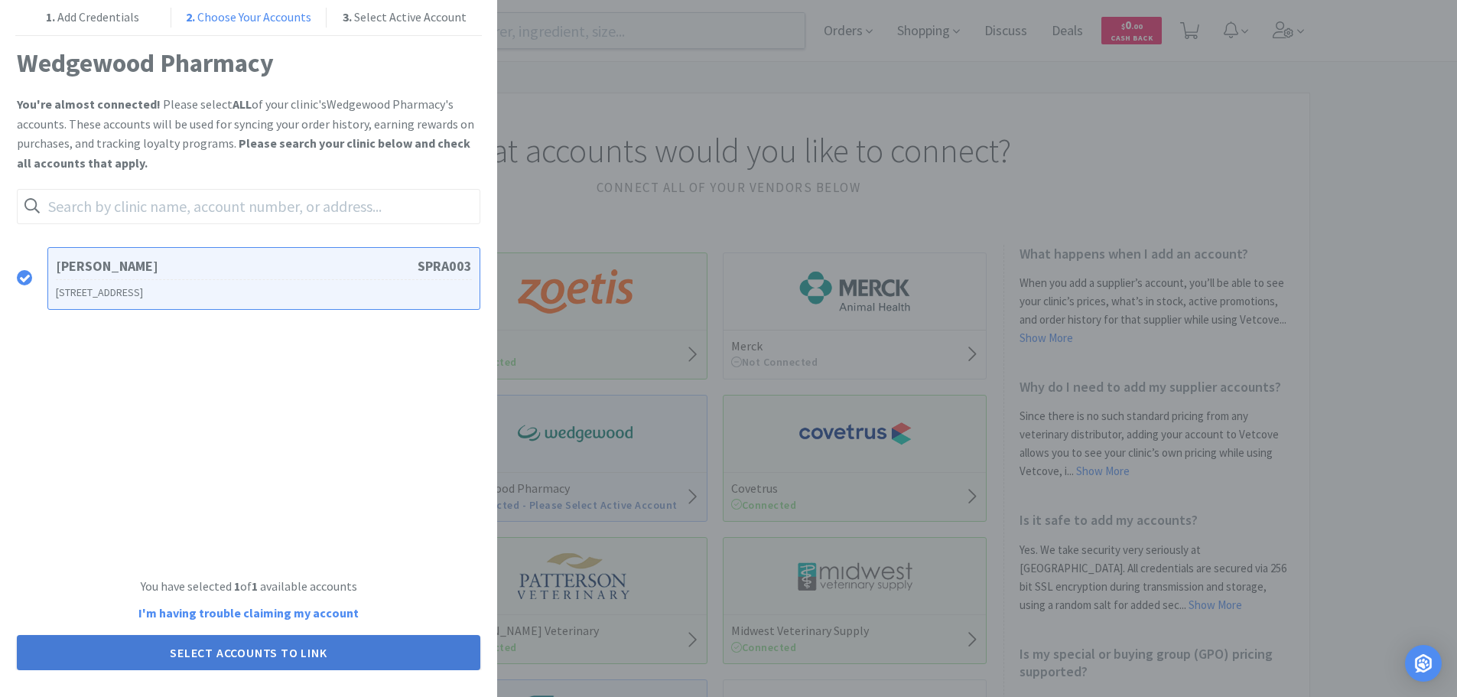
click at [333, 649] on button "Select Accounts to Link" at bounding box center [248, 652] width 463 height 35
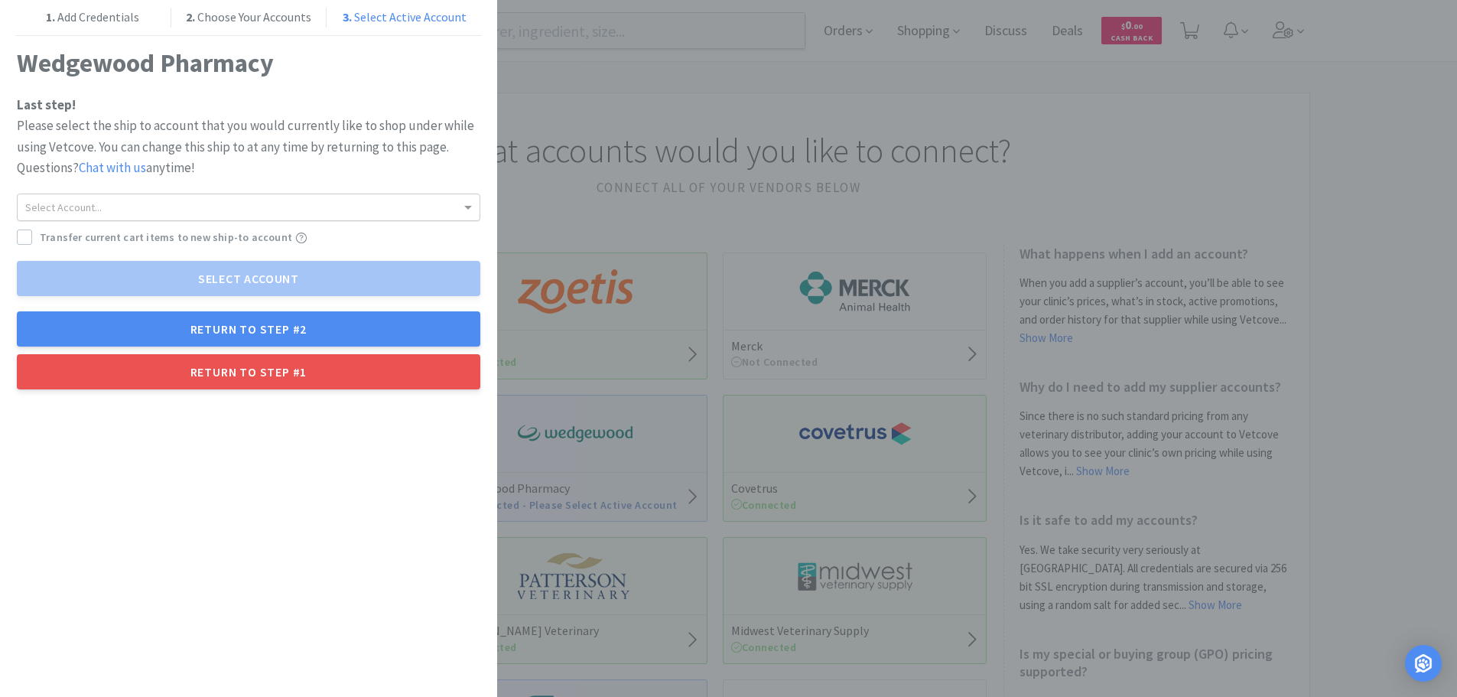
click at [382, 207] on div "Select Account..." at bounding box center [249, 207] width 462 height 26
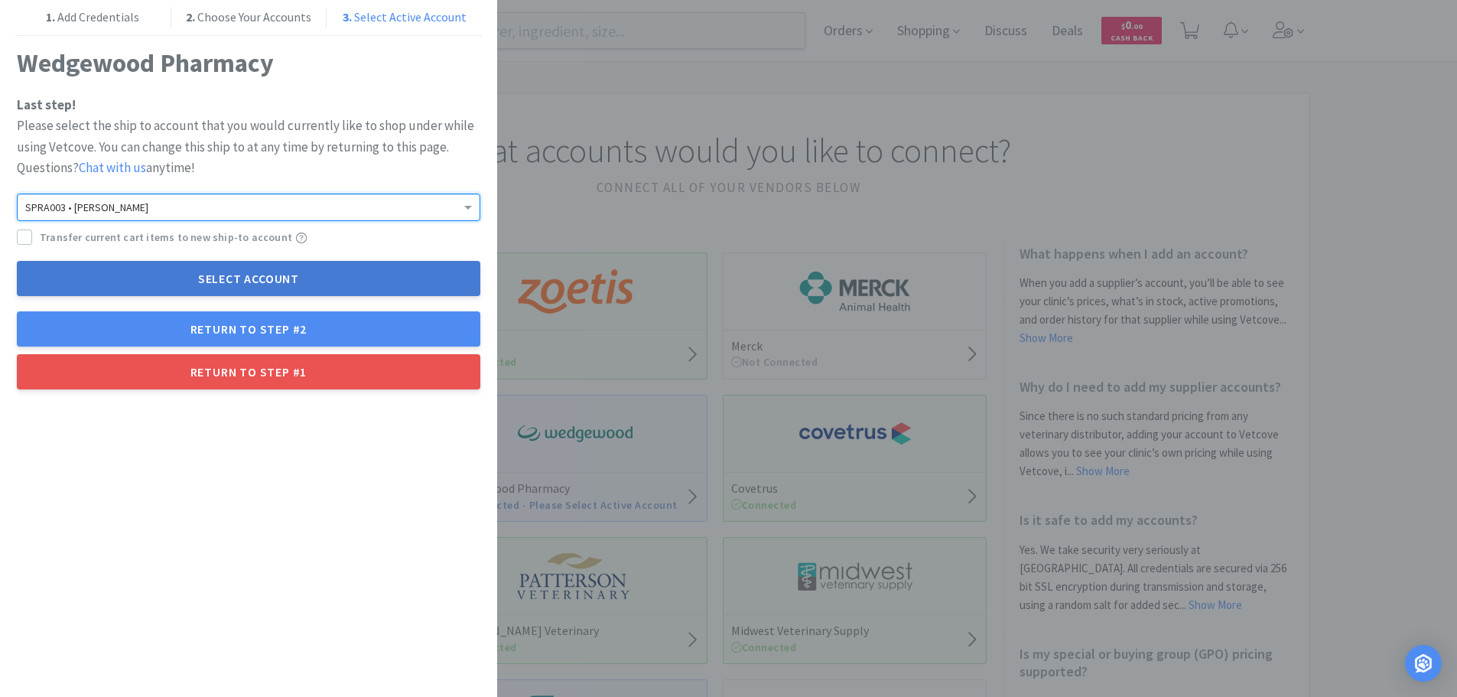
click at [304, 268] on button "Select Account" at bounding box center [248, 278] width 463 height 35
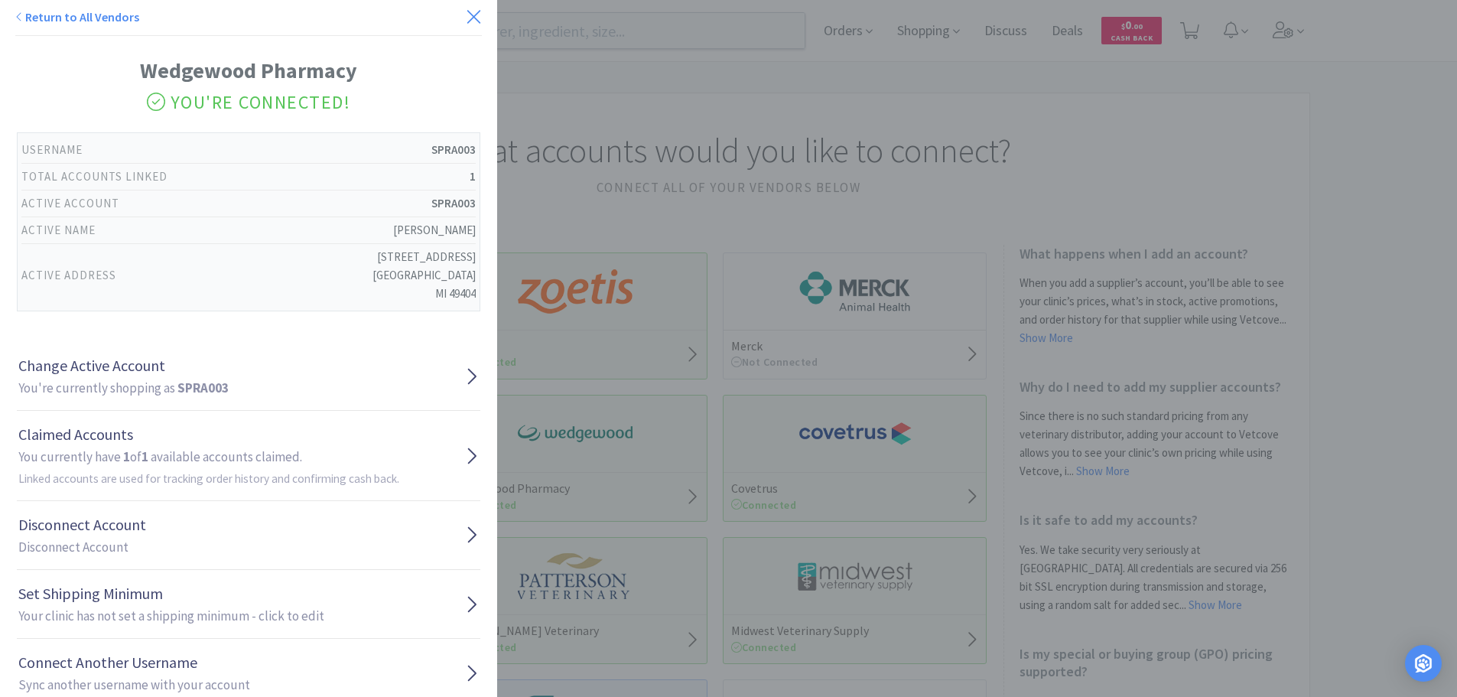
click at [467, 19] on icon at bounding box center [474, 16] width 16 height 21
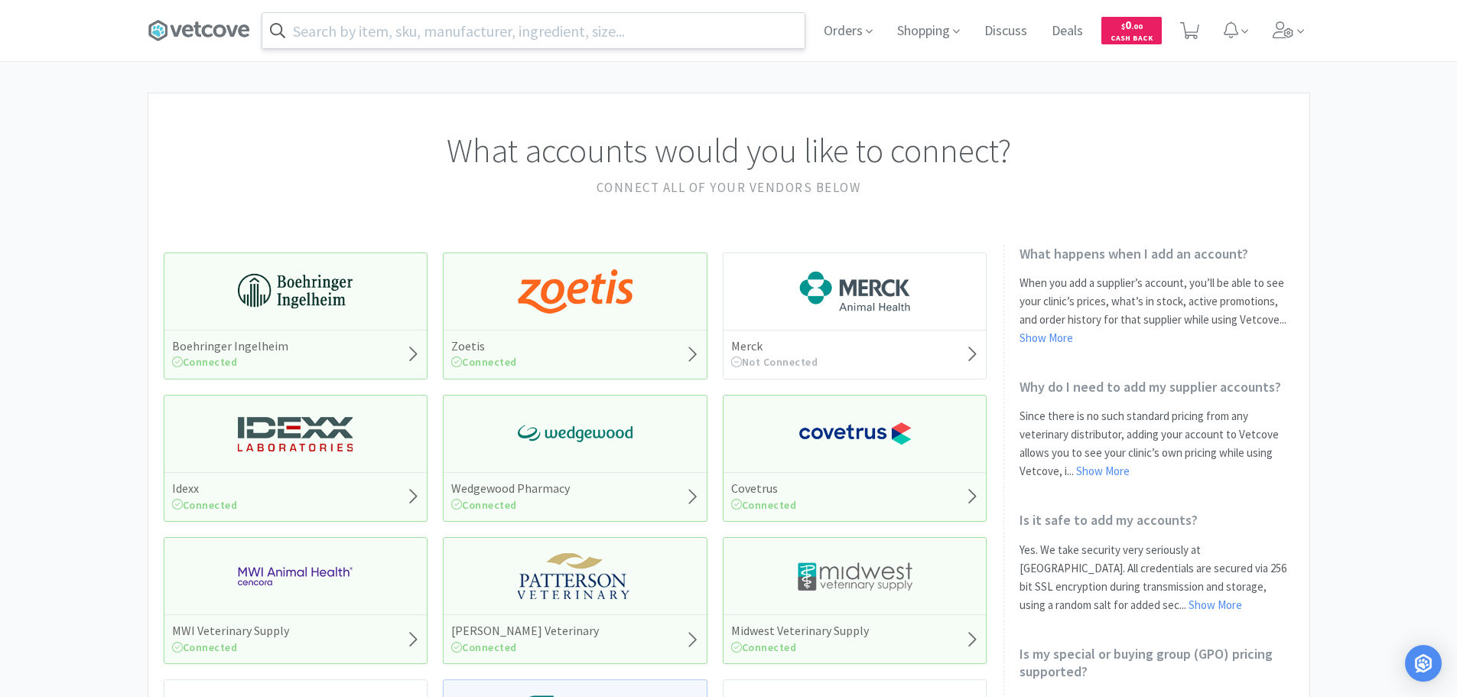
click at [568, 37] on input "text" at bounding box center [533, 30] width 542 height 35
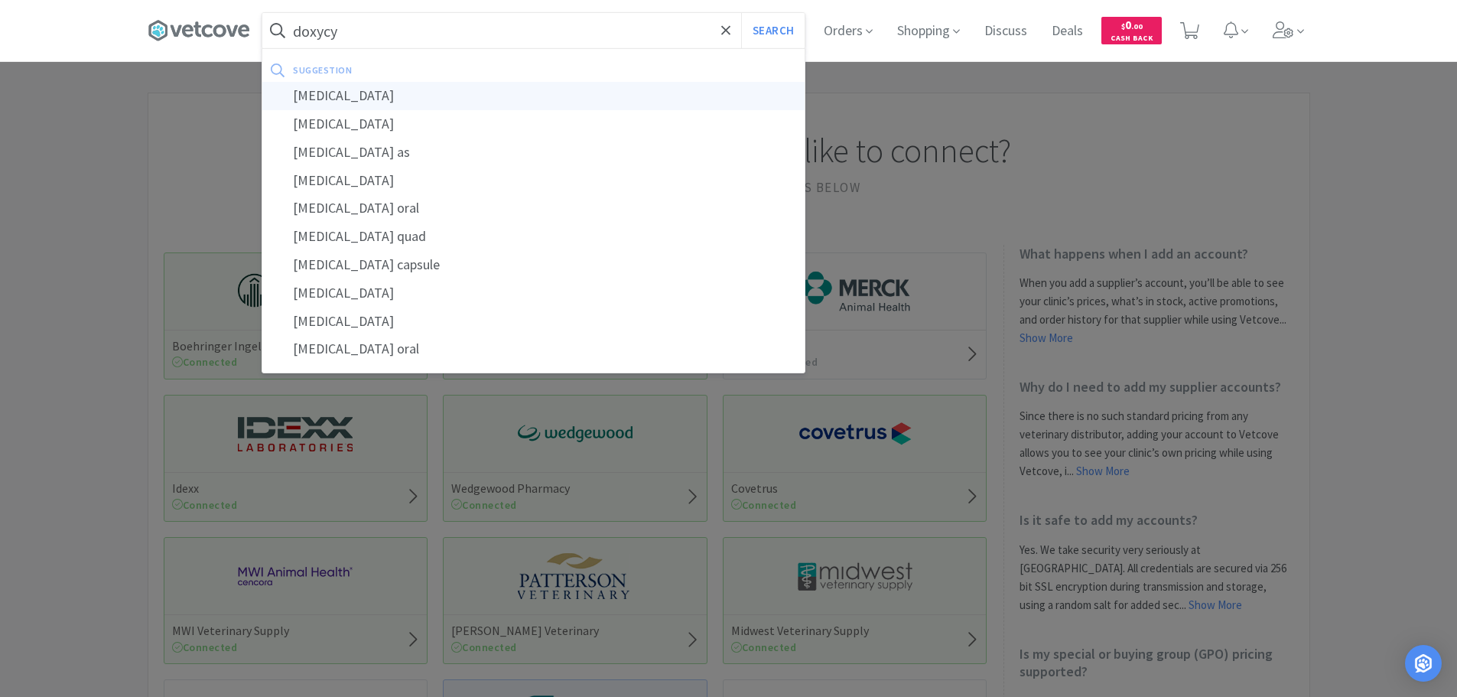
click at [545, 94] on div "[MEDICAL_DATA]" at bounding box center [533, 96] width 542 height 28
type input "[MEDICAL_DATA]"
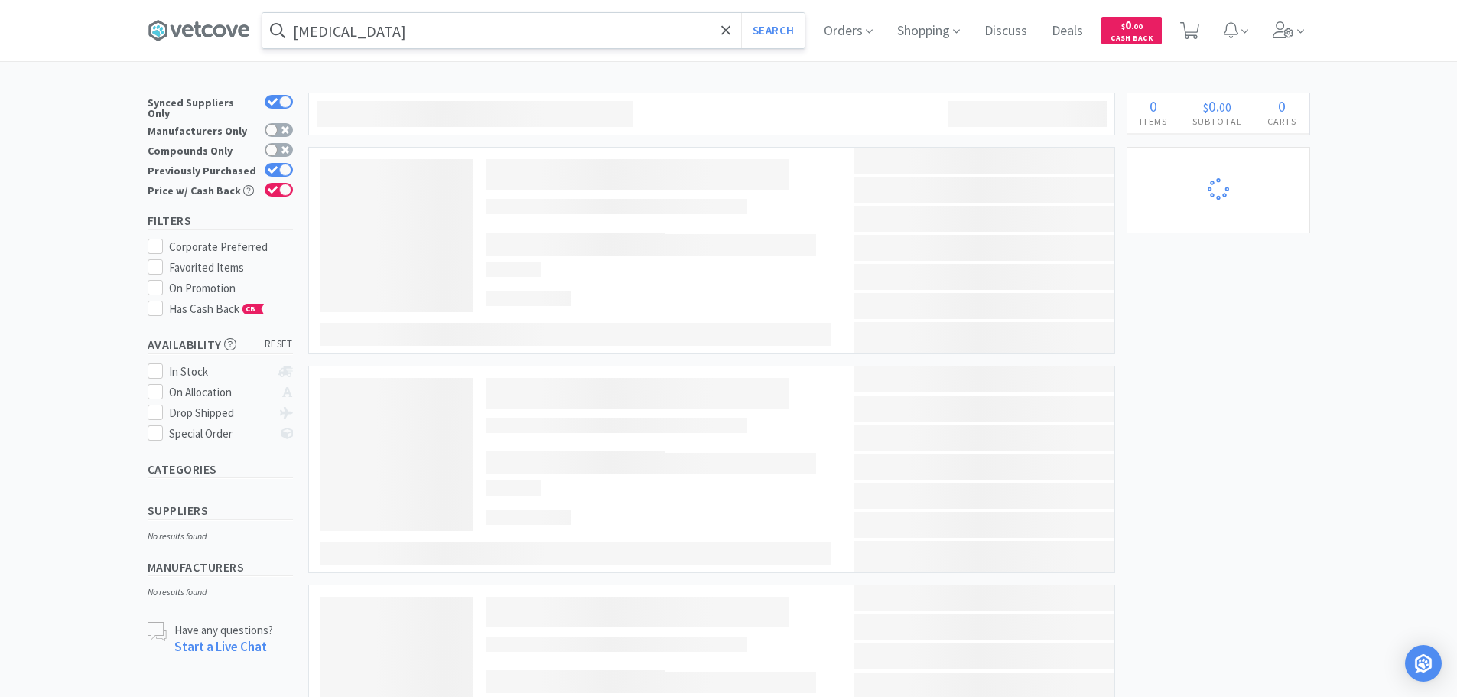
select select "3"
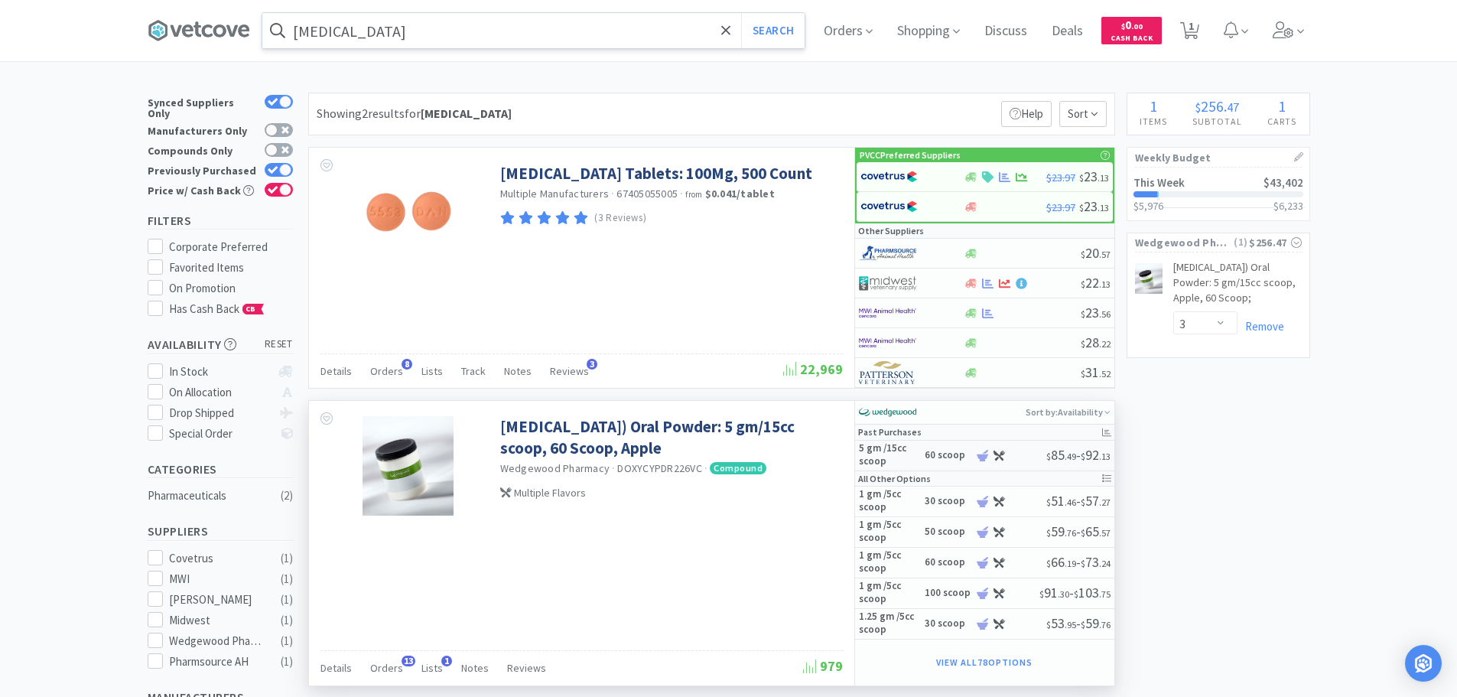
click at [894, 467] on h5 "5 gm /15cc scoop" at bounding box center [889, 455] width 61 height 26
select select "45"
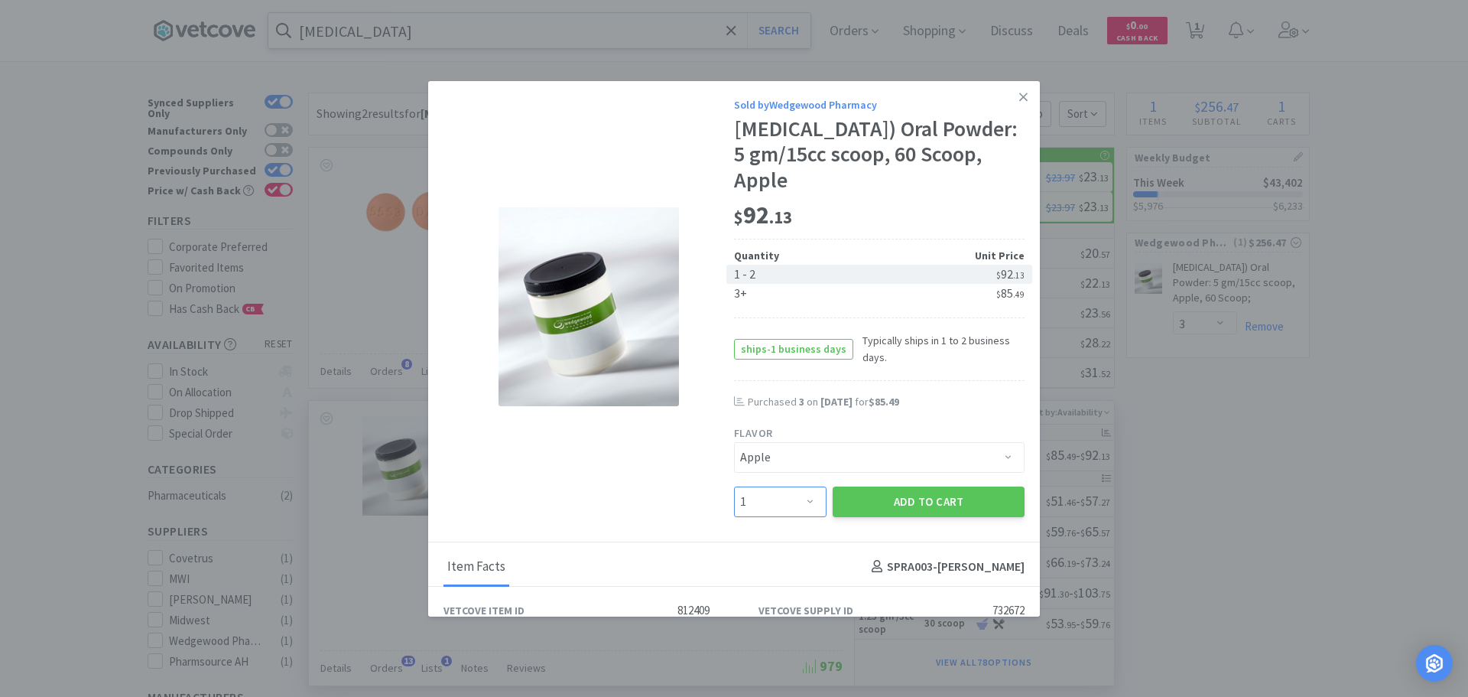
click at [795, 512] on select "Enter Quantity 1 2 3 4 5 6 7 8 9 10 11 12 13 14 15 16 17 18 19 20 Enter Quantity" at bounding box center [780, 501] width 93 height 31
select select "3"
click at [734, 486] on select "Enter Quantity 1 2 3 4 5 6 7 8 9 10 11 12 13 14 15 16 17 18 19 20 Enter Quantity" at bounding box center [780, 501] width 93 height 31
click at [874, 495] on button "Add to Cart" at bounding box center [929, 501] width 192 height 31
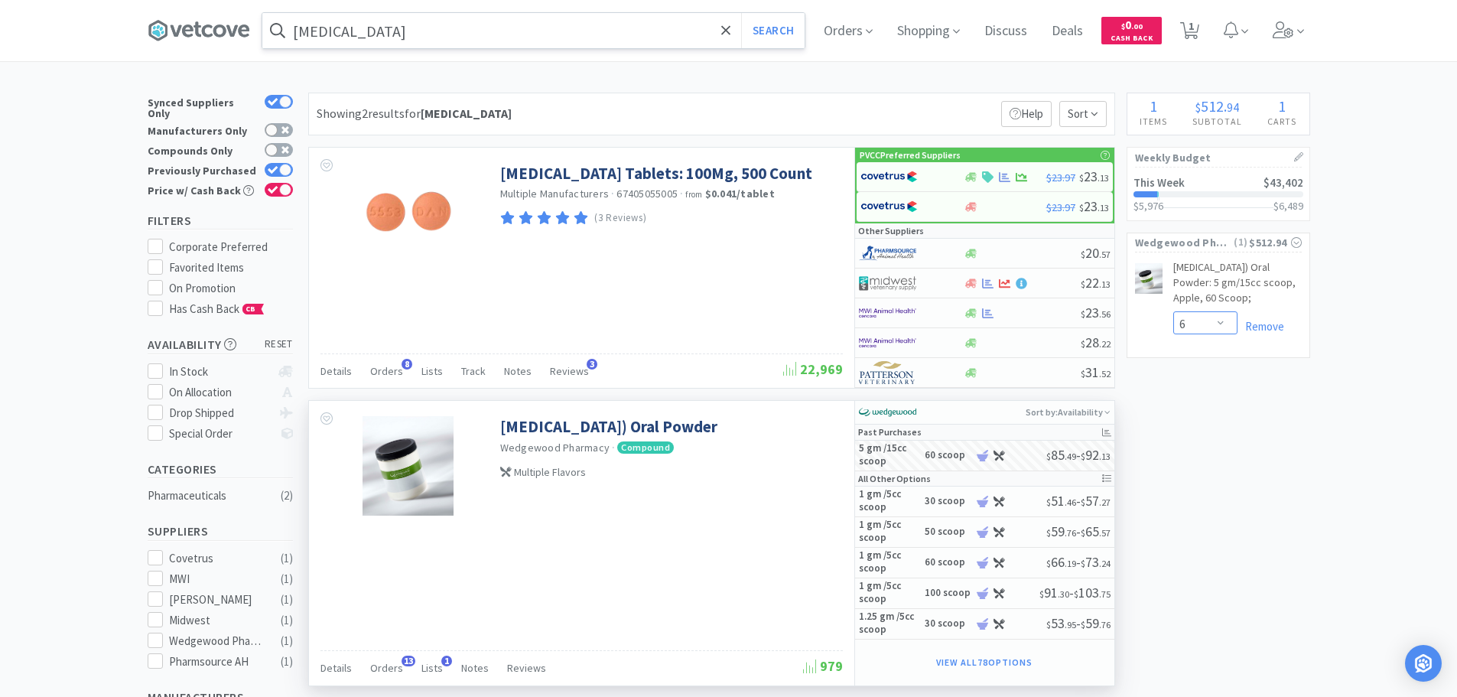
click at [1212, 327] on select "Enter Quantity 1 2 3 4 5 6 7 8 9 10 11 12 13 14 15 16 17 18 19 20 Enter Quantity" at bounding box center [1205, 322] width 64 height 23
click at [1173, 311] on select "Enter Quantity 1 2 3 4 5 6 7 8 9 10 11 12 13 14 15 16 17 18 19 20 Enter Quantity" at bounding box center [1205, 322] width 64 height 23
select select "3"
click at [1192, 31] on icon at bounding box center [1189, 30] width 19 height 17
select select "3"
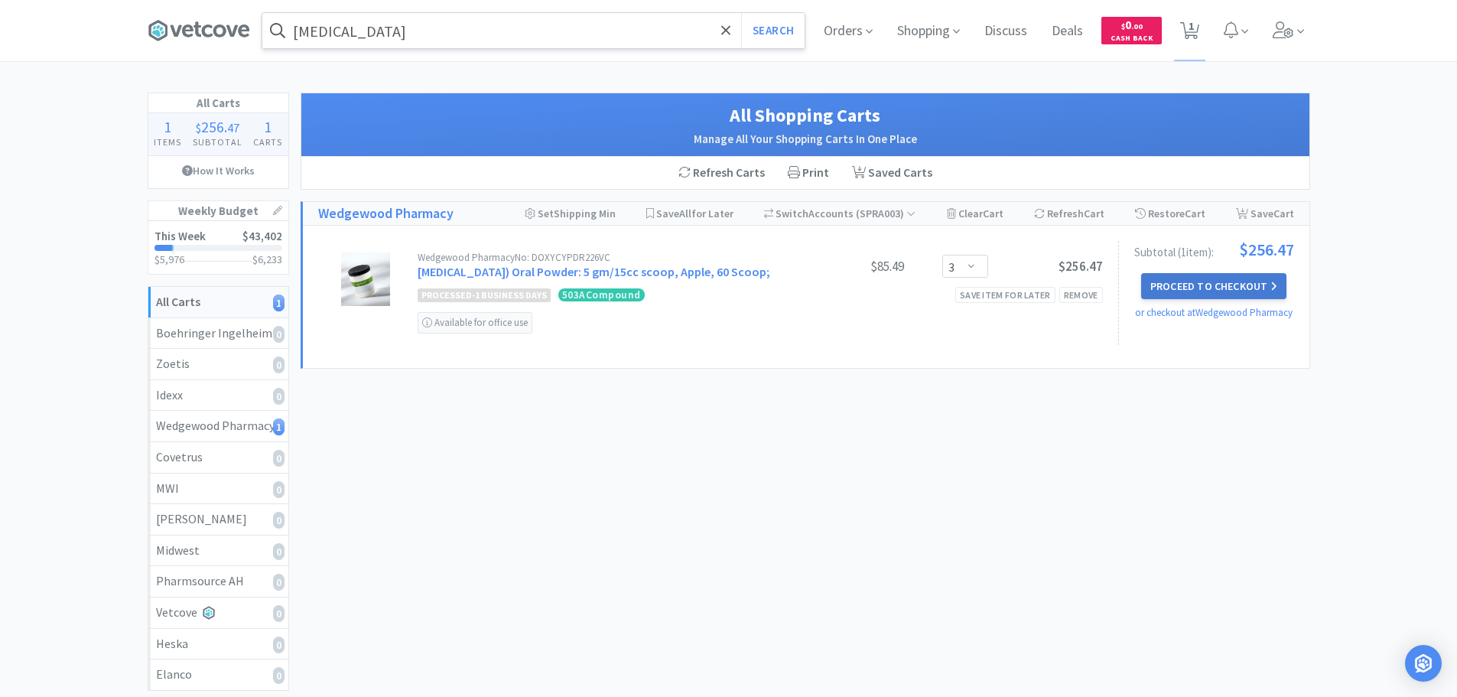
click at [1211, 283] on button "Proceed to Checkout" at bounding box center [1213, 286] width 145 height 26
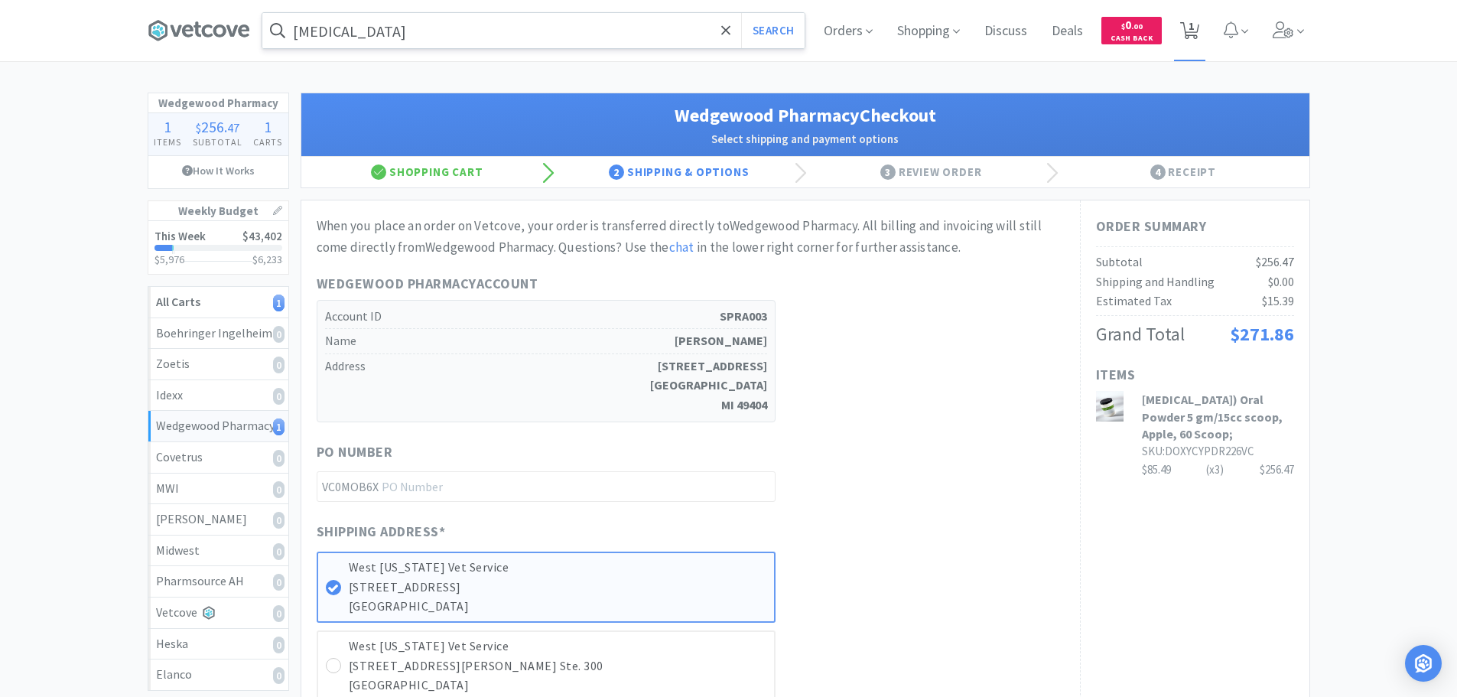
click at [1195, 28] on icon at bounding box center [1189, 30] width 19 height 17
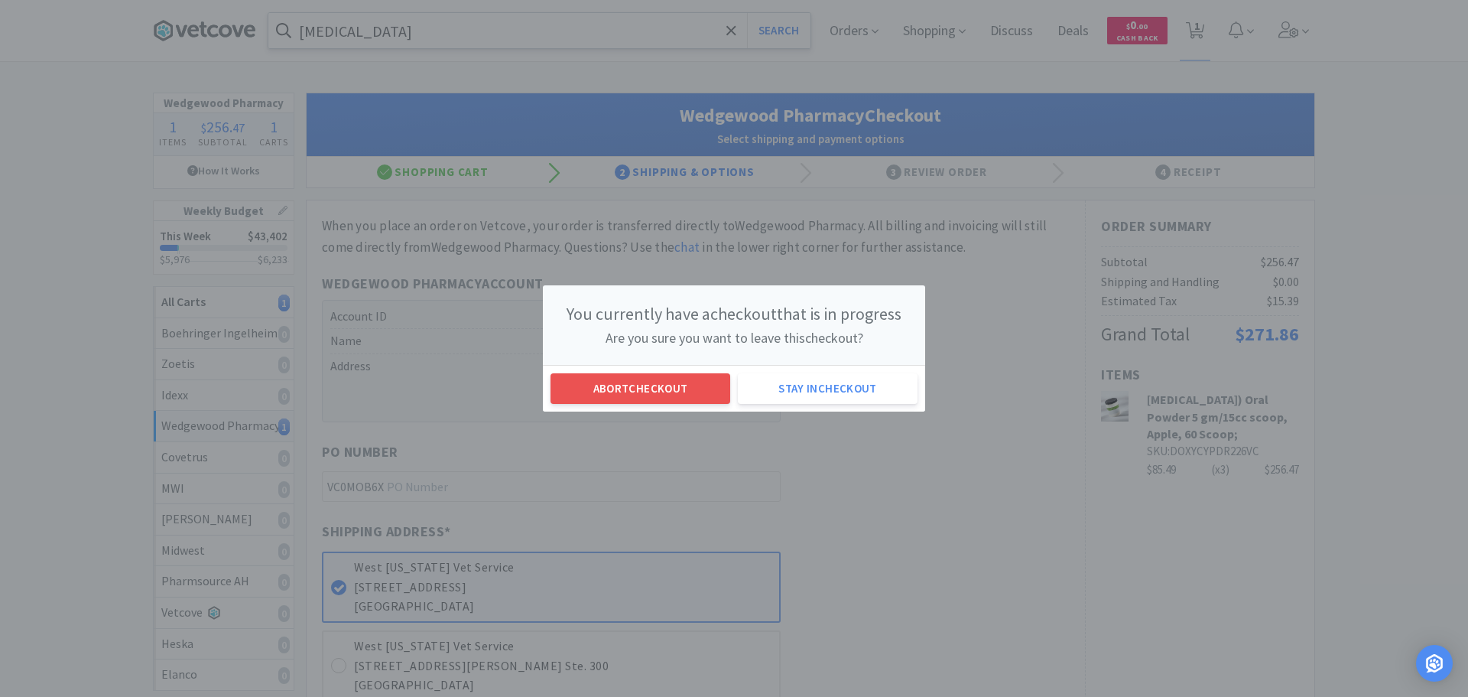
click at [1014, 486] on div "You currently have a checkout that is in progress Are you sure you want to leav…" at bounding box center [734, 348] width 1468 height 697
click at [884, 386] on button "Stay in checkout" at bounding box center [828, 388] width 180 height 31
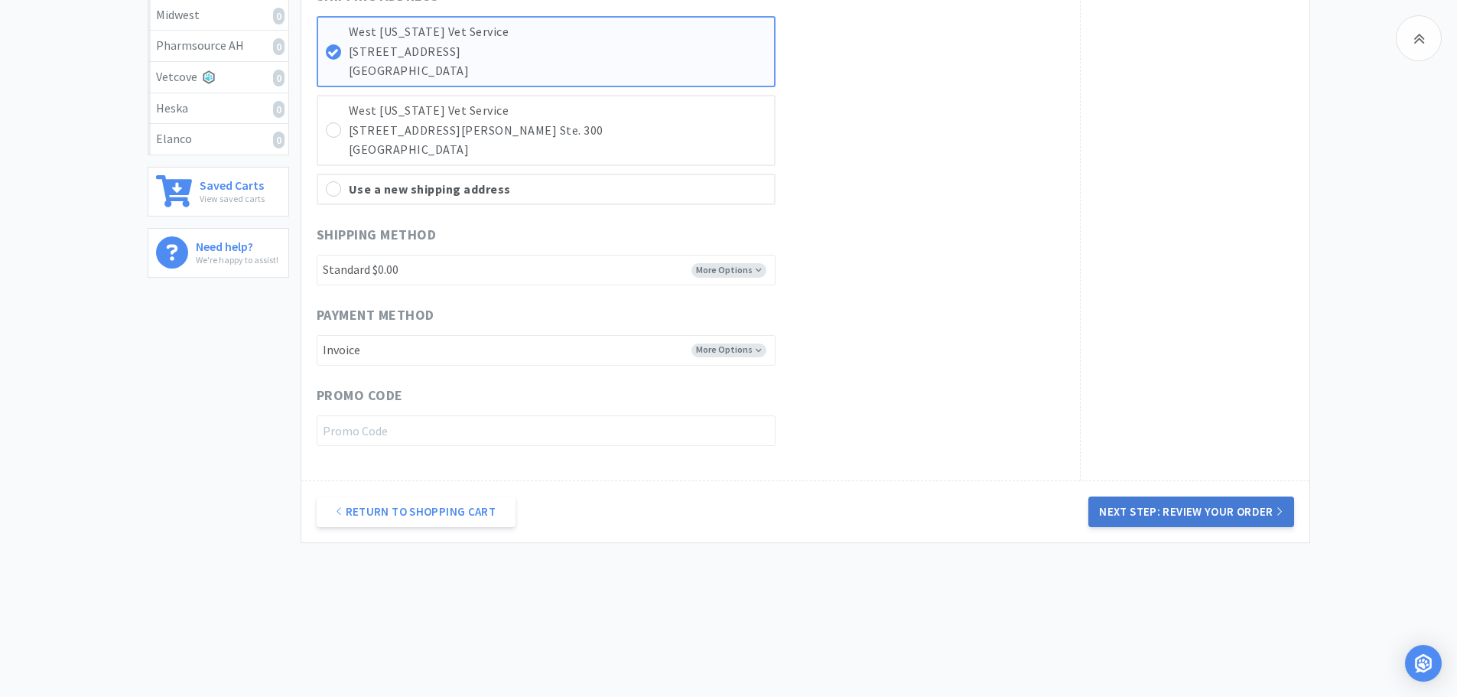
click at [1247, 516] on button "Next Step: Review Your Order" at bounding box center [1190, 511] width 205 height 31
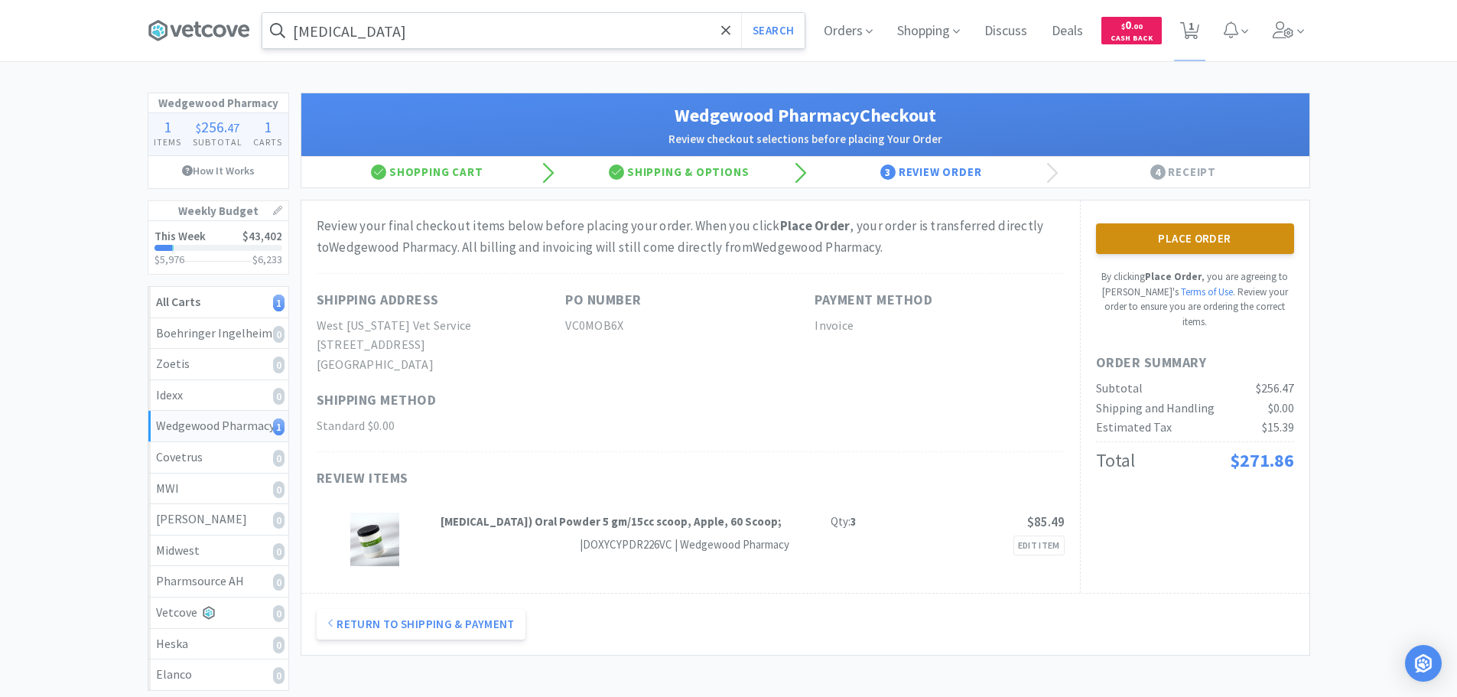
click at [1124, 246] on button "Place Order" at bounding box center [1195, 238] width 198 height 31
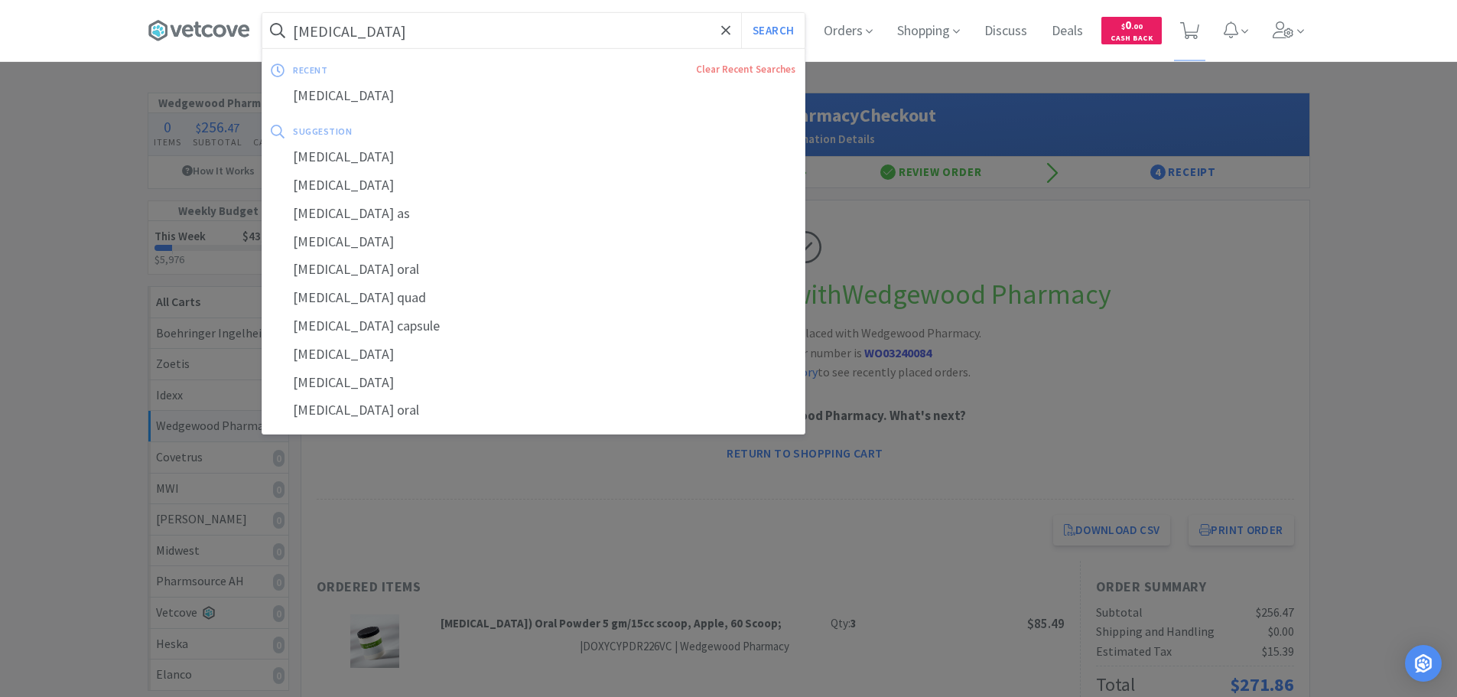
click at [405, 29] on input "[MEDICAL_DATA]" at bounding box center [533, 30] width 542 height 35
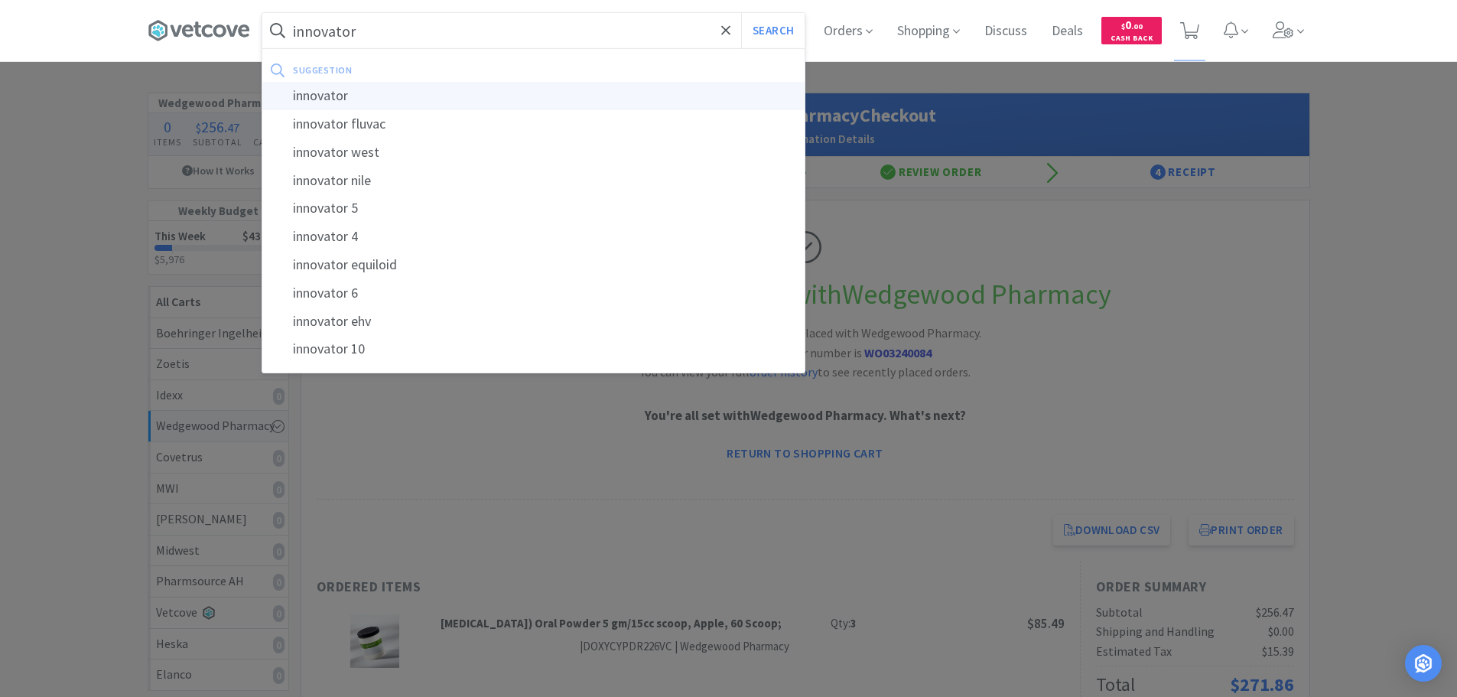
type input "innovator"
click at [403, 99] on div "innovator" at bounding box center [533, 96] width 542 height 28
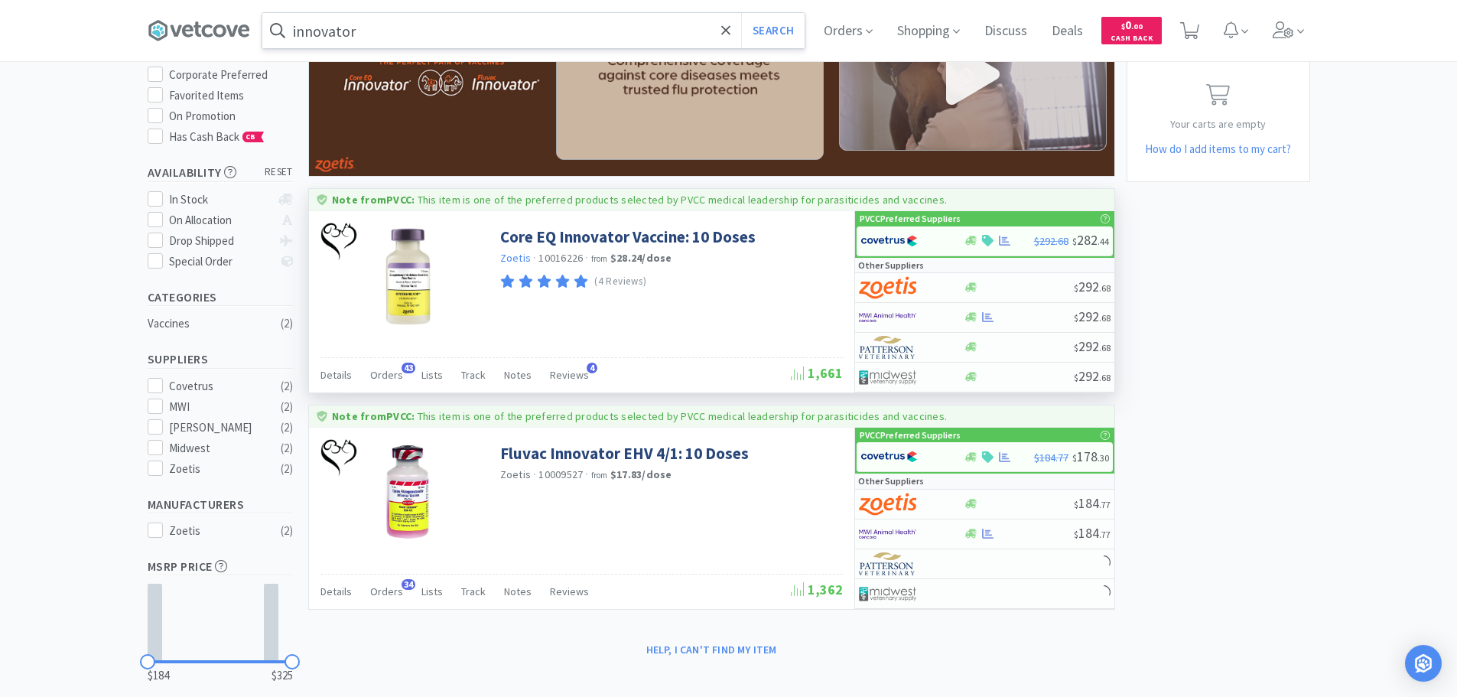
scroll to position [255, 0]
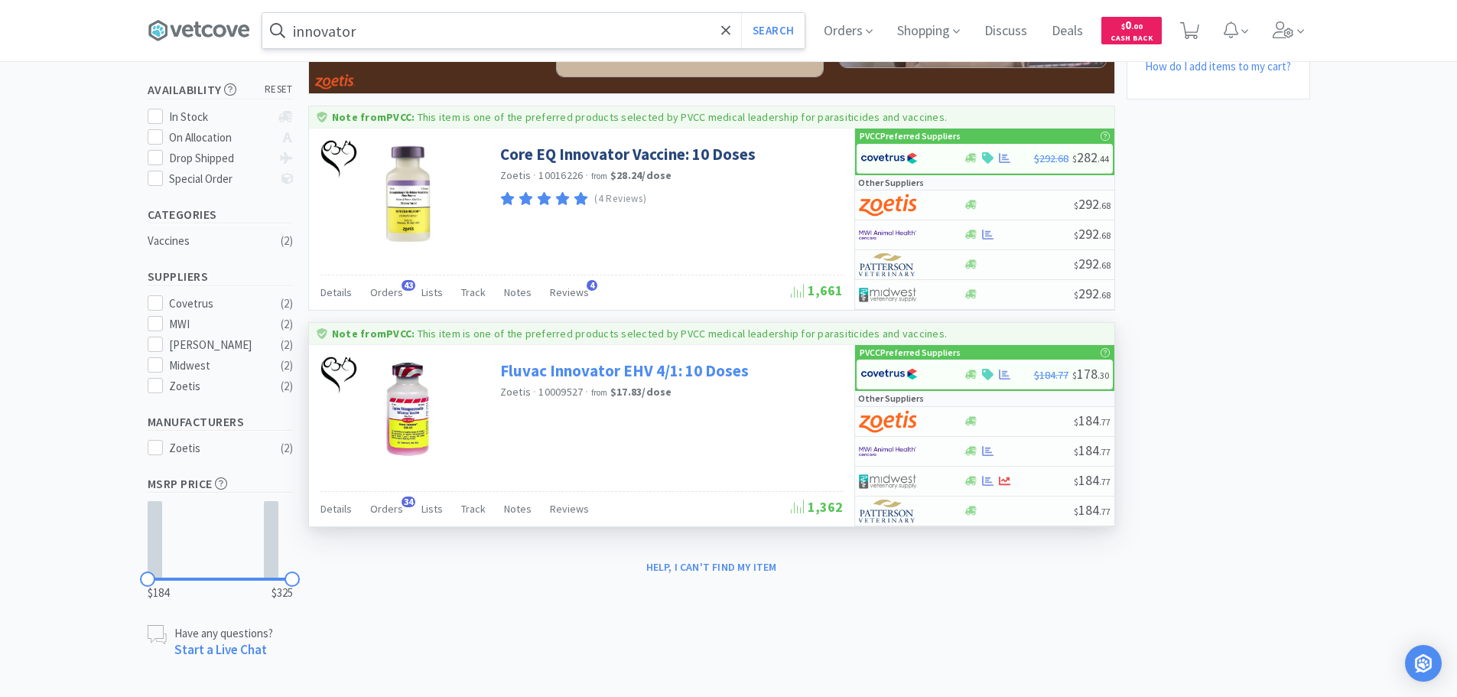
click at [733, 366] on link "Fluvac Innovator EHV 4/1: 10 Doses" at bounding box center [624, 370] width 249 height 21
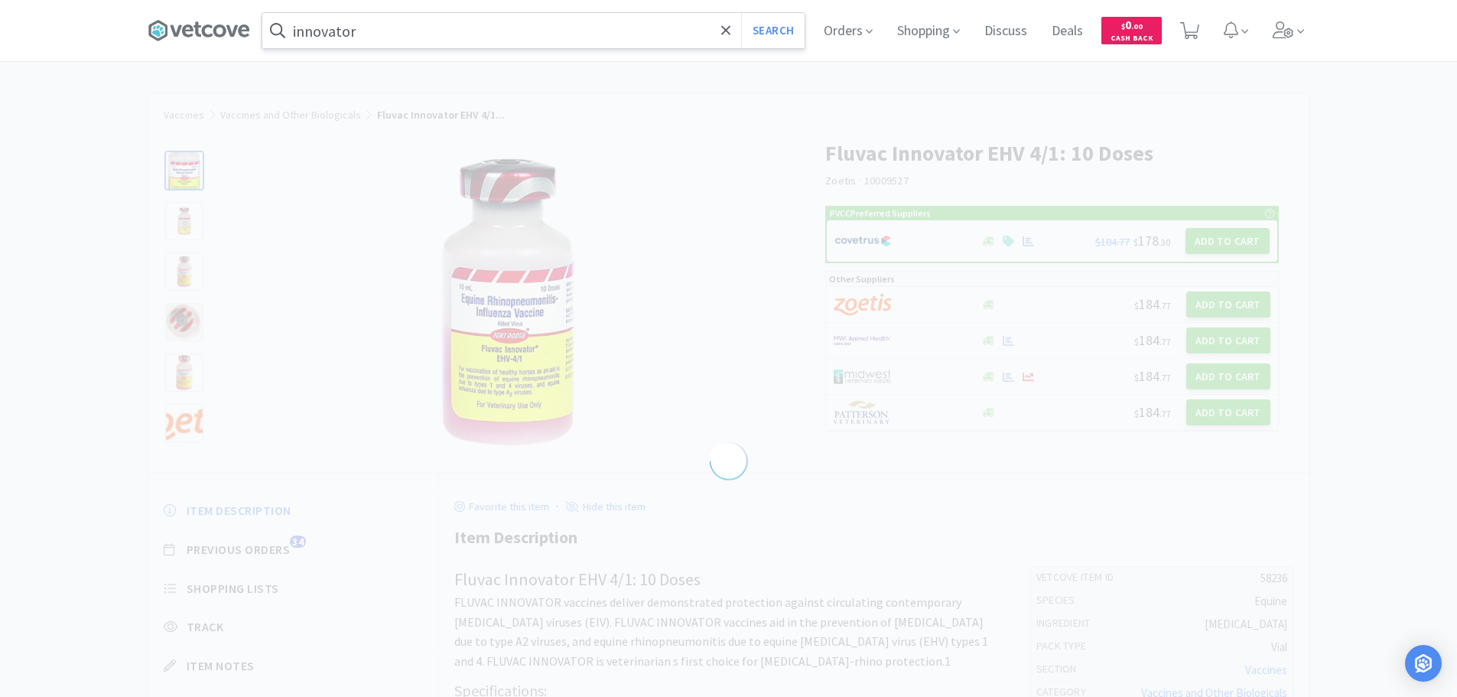
select select "58236"
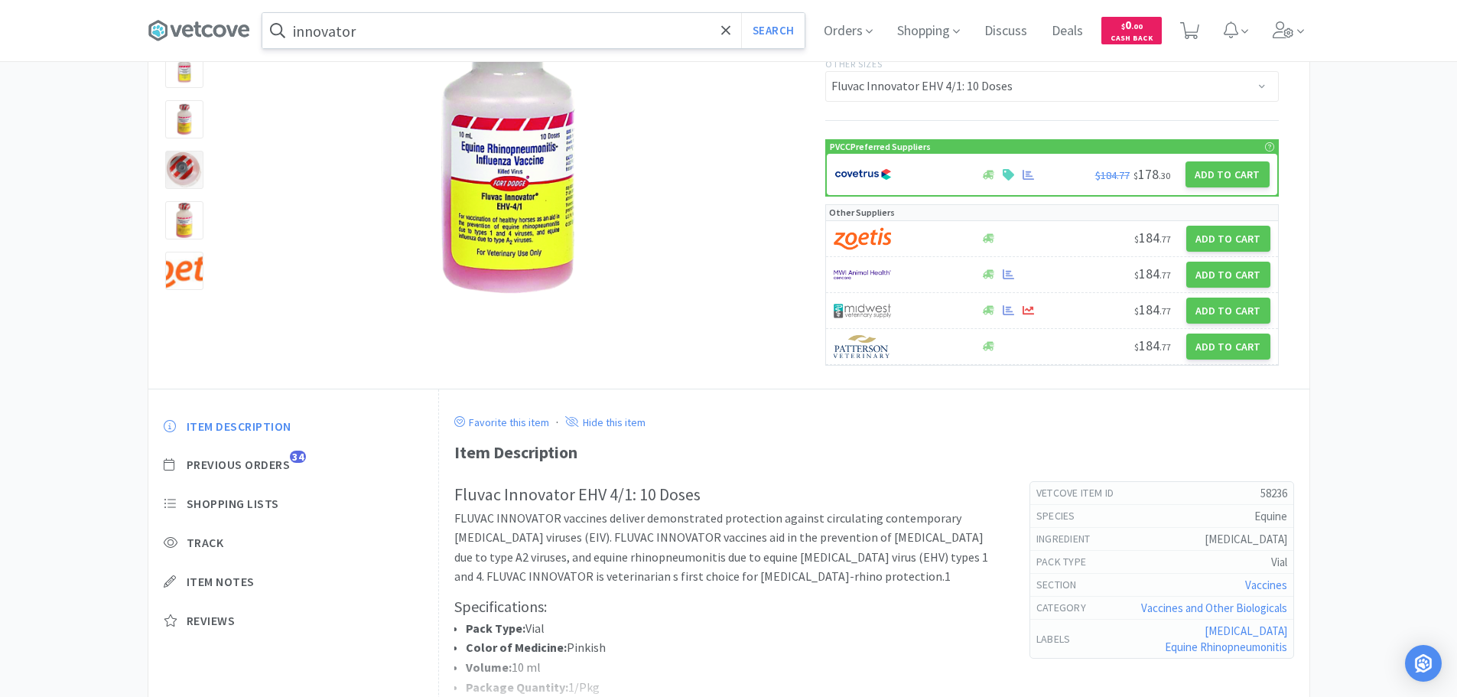
scroll to position [153, 0]
